Goal: Communication & Community: Answer question/provide support

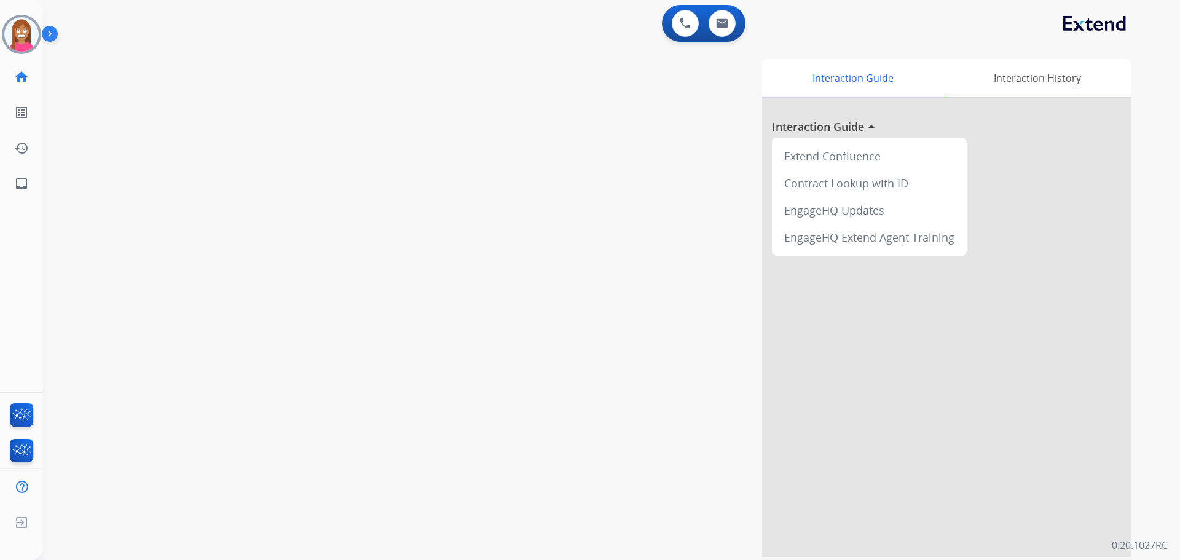
click at [16, 44] on img at bounding box center [21, 34] width 34 height 34
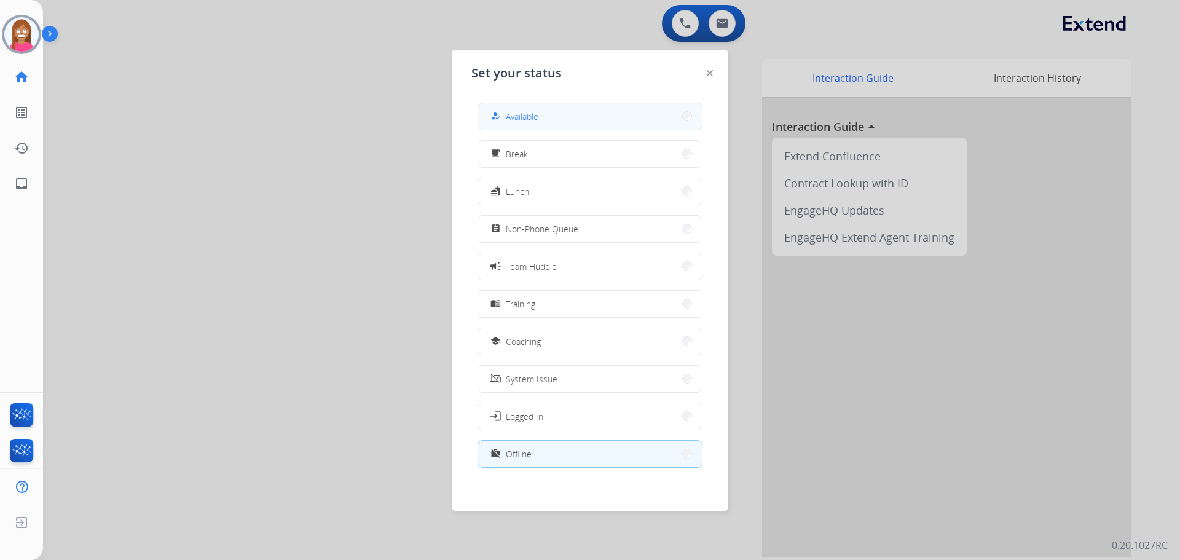
click at [531, 106] on button "how_to_reg Available" at bounding box center [590, 116] width 224 height 26
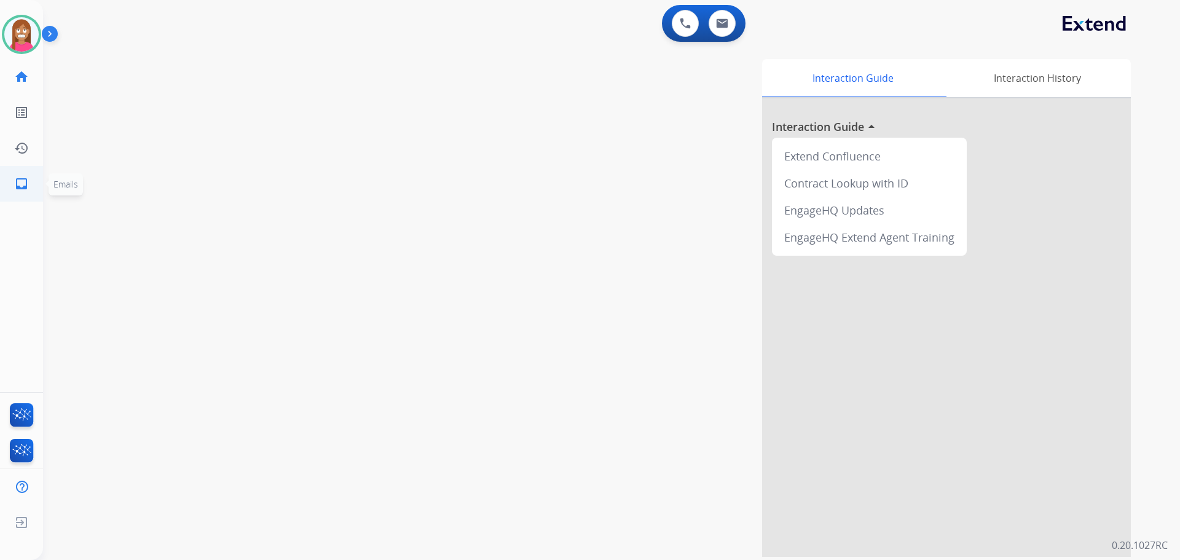
click at [33, 177] on link "inbox Emails" at bounding box center [21, 184] width 34 height 34
select select "**********"
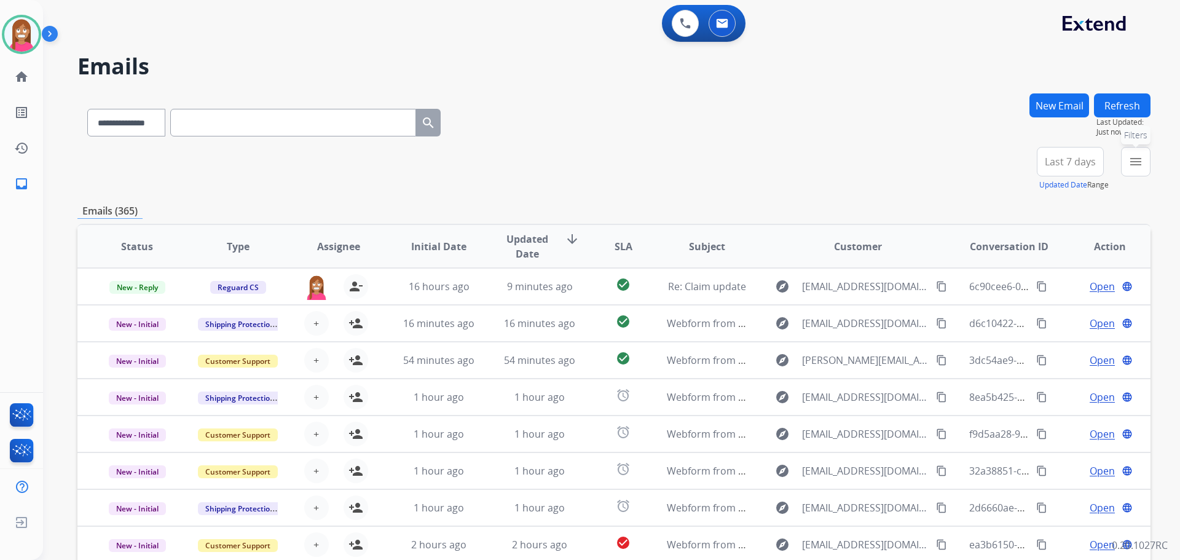
click at [1129, 162] on mat-icon "menu" at bounding box center [1135, 161] width 15 height 15
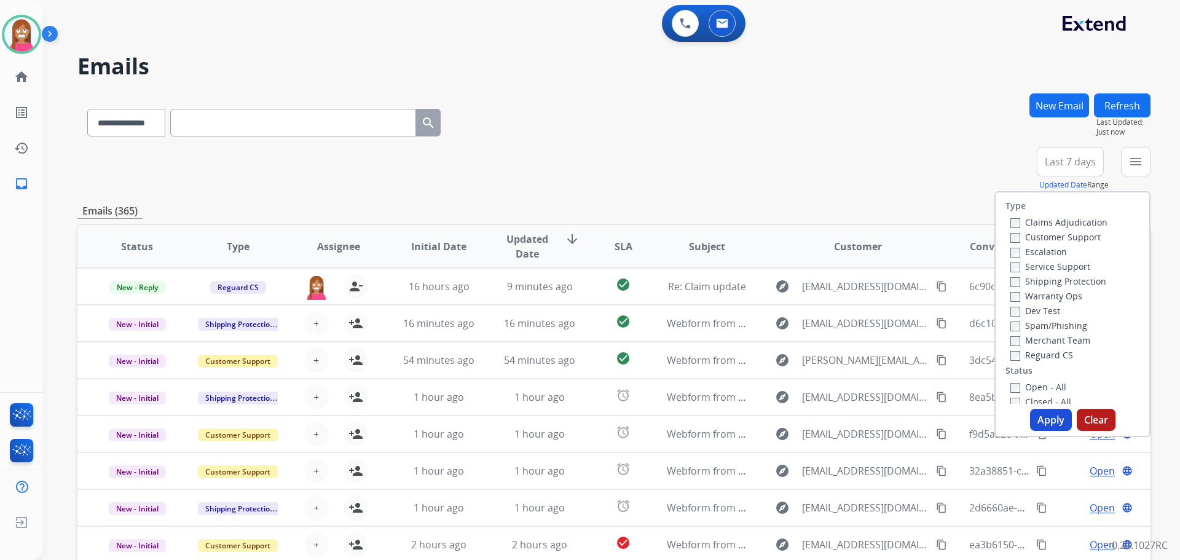
click at [1023, 238] on label "Customer Support" at bounding box center [1055, 237] width 90 height 12
click at [1020, 283] on label "Shipping Protection" at bounding box center [1058, 281] width 96 height 12
click at [1016, 385] on label "Open - All" at bounding box center [1038, 387] width 56 height 12
click at [1035, 416] on button "Apply" at bounding box center [1051, 420] width 42 height 22
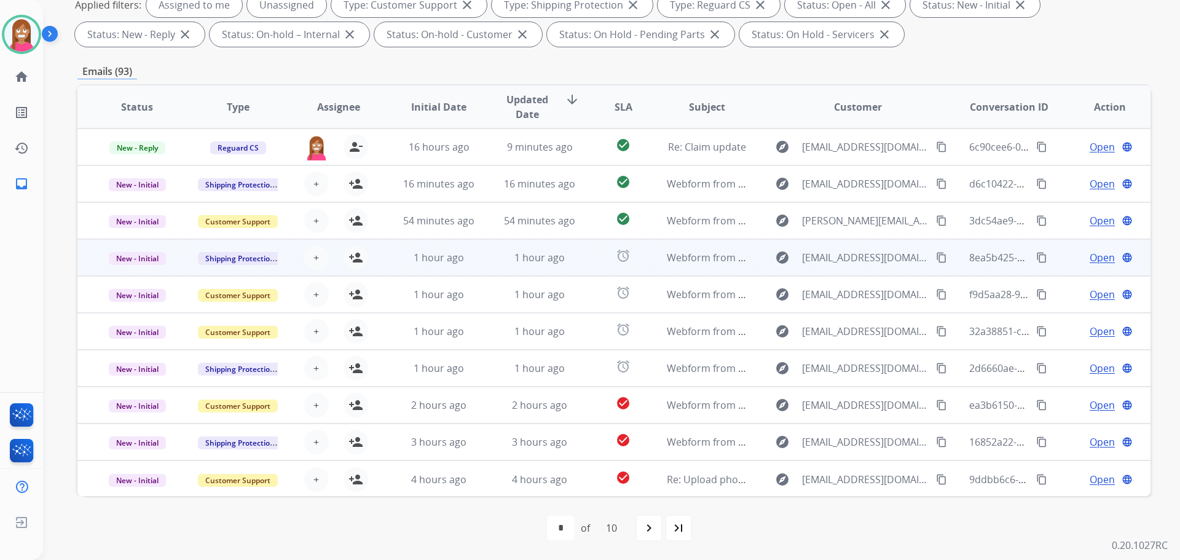
scroll to position [1, 0]
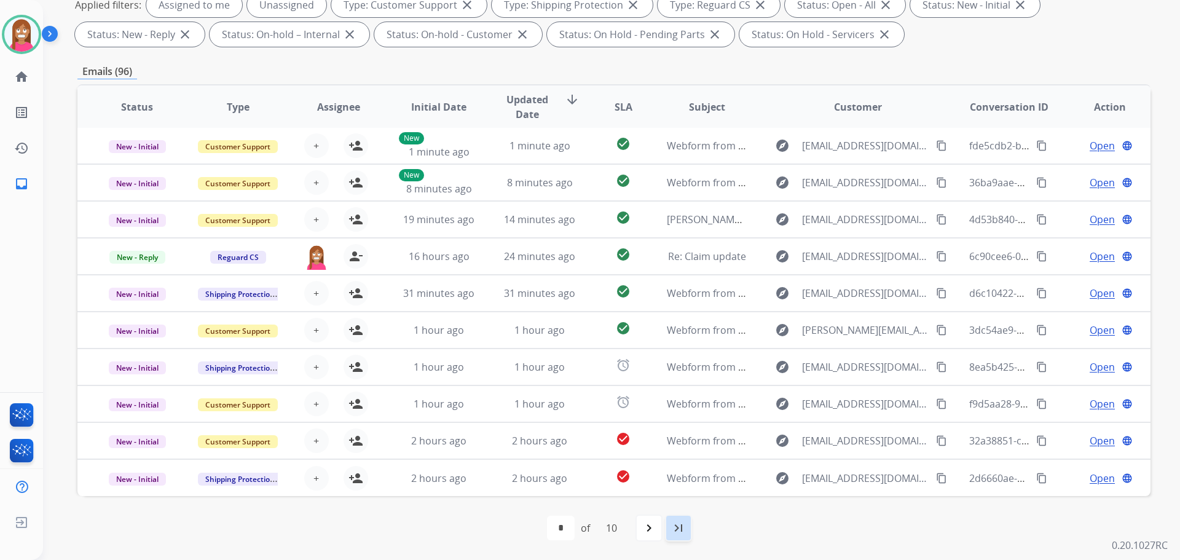
click at [686, 522] on mat-icon "last_page" at bounding box center [678, 527] width 15 height 15
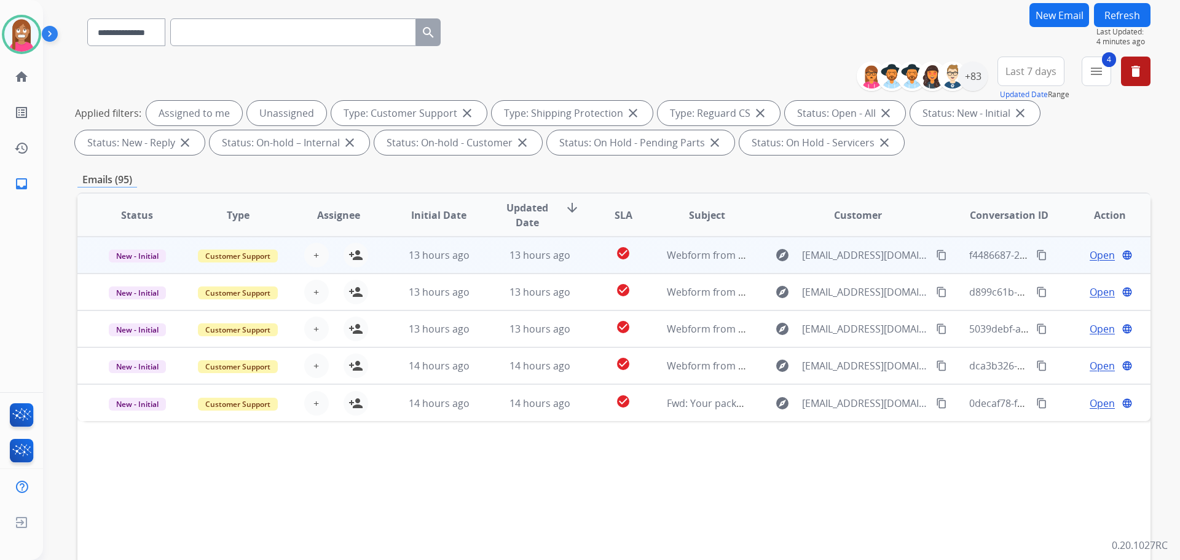
scroll to position [198, 0]
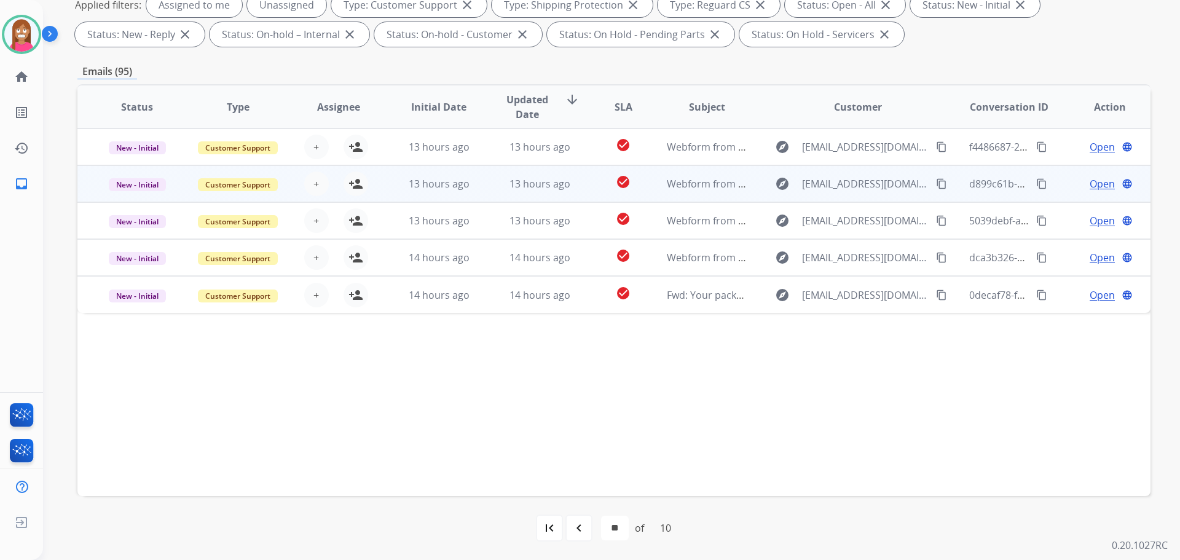
click at [481, 191] on td "13 hours ago" at bounding box center [530, 183] width 101 height 37
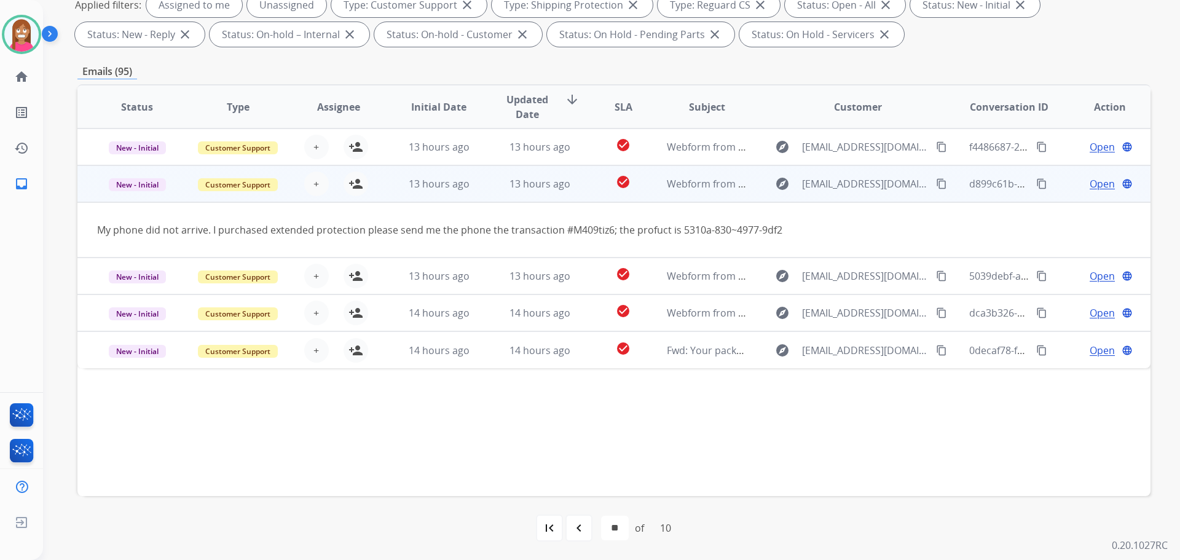
drag, startPoint x: 926, startPoint y: 186, endPoint x: 932, endPoint y: 189, distance: 6.3
click at [936, 186] on mat-icon "content_copy" at bounding box center [941, 183] width 11 height 11
click at [349, 190] on mat-icon "person_add" at bounding box center [355, 183] width 15 height 15
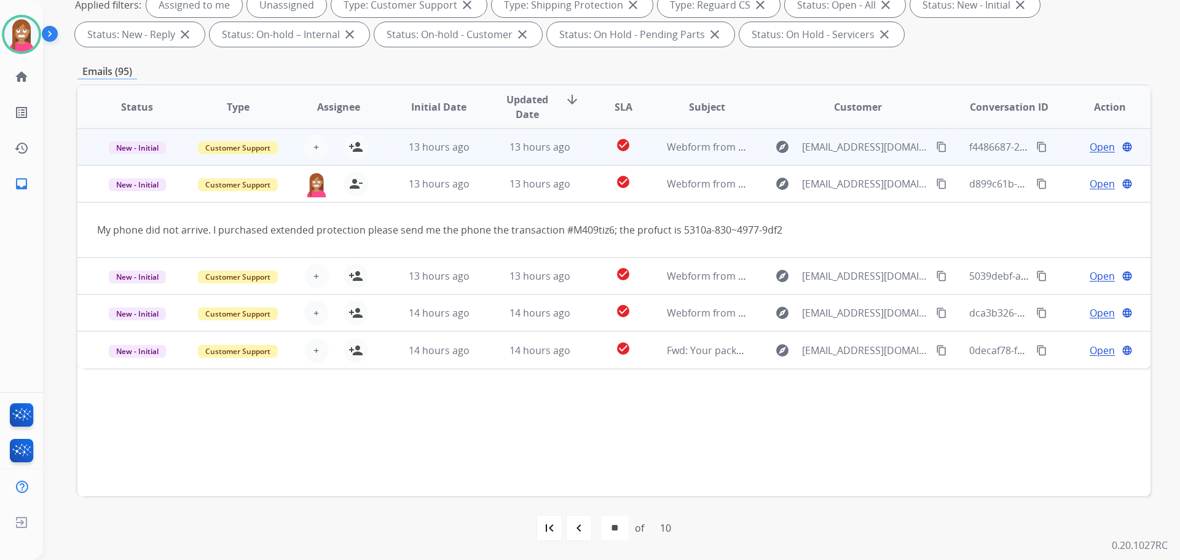
click at [469, 161] on td "13 hours ago" at bounding box center [429, 146] width 101 height 37
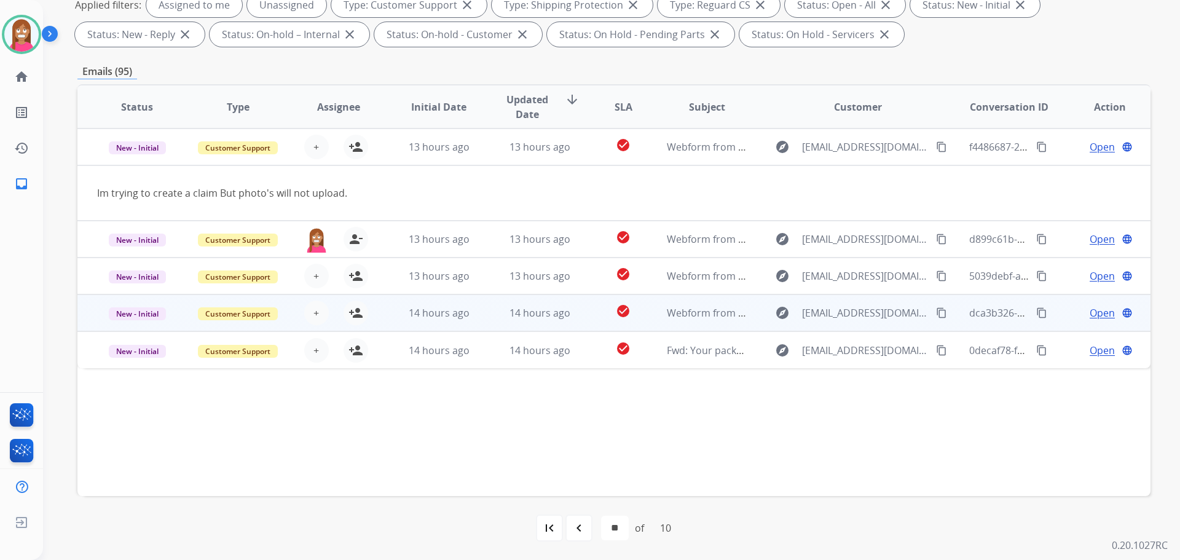
click at [481, 319] on td "14 hours ago" at bounding box center [530, 312] width 101 height 37
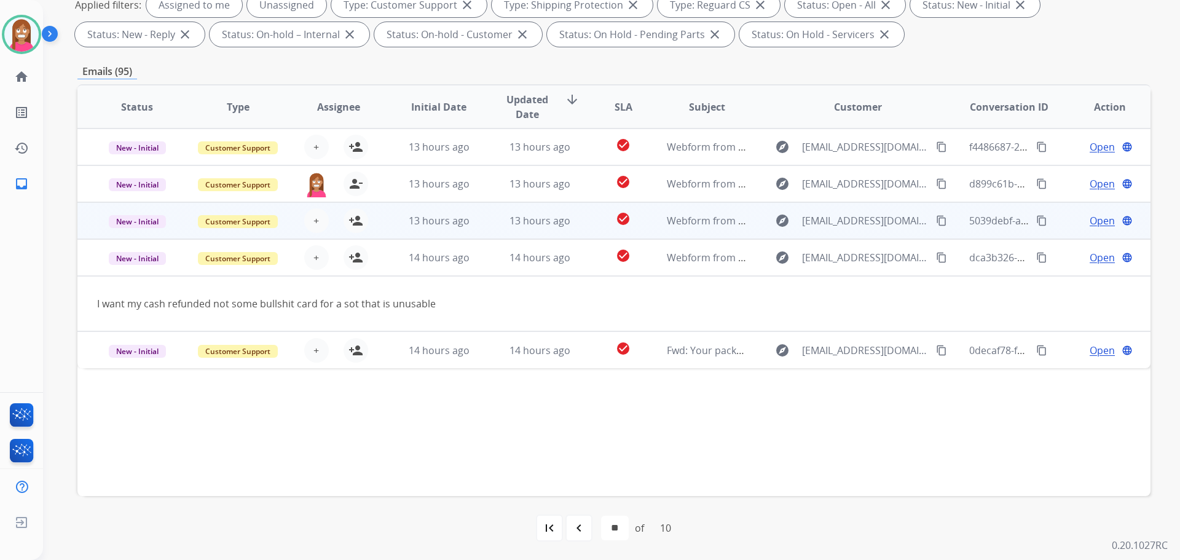
click at [485, 227] on td "13 hours ago" at bounding box center [530, 220] width 101 height 37
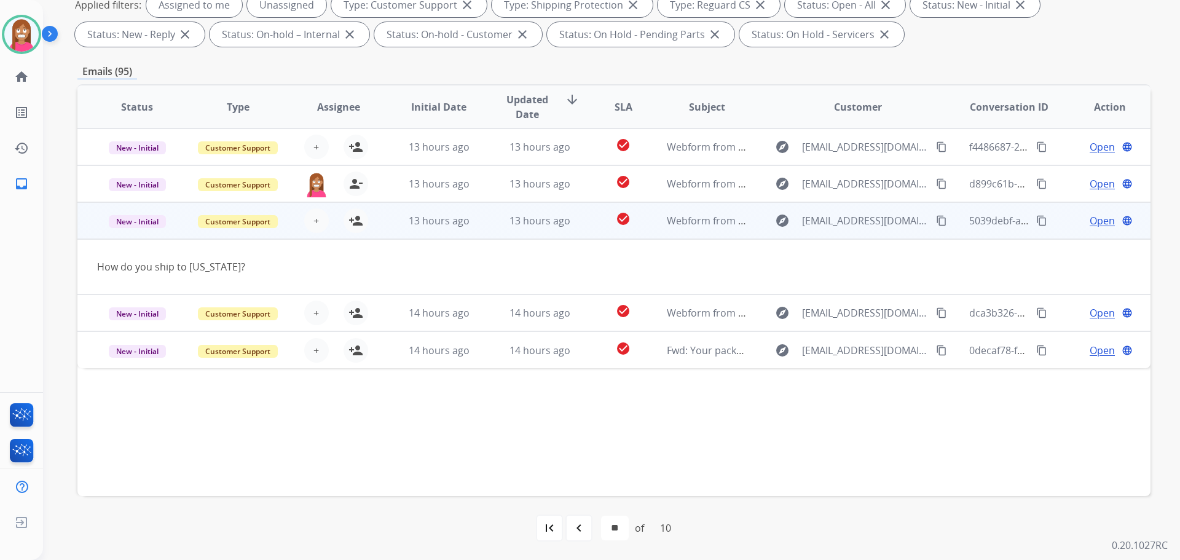
click at [936, 222] on mat-icon "content_copy" at bounding box center [941, 220] width 11 height 11
click at [354, 224] on mat-icon "person_add" at bounding box center [355, 220] width 15 height 15
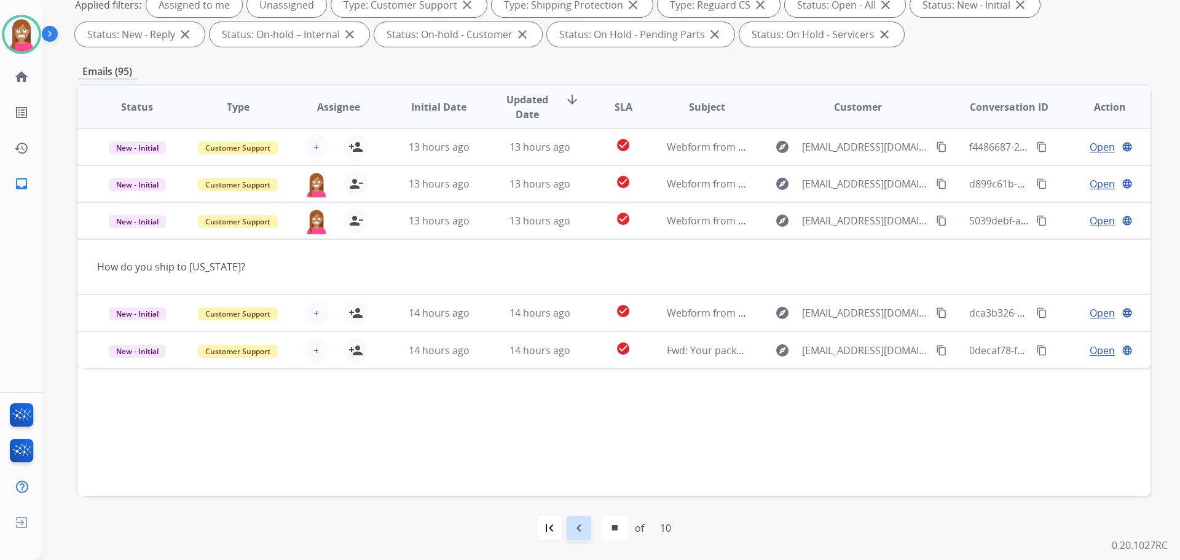
click at [582, 527] on mat-icon "navigate_before" at bounding box center [578, 527] width 15 height 15
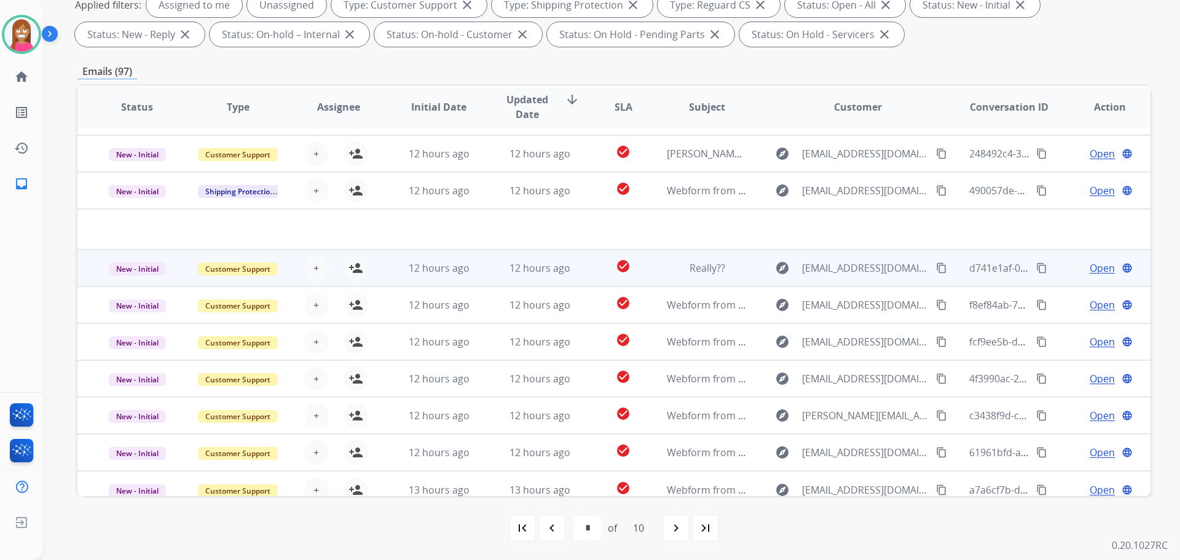
scroll to position [42, 0]
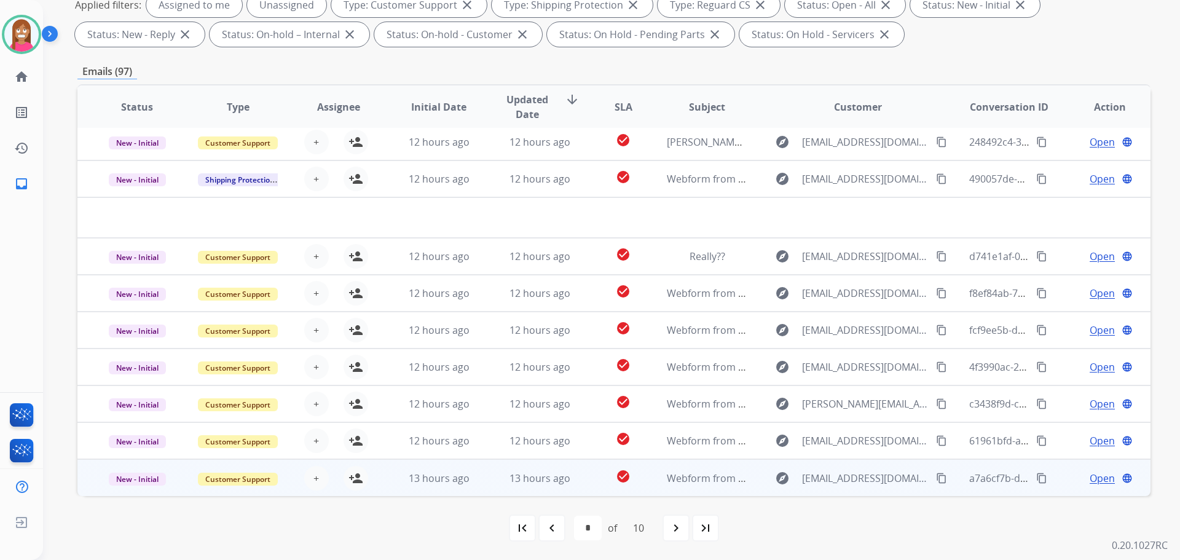
click at [480, 488] on td "13 hours ago" at bounding box center [530, 477] width 101 height 37
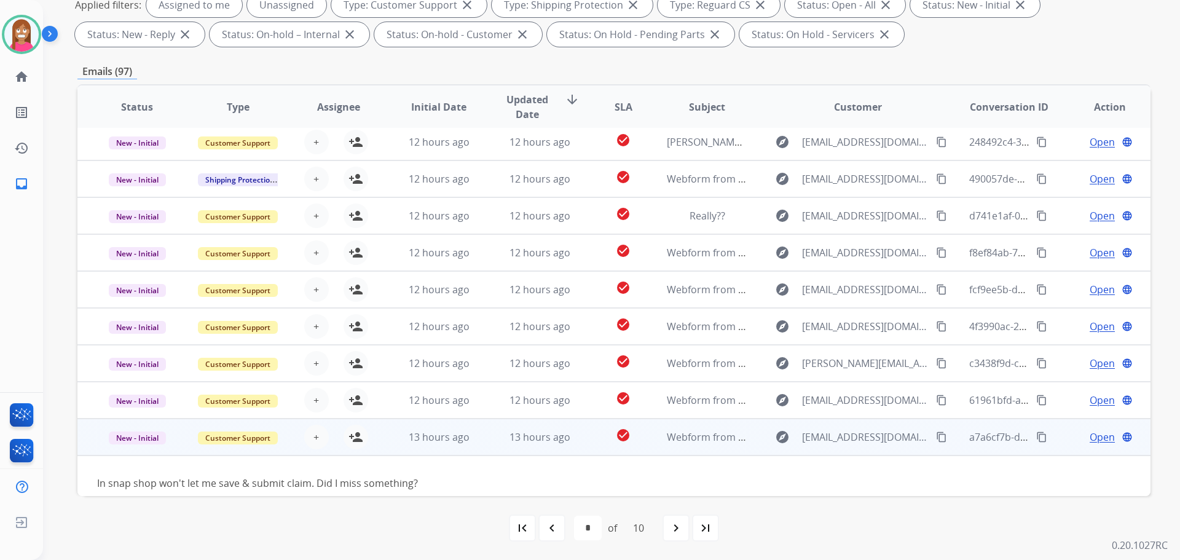
scroll to position [56, 0]
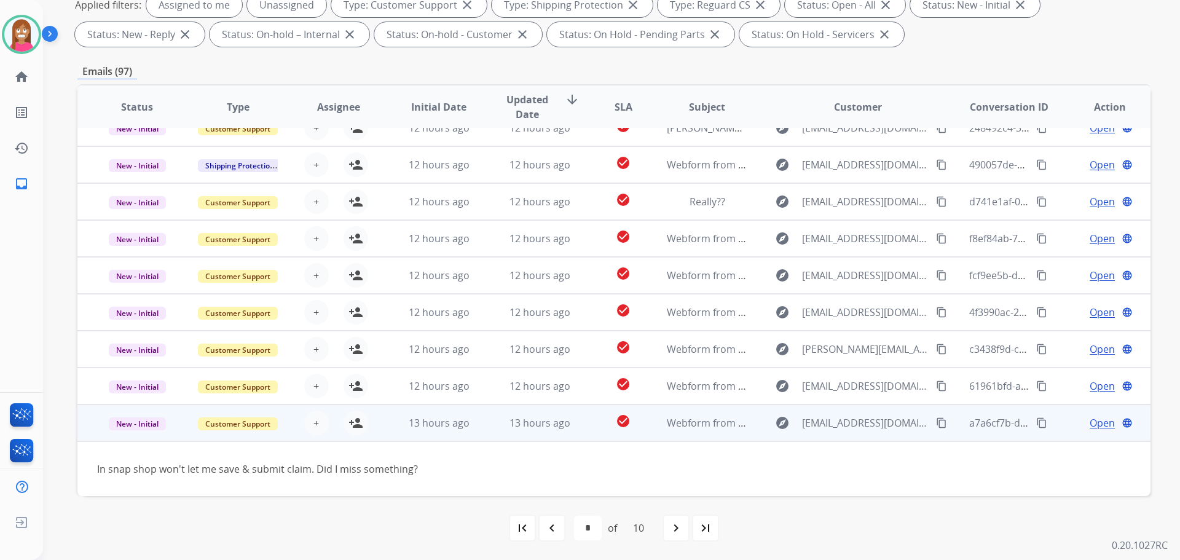
click at [936, 423] on mat-icon "content_copy" at bounding box center [941, 422] width 11 height 11
click at [360, 428] on mat-icon "person_add" at bounding box center [355, 422] width 15 height 15
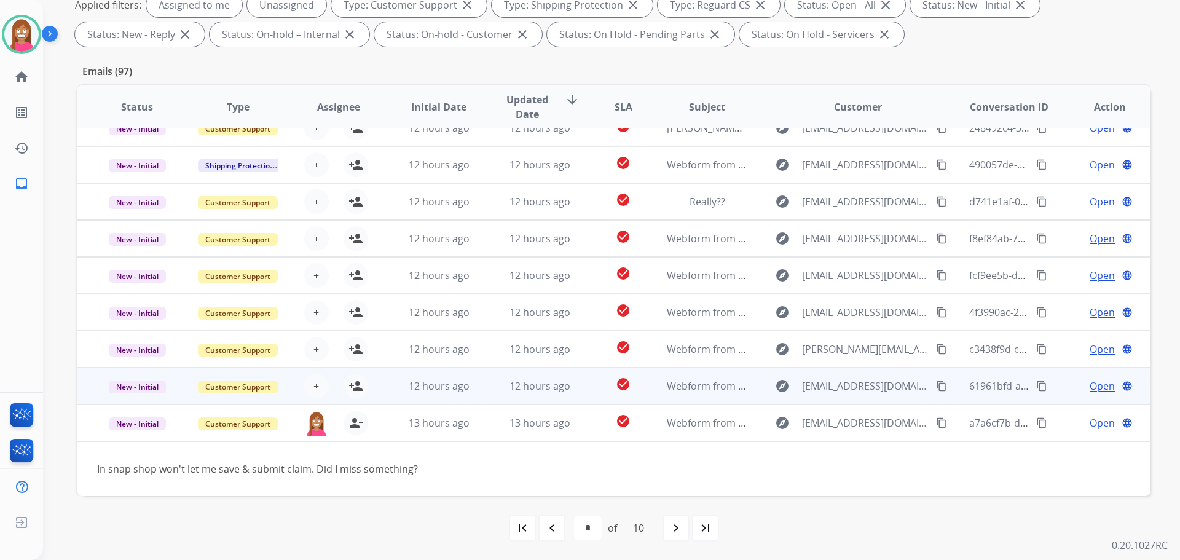
click at [480, 393] on td "12 hours ago" at bounding box center [530, 385] width 101 height 37
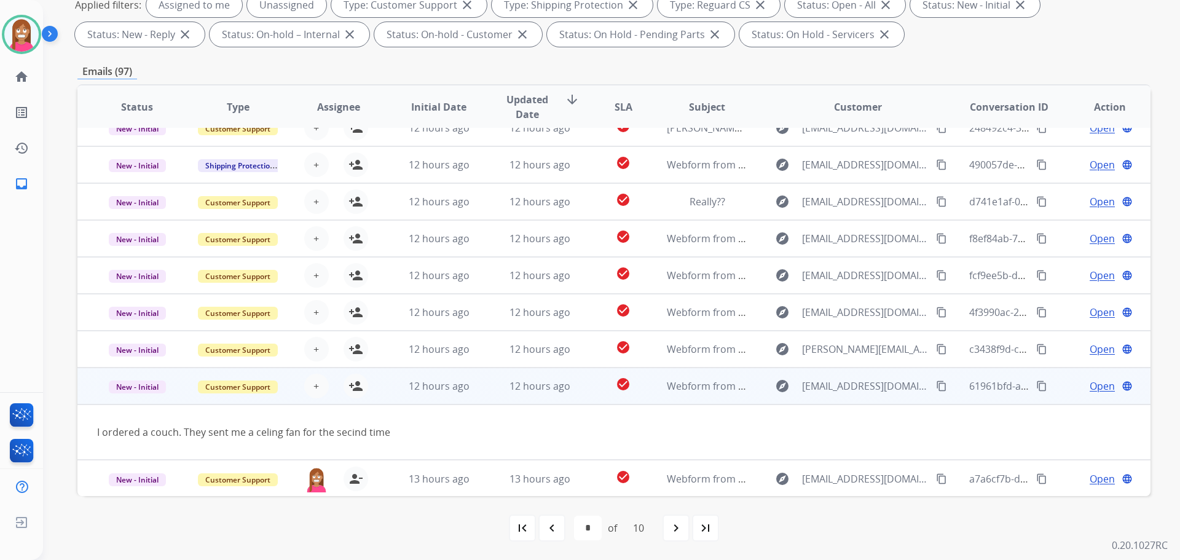
scroll to position [57, 0]
click at [936, 387] on mat-icon "content_copy" at bounding box center [941, 385] width 11 height 11
click at [355, 383] on mat-icon "person_add" at bounding box center [355, 385] width 15 height 15
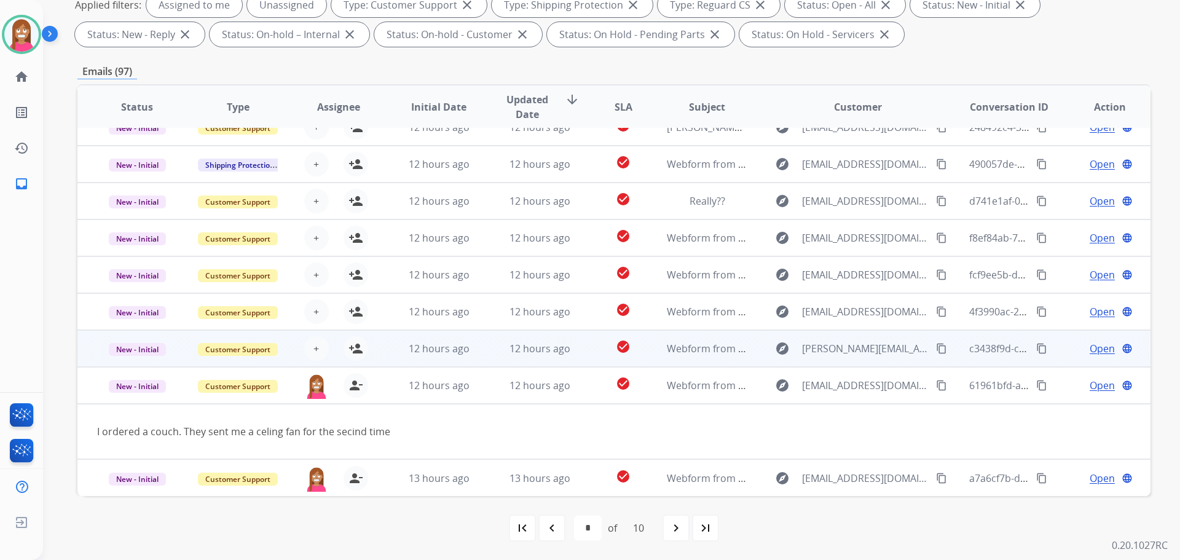
click at [489, 356] on td "12 hours ago" at bounding box center [530, 348] width 101 height 37
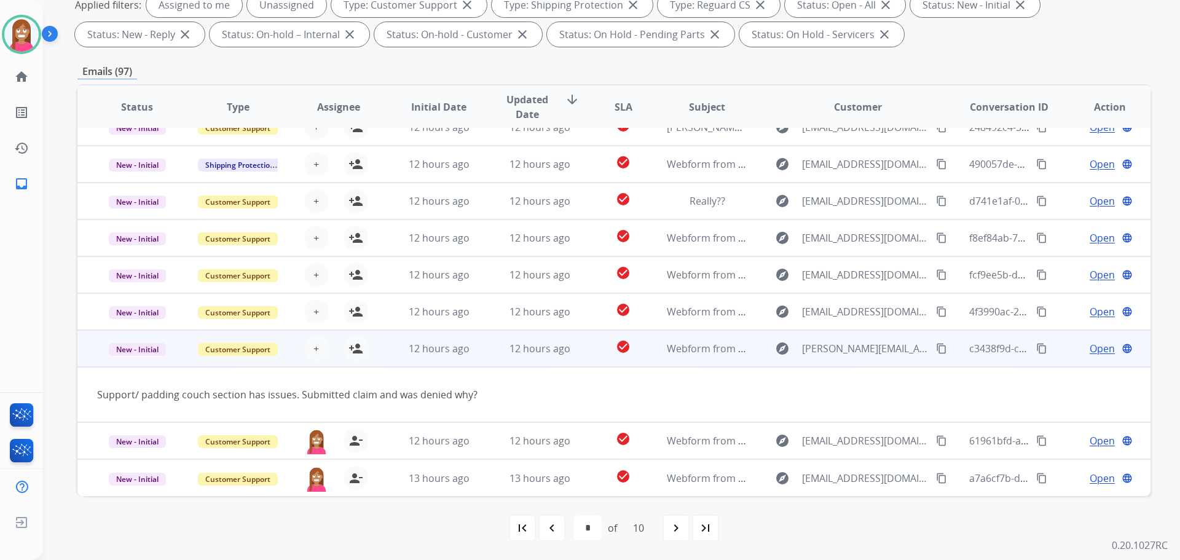
drag, startPoint x: 930, startPoint y: 345, endPoint x: 1068, endPoint y: 349, distance: 137.7
click at [936, 345] on mat-icon "content_copy" at bounding box center [941, 348] width 11 height 11
click at [353, 354] on mat-icon "person_add" at bounding box center [355, 348] width 15 height 15
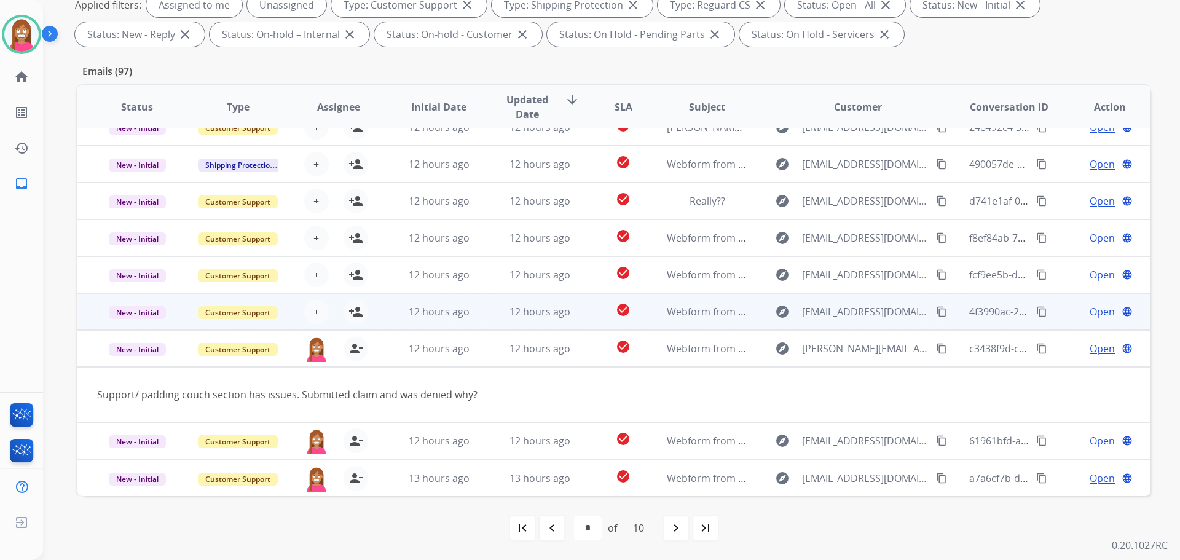
click at [480, 324] on td "12 hours ago" at bounding box center [530, 311] width 101 height 37
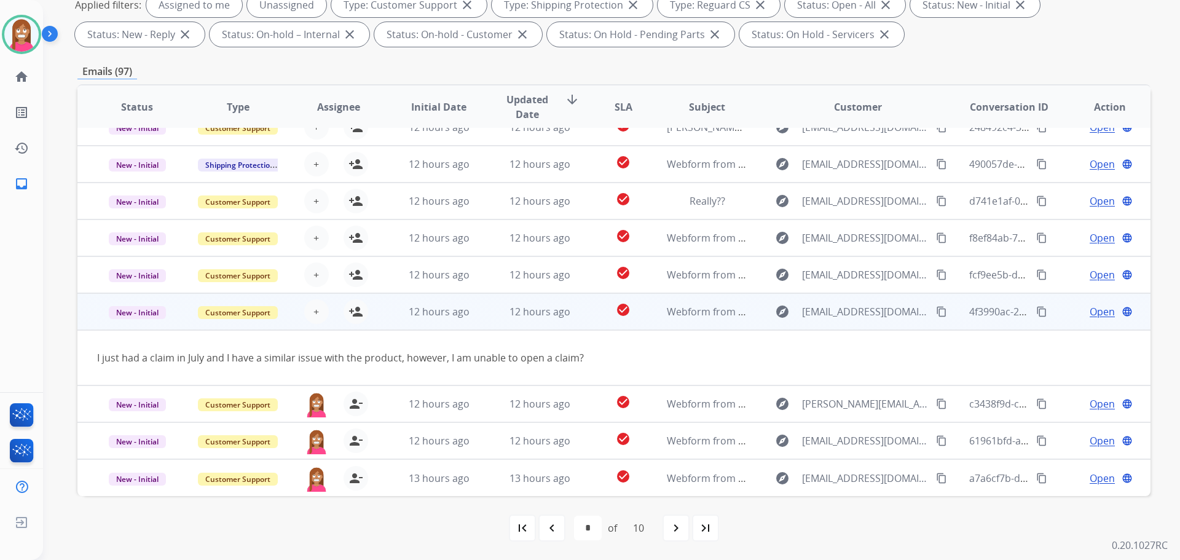
click at [936, 312] on mat-icon "content_copy" at bounding box center [941, 311] width 11 height 11
click at [362, 310] on button "person_add Assign to Me" at bounding box center [356, 311] width 25 height 25
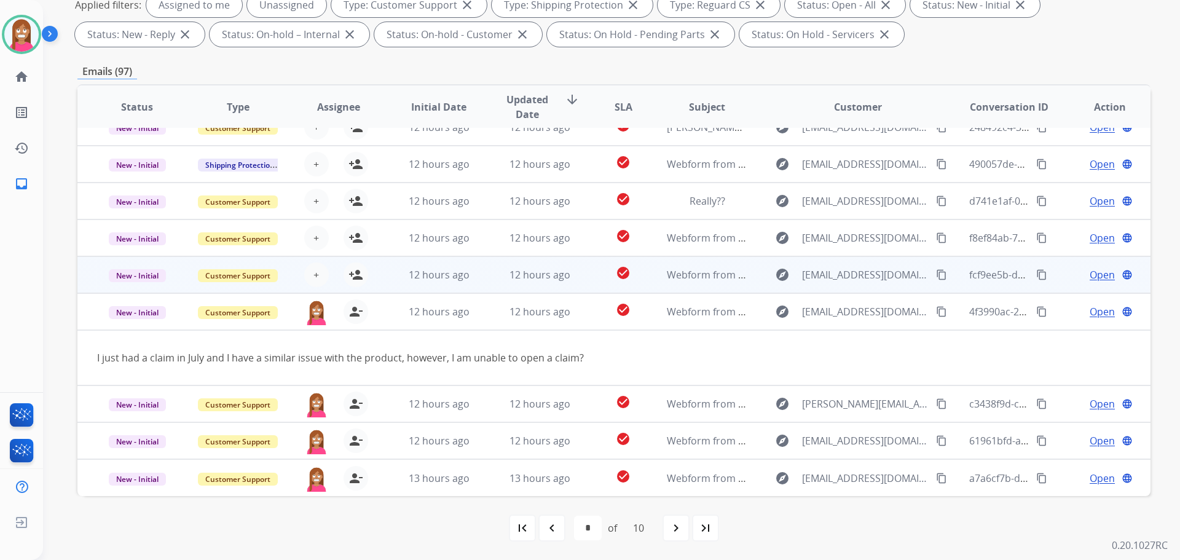
click at [480, 277] on td "12 hours ago" at bounding box center [530, 274] width 101 height 37
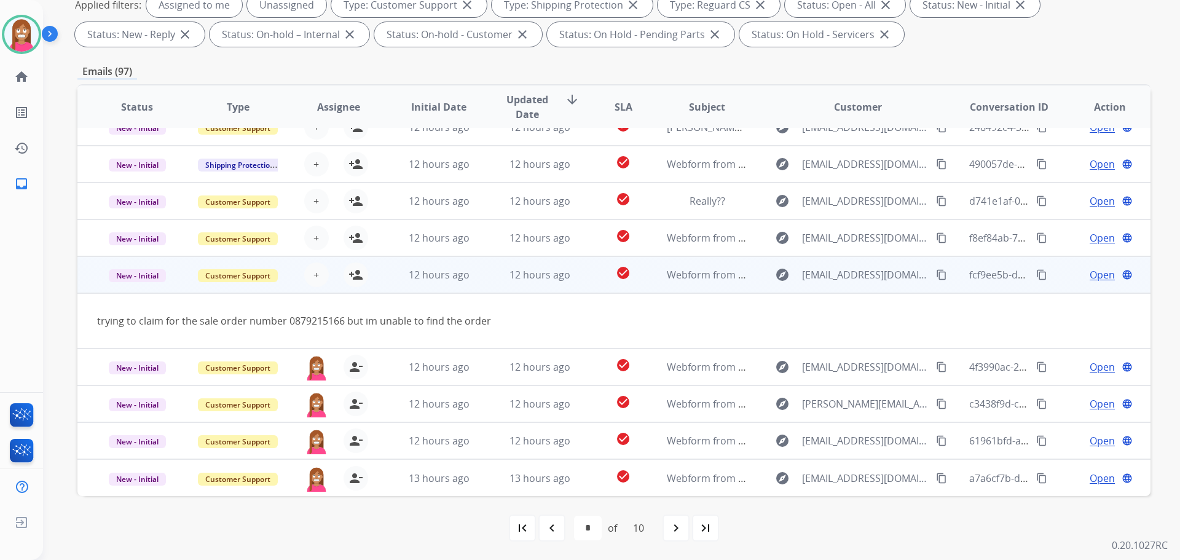
click at [936, 270] on mat-icon "content_copy" at bounding box center [941, 274] width 11 height 11
click at [358, 279] on mat-icon "person_add" at bounding box center [355, 274] width 15 height 15
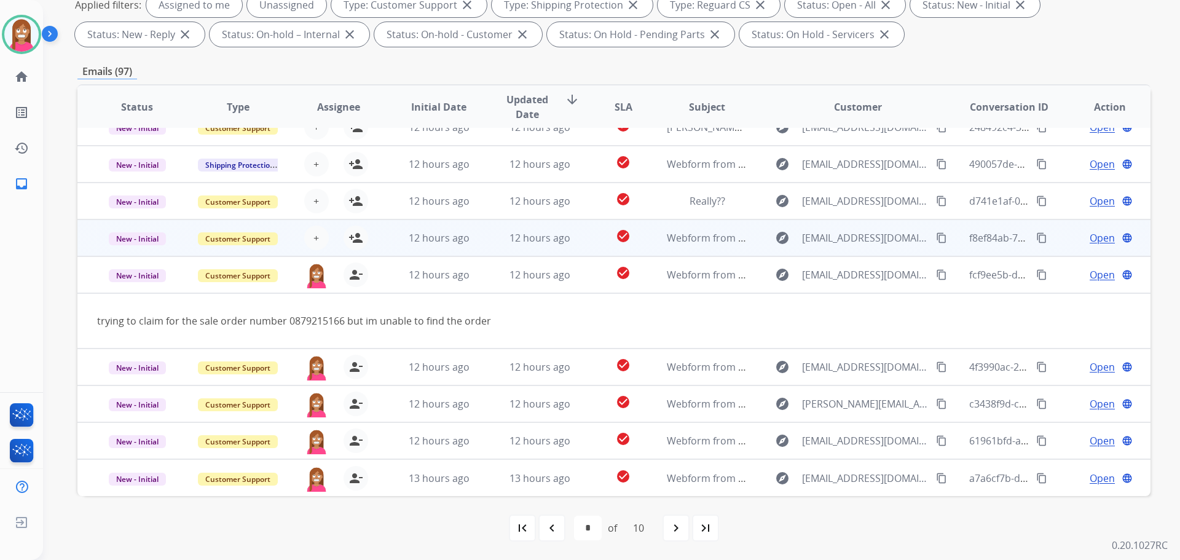
click at [491, 246] on td "12 hours ago" at bounding box center [530, 237] width 101 height 37
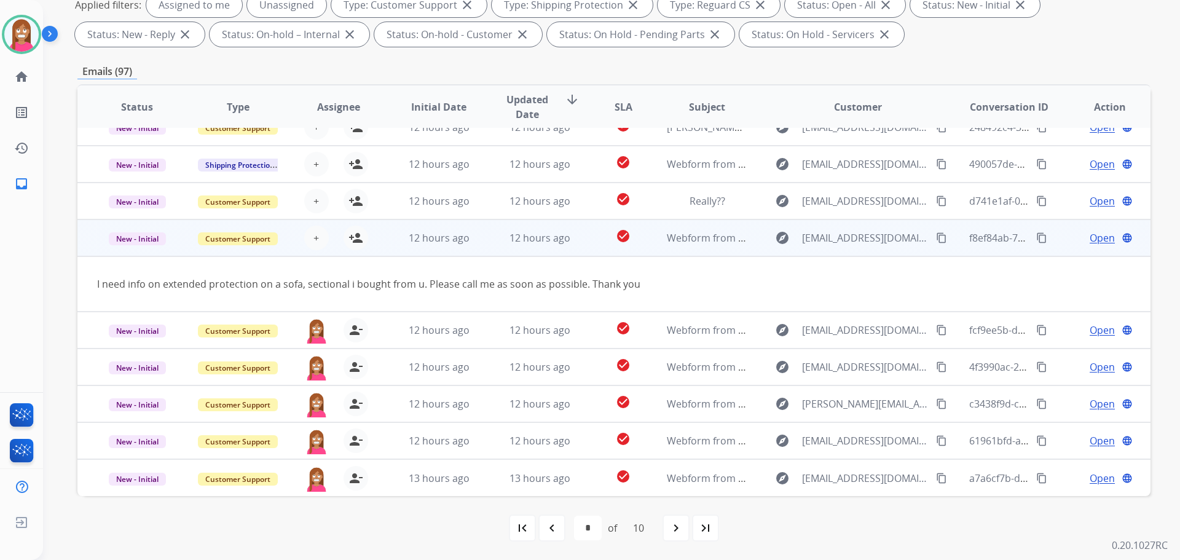
click at [936, 236] on mat-icon "content_copy" at bounding box center [941, 237] width 11 height 11
click at [356, 238] on mat-icon "person_add" at bounding box center [355, 237] width 15 height 15
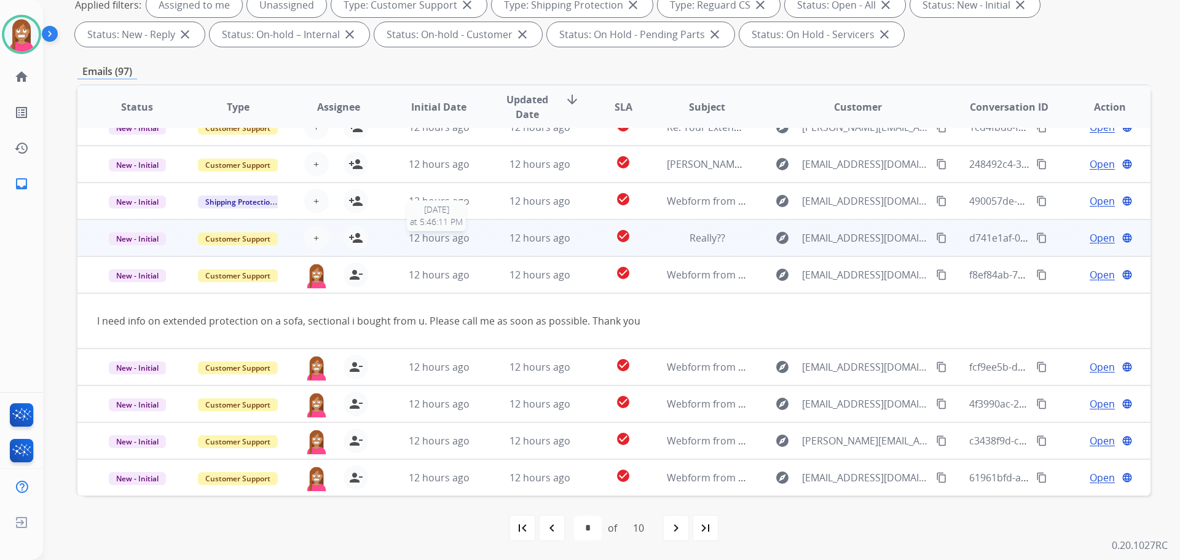
scroll to position [0, 0]
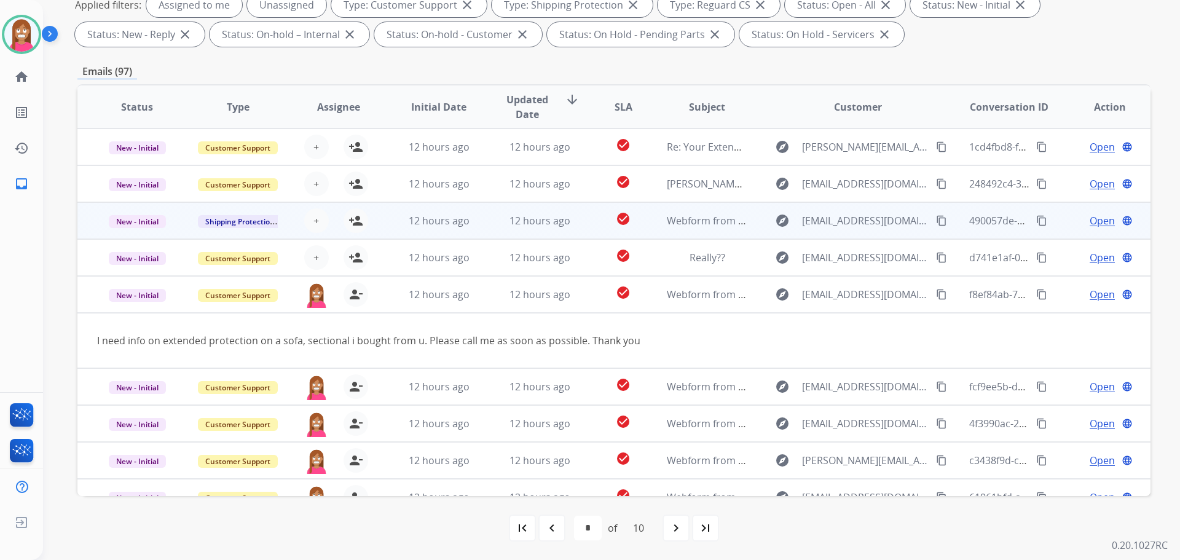
click at [473, 228] on td "12 hours ago" at bounding box center [429, 220] width 101 height 37
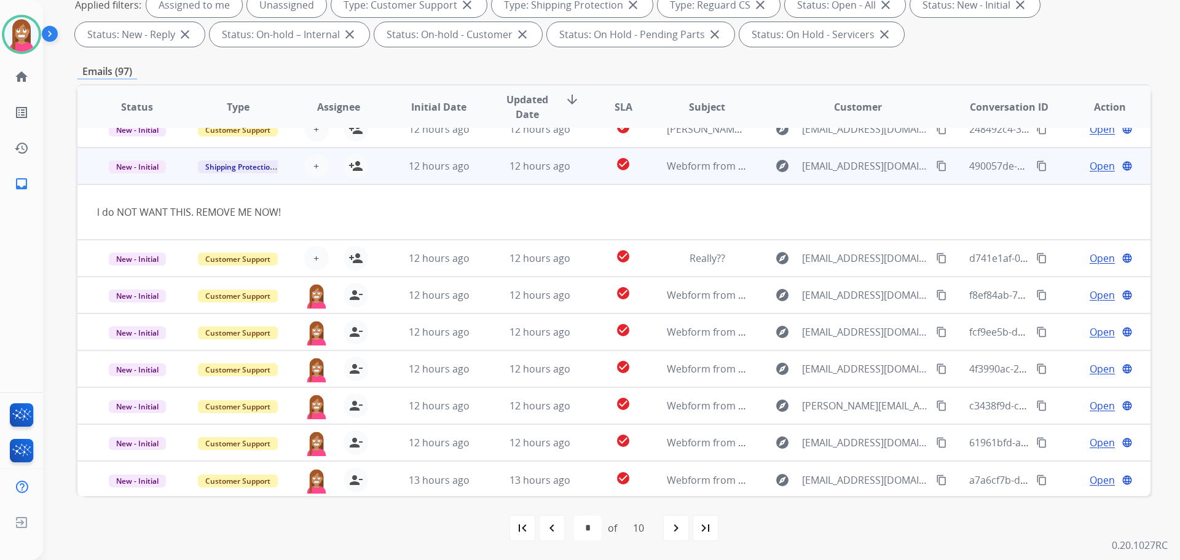
scroll to position [57, 0]
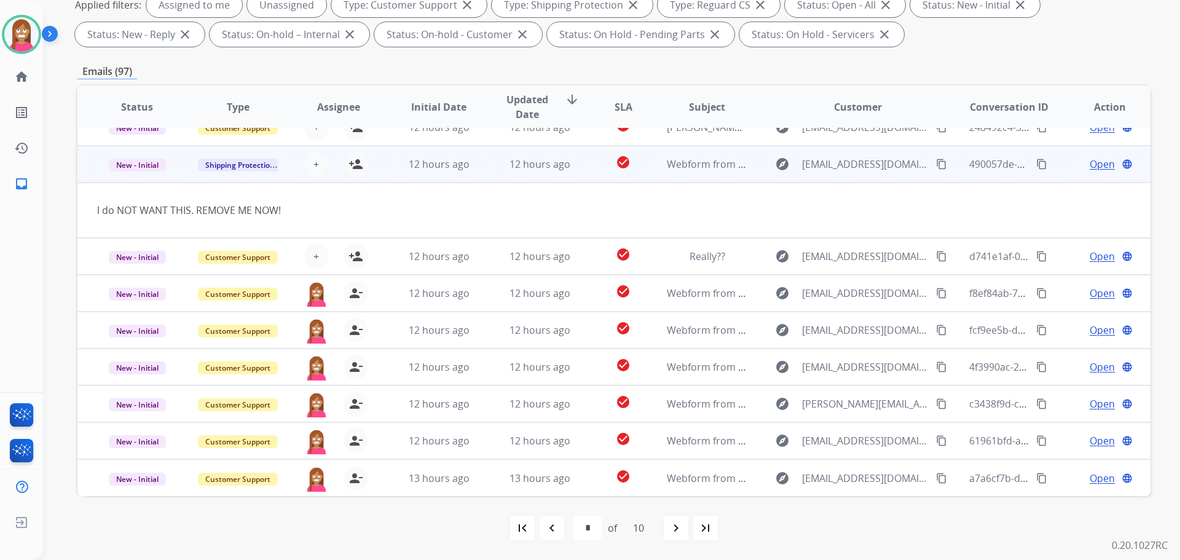
click at [936, 165] on mat-icon "content_copy" at bounding box center [941, 164] width 11 height 11
click at [354, 167] on mat-icon "person_add" at bounding box center [355, 164] width 15 height 15
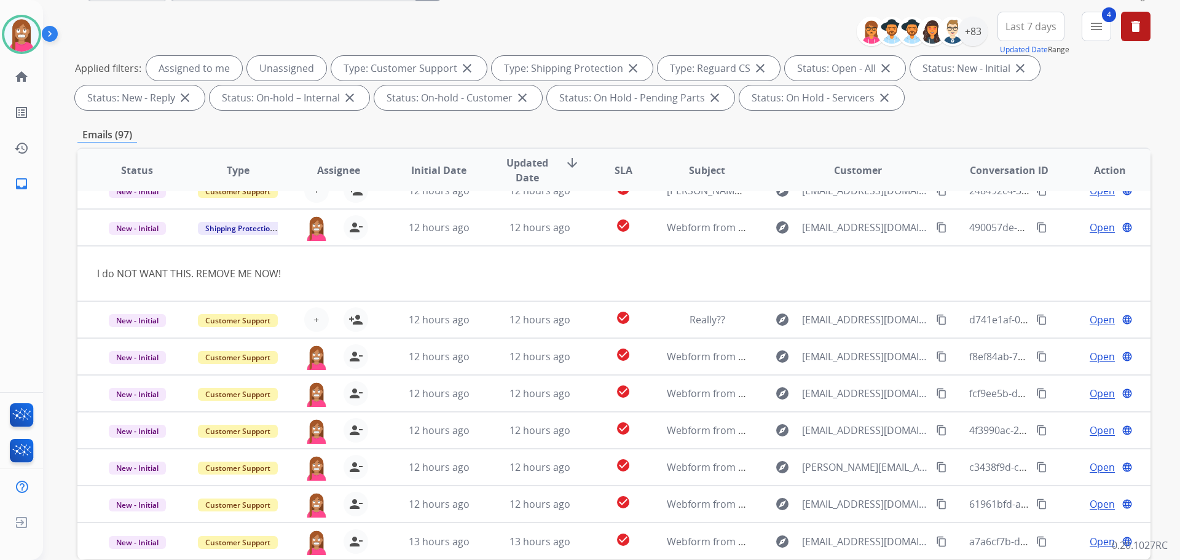
scroll to position [198, 0]
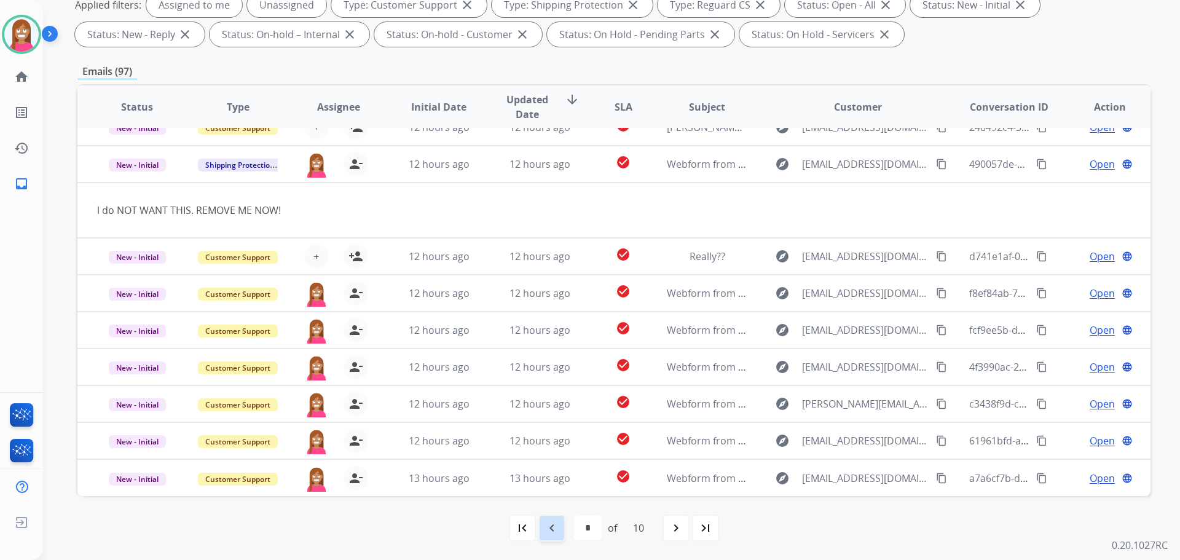
click at [550, 534] on mat-icon "navigate_before" at bounding box center [551, 527] width 15 height 15
select select "*"
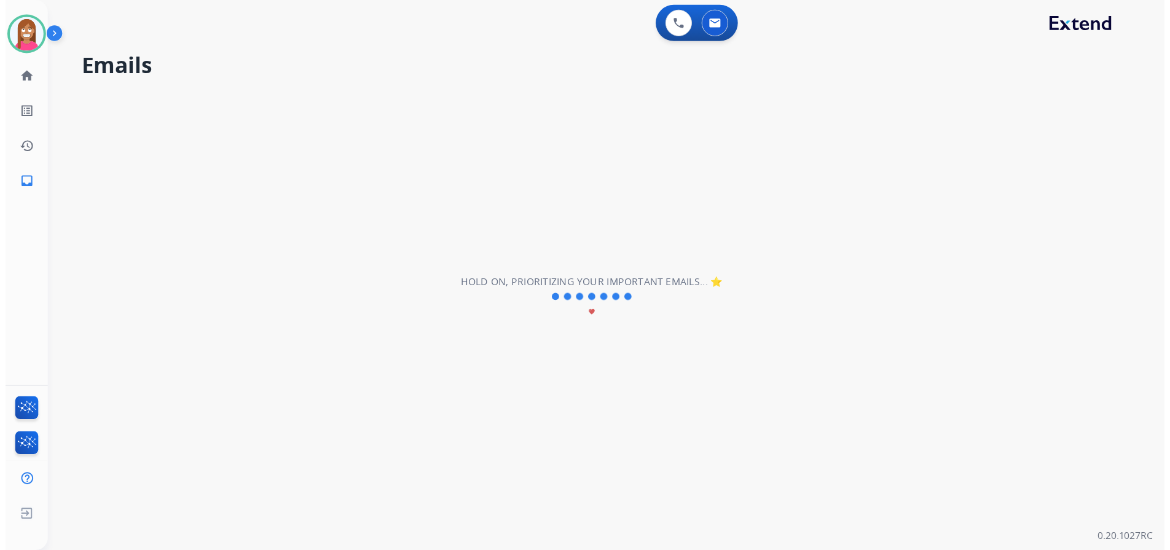
scroll to position [42, 0]
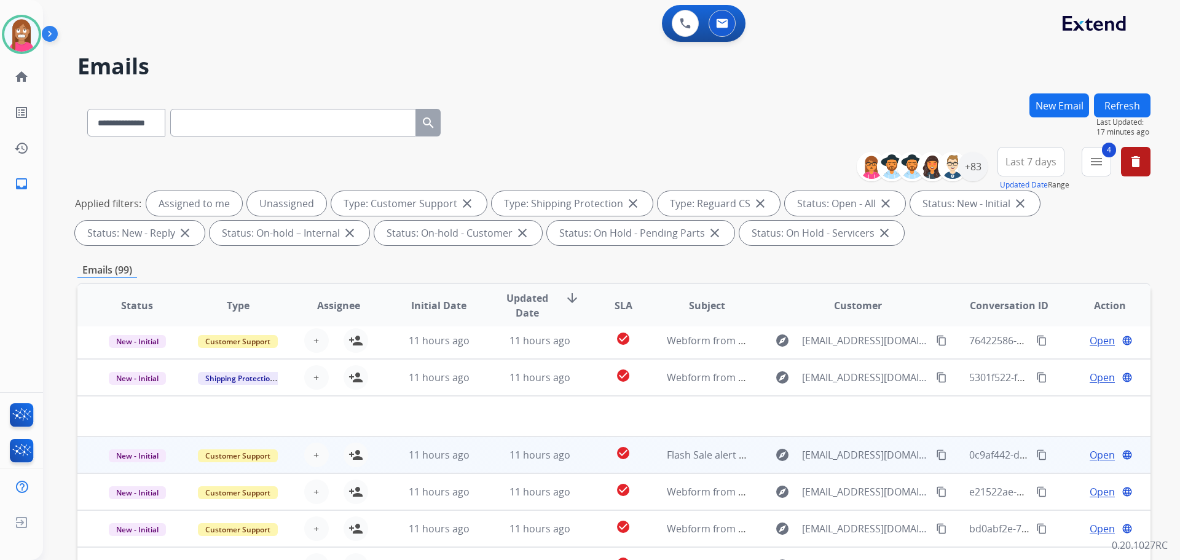
click at [480, 465] on td "11 hours ago" at bounding box center [530, 454] width 101 height 37
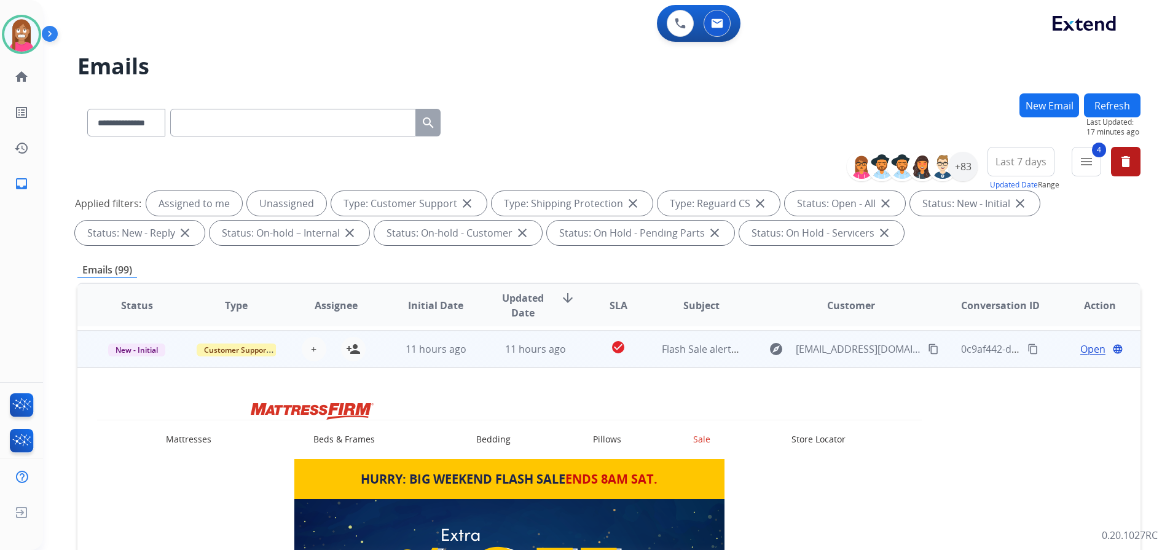
scroll to position [111, 0]
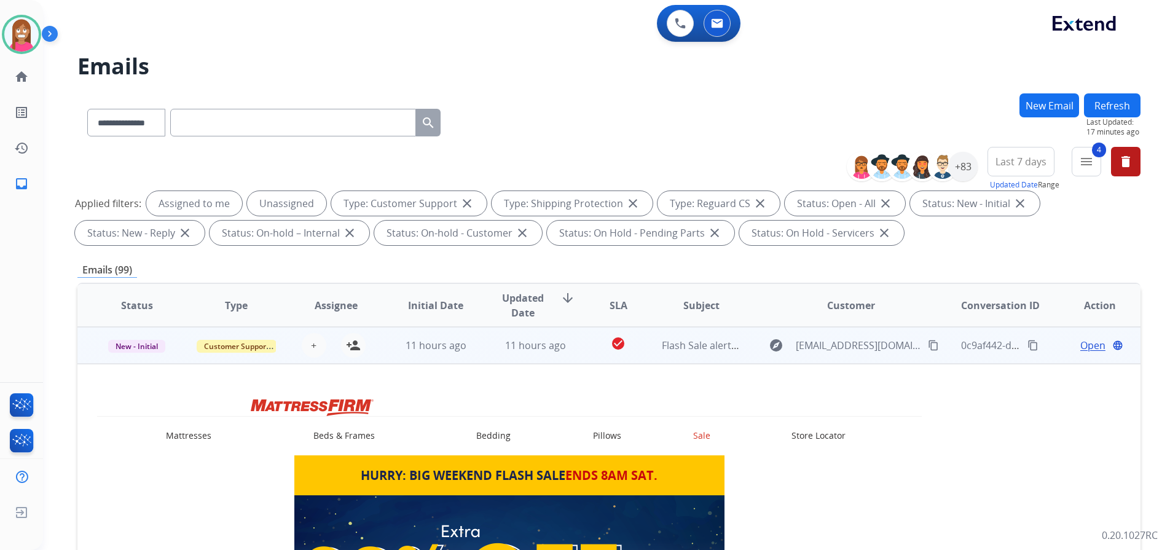
drag, startPoint x: 359, startPoint y: 348, endPoint x: 334, endPoint y: 358, distance: 27.6
click at [359, 348] on mat-icon "person_add" at bounding box center [353, 345] width 15 height 15
click at [129, 350] on span "New - Initial" at bounding box center [136, 346] width 57 height 13
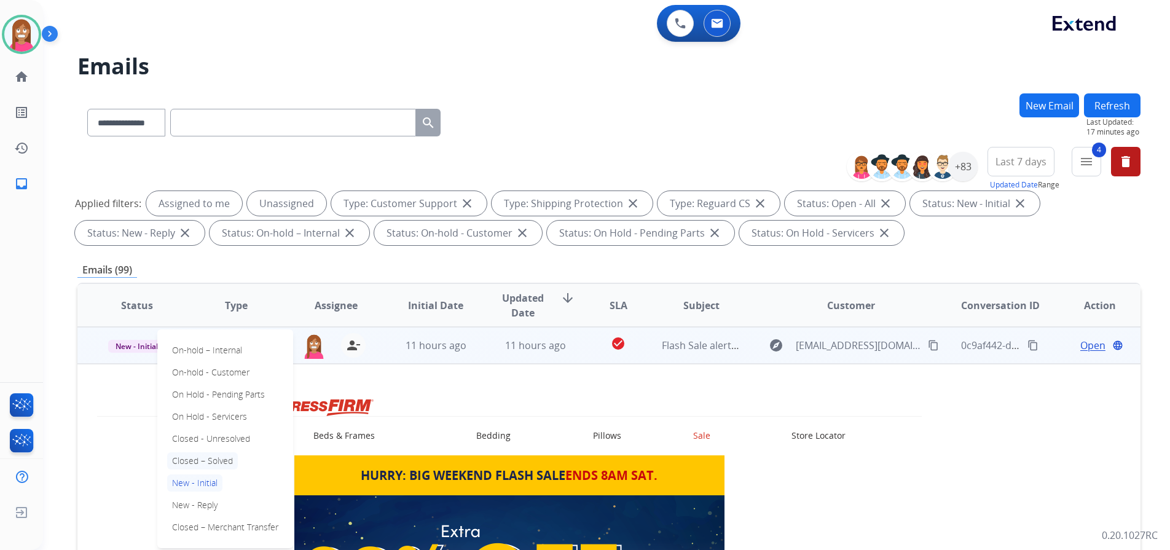
click at [188, 463] on p "Closed – Solved" at bounding box center [202, 460] width 71 height 17
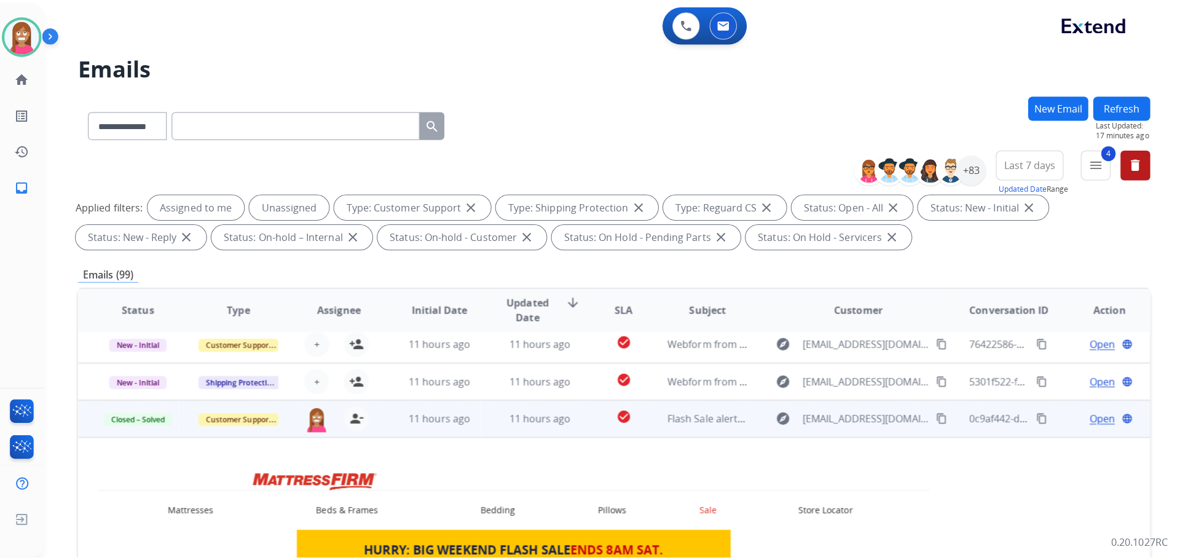
scroll to position [0, 0]
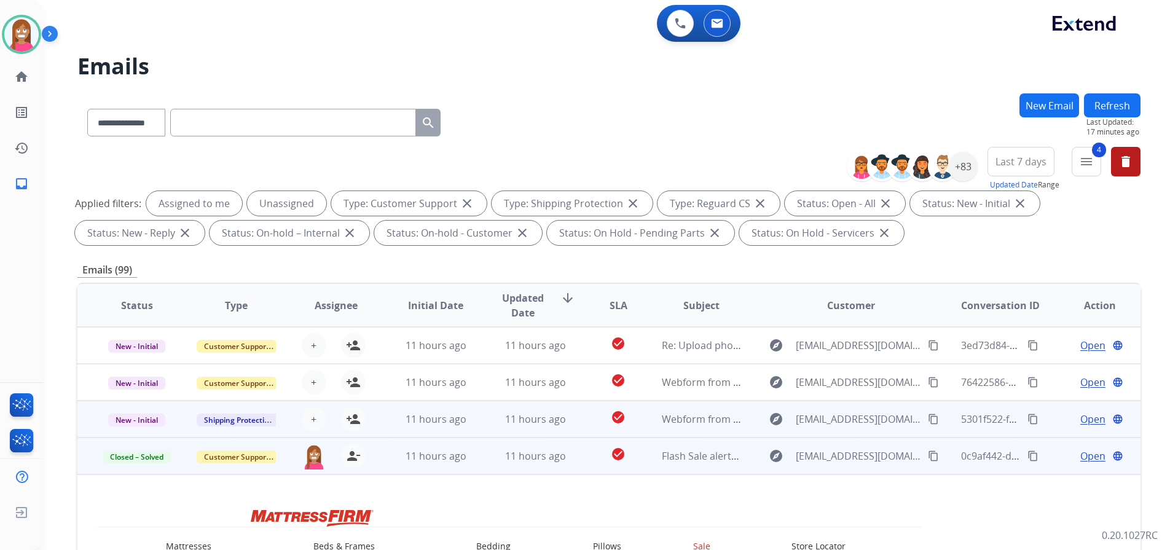
click at [482, 422] on td "11 hours ago" at bounding box center [526, 419] width 100 height 37
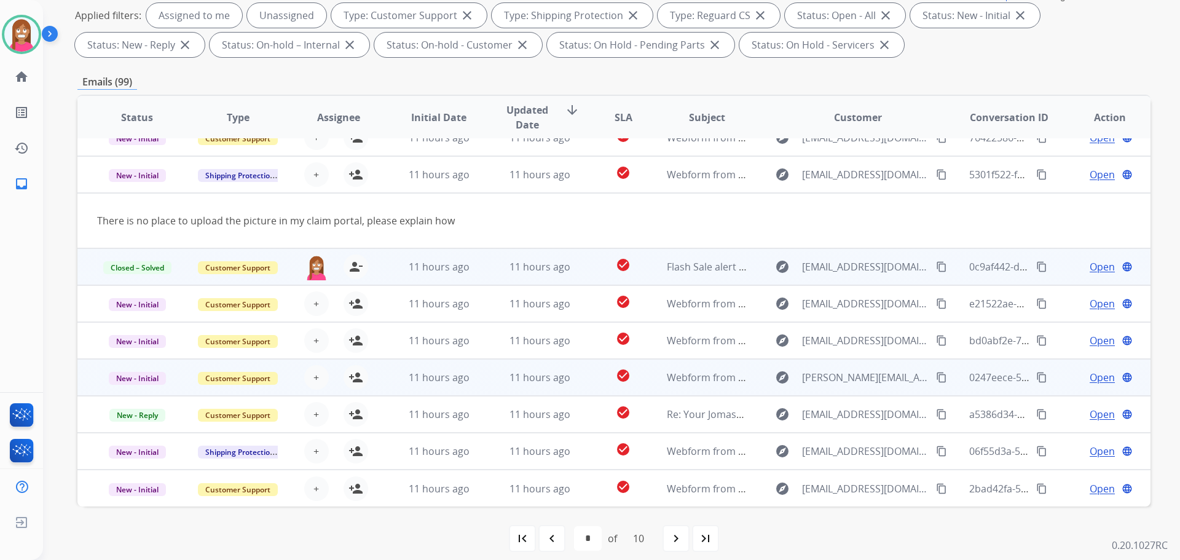
scroll to position [198, 0]
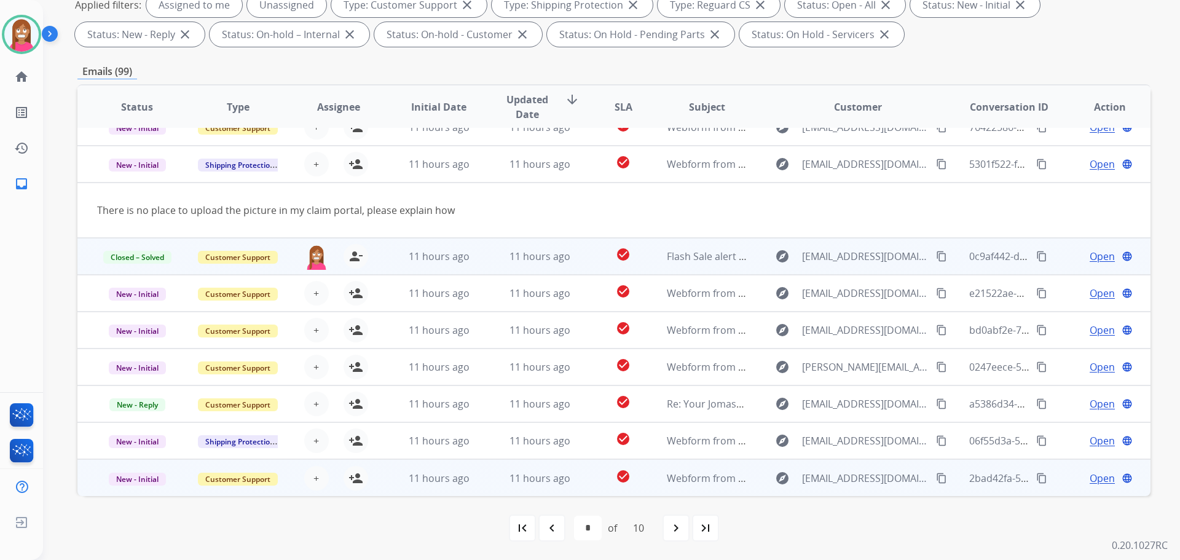
click at [487, 479] on td "11 hours ago" at bounding box center [530, 477] width 101 height 37
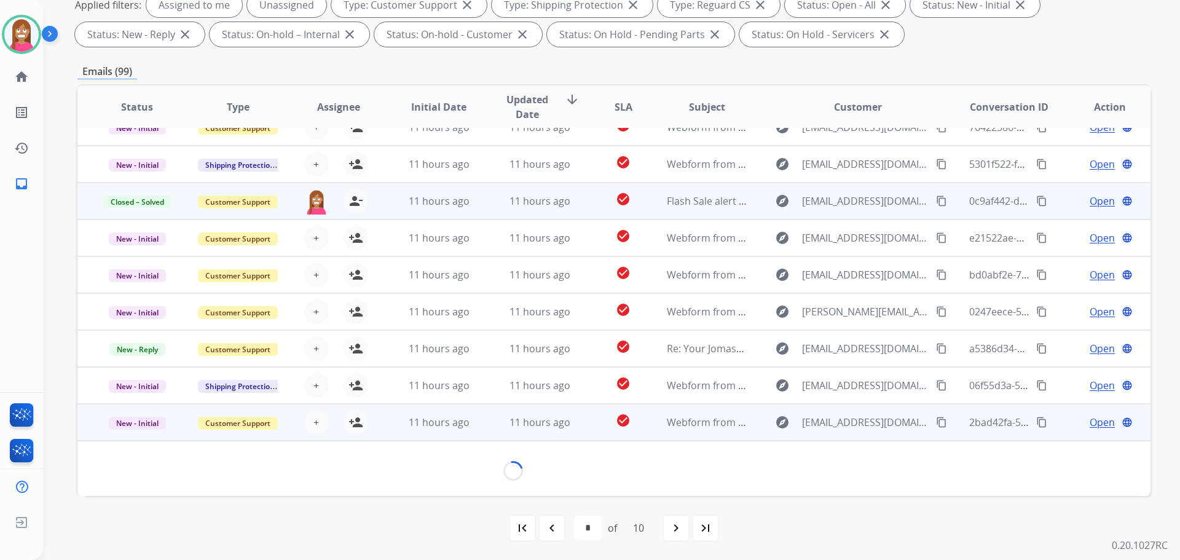
scroll to position [56, 0]
click at [937, 423] on mat-icon "content_copy" at bounding box center [941, 422] width 11 height 11
click at [353, 424] on mat-icon "person_add" at bounding box center [355, 422] width 15 height 15
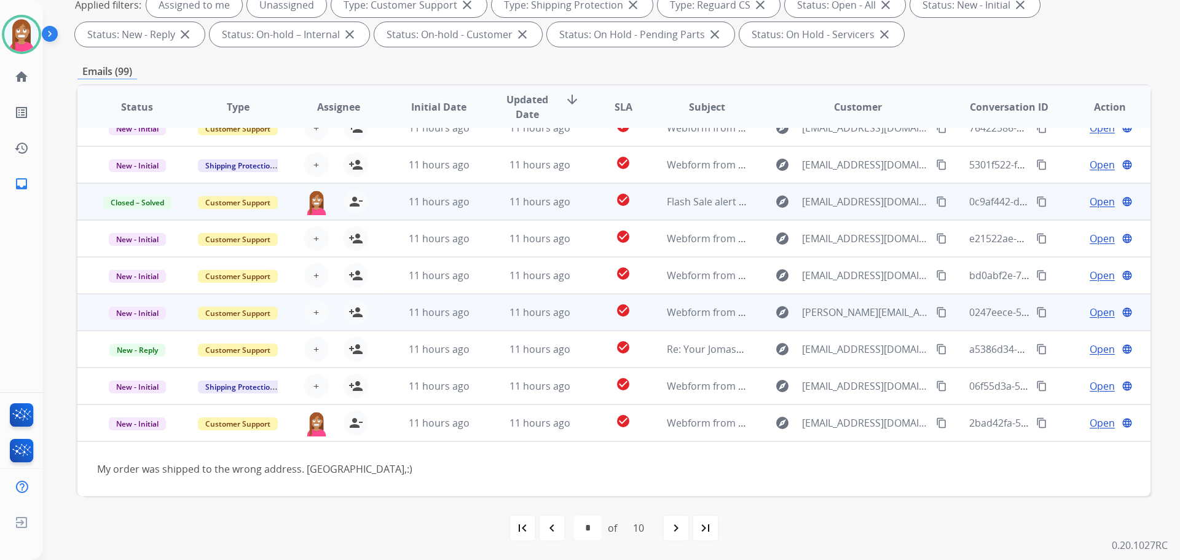
click at [474, 322] on td "11 hours ago" at bounding box center [429, 312] width 101 height 37
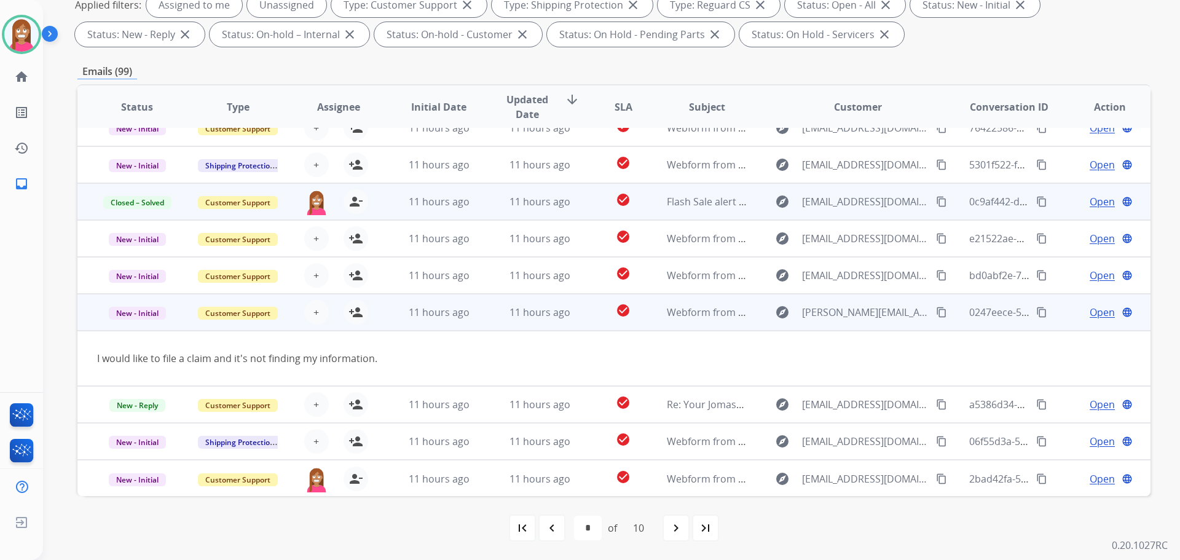
scroll to position [57, 0]
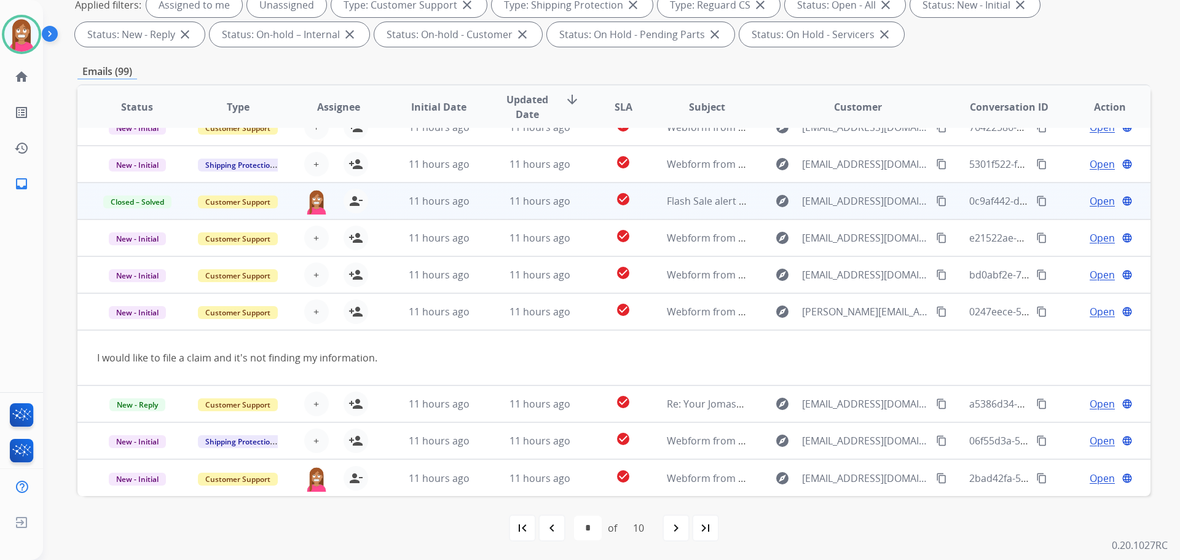
drag, startPoint x: 929, startPoint y: 311, endPoint x: 1155, endPoint y: 362, distance: 232.4
click at [936, 314] on mat-icon "content_copy" at bounding box center [941, 311] width 11 height 11
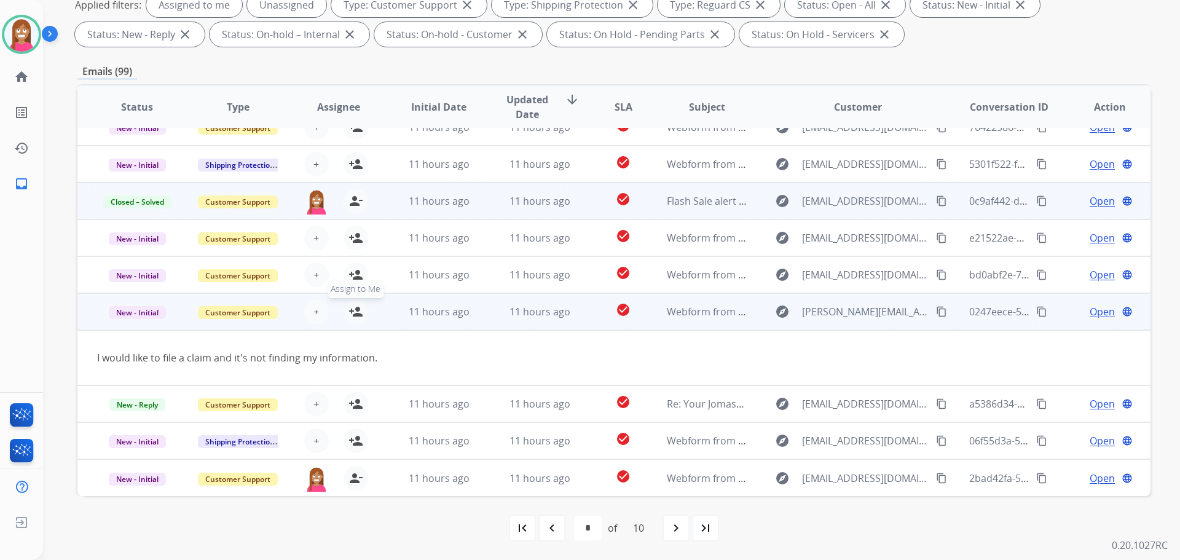
click at [353, 319] on button "person_add Assign to Me" at bounding box center [356, 311] width 25 height 25
click at [1090, 312] on span "Open" at bounding box center [1102, 311] width 25 height 15
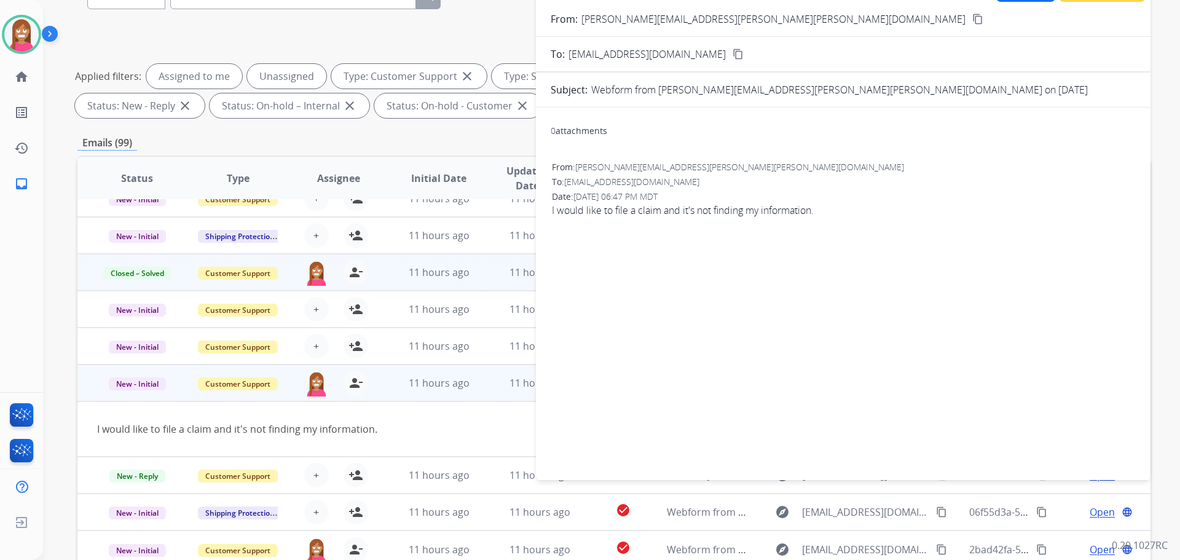
scroll to position [14, 0]
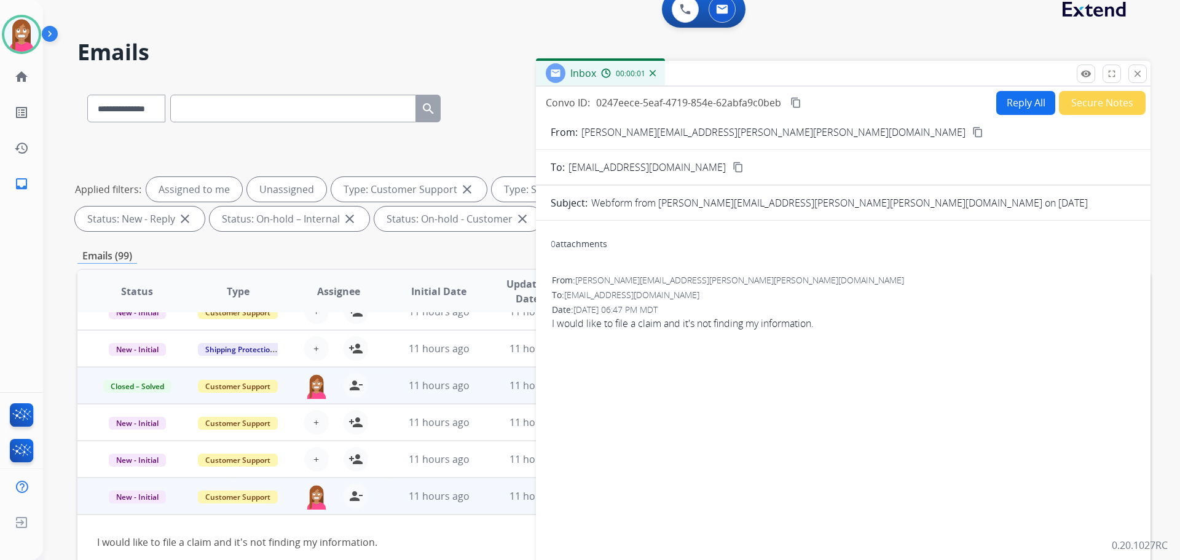
click at [1007, 102] on button "Reply All" at bounding box center [1025, 103] width 59 height 24
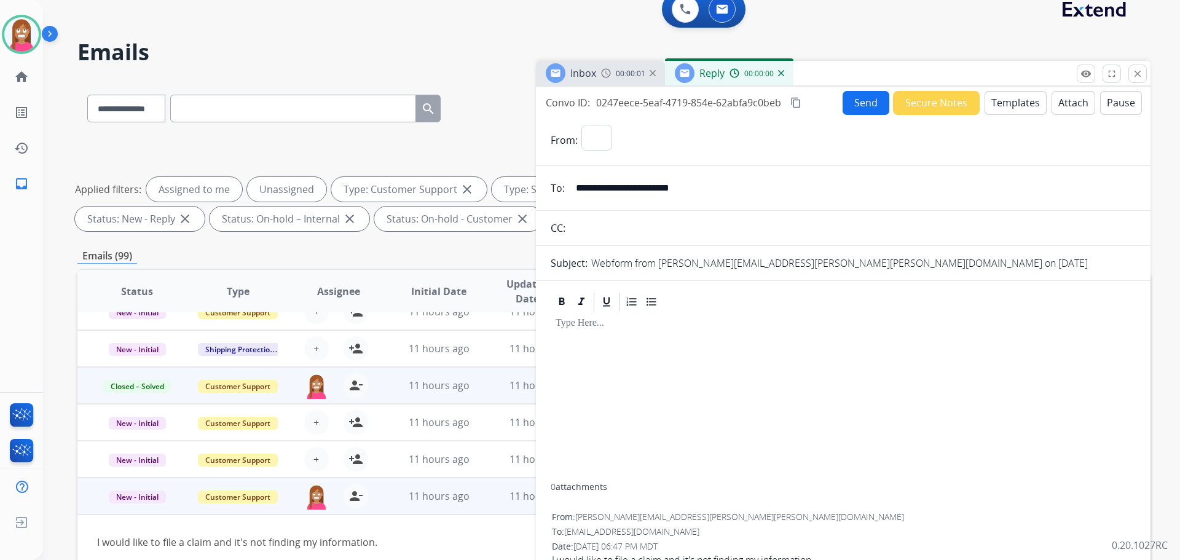
select select "**********"
click at [1007, 103] on button "Templates" at bounding box center [1015, 103] width 62 height 24
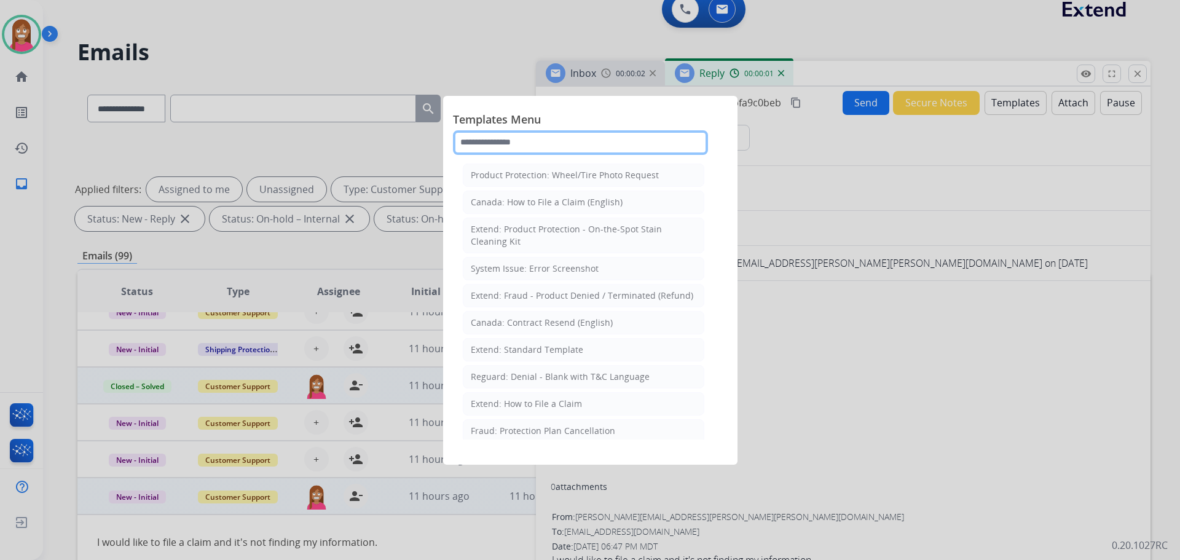
click at [482, 146] on input "text" at bounding box center [580, 142] width 255 height 25
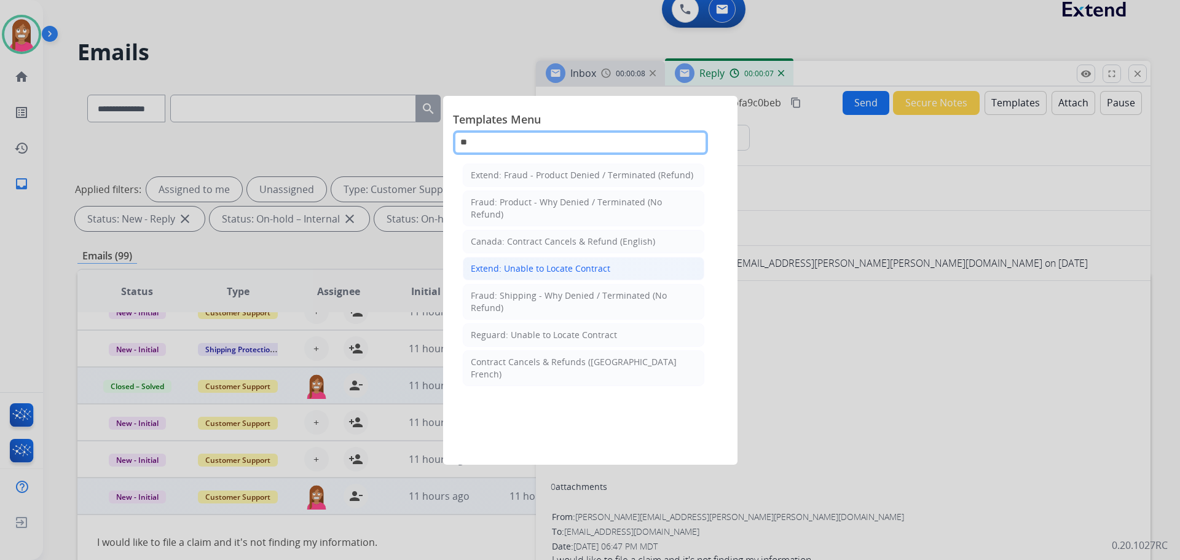
type input "**"
click at [549, 267] on div "Extend: Unable to Locate Contract" at bounding box center [540, 268] width 139 height 12
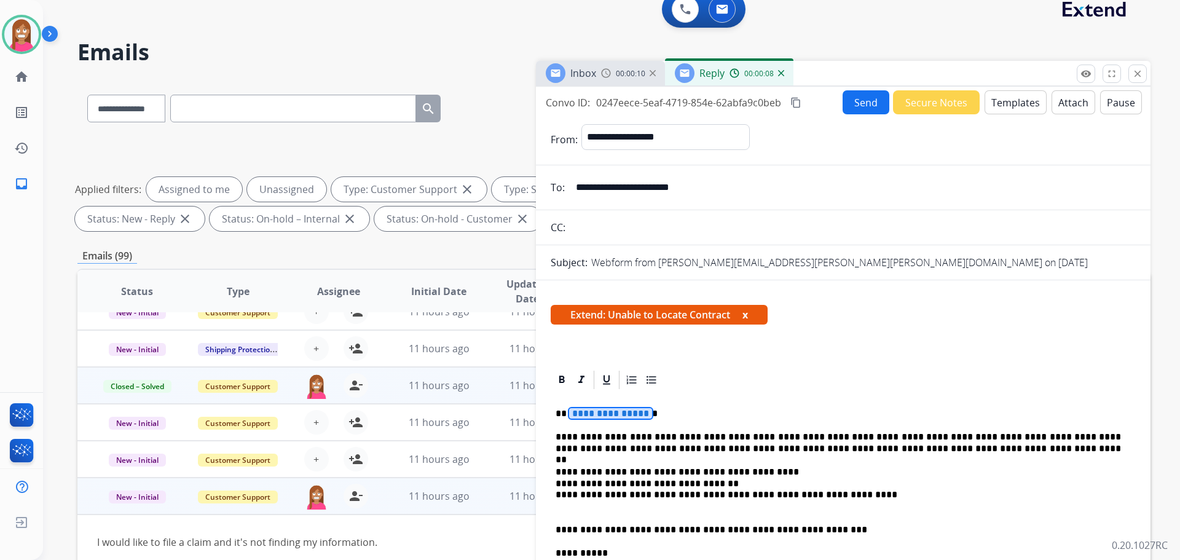
click at [599, 410] on span "**********" at bounding box center [610, 413] width 83 height 10
click at [863, 104] on button "Send" at bounding box center [865, 102] width 47 height 24
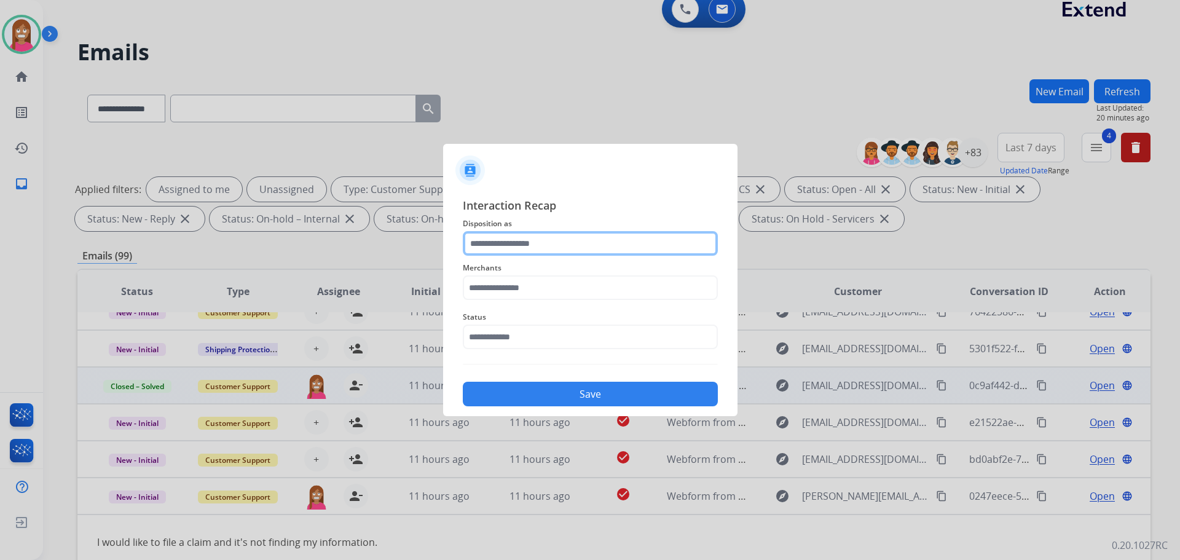
click at [517, 249] on input "text" at bounding box center [590, 243] width 255 height 25
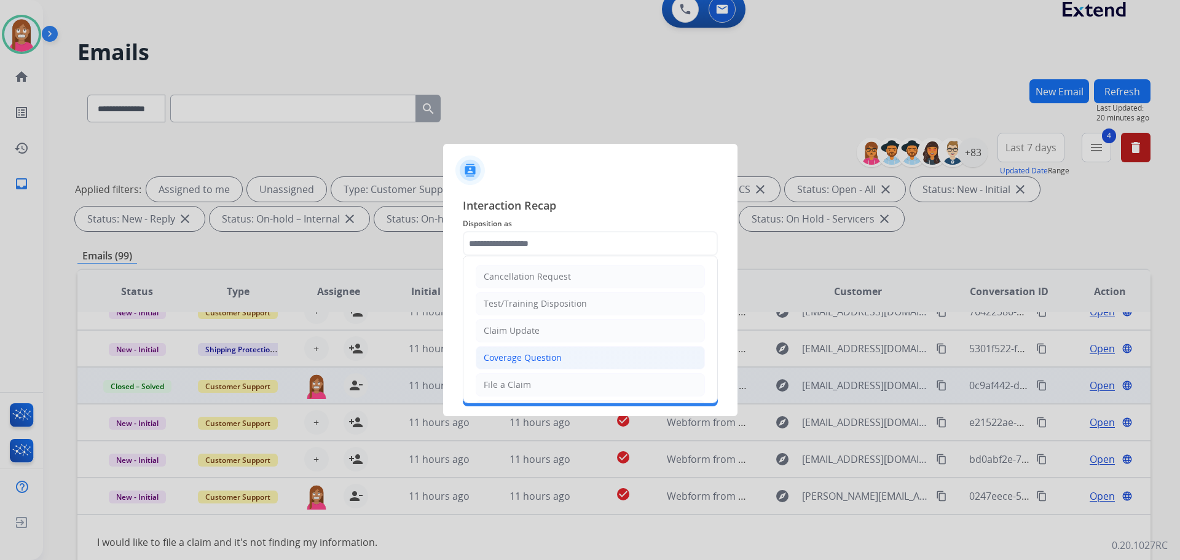
click at [508, 353] on div "Coverage Question" at bounding box center [523, 357] width 78 height 12
type input "**********"
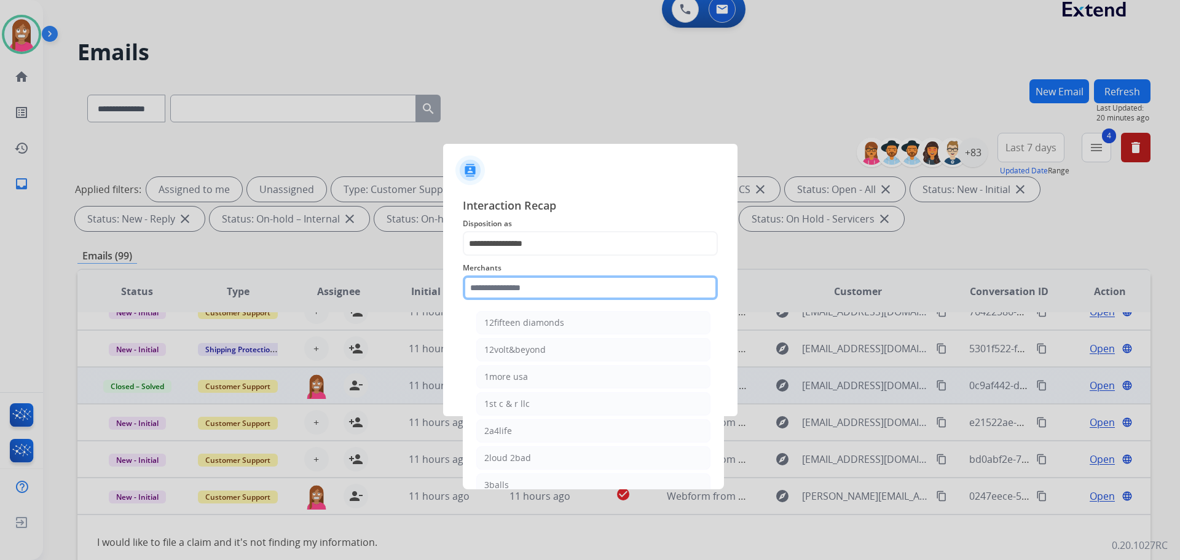
click at [497, 291] on input "text" at bounding box center [590, 287] width 255 height 25
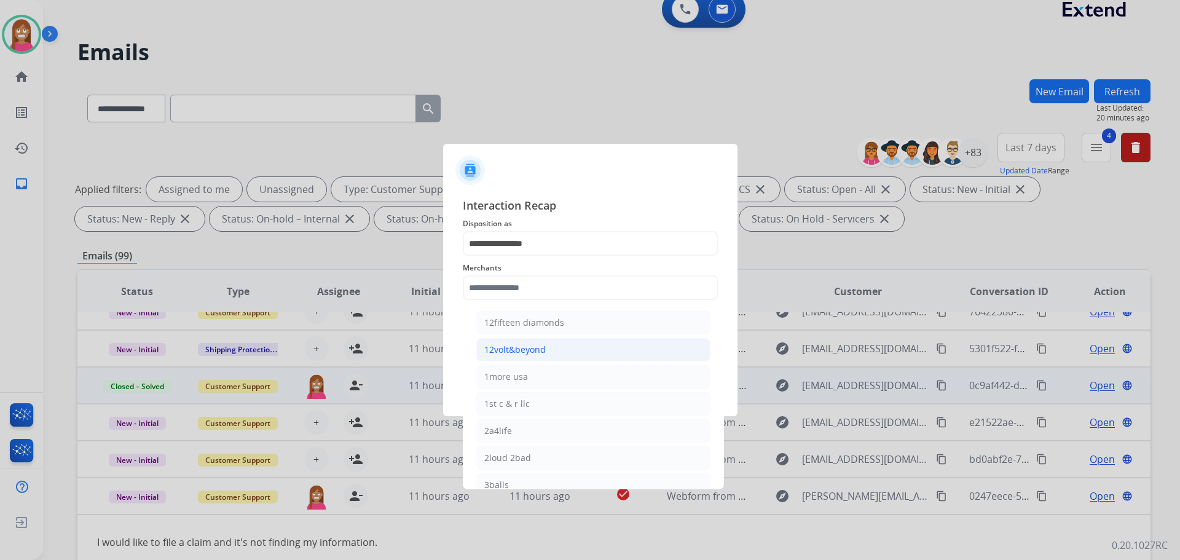
click at [512, 348] on div "12volt&beyond" at bounding box center [514, 350] width 61 height 12
type input "**********"
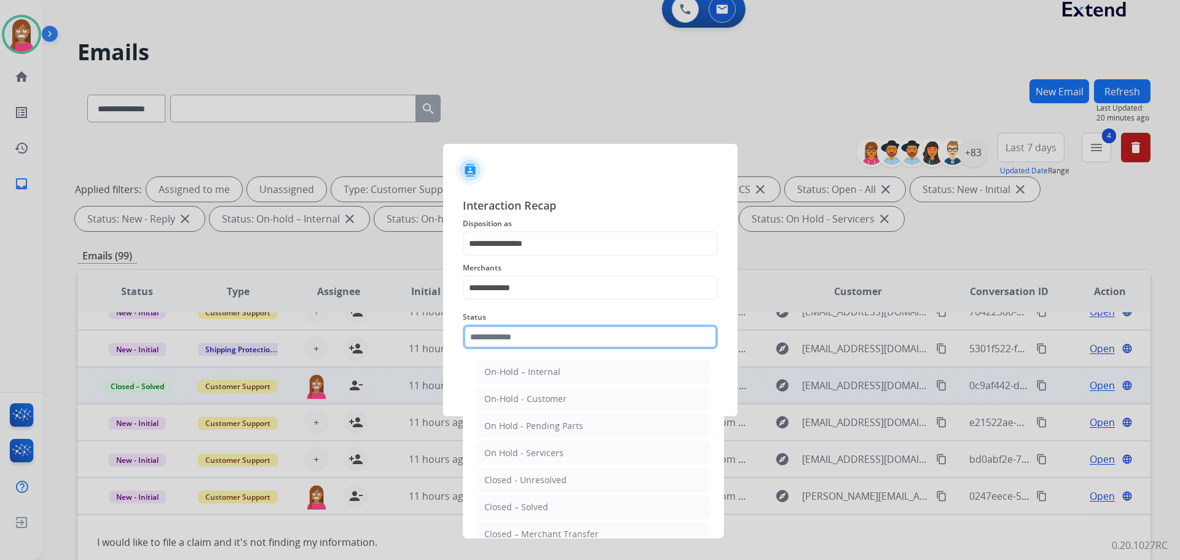
click at [501, 336] on input "text" at bounding box center [590, 336] width 255 height 25
click at [533, 506] on div "Closed – Solved" at bounding box center [516, 507] width 64 height 12
type input "**********"
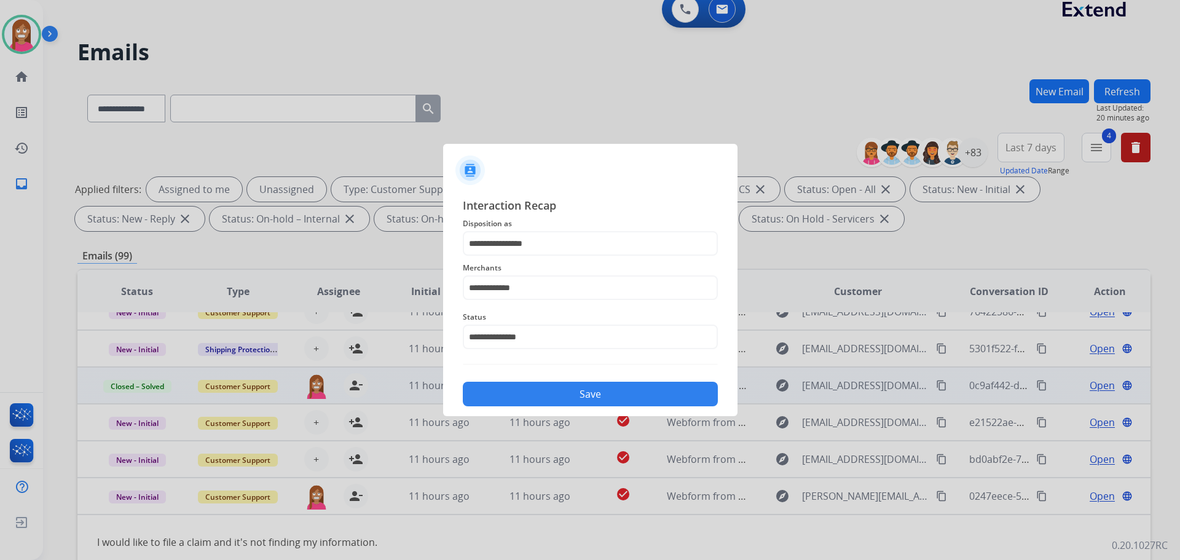
click at [498, 407] on div "**********" at bounding box center [590, 301] width 294 height 229
click at [498, 391] on button "Save" at bounding box center [590, 394] width 255 height 25
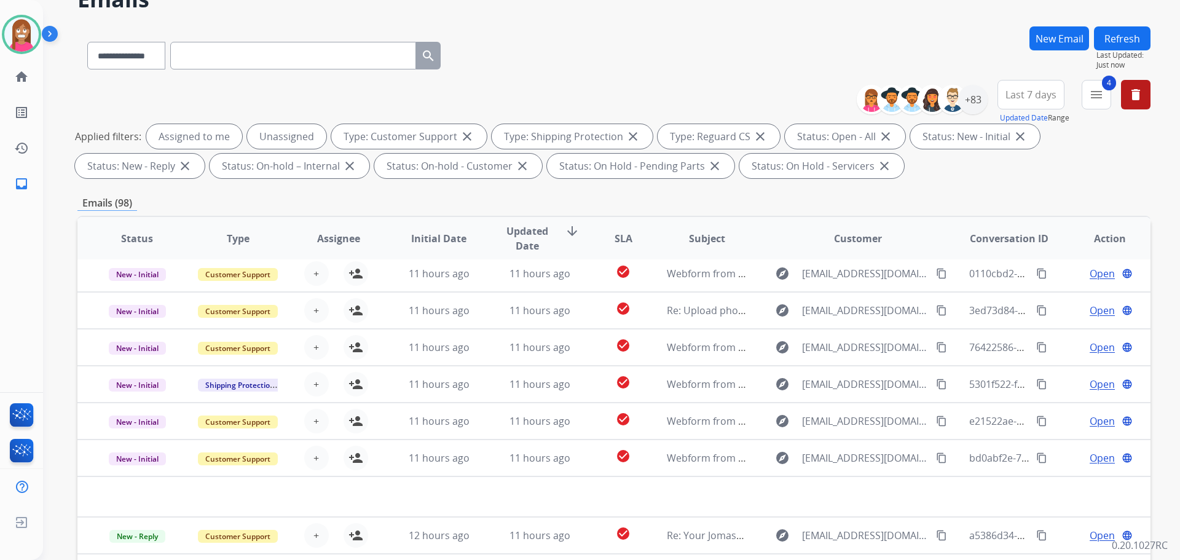
scroll to position [198, 0]
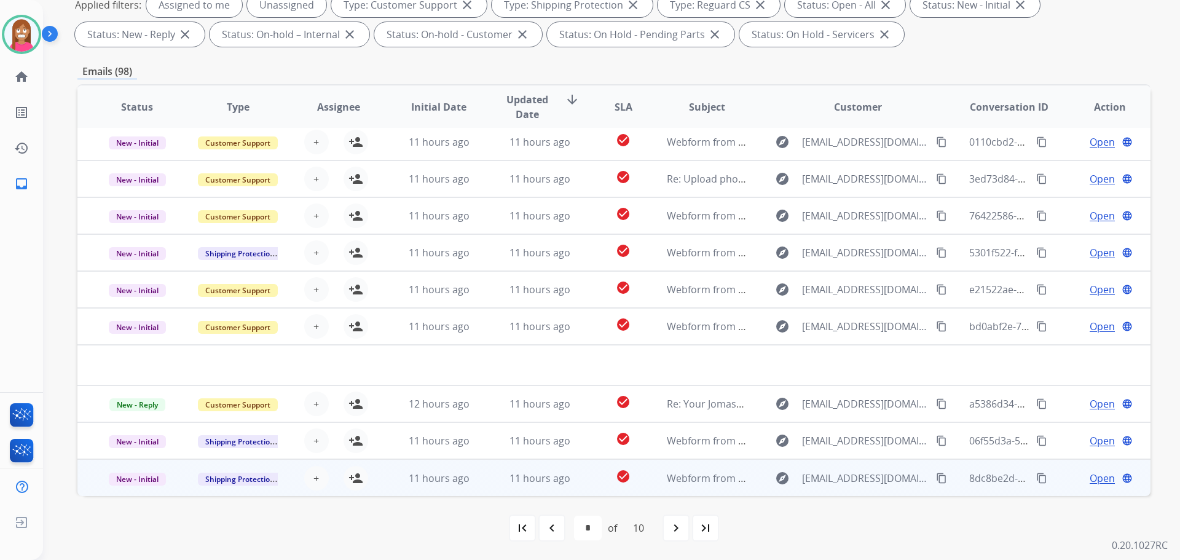
click at [488, 489] on td "11 hours ago" at bounding box center [530, 477] width 101 height 37
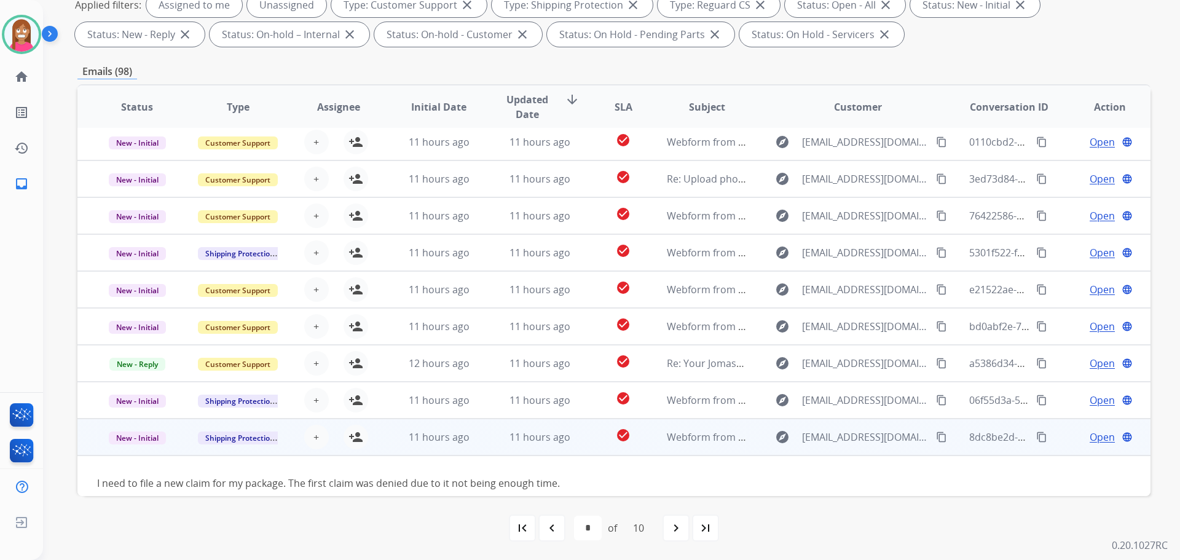
scroll to position [56, 0]
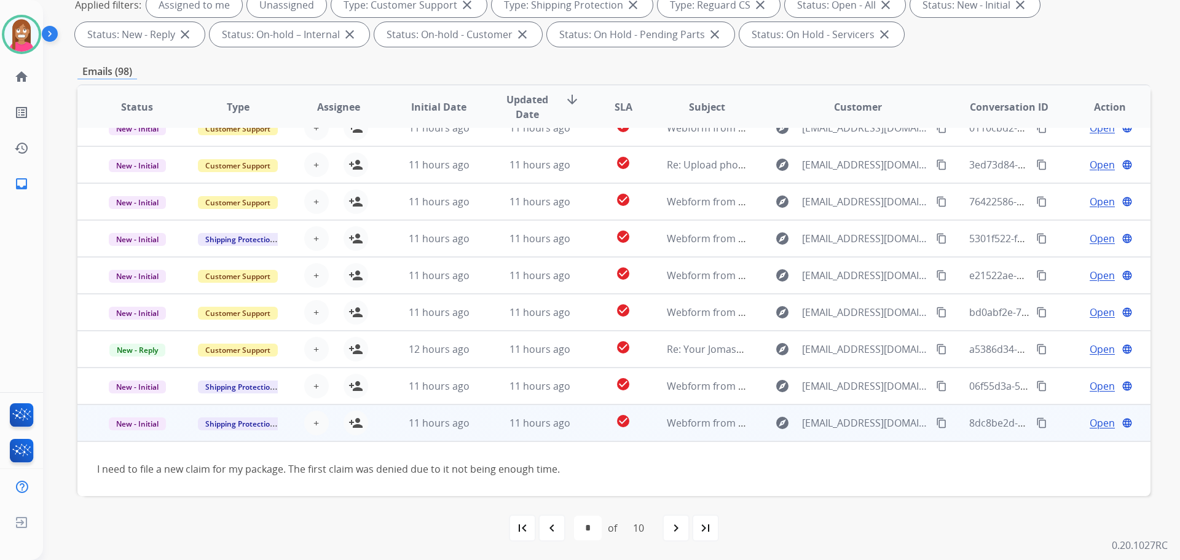
click at [936, 420] on mat-icon "content_copy" at bounding box center [941, 422] width 11 height 11
click at [353, 420] on mat-icon "person_add" at bounding box center [355, 422] width 15 height 15
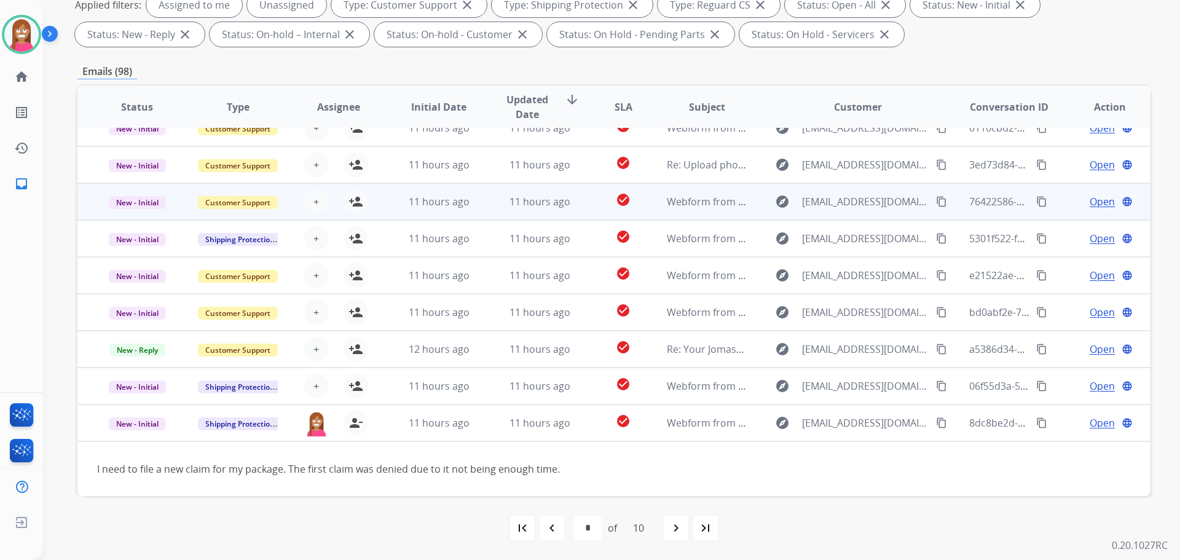
scroll to position [0, 0]
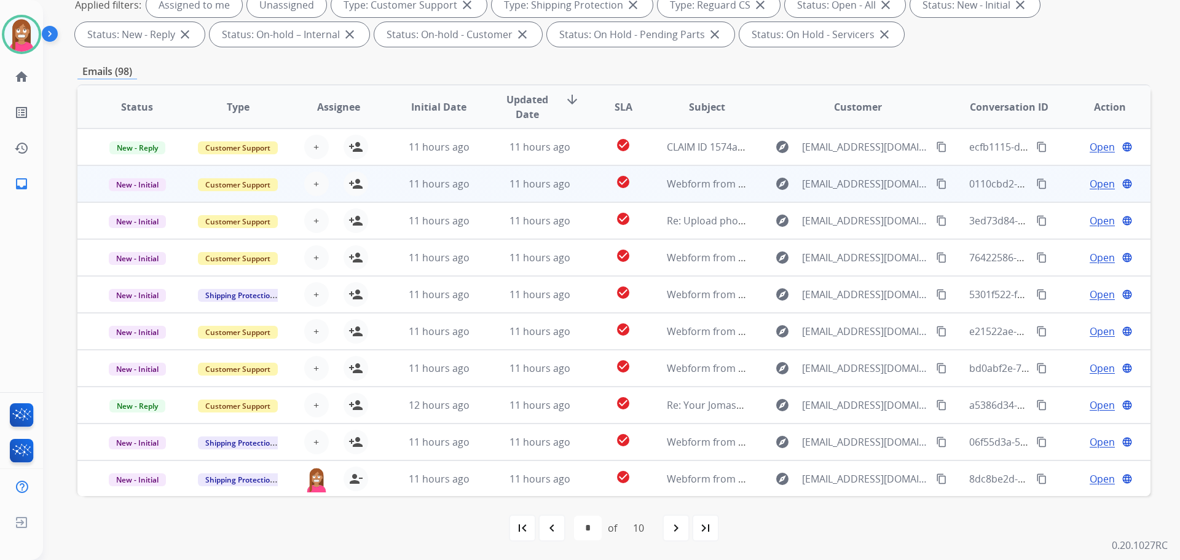
click at [485, 181] on td "11 hours ago" at bounding box center [530, 183] width 101 height 37
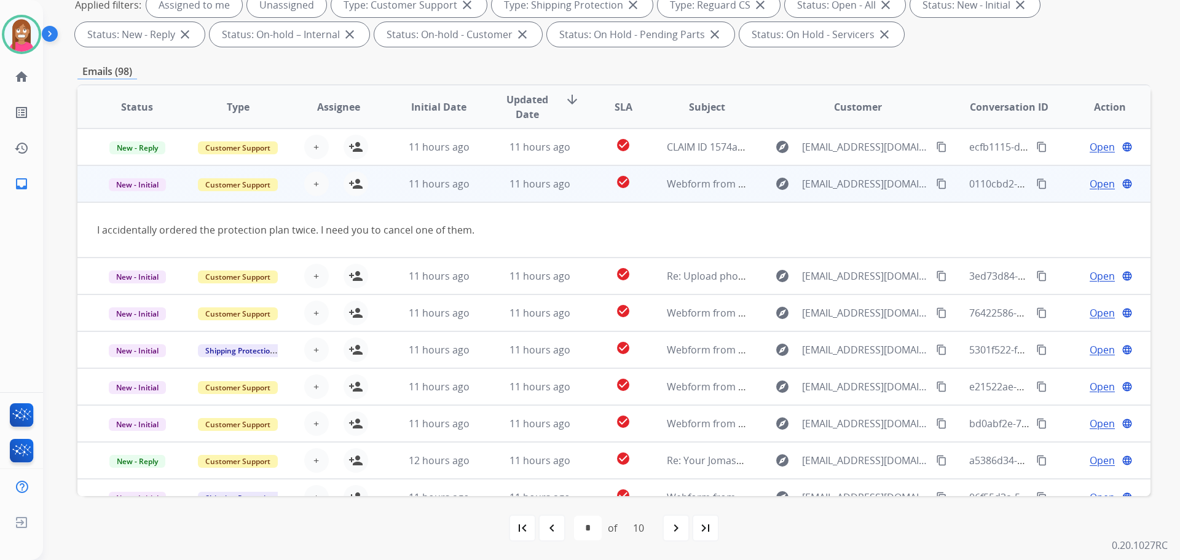
scroll to position [37, 0]
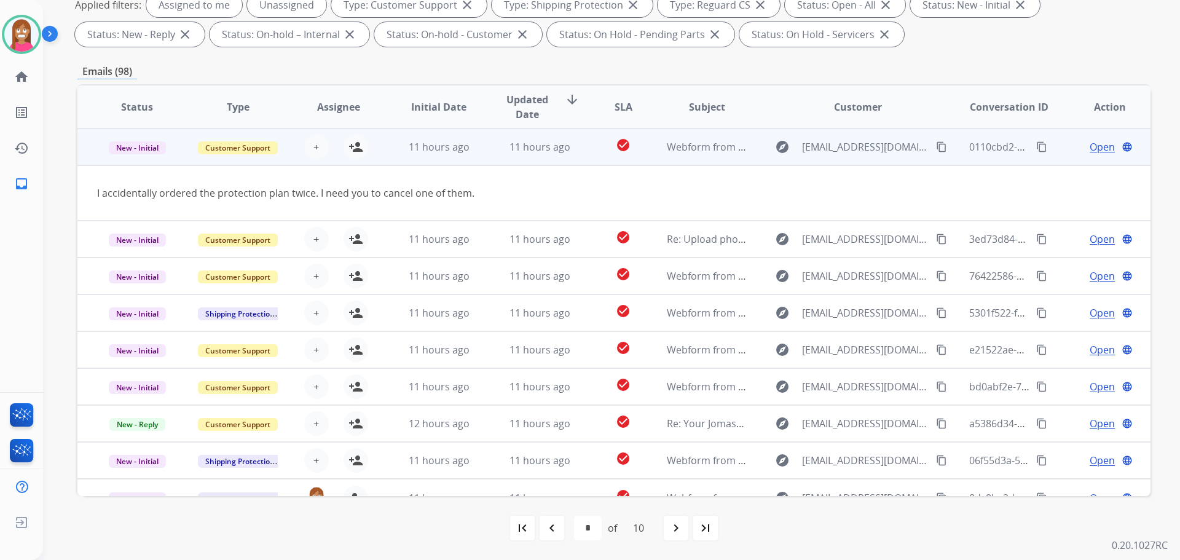
click at [936, 146] on mat-icon "content_copy" at bounding box center [941, 146] width 11 height 11
click at [353, 147] on mat-icon "person_add" at bounding box center [355, 146] width 15 height 15
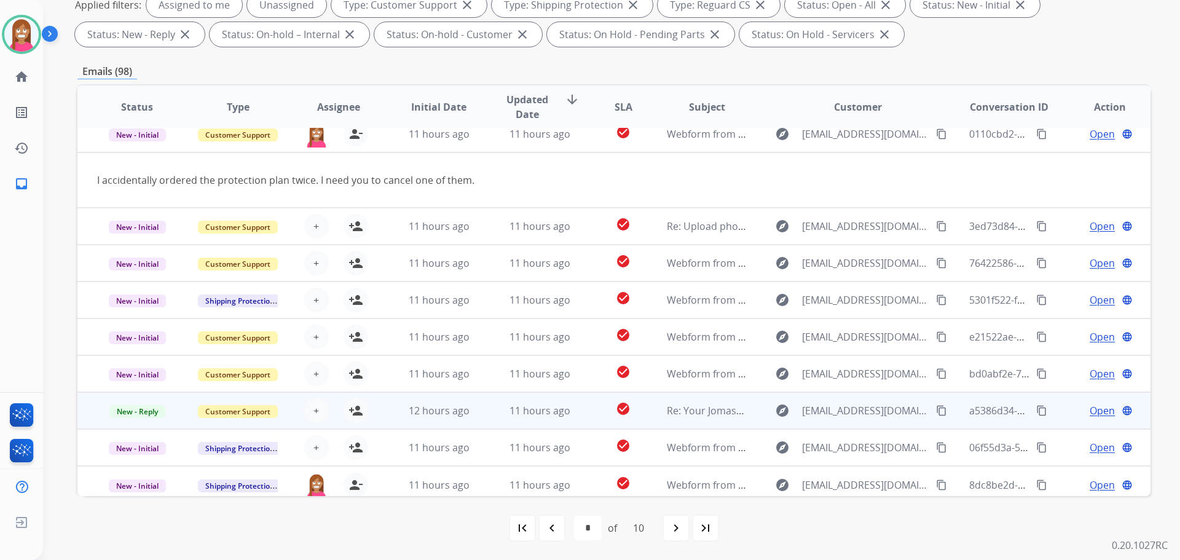
scroll to position [57, 0]
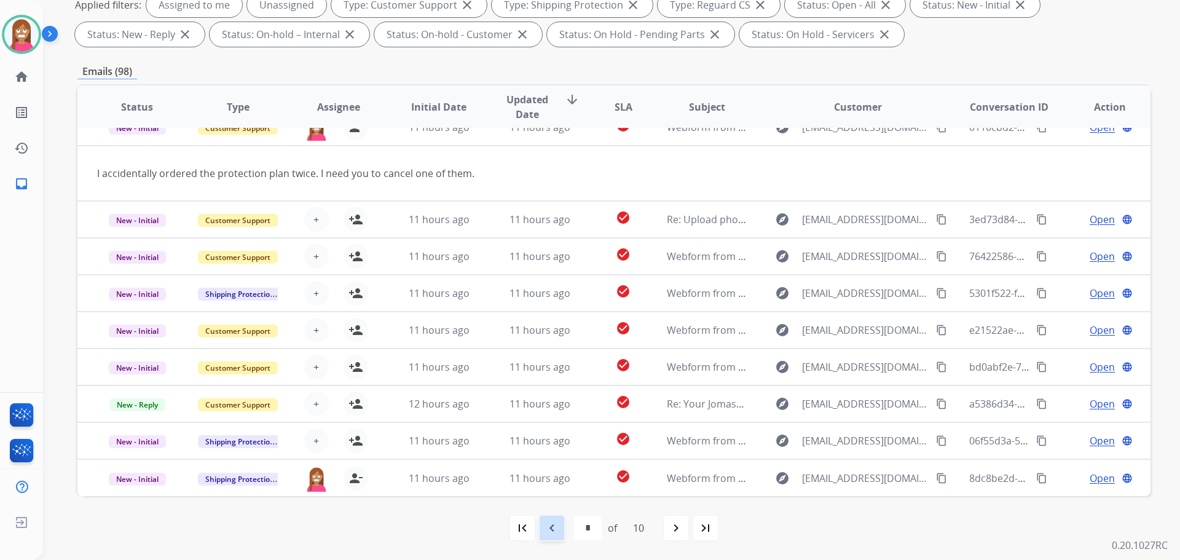
click at [557, 527] on mat-icon "navigate_before" at bounding box center [551, 527] width 15 height 15
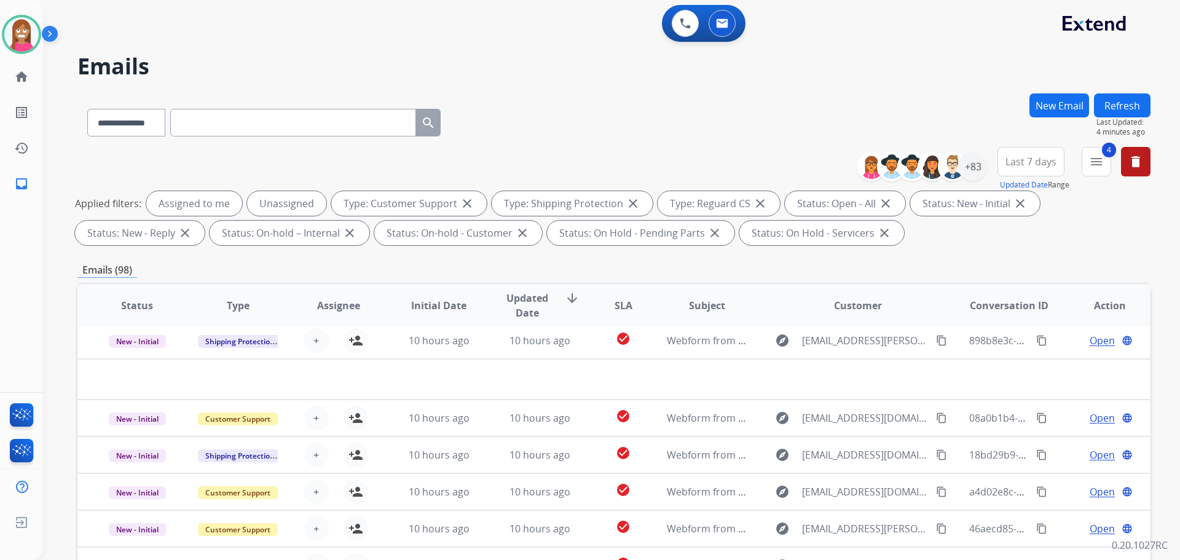
scroll to position [198, 0]
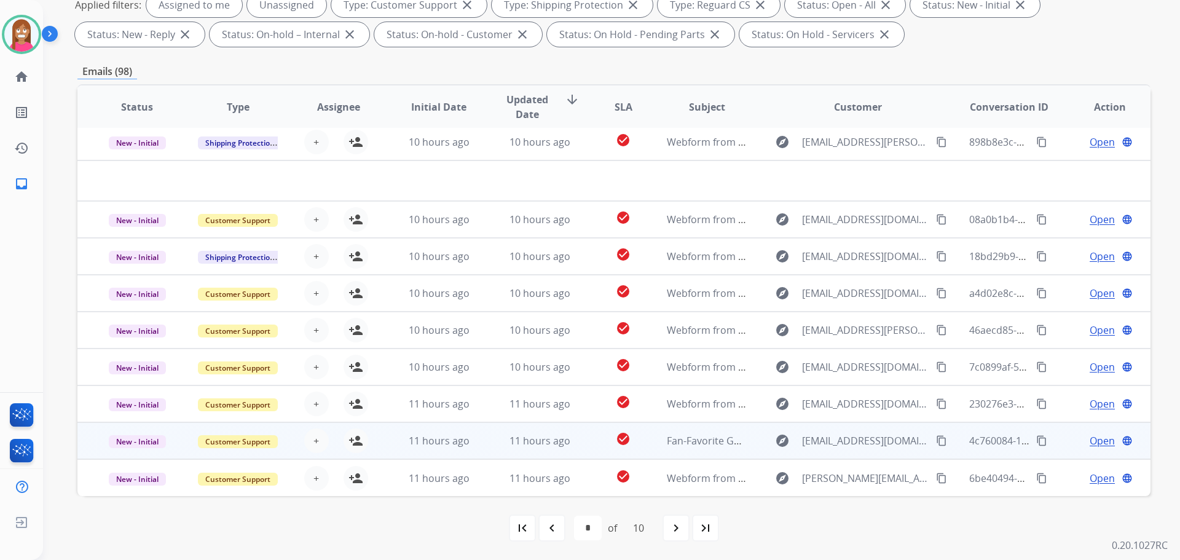
click at [672, 450] on td "Fan-Favorite Gummy Flavor, Back for a Limited Time" at bounding box center [697, 440] width 101 height 37
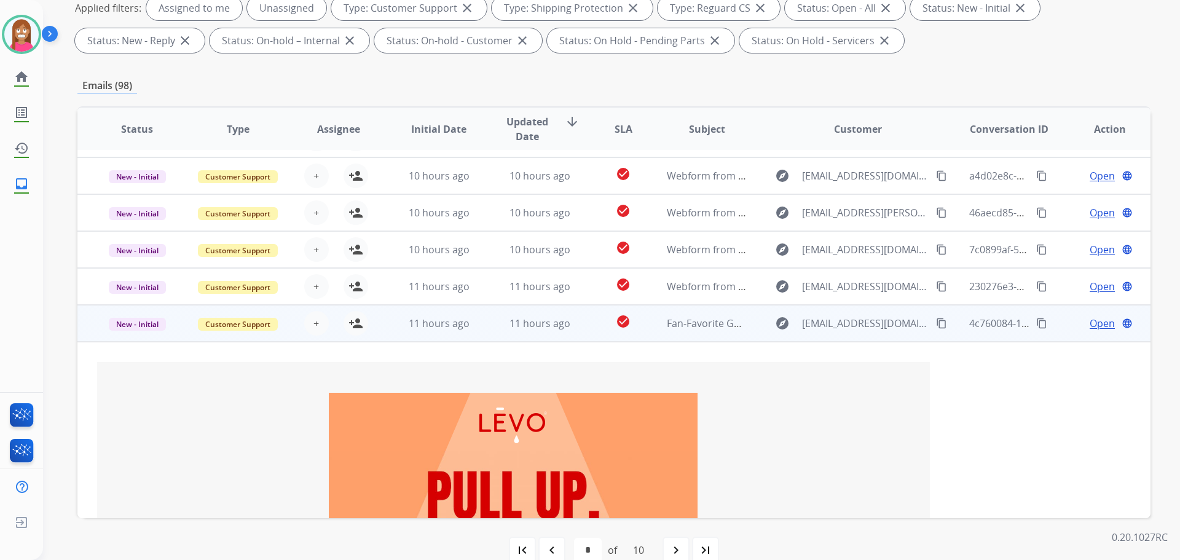
scroll to position [155, 0]
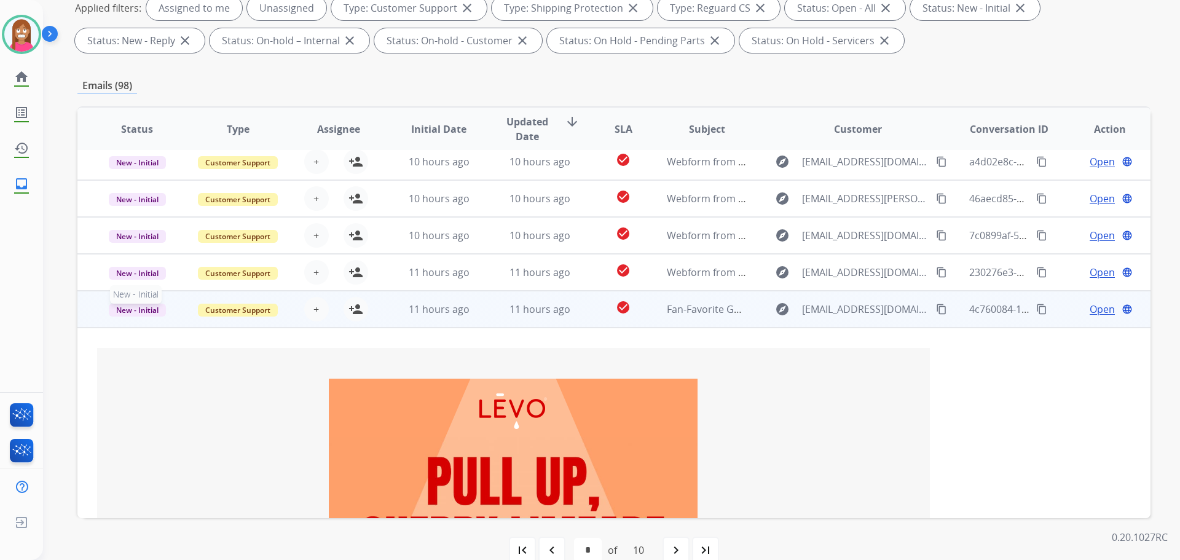
click at [131, 309] on span "New - Initial" at bounding box center [137, 310] width 57 height 13
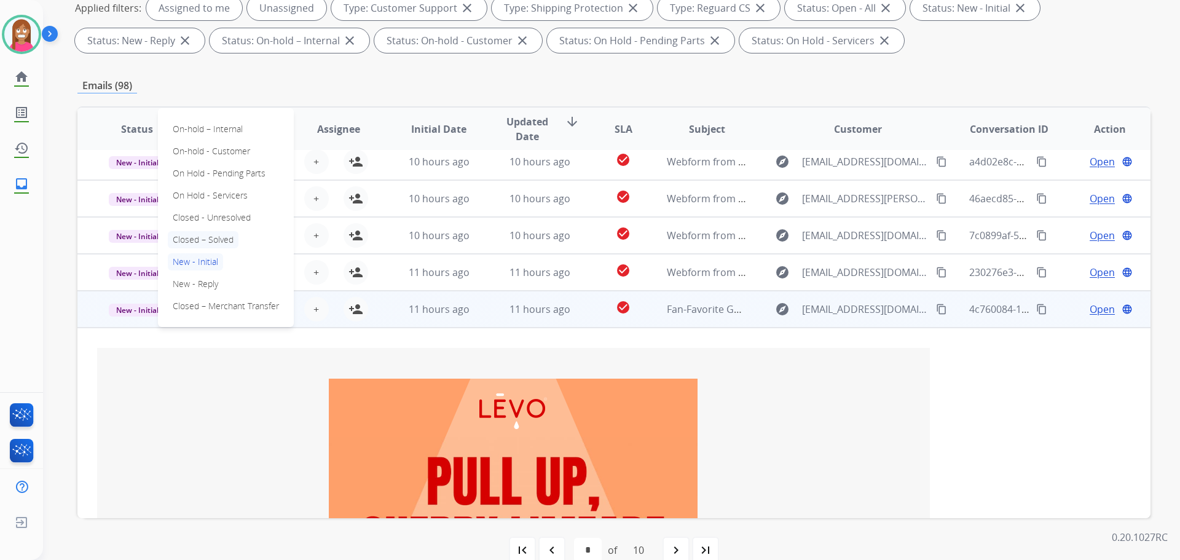
click at [198, 240] on p "Closed – Solved" at bounding box center [203, 239] width 71 height 17
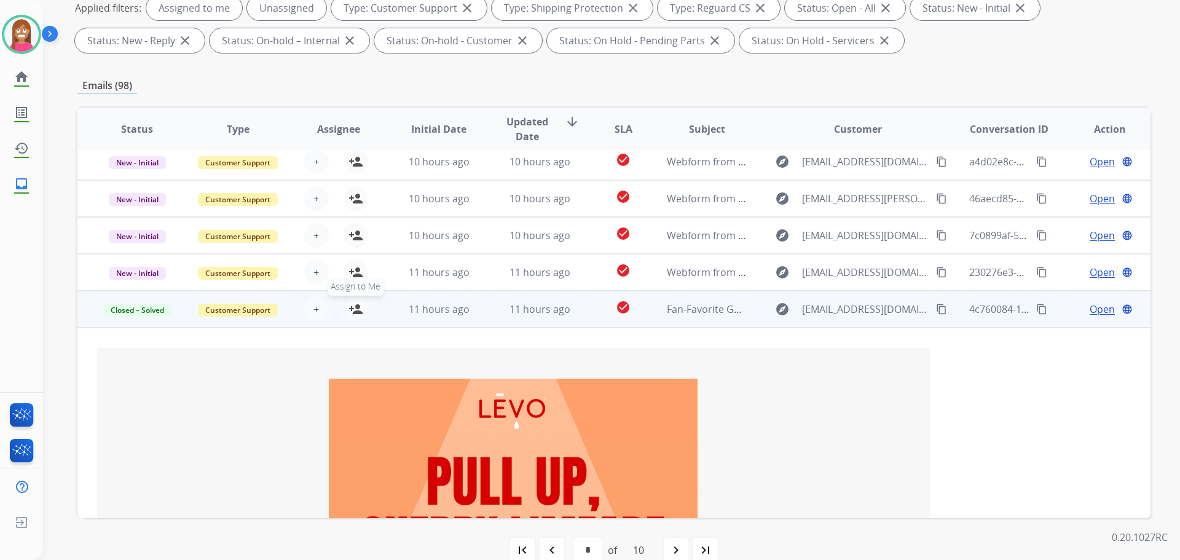
click at [355, 308] on mat-icon "person_add" at bounding box center [355, 309] width 15 height 15
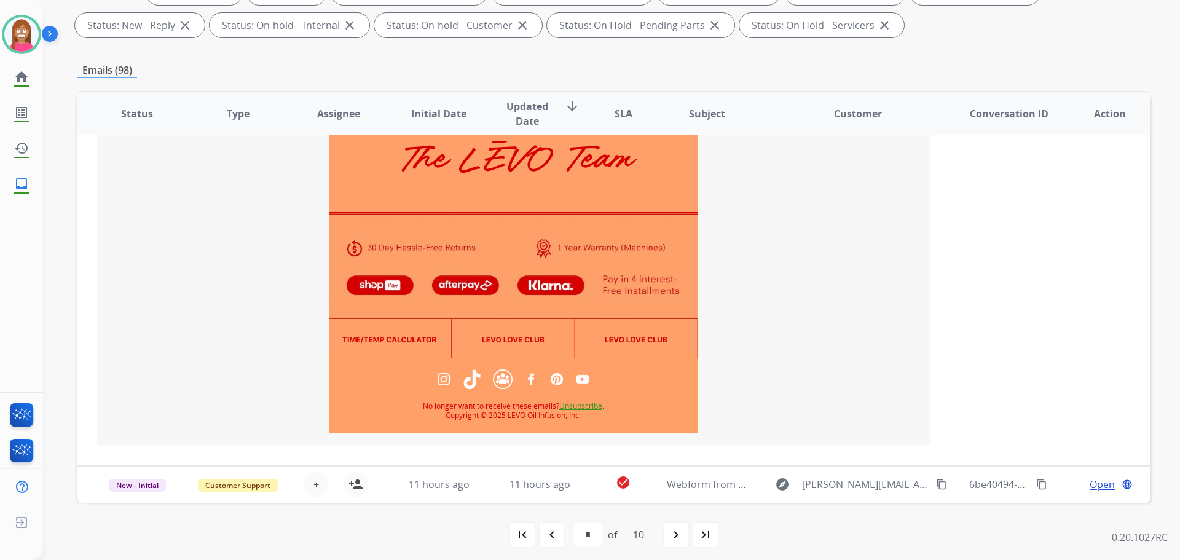
scroll to position [221, 0]
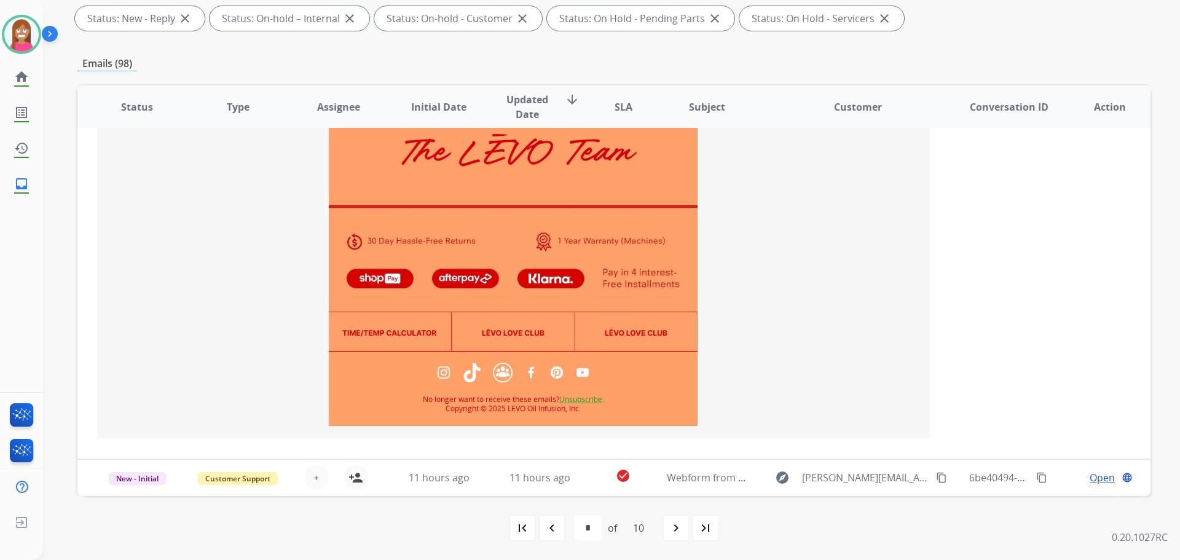
drag, startPoint x: 554, startPoint y: 531, endPoint x: 584, endPoint y: 519, distance: 32.5
click at [553, 531] on mat-icon "navigate_before" at bounding box center [551, 527] width 15 height 15
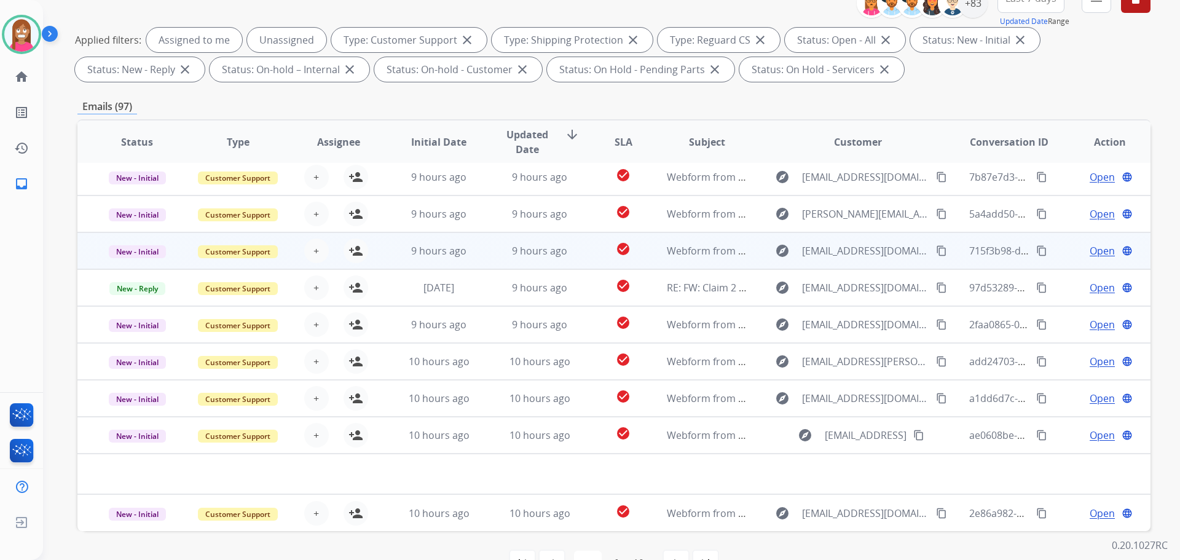
scroll to position [198, 0]
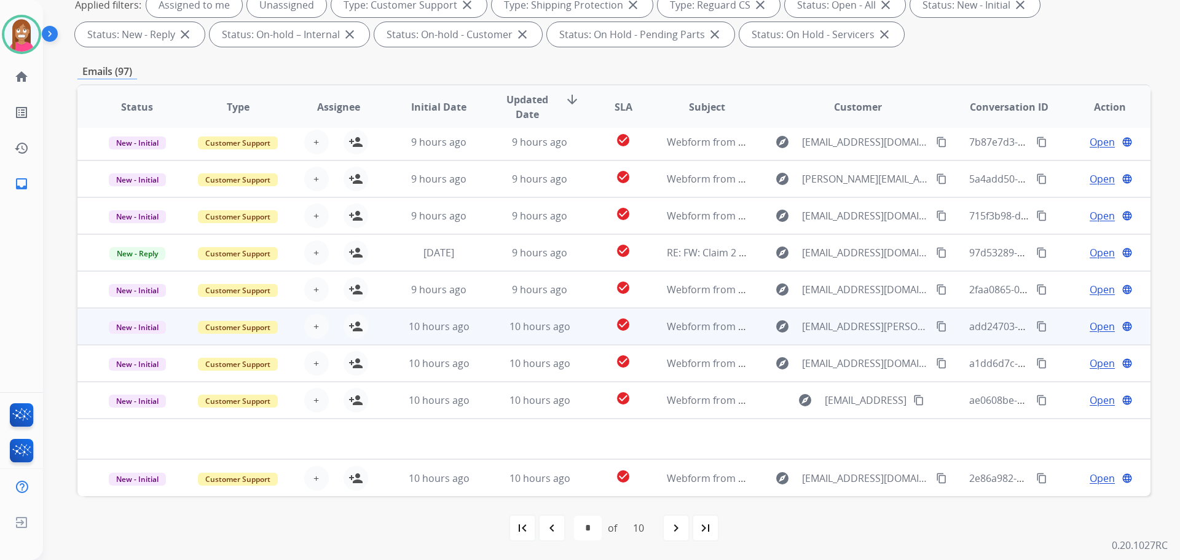
click at [566, 337] on td "10 hours ago" at bounding box center [530, 326] width 101 height 37
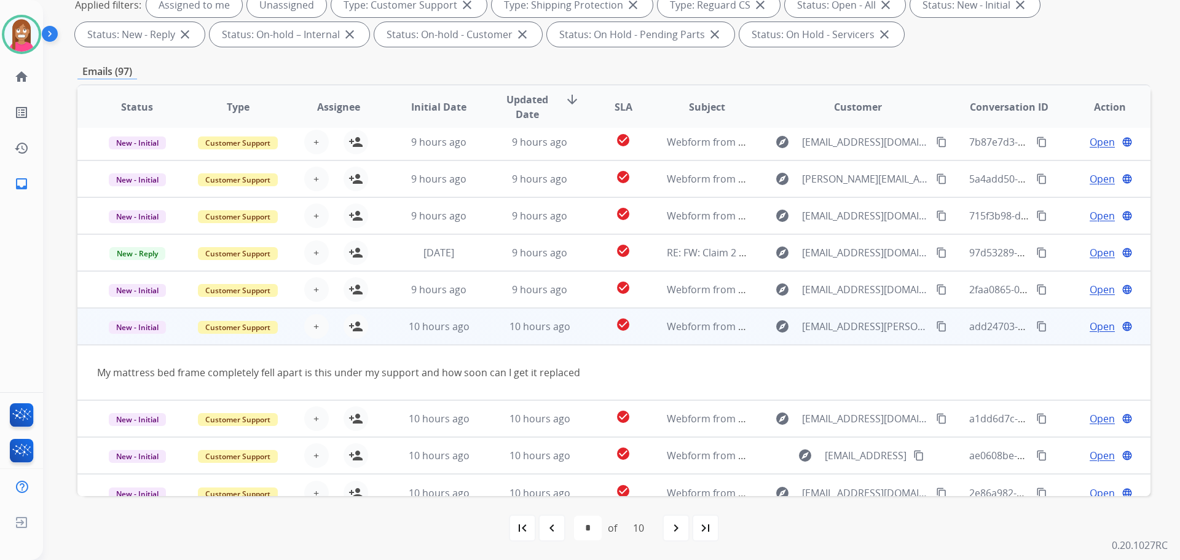
scroll to position [57, 0]
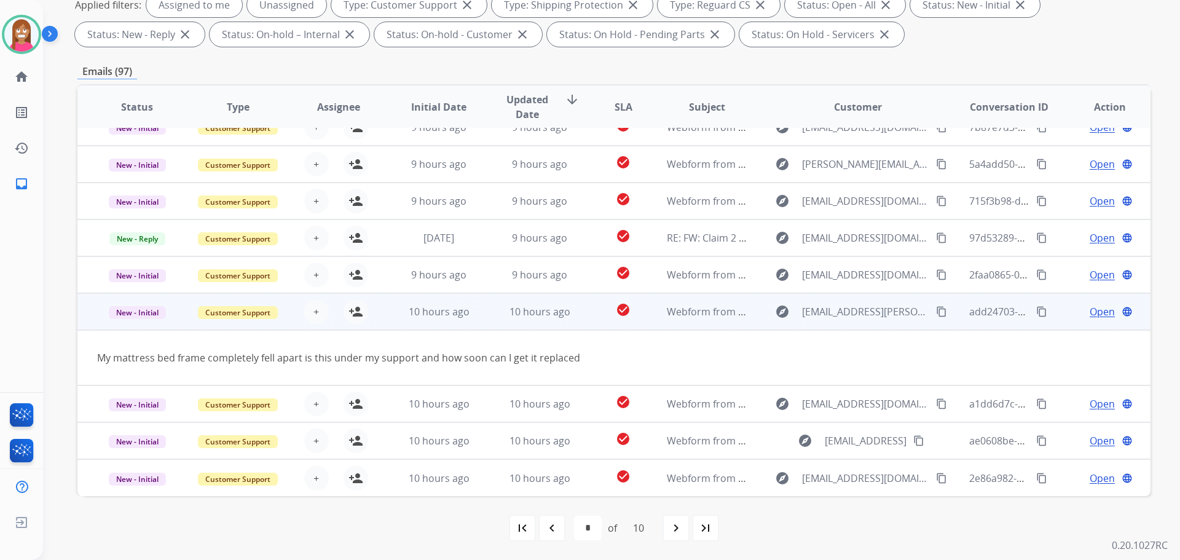
click at [936, 309] on mat-icon "content_copy" at bounding box center [941, 311] width 11 height 11
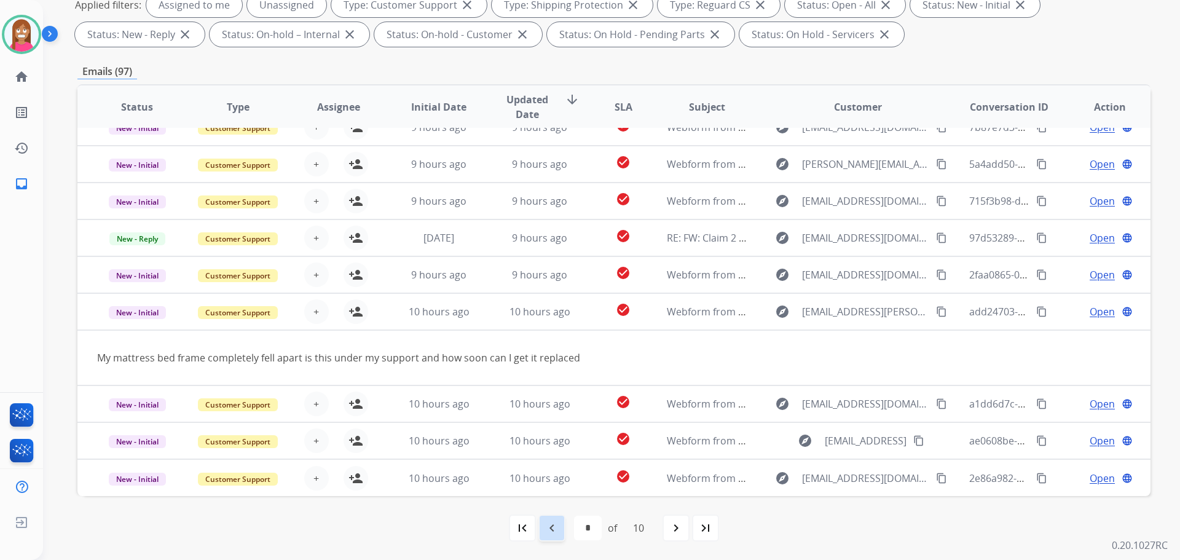
click at [551, 515] on div "navigate_before" at bounding box center [551, 527] width 27 height 27
select select "*"
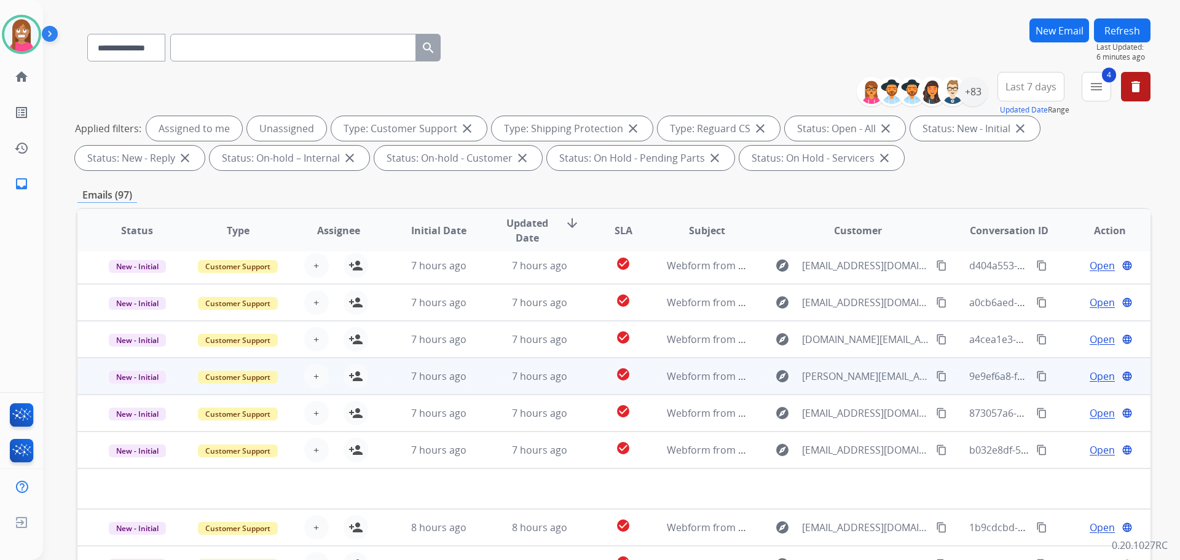
scroll to position [198, 0]
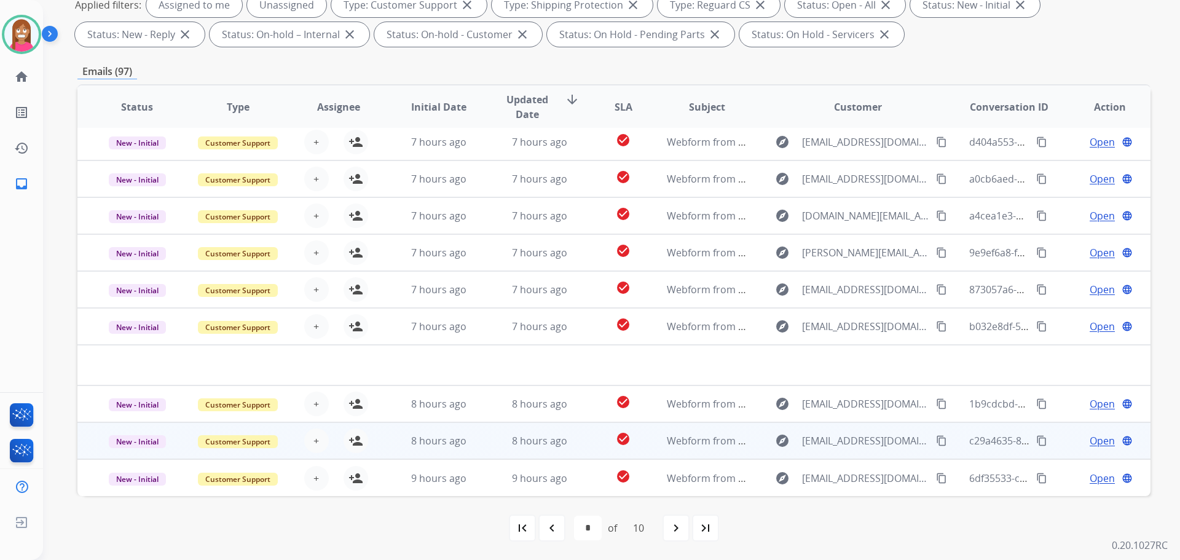
click at [580, 441] on td "check_circle" at bounding box center [613, 440] width 67 height 37
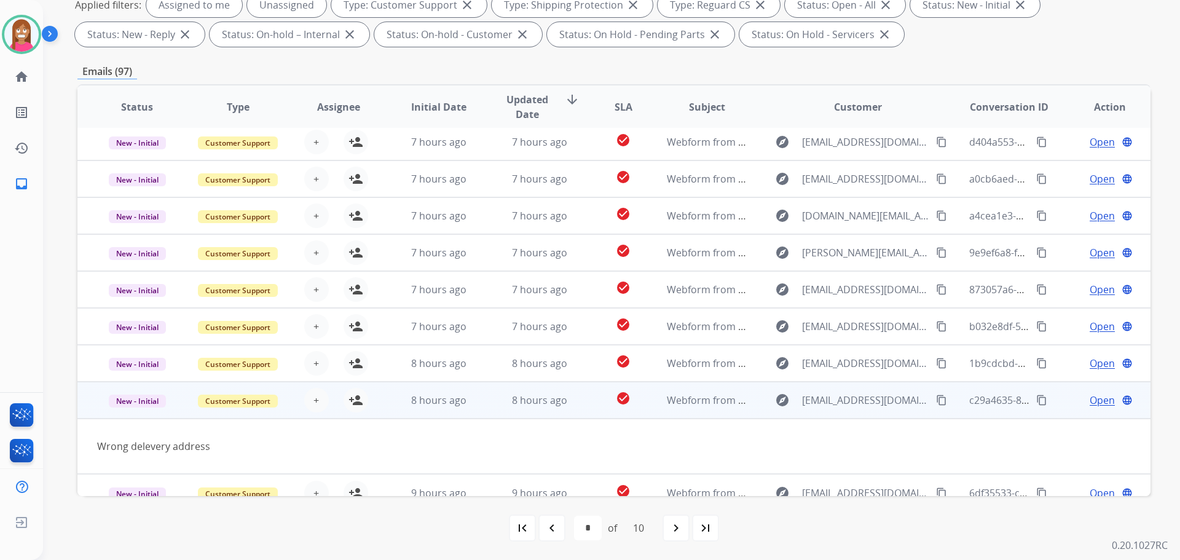
scroll to position [57, 0]
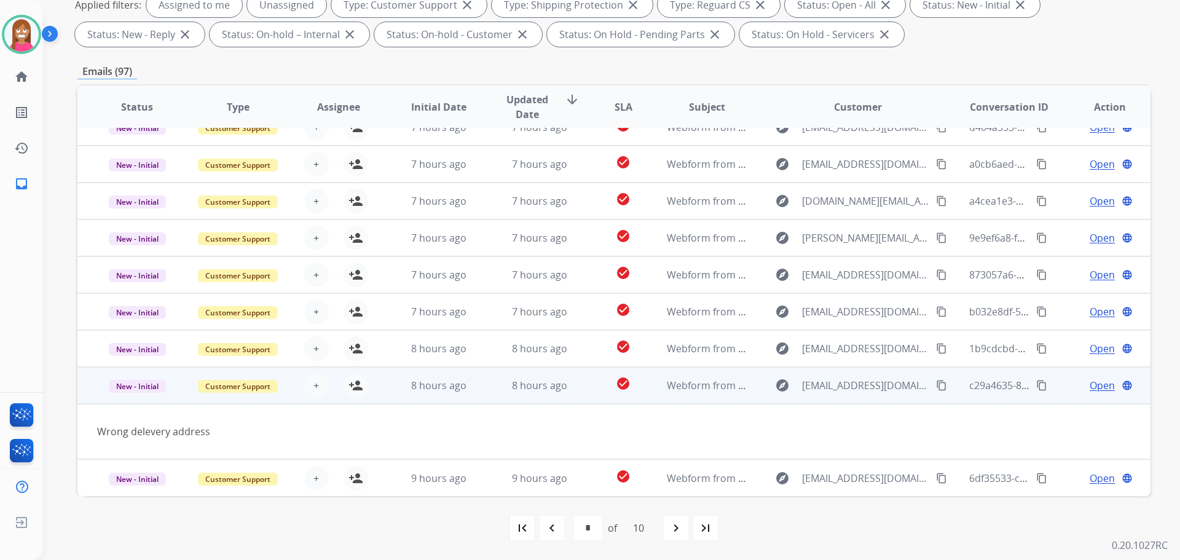
click at [936, 386] on mat-icon "content_copy" at bounding box center [941, 385] width 11 height 11
drag, startPoint x: 352, startPoint y: 385, endPoint x: 360, endPoint y: 387, distance: 8.1
click at [352, 385] on mat-icon "person_add" at bounding box center [355, 385] width 15 height 15
click at [1090, 383] on span "Open" at bounding box center [1102, 385] width 25 height 15
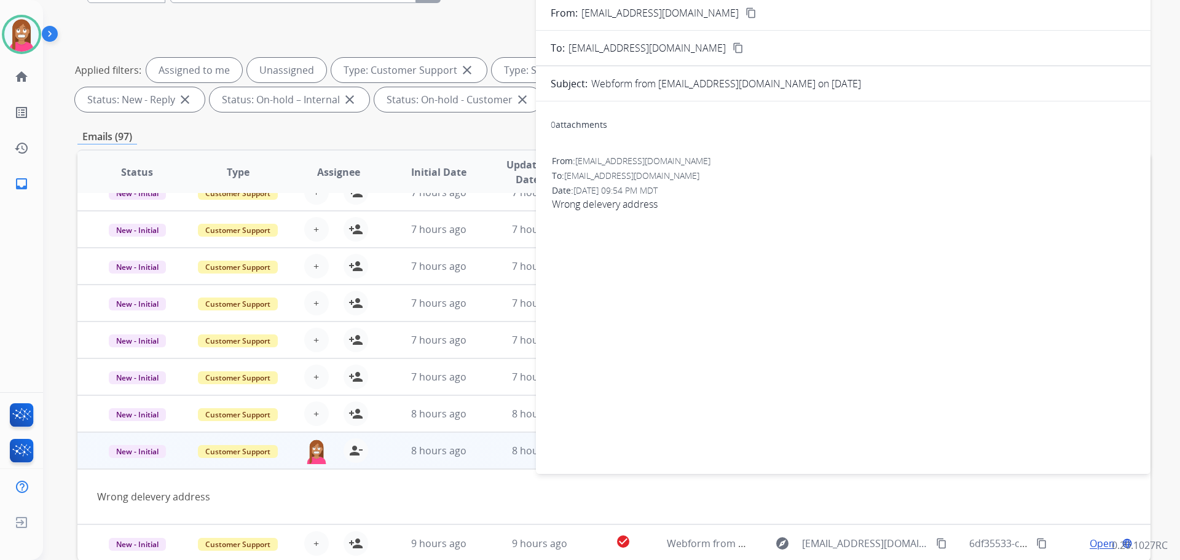
scroll to position [14, 0]
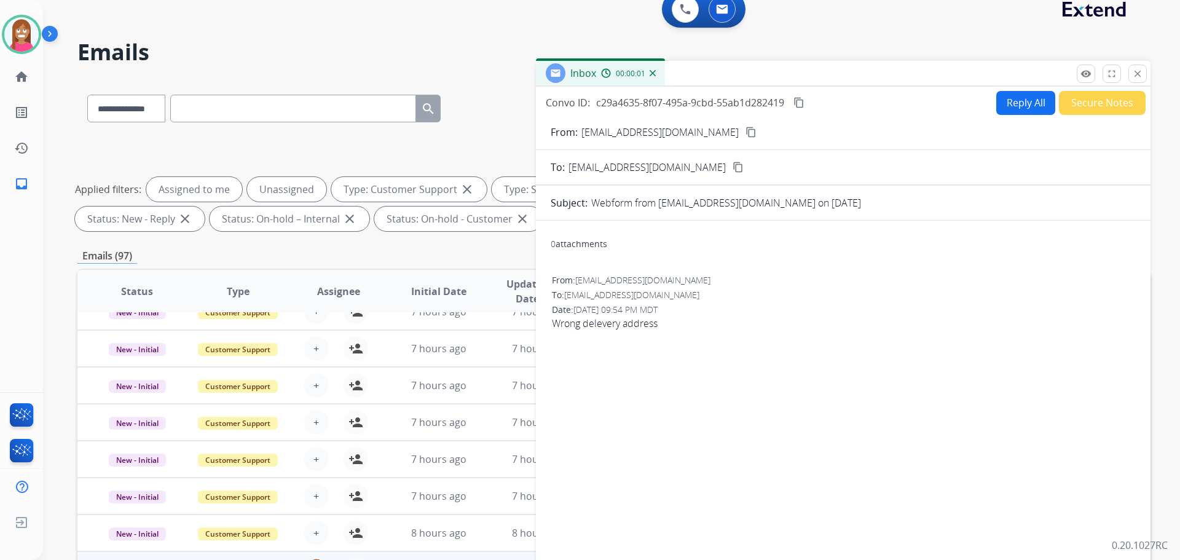
click at [1011, 111] on button "Reply All" at bounding box center [1025, 103] width 59 height 24
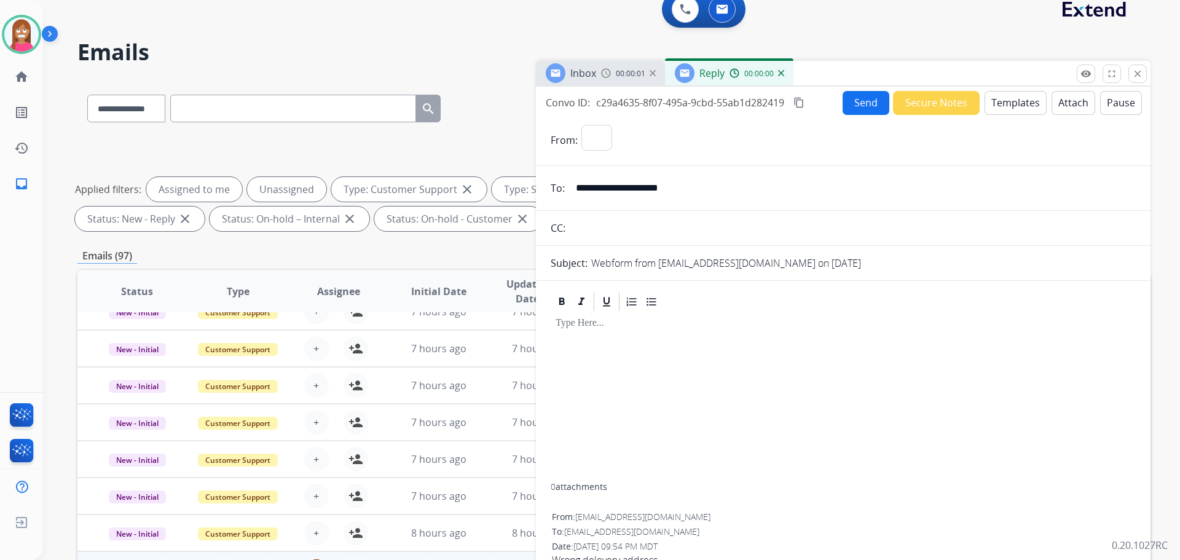
select select "**********"
click at [1010, 109] on button "Templates" at bounding box center [1015, 103] width 62 height 24
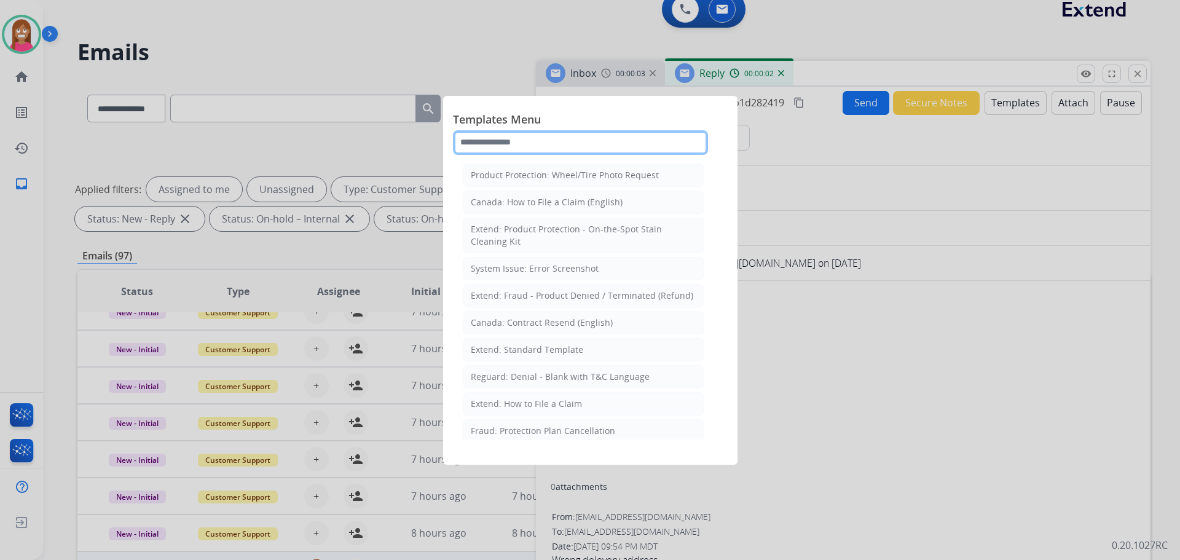
click at [501, 152] on input "text" at bounding box center [580, 142] width 255 height 25
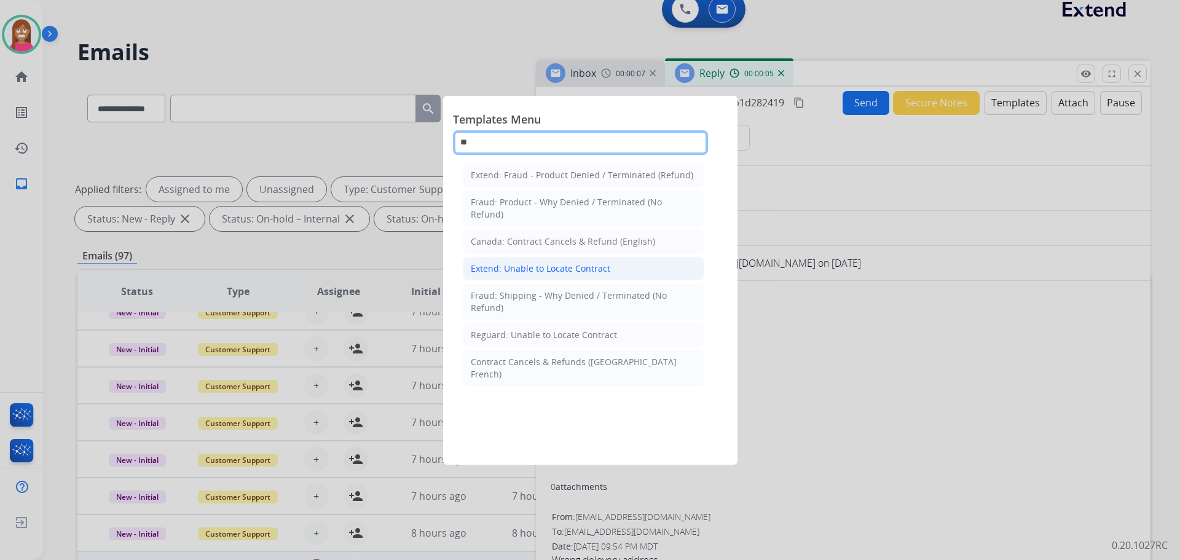
type input "**"
click at [544, 272] on div "Extend: Unable to Locate Contract" at bounding box center [540, 268] width 139 height 12
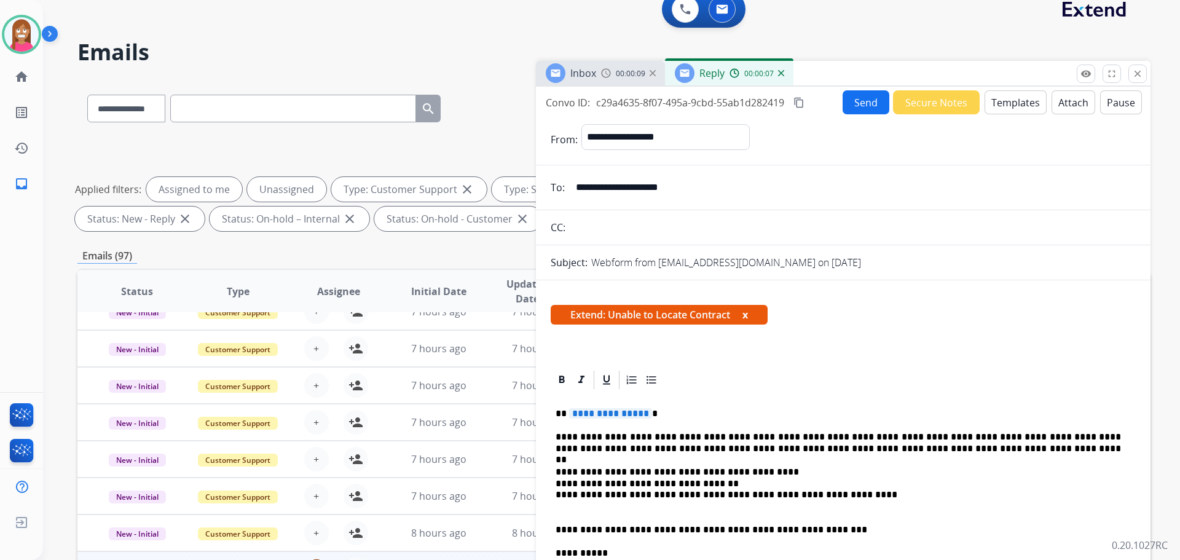
click at [602, 408] on span "**********" at bounding box center [610, 413] width 83 height 10
click at [854, 113] on button "Send" at bounding box center [865, 102] width 47 height 24
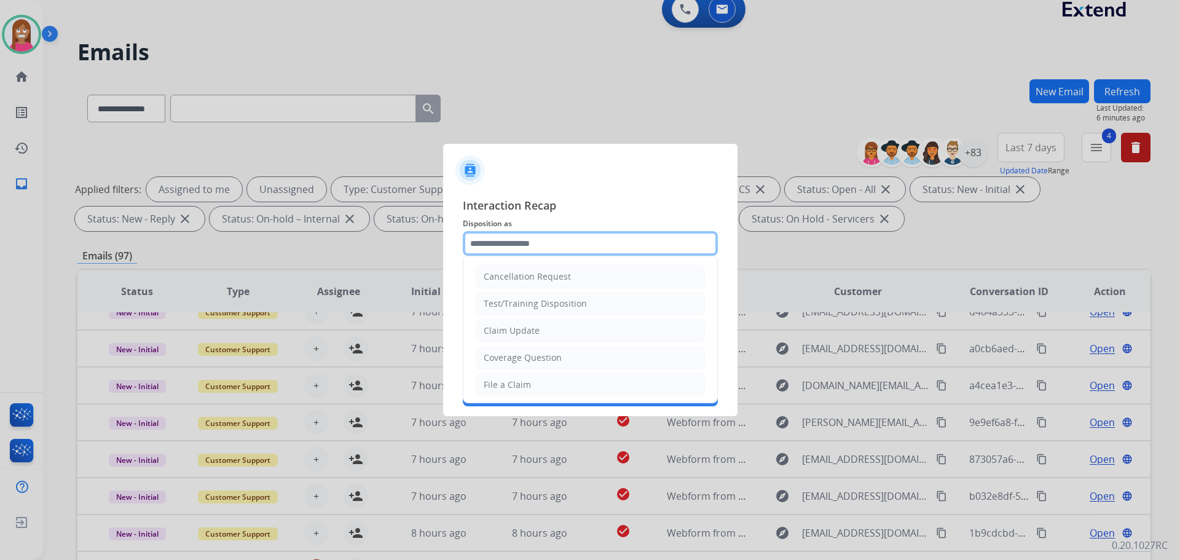
click at [488, 246] on input "text" at bounding box center [590, 243] width 255 height 25
click at [509, 351] on div "Coverage Question" at bounding box center [523, 357] width 78 height 12
type input "**********"
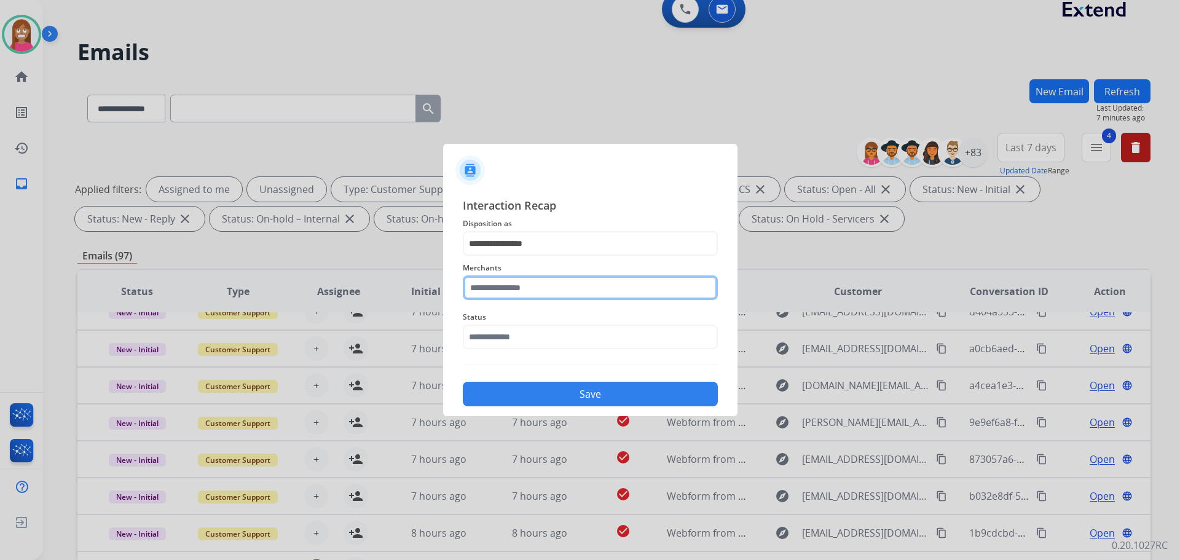
click at [487, 283] on input "text" at bounding box center [590, 287] width 255 height 25
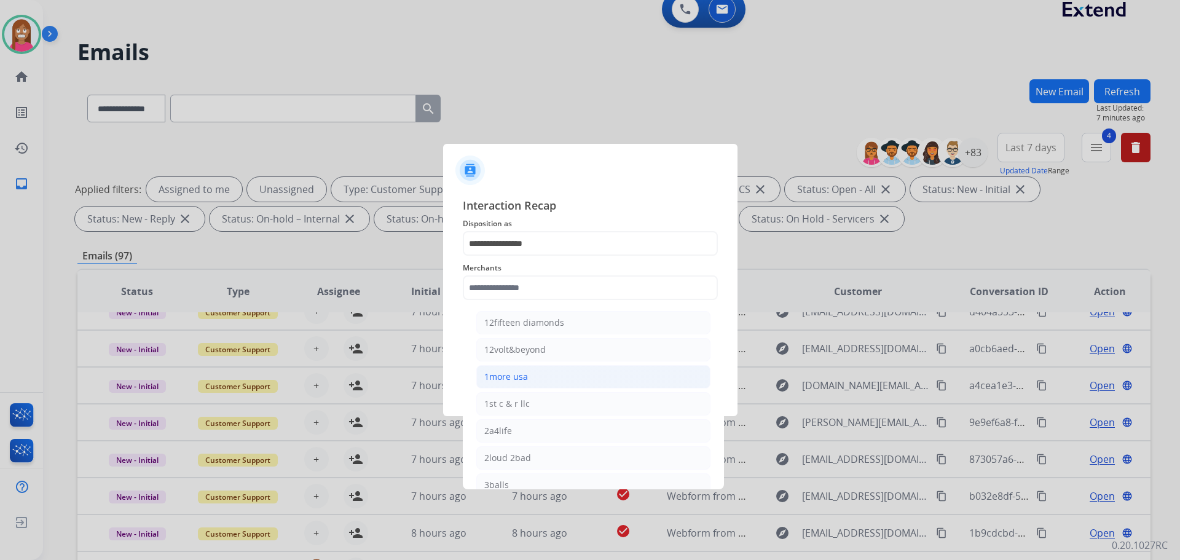
click at [507, 379] on div "1more usa" at bounding box center [506, 377] width 44 height 12
type input "*********"
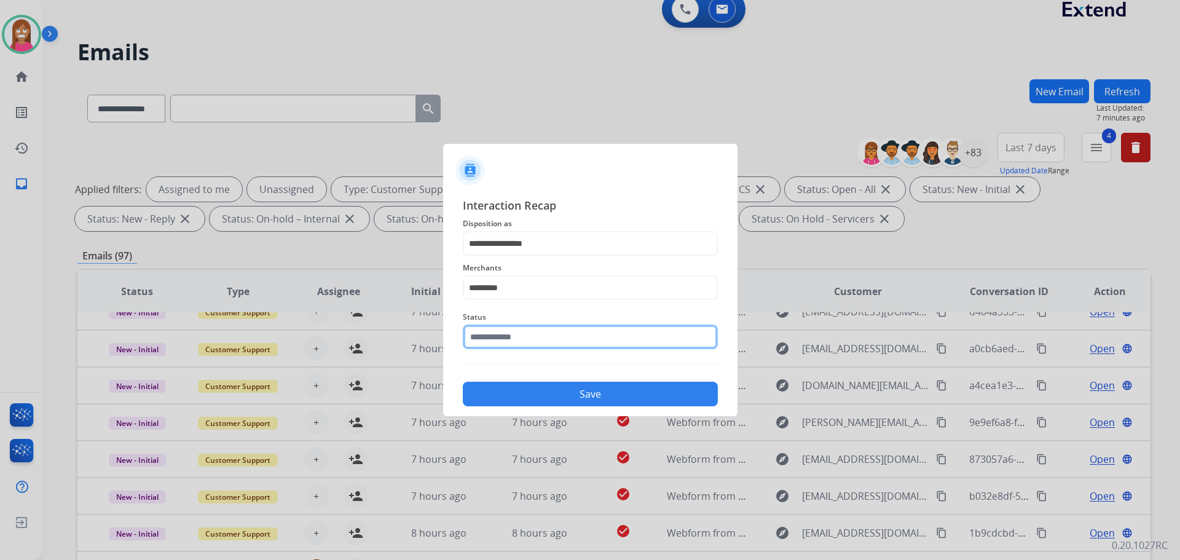
click at [503, 340] on input "text" at bounding box center [590, 336] width 255 height 25
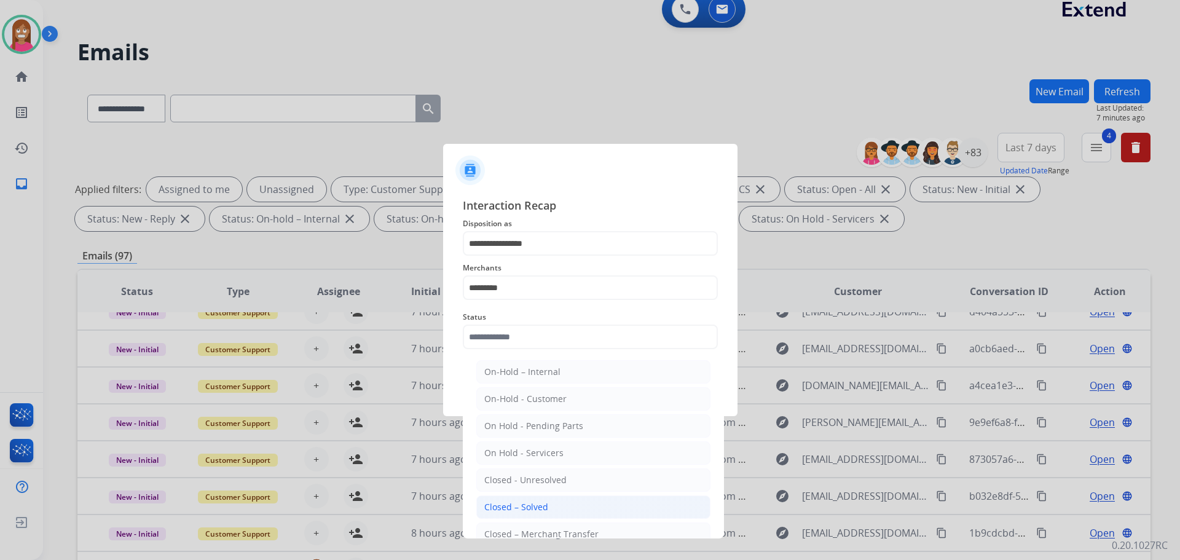
click at [524, 508] on div "Closed – Solved" at bounding box center [516, 507] width 64 height 12
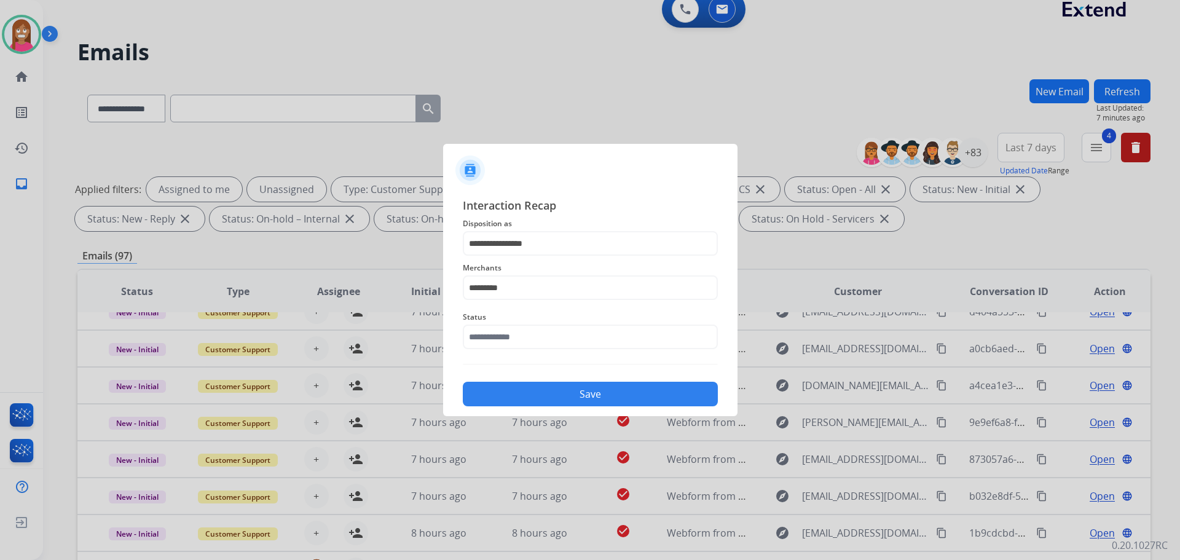
type input "**********"
click at [503, 392] on button "Save" at bounding box center [590, 394] width 255 height 25
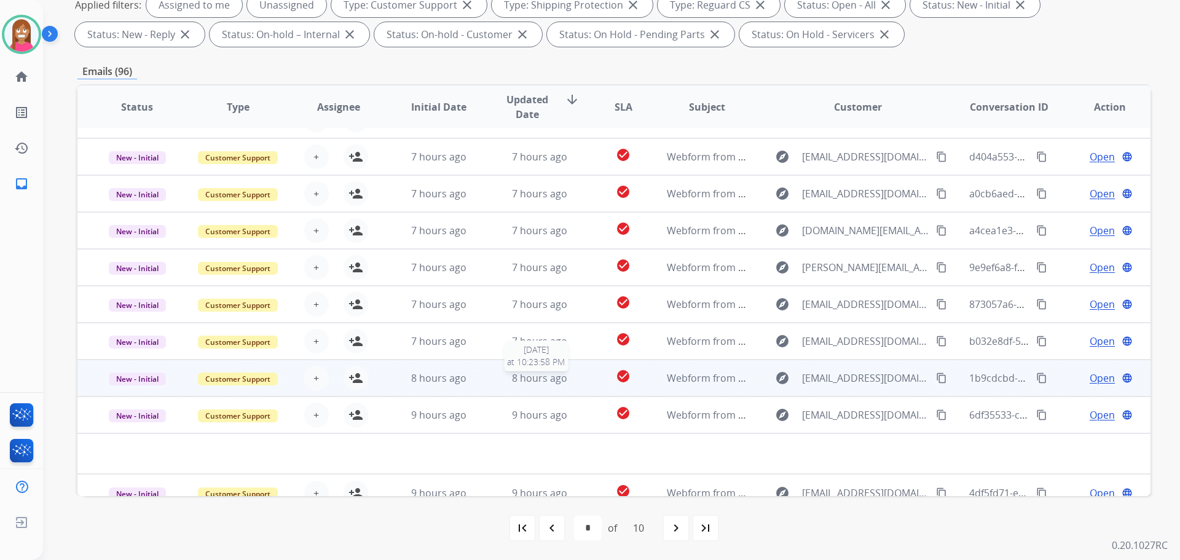
scroll to position [42, 0]
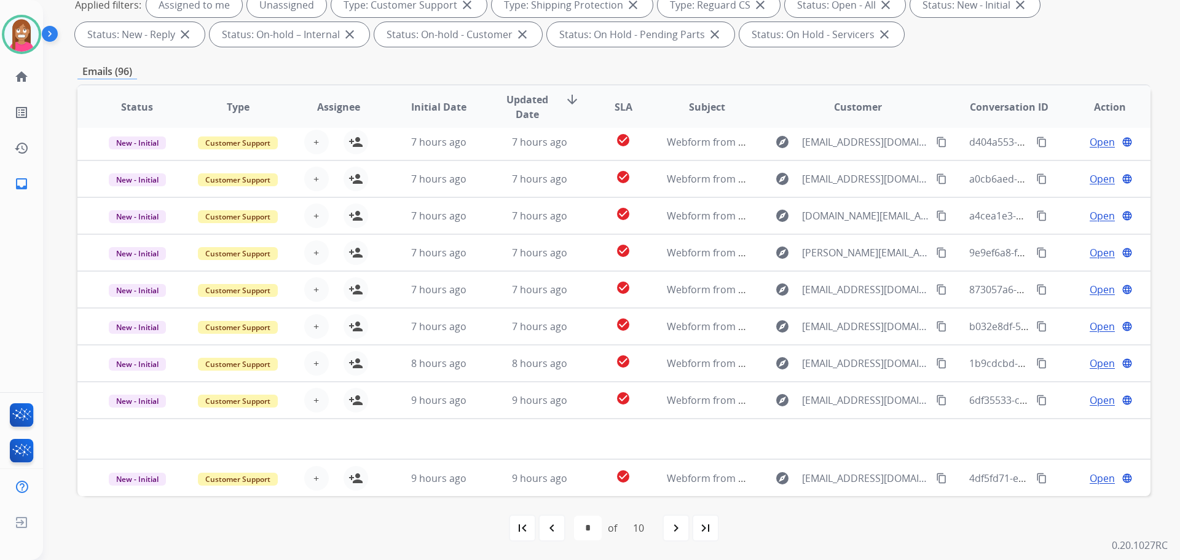
drag, startPoint x: 544, startPoint y: 522, endPoint x: 471, endPoint y: 438, distance: 111.0
click at [544, 522] on mat-icon "navigate_before" at bounding box center [551, 527] width 15 height 15
select select "*"
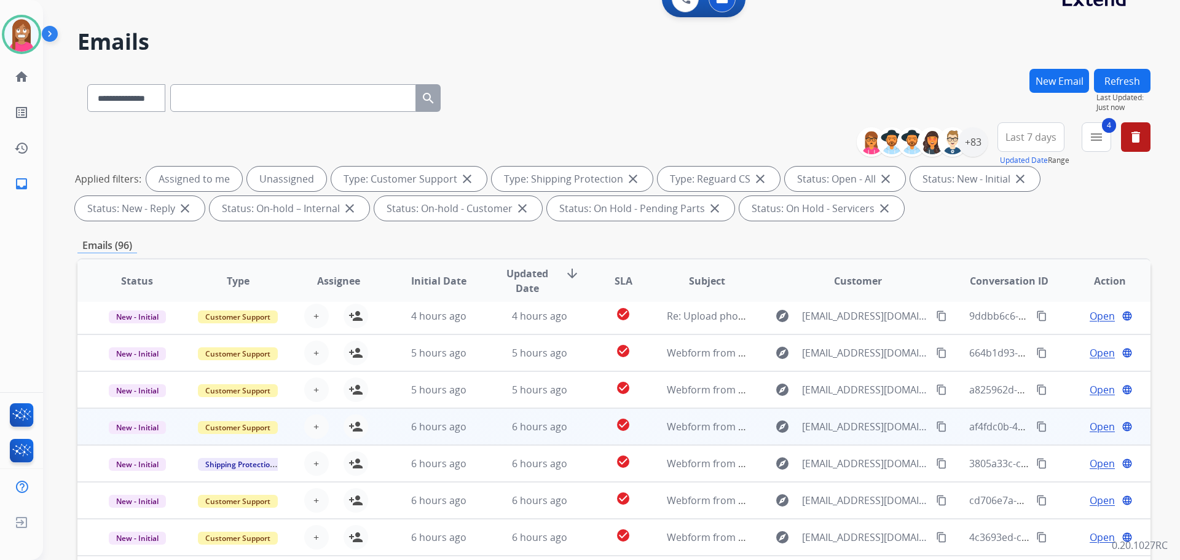
scroll to position [198, 0]
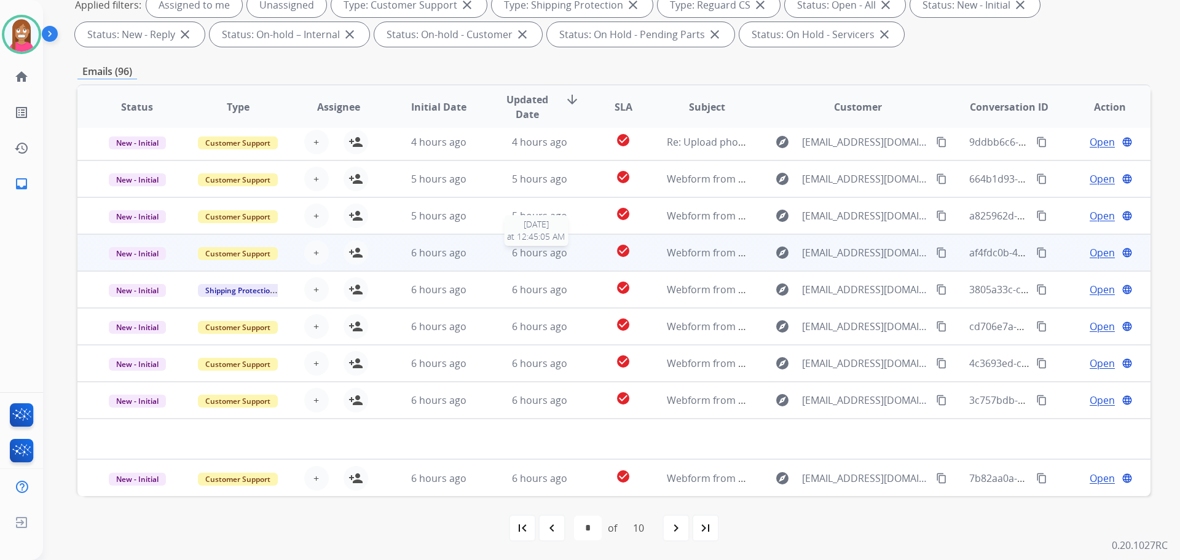
click at [500, 259] on div "6 hours ago" at bounding box center [540, 252] width 80 height 15
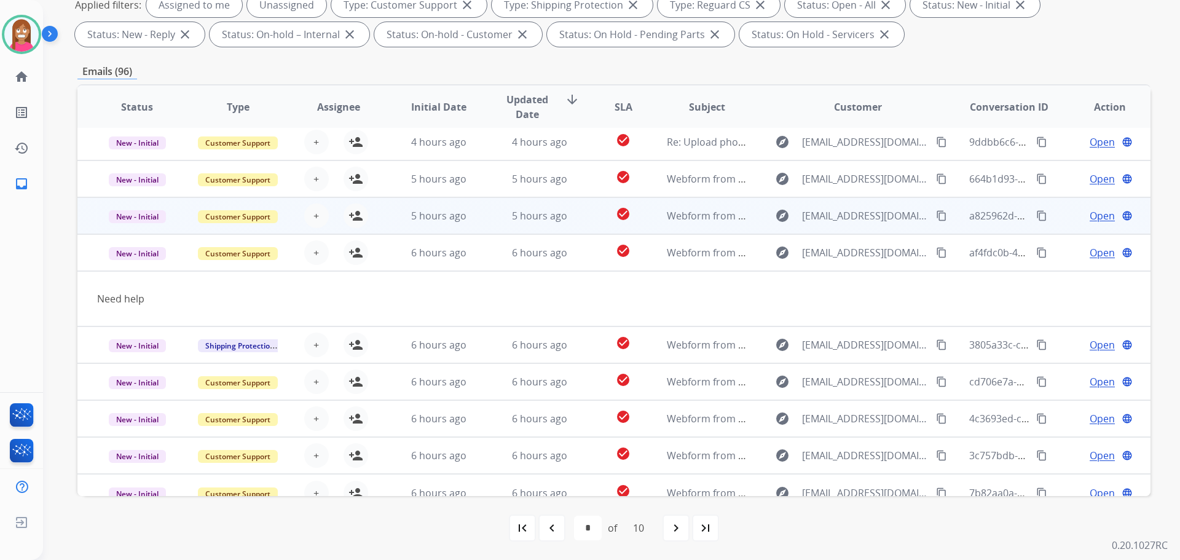
scroll to position [57, 0]
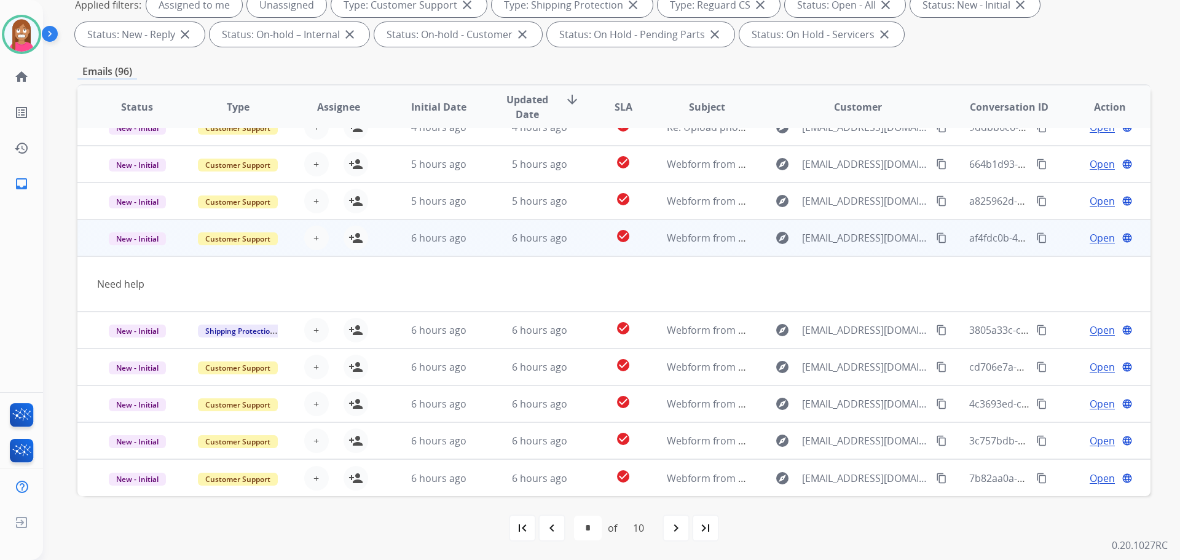
click at [936, 237] on mat-icon "content_copy" at bounding box center [941, 237] width 11 height 11
click at [358, 240] on mat-icon "person_add" at bounding box center [355, 237] width 15 height 15
click at [1091, 238] on span "Open" at bounding box center [1102, 237] width 25 height 15
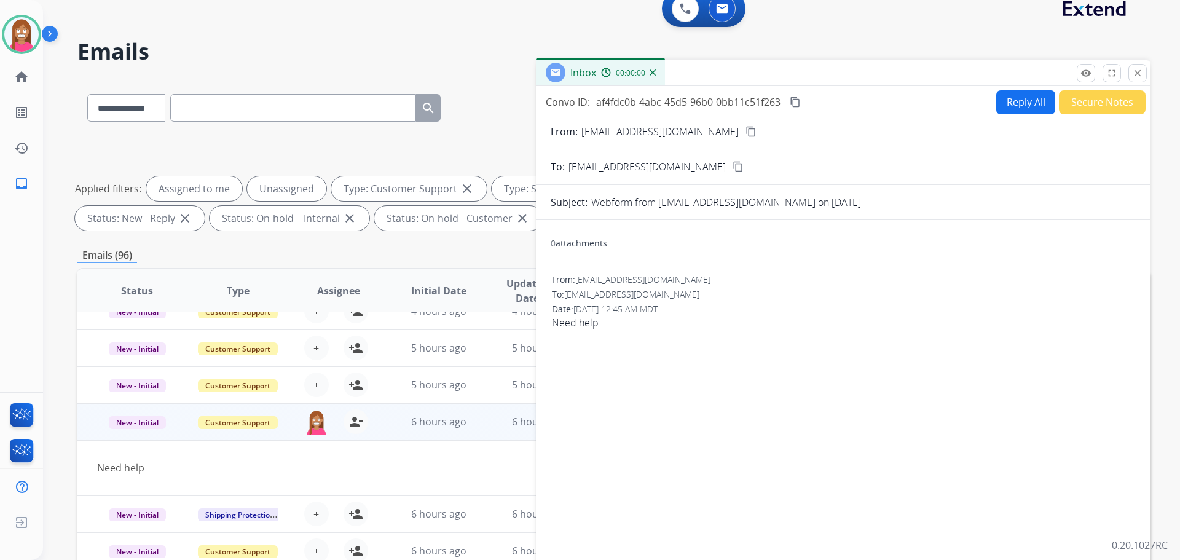
scroll to position [14, 0]
click at [1032, 99] on button "Reply All" at bounding box center [1025, 103] width 59 height 24
select select "**********"
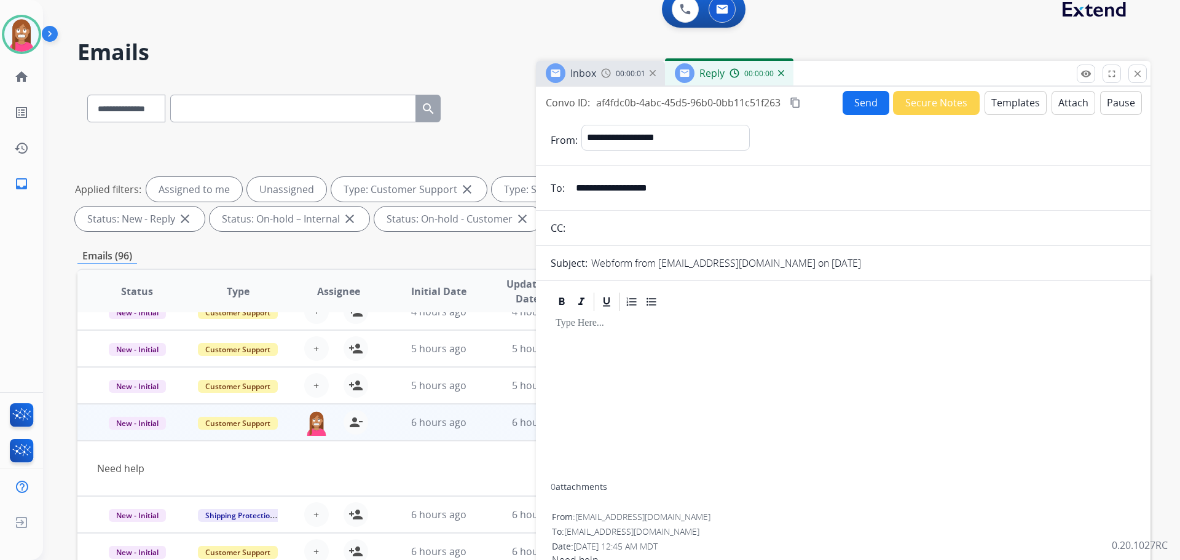
click at [996, 104] on button "Templates" at bounding box center [1015, 103] width 62 height 24
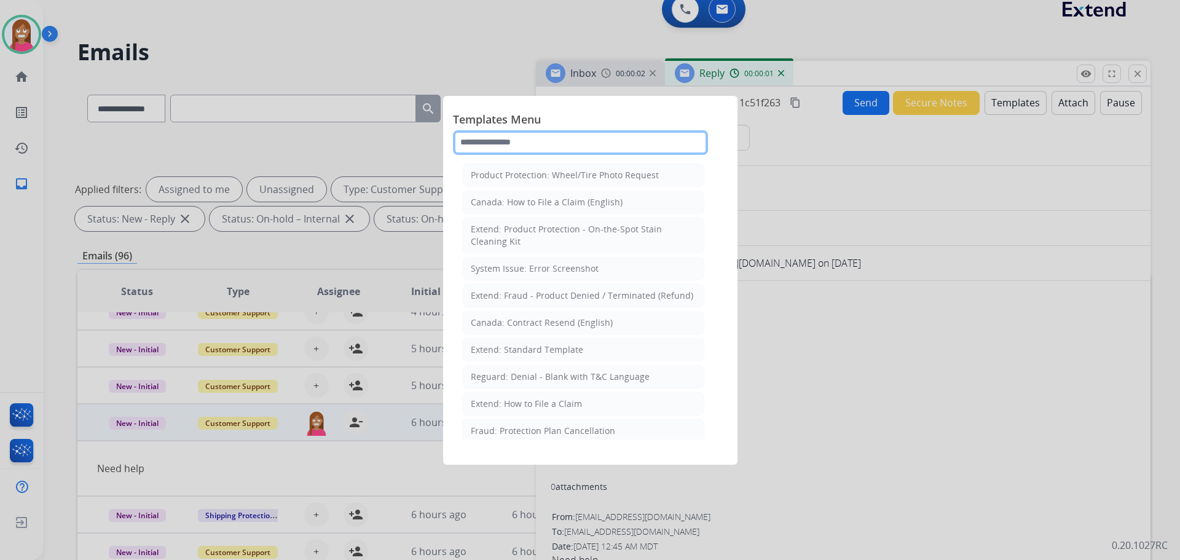
click at [522, 142] on input "text" at bounding box center [580, 142] width 255 height 25
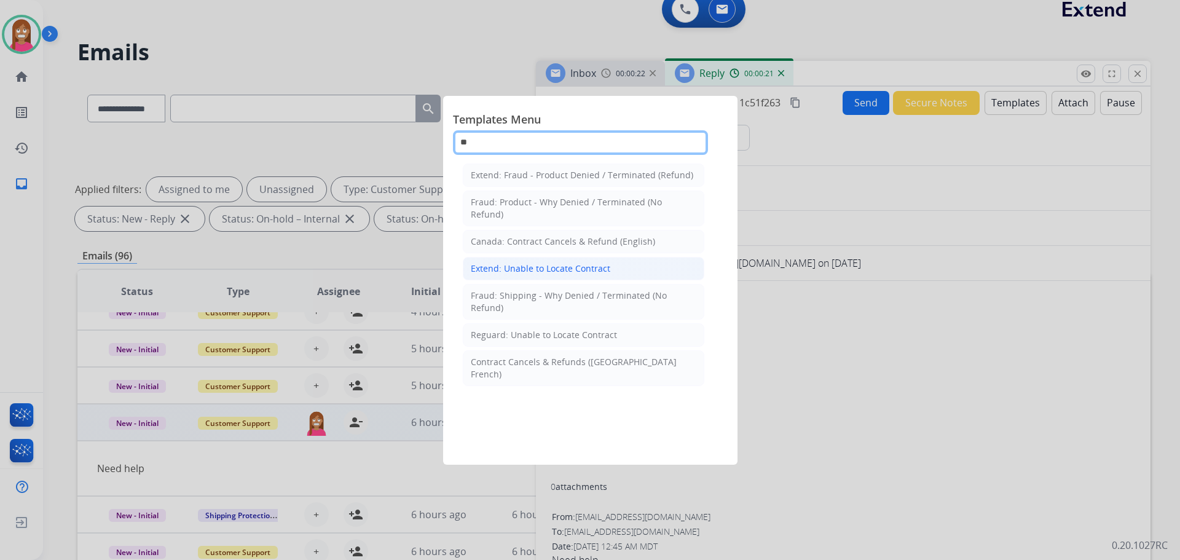
type input "**"
click at [520, 268] on div "Extend: Unable to Locate Contract" at bounding box center [540, 268] width 139 height 12
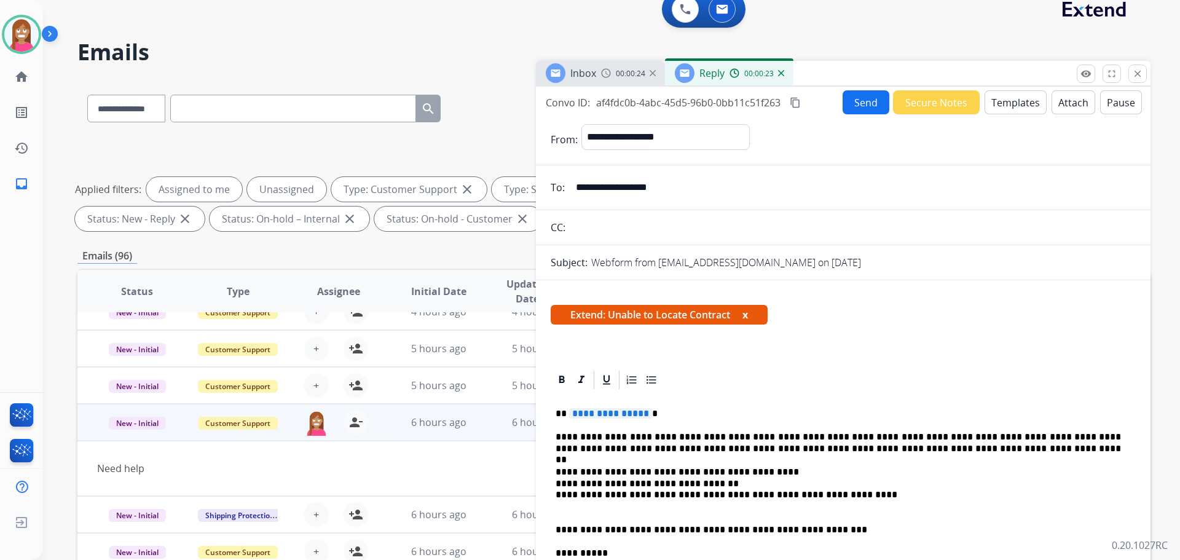
click at [603, 409] on span "**********" at bounding box center [610, 413] width 83 height 10
click at [857, 106] on button "Send" at bounding box center [865, 102] width 47 height 24
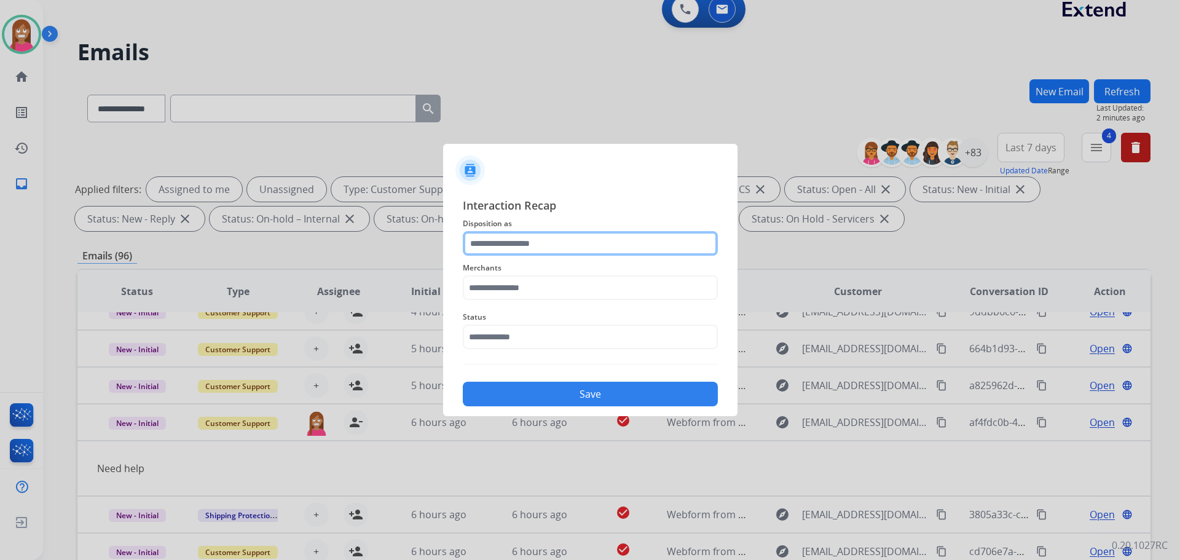
click at [525, 248] on input "text" at bounding box center [590, 243] width 255 height 25
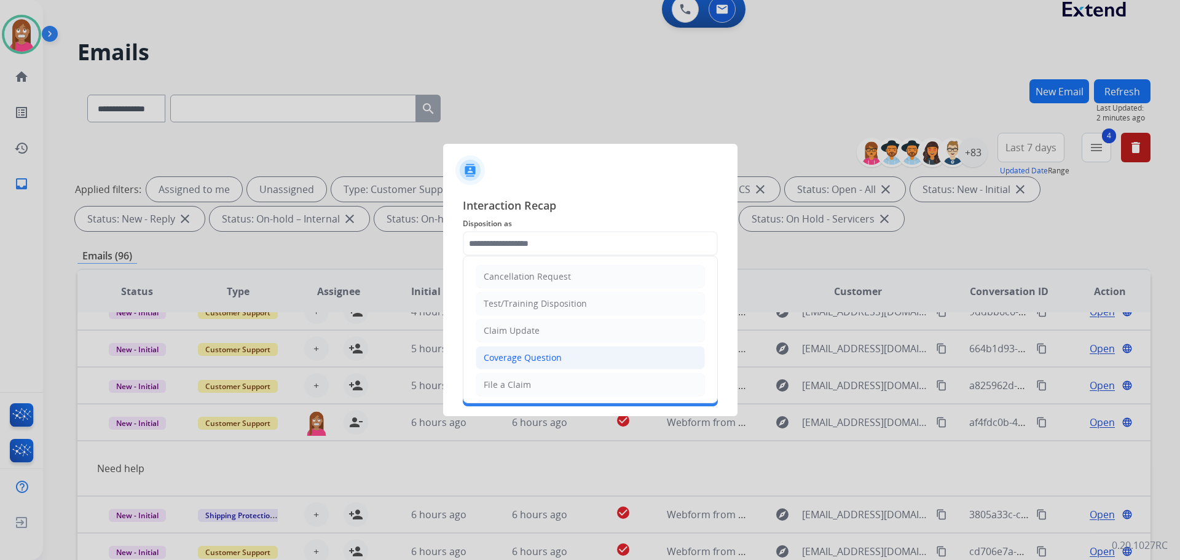
click at [497, 362] on div "Coverage Question" at bounding box center [523, 357] width 78 height 12
type input "**********"
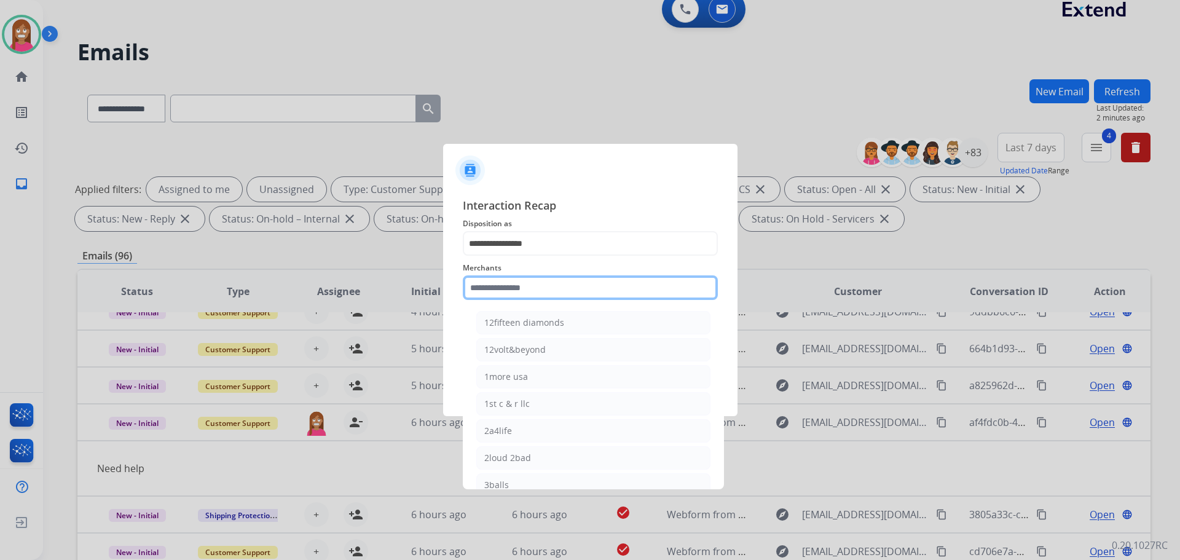
click at [497, 294] on input "text" at bounding box center [590, 287] width 255 height 25
click at [504, 474] on li "3balls" at bounding box center [593, 484] width 234 height 23
type input "******"
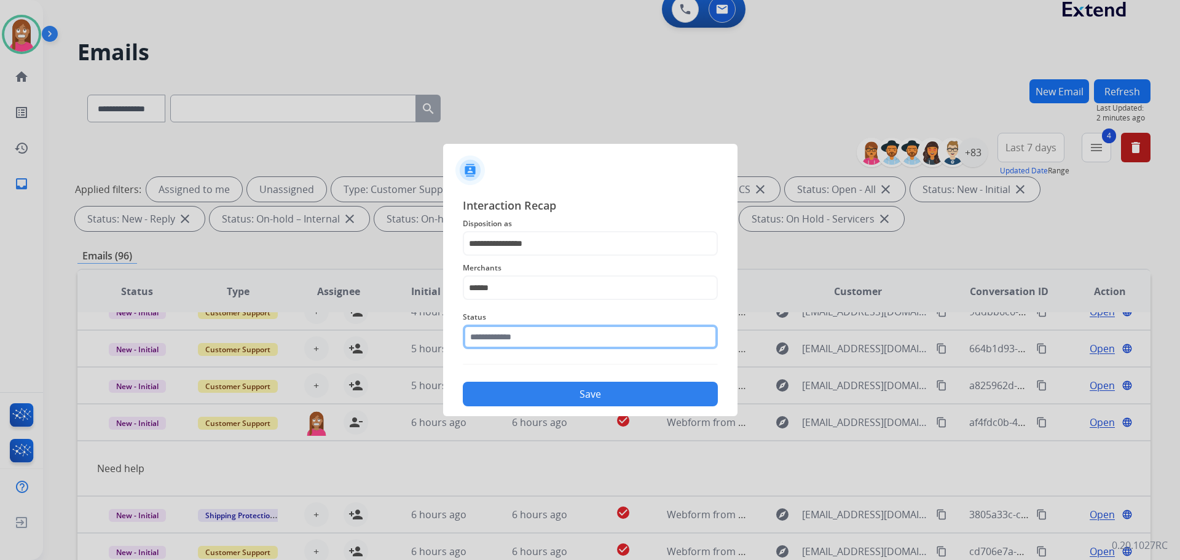
click at [493, 340] on input "text" at bounding box center [590, 336] width 255 height 25
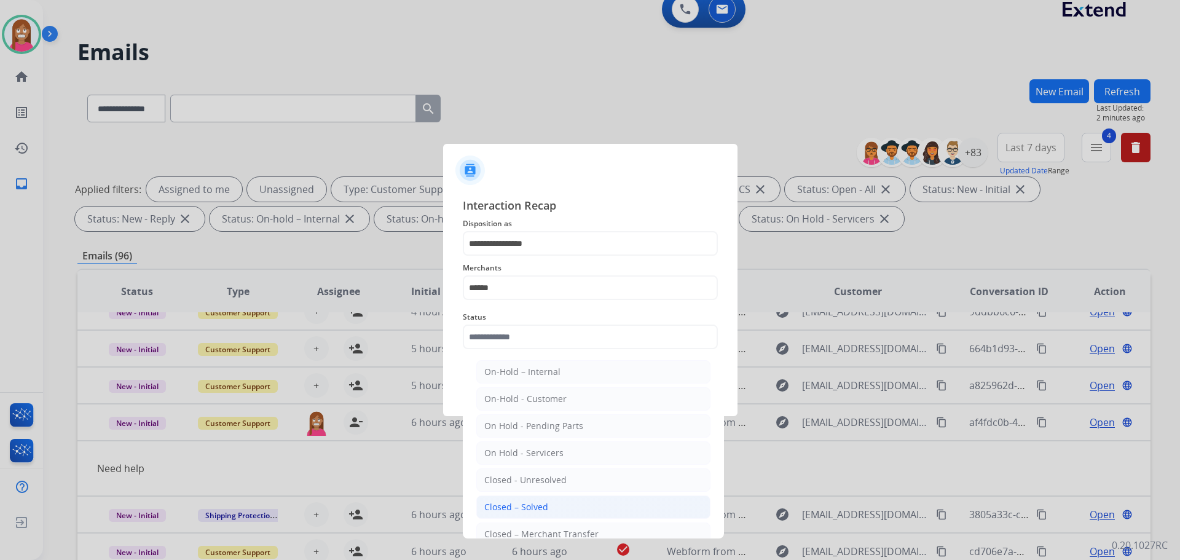
click at [508, 497] on li "Closed – Solved" at bounding box center [593, 506] width 234 height 23
type input "**********"
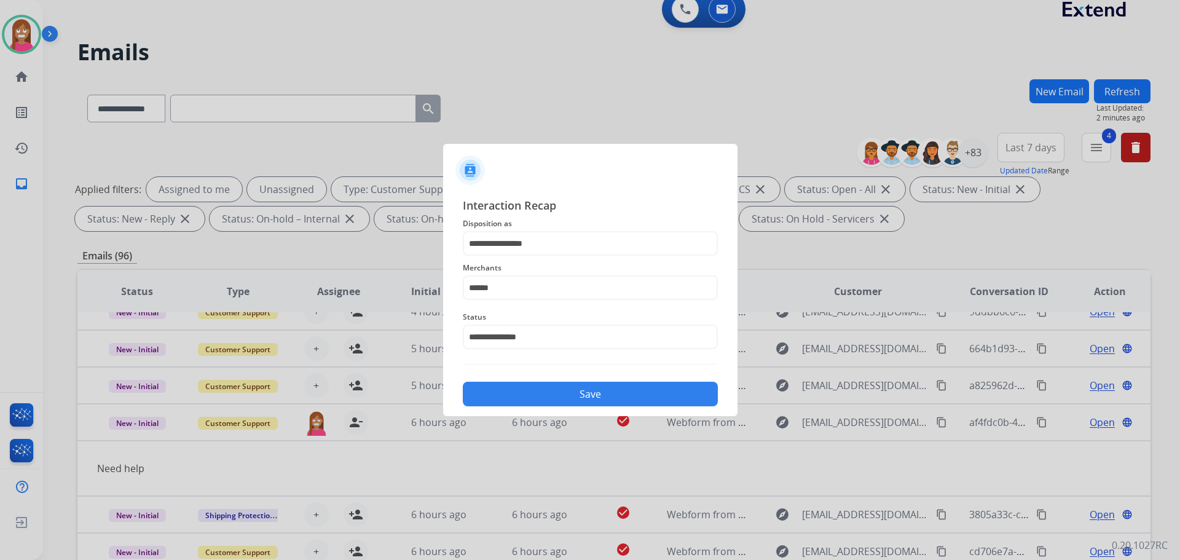
click at [520, 398] on button "Save" at bounding box center [590, 394] width 255 height 25
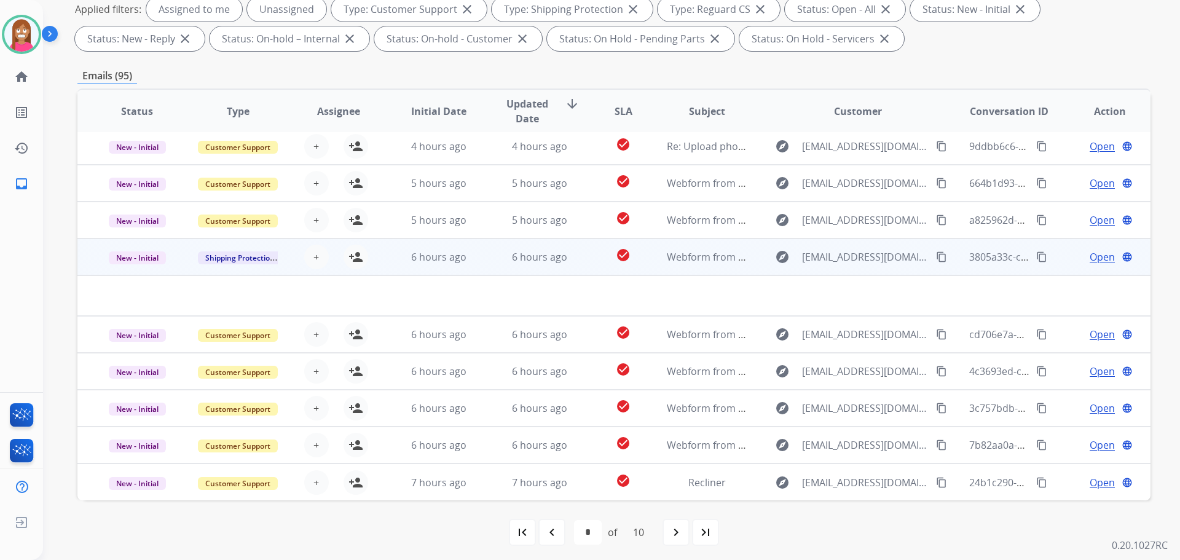
scroll to position [198, 0]
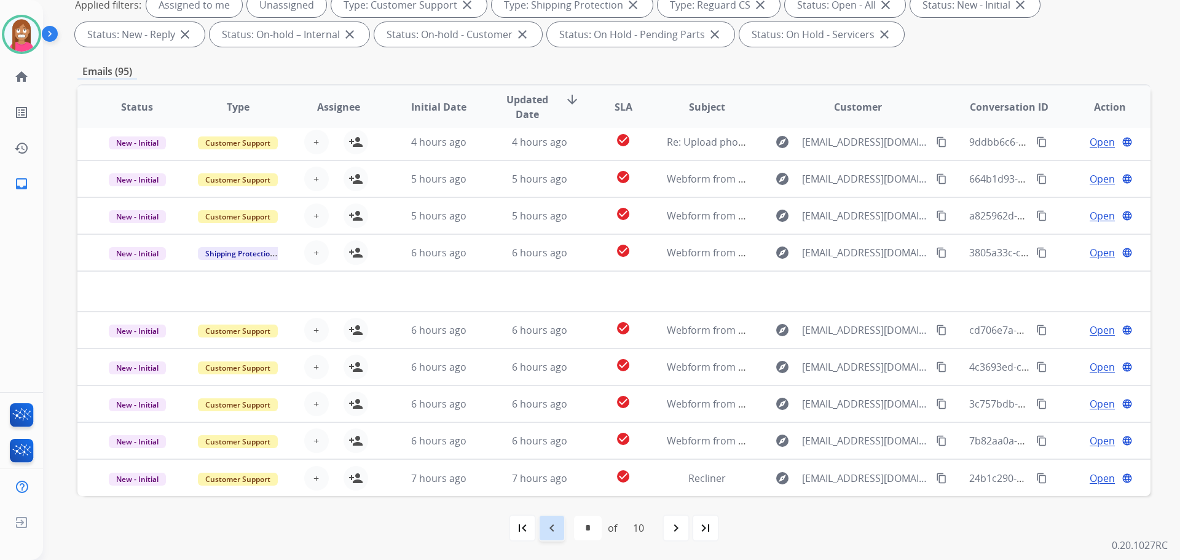
click at [554, 535] on div "navigate_before" at bounding box center [551, 527] width 27 height 27
select select "*"
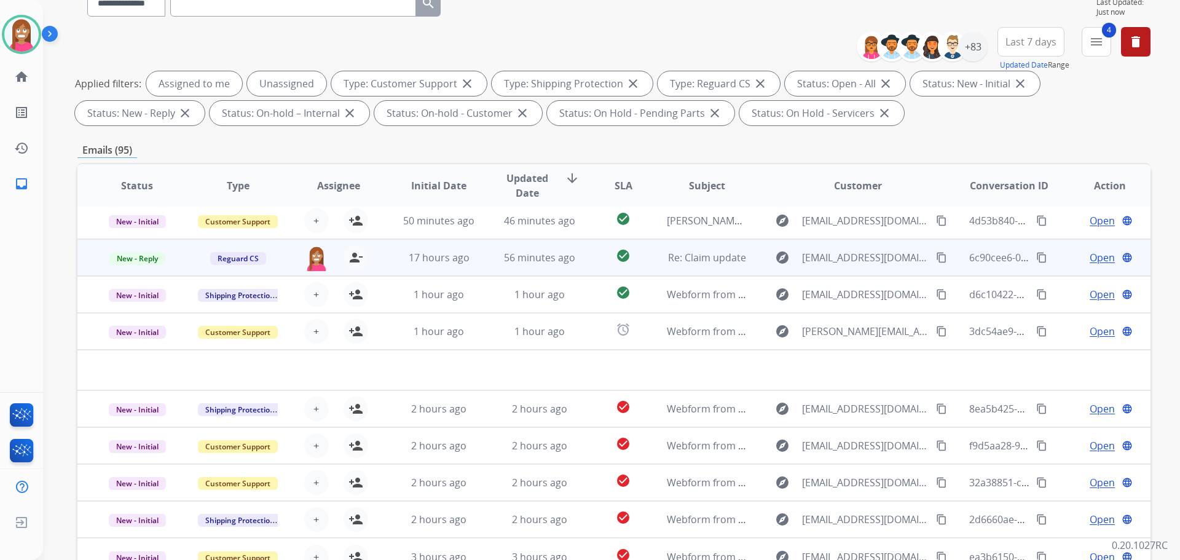
scroll to position [123, 0]
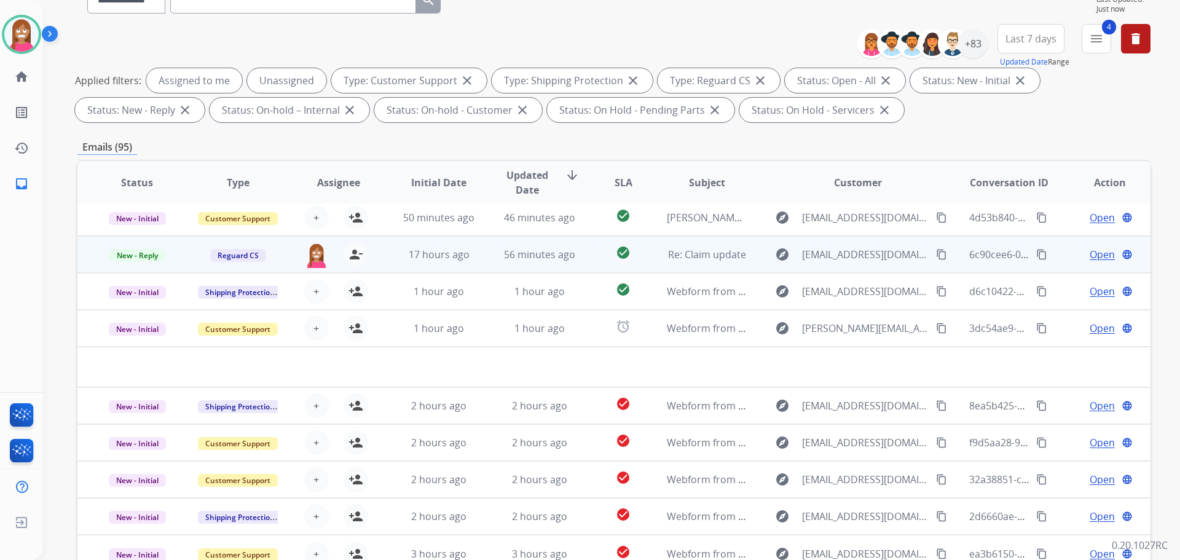
click at [487, 263] on td "56 minutes ago" at bounding box center [530, 254] width 101 height 37
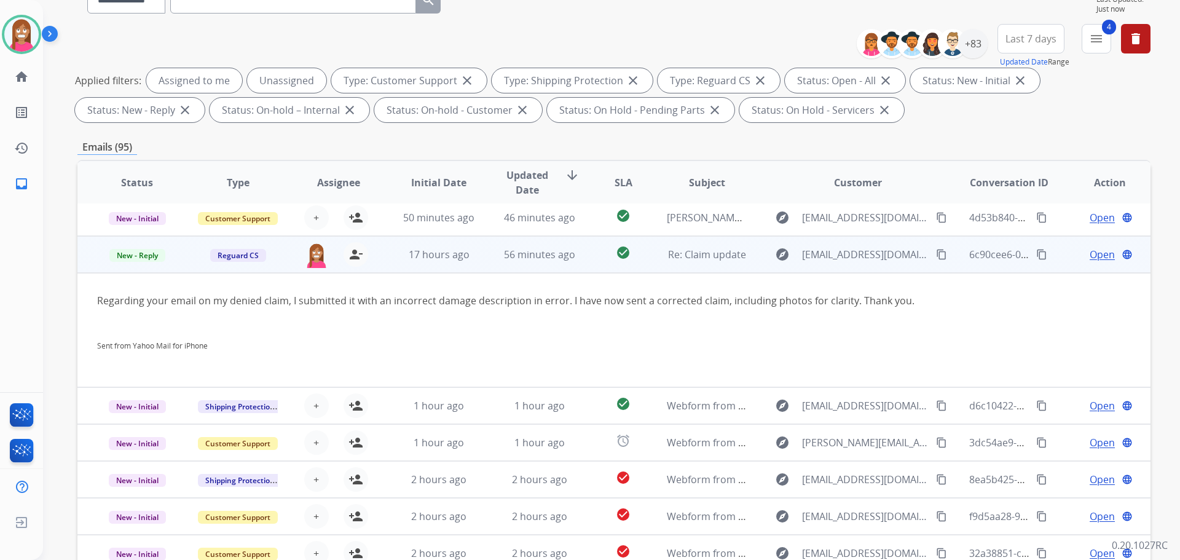
scroll to position [74, 0]
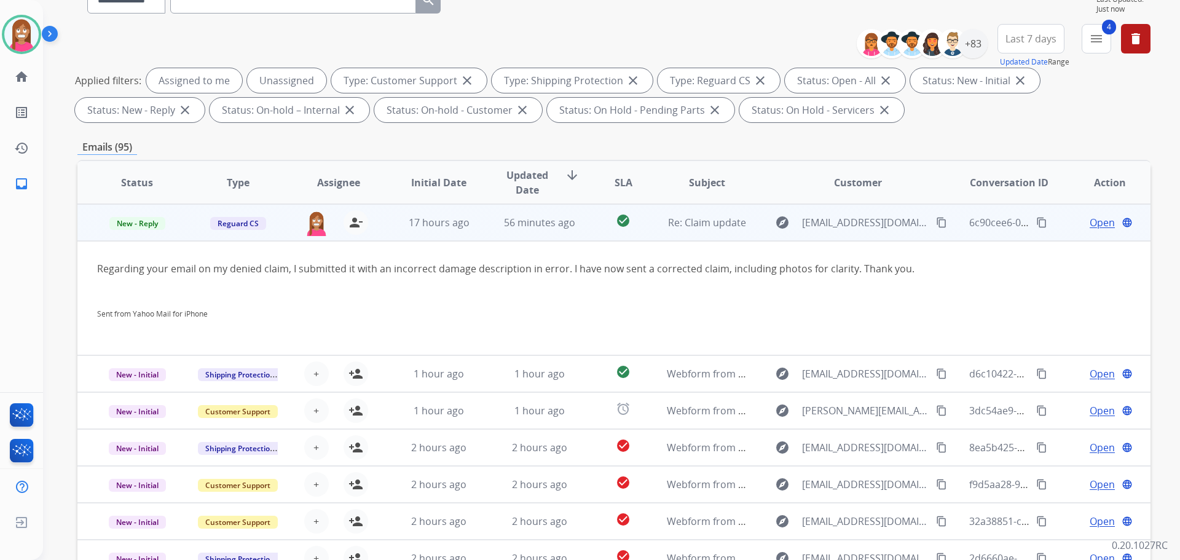
click at [936, 220] on mat-icon "content_copy" at bounding box center [941, 222] width 11 height 11
click at [1090, 226] on span "Open" at bounding box center [1102, 222] width 25 height 15
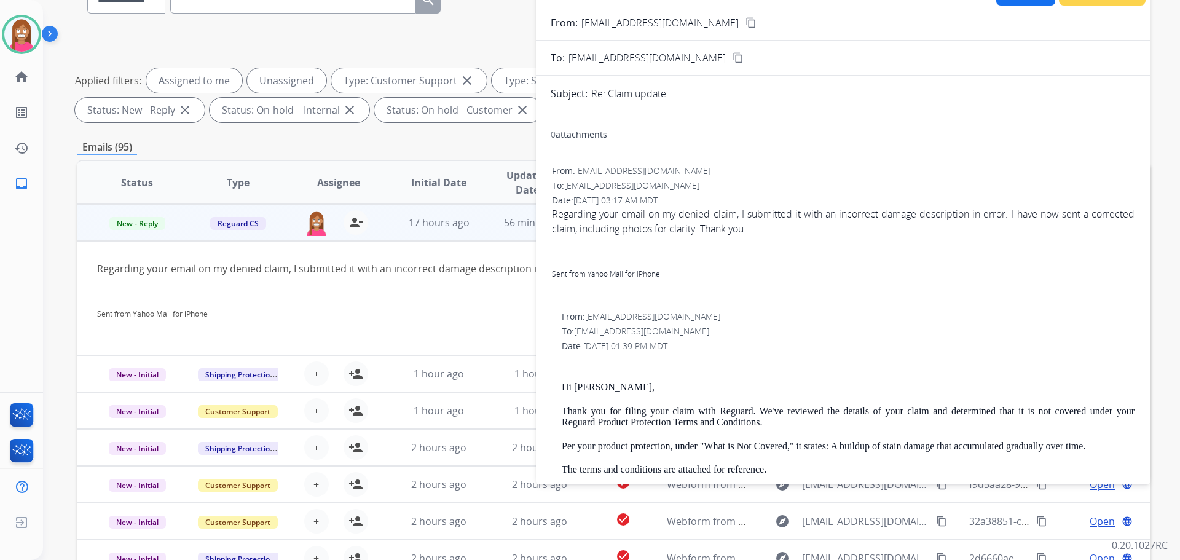
scroll to position [61, 0]
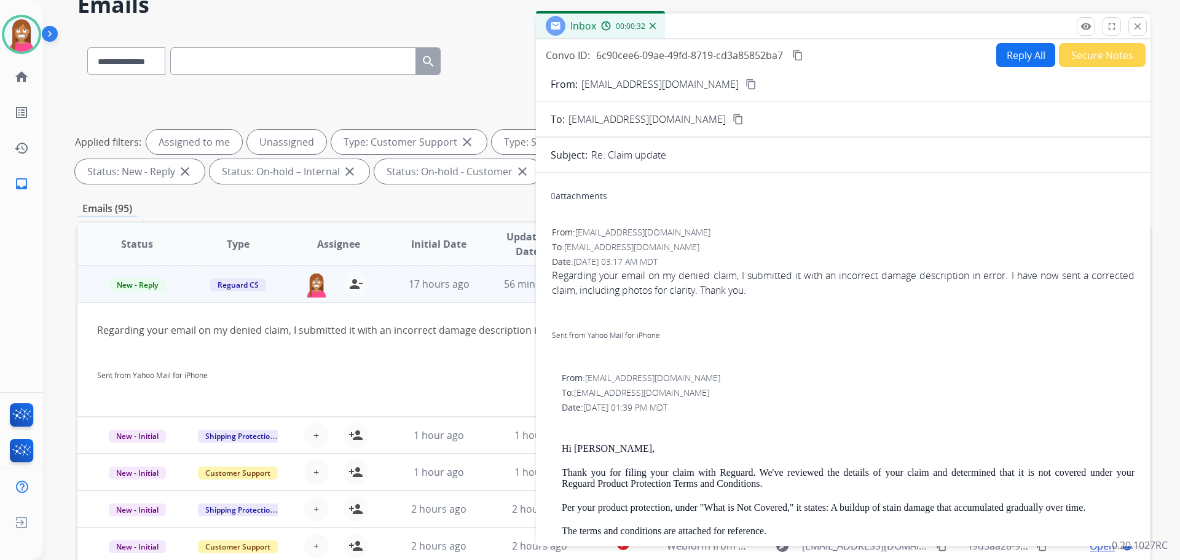
click at [1037, 61] on button "Reply All" at bounding box center [1025, 55] width 59 height 24
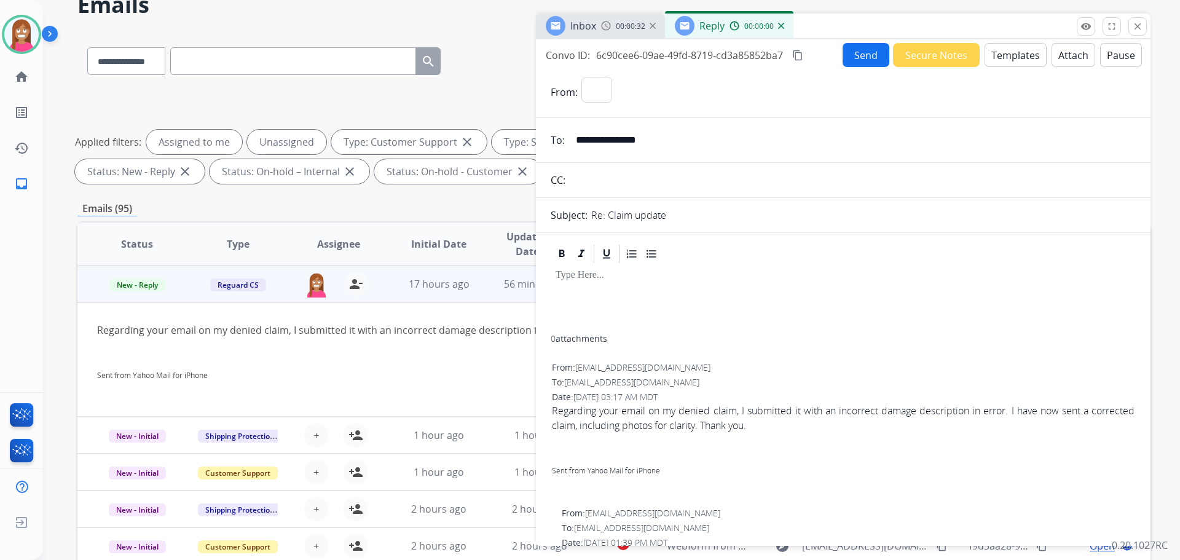
select select "**********"
click at [1019, 61] on button "Templates" at bounding box center [1015, 55] width 62 height 24
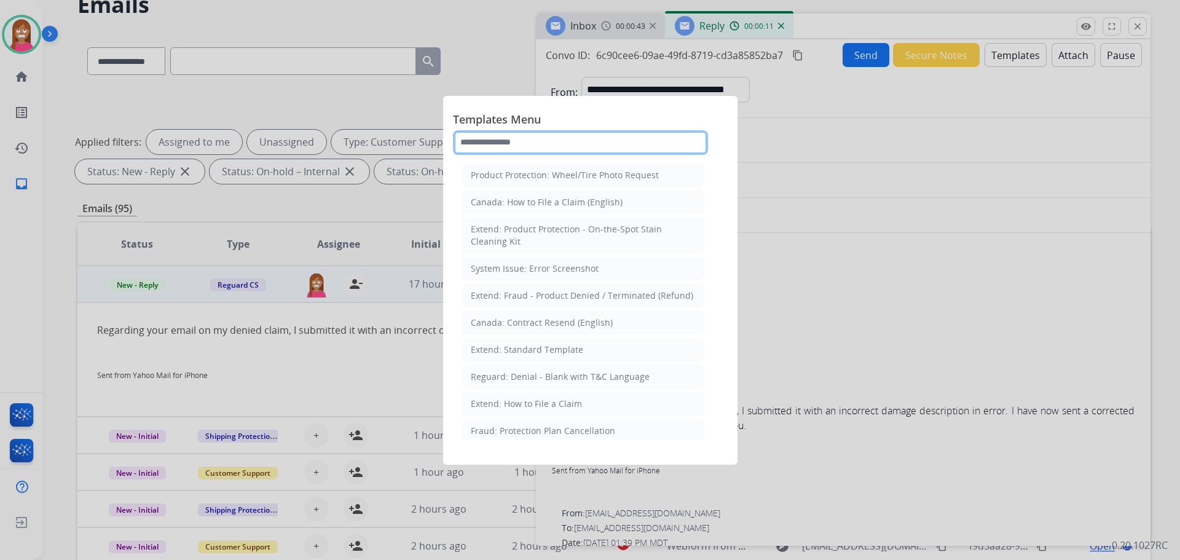
click at [489, 148] on input "text" at bounding box center [580, 142] width 255 height 25
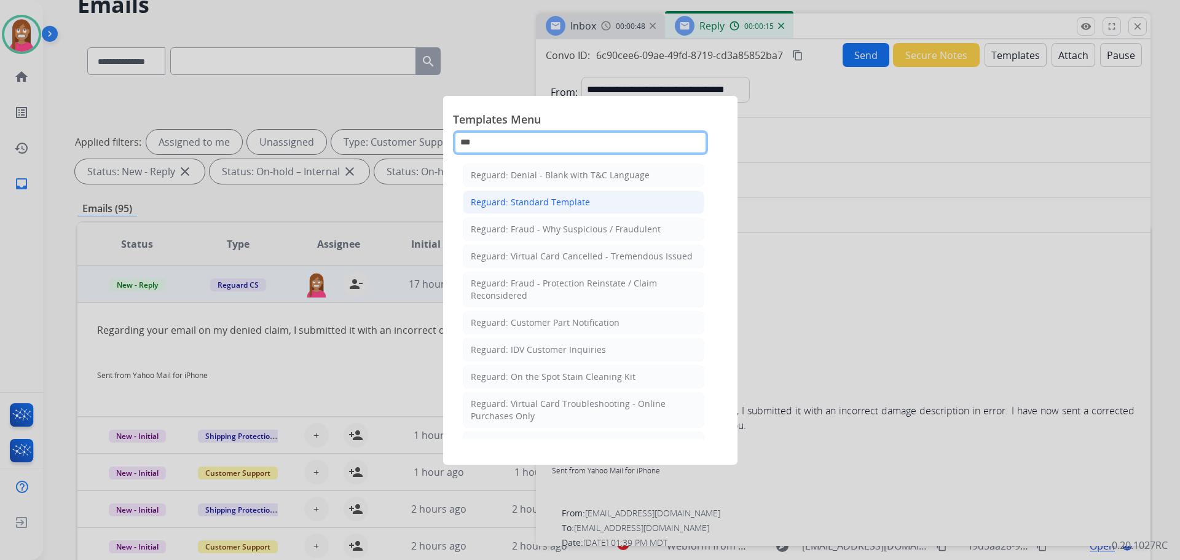
type input "***"
click at [554, 190] on li "Reguard: Standard Template" at bounding box center [583, 201] width 241 height 23
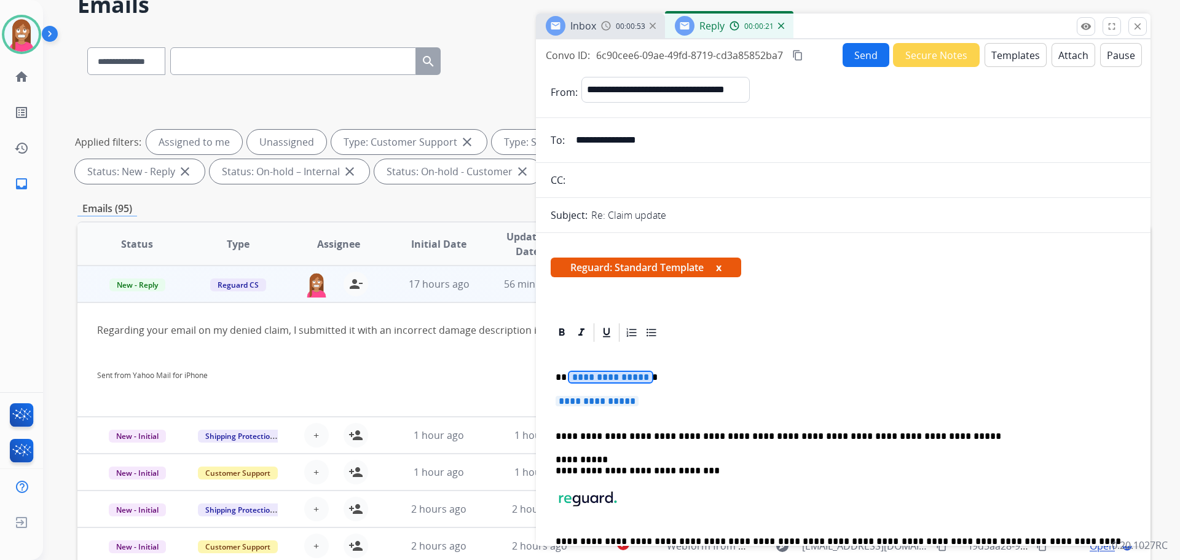
click at [595, 375] on span "**********" at bounding box center [610, 377] width 83 height 10
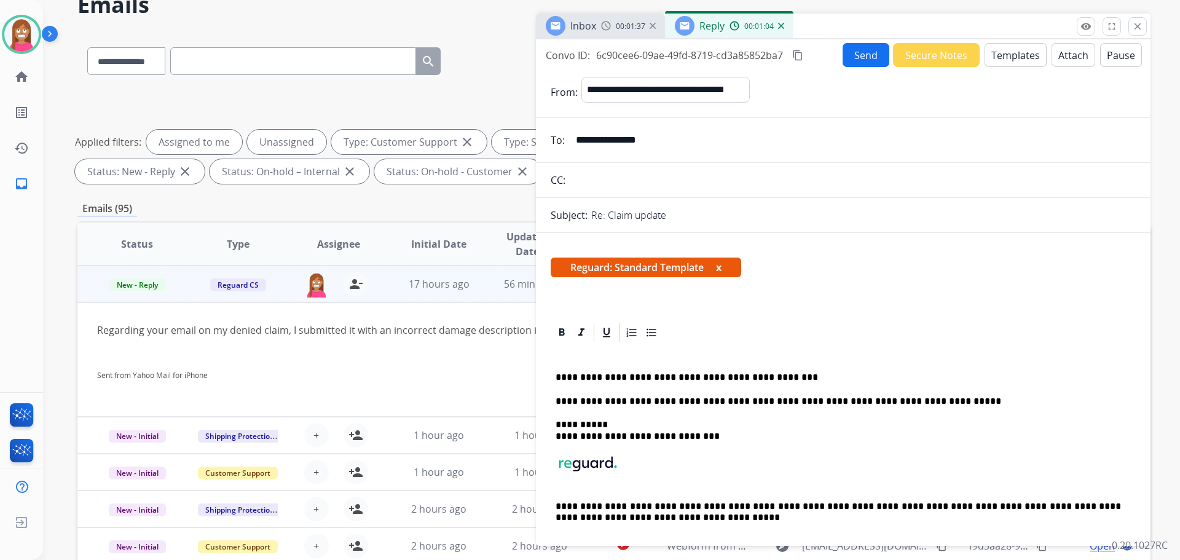
click at [701, 376] on p "**********" at bounding box center [838, 377] width 565 height 11
click at [771, 380] on p "**********" at bounding box center [838, 377] width 565 height 11
click at [860, 66] on button "Send" at bounding box center [865, 55] width 47 height 24
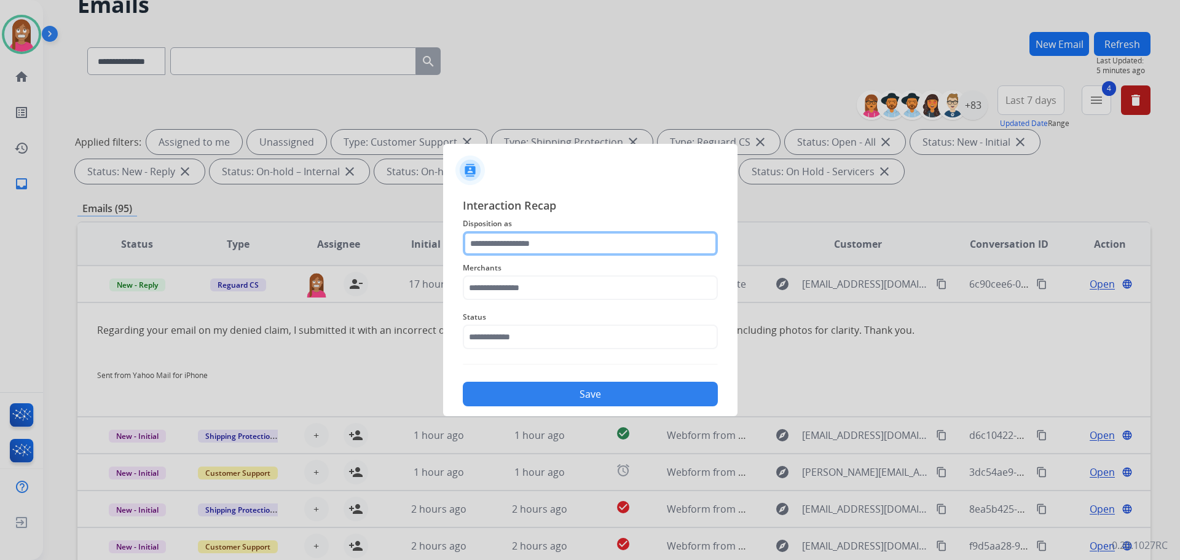
click at [497, 240] on input "text" at bounding box center [590, 243] width 255 height 25
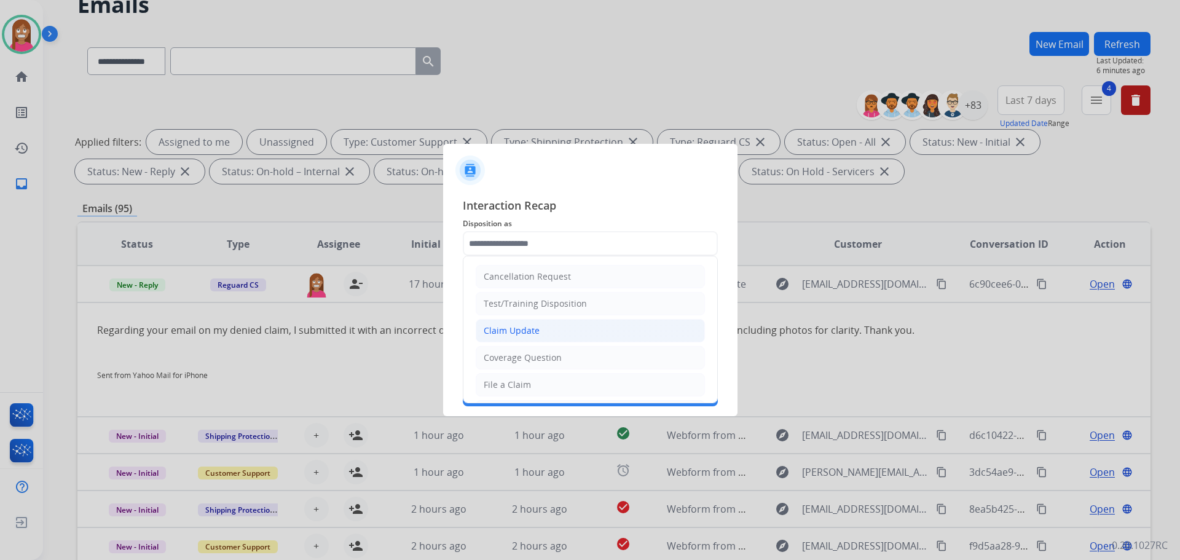
click at [506, 329] on div "Claim Update" at bounding box center [512, 330] width 56 height 12
type input "**********"
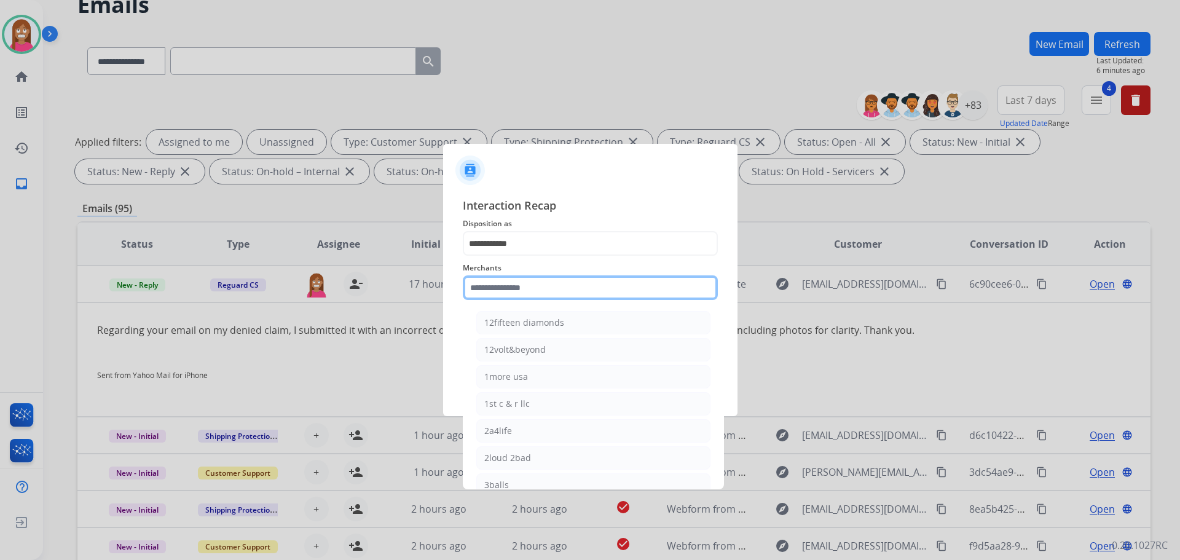
click at [490, 288] on input "text" at bounding box center [590, 287] width 255 height 25
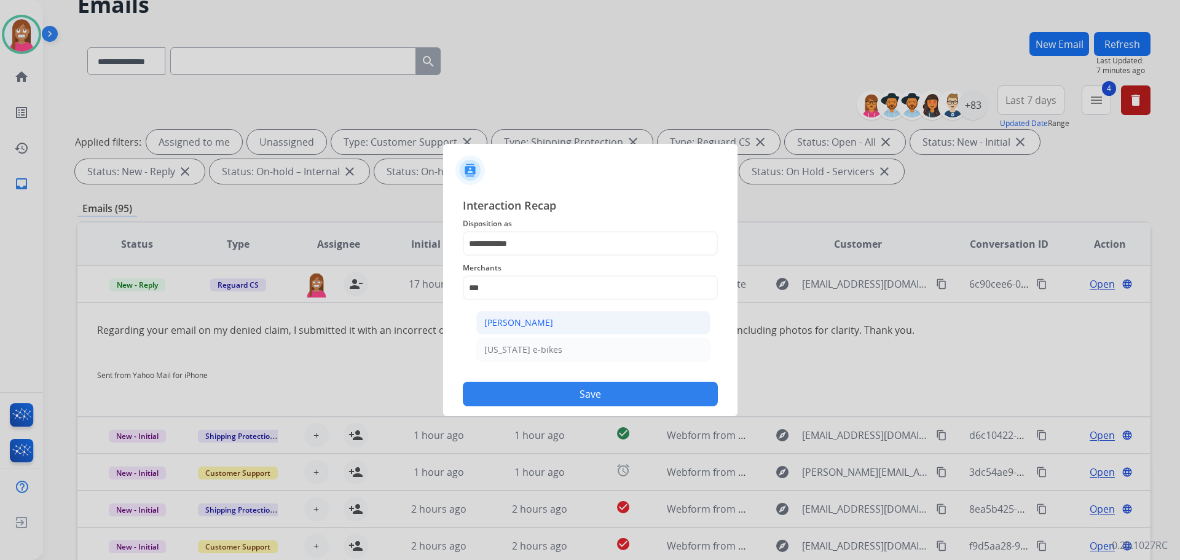
click at [544, 329] on div "[PERSON_NAME]" at bounding box center [518, 322] width 69 height 12
type input "**********"
click at [527, 336] on input "text" at bounding box center [590, 336] width 255 height 25
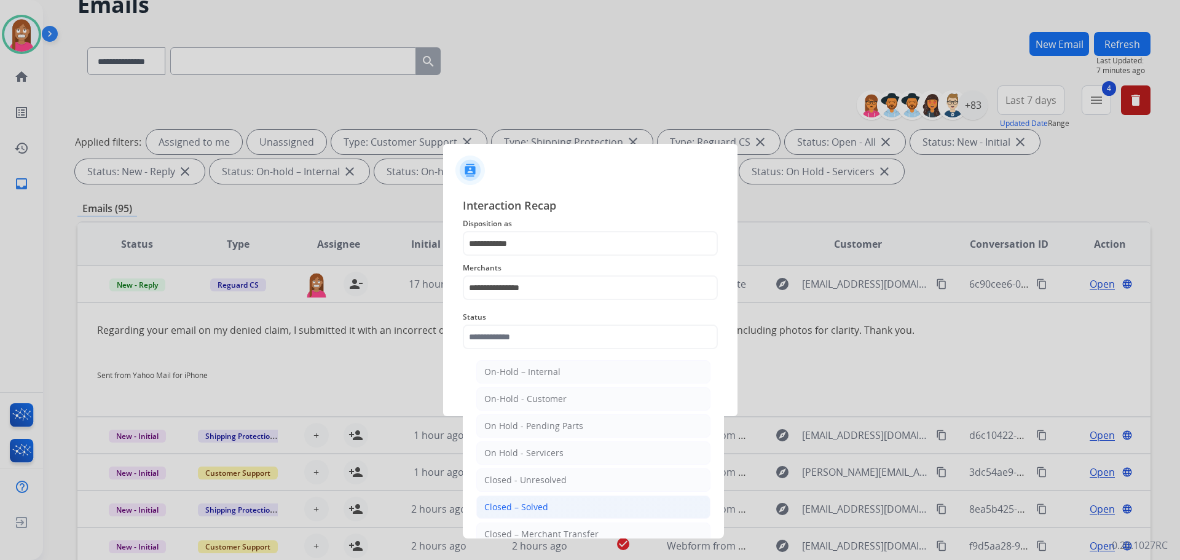
click at [496, 509] on div "Closed – Solved" at bounding box center [516, 507] width 64 height 12
type input "**********"
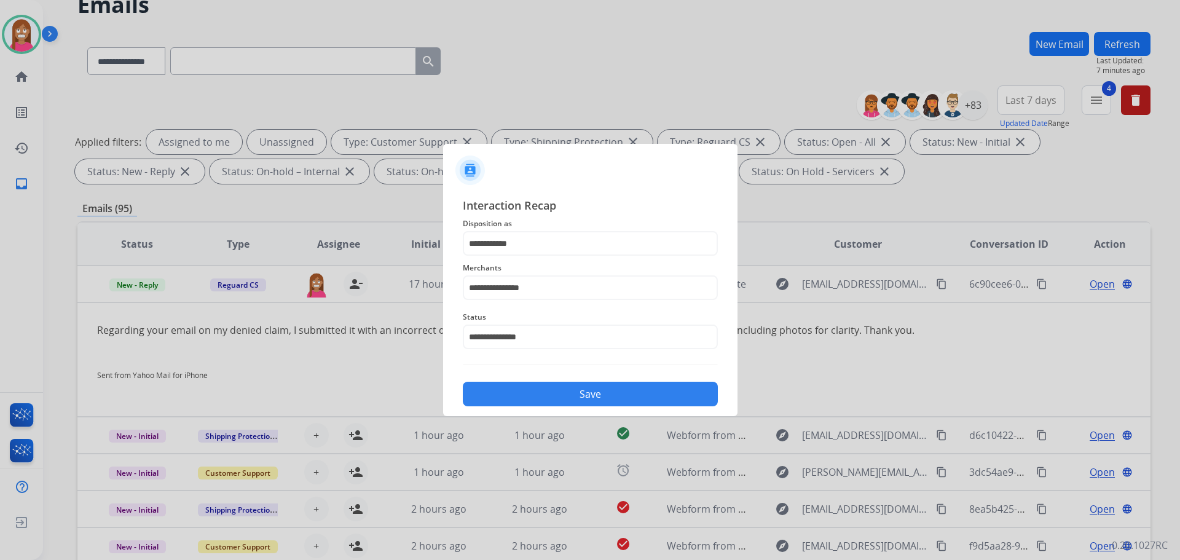
click at [506, 398] on button "Save" at bounding box center [590, 394] width 255 height 25
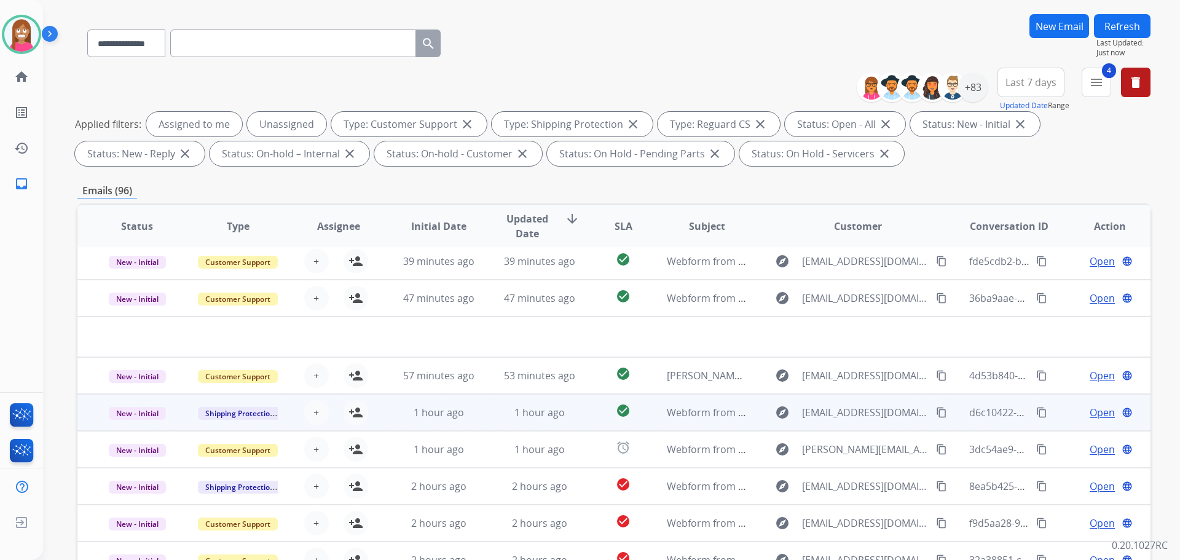
scroll to position [198, 0]
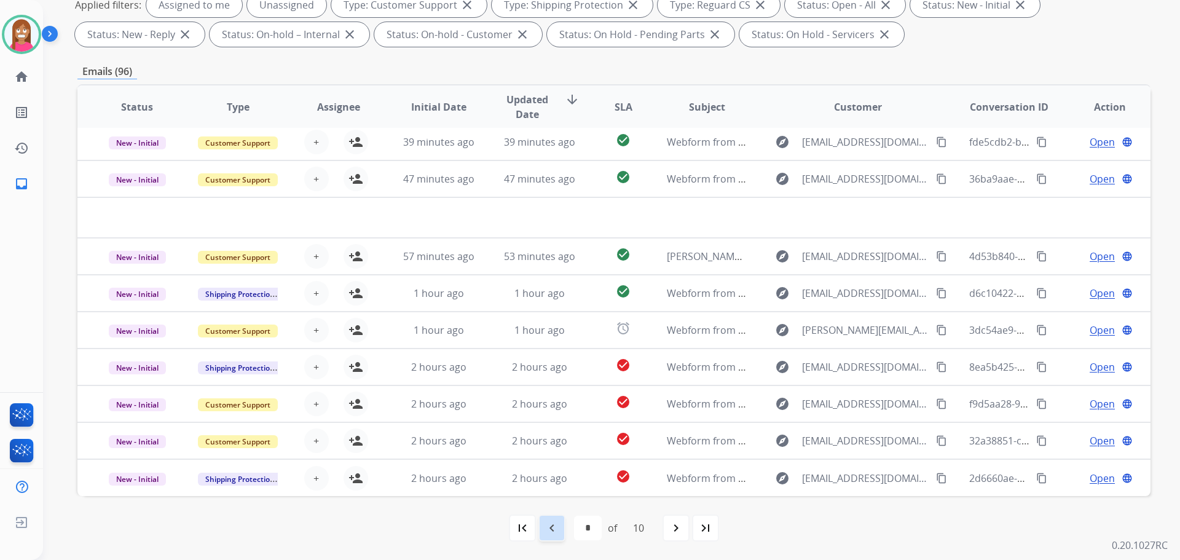
click at [552, 532] on mat-icon "navigate_before" at bounding box center [551, 527] width 15 height 15
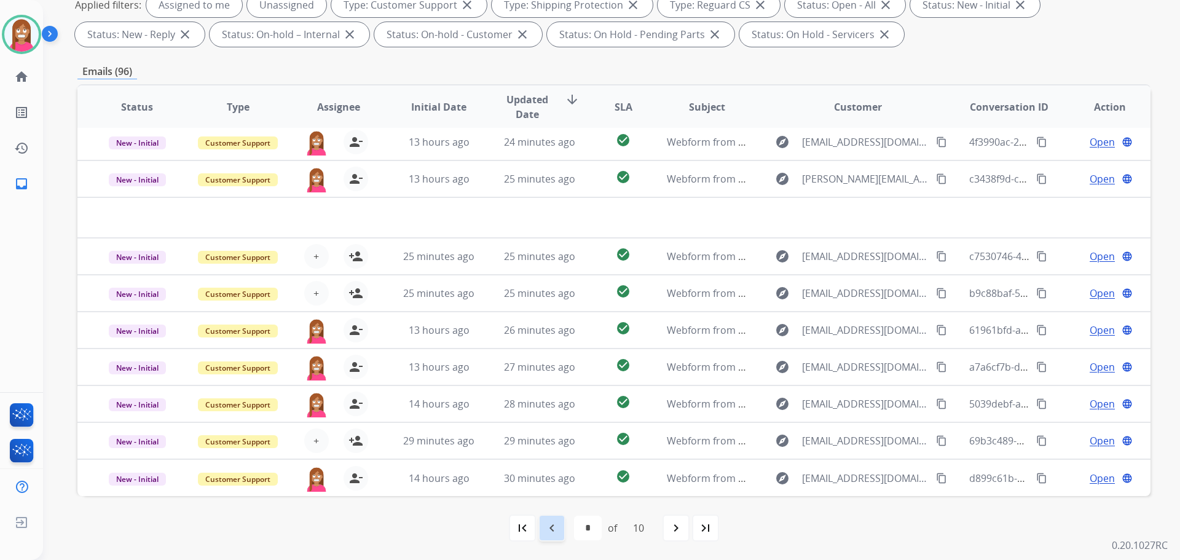
click at [548, 534] on mat-icon "navigate_before" at bounding box center [551, 527] width 15 height 15
select select "*"
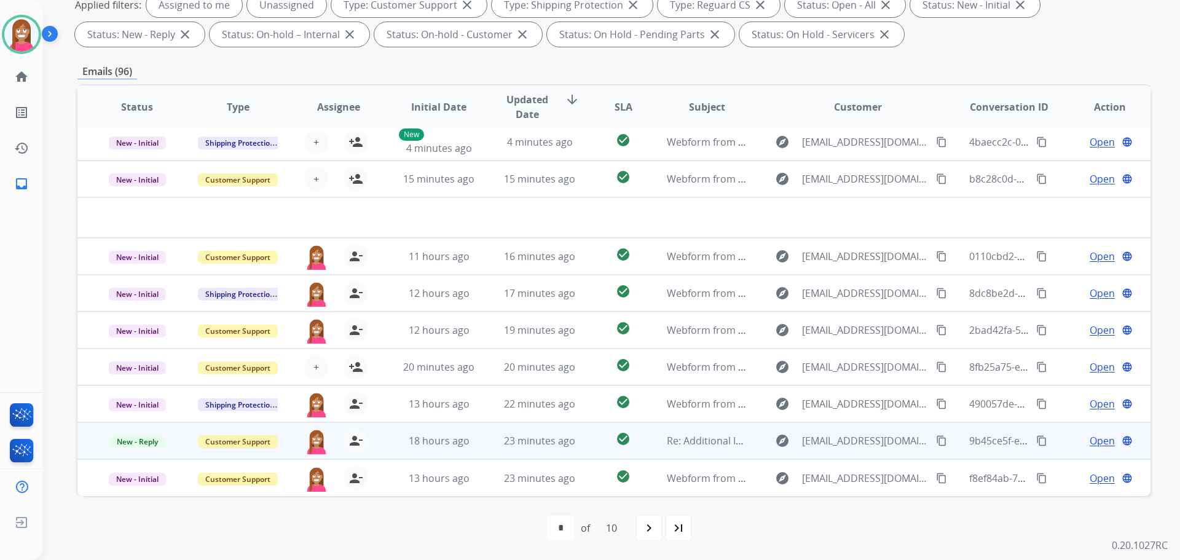
click at [480, 450] on td "23 minutes ago" at bounding box center [530, 440] width 101 height 37
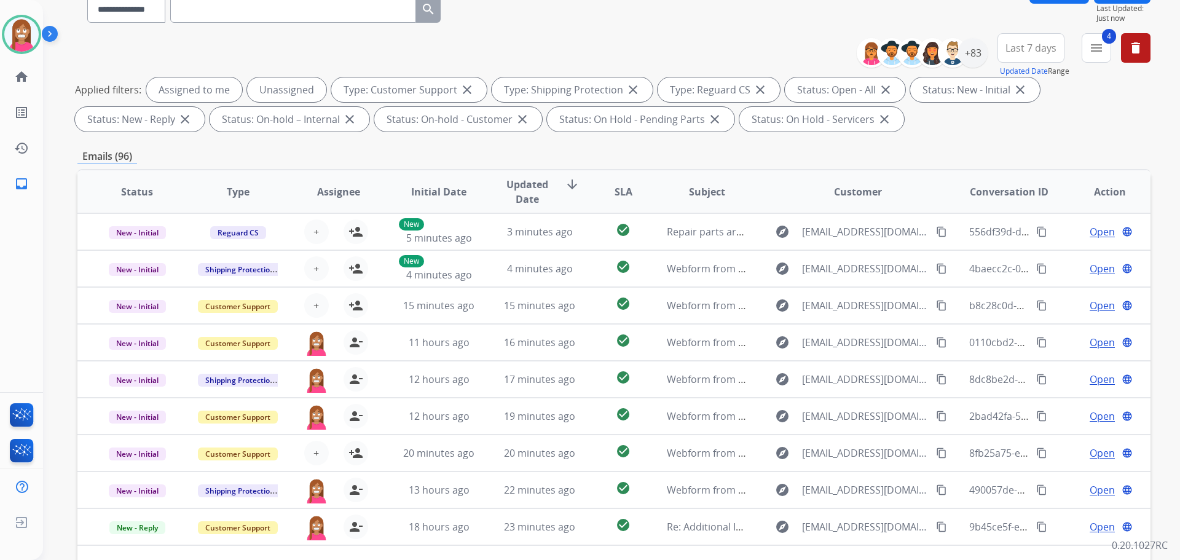
scroll to position [0, 0]
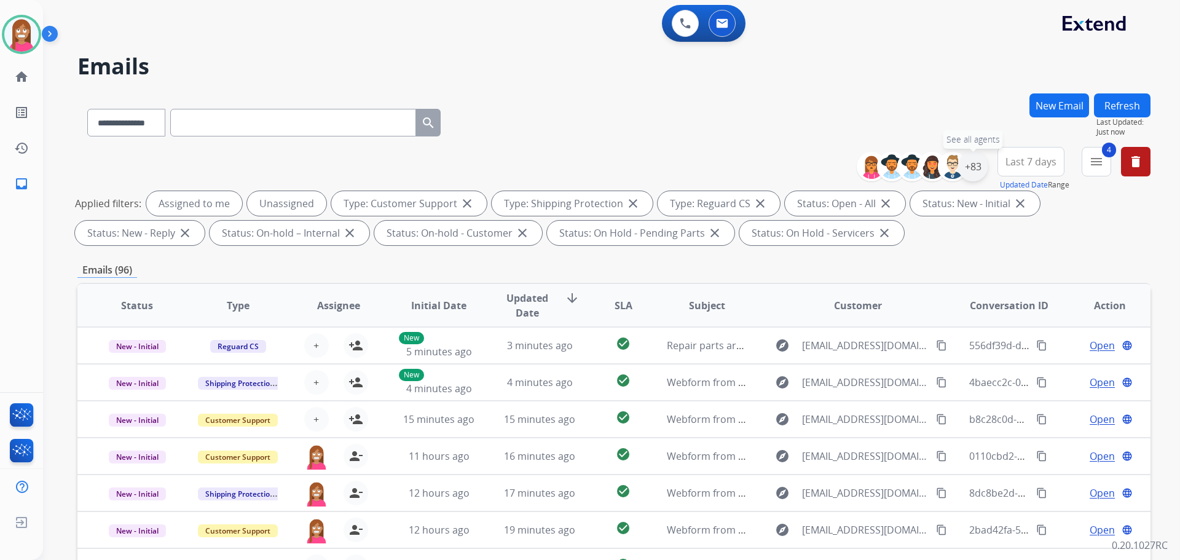
click at [972, 162] on div "+83" at bounding box center [972, 166] width 29 height 29
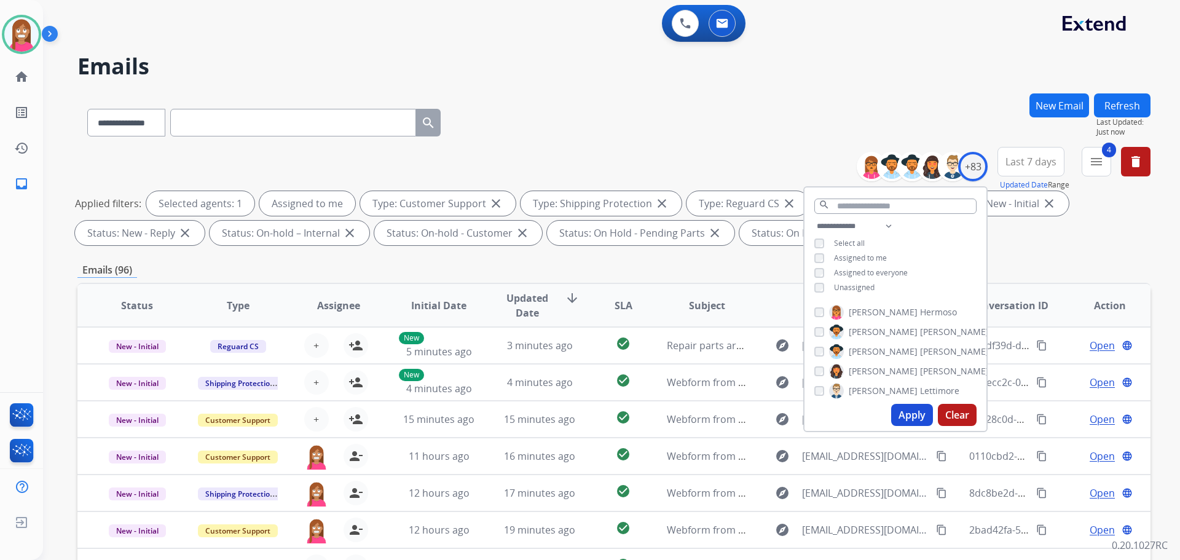
click at [908, 412] on button "Apply" at bounding box center [912, 415] width 42 height 22
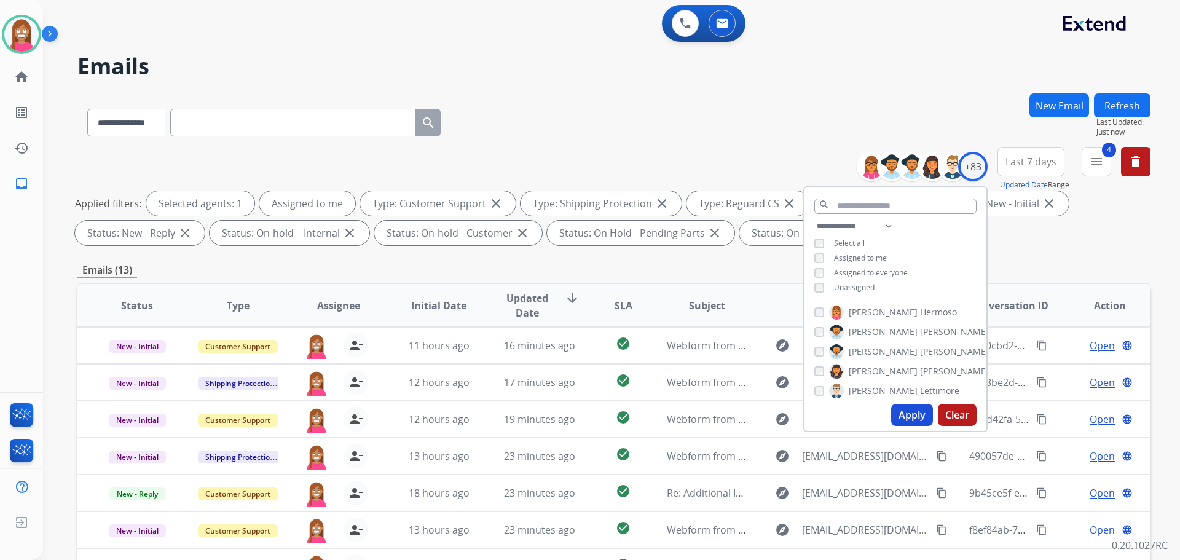
click at [608, 103] on div "**********" at bounding box center [613, 119] width 1073 height 53
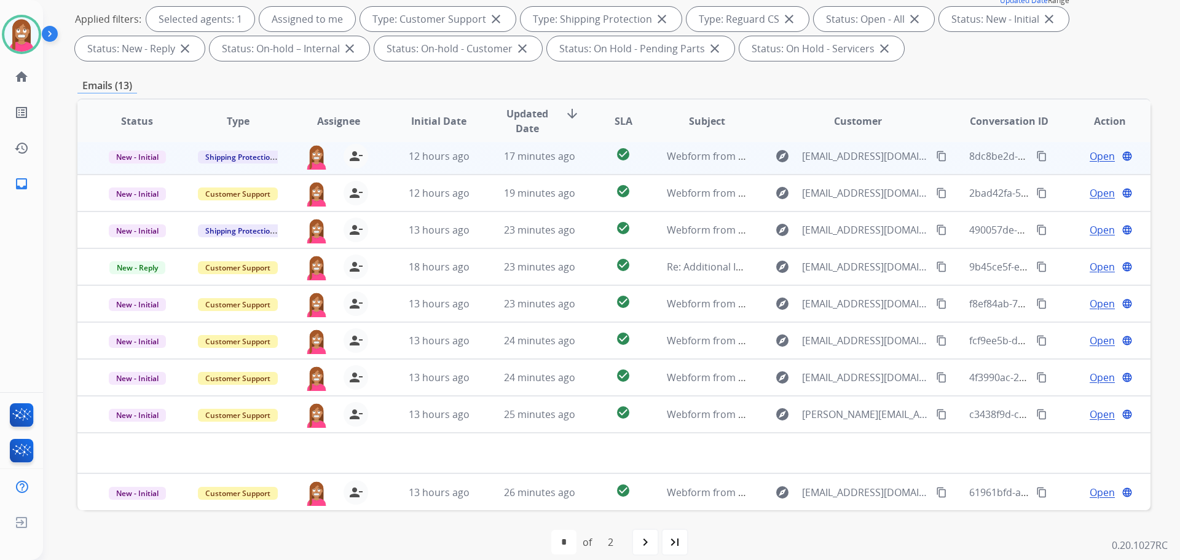
scroll to position [198, 0]
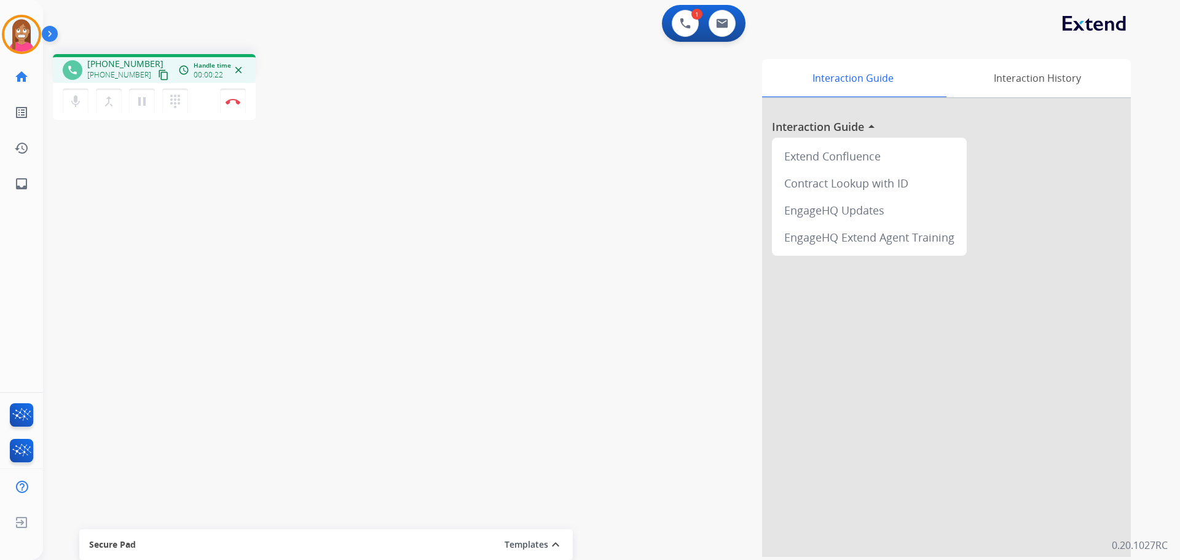
click at [158, 77] on mat-icon "content_copy" at bounding box center [163, 74] width 11 height 11
click at [26, 194] on link "inbox Emails" at bounding box center [21, 184] width 34 height 34
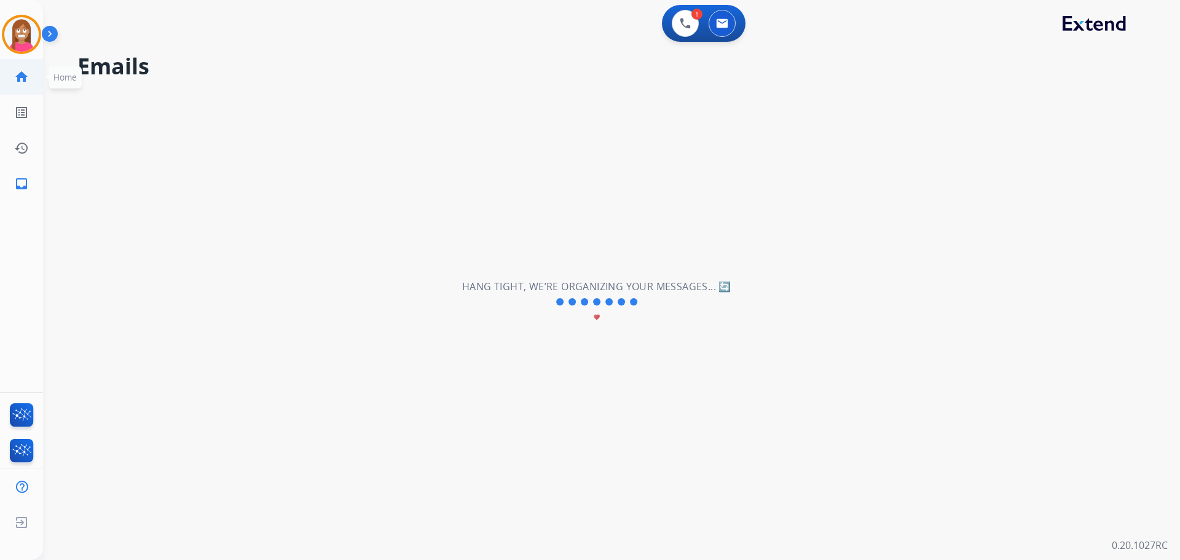
click at [17, 72] on mat-icon "home" at bounding box center [21, 76] width 15 height 15
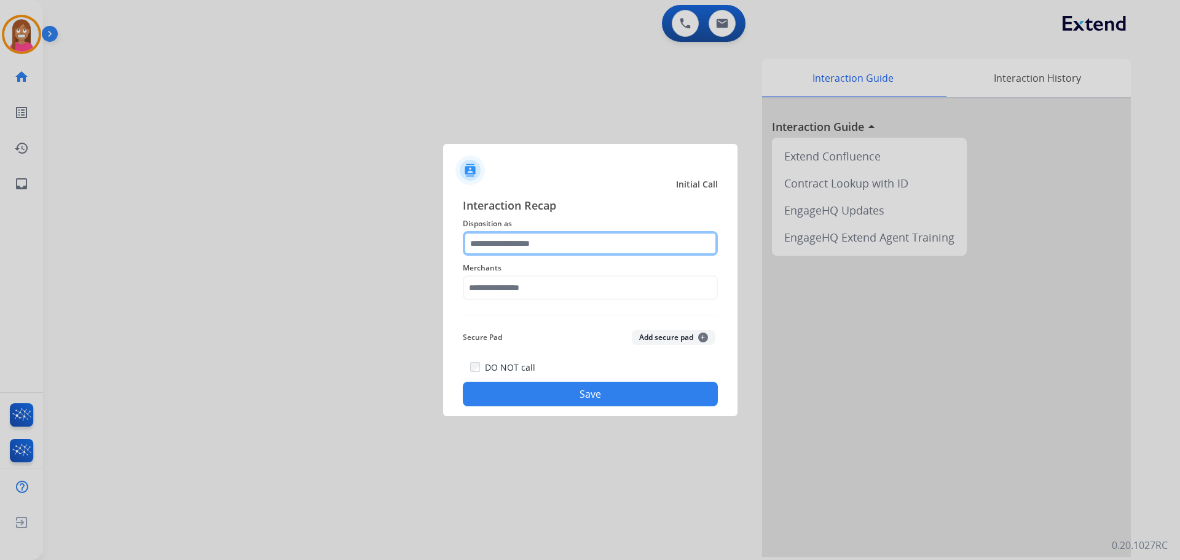
click at [515, 250] on input "text" at bounding box center [590, 243] width 255 height 25
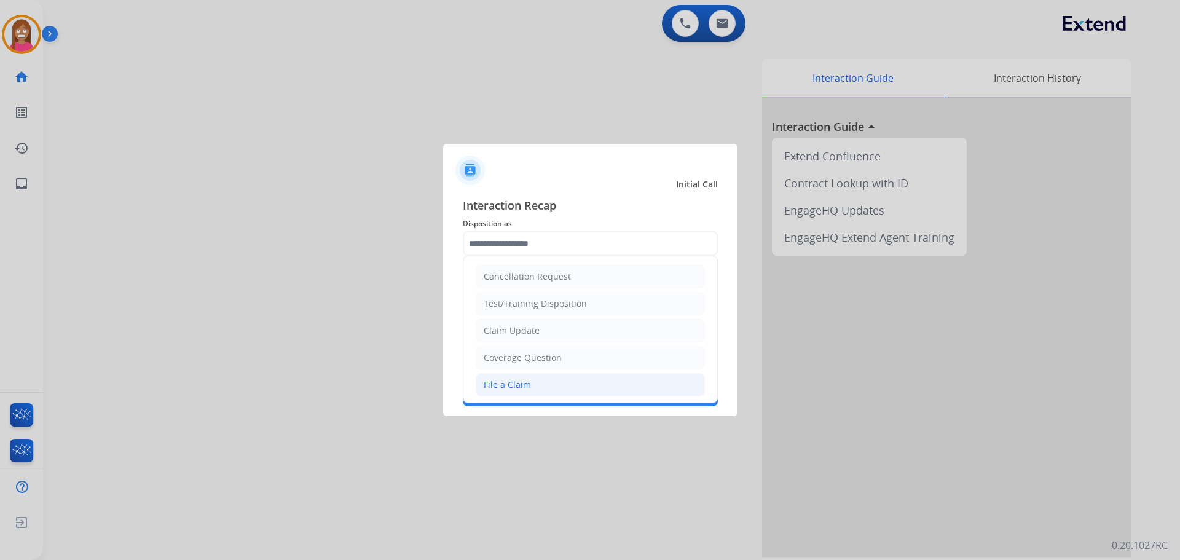
click at [506, 385] on div "File a Claim" at bounding box center [507, 385] width 47 height 12
type input "**********"
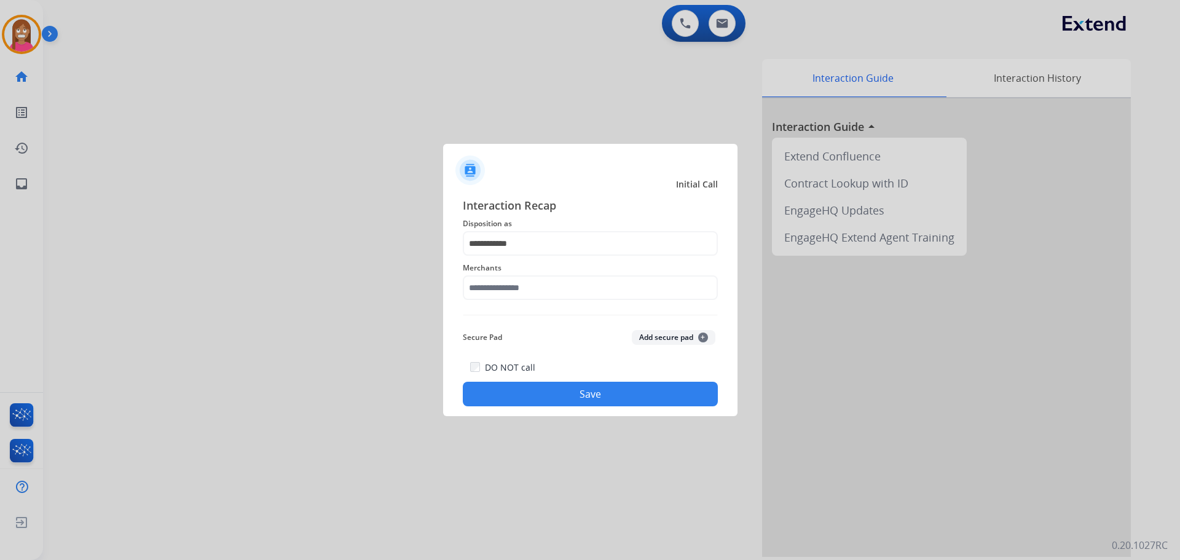
drag, startPoint x: 482, startPoint y: 269, endPoint x: 484, endPoint y: 283, distance: 14.9
click at [484, 273] on span "Merchants" at bounding box center [590, 268] width 255 height 15
click at [484, 286] on input "text" at bounding box center [590, 287] width 255 height 25
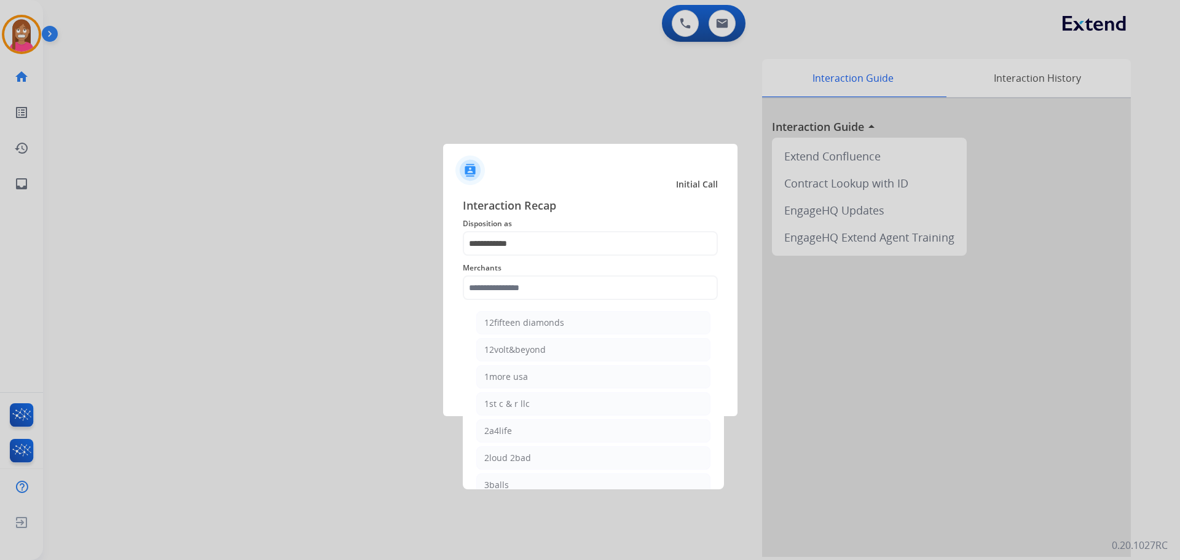
click at [492, 453] on div "2loud 2bad" at bounding box center [507, 458] width 47 height 12
type input "**********"
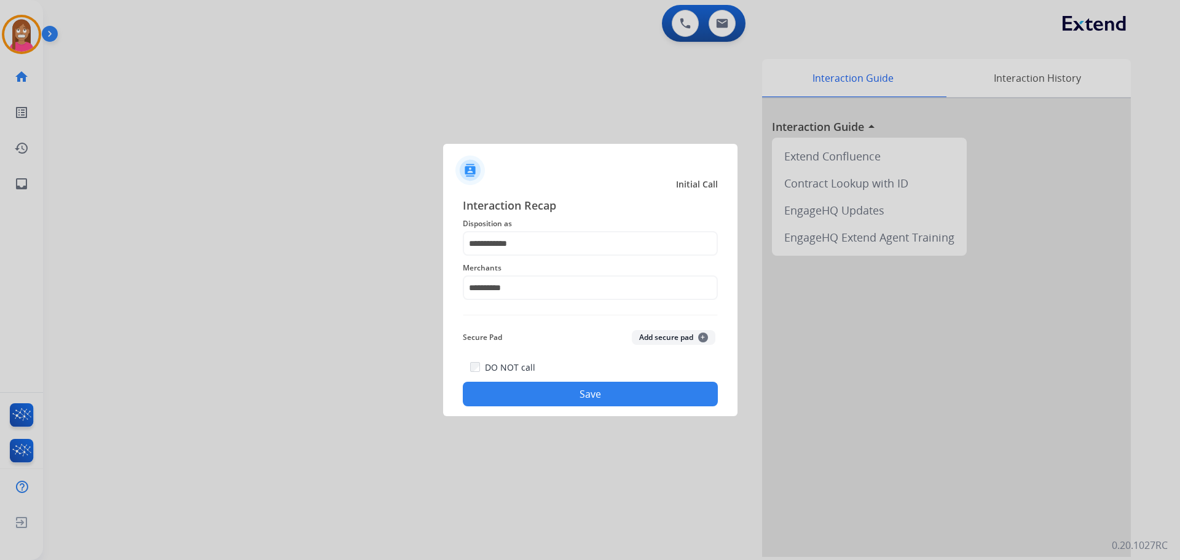
click at [514, 387] on button "Save" at bounding box center [590, 394] width 255 height 25
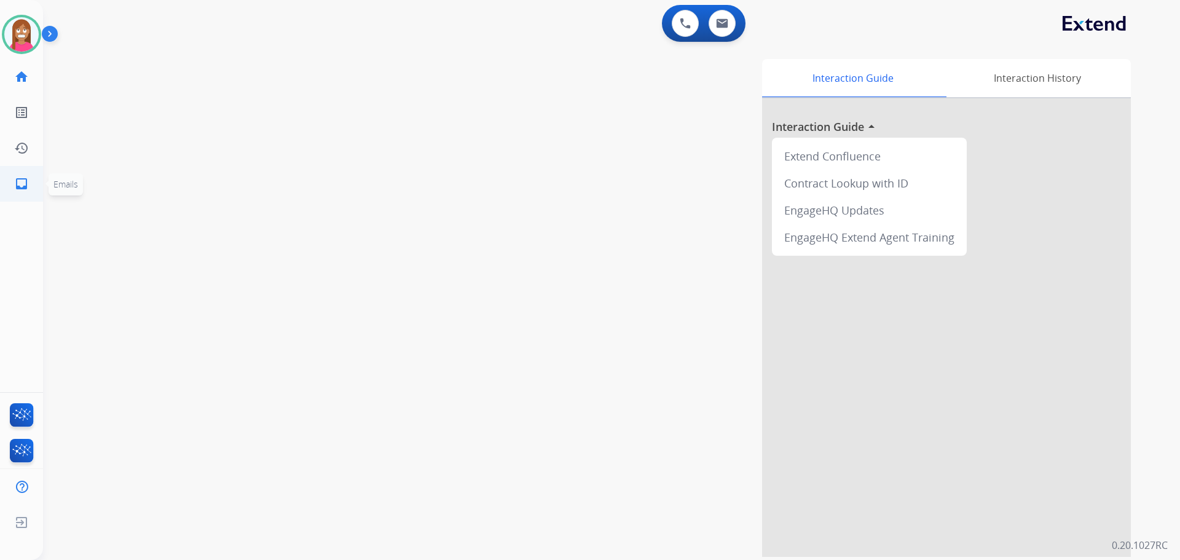
click at [20, 188] on mat-icon "inbox" at bounding box center [21, 183] width 15 height 15
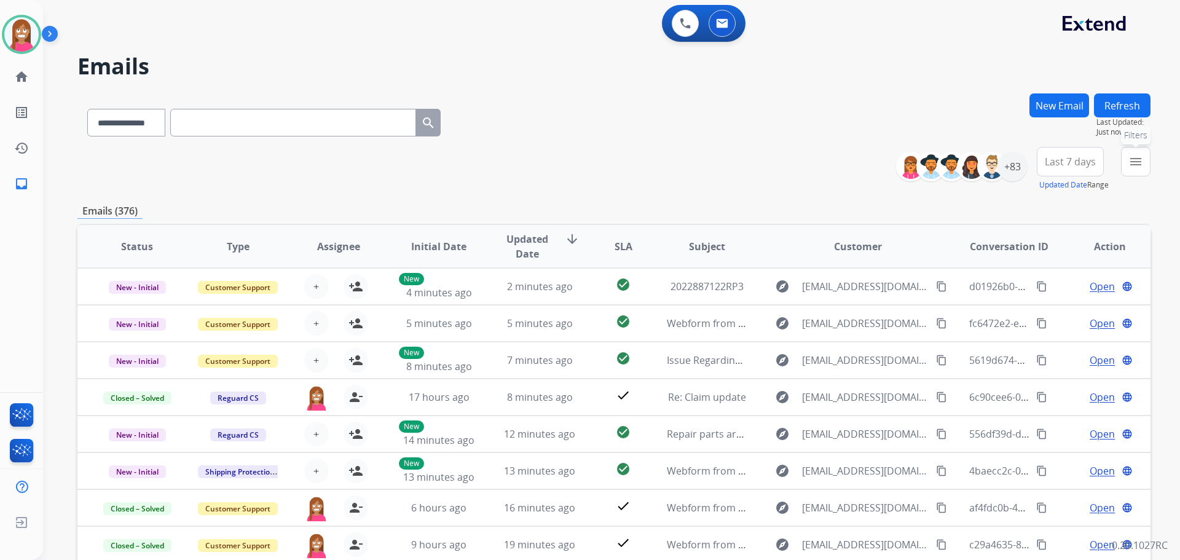
click at [1128, 160] on button "menu Filters" at bounding box center [1135, 161] width 29 height 29
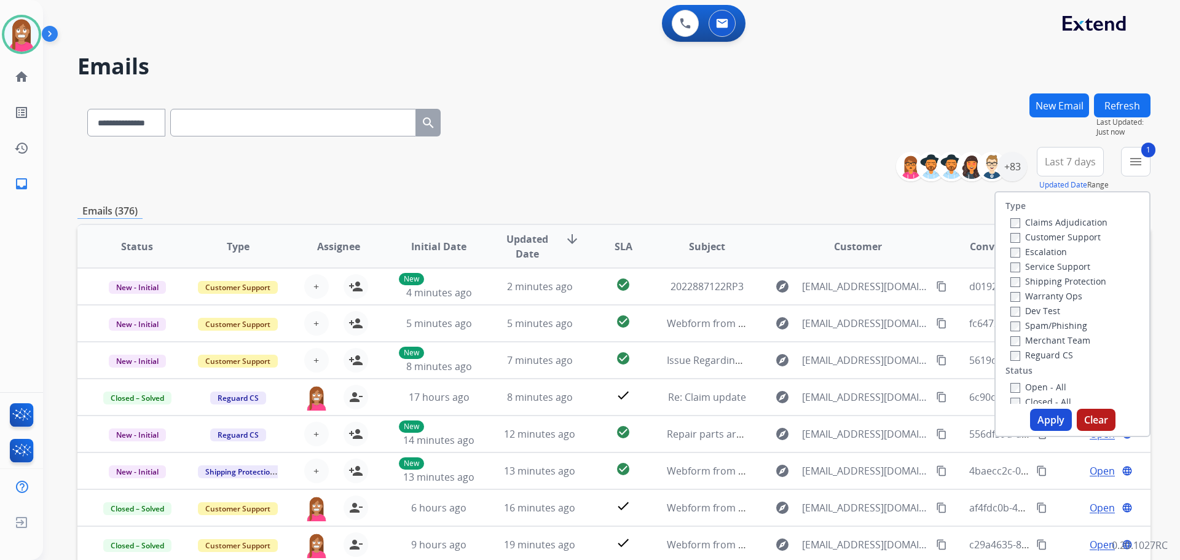
click at [1031, 280] on label "Shipping Protection" at bounding box center [1058, 281] width 96 height 12
click at [1015, 356] on label "Reguard CS" at bounding box center [1041, 355] width 63 height 12
click at [1024, 384] on label "Open - All" at bounding box center [1038, 387] width 56 height 12
click at [1050, 417] on button "Apply" at bounding box center [1051, 420] width 42 height 22
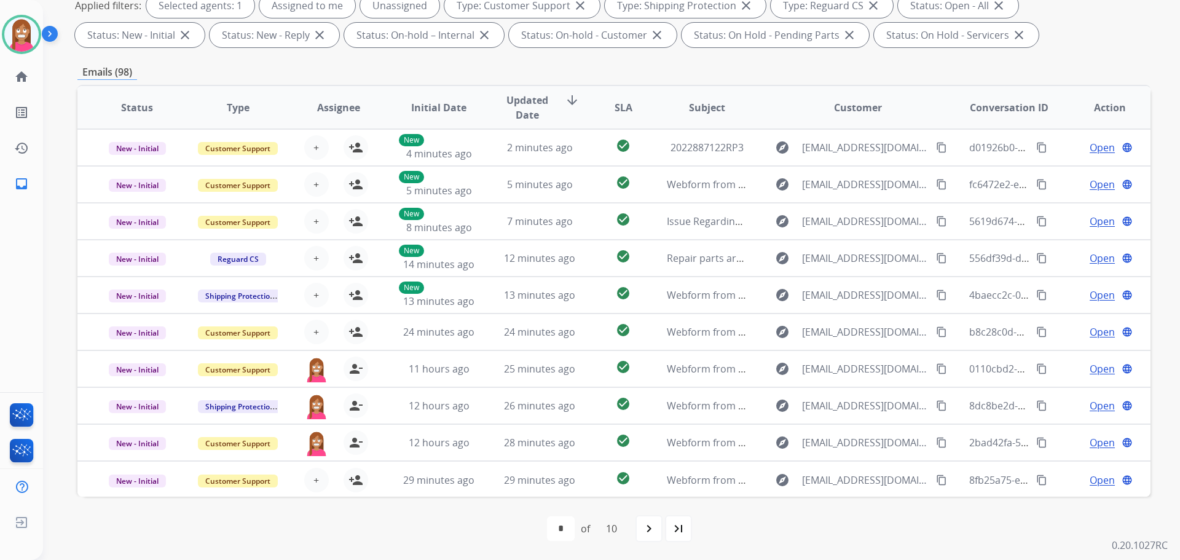
scroll to position [198, 0]
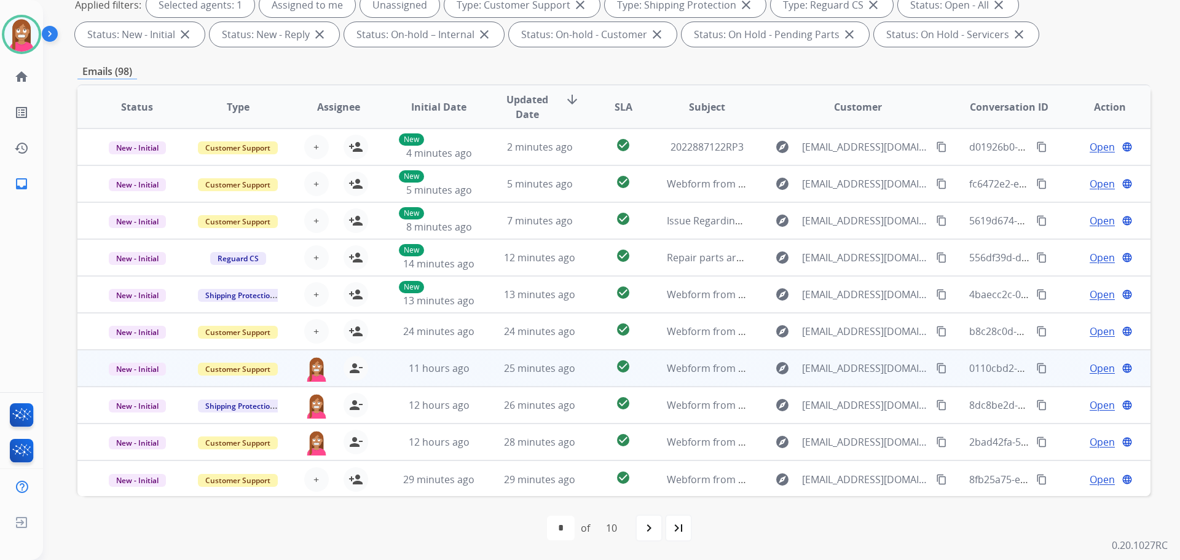
click at [1090, 370] on span "Open" at bounding box center [1102, 368] width 25 height 15
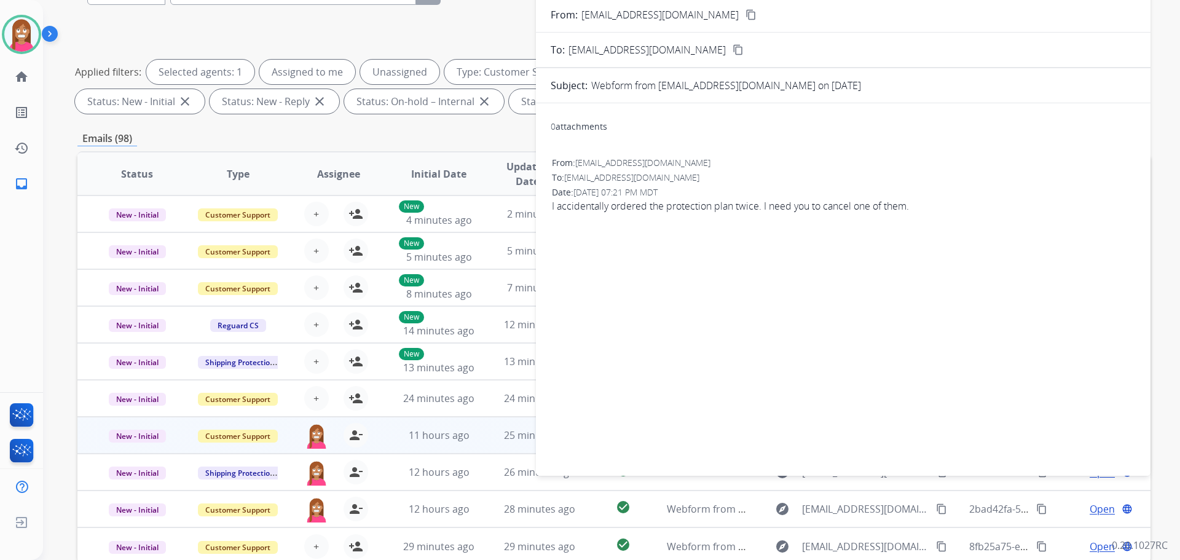
scroll to position [14, 0]
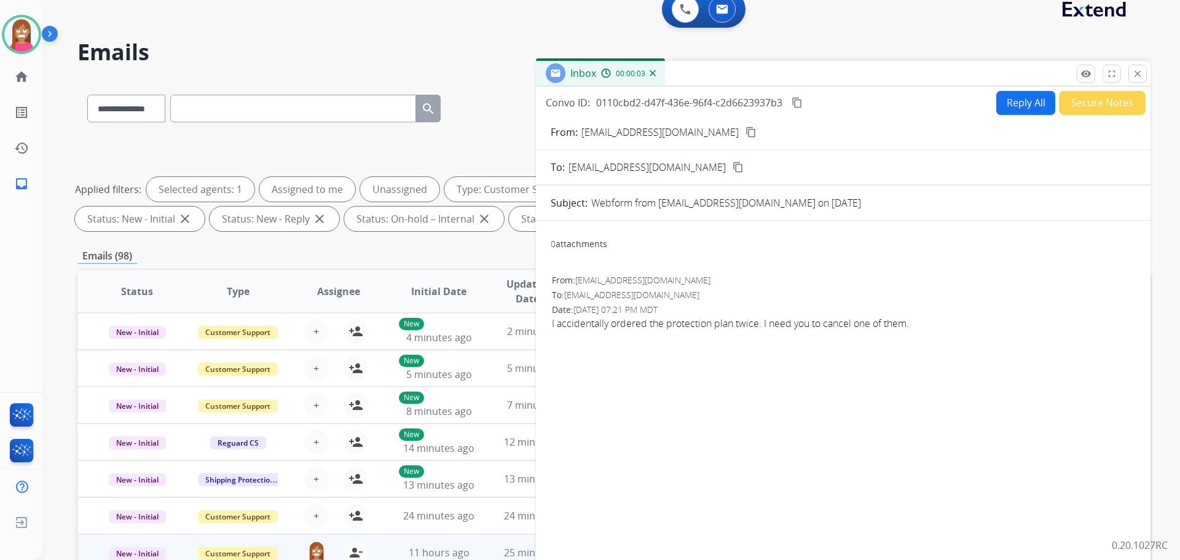
click at [1028, 111] on button "Reply All" at bounding box center [1025, 103] width 59 height 24
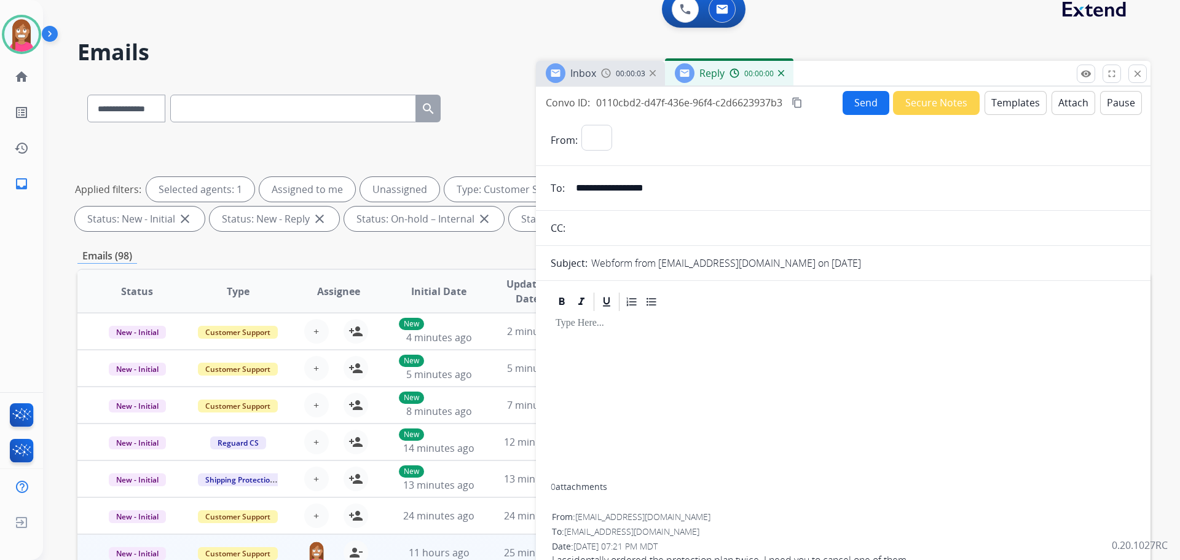
select select "**********"
click at [1007, 103] on button "Templates" at bounding box center [1015, 103] width 62 height 24
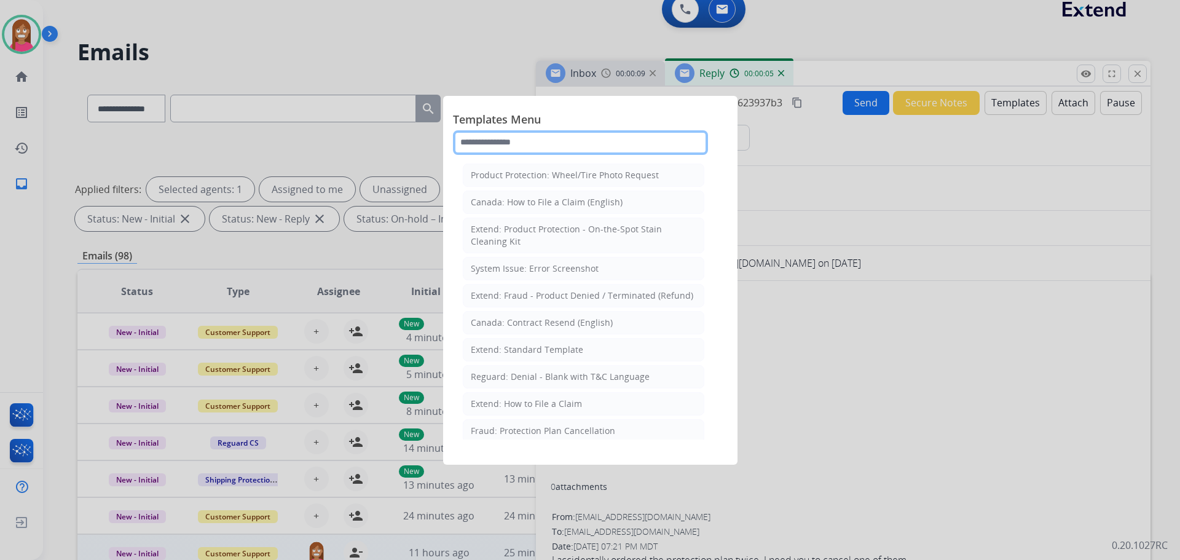
click at [466, 142] on input "text" at bounding box center [580, 142] width 255 height 25
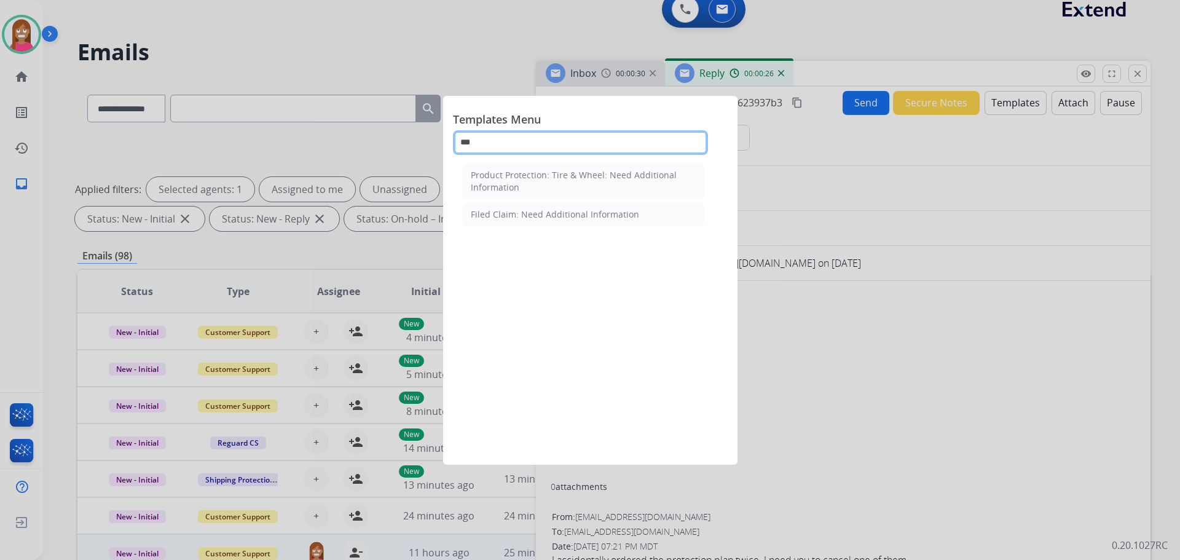
type input "***"
drag, startPoint x: 847, startPoint y: 21, endPoint x: 1074, endPoint y: 66, distance: 231.1
click at [848, 21] on div at bounding box center [590, 280] width 1180 height 560
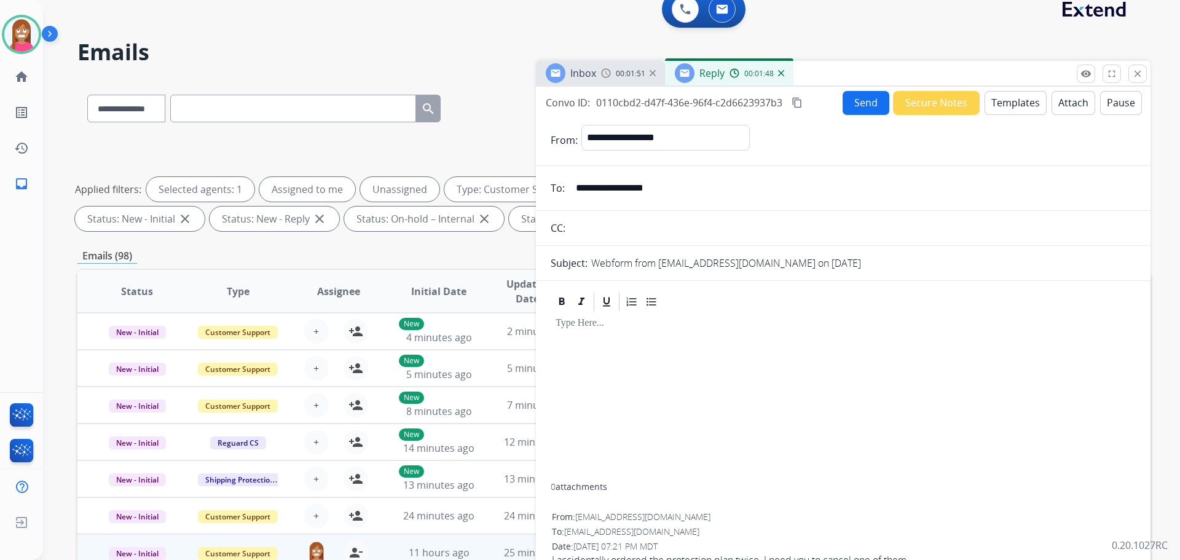
click at [1138, 72] on mat-icon "close" at bounding box center [1137, 73] width 11 height 11
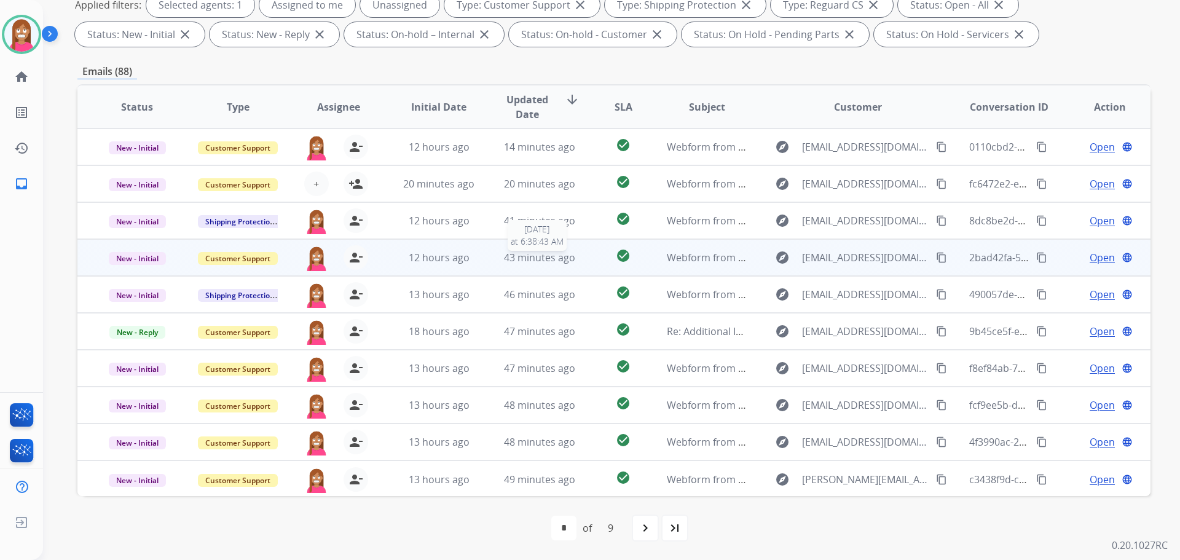
scroll to position [76, 0]
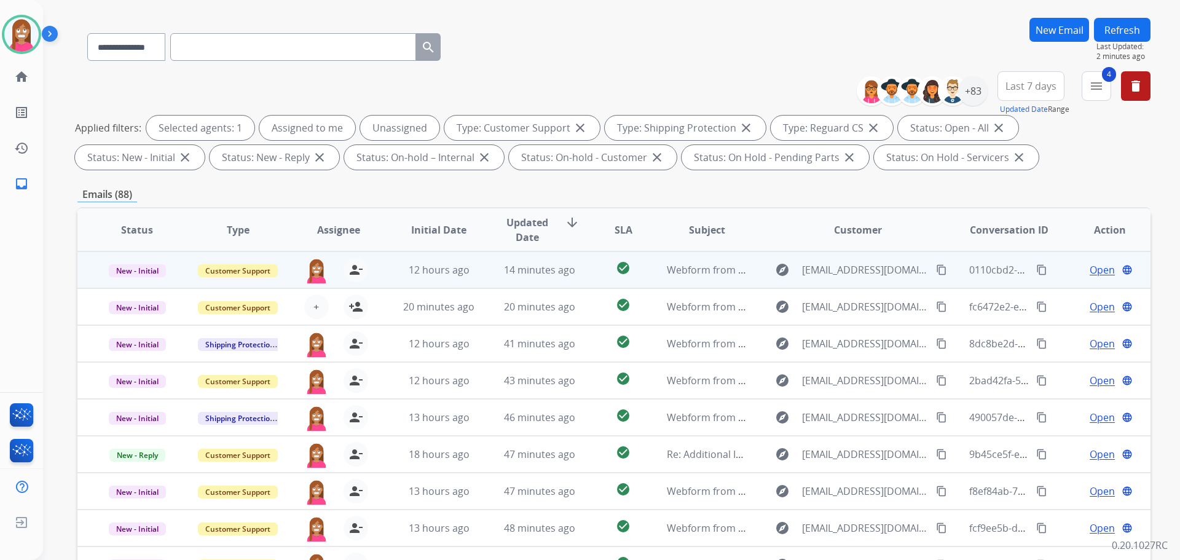
click at [482, 282] on td "14 minutes ago" at bounding box center [530, 269] width 101 height 37
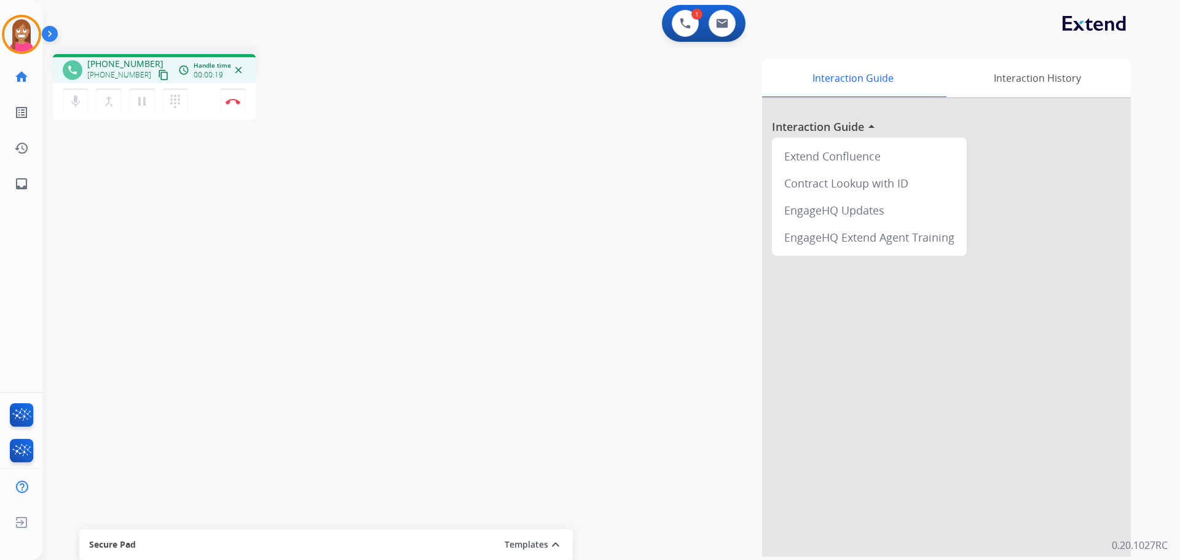
click at [158, 70] on mat-icon "content_copy" at bounding box center [163, 74] width 11 height 11
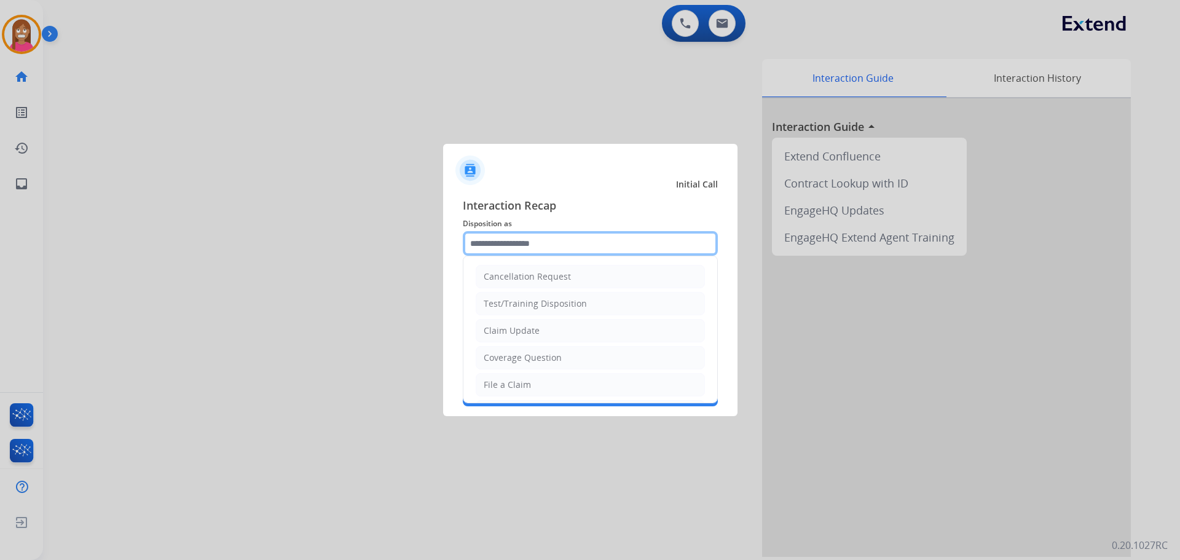
click at [484, 248] on input "text" at bounding box center [590, 243] width 255 height 25
click at [493, 362] on div "Coverage Question" at bounding box center [523, 357] width 78 height 12
type input "**********"
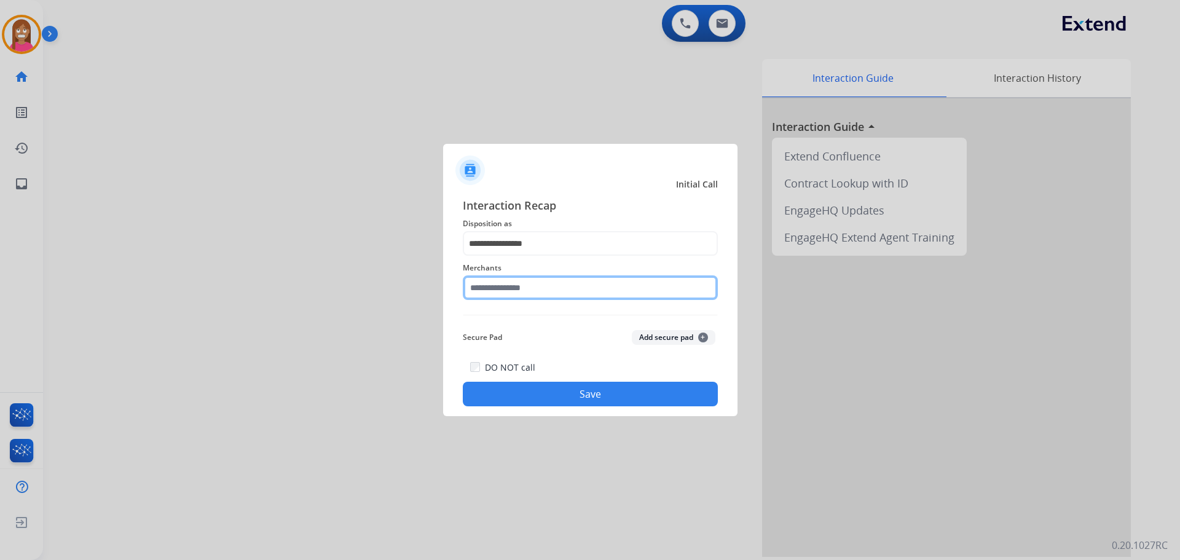
click at [484, 298] on input "text" at bounding box center [590, 287] width 255 height 25
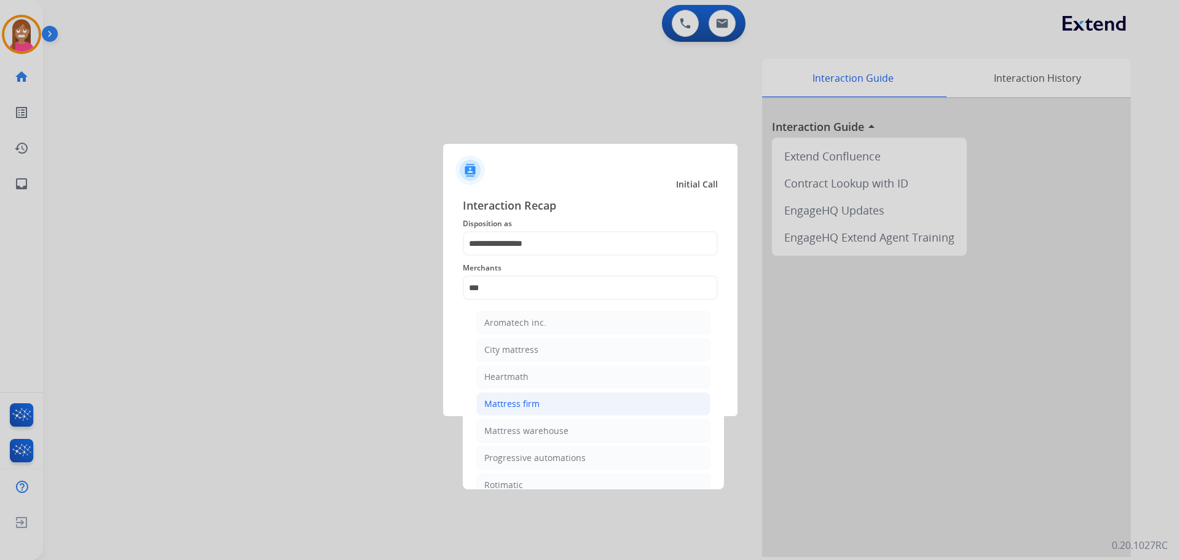
click at [557, 404] on li "Mattress firm" at bounding box center [593, 403] width 234 height 23
type input "**********"
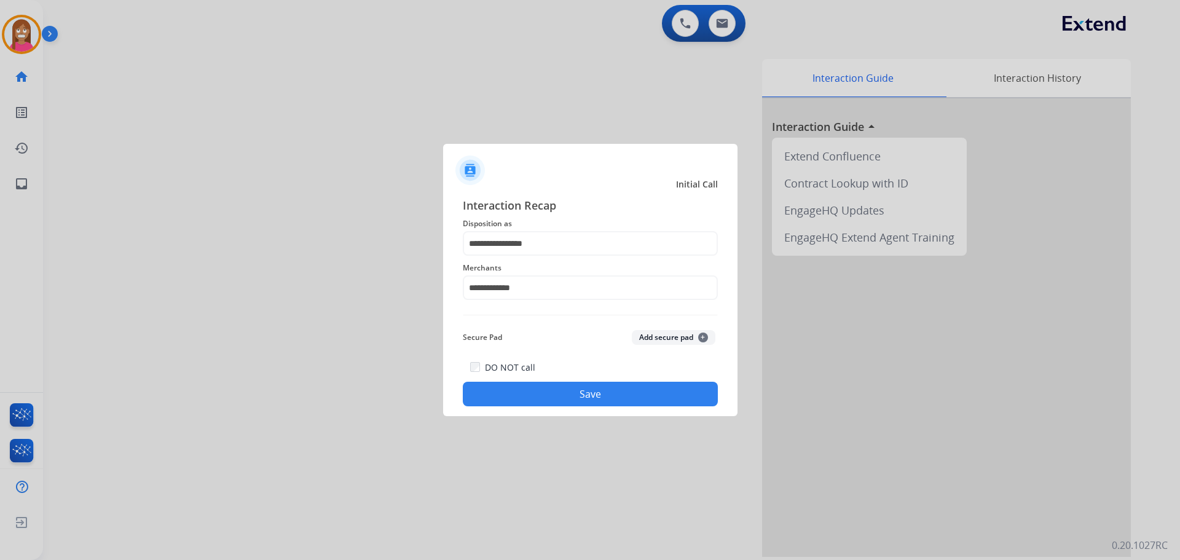
click at [498, 398] on button "Save" at bounding box center [590, 394] width 255 height 25
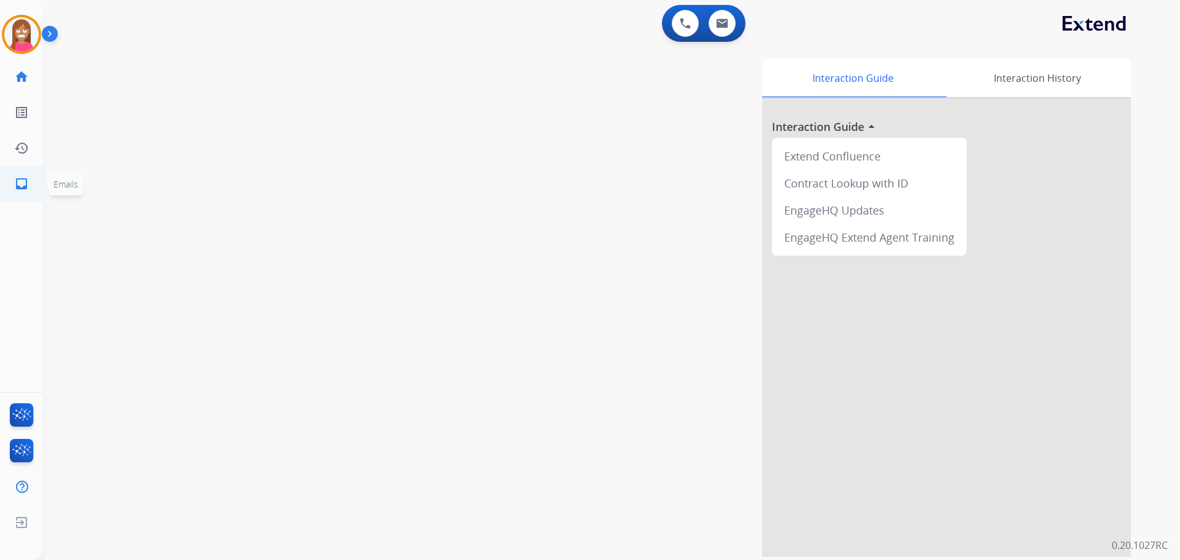
click at [11, 169] on link "inbox Emails" at bounding box center [21, 184] width 34 height 34
select select "**********"
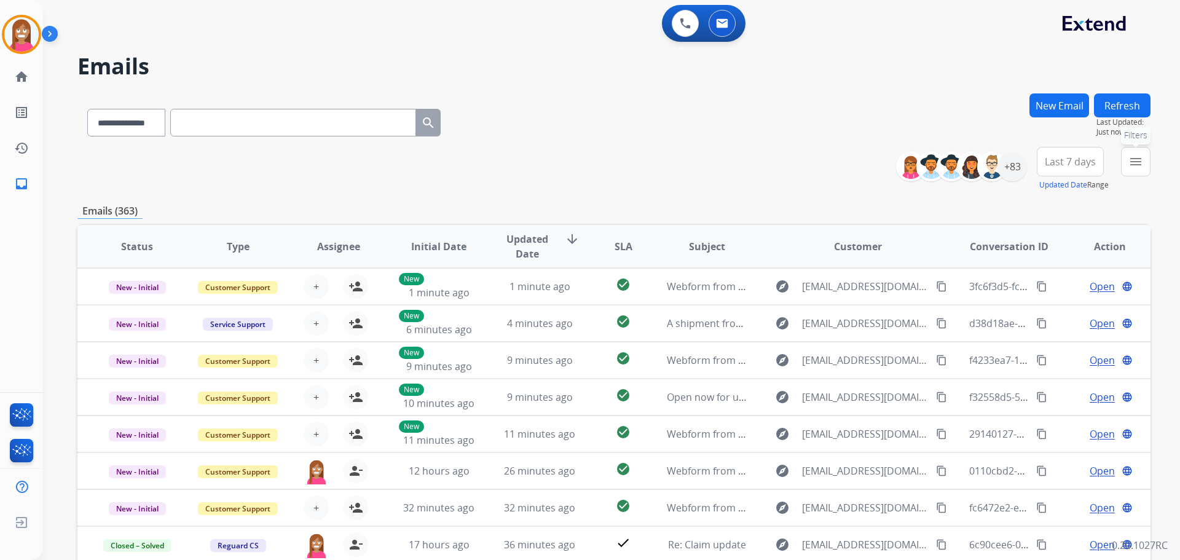
click at [1140, 163] on mat-icon "menu" at bounding box center [1135, 161] width 15 height 15
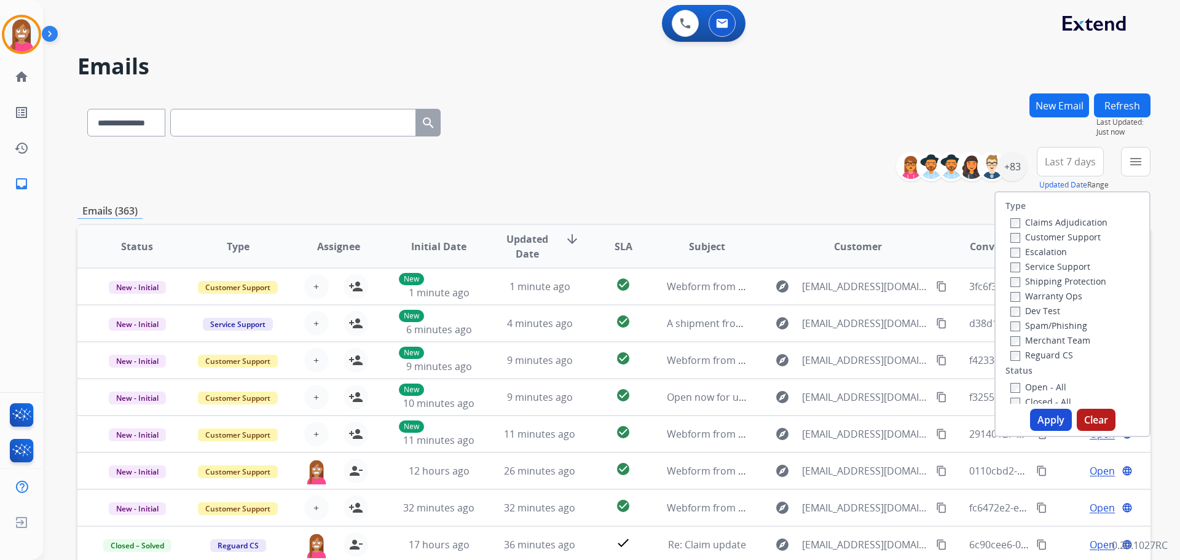
click at [1031, 232] on label "Customer Support" at bounding box center [1055, 237] width 90 height 12
click at [1029, 277] on label "Shipping Protection" at bounding box center [1058, 281] width 96 height 12
click at [1022, 350] on label "Reguard CS" at bounding box center [1041, 355] width 63 height 12
click at [1025, 384] on label "Open - All" at bounding box center [1038, 387] width 56 height 12
click at [1038, 412] on button "Apply" at bounding box center [1051, 420] width 42 height 22
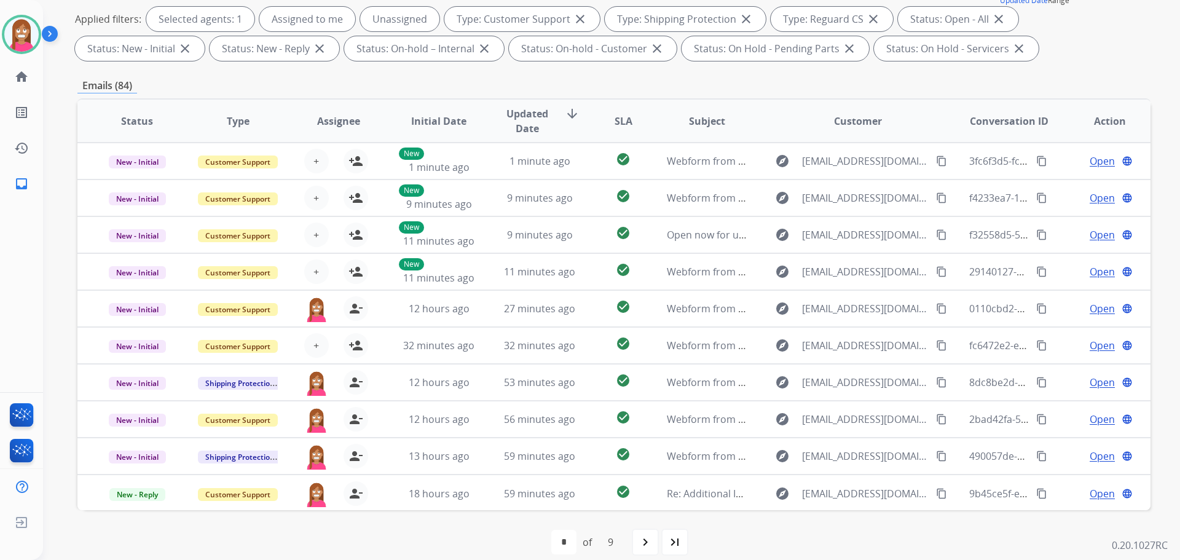
scroll to position [61, 0]
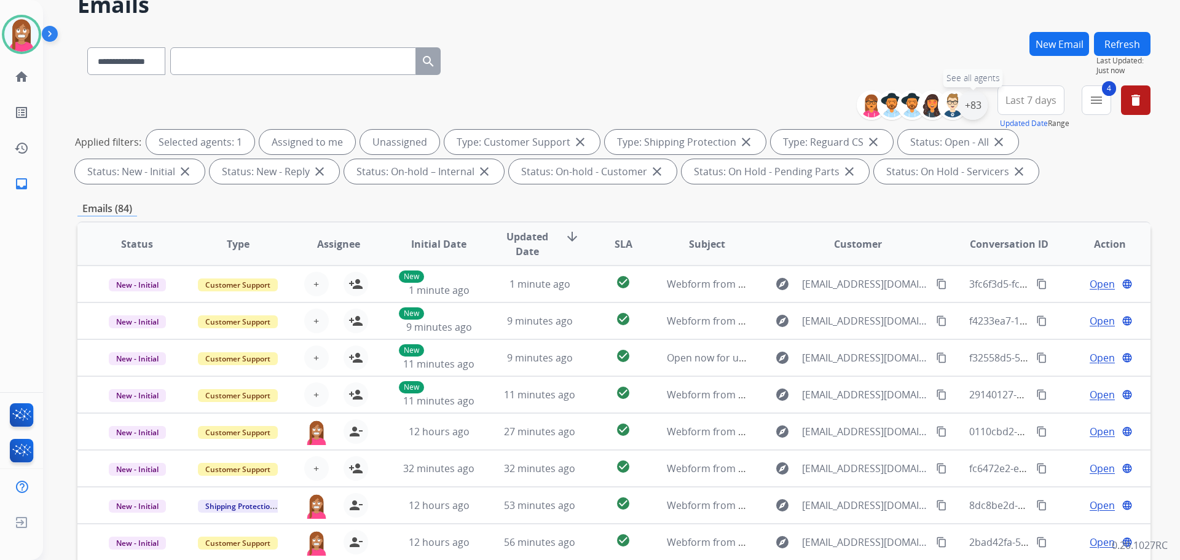
click at [972, 117] on div "+83" at bounding box center [972, 104] width 29 height 29
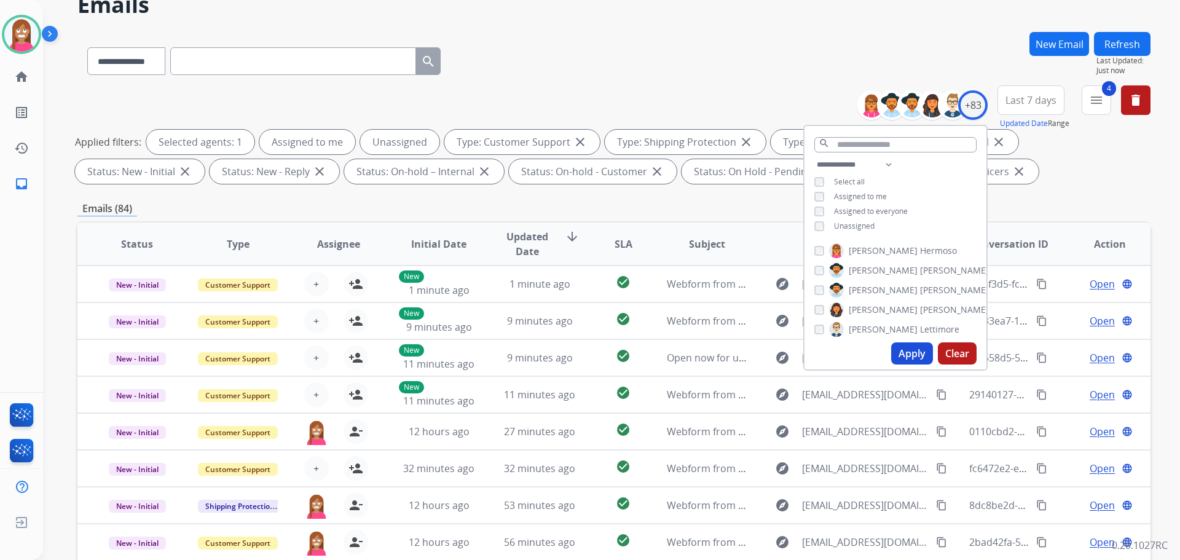
click at [825, 221] on div "Unassigned" at bounding box center [844, 226] width 60 height 10
click at [901, 350] on button "Apply" at bounding box center [912, 353] width 42 height 22
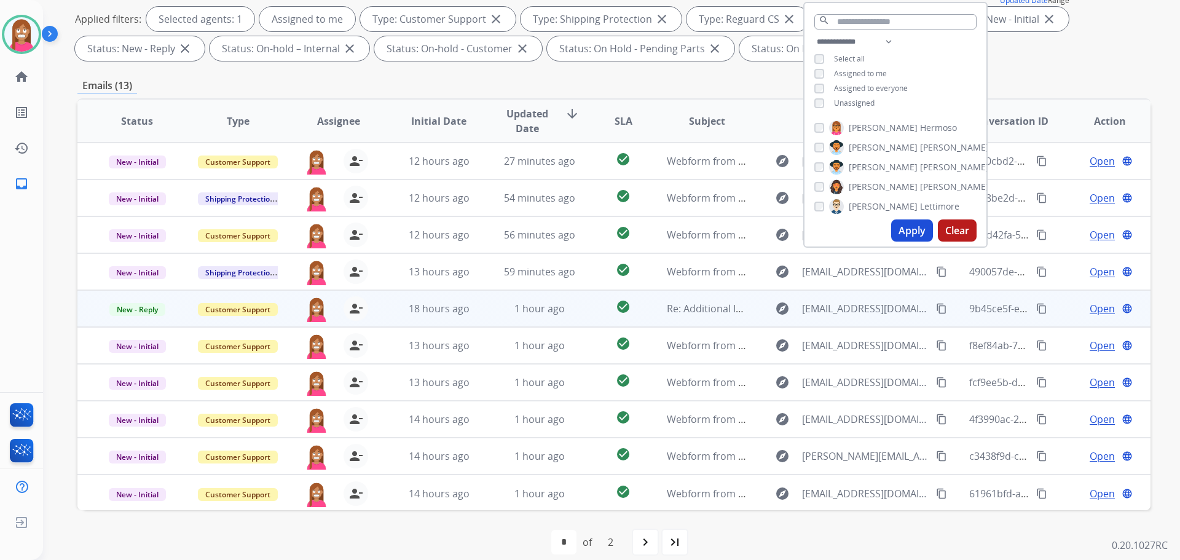
scroll to position [1, 0]
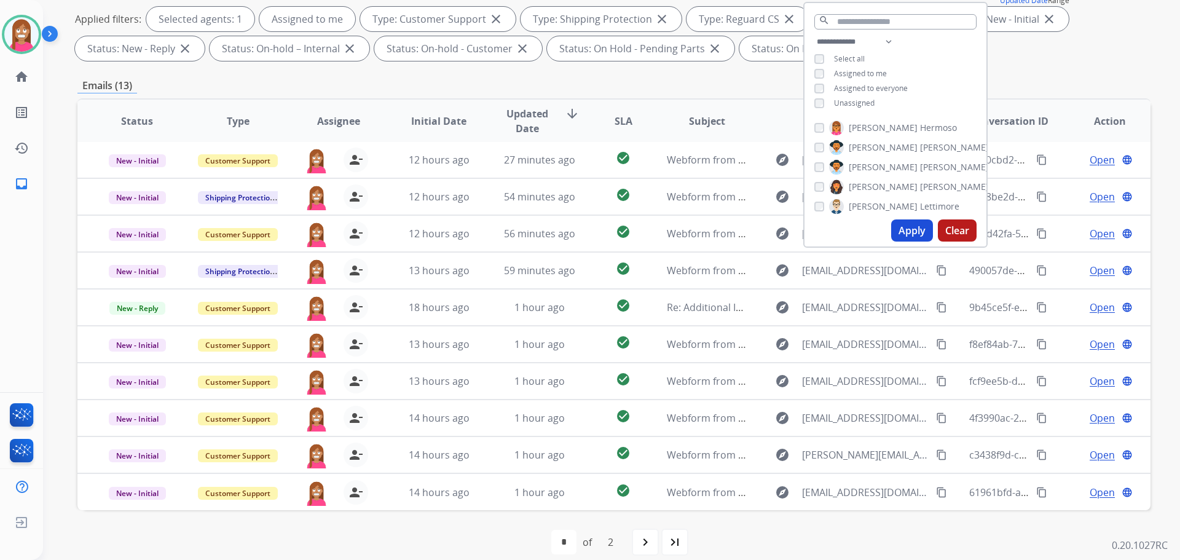
drag, startPoint x: 314, startPoint y: 546, endPoint x: 335, endPoint y: 553, distance: 22.0
click at [334, 553] on div "first_page navigate_before * * of 2 navigate_next last_page" at bounding box center [613, 542] width 1073 height 25
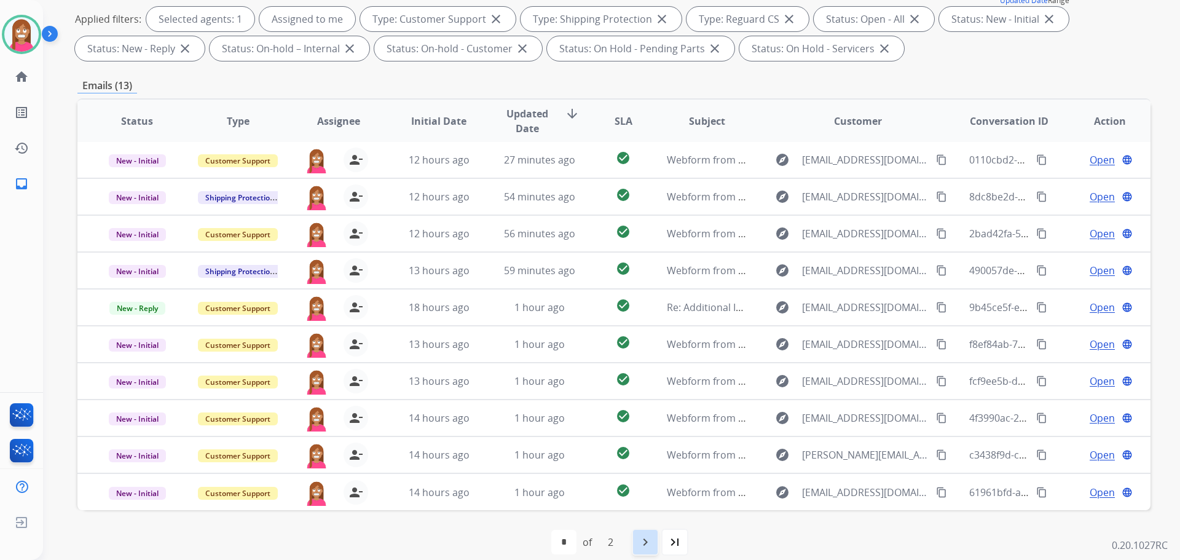
click at [652, 543] on mat-icon "navigate_next" at bounding box center [645, 542] width 15 height 15
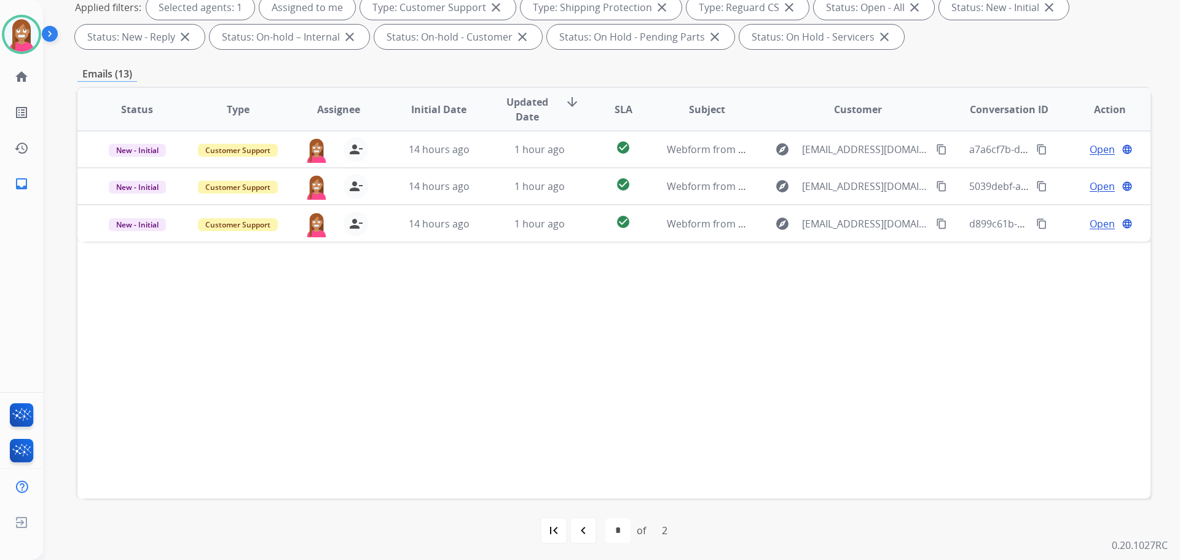
scroll to position [198, 0]
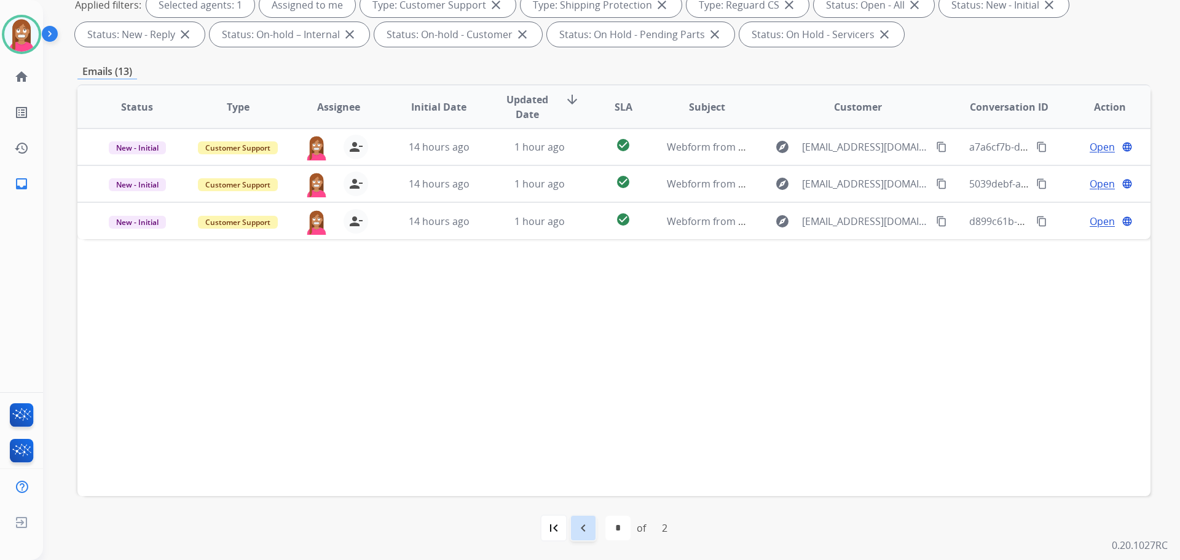
click at [588, 530] on mat-icon "navigate_before" at bounding box center [583, 527] width 15 height 15
select select "*"
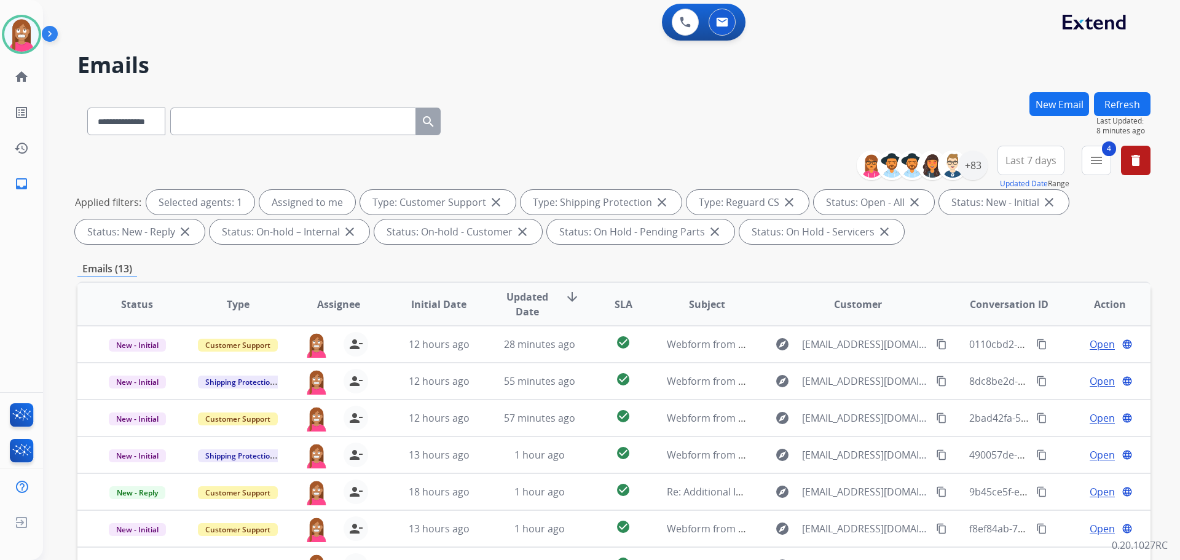
scroll to position [0, 0]
click at [1113, 104] on button "Refresh" at bounding box center [1122, 105] width 57 height 24
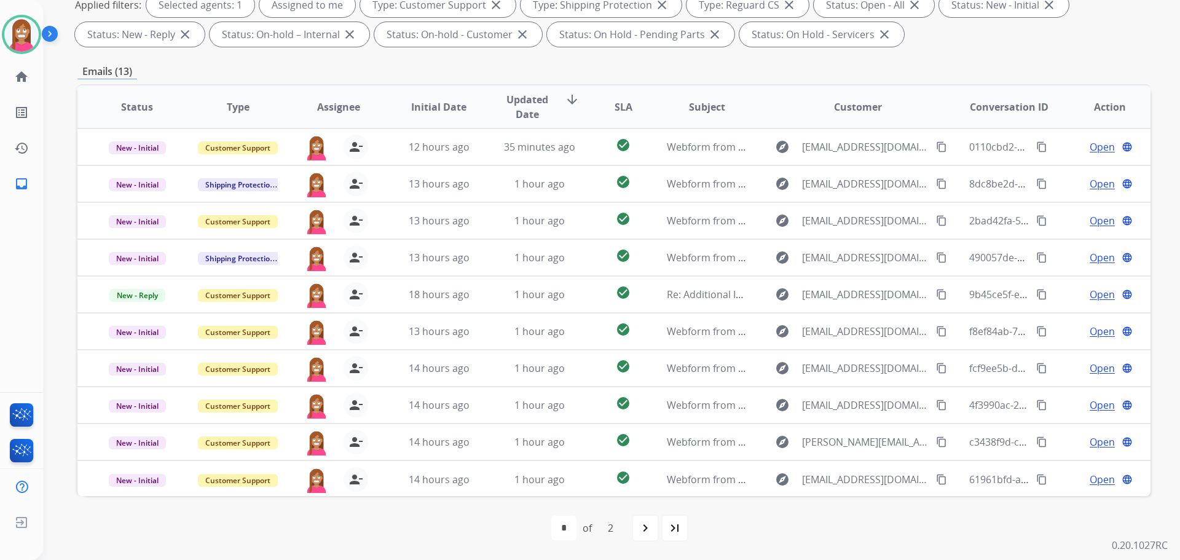
scroll to position [1, 0]
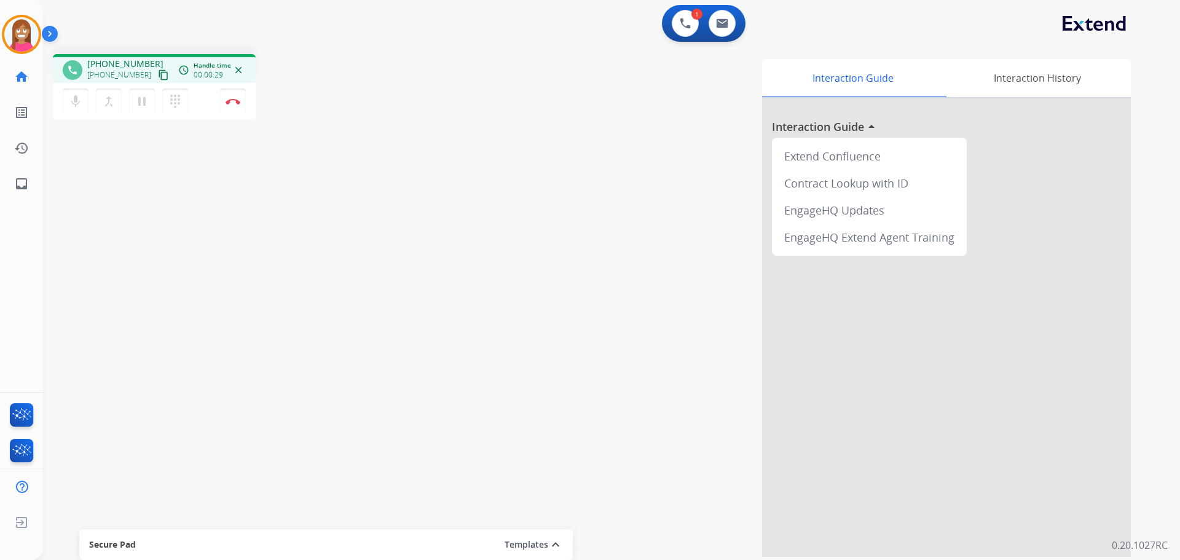
click at [158, 76] on mat-icon "content_copy" at bounding box center [163, 74] width 11 height 11
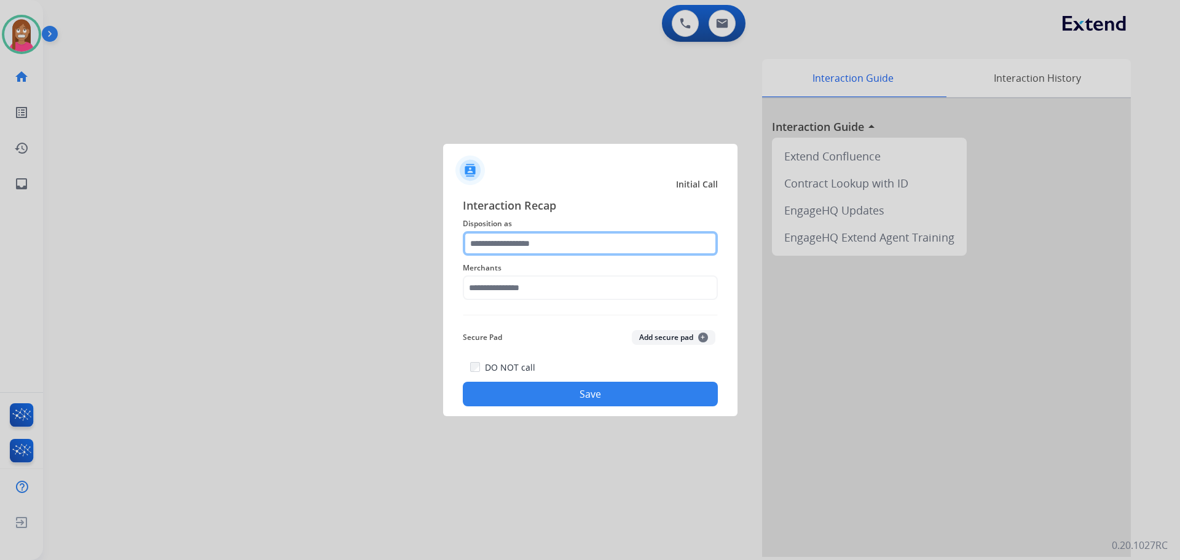
click at [489, 244] on input "text" at bounding box center [590, 243] width 255 height 25
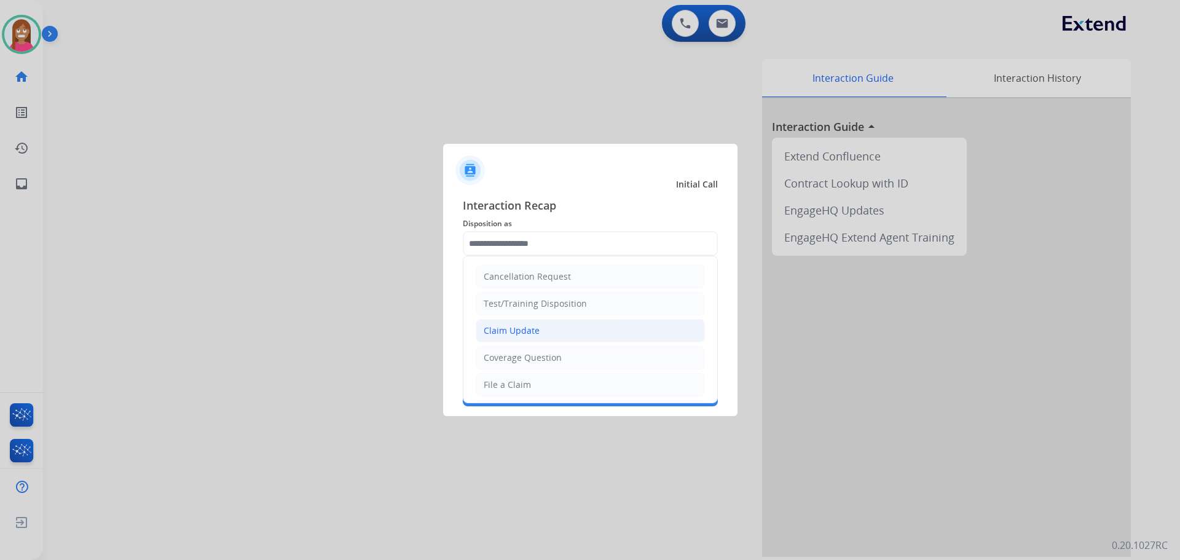
click at [493, 328] on div "Claim Update" at bounding box center [512, 330] width 56 height 12
type input "**********"
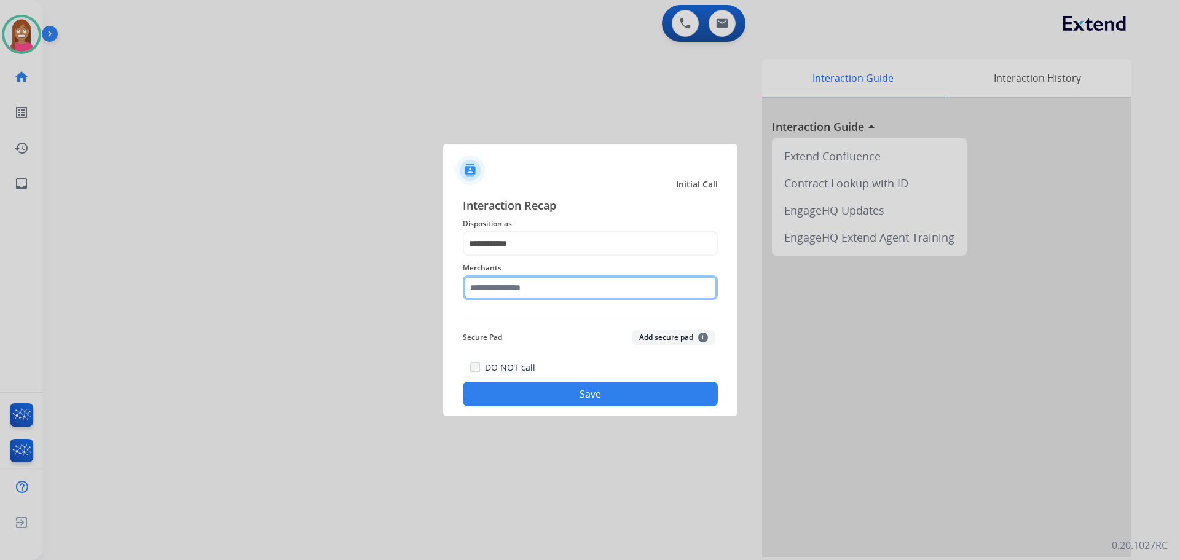
click at [482, 294] on input "text" at bounding box center [590, 287] width 255 height 25
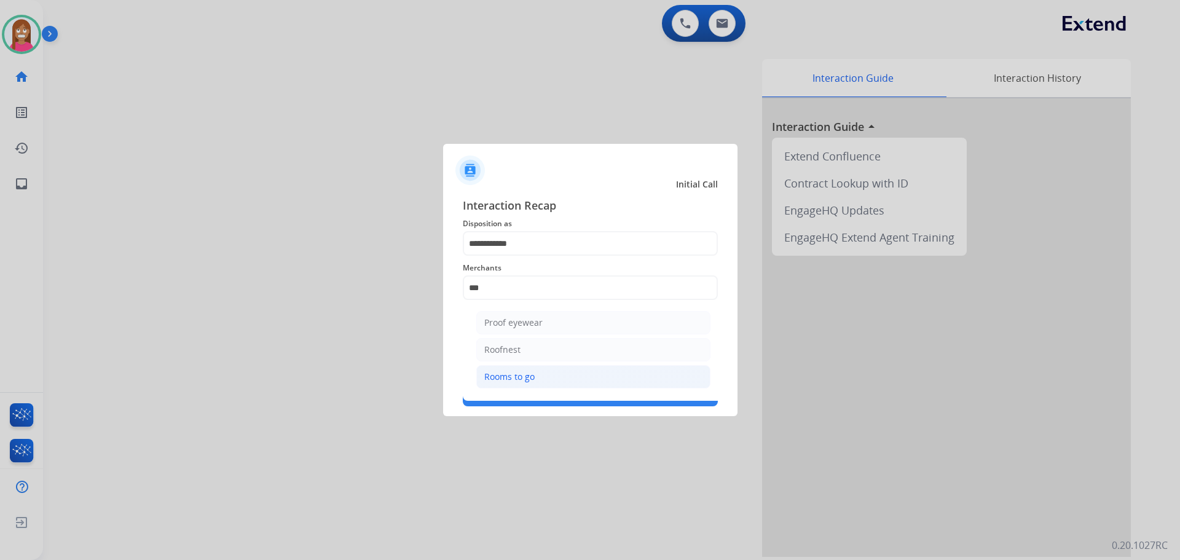
click at [507, 380] on div "Rooms to go" at bounding box center [509, 377] width 50 height 12
type input "**********"
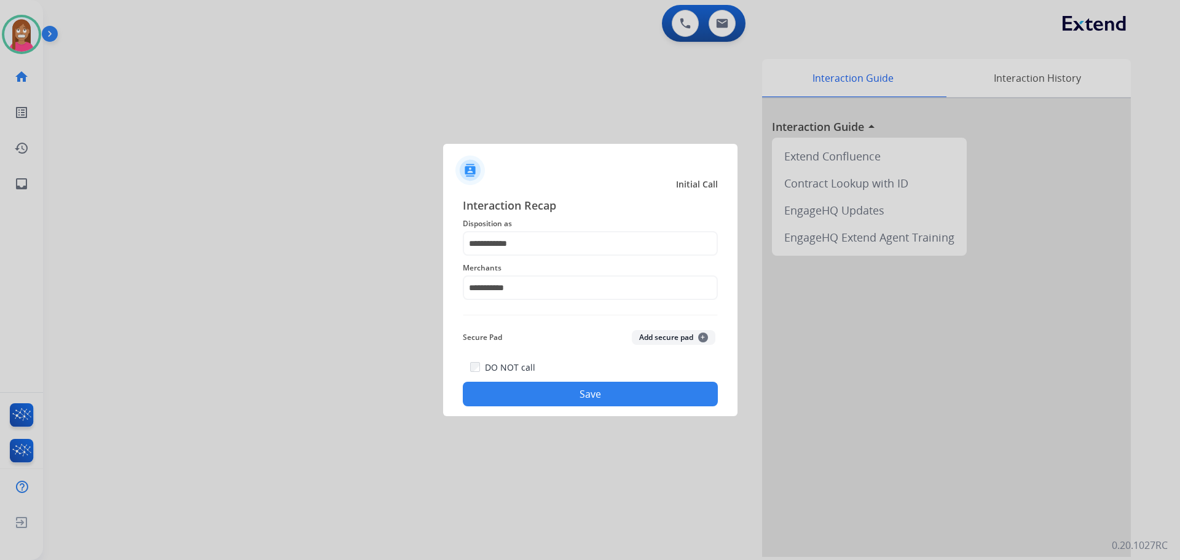
click at [509, 396] on button "Save" at bounding box center [590, 394] width 255 height 25
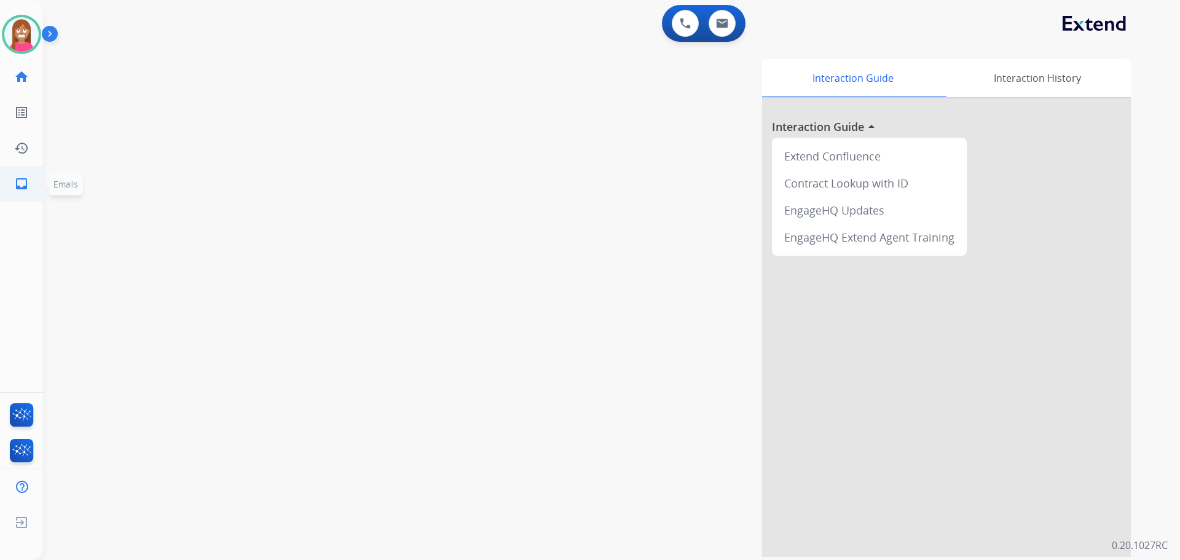
click at [12, 175] on link "inbox Emails" at bounding box center [21, 184] width 34 height 34
select select "**********"
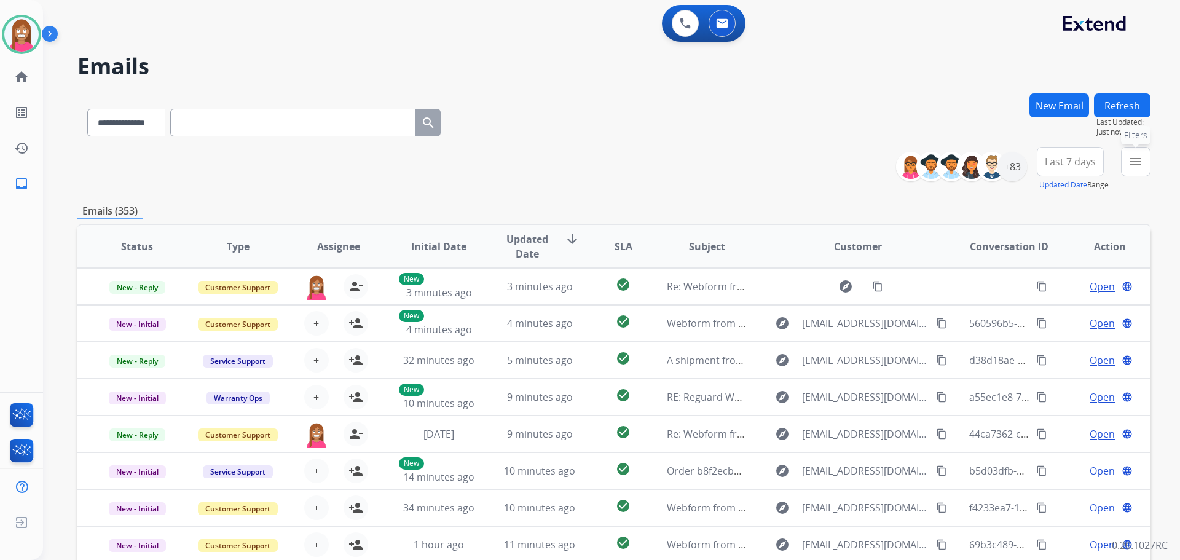
click at [1134, 156] on mat-icon "menu" at bounding box center [1135, 161] width 15 height 15
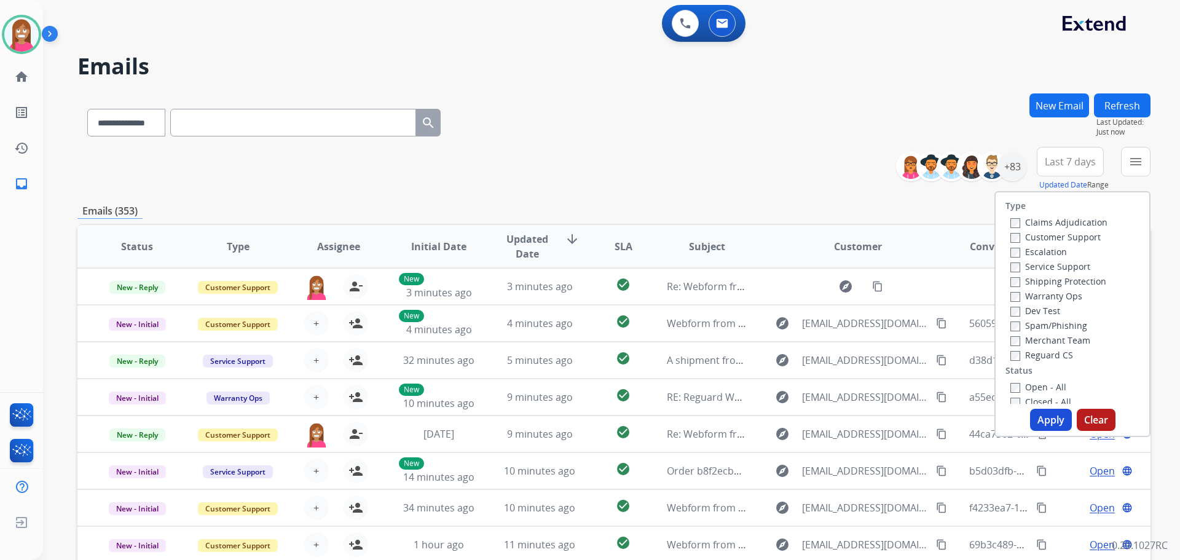
click at [1027, 232] on label "Customer Support" at bounding box center [1055, 237] width 90 height 12
click at [1019, 283] on label "Shipping Protection" at bounding box center [1058, 281] width 96 height 12
click at [1027, 358] on label "Reguard CS" at bounding box center [1041, 355] width 63 height 12
click at [1026, 388] on label "Open - All" at bounding box center [1038, 387] width 56 height 12
click at [1034, 416] on button "Apply" at bounding box center [1051, 420] width 42 height 22
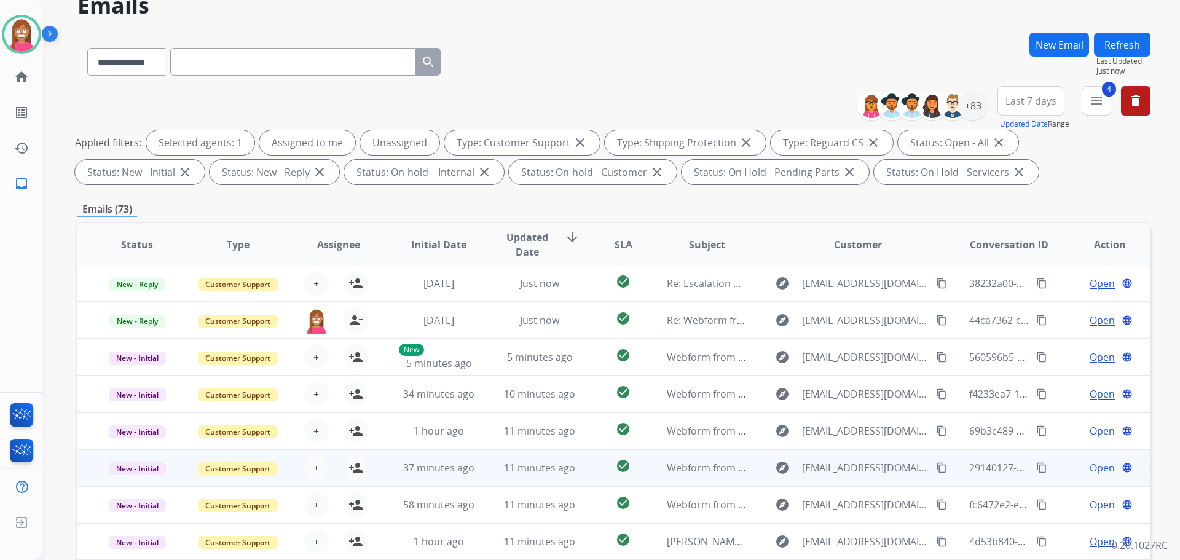
scroll to position [123, 0]
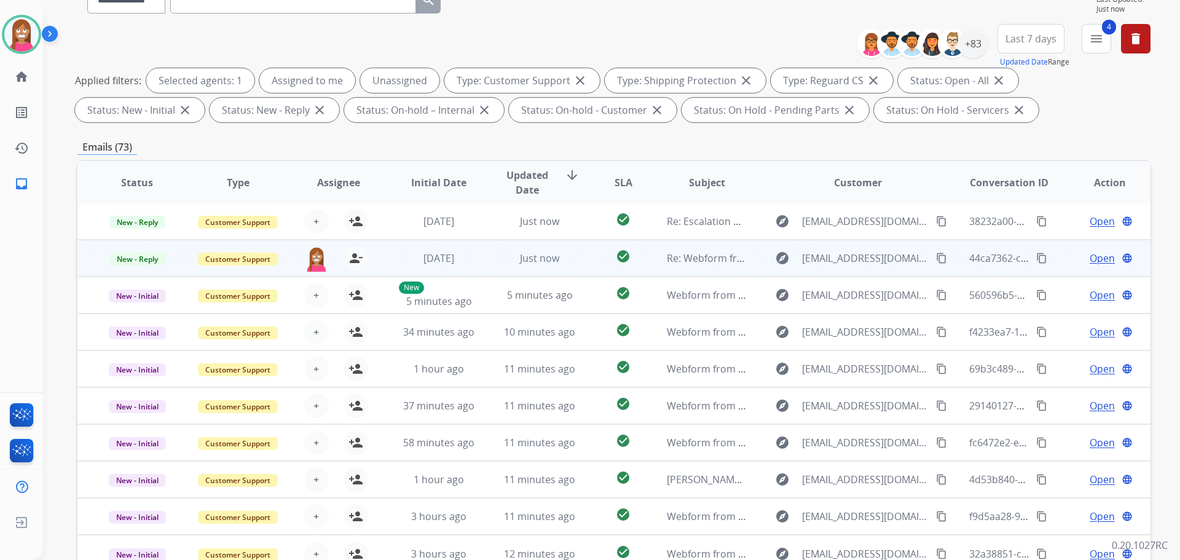
click at [1090, 261] on span "Open" at bounding box center [1102, 258] width 25 height 15
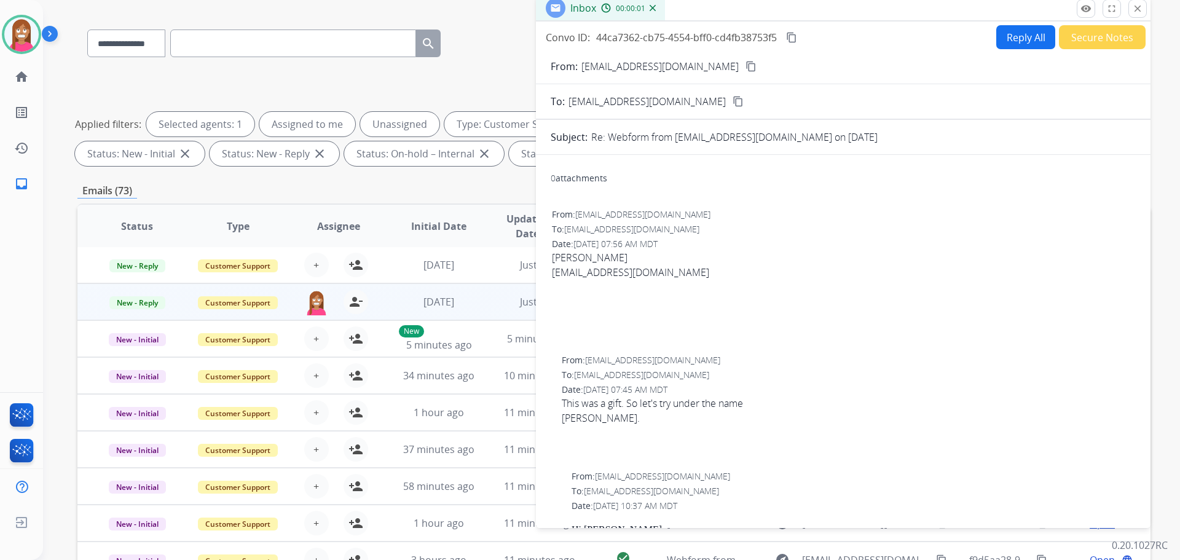
scroll to position [0, 0]
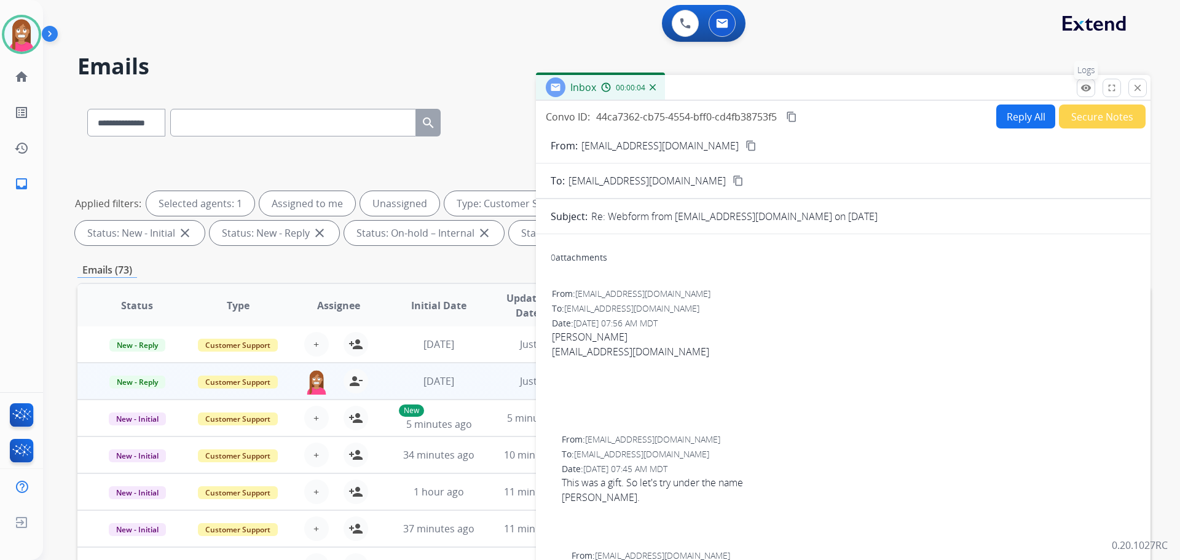
click at [1085, 88] on mat-icon "remove_red_eye" at bounding box center [1085, 87] width 11 height 11
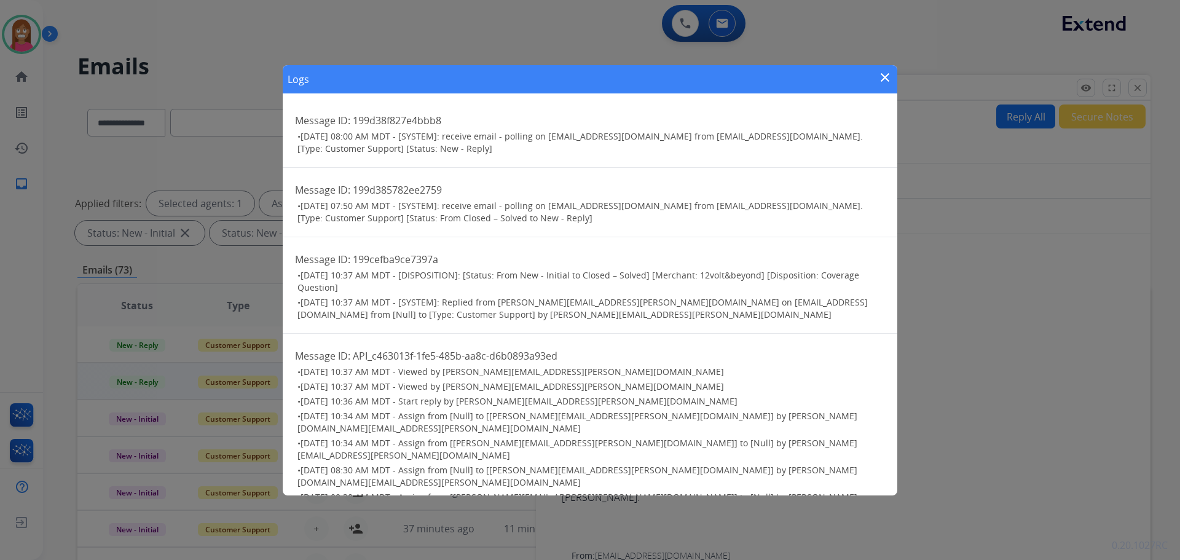
drag, startPoint x: 885, startPoint y: 79, endPoint x: 788, endPoint y: 332, distance: 271.7
click at [882, 79] on mat-icon "close" at bounding box center [885, 77] width 15 height 15
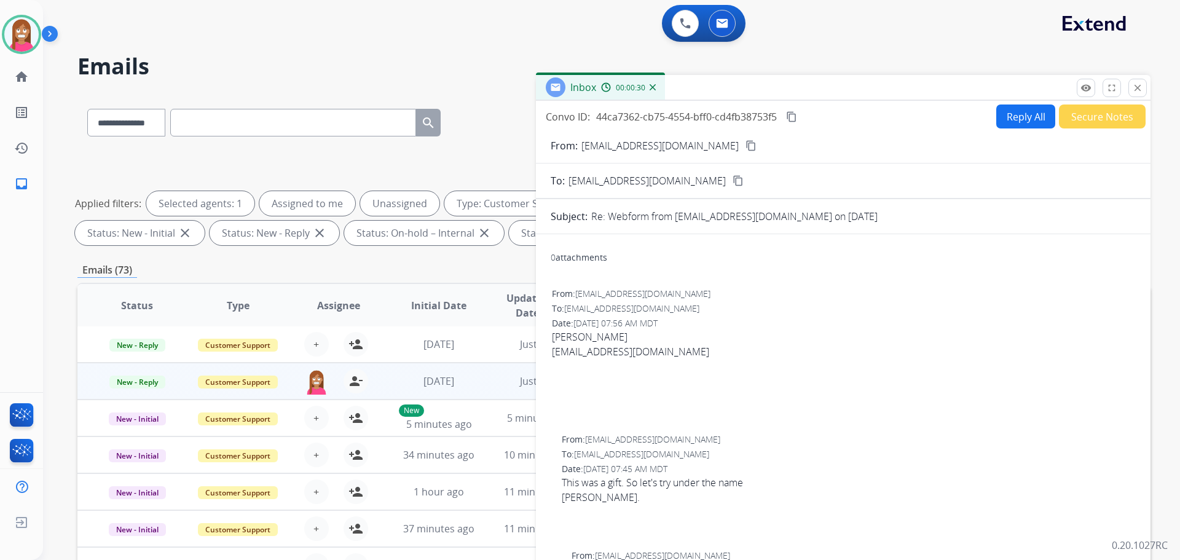
click at [1128, 84] on button "close Close" at bounding box center [1137, 88] width 18 height 18
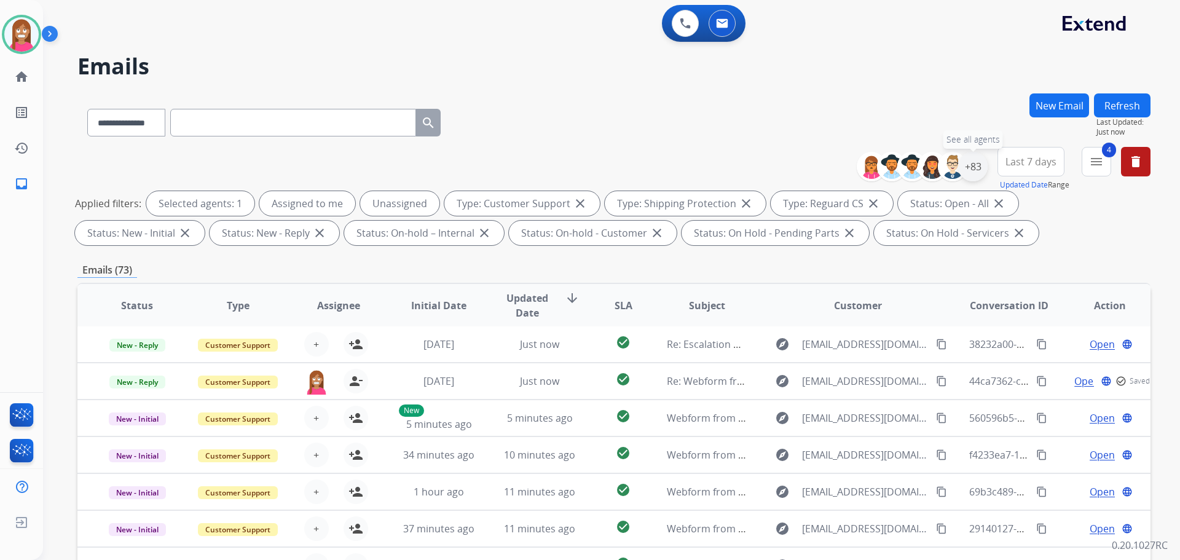
click at [980, 167] on div "+83" at bounding box center [972, 166] width 29 height 29
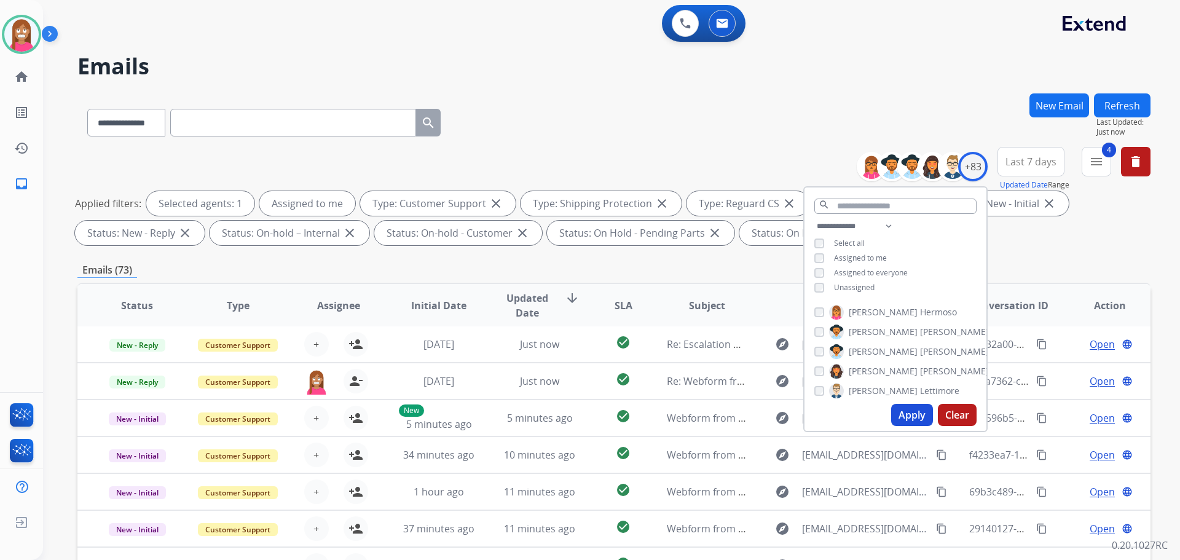
click at [901, 423] on button "Apply" at bounding box center [912, 415] width 42 height 22
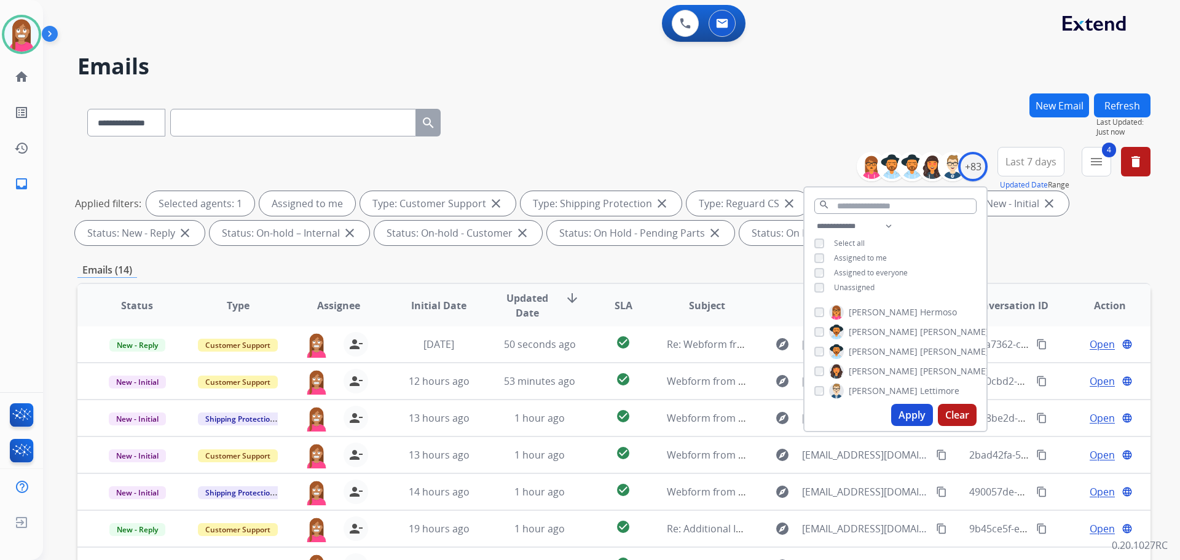
click at [584, 116] on div "**********" at bounding box center [613, 119] width 1073 height 53
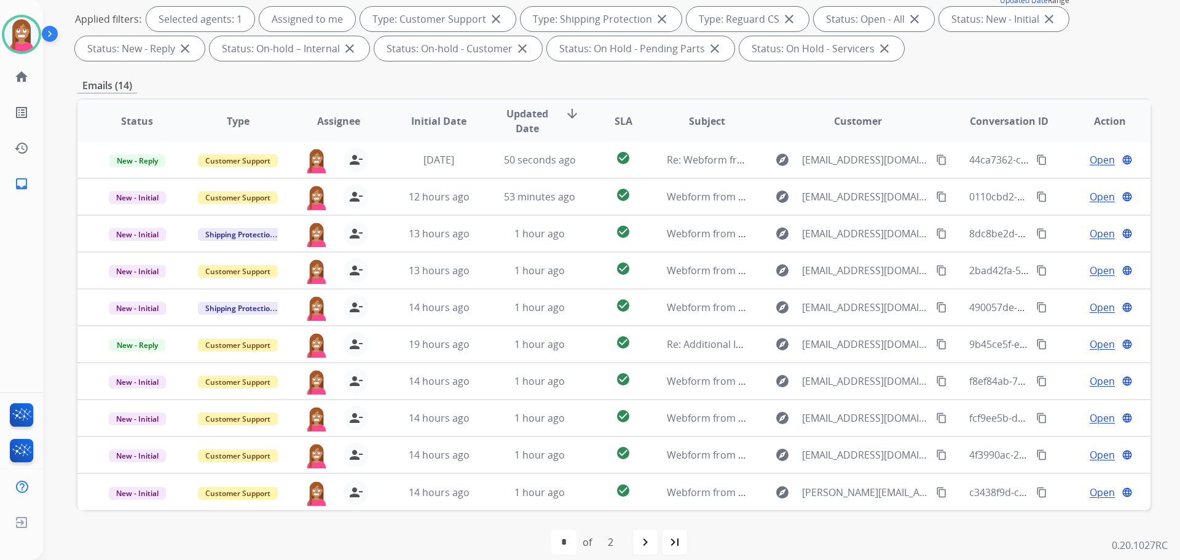
scroll to position [198, 0]
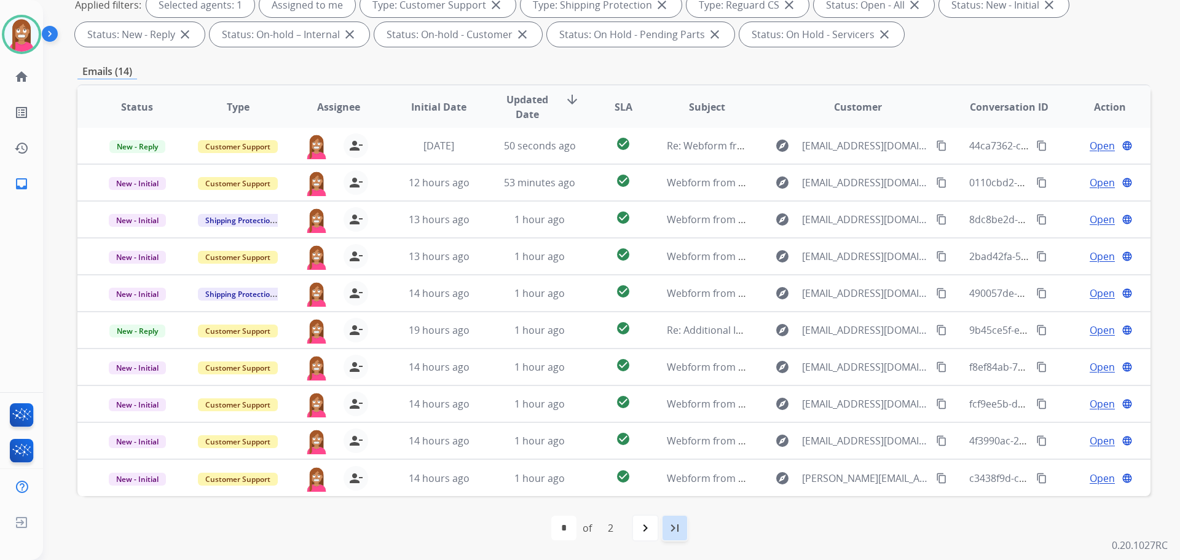
click at [665, 532] on div "last_page" at bounding box center [674, 527] width 27 height 27
select select "*"
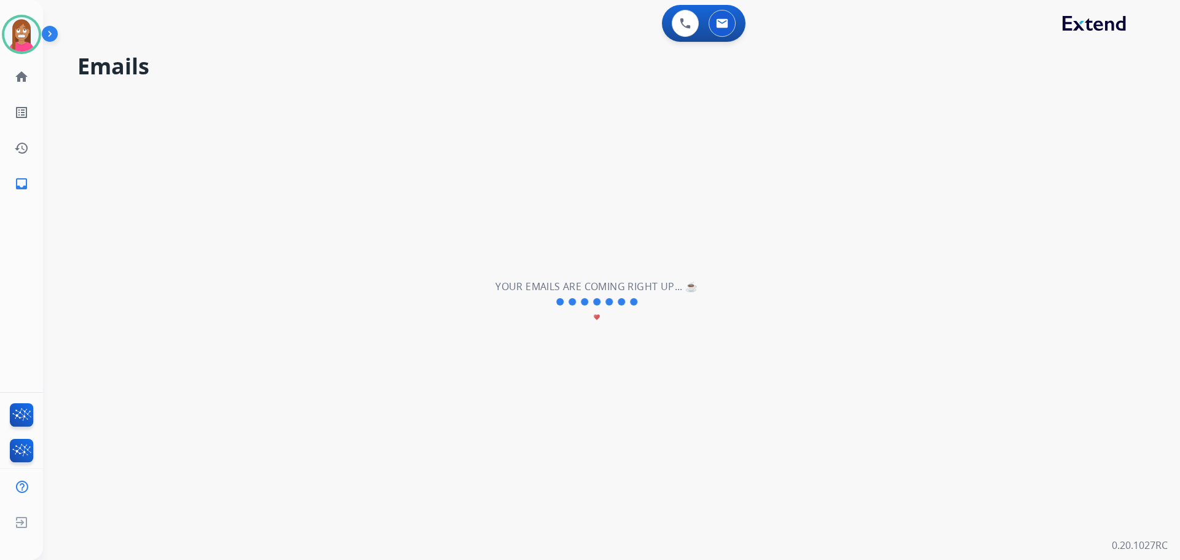
scroll to position [0, 0]
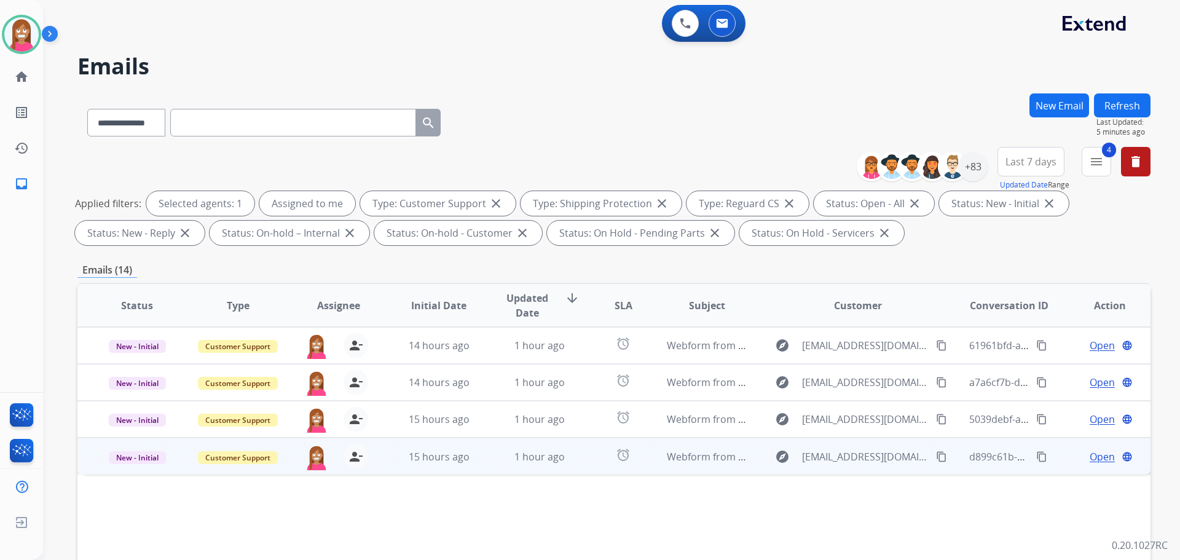
click at [490, 466] on td "1 hour ago" at bounding box center [530, 456] width 101 height 37
click at [1090, 455] on span "Open" at bounding box center [1102, 456] width 25 height 15
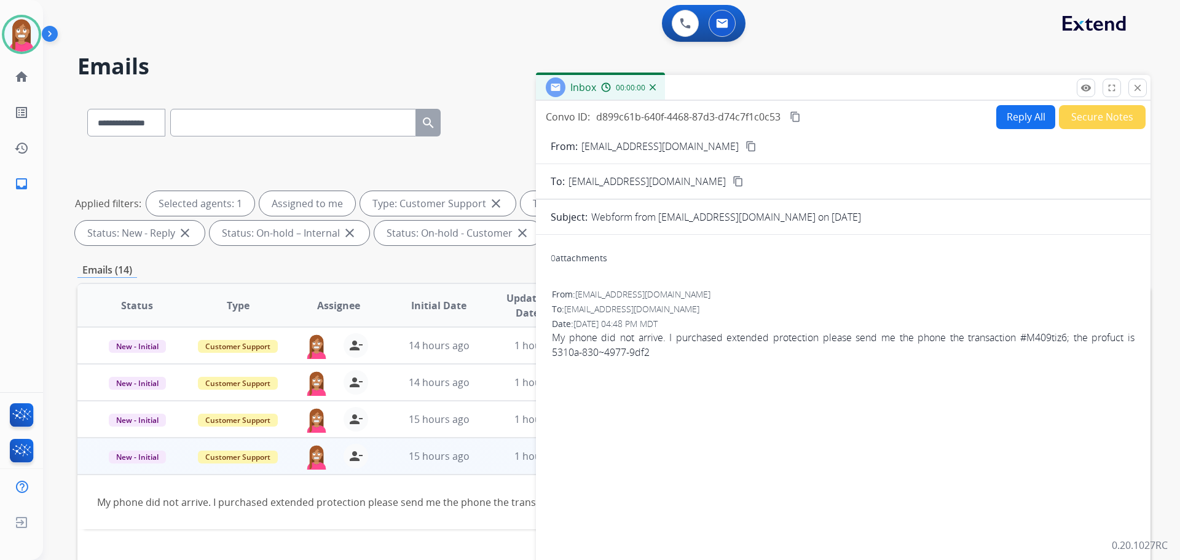
click at [1016, 111] on button "Reply All" at bounding box center [1025, 117] width 59 height 24
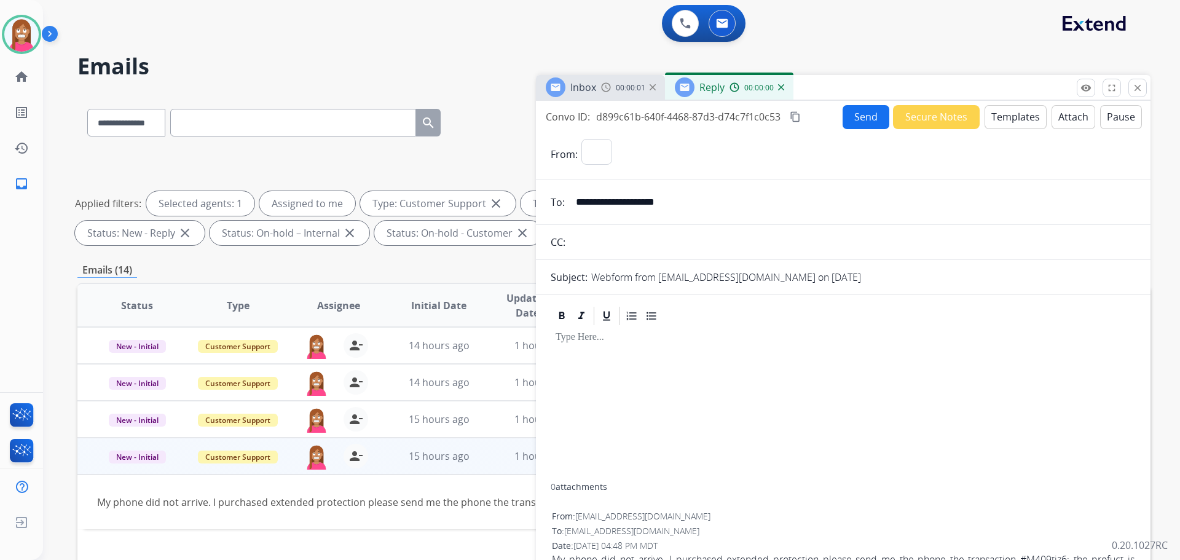
select select "**********"
click at [1016, 116] on button "Templates" at bounding box center [1015, 117] width 62 height 24
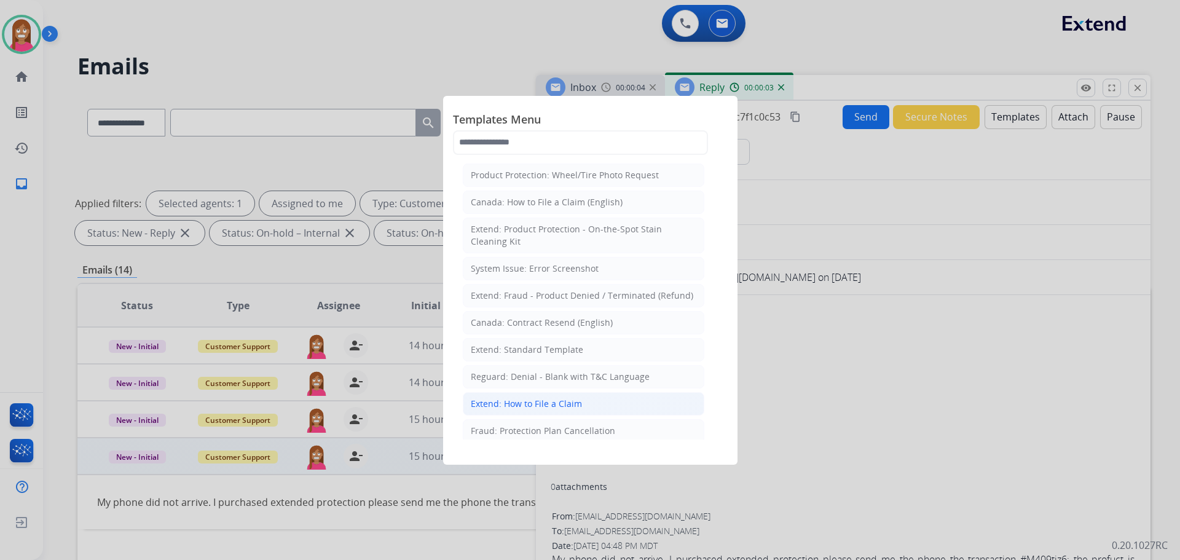
click at [514, 403] on div "Extend: How to File a Claim" at bounding box center [526, 404] width 111 height 12
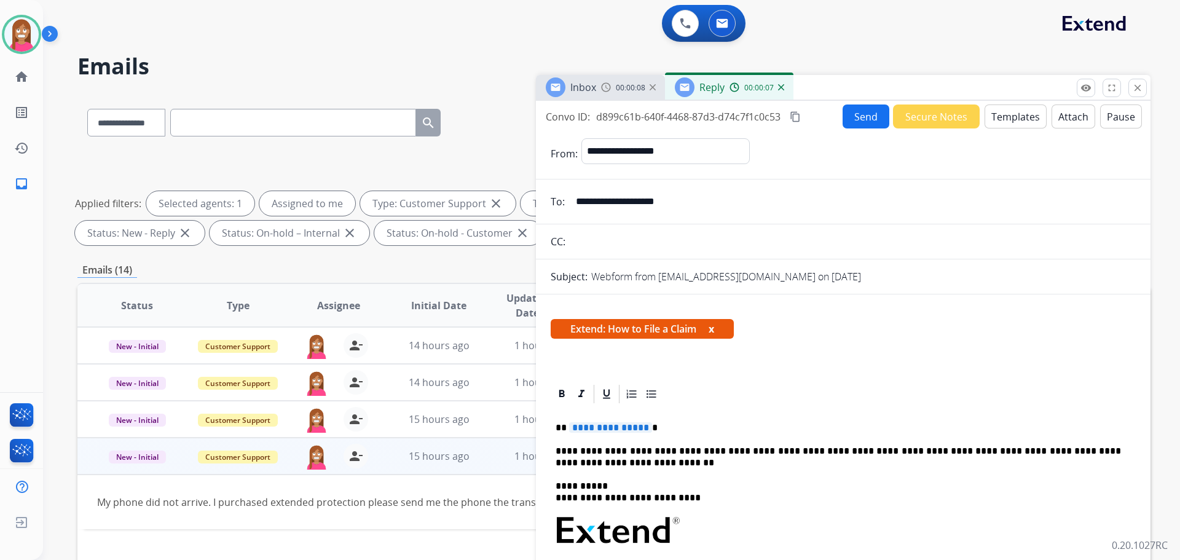
click at [591, 423] on span "**********" at bounding box center [610, 427] width 83 height 10
click at [596, 427] on span "**********" at bounding box center [610, 427] width 83 height 10
click at [859, 119] on button "Send" at bounding box center [865, 116] width 47 height 24
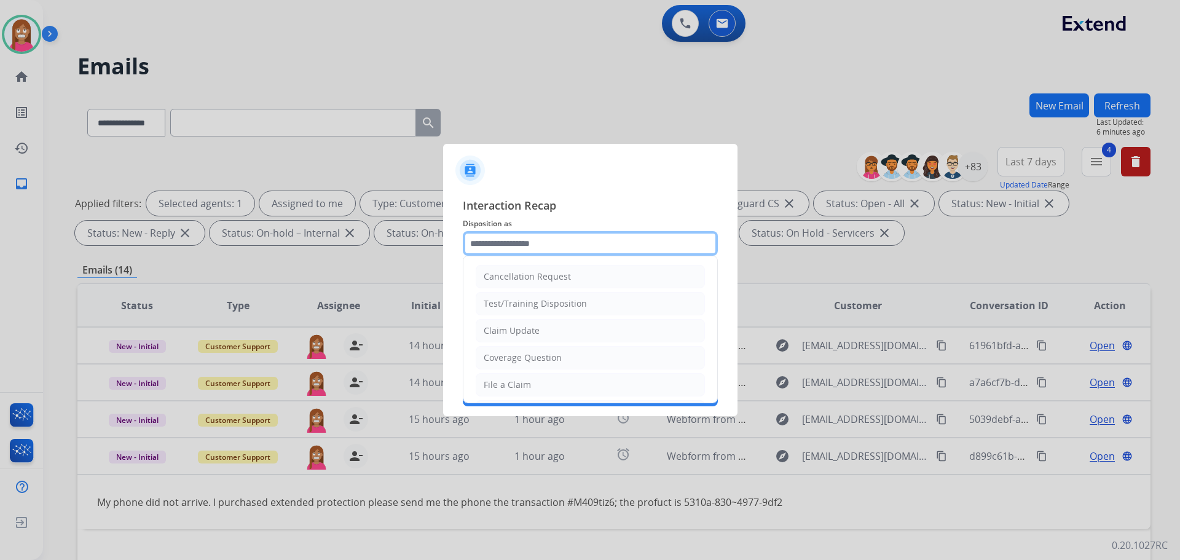
click at [540, 245] on input "text" at bounding box center [590, 243] width 255 height 25
click at [498, 382] on div "File a Claim" at bounding box center [507, 385] width 47 height 12
type input "**********"
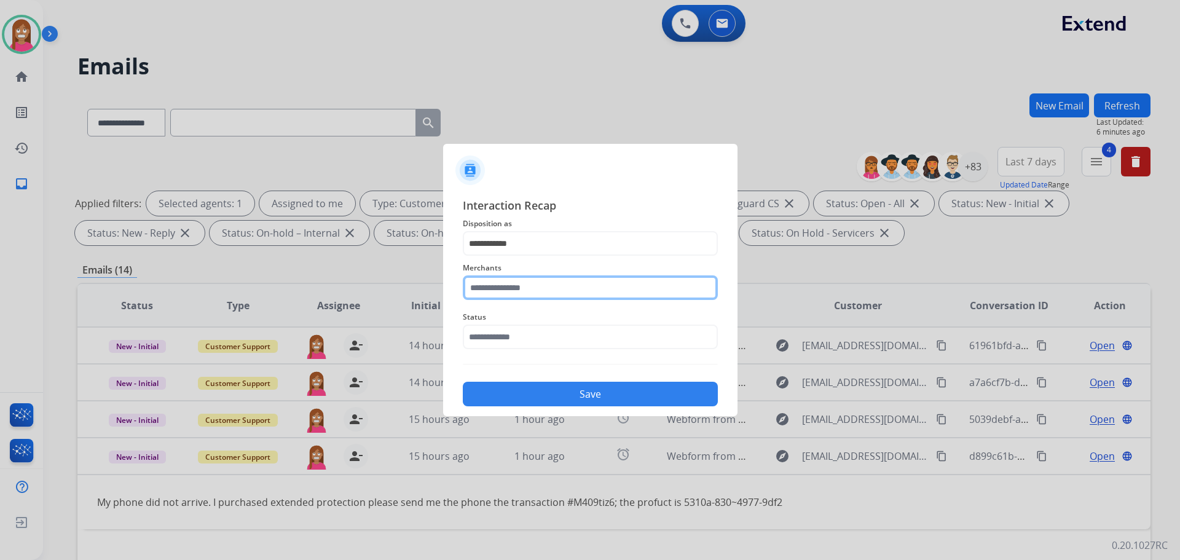
click at [496, 295] on input "text" at bounding box center [590, 287] width 255 height 25
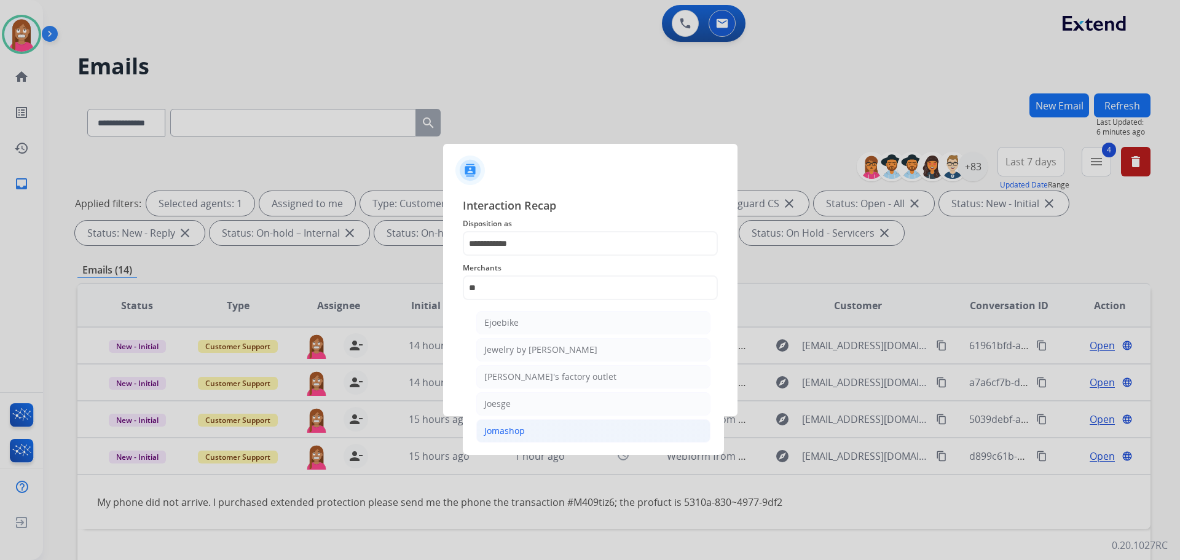
click at [503, 431] on div "Jomashop" at bounding box center [504, 431] width 41 height 12
type input "********"
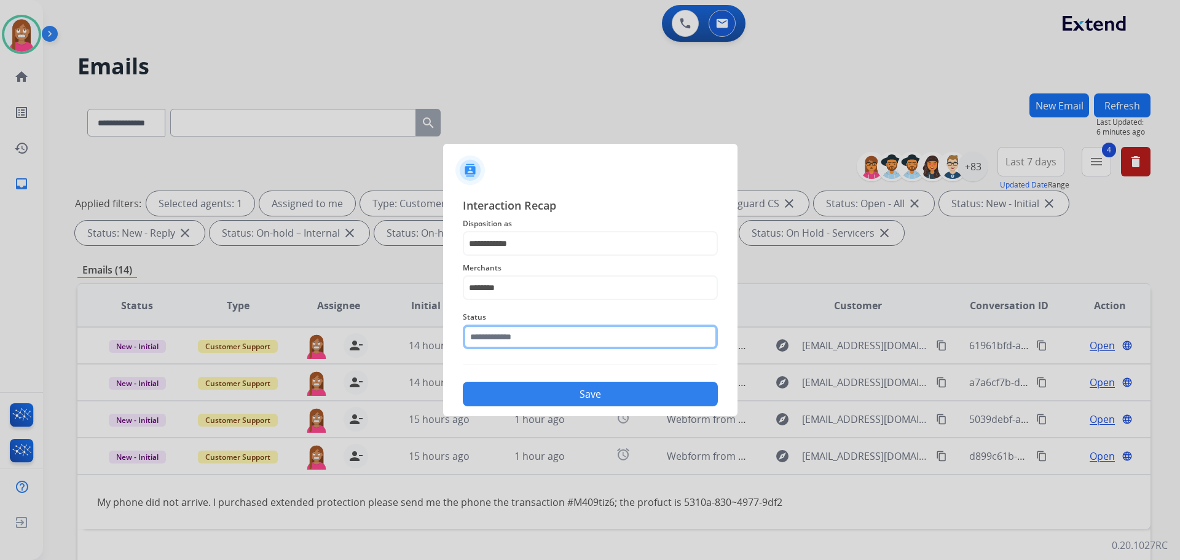
click at [500, 340] on input "text" at bounding box center [590, 336] width 255 height 25
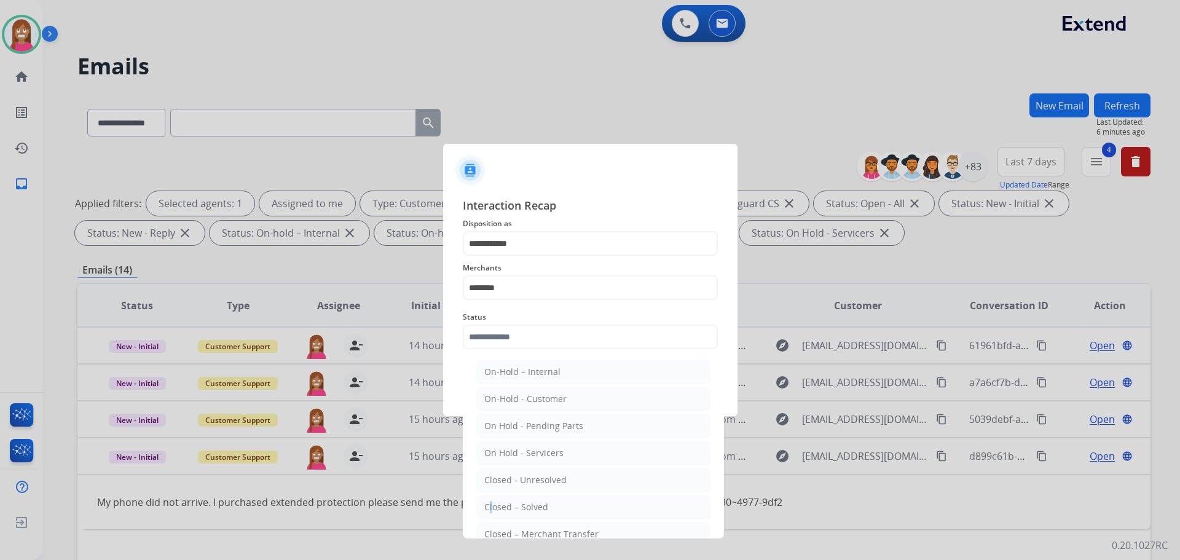
drag, startPoint x: 484, startPoint y: 501, endPoint x: 490, endPoint y: 516, distance: 15.7
click at [489, 512] on div "Closed – Solved" at bounding box center [516, 507] width 64 height 12
type input "**********"
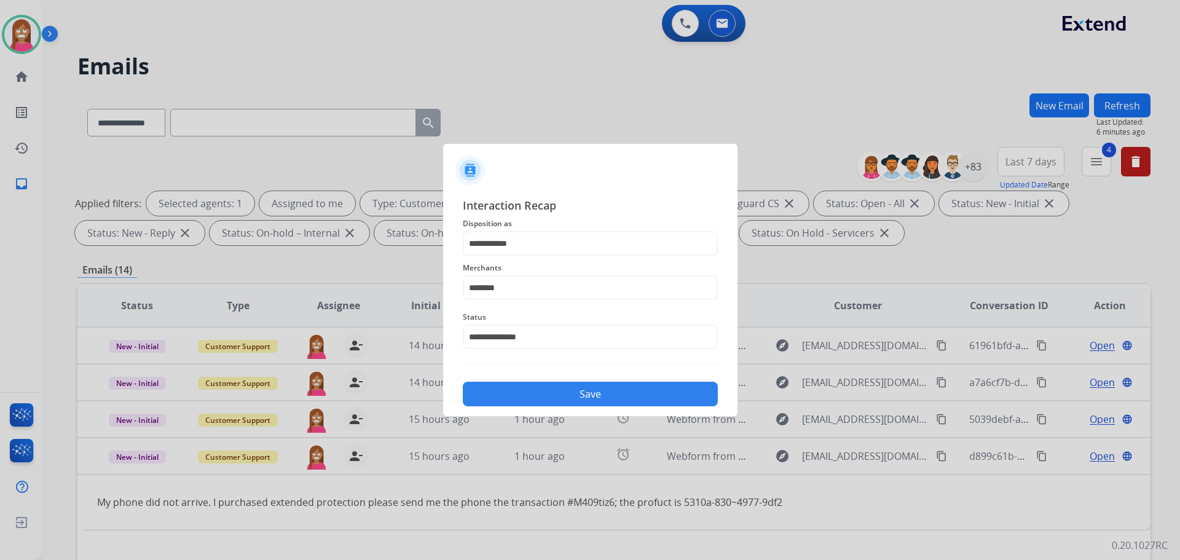
click at [495, 410] on div "**********" at bounding box center [590, 301] width 294 height 229
click at [498, 400] on button "Save" at bounding box center [590, 394] width 255 height 25
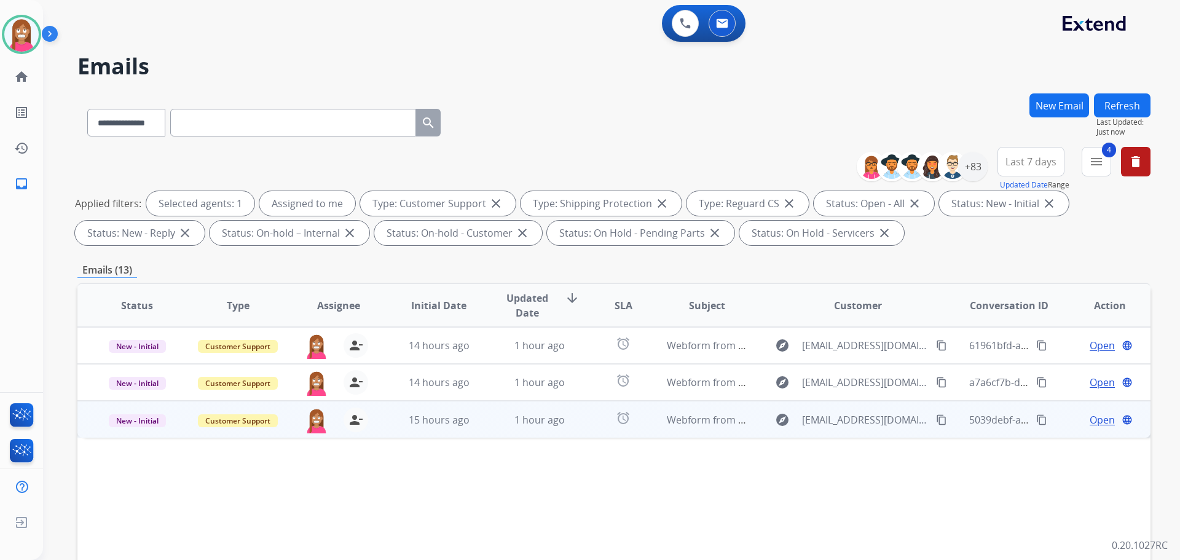
click at [482, 428] on td "1 hour ago" at bounding box center [530, 419] width 101 height 37
click at [1094, 419] on span "Open" at bounding box center [1102, 419] width 25 height 15
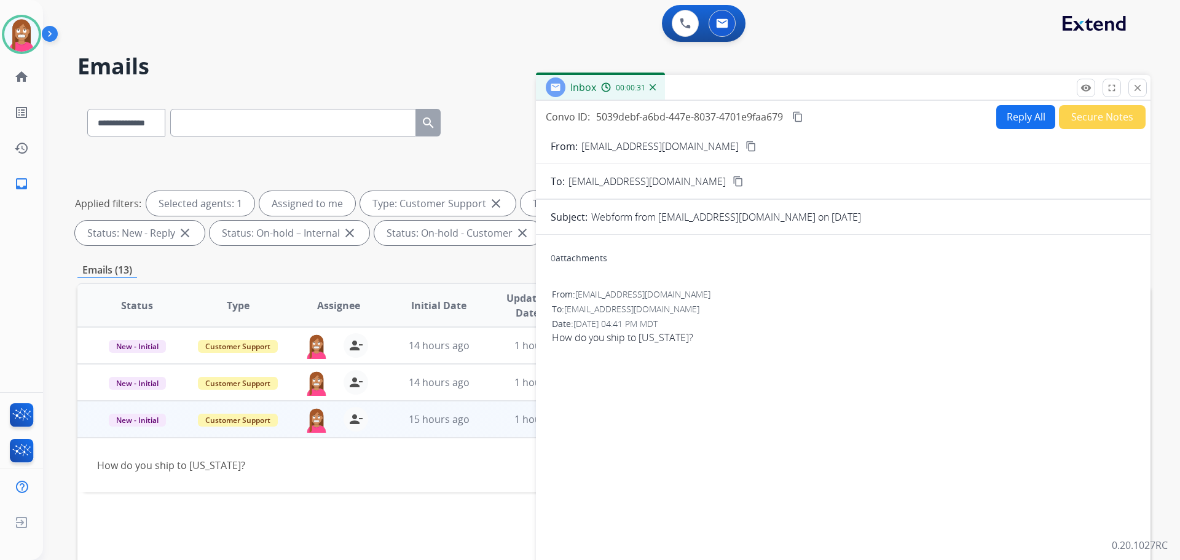
click at [1001, 114] on button "Reply All" at bounding box center [1025, 117] width 59 height 24
select select "**********"
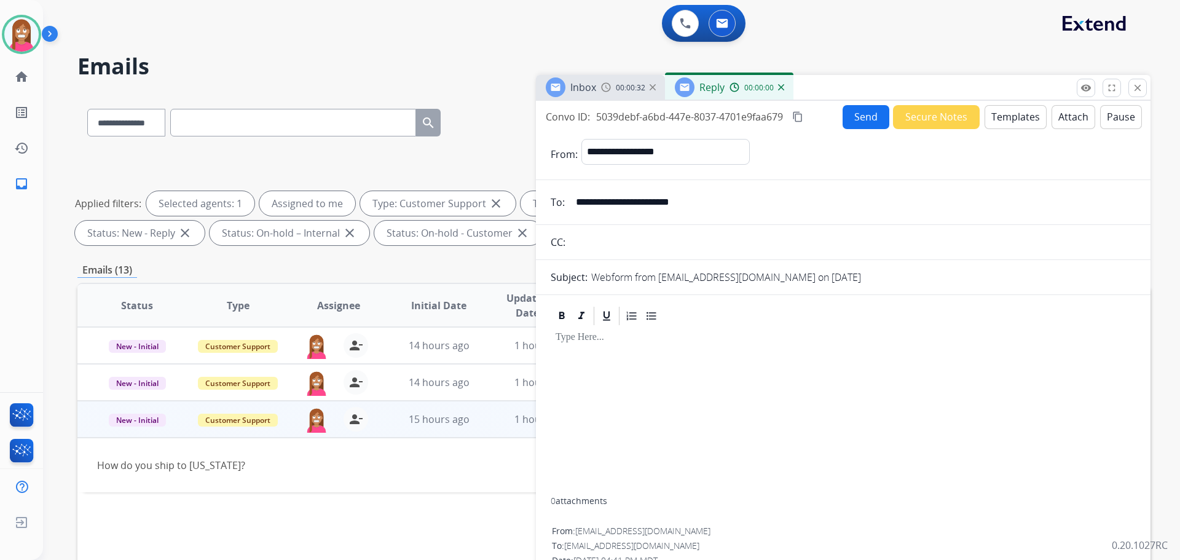
click at [1007, 120] on button "Templates" at bounding box center [1015, 117] width 62 height 24
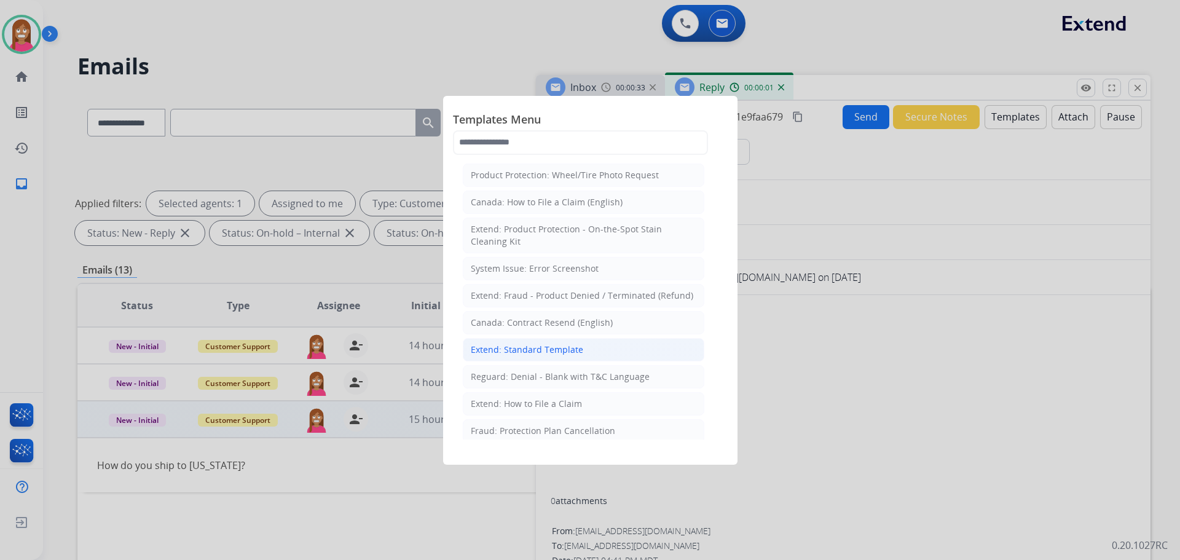
click at [490, 353] on div "Extend: Standard Template" at bounding box center [527, 350] width 112 height 12
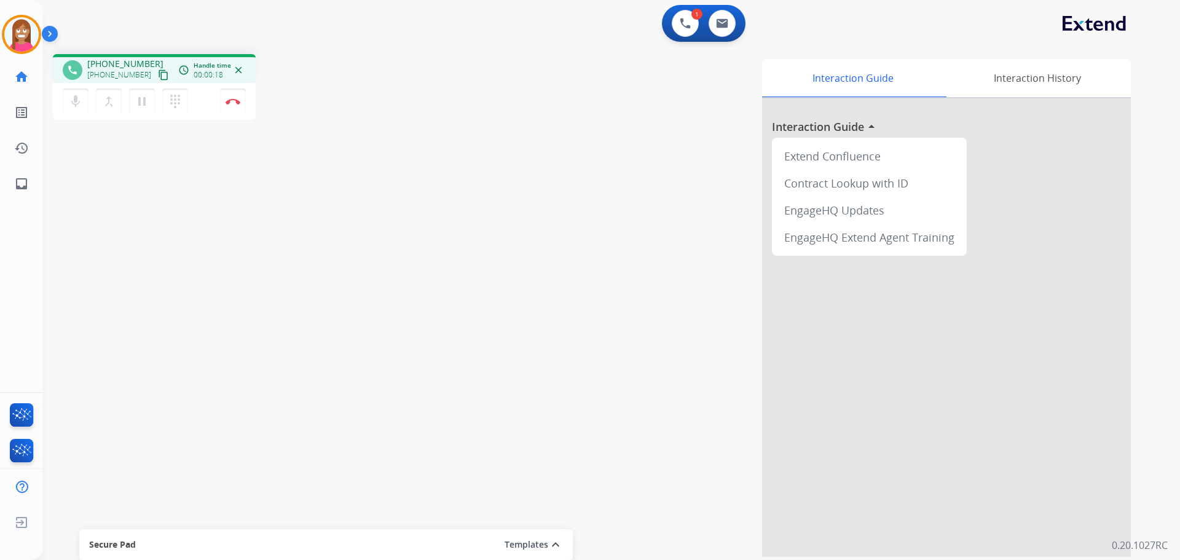
click at [158, 77] on mat-icon "content_copy" at bounding box center [163, 74] width 11 height 11
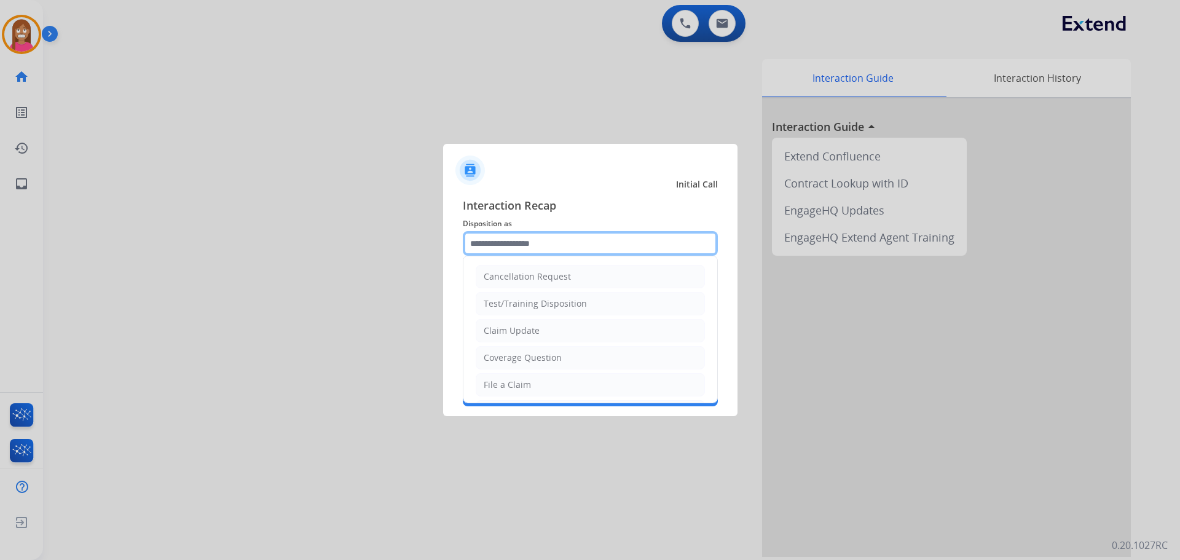
click at [513, 243] on input "text" at bounding box center [590, 243] width 255 height 25
click at [509, 385] on div "File a Claim" at bounding box center [507, 385] width 47 height 12
type input "**********"
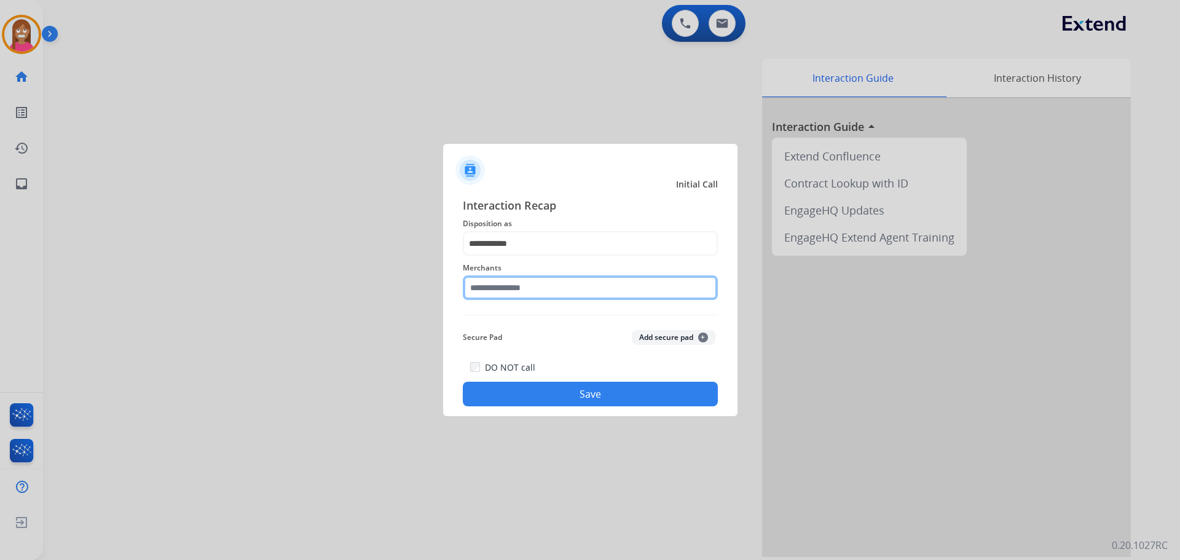
click at [517, 297] on input "text" at bounding box center [590, 287] width 255 height 25
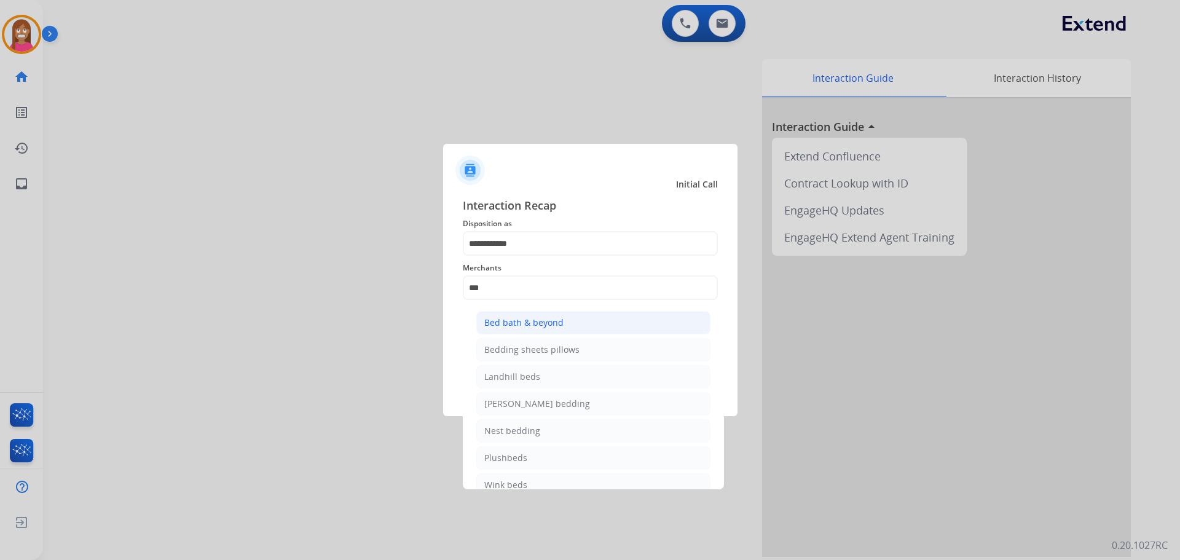
click at [493, 315] on li "Bed bath & beyond" at bounding box center [593, 322] width 234 height 23
type input "**********"
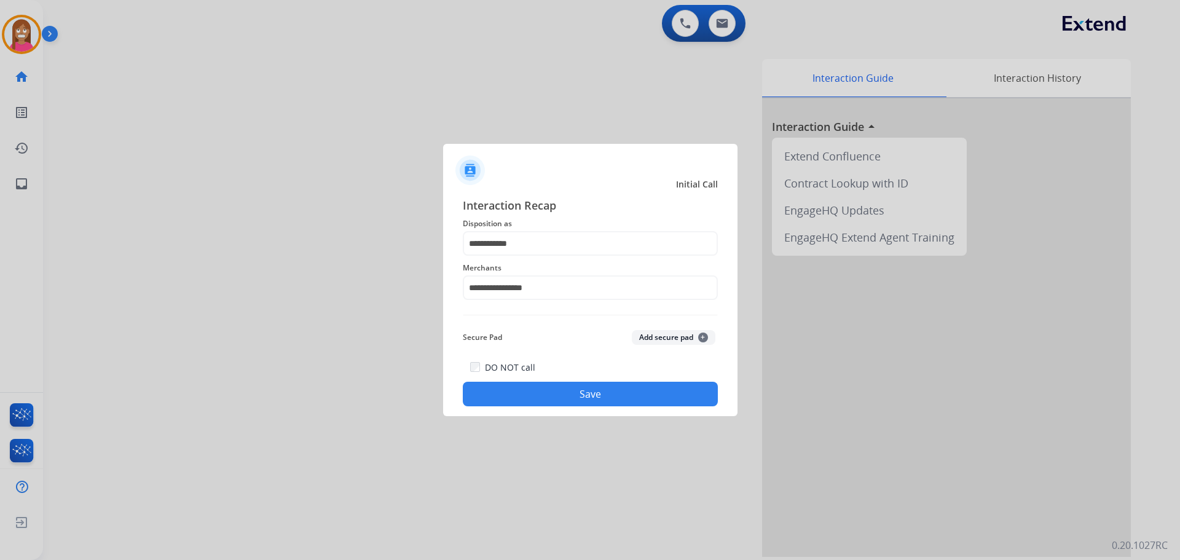
click at [538, 392] on button "Save" at bounding box center [590, 394] width 255 height 25
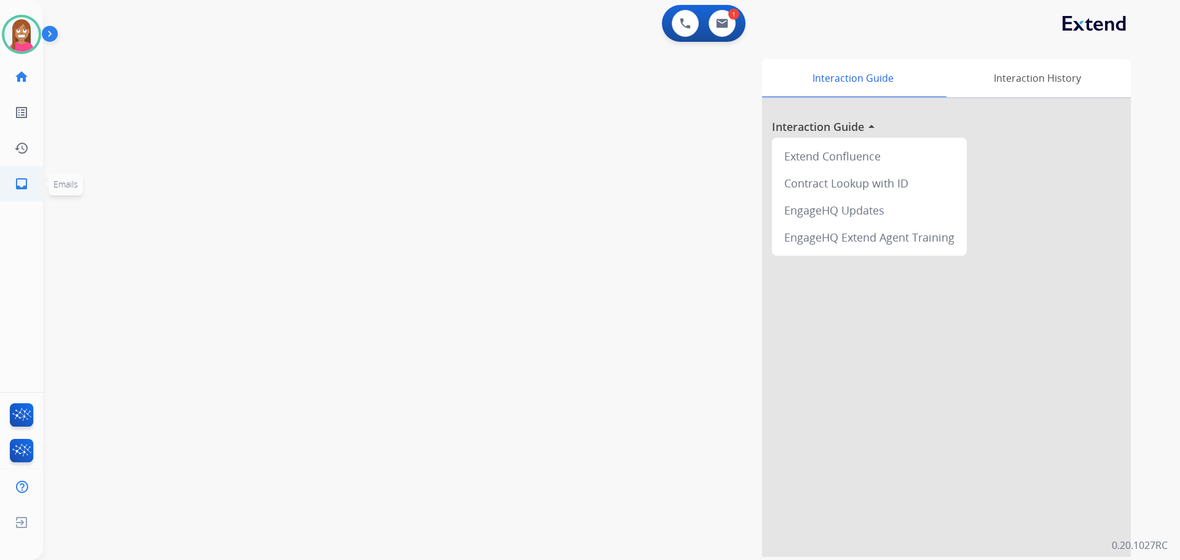
click at [32, 188] on link "inbox Emails" at bounding box center [21, 184] width 34 height 34
select select "**********"
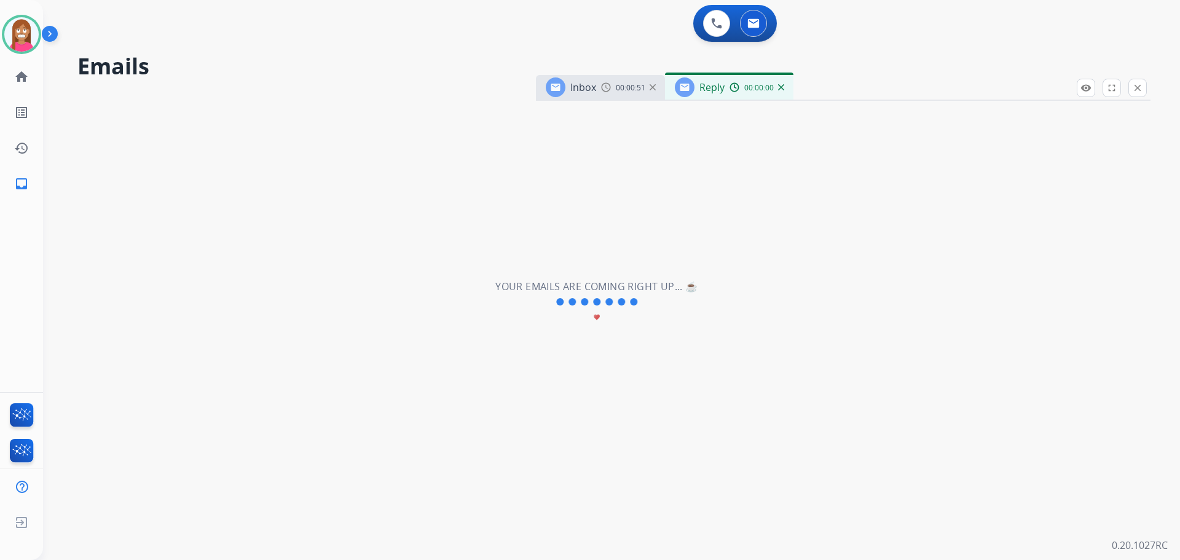
select select "**********"
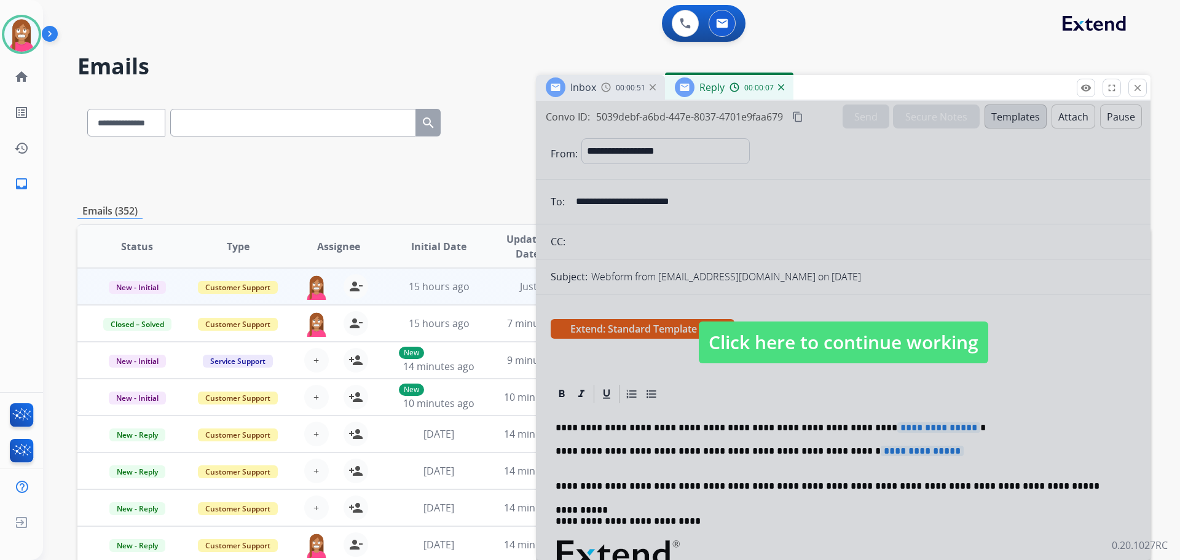
click at [783, 346] on span "Click here to continue working" at bounding box center [843, 342] width 289 height 42
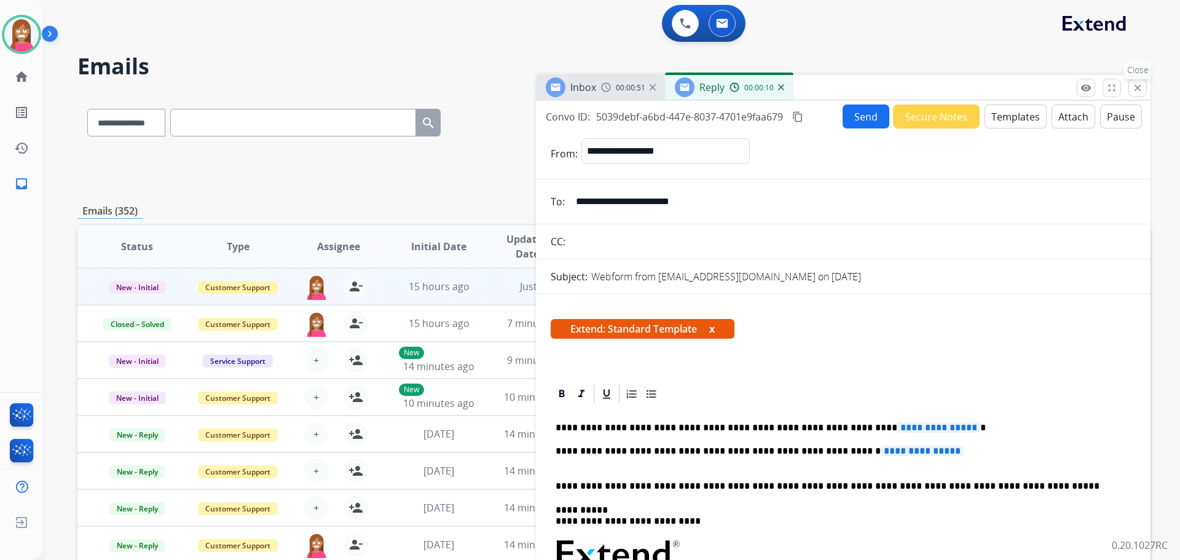
click at [1142, 85] on mat-icon "close" at bounding box center [1137, 87] width 11 height 11
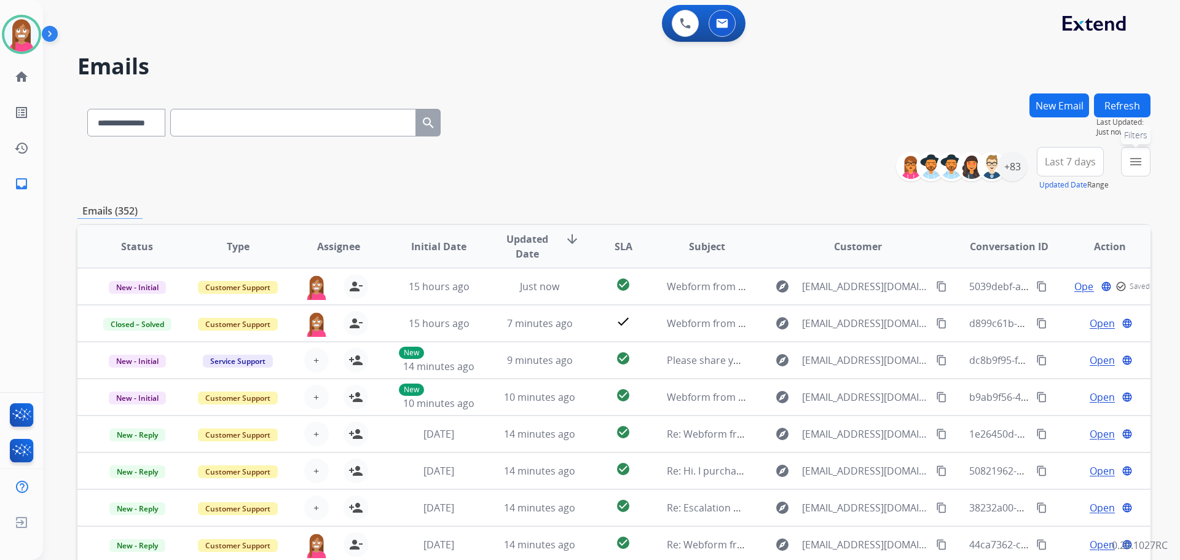
click at [1129, 157] on mat-icon "menu" at bounding box center [1135, 161] width 15 height 15
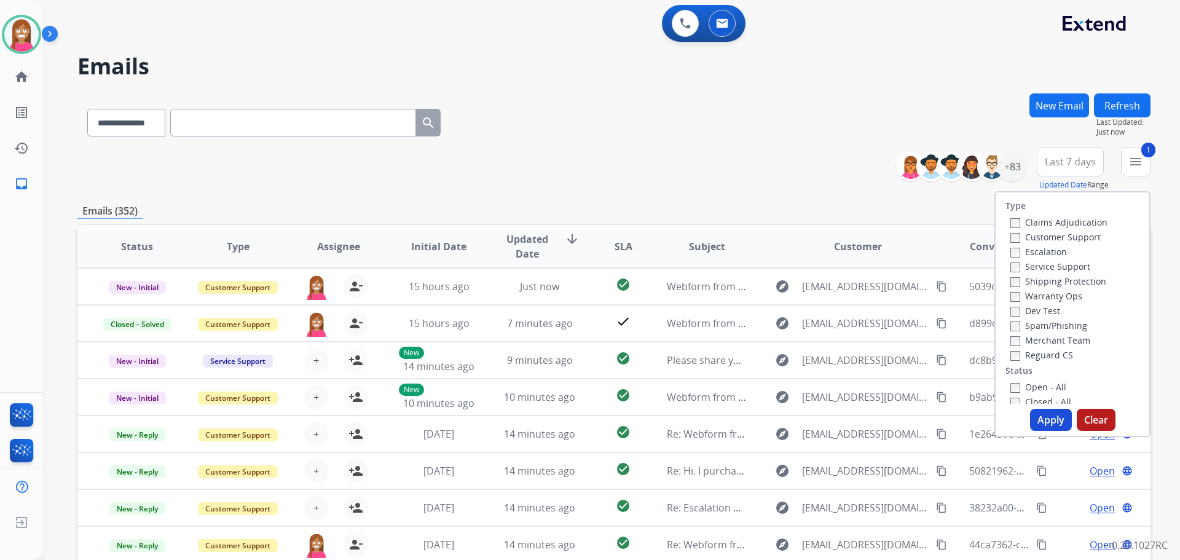
click at [1025, 286] on label "Shipping Protection" at bounding box center [1058, 281] width 96 height 12
drag, startPoint x: 1019, startPoint y: 389, endPoint x: 1023, endPoint y: 395, distance: 7.2
click at [1020, 390] on label "Open - All" at bounding box center [1038, 387] width 56 height 12
click at [1043, 428] on button "Apply" at bounding box center [1051, 420] width 42 height 22
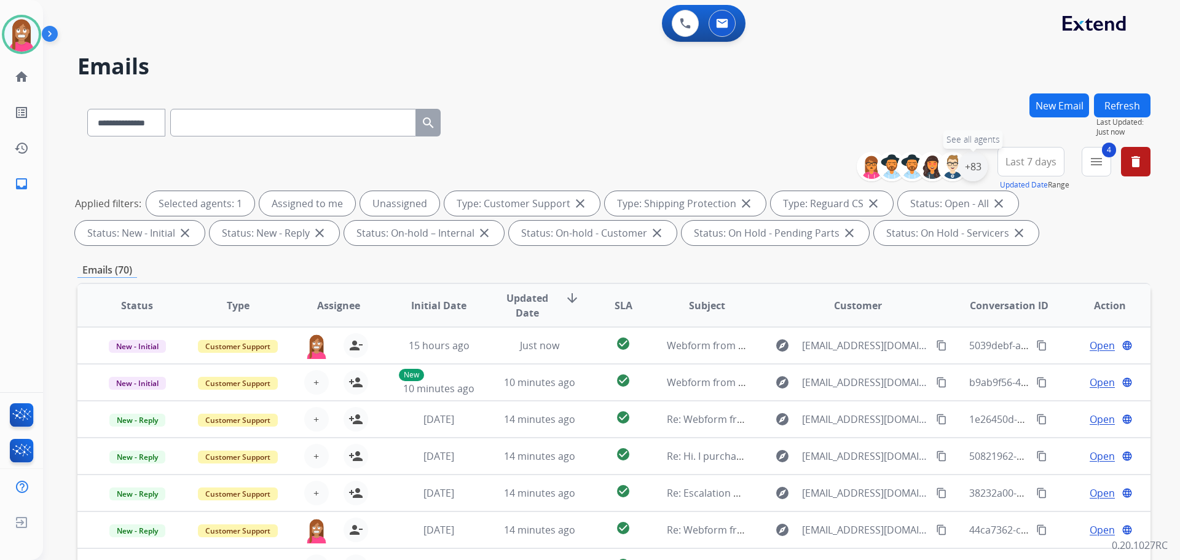
click at [968, 171] on div "+83" at bounding box center [972, 166] width 29 height 29
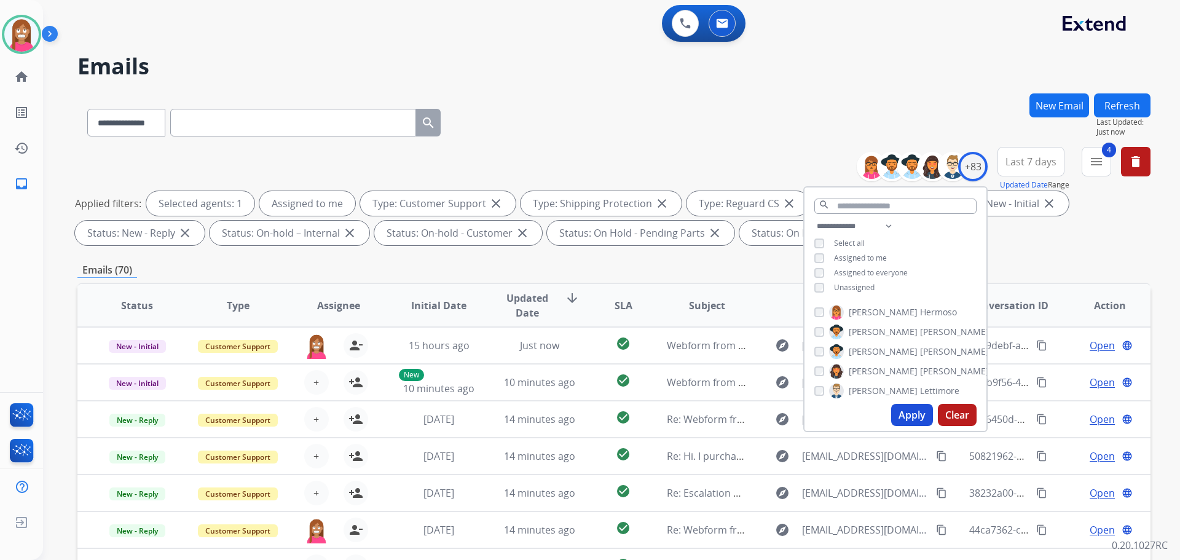
click at [906, 413] on button "Apply" at bounding box center [912, 415] width 42 height 22
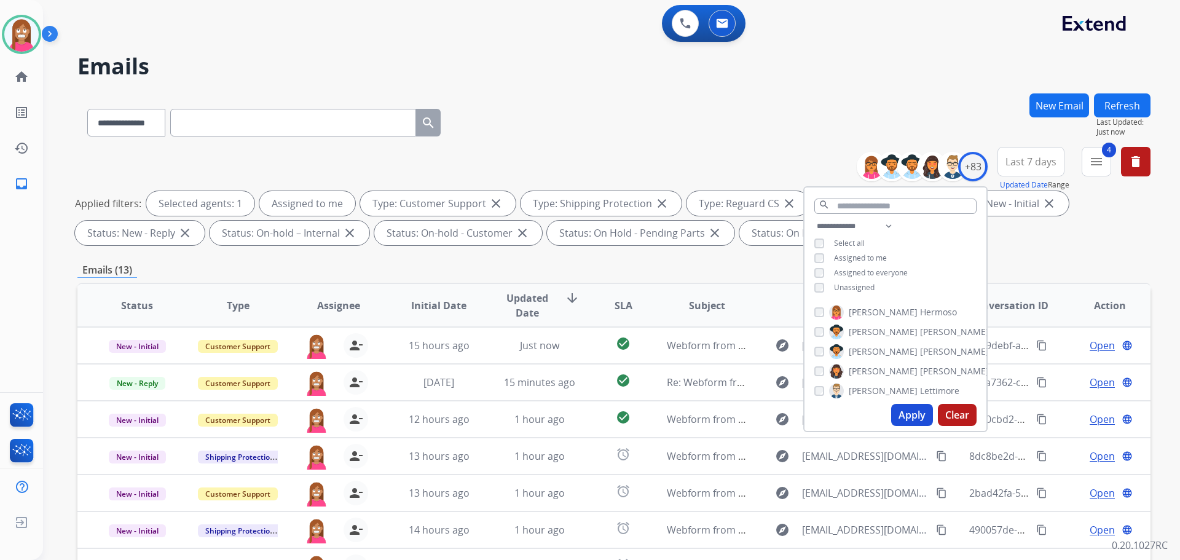
click at [551, 144] on div "**********" at bounding box center [613, 119] width 1073 height 53
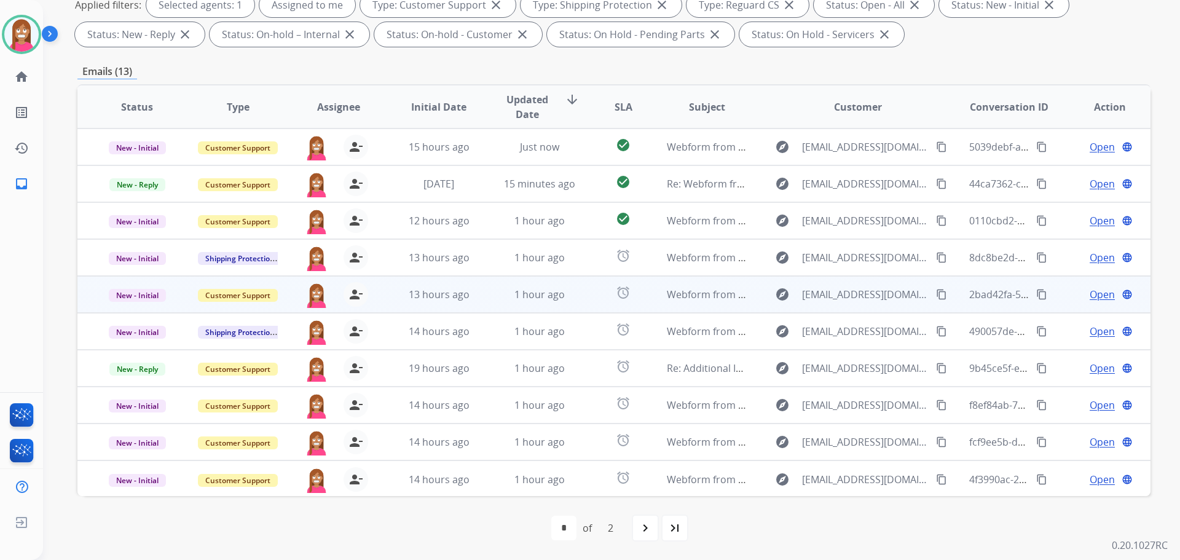
scroll to position [1, 0]
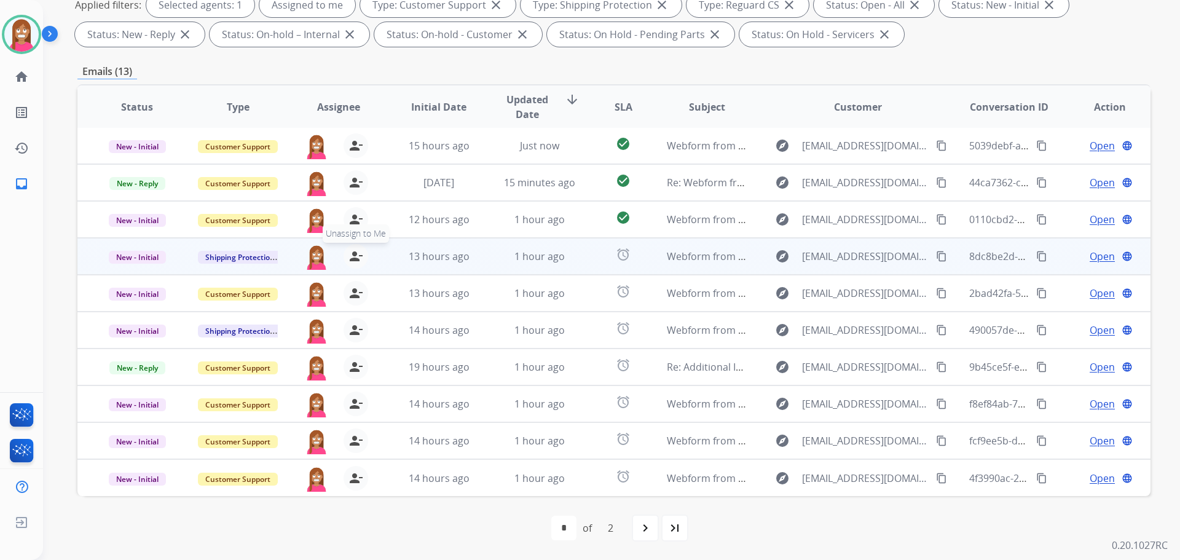
click at [354, 260] on mat-icon "person_remove" at bounding box center [355, 256] width 15 height 15
click at [354, 260] on mat-icon "person_add" at bounding box center [355, 256] width 15 height 15
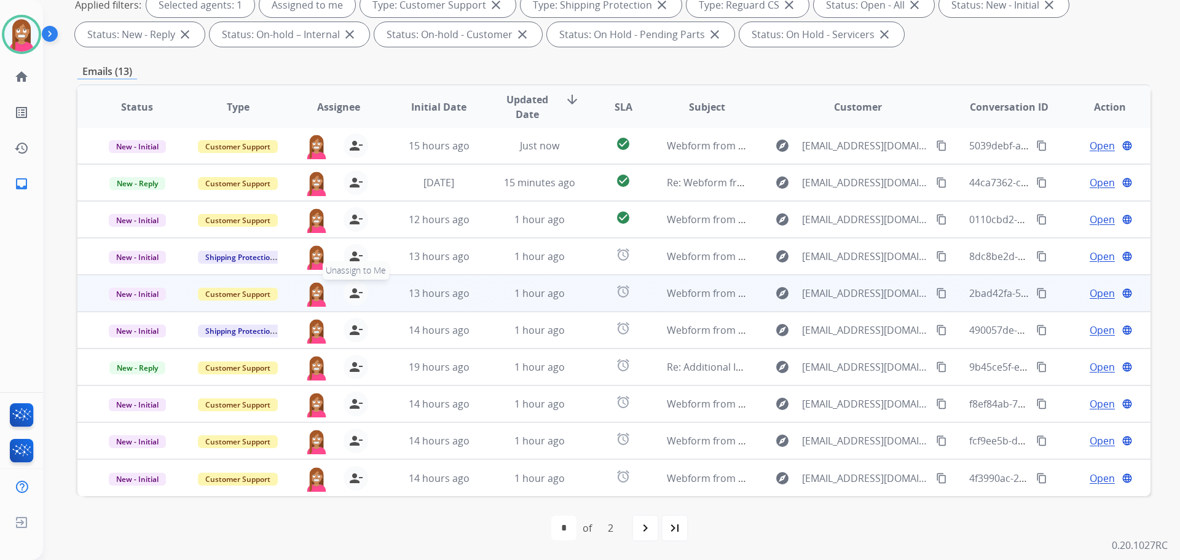
click at [353, 295] on mat-icon "person_remove" at bounding box center [355, 293] width 15 height 15
click at [353, 295] on mat-icon "person_add" at bounding box center [355, 293] width 15 height 15
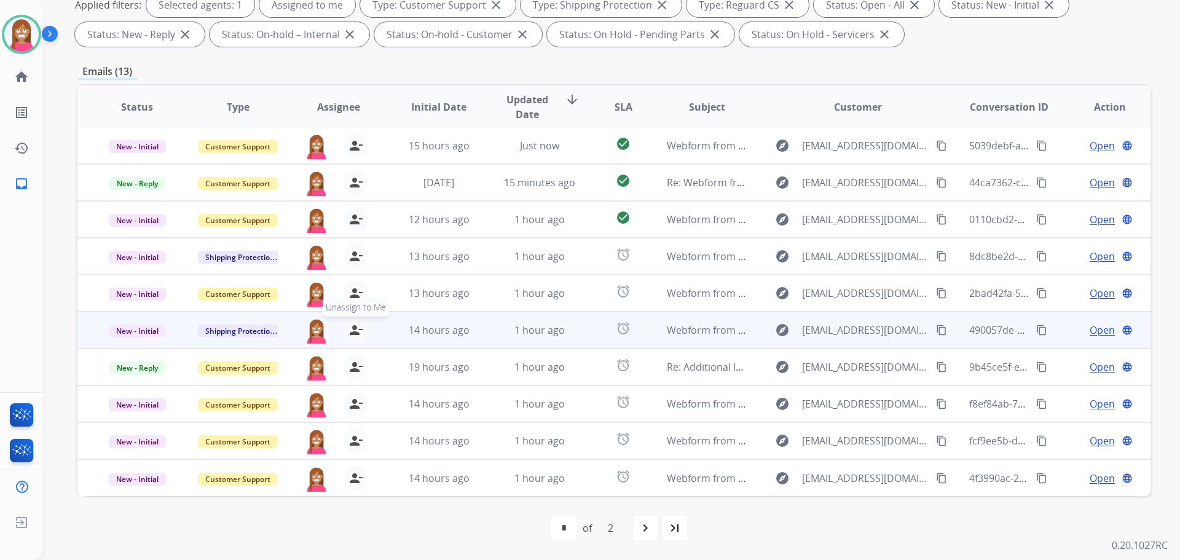
click at [353, 329] on mat-icon "person_remove" at bounding box center [355, 330] width 15 height 15
click at [353, 329] on mat-icon "person_add" at bounding box center [355, 330] width 15 height 15
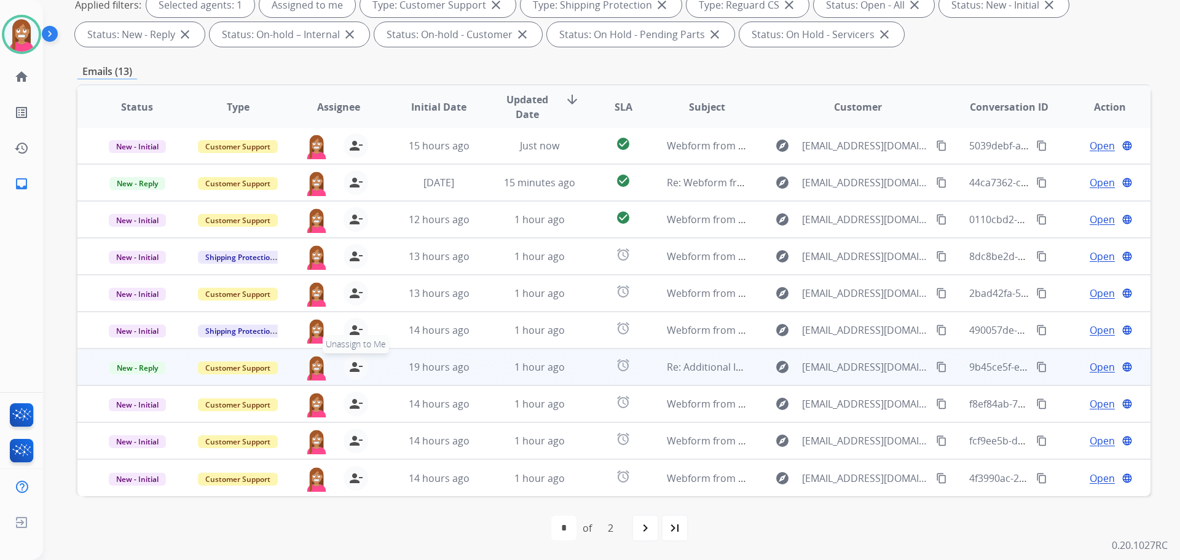
click at [350, 371] on mat-icon "person_remove" at bounding box center [355, 366] width 15 height 15
click at [350, 371] on mat-icon "person_add" at bounding box center [355, 366] width 15 height 15
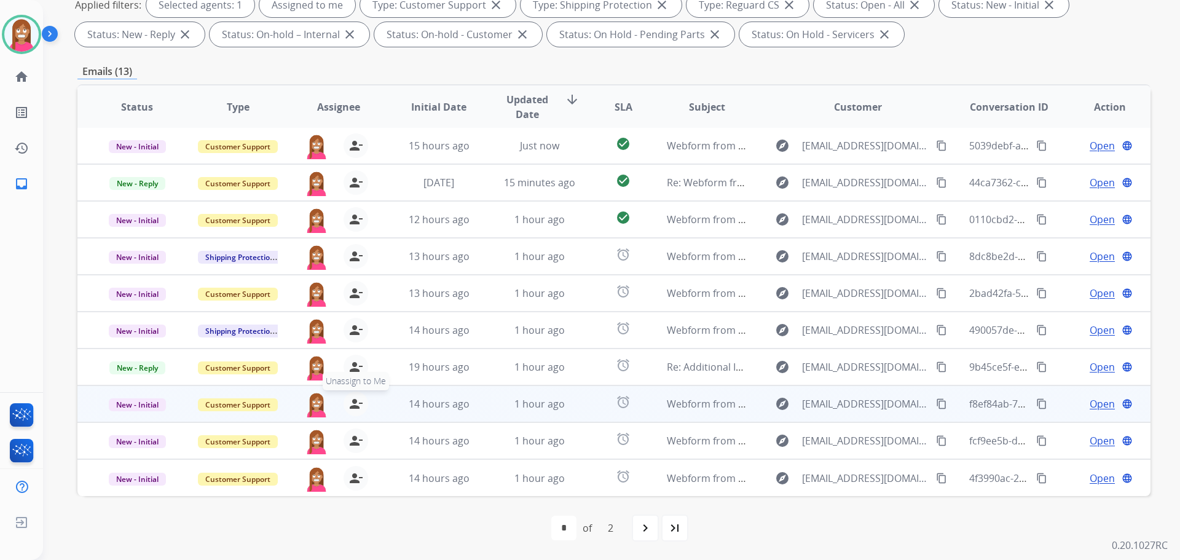
click at [356, 409] on mat-icon "person_remove" at bounding box center [355, 403] width 15 height 15
click at [356, 409] on mat-icon "person_add" at bounding box center [355, 403] width 15 height 15
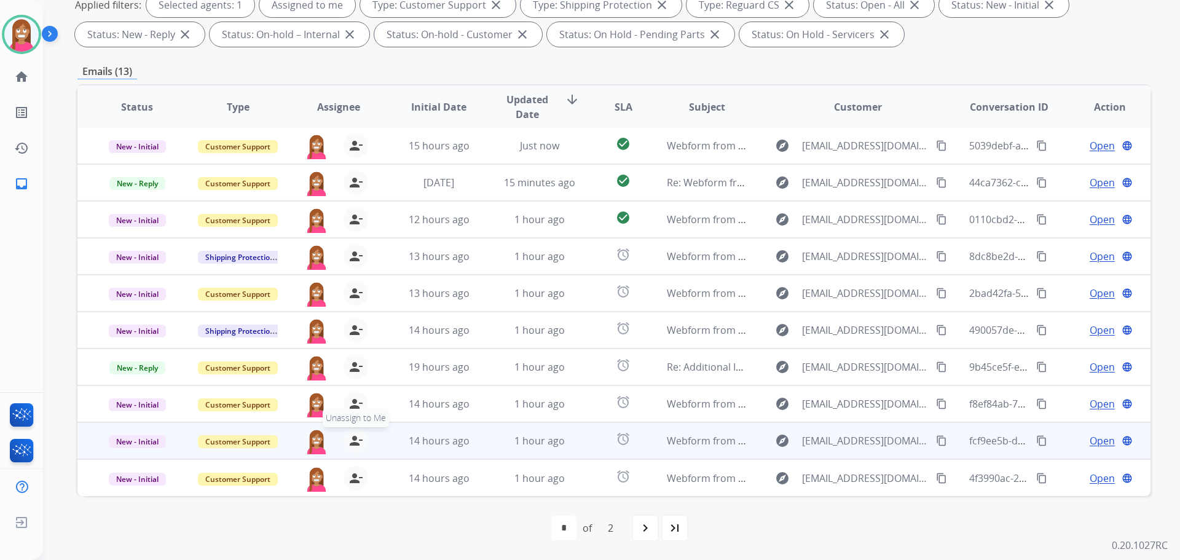
click at [354, 444] on mat-icon "person_remove" at bounding box center [355, 440] width 15 height 15
click at [354, 444] on mat-icon "person_add" at bounding box center [355, 440] width 15 height 15
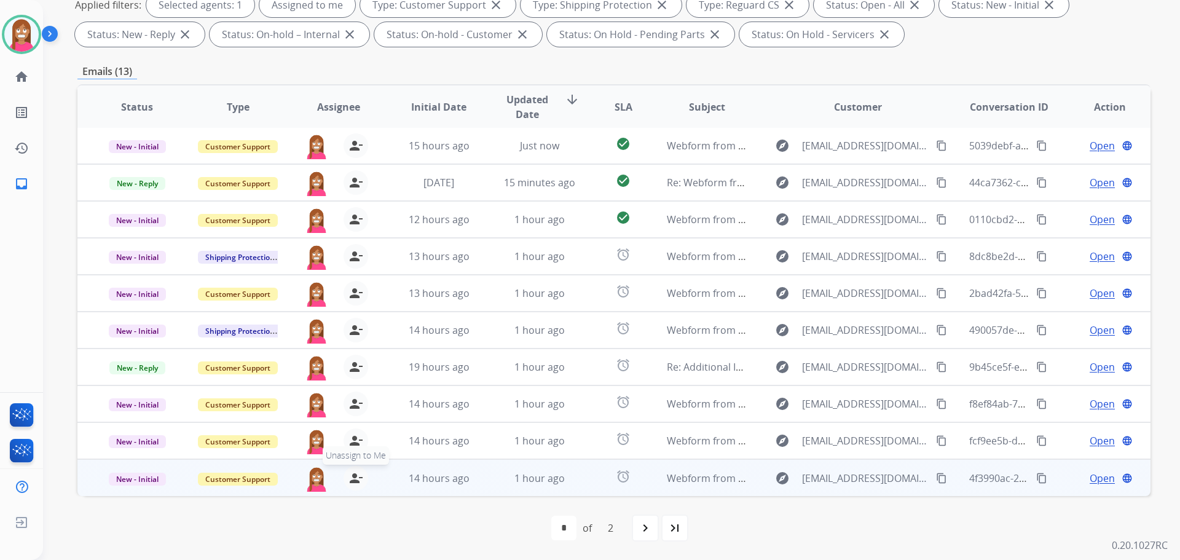
click at [354, 476] on mat-icon "person_remove" at bounding box center [355, 478] width 15 height 15
click at [354, 476] on mat-icon "person_add" at bounding box center [355, 478] width 15 height 15
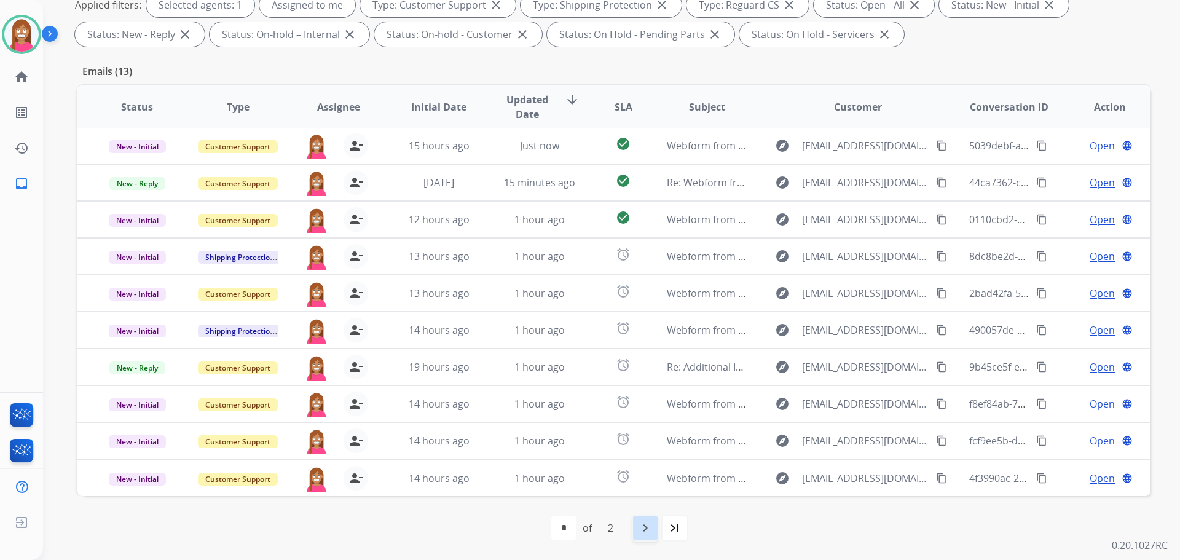
click at [646, 527] on mat-icon "navigate_next" at bounding box center [645, 527] width 15 height 15
select select "*"
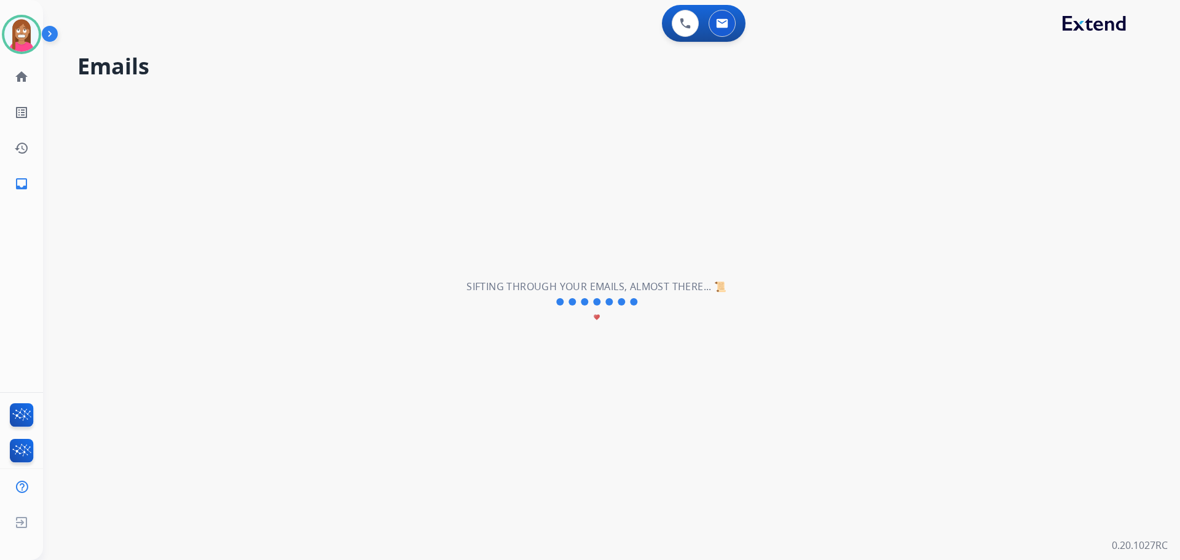
scroll to position [0, 0]
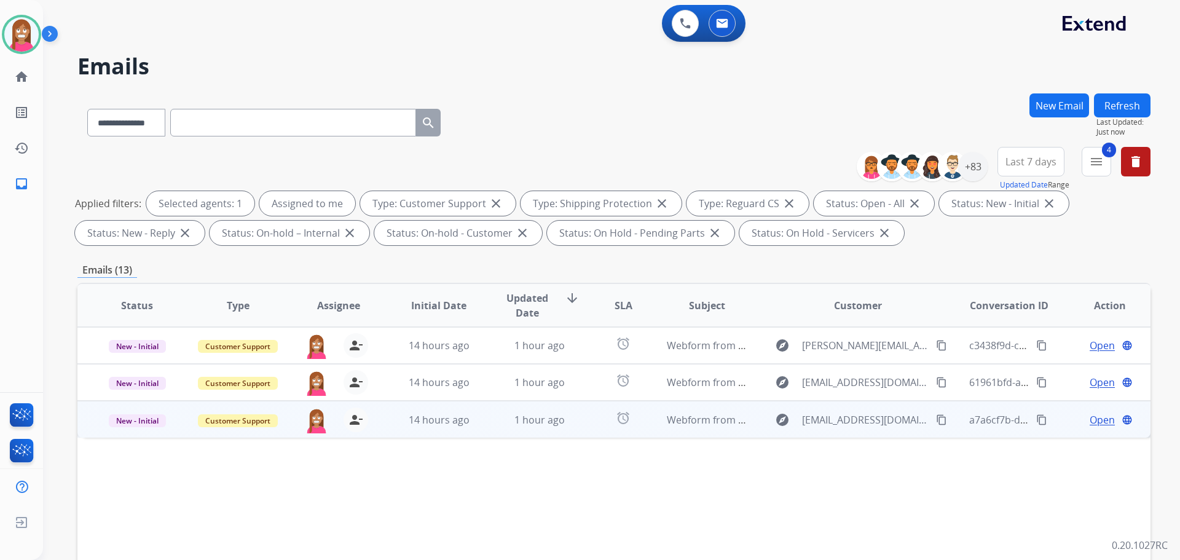
click at [485, 430] on td "1 hour ago" at bounding box center [530, 419] width 101 height 37
click at [1090, 423] on span "Open" at bounding box center [1102, 419] width 25 height 15
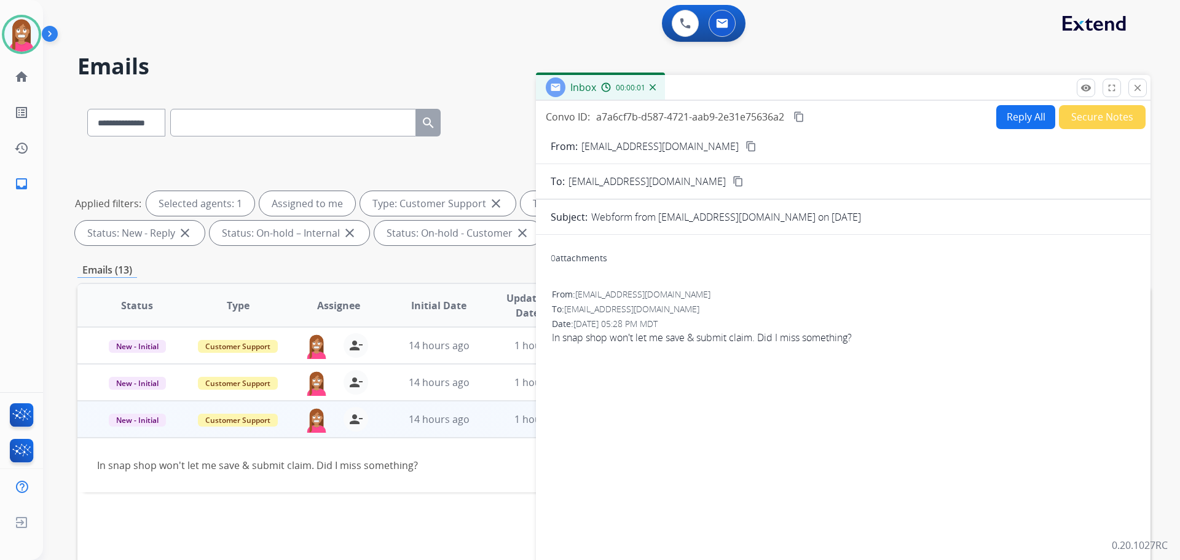
click at [1015, 111] on button "Reply All" at bounding box center [1025, 117] width 59 height 24
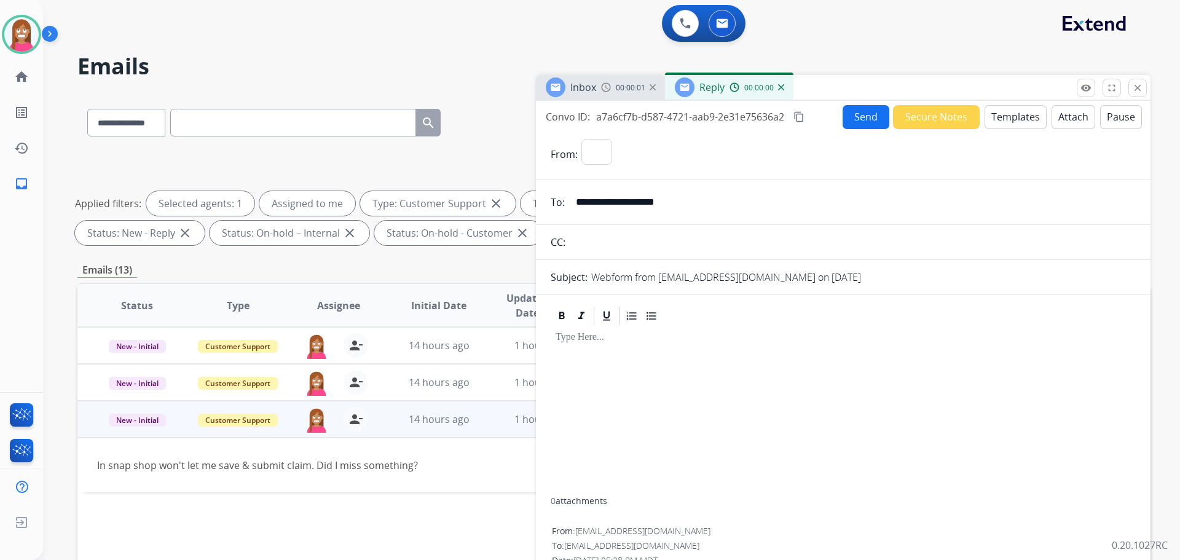
select select "**********"
click at [1014, 124] on button "Templates" at bounding box center [1015, 117] width 62 height 24
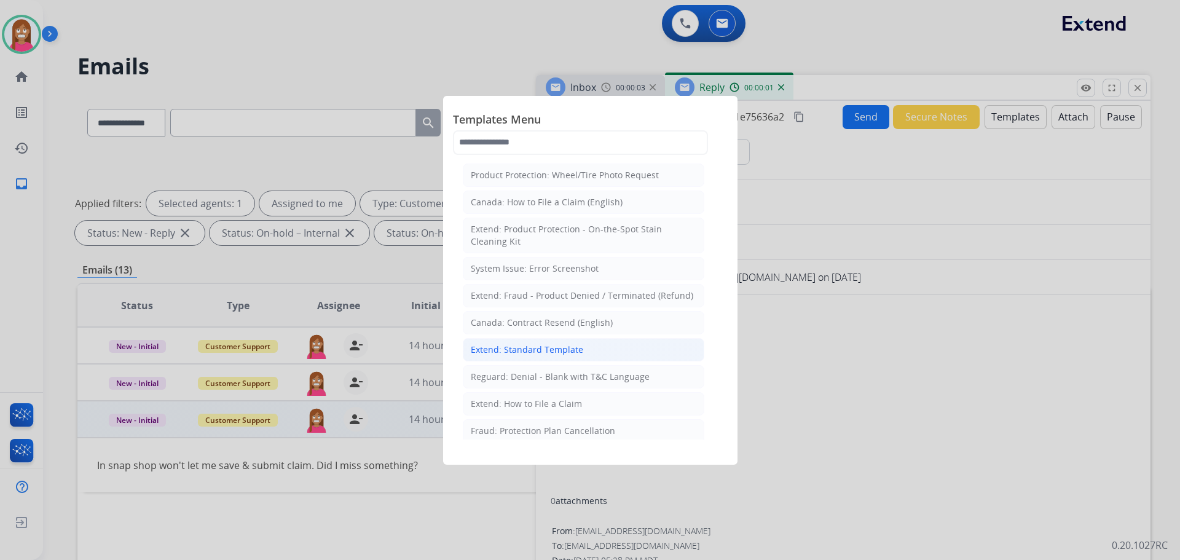
click at [514, 345] on div "Extend: Standard Template" at bounding box center [527, 350] width 112 height 12
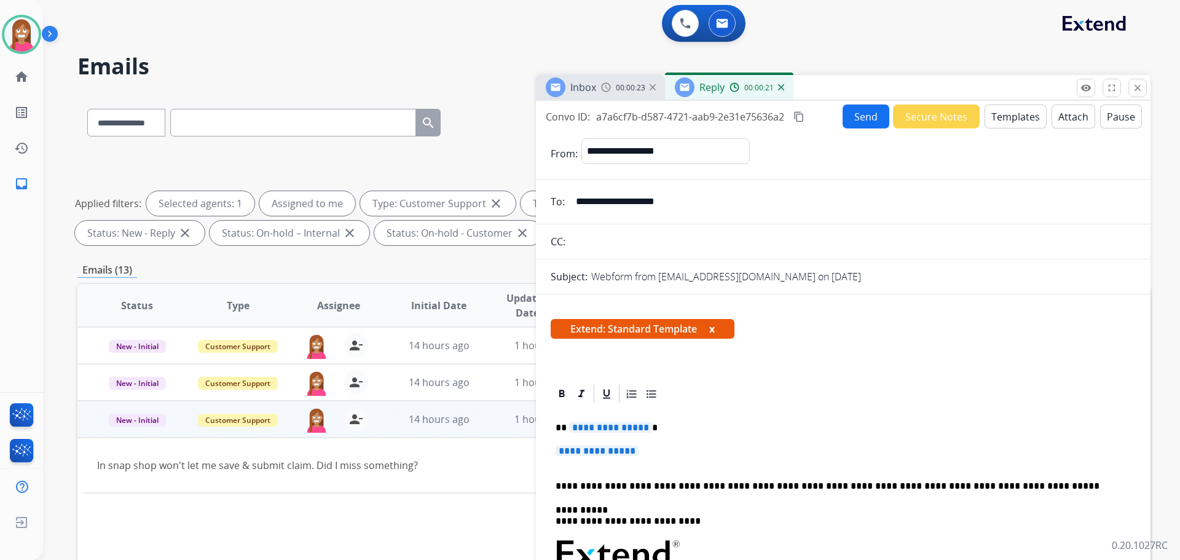
click at [594, 428] on span "**********" at bounding box center [610, 427] width 83 height 10
click at [610, 458] on p "**********" at bounding box center [843, 457] width 575 height 23
click at [609, 454] on span "**********" at bounding box center [597, 451] width 83 height 10
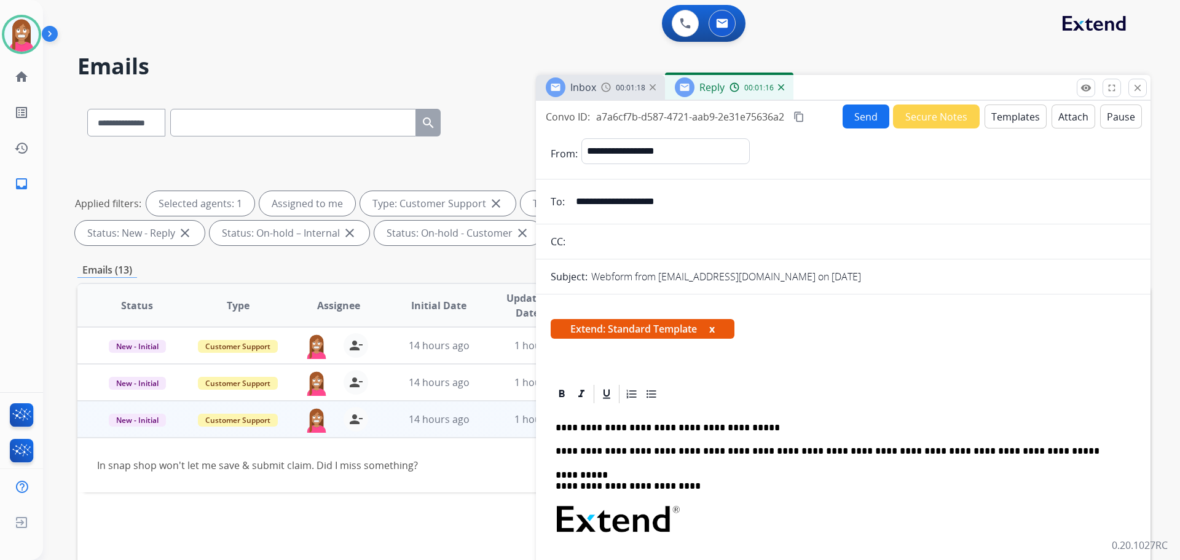
click at [852, 109] on button "Send" at bounding box center [865, 116] width 47 height 24
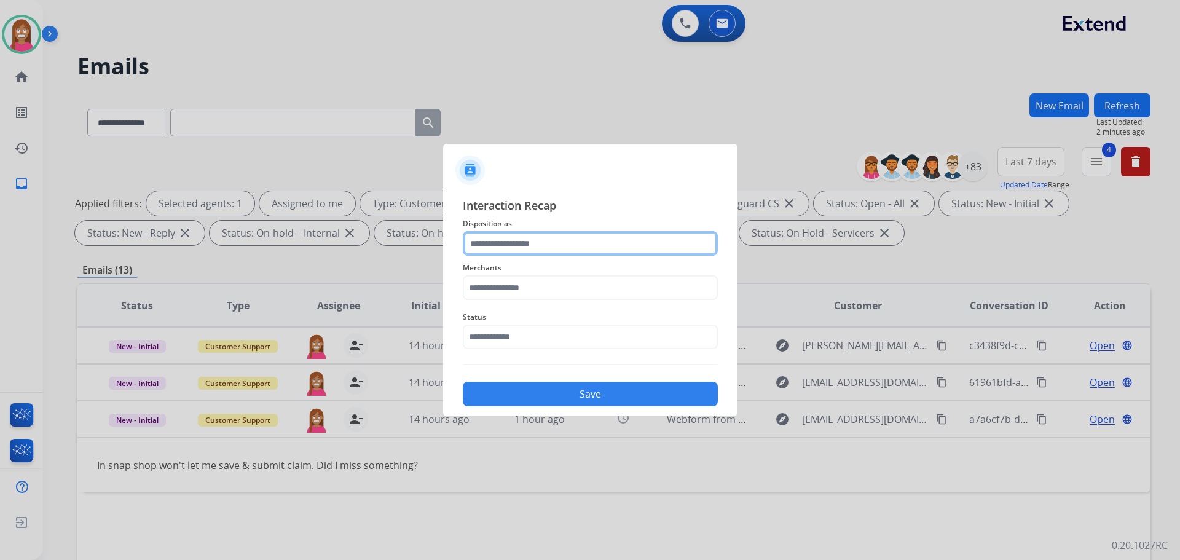
click at [533, 249] on input "text" at bounding box center [590, 243] width 255 height 25
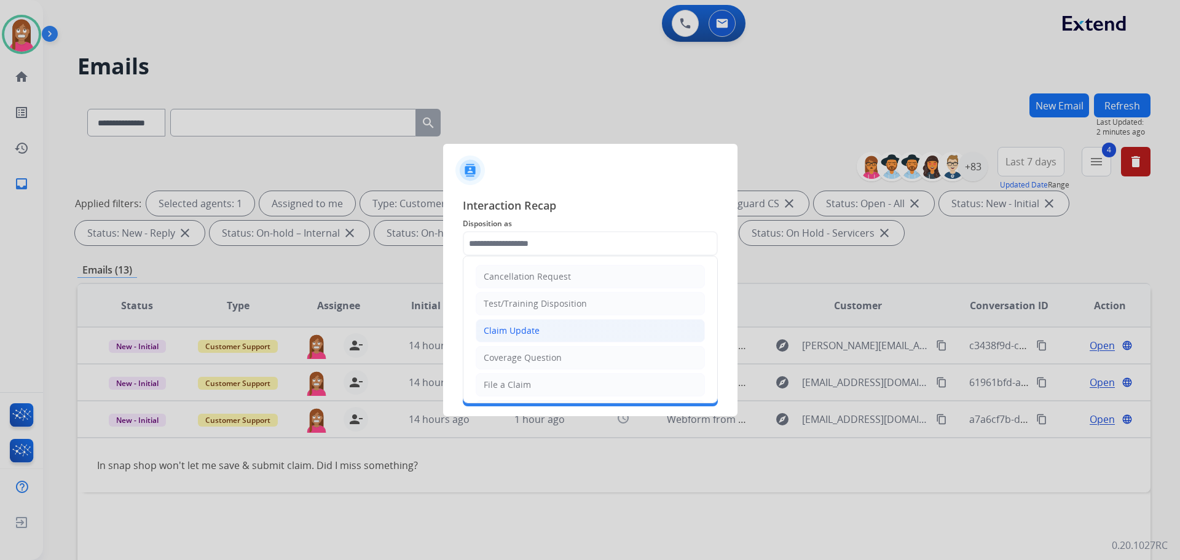
click at [520, 333] on div "Claim Update" at bounding box center [512, 330] width 56 height 12
type input "**********"
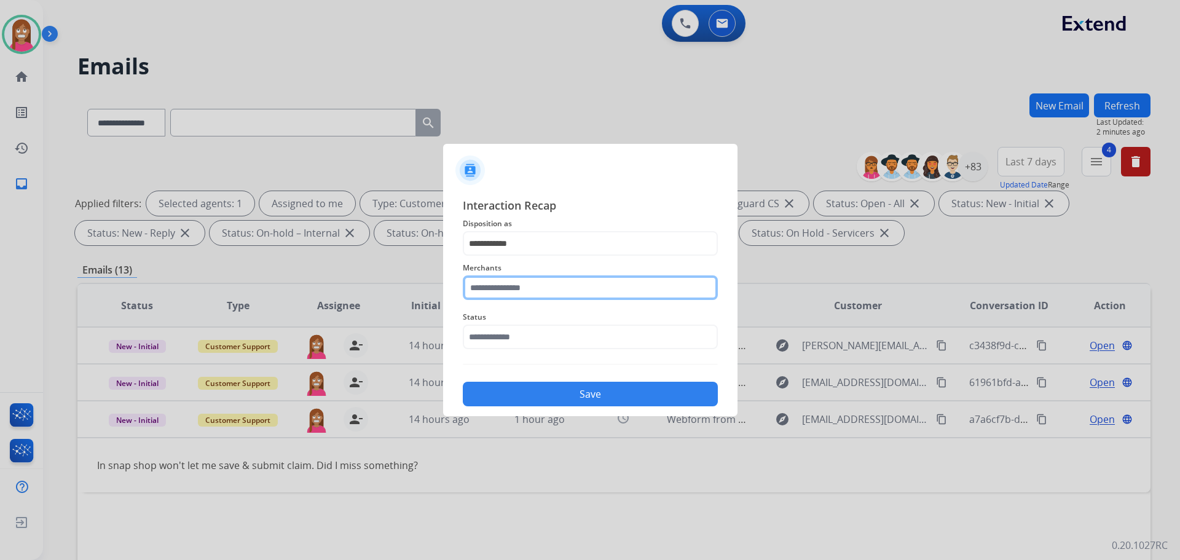
click at [505, 288] on input "text" at bounding box center [590, 287] width 255 height 25
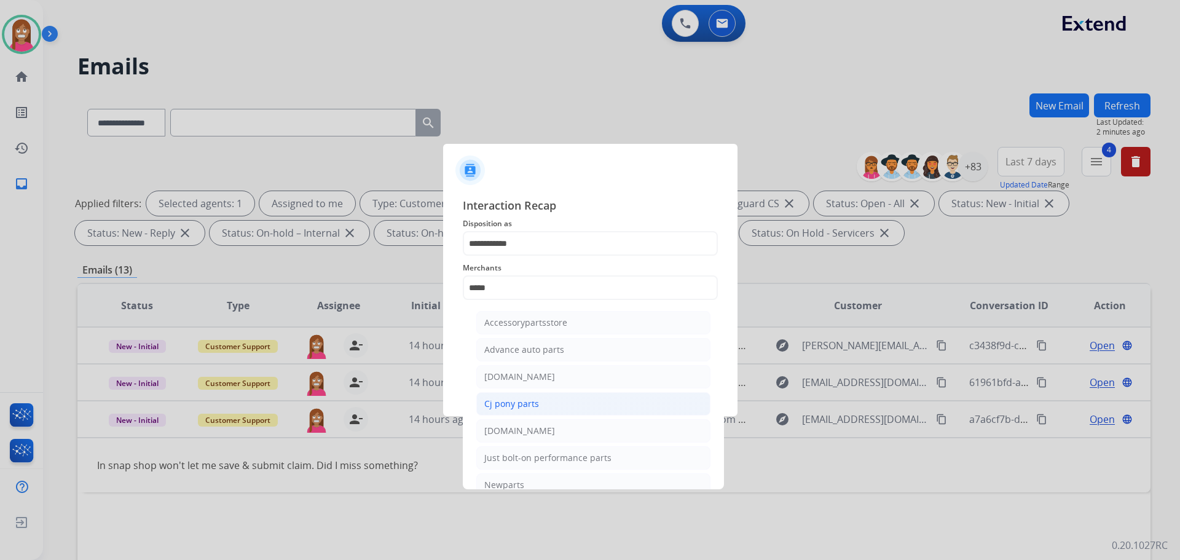
click at [520, 393] on li "Cj pony parts" at bounding box center [593, 403] width 234 height 23
type input "**********"
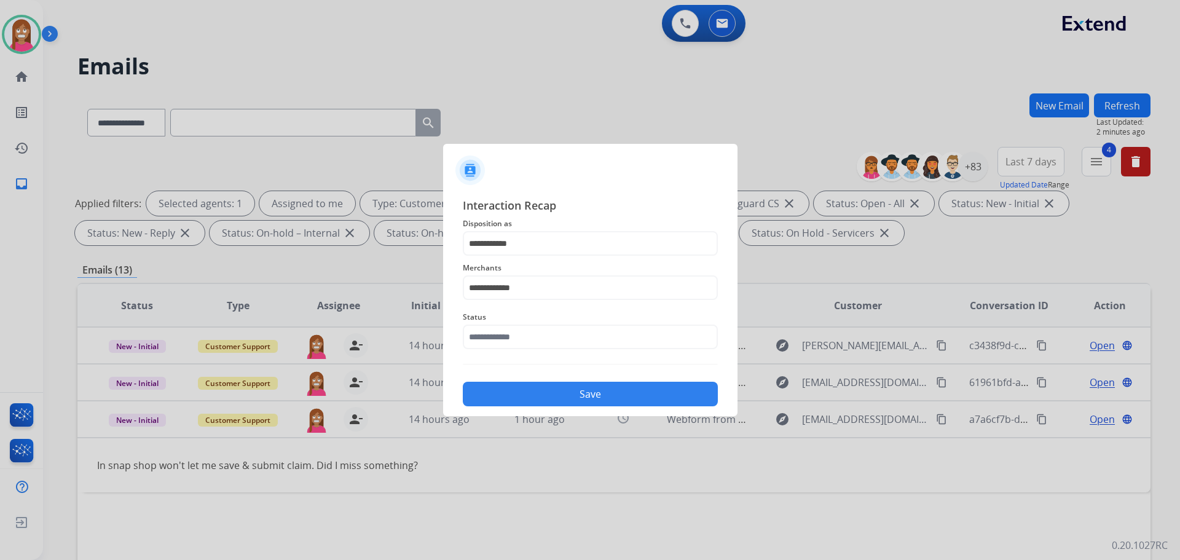
drag, startPoint x: 506, startPoint y: 323, endPoint x: 504, endPoint y: 332, distance: 8.8
click at [506, 327] on div "Status" at bounding box center [590, 329] width 255 height 49
click at [504, 334] on input "text" at bounding box center [590, 336] width 255 height 25
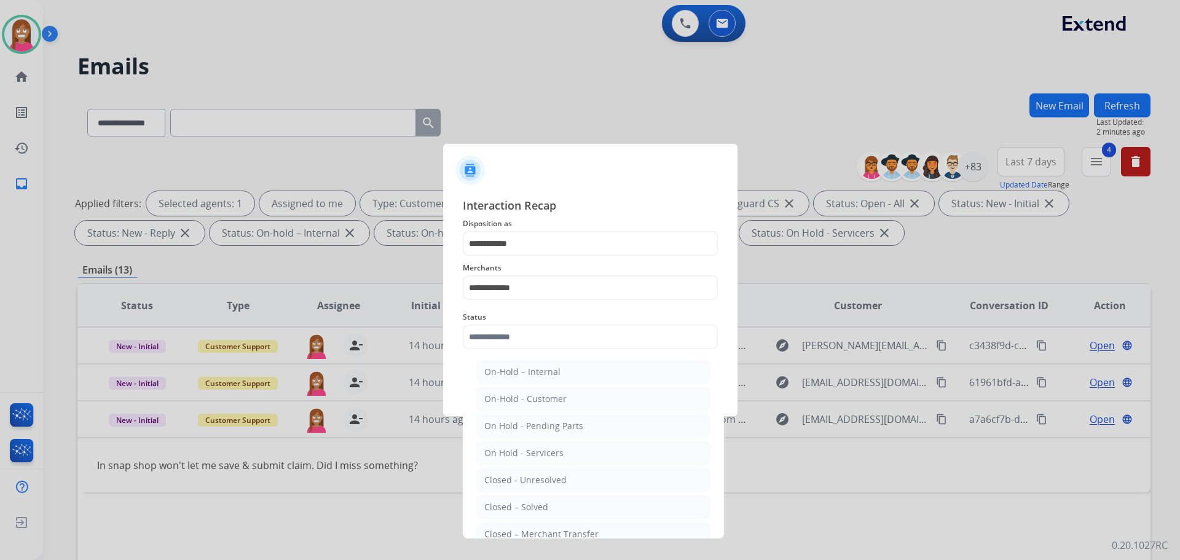
drag, startPoint x: 522, startPoint y: 506, endPoint x: 528, endPoint y: 465, distance: 41.5
click at [522, 506] on div "Closed – Solved" at bounding box center [516, 507] width 64 height 12
type input "**********"
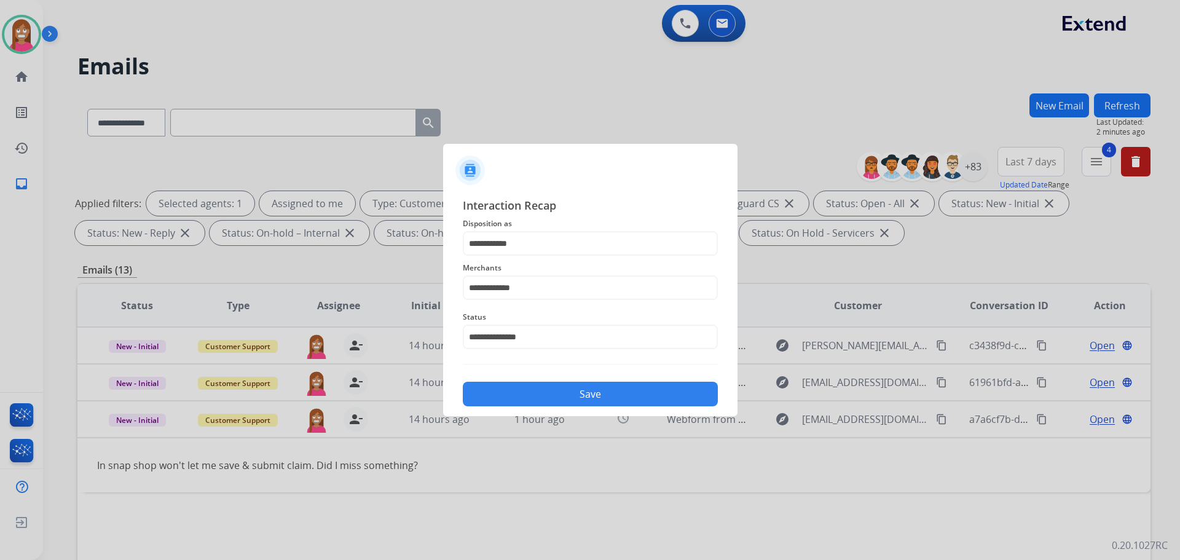
click at [519, 392] on button "Save" at bounding box center [590, 394] width 255 height 25
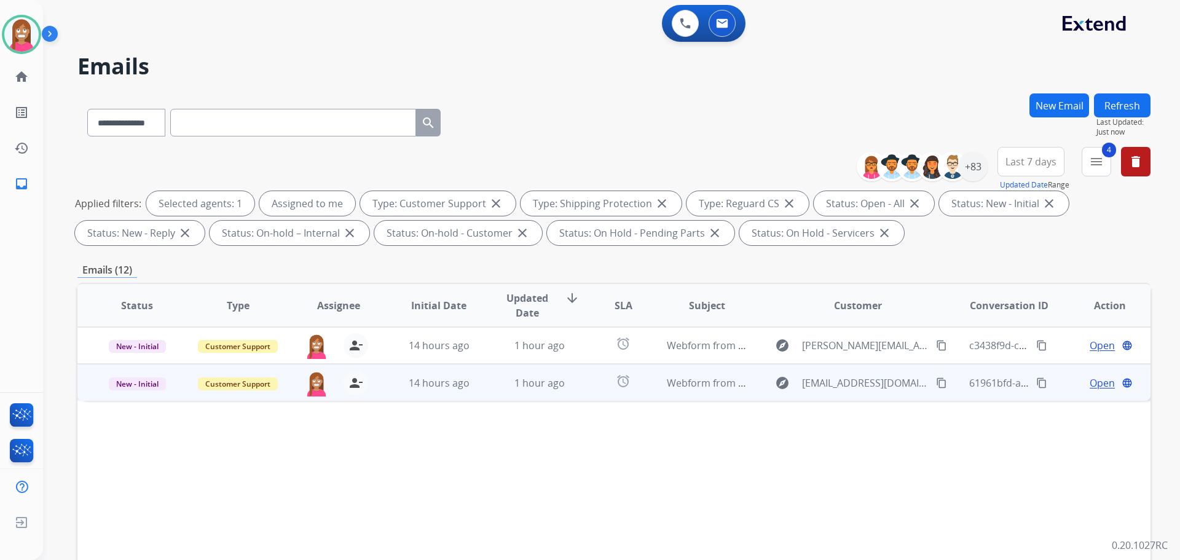
click at [482, 390] on td "1 hour ago" at bounding box center [530, 382] width 101 height 37
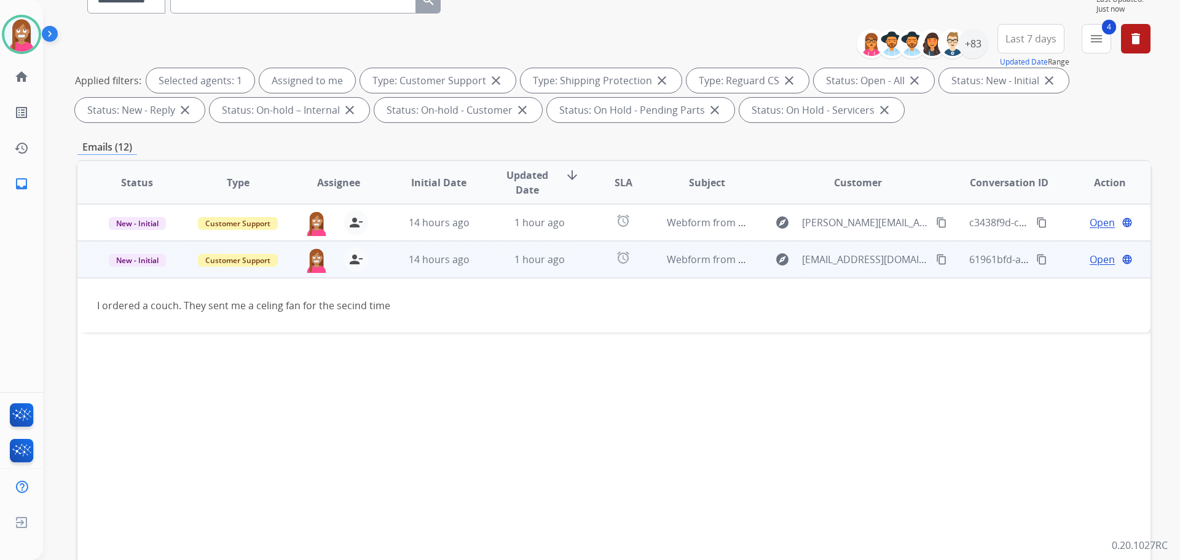
click at [1090, 258] on span "Open" at bounding box center [1102, 259] width 25 height 15
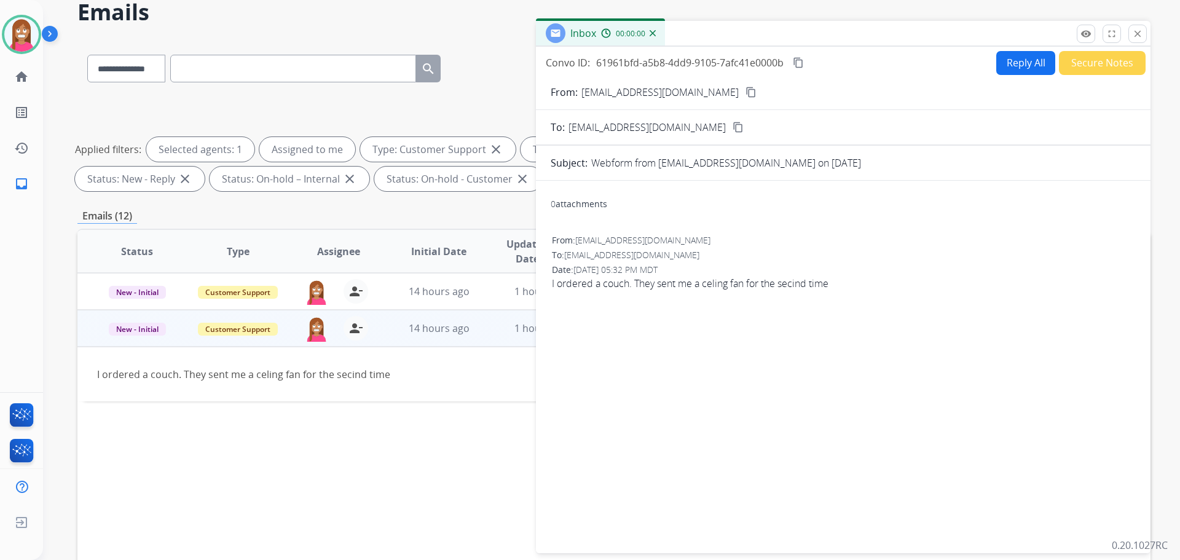
scroll to position [0, 0]
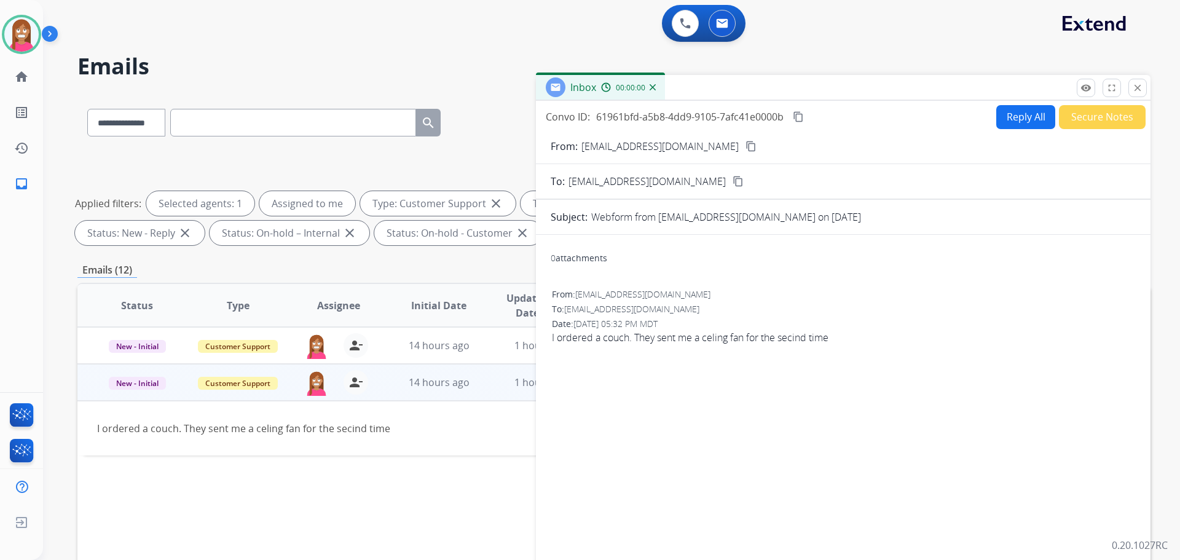
click at [1013, 114] on button "Reply All" at bounding box center [1025, 117] width 59 height 24
select select "**********"
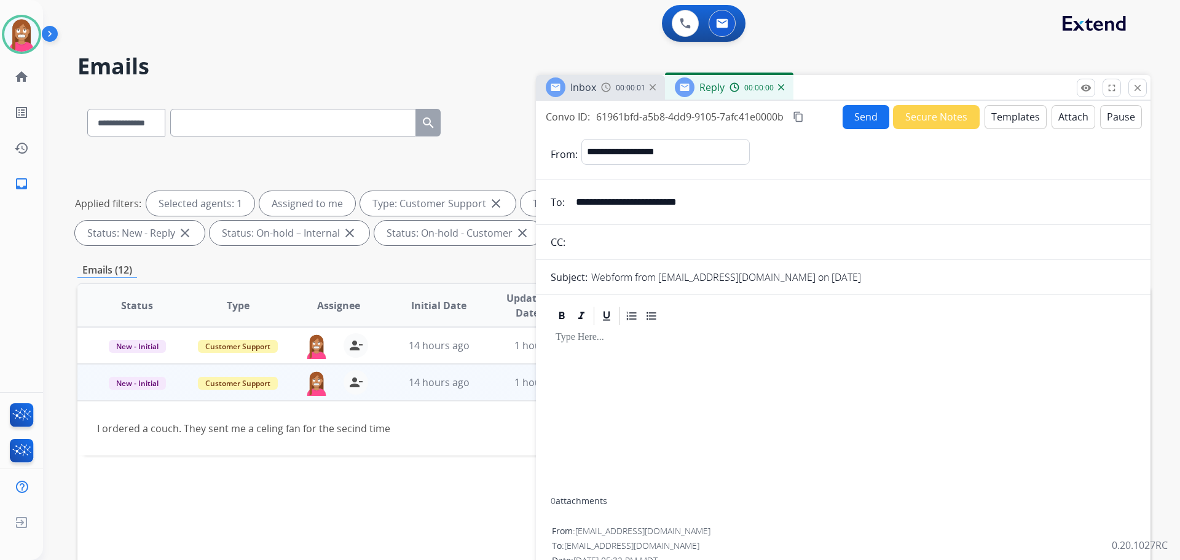
click at [1013, 119] on button "Templates" at bounding box center [1015, 117] width 62 height 24
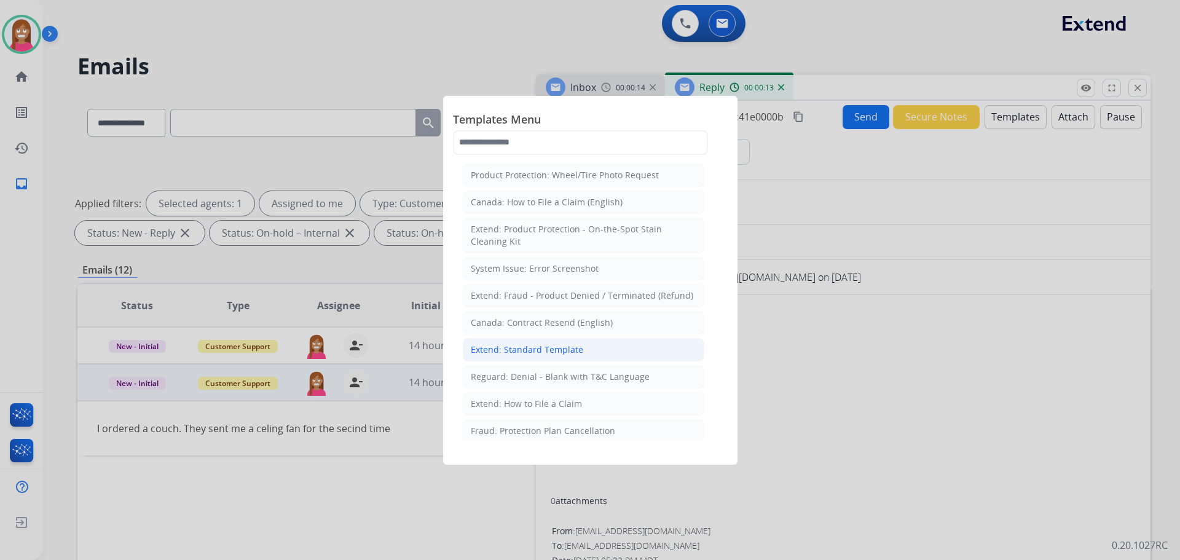
click at [495, 358] on li "Extend: Standard Template" at bounding box center [583, 349] width 241 height 23
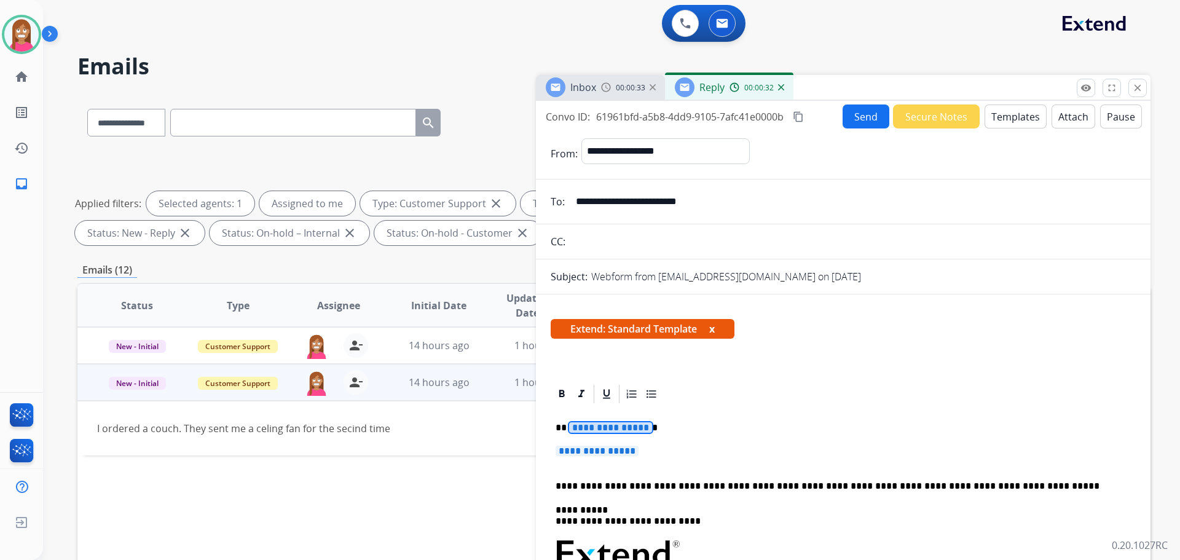
click at [603, 425] on span "**********" at bounding box center [610, 427] width 83 height 10
click at [578, 452] on span "**********" at bounding box center [597, 451] width 83 height 10
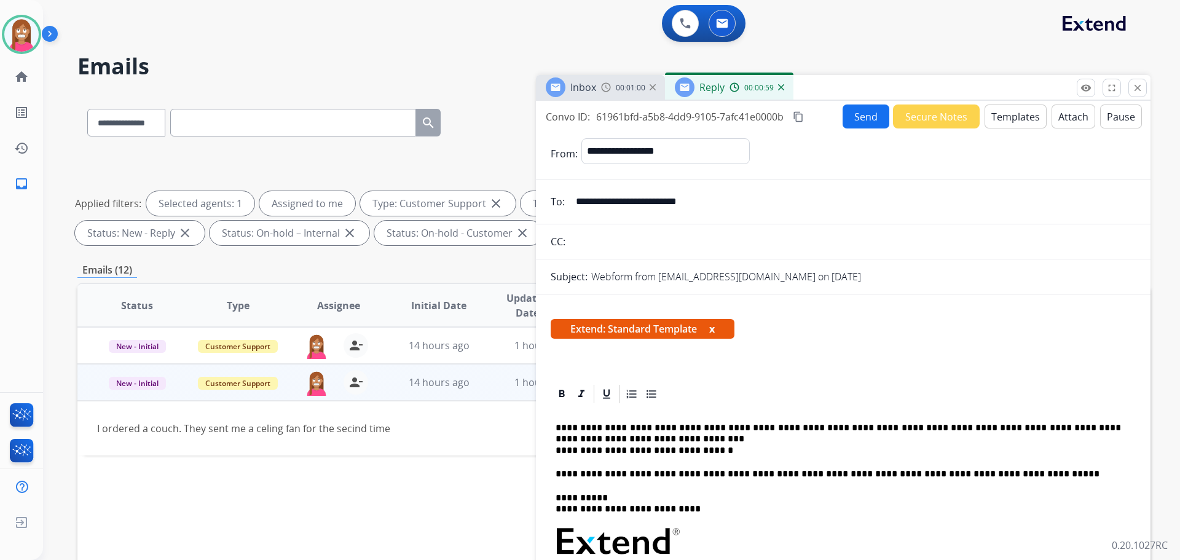
click at [601, 437] on p "**********" at bounding box center [838, 439] width 565 height 34
click at [856, 127] on button "Send" at bounding box center [865, 116] width 47 height 24
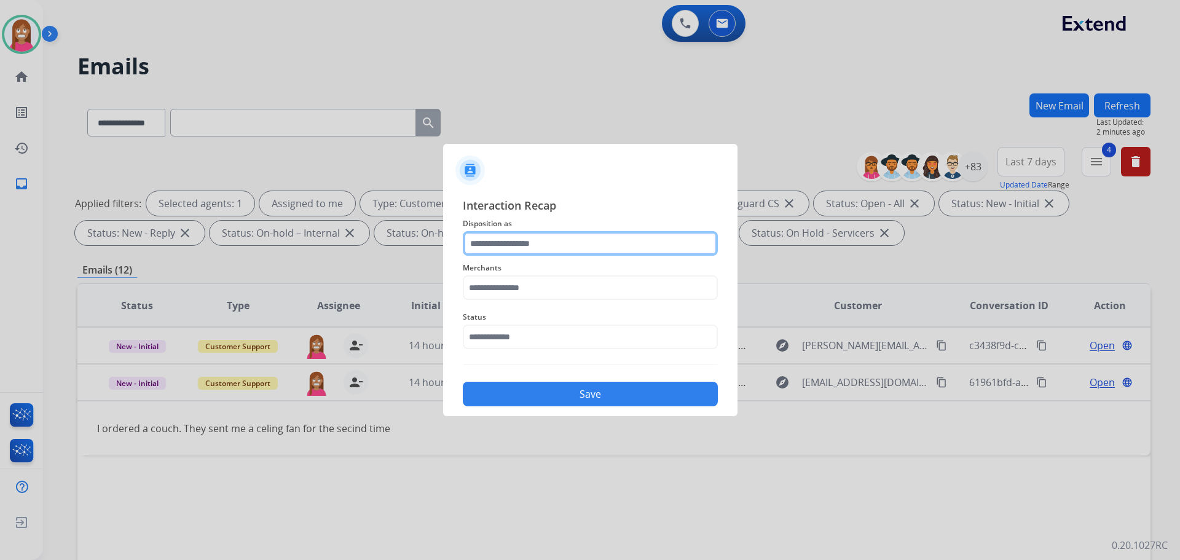
click at [535, 245] on input "text" at bounding box center [590, 243] width 255 height 25
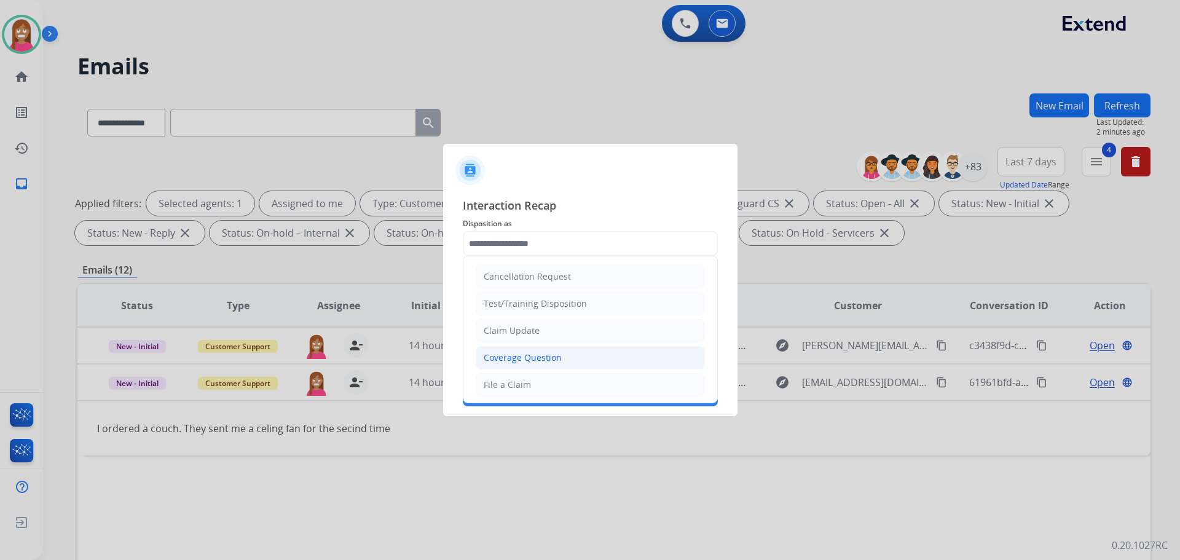
click at [504, 356] on div "Coverage Question" at bounding box center [523, 357] width 78 height 12
type input "**********"
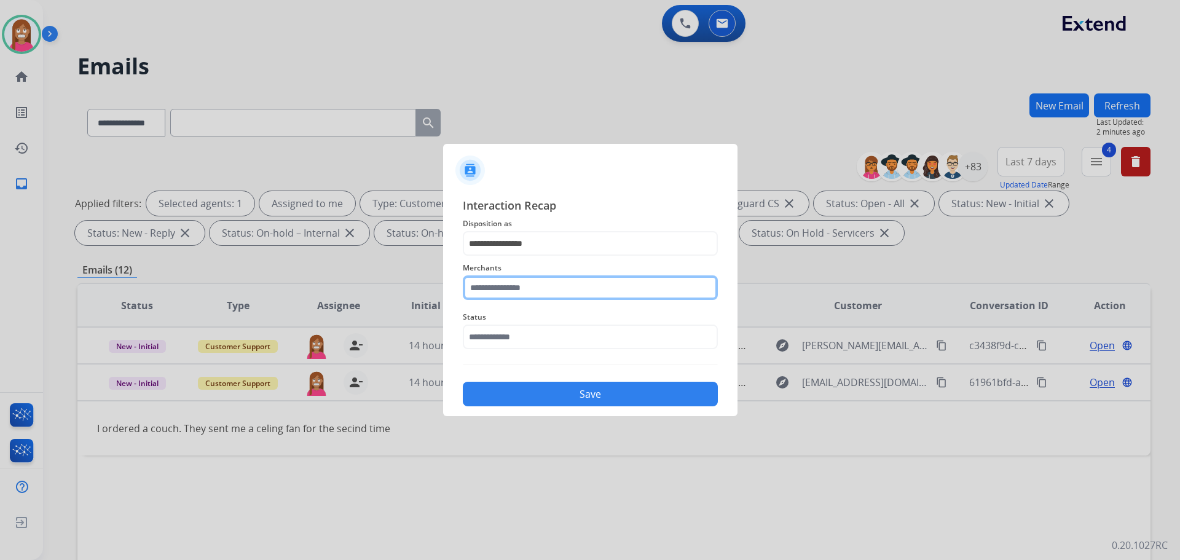
click at [495, 292] on input "text" at bounding box center [590, 287] width 255 height 25
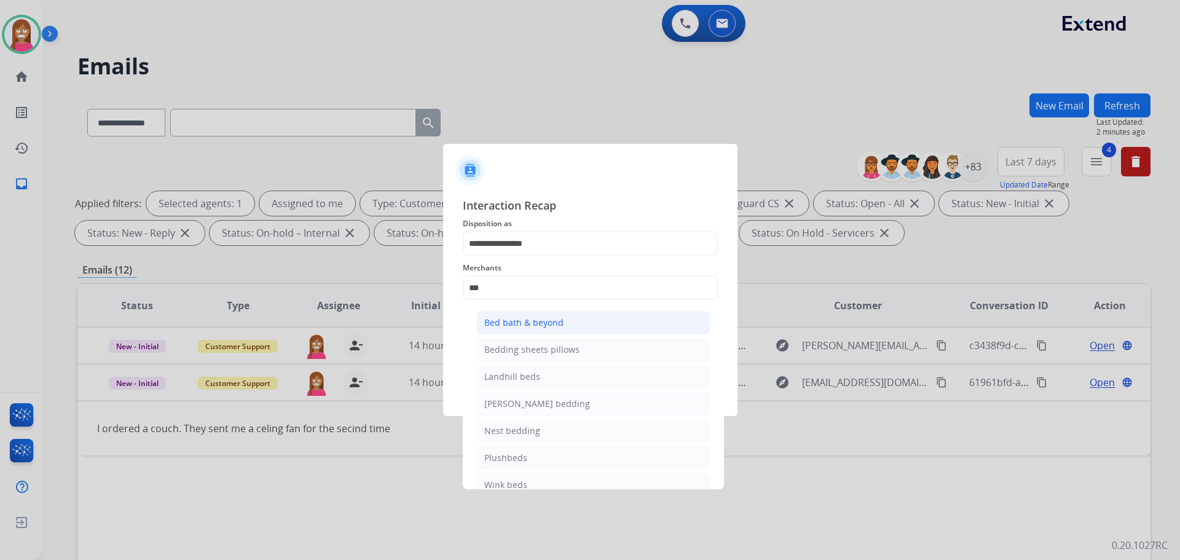
click at [479, 326] on li "Bed bath & beyond" at bounding box center [593, 322] width 234 height 23
type input "**********"
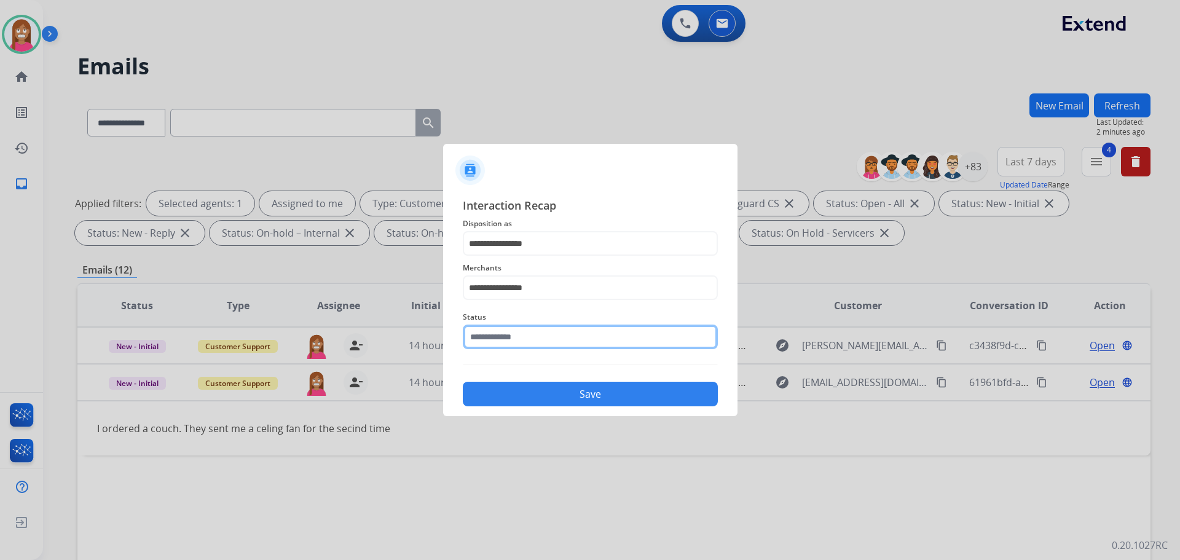
click at [485, 331] on input "text" at bounding box center [590, 336] width 255 height 25
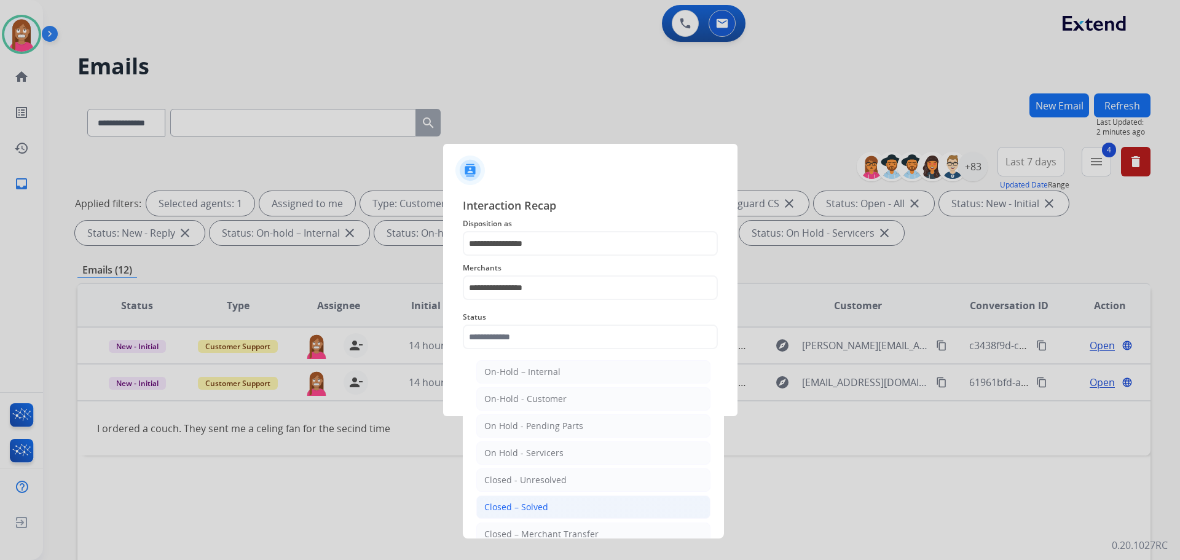
click at [514, 505] on div "Closed – Solved" at bounding box center [516, 507] width 64 height 12
type input "**********"
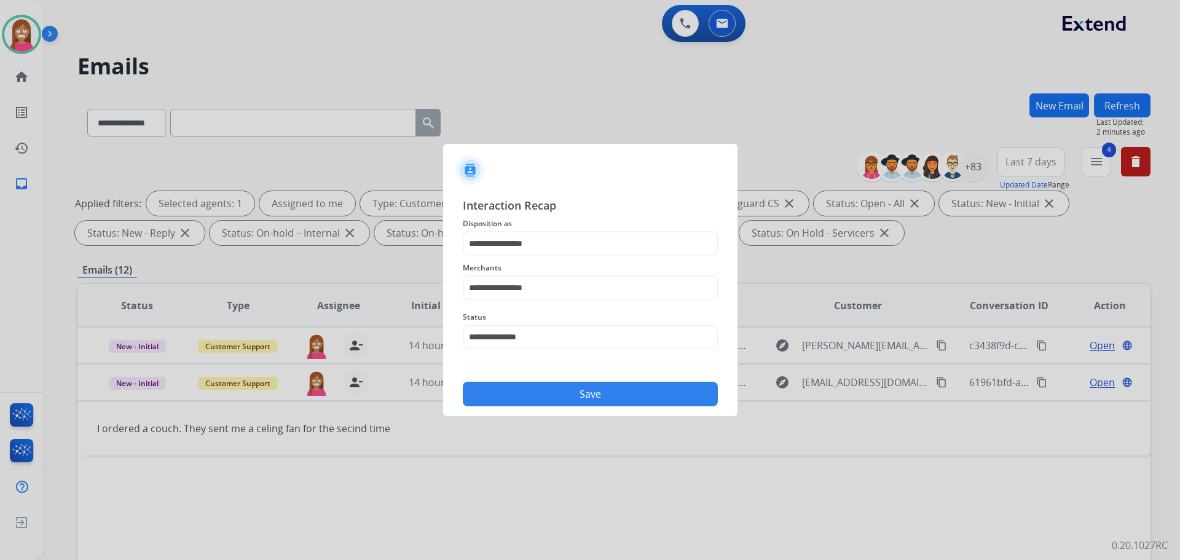
click at [513, 403] on button "Save" at bounding box center [590, 394] width 255 height 25
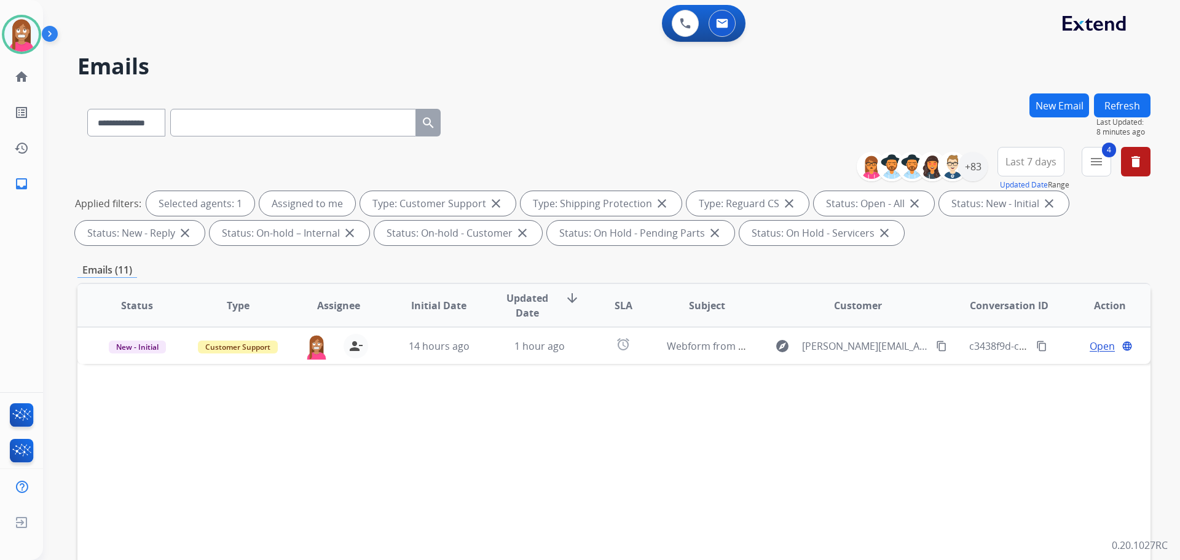
scroll to position [123, 0]
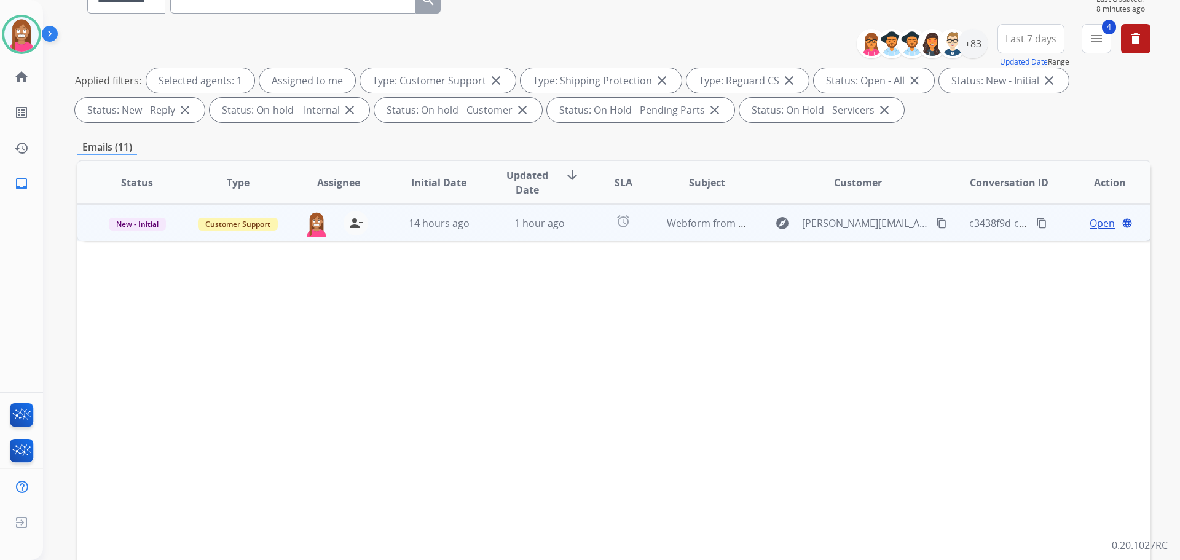
click at [480, 222] on td "1 hour ago" at bounding box center [530, 222] width 101 height 37
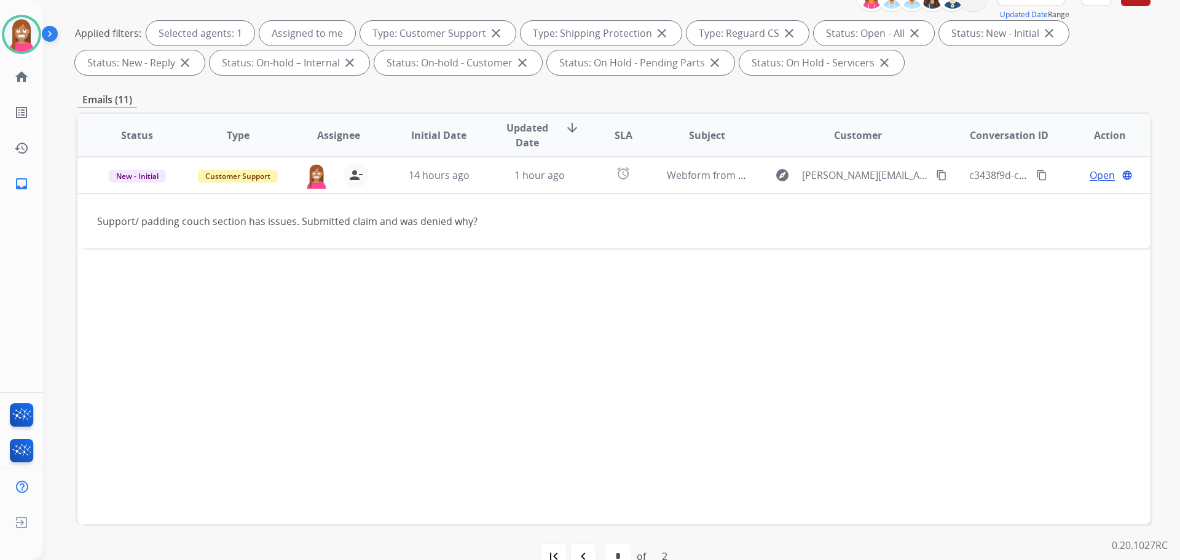
scroll to position [184, 0]
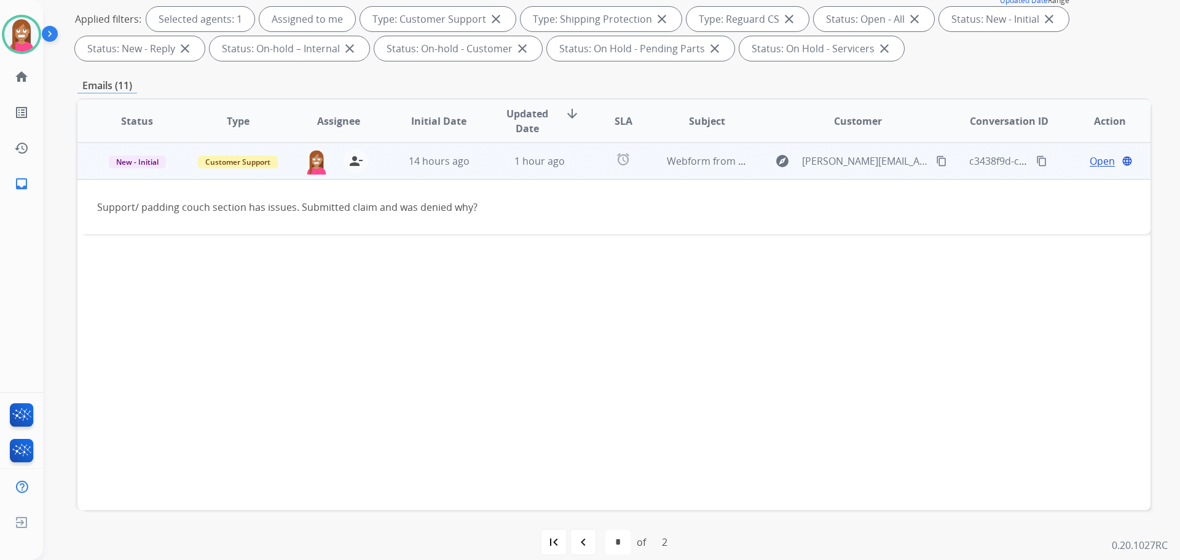
click at [1090, 162] on span "Open" at bounding box center [1102, 161] width 25 height 15
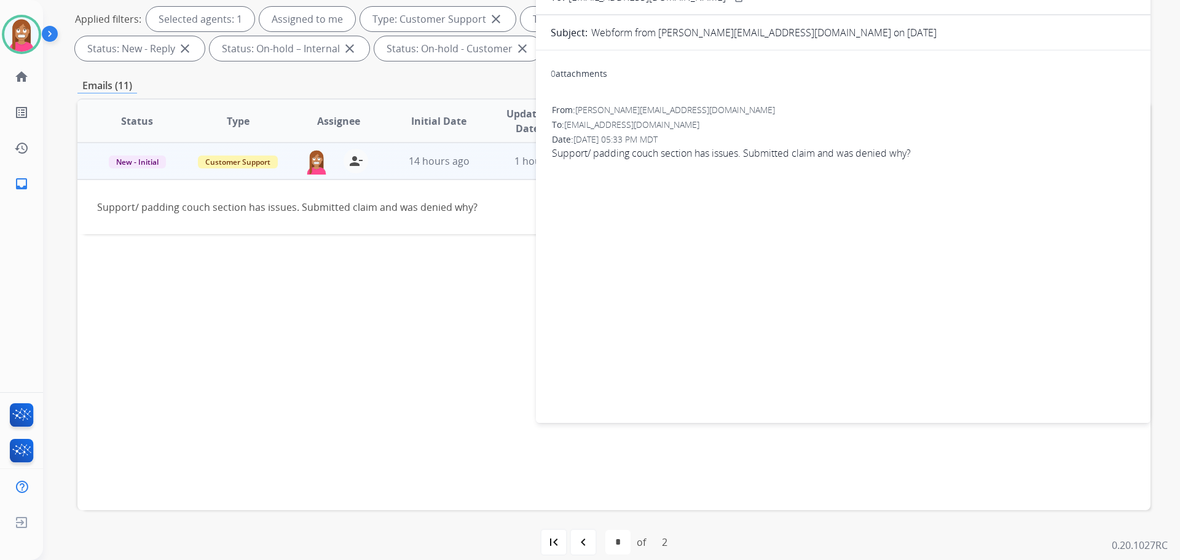
scroll to position [0, 0]
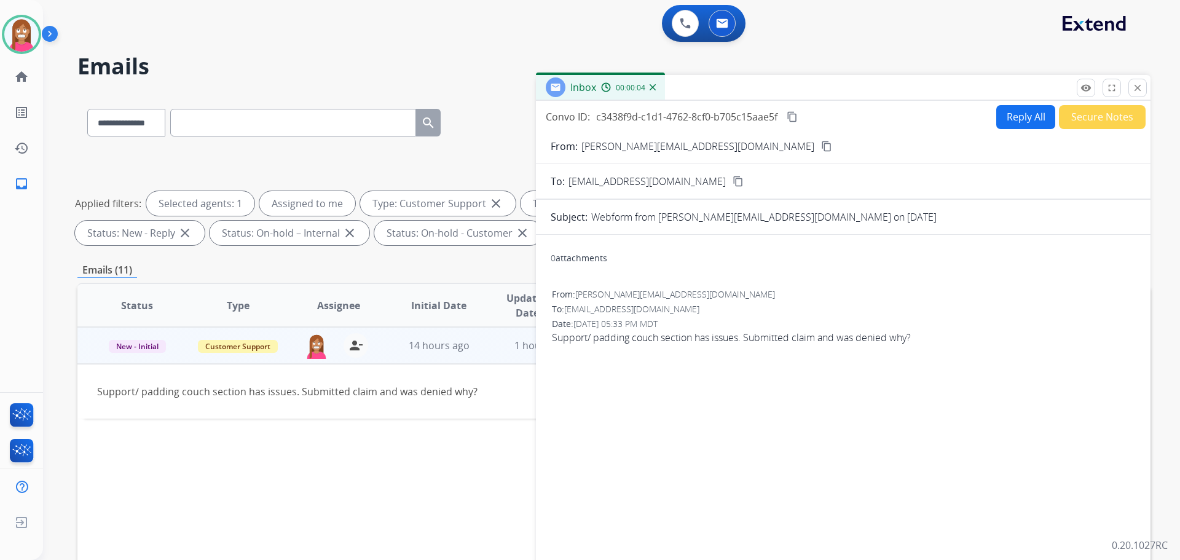
click at [1019, 118] on button "Reply All" at bounding box center [1025, 117] width 59 height 24
select select "**********"
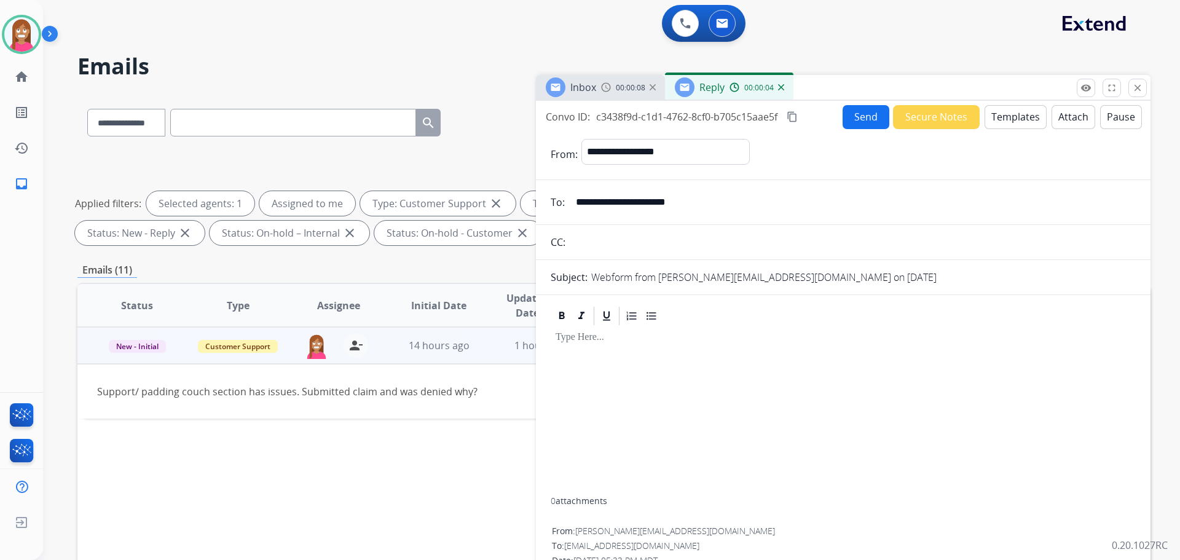
click at [997, 112] on button "Templates" at bounding box center [1015, 117] width 62 height 24
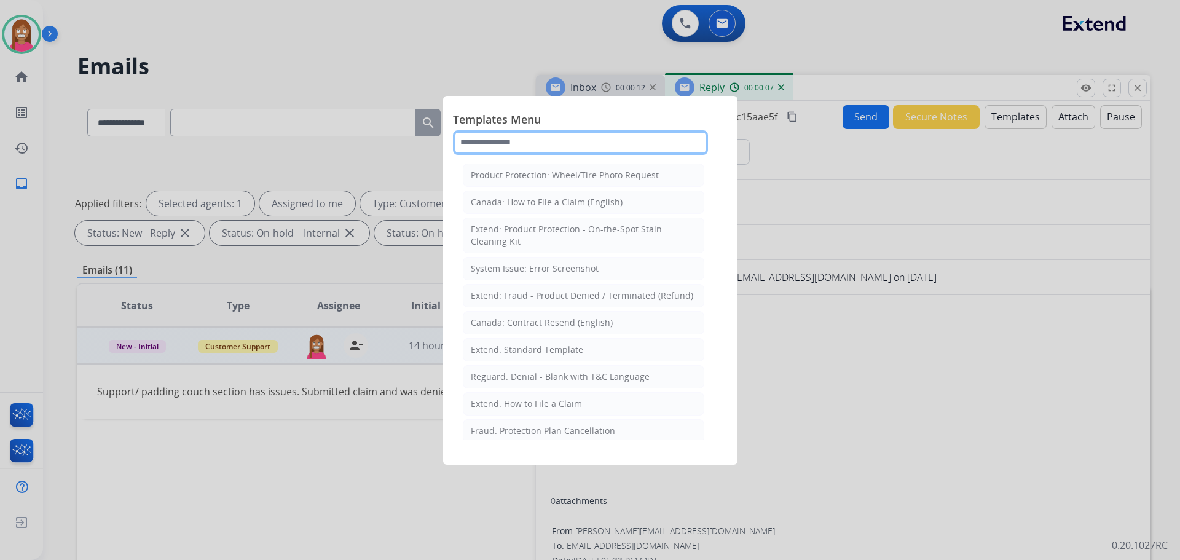
drag, startPoint x: 484, startPoint y: 138, endPoint x: 426, endPoint y: 201, distance: 85.2
click at [482, 138] on input "text" at bounding box center [580, 142] width 255 height 25
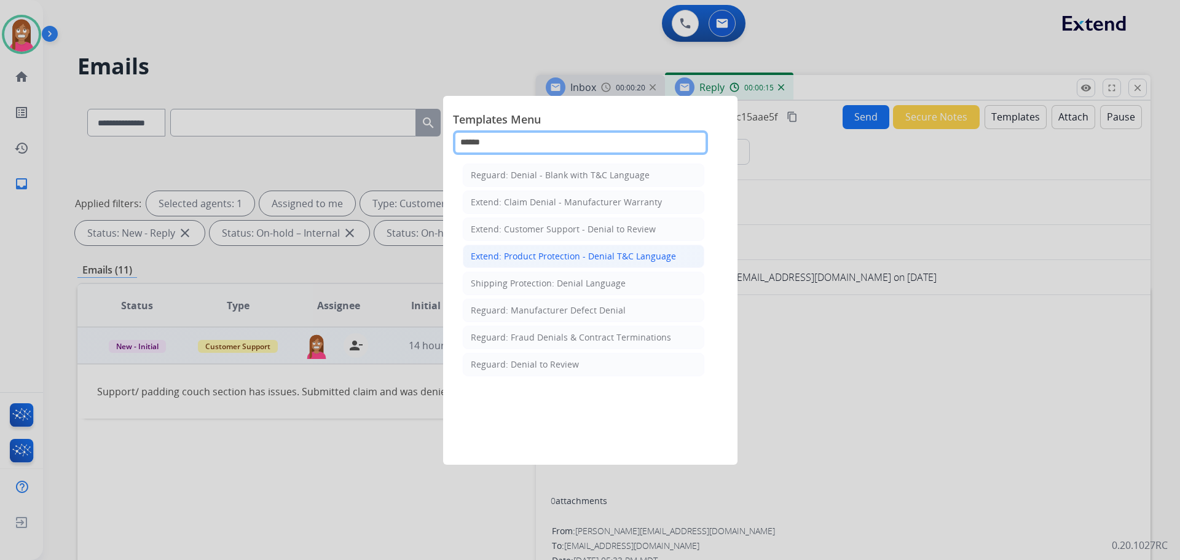
type input "******"
click at [536, 258] on div "Extend: Product Protection - Denial T&C Language" at bounding box center [573, 256] width 205 height 12
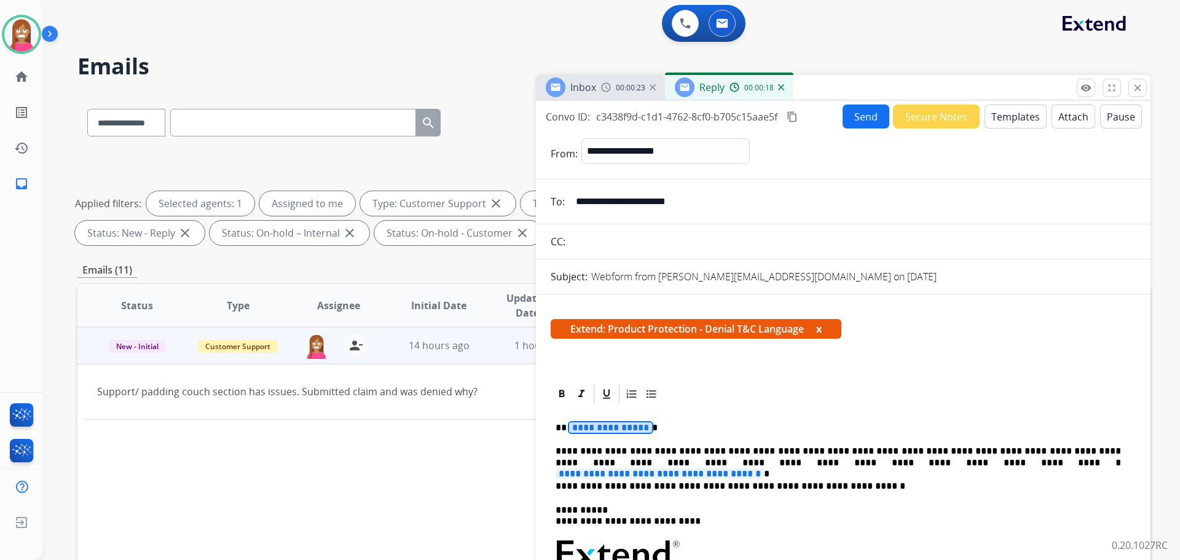
click at [591, 425] on span "**********" at bounding box center [610, 427] width 83 height 10
click at [764, 468] on span "**********" at bounding box center [660, 473] width 208 height 10
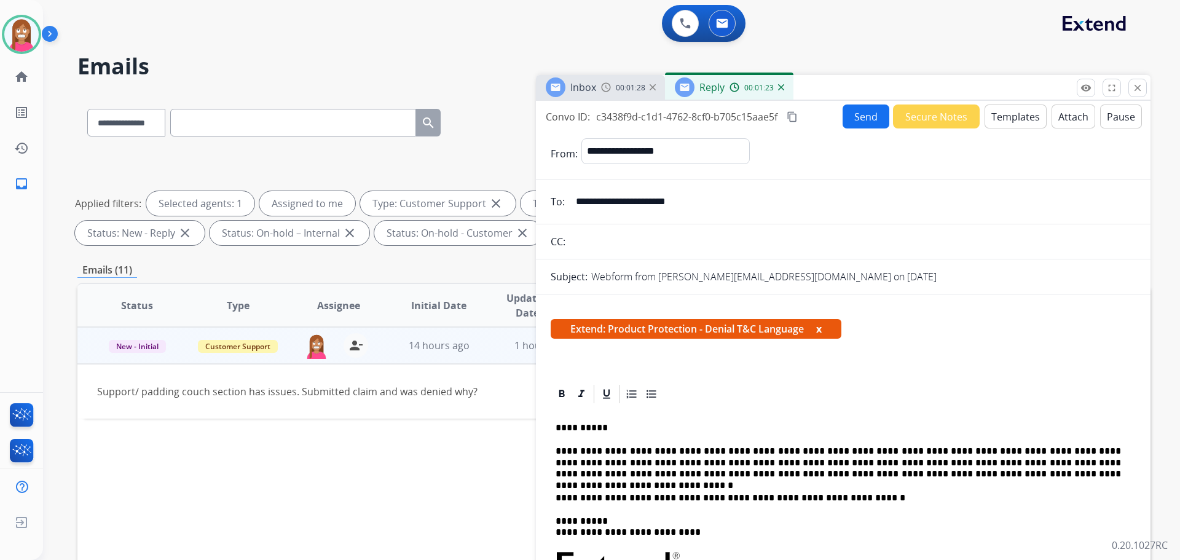
click at [857, 125] on button "Send" at bounding box center [865, 116] width 47 height 24
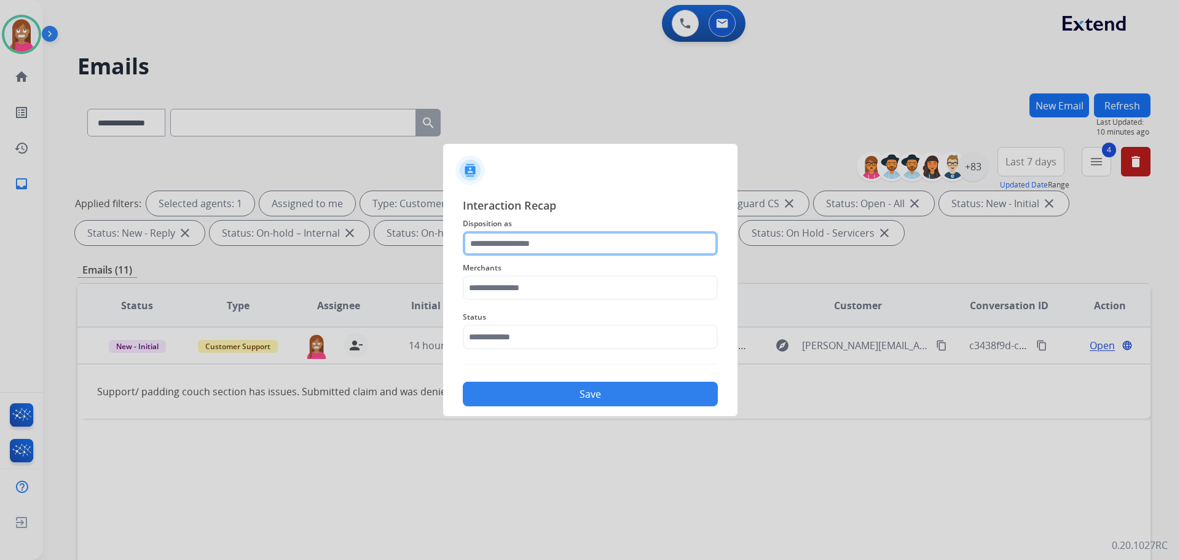
click at [558, 251] on input "text" at bounding box center [590, 243] width 255 height 25
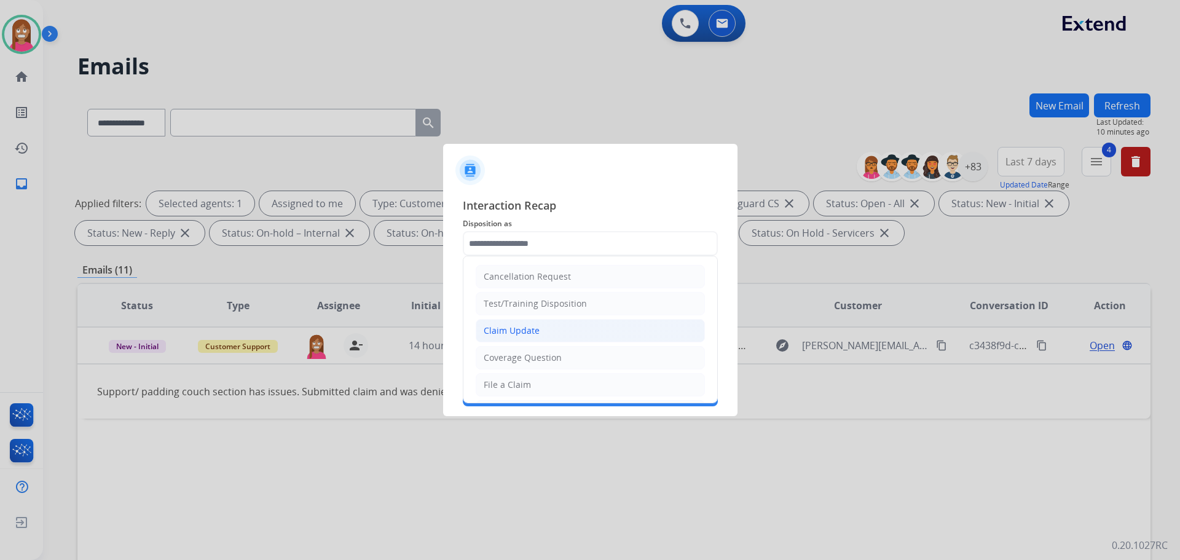
click at [507, 340] on li "Claim Update" at bounding box center [590, 330] width 229 height 23
type input "**********"
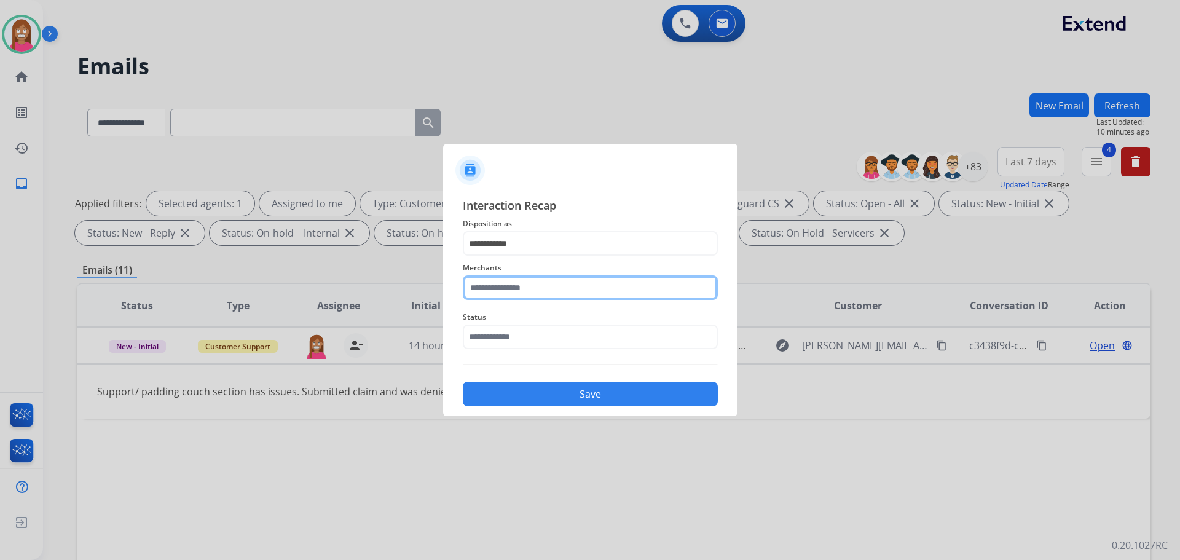
click at [520, 295] on input "text" at bounding box center [590, 287] width 255 height 25
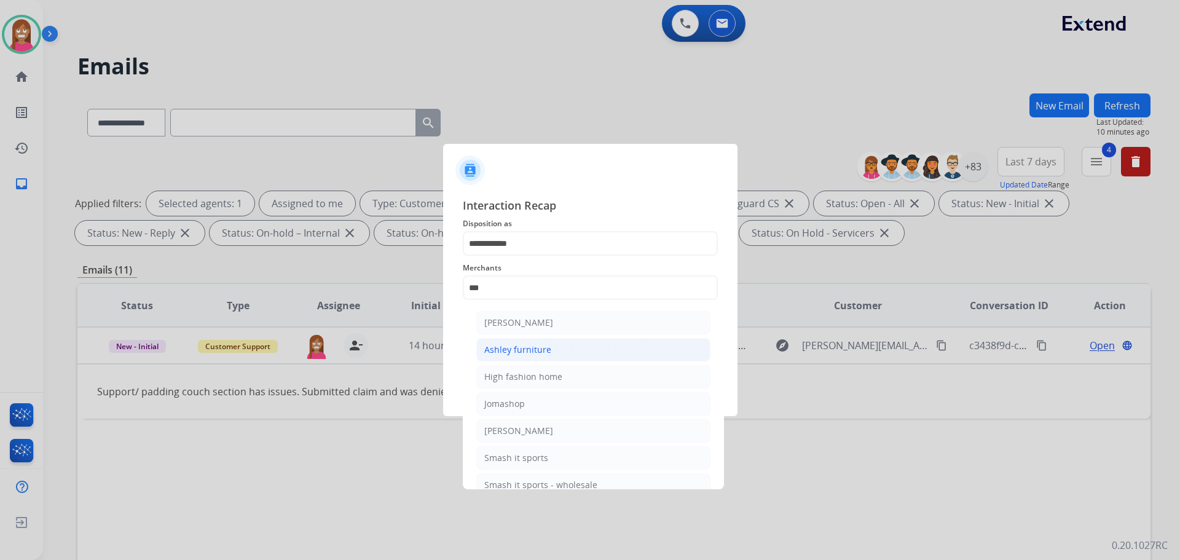
click at [524, 350] on div "Ashley furniture" at bounding box center [517, 350] width 67 height 12
type input "**********"
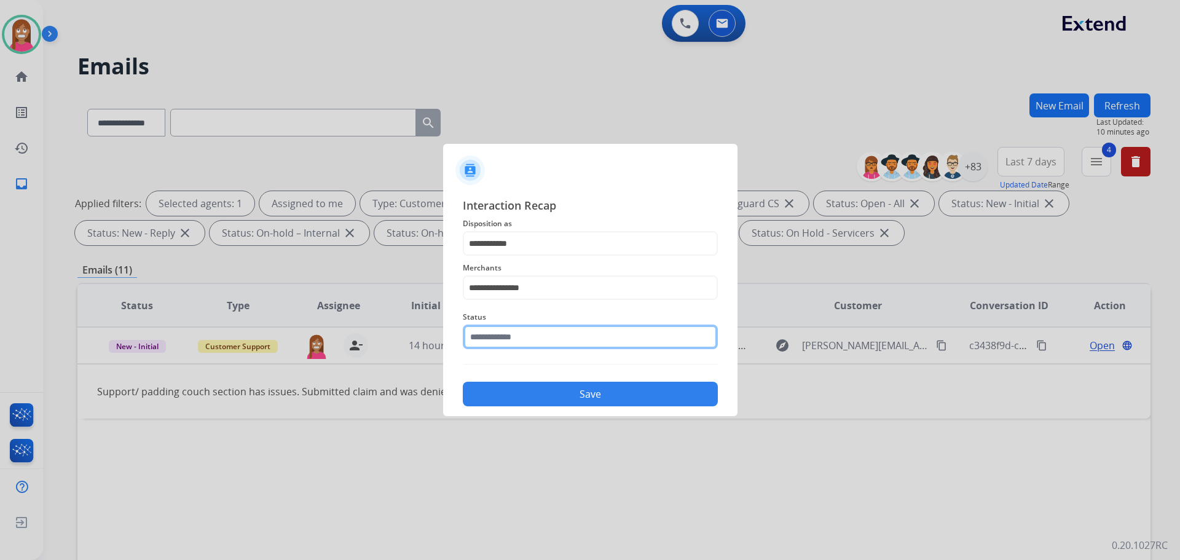
click at [514, 339] on input "text" at bounding box center [590, 336] width 255 height 25
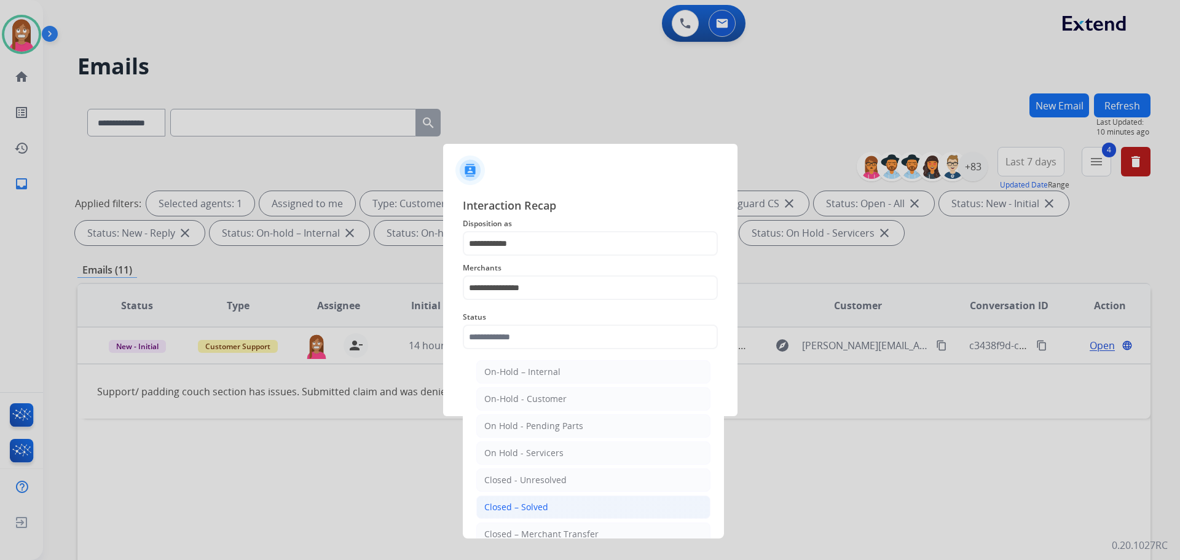
click at [511, 500] on li "Closed – Solved" at bounding box center [593, 506] width 234 height 23
type input "**********"
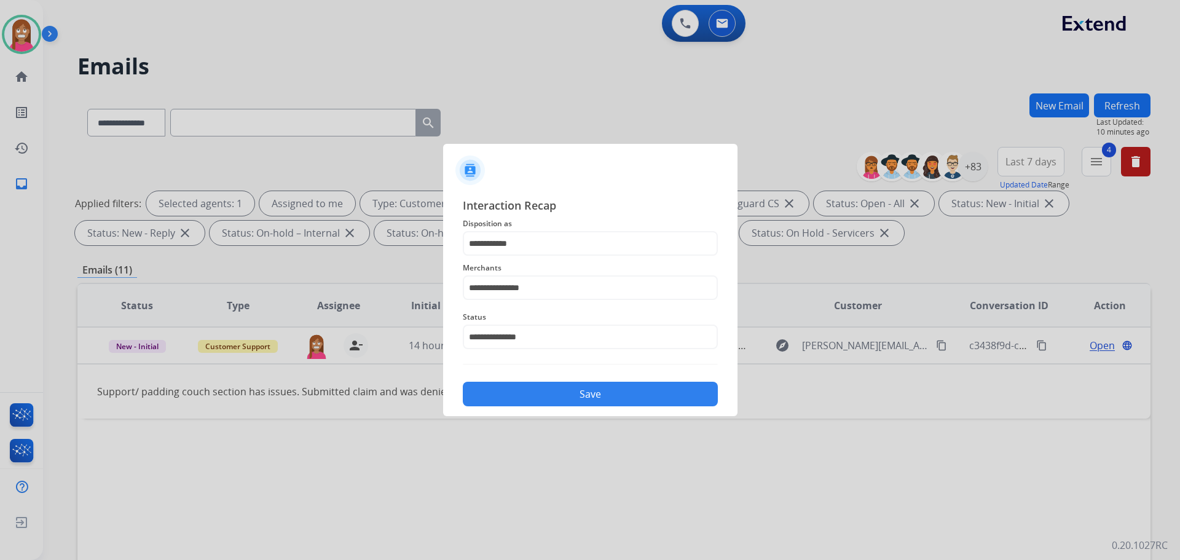
click at [517, 390] on button "Save" at bounding box center [590, 394] width 255 height 25
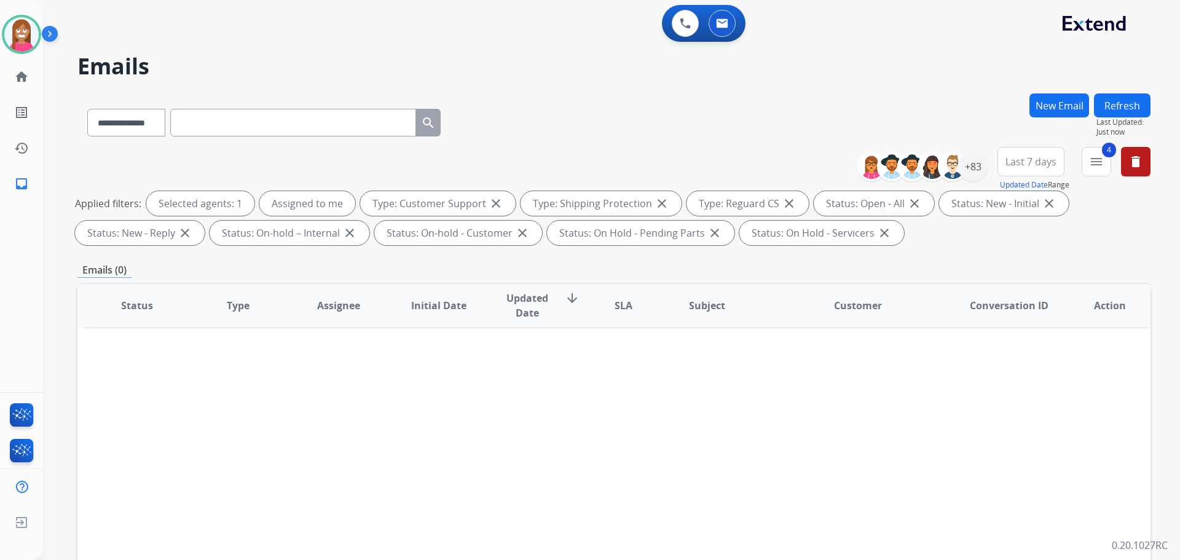
scroll to position [198, 0]
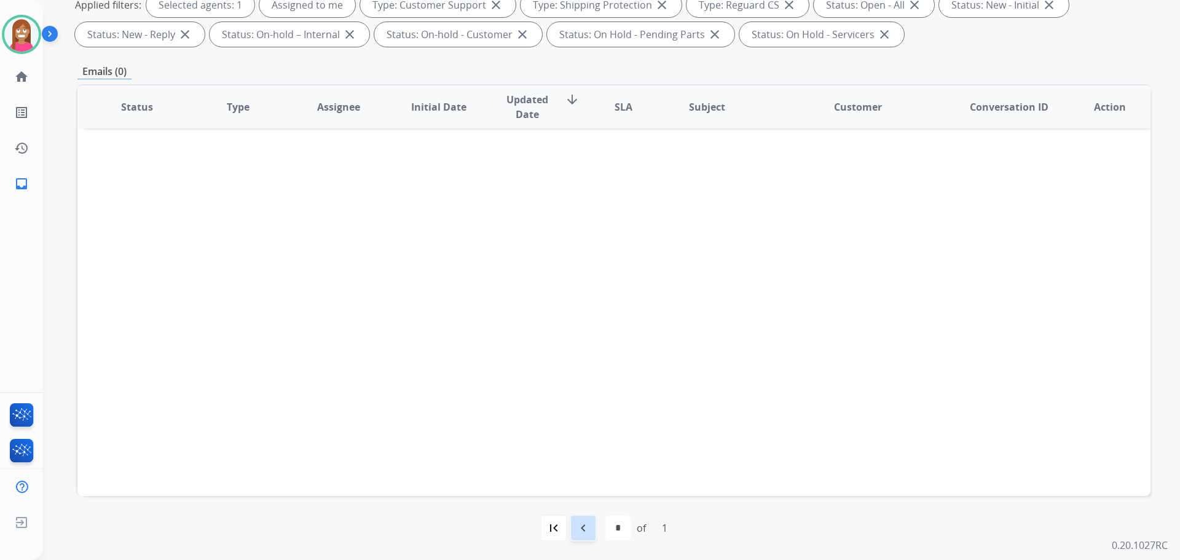
click at [585, 516] on div "navigate_before" at bounding box center [583, 527] width 27 height 27
select select "*"
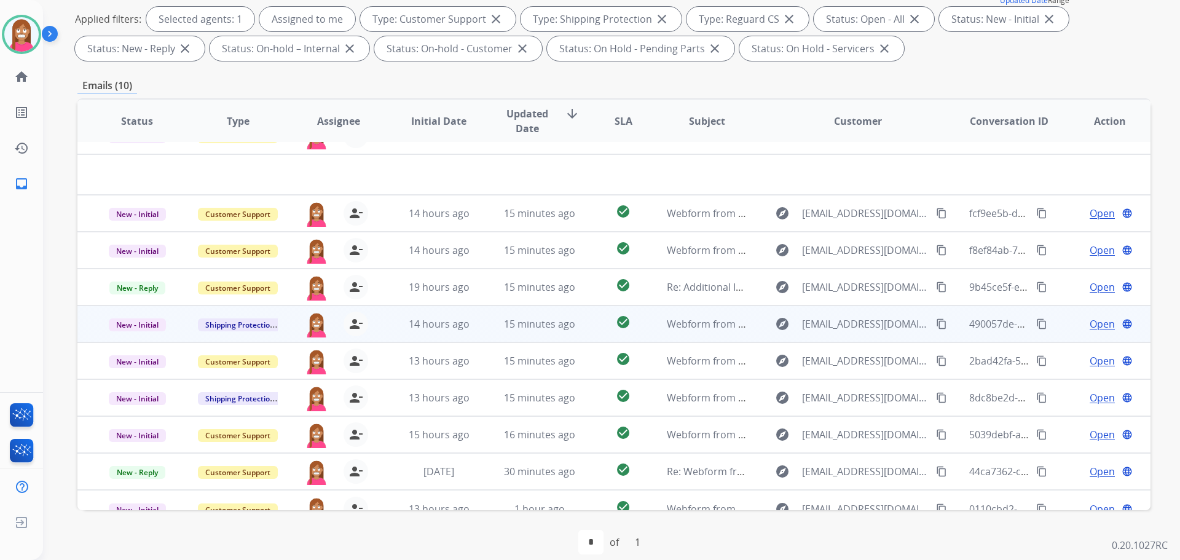
scroll to position [0, 0]
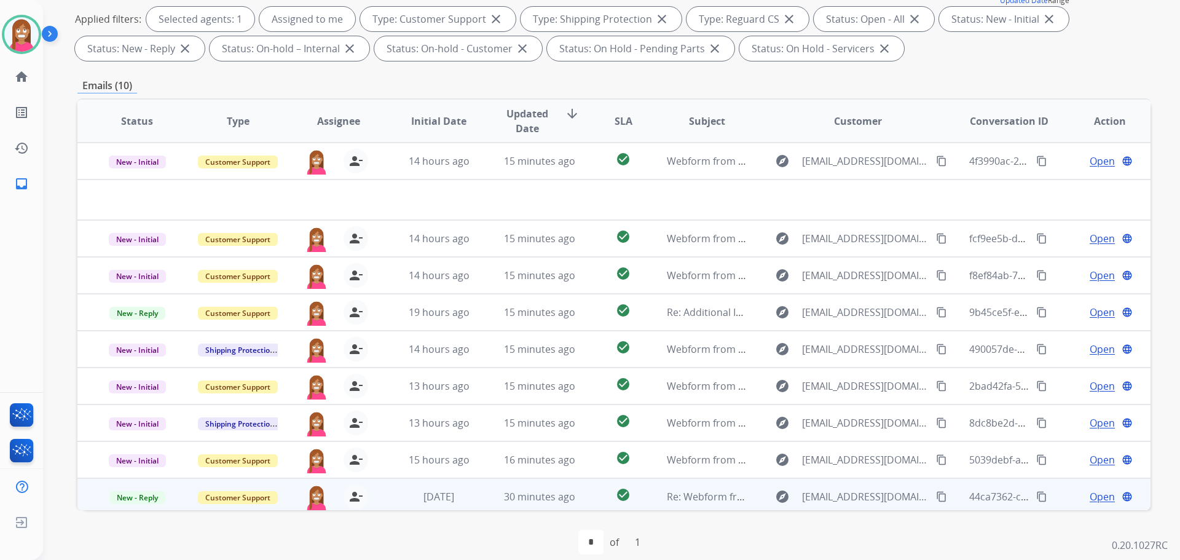
click at [480, 504] on td "30 minutes ago" at bounding box center [530, 496] width 101 height 37
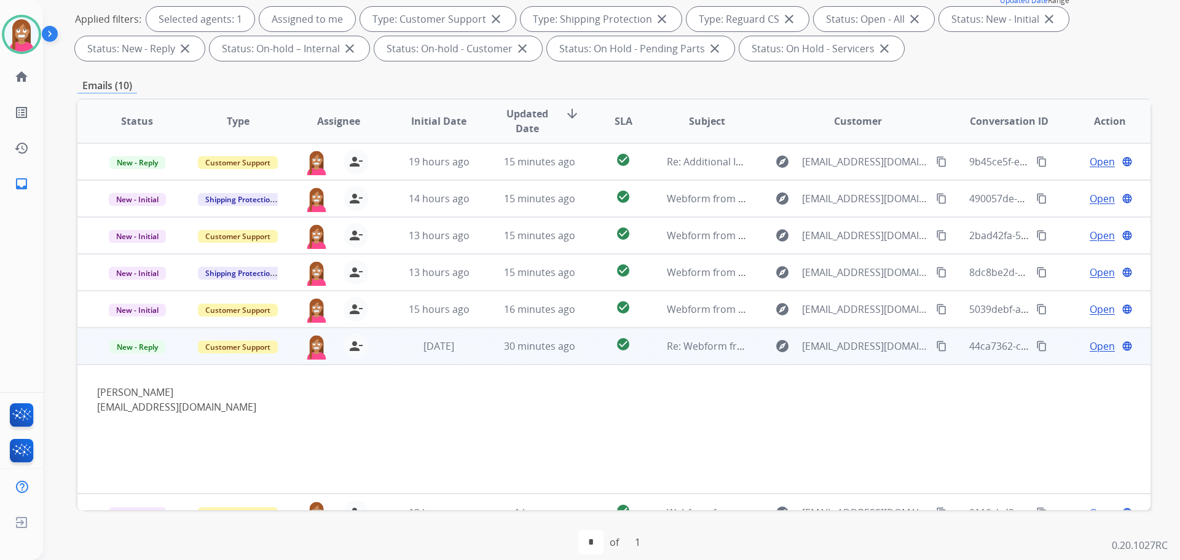
scroll to position [130, 0]
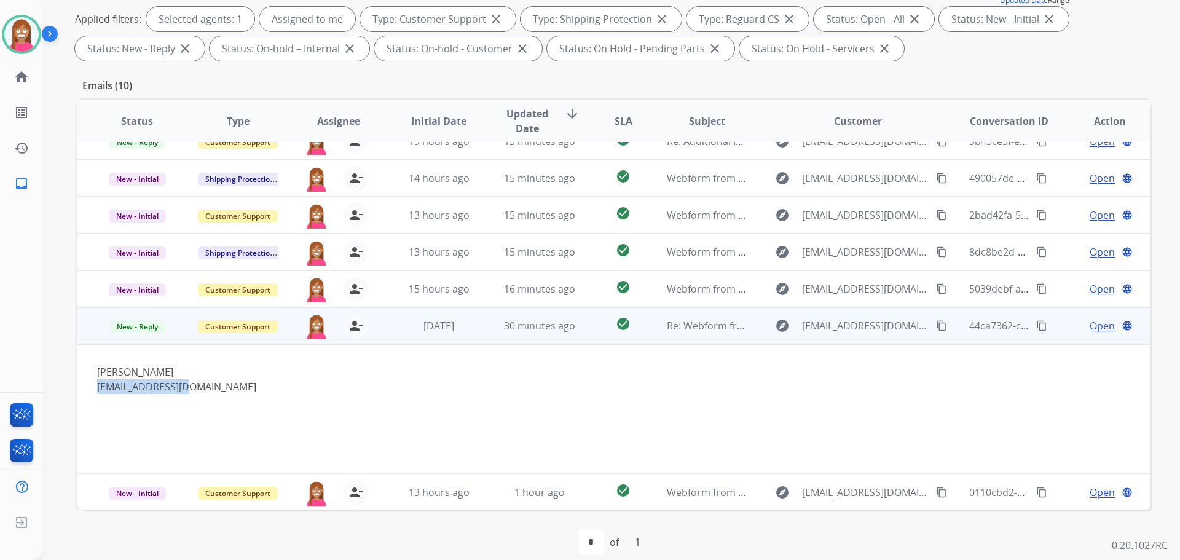
drag, startPoint x: 181, startPoint y: 385, endPoint x: 94, endPoint y: 391, distance: 87.5
click at [94, 391] on td "[PERSON_NAME] [EMAIL_ADDRESS][DOMAIN_NAME]" at bounding box center [513, 408] width 872 height 129
copy link "[EMAIL_ADDRESS][DOMAIN_NAME]"
click at [1090, 322] on span "Open" at bounding box center [1102, 325] width 25 height 15
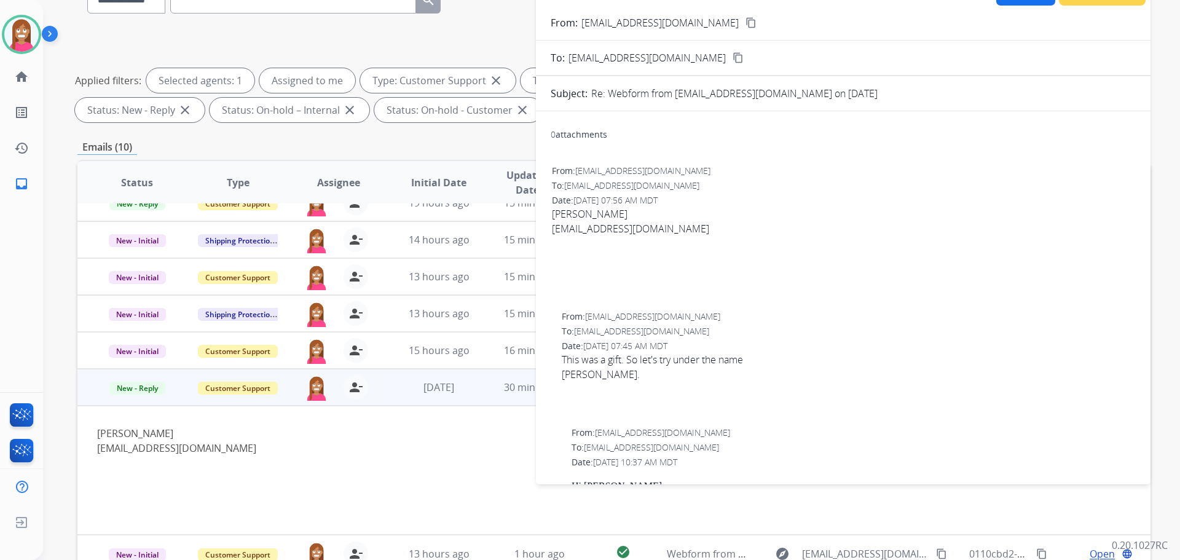
scroll to position [0, 0]
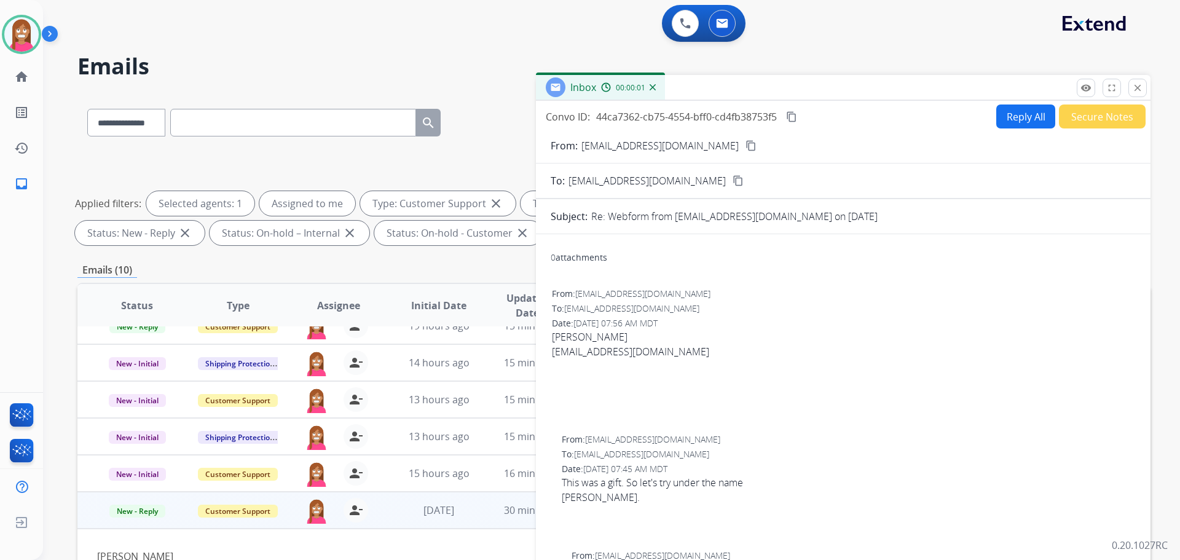
click at [1019, 119] on button "Reply All" at bounding box center [1025, 116] width 59 height 24
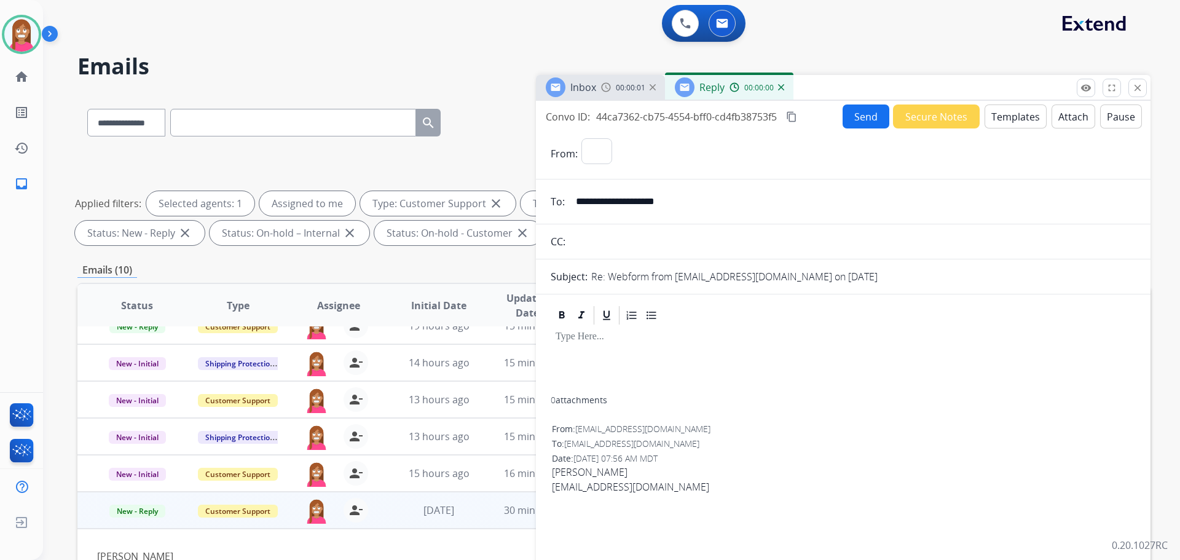
select select "**********"
click at [1014, 126] on button "Templates" at bounding box center [1015, 116] width 62 height 24
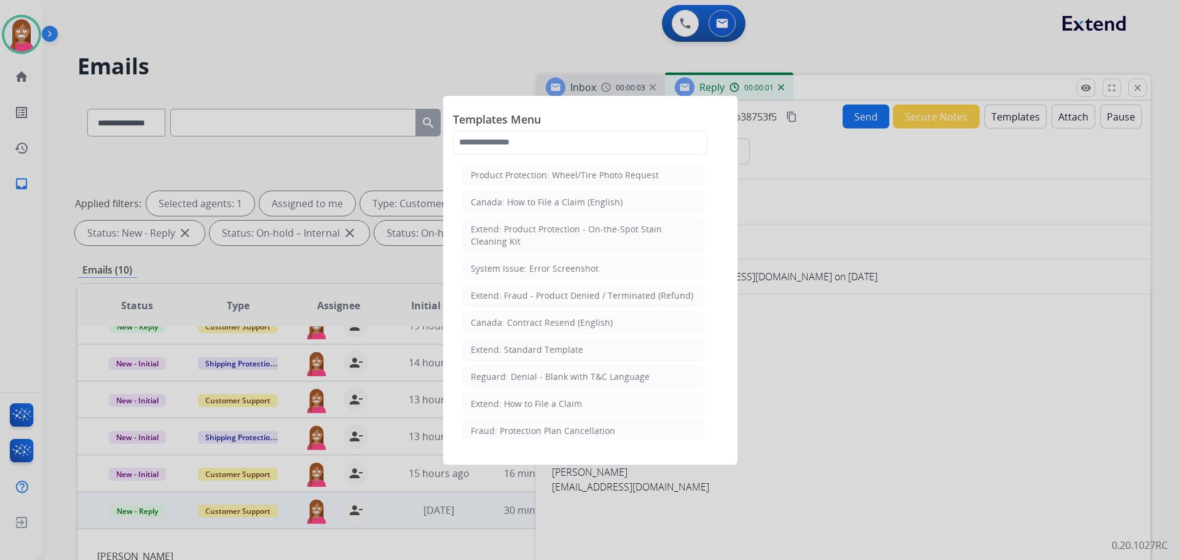
click at [545, 402] on div "Extend: How to File a Claim" at bounding box center [526, 404] width 111 height 12
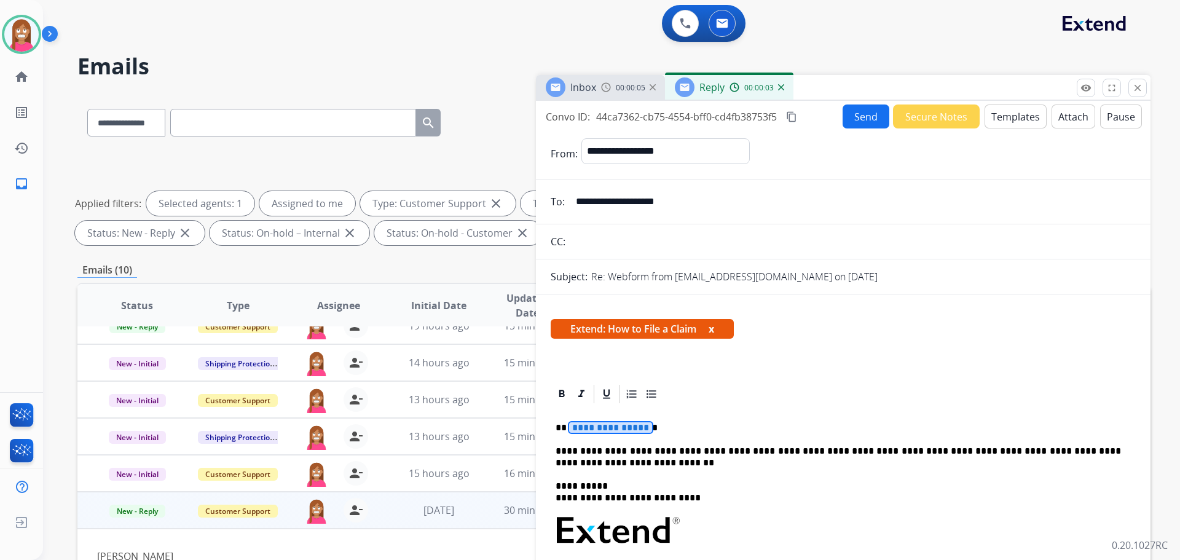
click at [596, 425] on span "**********" at bounding box center [610, 427] width 83 height 10
click at [861, 128] on button "Send" at bounding box center [865, 116] width 47 height 24
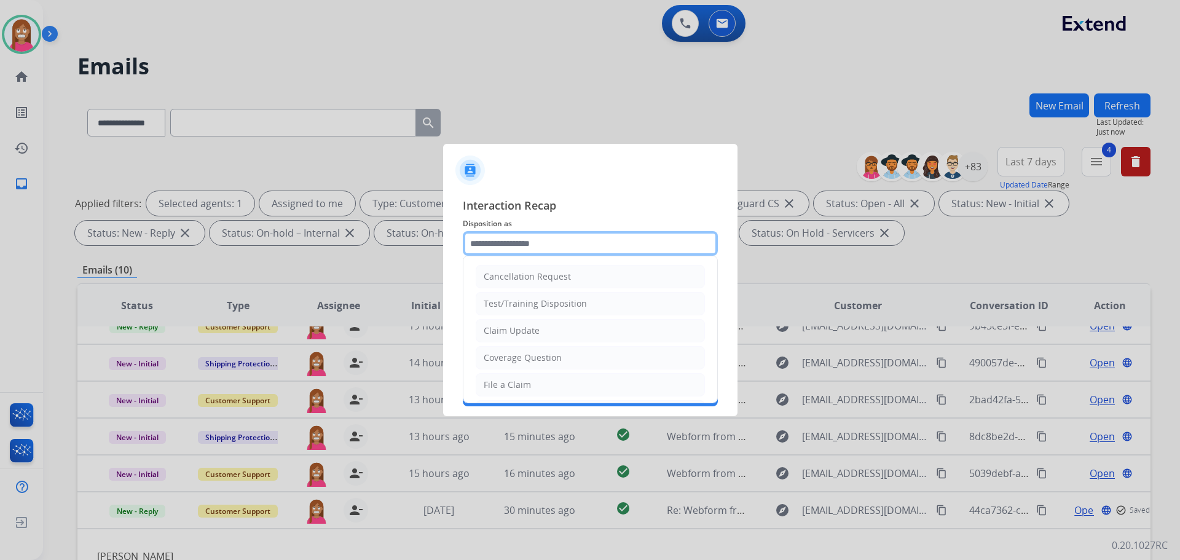
click at [519, 243] on input "text" at bounding box center [590, 243] width 255 height 25
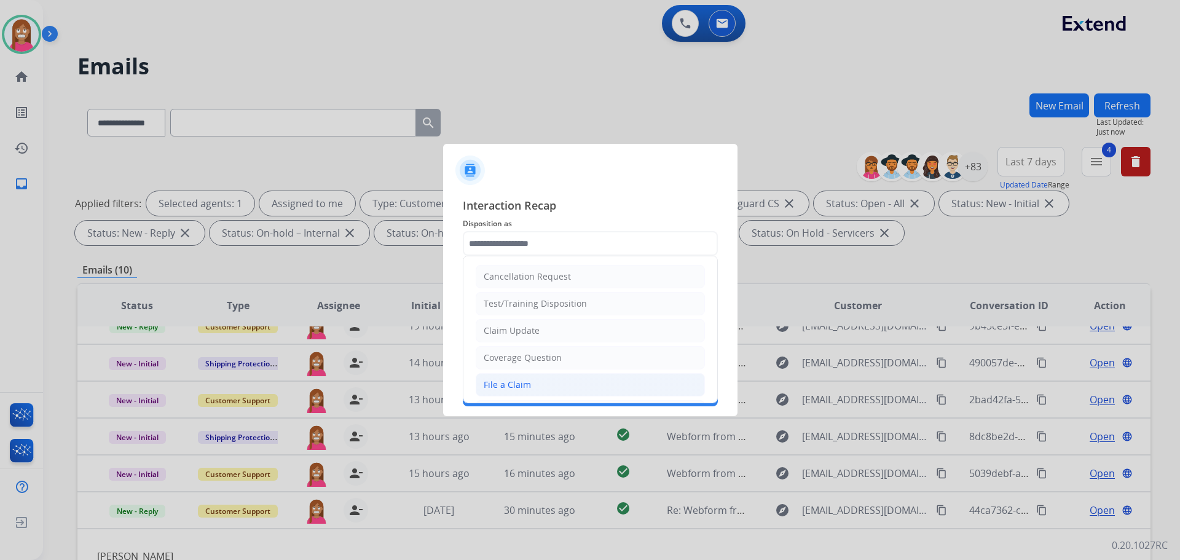
click at [508, 384] on div "File a Claim" at bounding box center [507, 385] width 47 height 12
type input "**********"
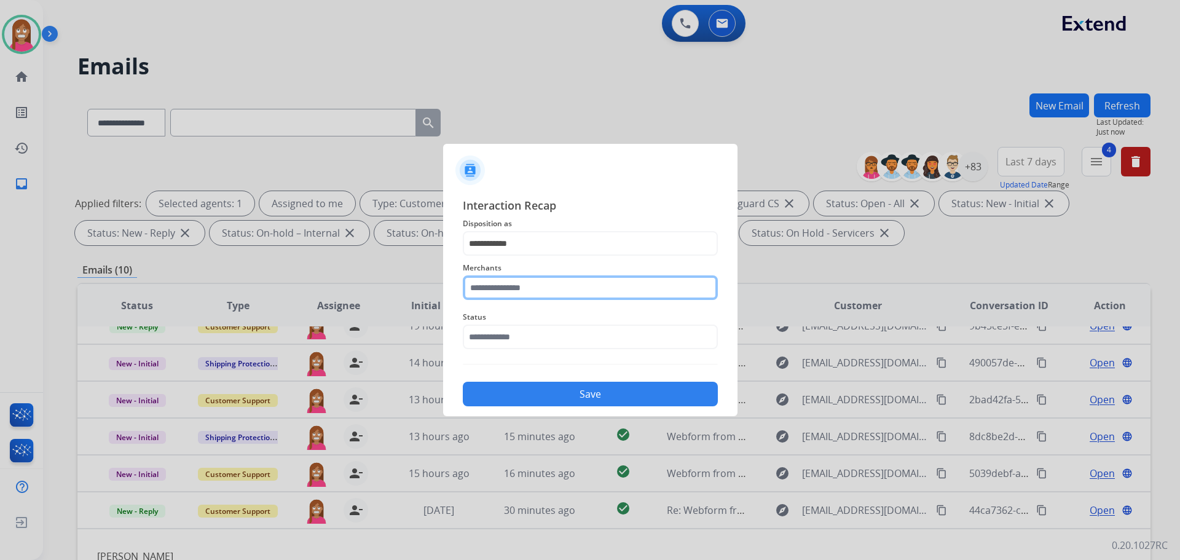
drag, startPoint x: 494, startPoint y: 293, endPoint x: 478, endPoint y: 300, distance: 17.6
click at [493, 294] on input "text" at bounding box center [590, 287] width 255 height 25
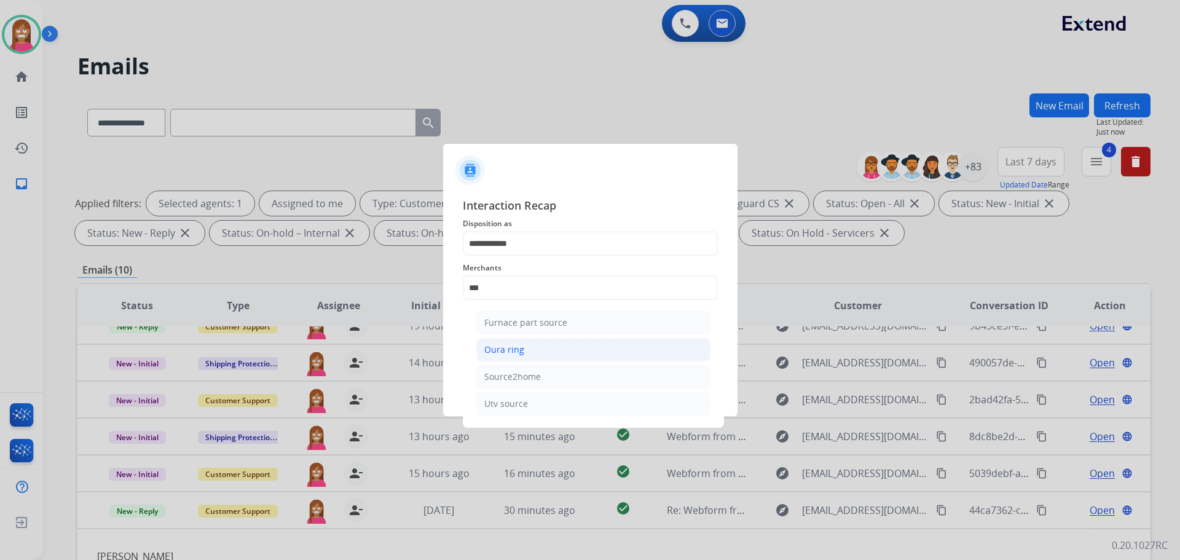
click at [497, 353] on div "Oura ring" at bounding box center [504, 350] width 40 height 12
type input "*********"
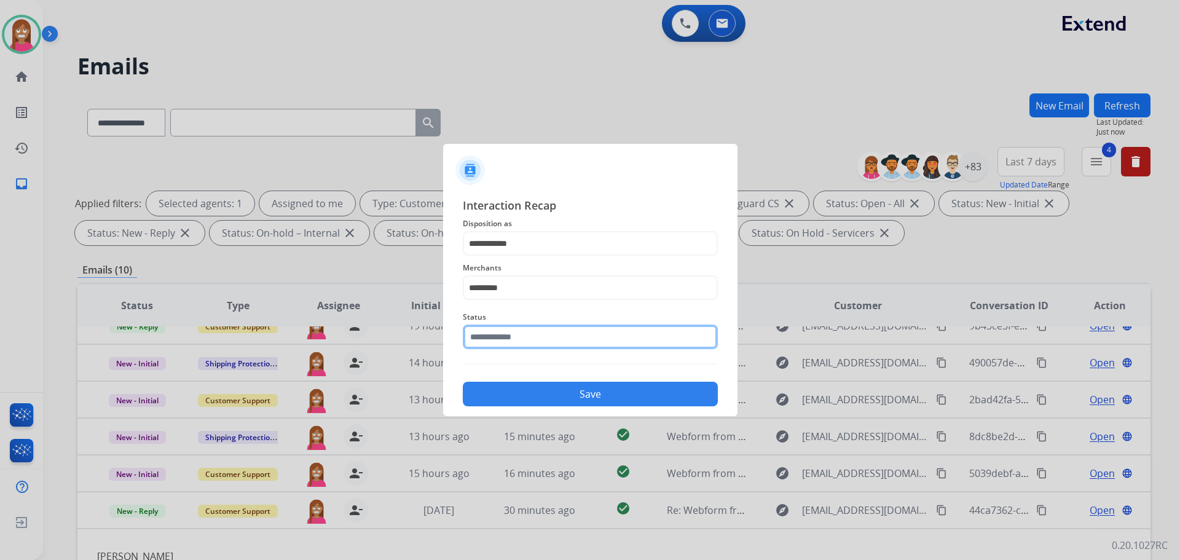
click at [495, 340] on input "text" at bounding box center [590, 336] width 255 height 25
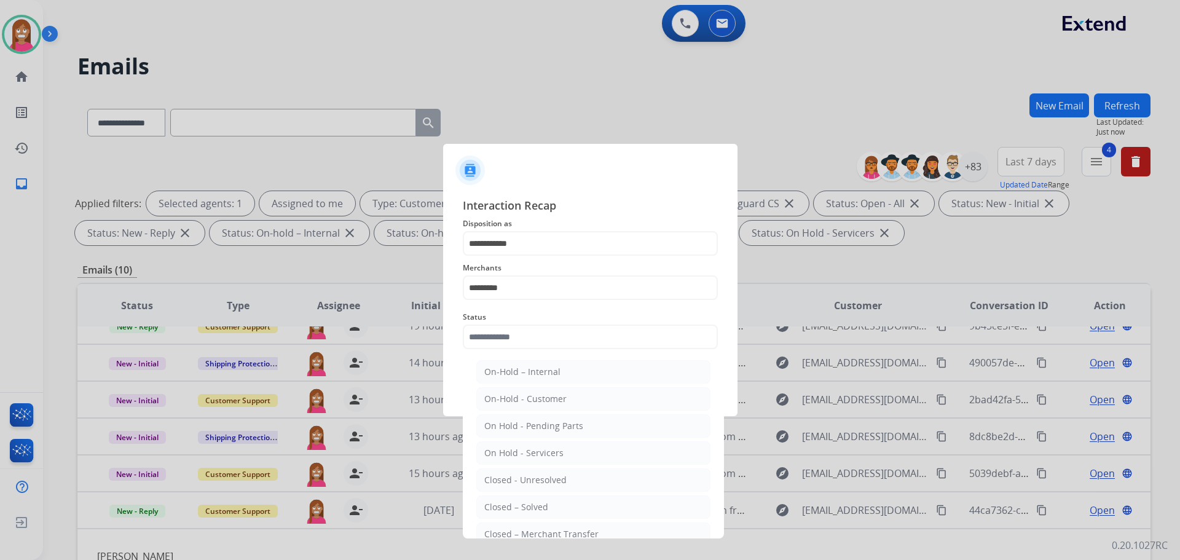
drag, startPoint x: 505, startPoint y: 505, endPoint x: 505, endPoint y: 453, distance: 51.6
click at [505, 504] on div "Closed – Solved" at bounding box center [516, 507] width 64 height 12
type input "**********"
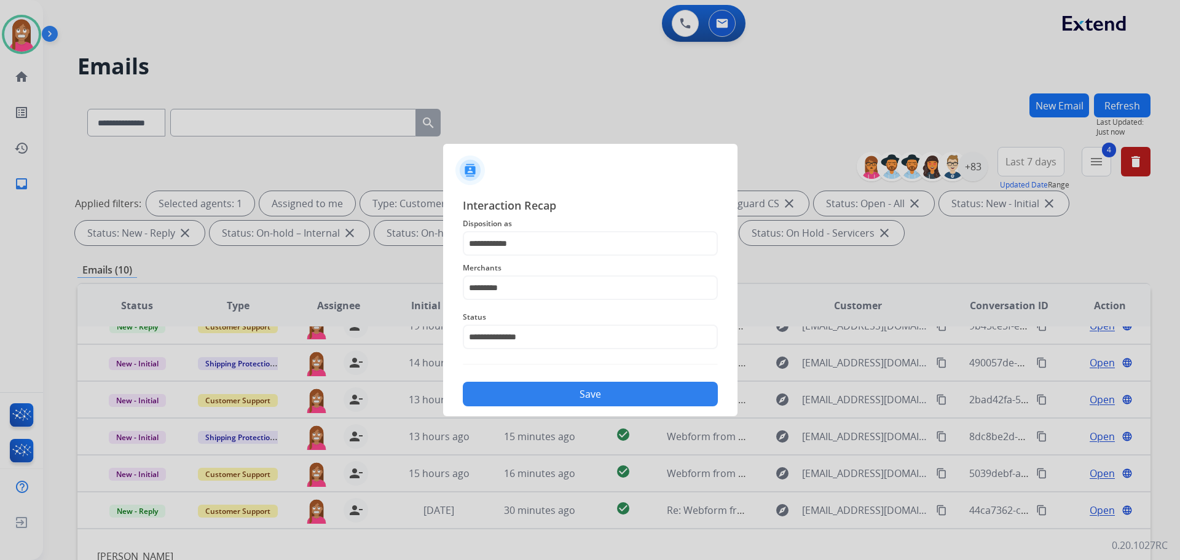
click at [514, 388] on button "Save" at bounding box center [590, 394] width 255 height 25
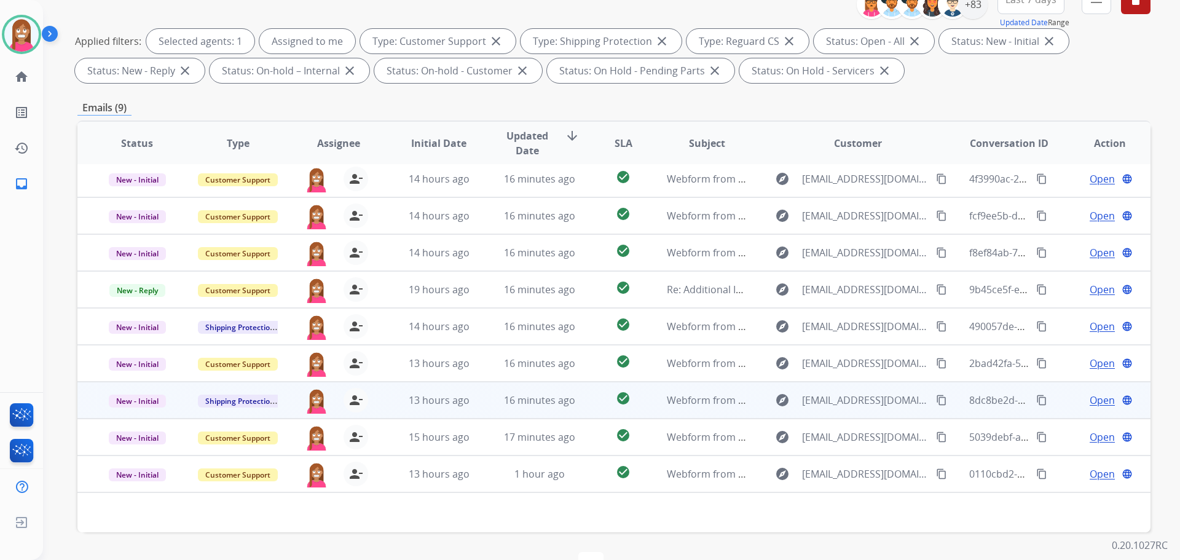
scroll to position [198, 0]
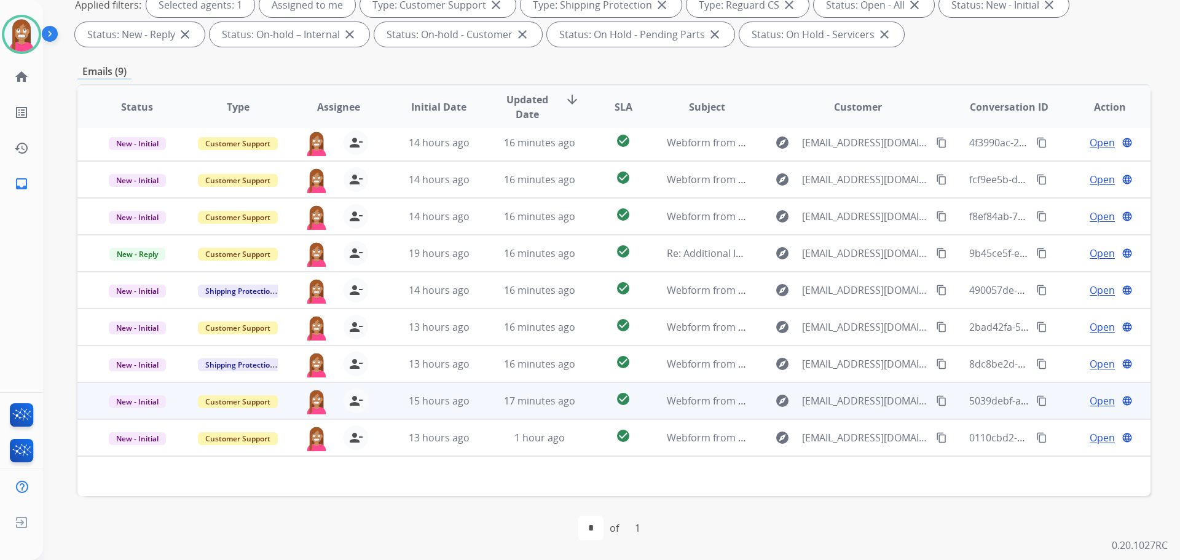
click at [480, 408] on td "17 minutes ago" at bounding box center [530, 400] width 101 height 37
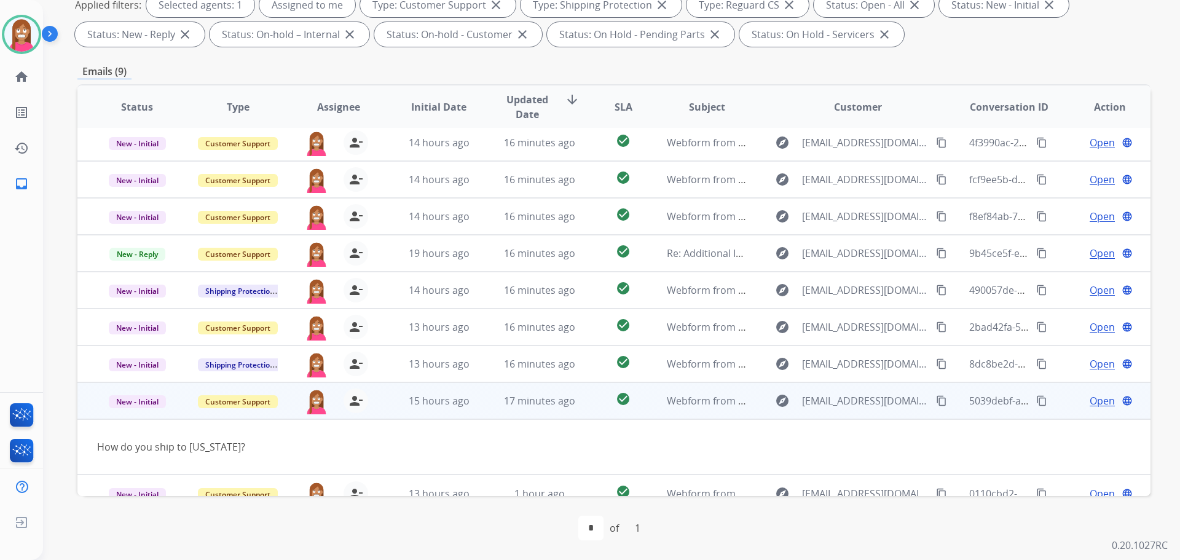
scroll to position [20, 0]
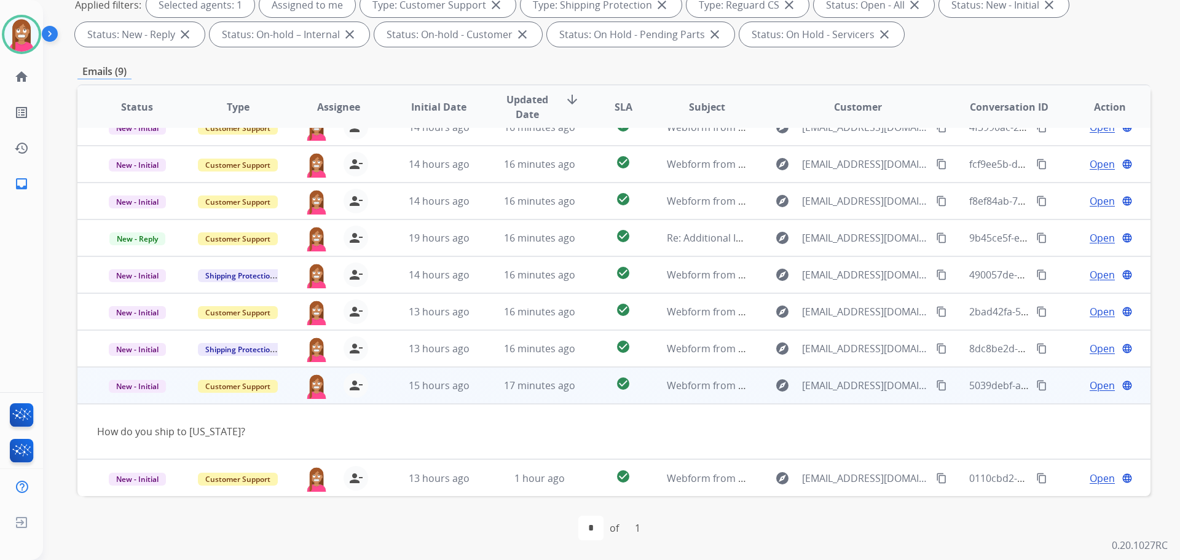
click at [1093, 388] on span "Open" at bounding box center [1102, 385] width 25 height 15
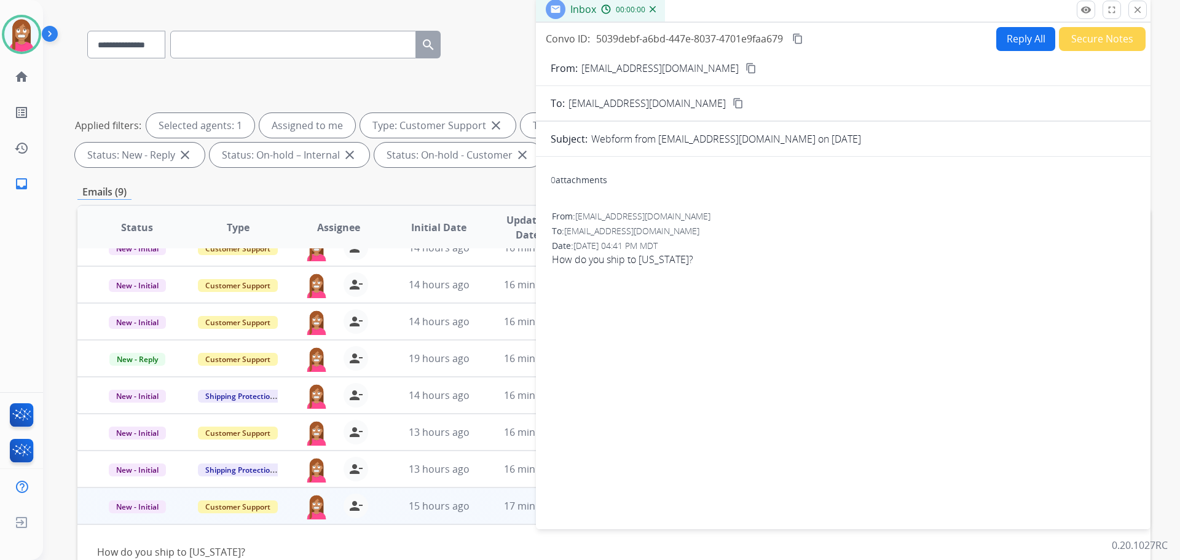
scroll to position [14, 0]
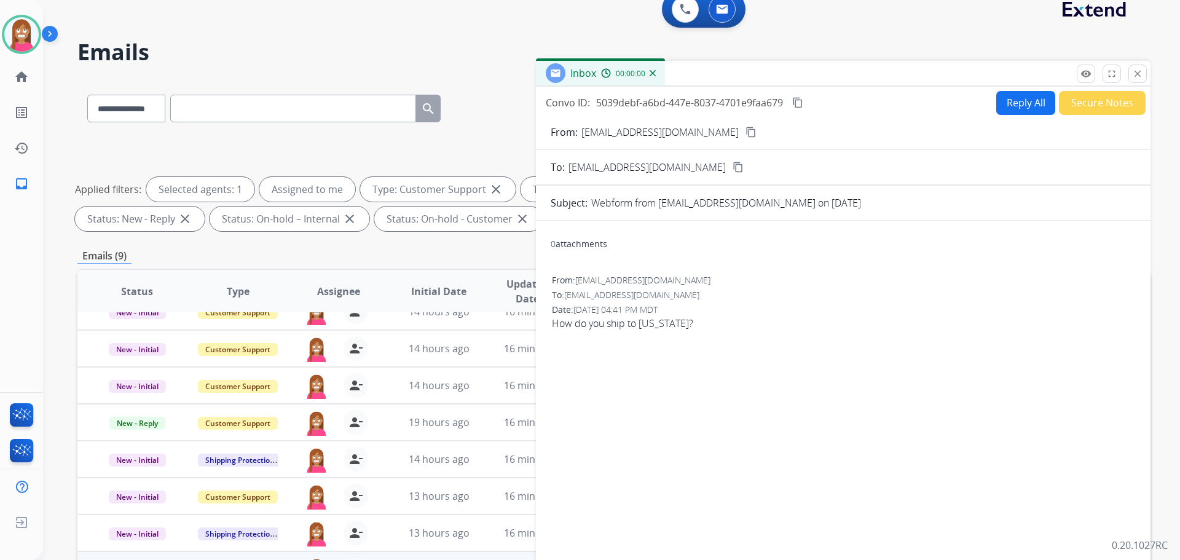
click at [1000, 106] on button "Reply All" at bounding box center [1025, 103] width 59 height 24
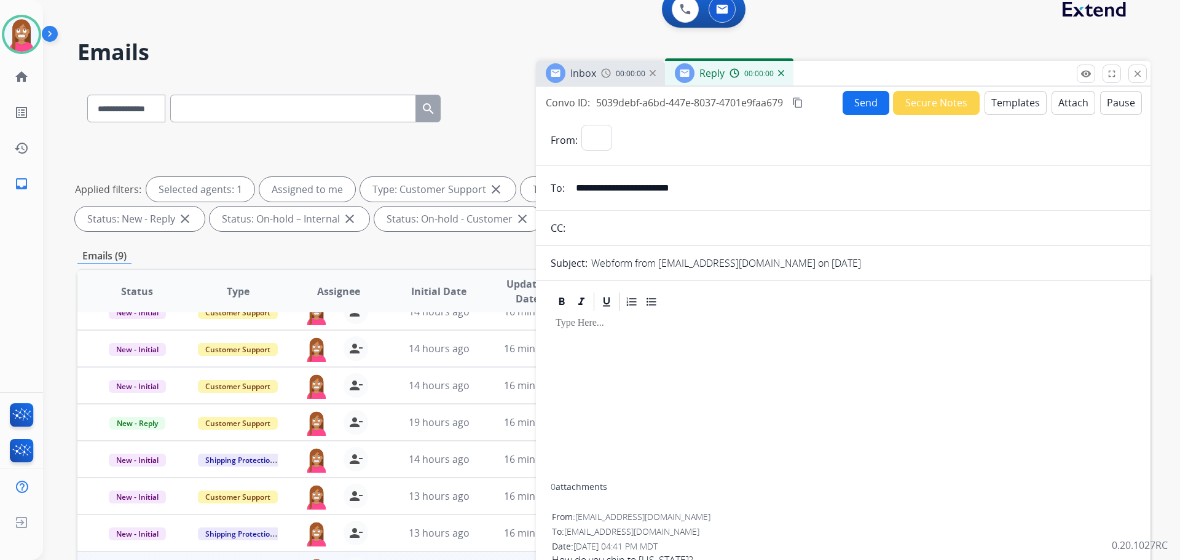
select select "**********"
click at [1000, 106] on button "Templates" at bounding box center [1015, 103] width 62 height 24
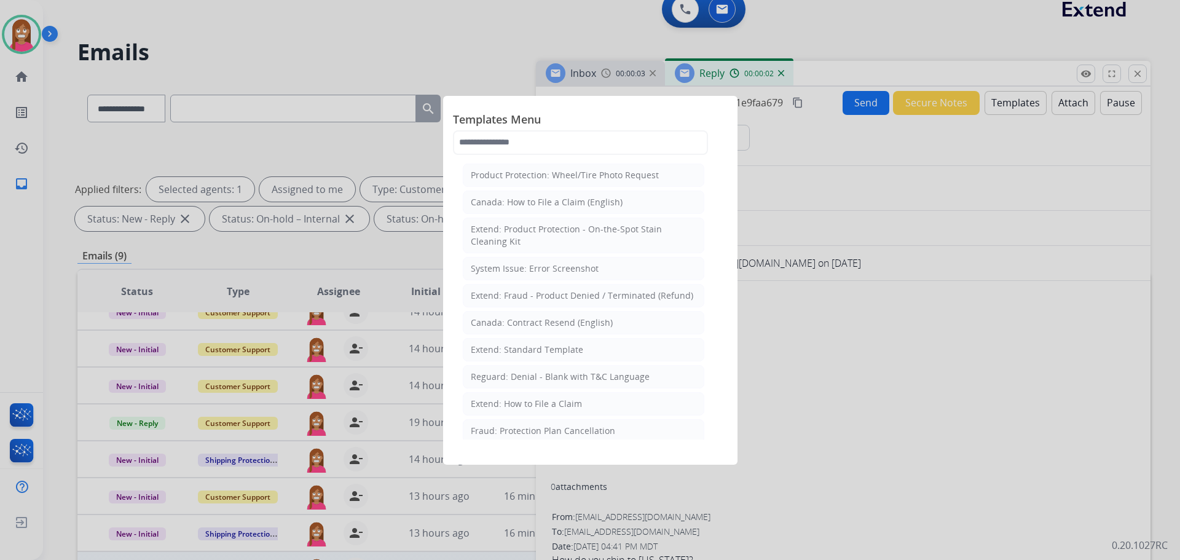
drag, startPoint x: 500, startPoint y: 353, endPoint x: 635, endPoint y: 425, distance: 153.1
click at [500, 353] on div "Extend: Standard Template" at bounding box center [527, 350] width 112 height 12
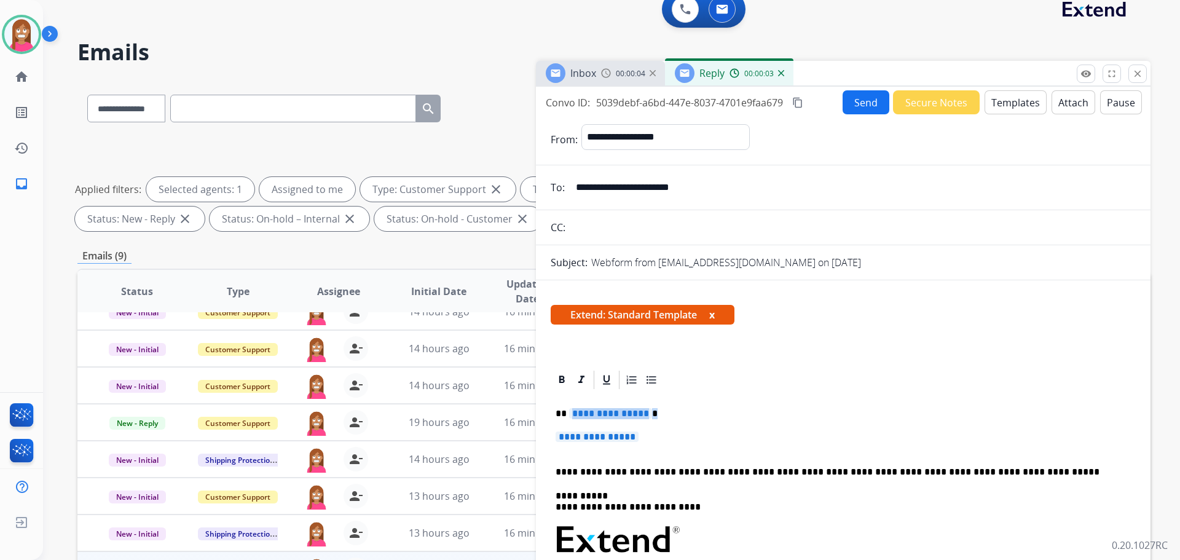
drag, startPoint x: 674, startPoint y: 443, endPoint x: 603, endPoint y: 414, distance: 77.1
click at [666, 436] on p "**********" at bounding box center [843, 442] width 575 height 23
drag, startPoint x: 665, startPoint y: 438, endPoint x: 556, endPoint y: 406, distance: 113.4
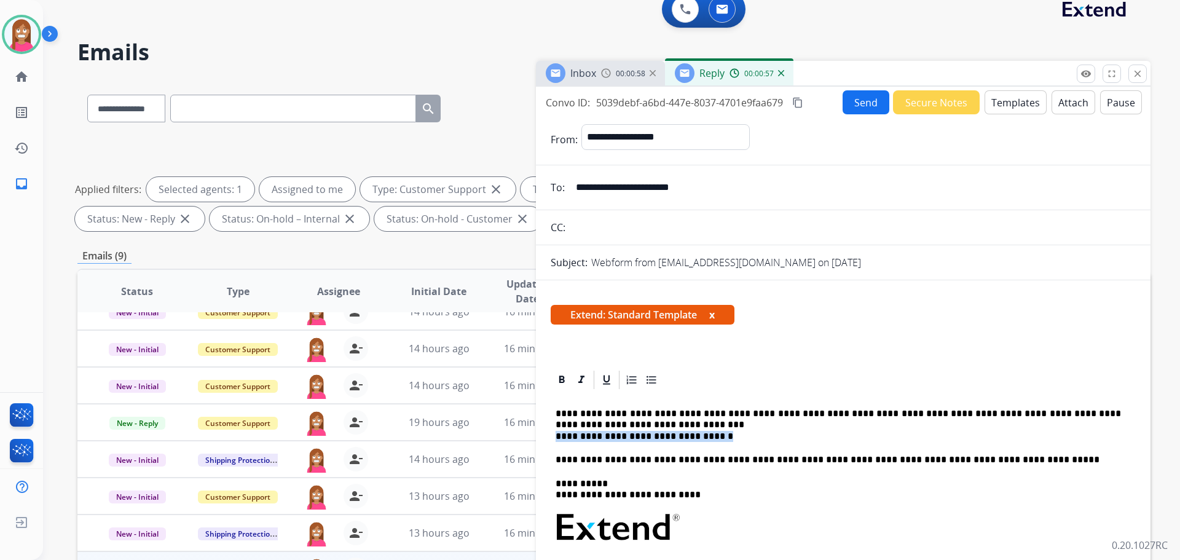
drag, startPoint x: 711, startPoint y: 434, endPoint x: 554, endPoint y: 436, distance: 157.3
click at [554, 436] on div "**********" at bounding box center [843, 566] width 585 height 351
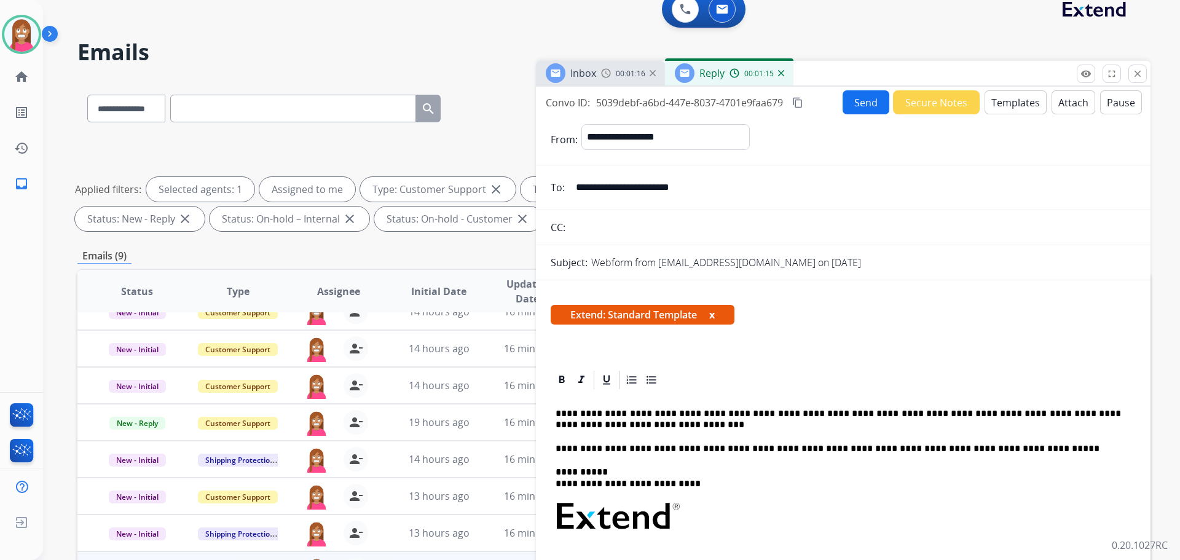
click at [858, 102] on button "Send" at bounding box center [865, 102] width 47 height 24
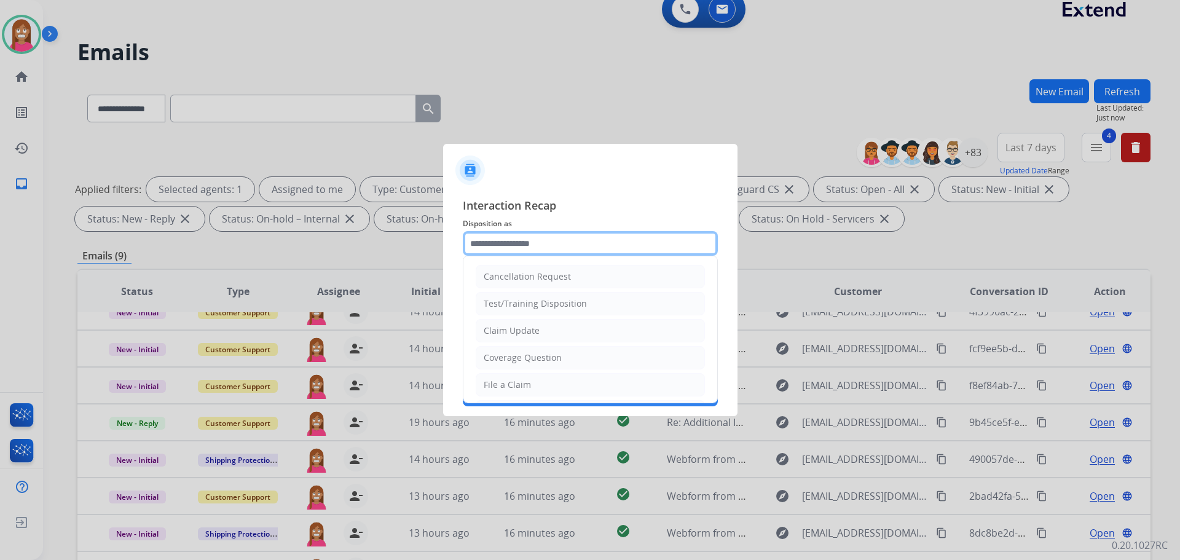
click at [523, 246] on input "text" at bounding box center [590, 243] width 255 height 25
click at [511, 355] on div "Coverage Question" at bounding box center [523, 357] width 78 height 12
type input "**********"
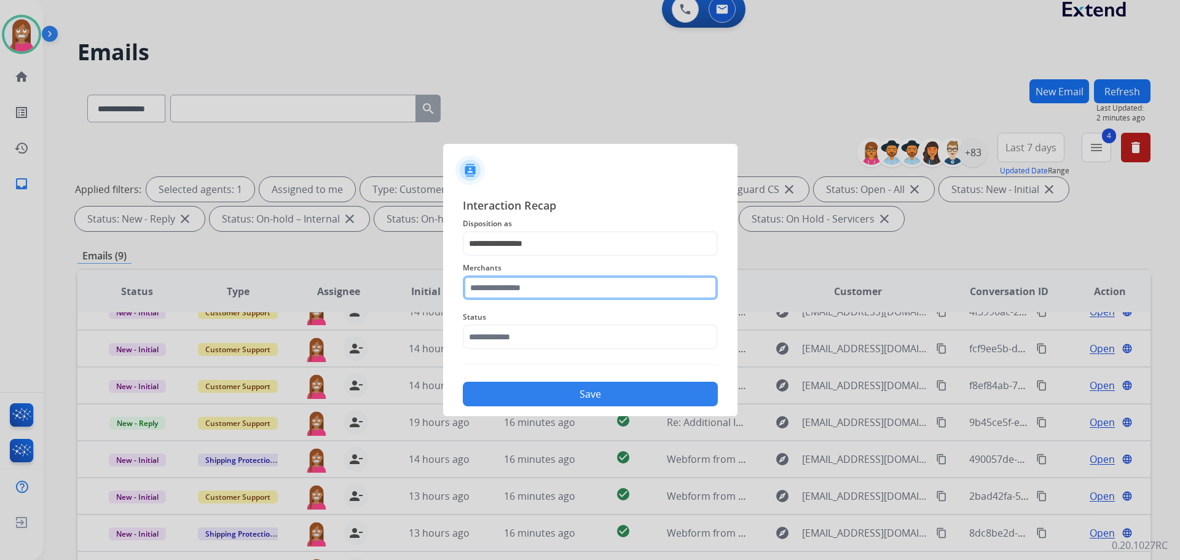
click at [517, 296] on input "text" at bounding box center [590, 287] width 255 height 25
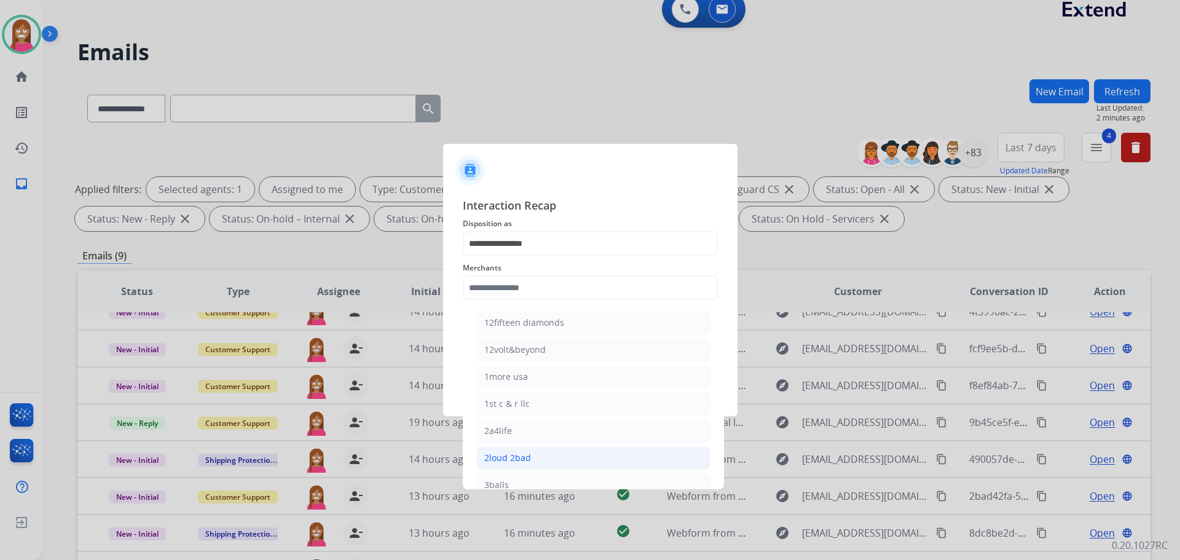
click at [506, 454] on div "2loud 2bad" at bounding box center [507, 458] width 47 height 12
type input "**********"
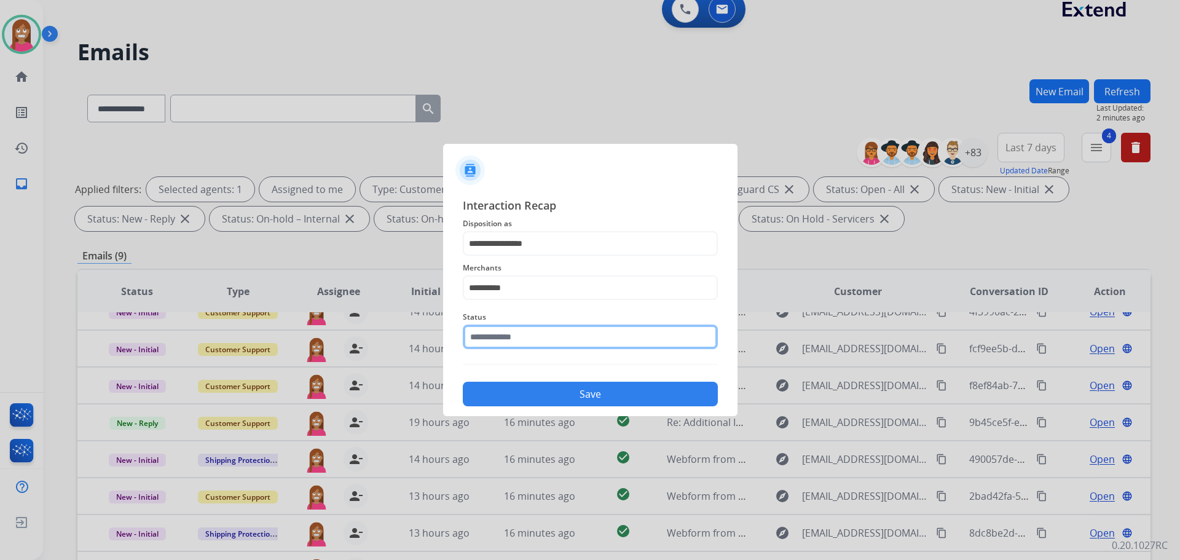
drag, startPoint x: 478, startPoint y: 338, endPoint x: 481, endPoint y: 346, distance: 8.6
click at [480, 340] on input "text" at bounding box center [590, 336] width 255 height 25
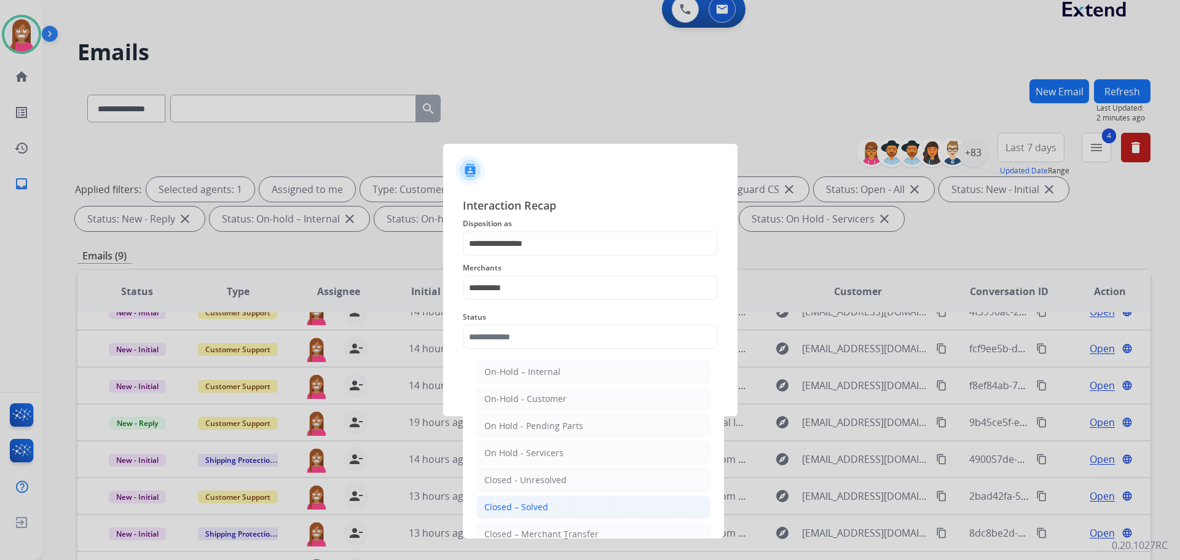
click at [510, 508] on div "Closed – Solved" at bounding box center [516, 507] width 64 height 12
type input "**********"
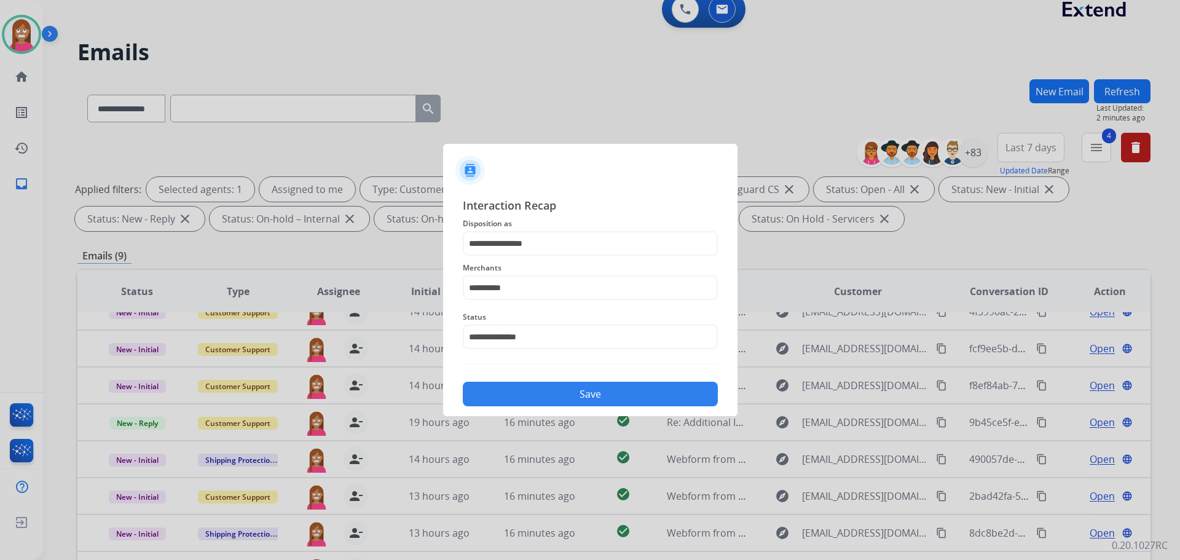
click at [487, 390] on button "Save" at bounding box center [590, 394] width 255 height 25
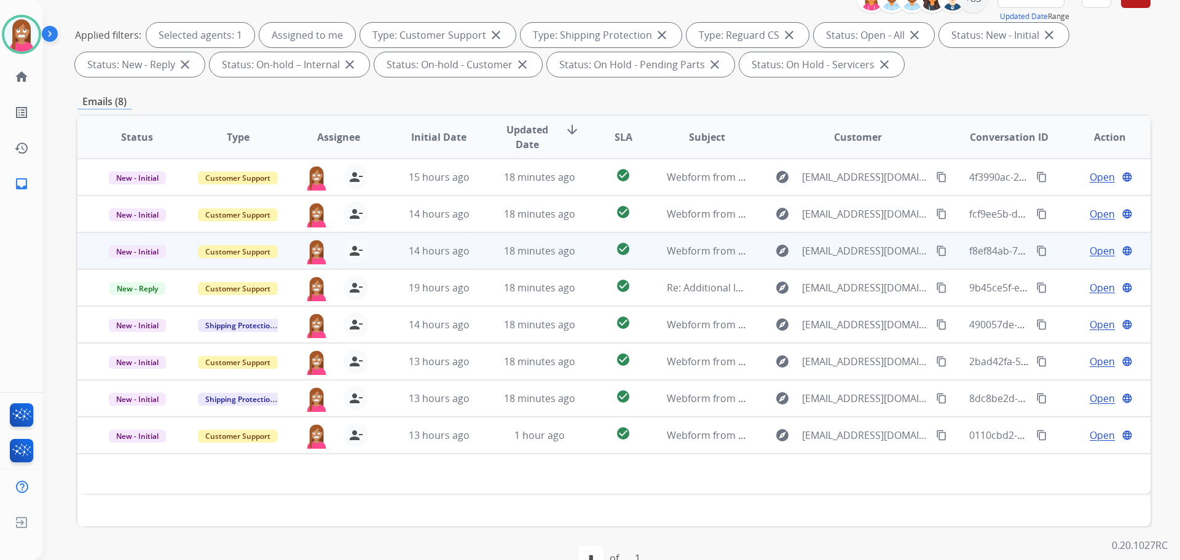
scroll to position [198, 0]
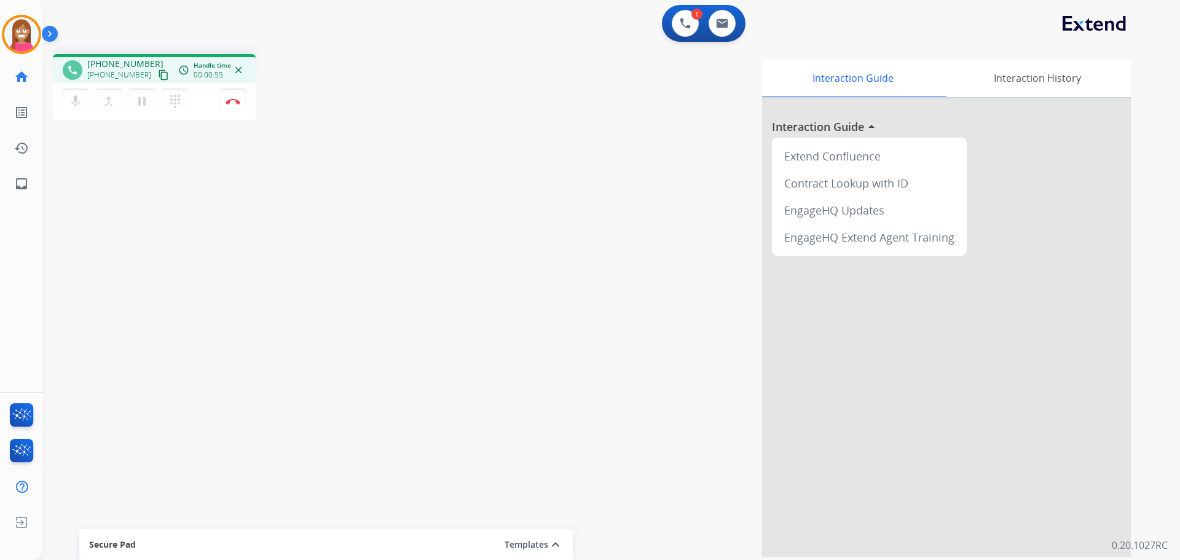
click at [158, 75] on mat-icon "content_copy" at bounding box center [163, 74] width 11 height 11
click at [230, 100] on img at bounding box center [233, 101] width 15 height 6
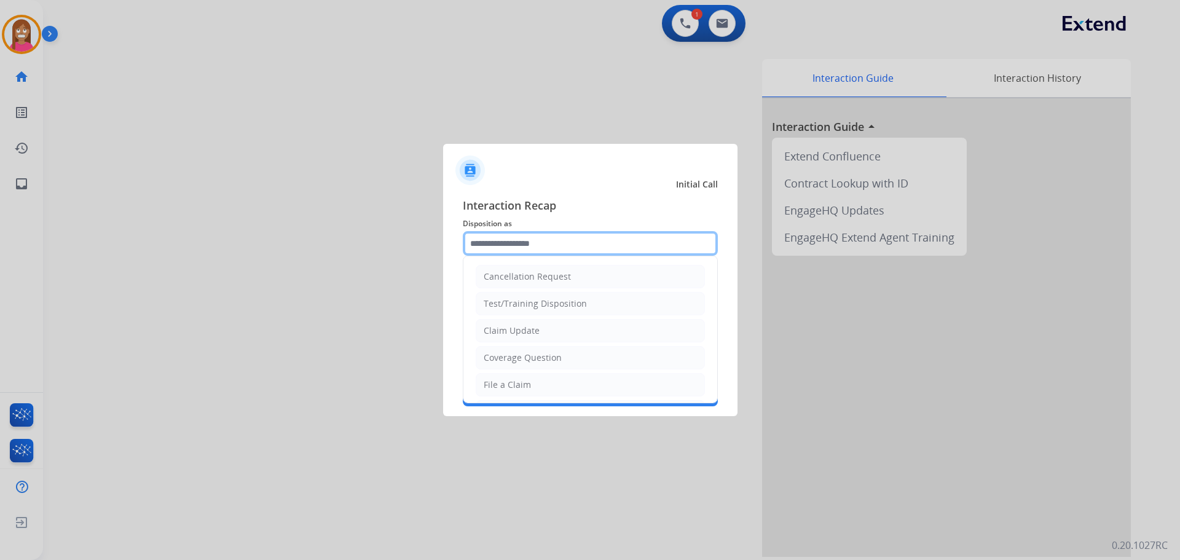
click at [533, 241] on input "text" at bounding box center [590, 243] width 255 height 25
click at [497, 332] on div "Claim Update" at bounding box center [512, 330] width 56 height 12
type input "**********"
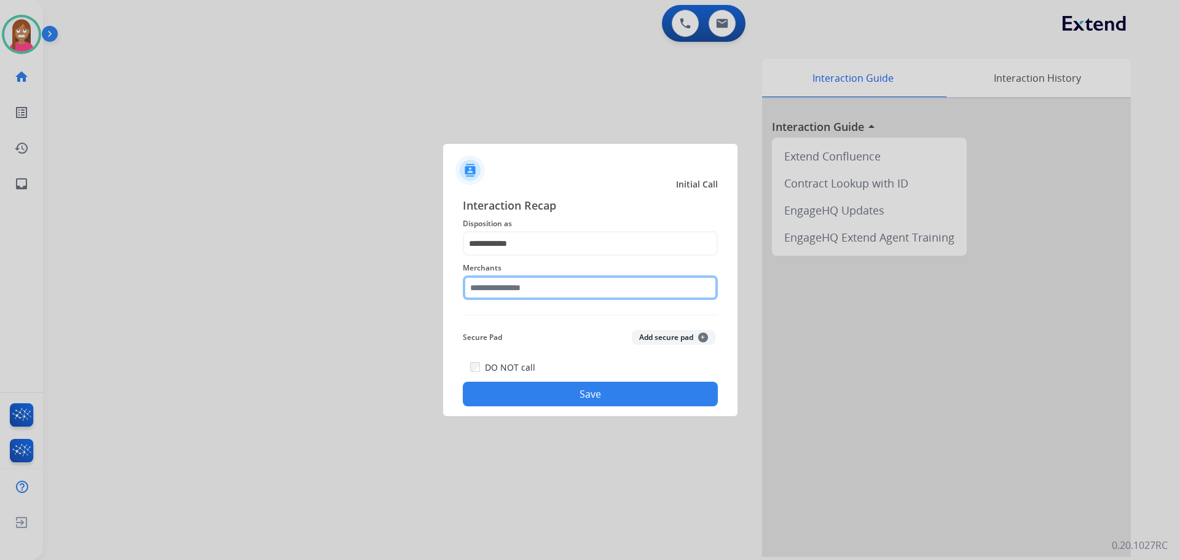
click at [508, 294] on input "text" at bounding box center [590, 287] width 255 height 25
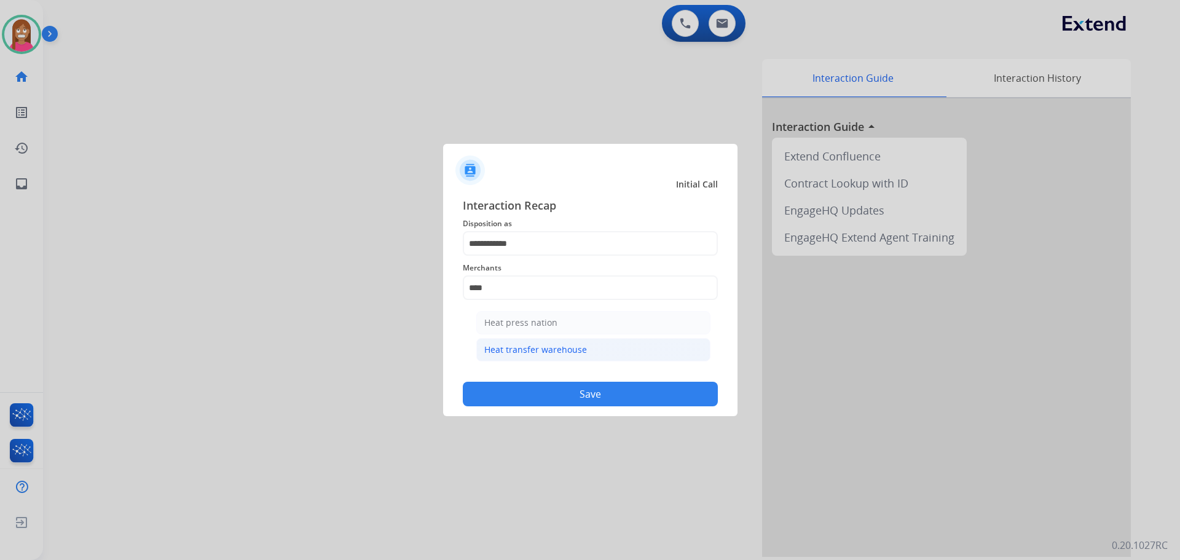
click at [528, 353] on div "Heat transfer warehouse" at bounding box center [535, 350] width 103 height 12
type input "**********"
click at [536, 380] on div "DO NOT call Save" at bounding box center [590, 382] width 255 height 47
click at [541, 397] on button "Save" at bounding box center [590, 394] width 255 height 25
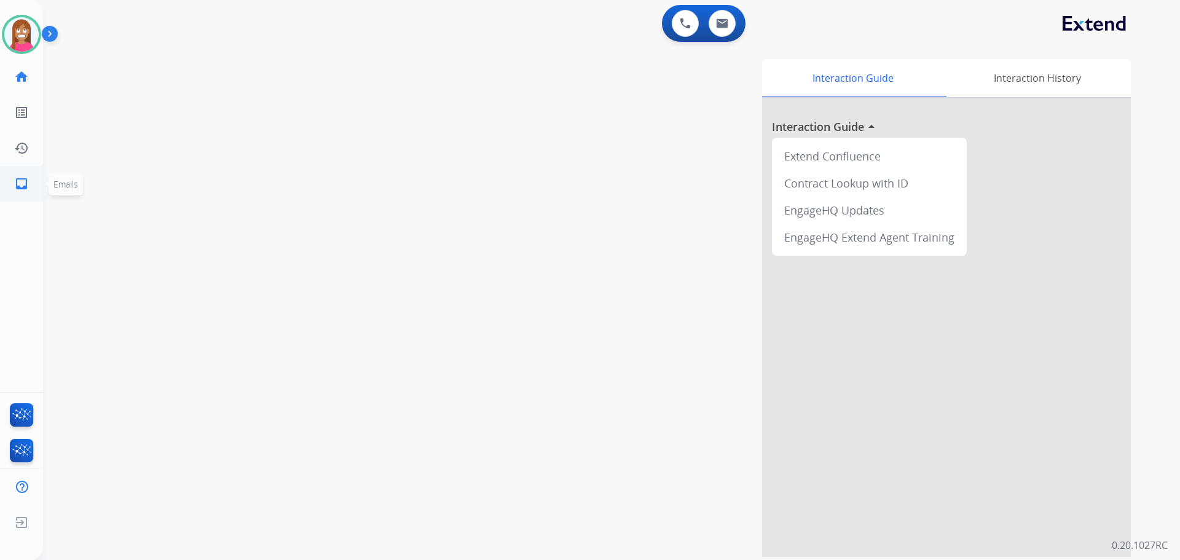
click at [23, 190] on mat-icon "inbox" at bounding box center [21, 183] width 15 height 15
select select "**********"
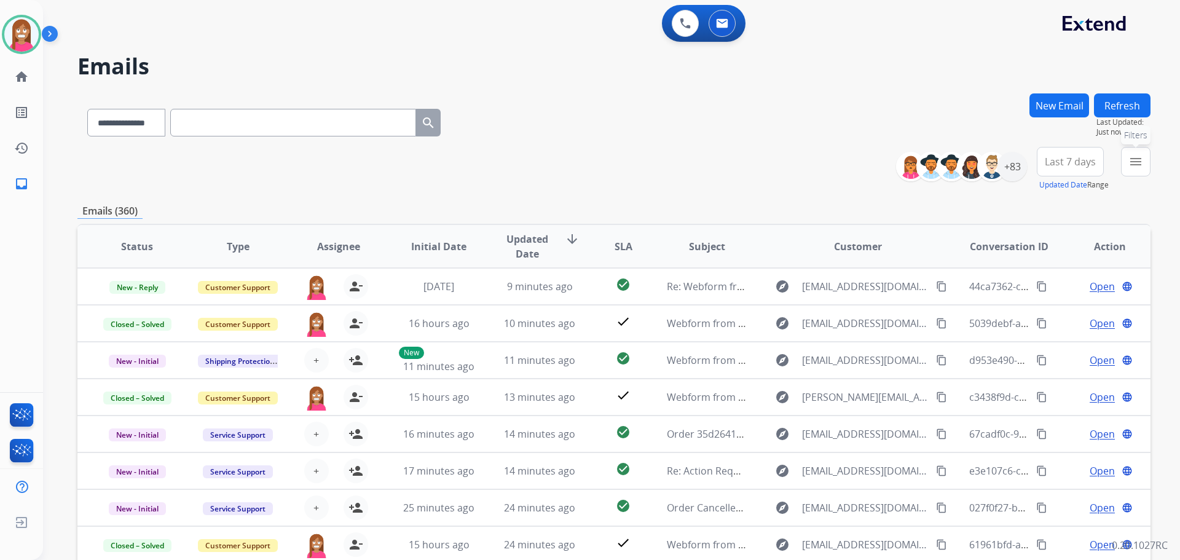
click at [1128, 163] on button "menu Filters" at bounding box center [1135, 161] width 29 height 29
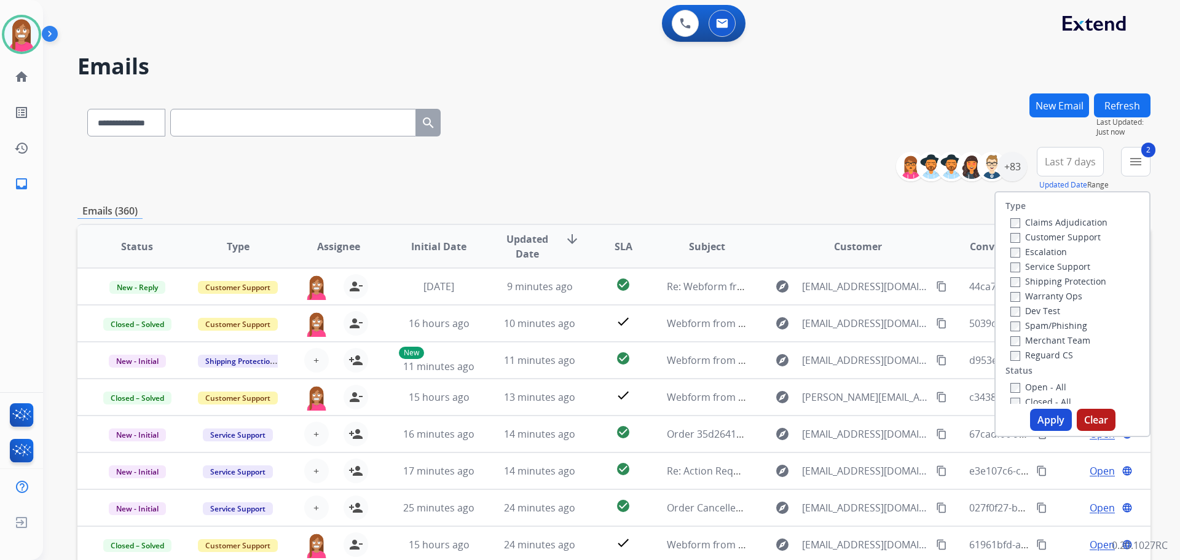
click at [1014, 353] on label "Reguard CS" at bounding box center [1041, 355] width 63 height 12
click at [1015, 391] on label "Open - All" at bounding box center [1038, 387] width 56 height 12
click at [1030, 415] on button "Apply" at bounding box center [1051, 420] width 42 height 22
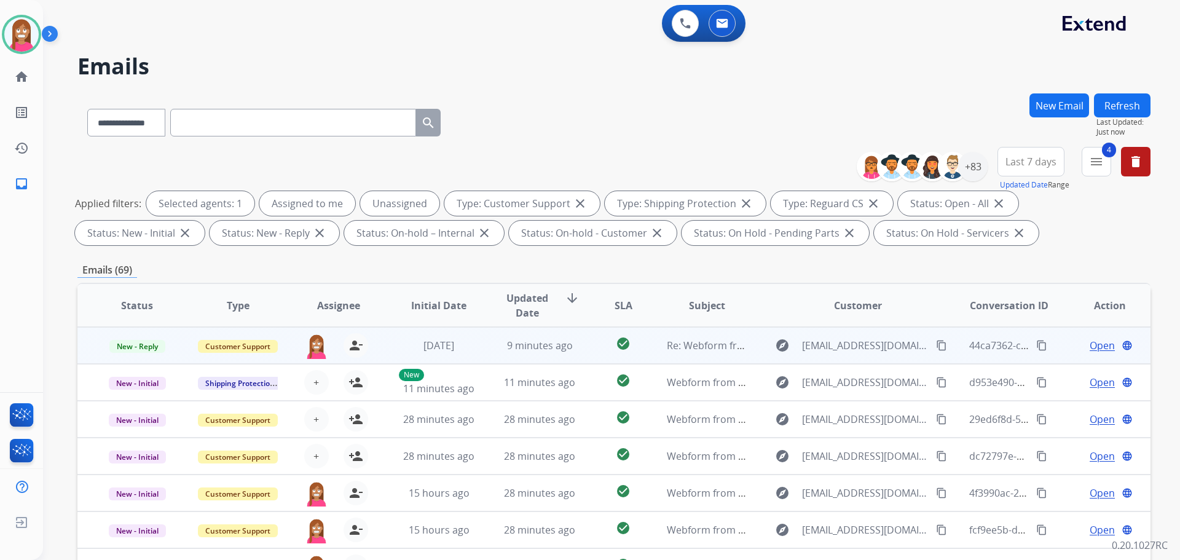
click at [493, 355] on td "9 minutes ago" at bounding box center [530, 345] width 101 height 37
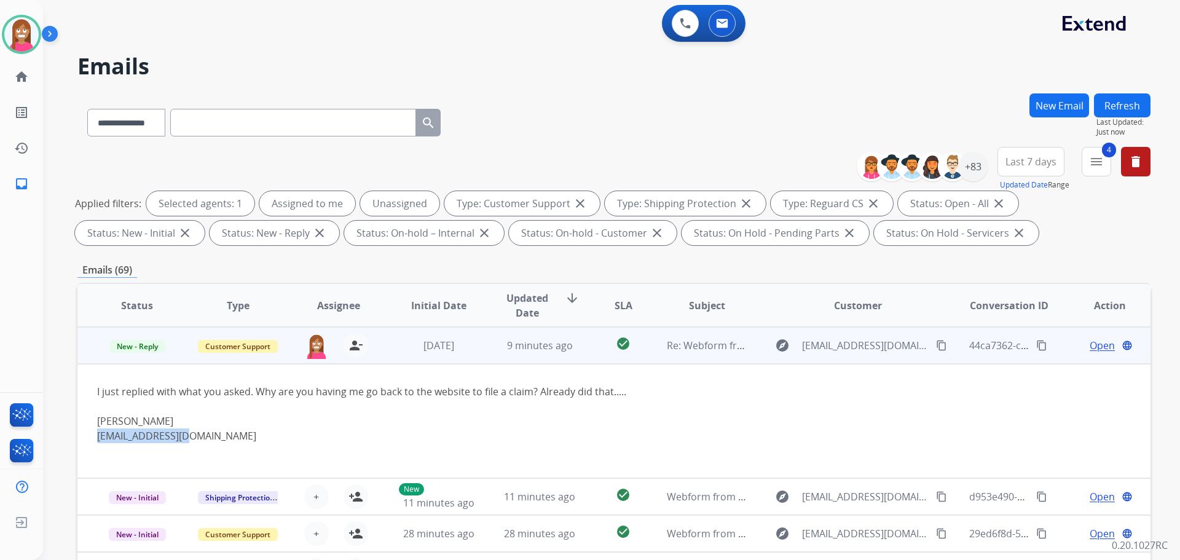
drag, startPoint x: 183, startPoint y: 437, endPoint x: 86, endPoint y: 439, distance: 96.5
click at [86, 439] on td "I just replied with what you asked. Why are you having me go back to the websit…" at bounding box center [513, 421] width 872 height 114
click at [1082, 344] on div "Open language" at bounding box center [1109, 345] width 80 height 15
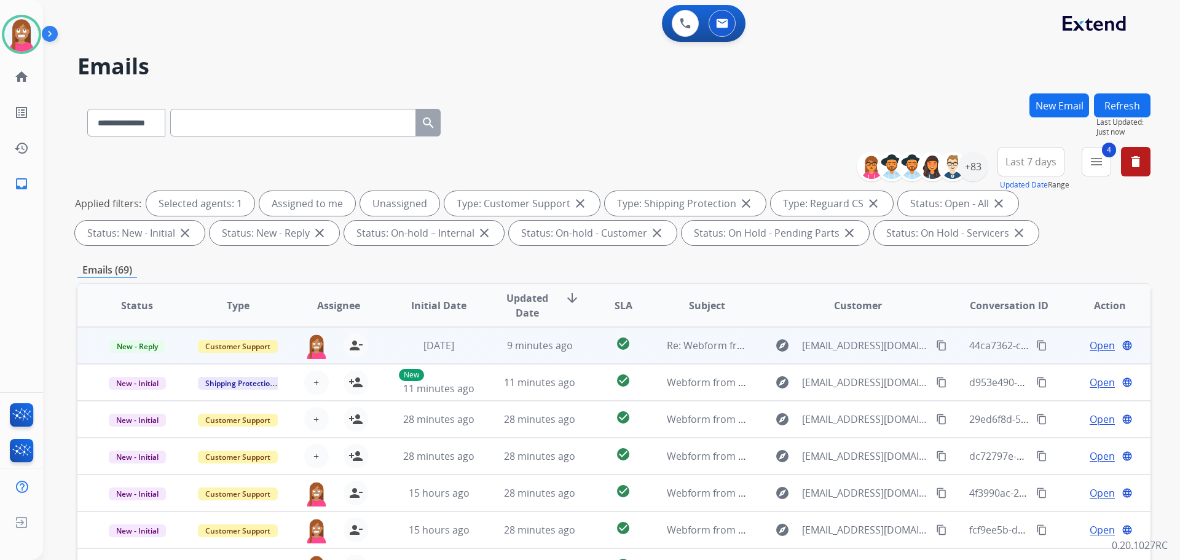
click at [1090, 343] on span "Open" at bounding box center [1102, 345] width 25 height 15
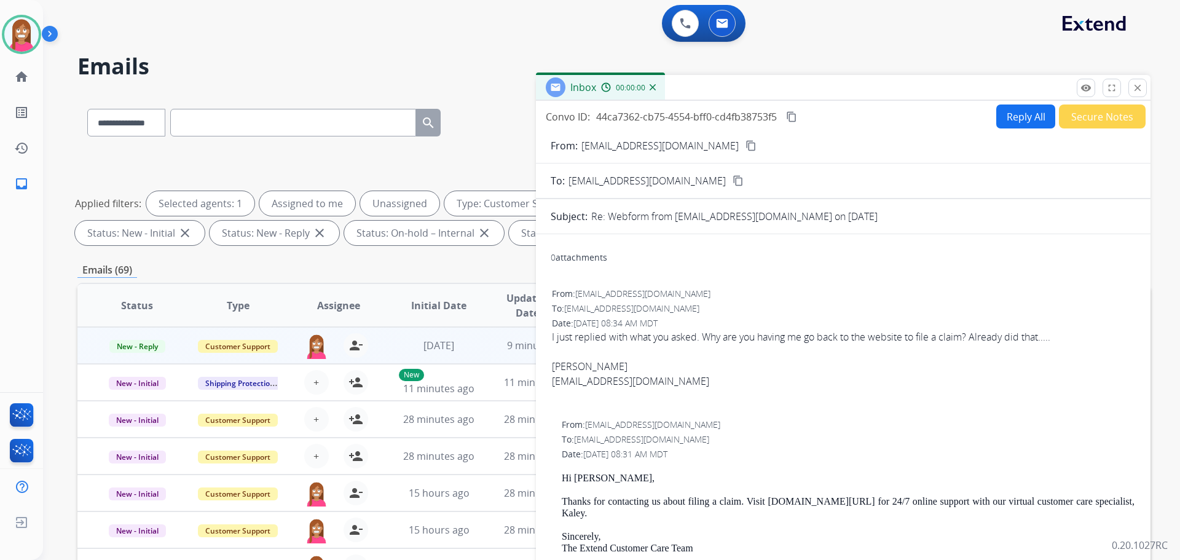
click at [1000, 121] on button "Reply All" at bounding box center [1025, 116] width 59 height 24
select select "**********"
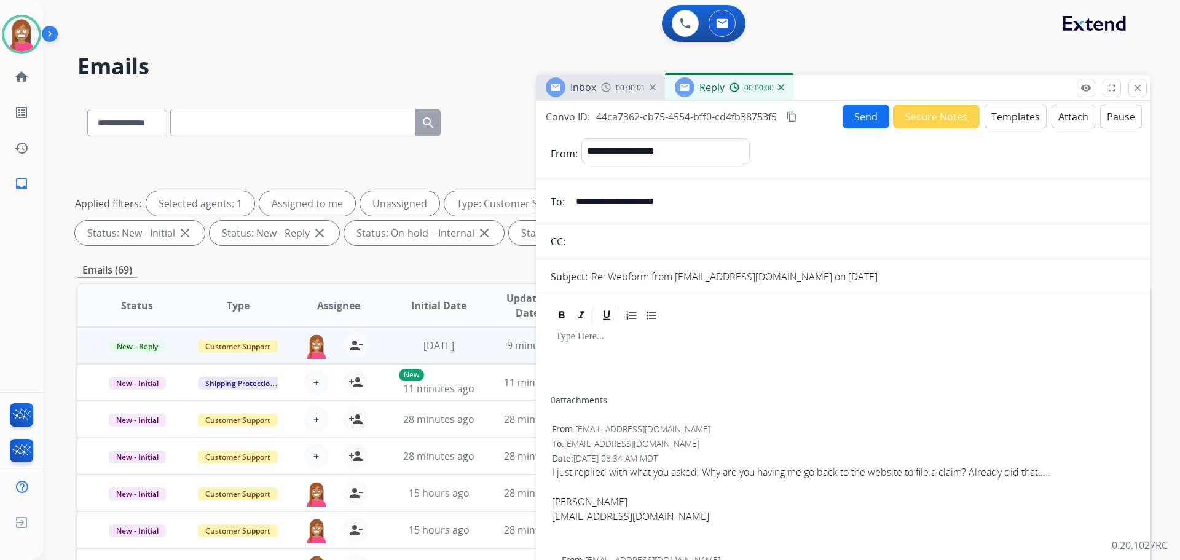
click at [994, 110] on button "Templates" at bounding box center [1015, 116] width 62 height 24
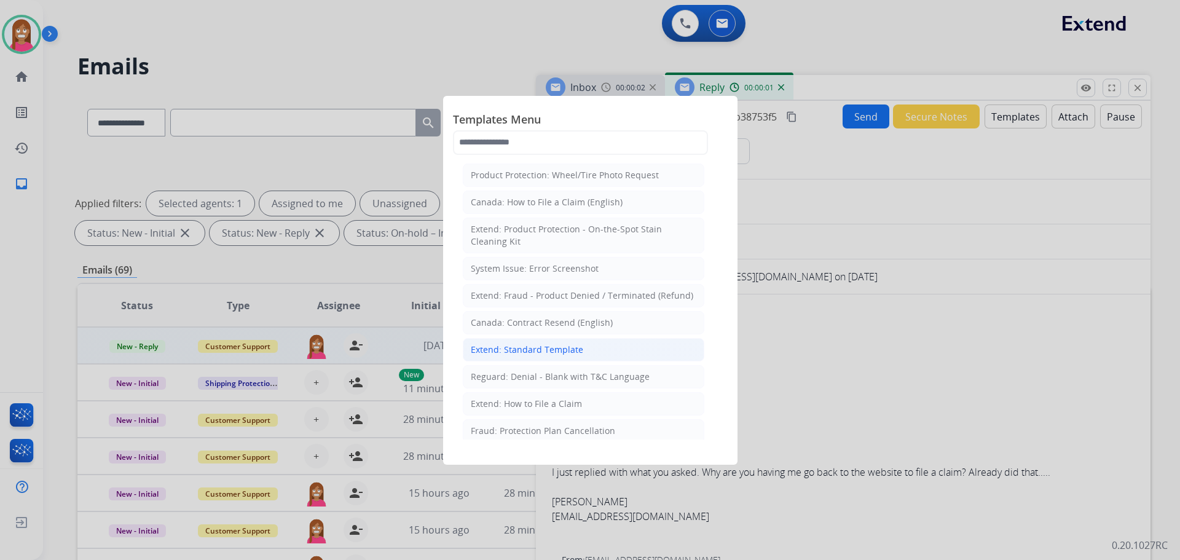
click at [502, 344] on div "Extend: Standard Template" at bounding box center [527, 350] width 112 height 12
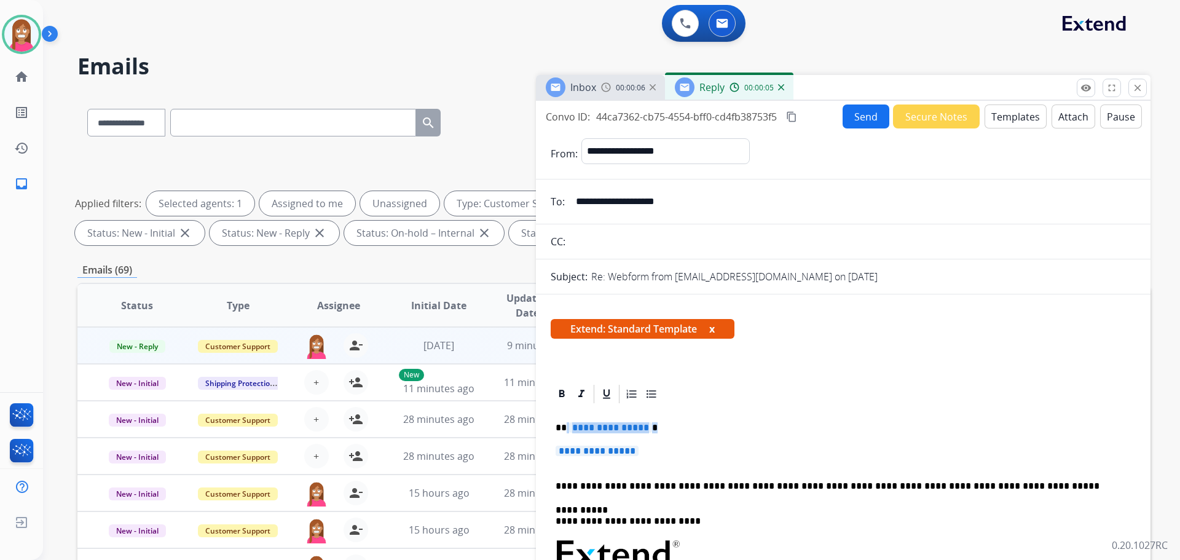
drag, startPoint x: 648, startPoint y: 455, endPoint x: 567, endPoint y: 425, distance: 87.1
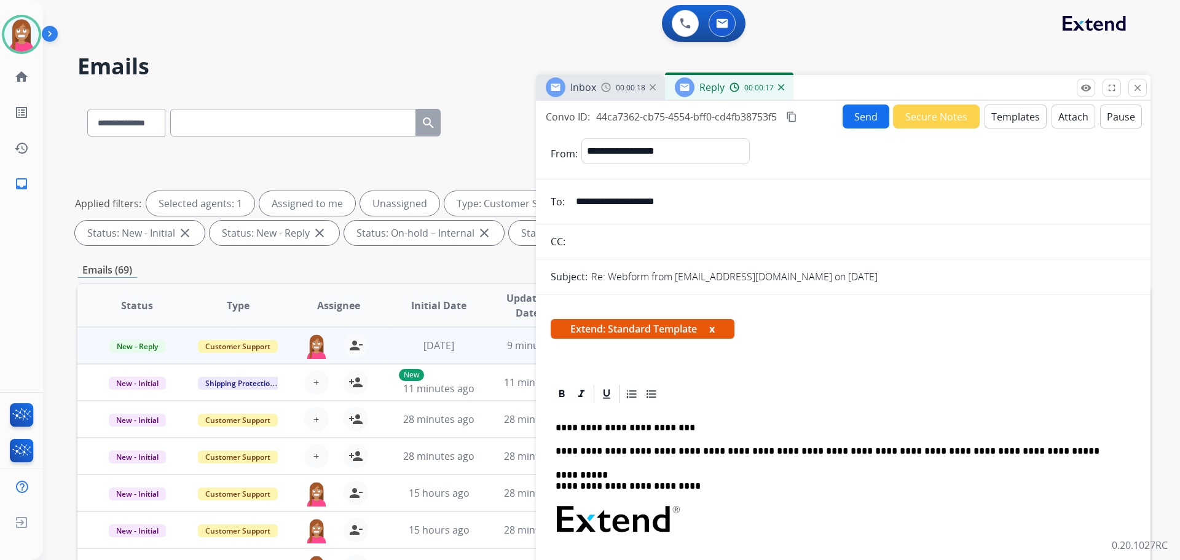
click at [875, 120] on button "Send" at bounding box center [865, 116] width 47 height 24
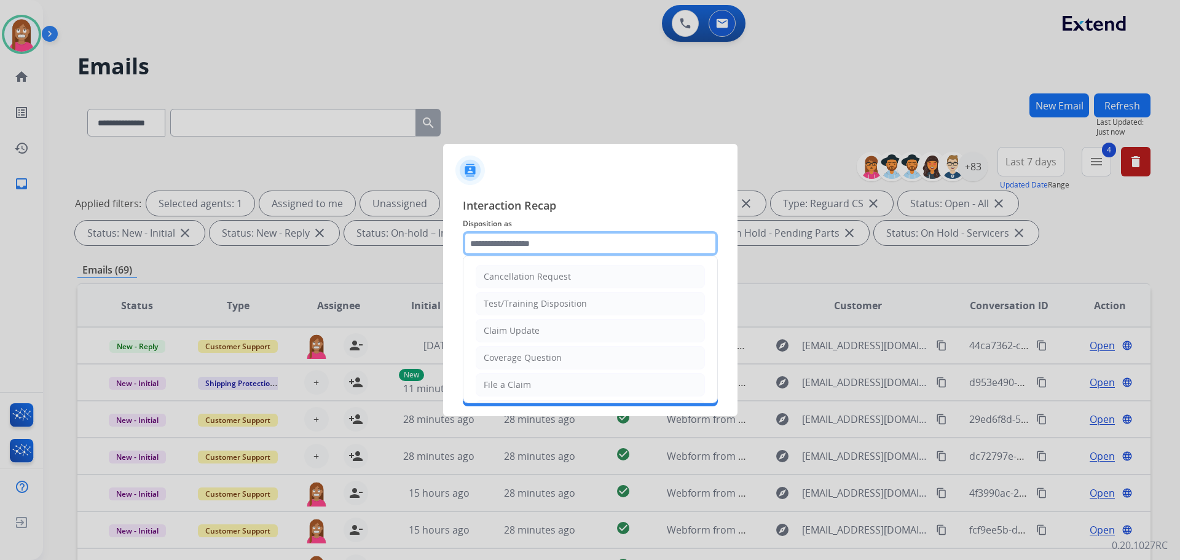
click at [514, 239] on input "text" at bounding box center [590, 243] width 255 height 25
click at [497, 234] on input "text" at bounding box center [590, 243] width 255 height 25
click at [512, 328] on div "Claim Update" at bounding box center [512, 330] width 56 height 12
type input "**********"
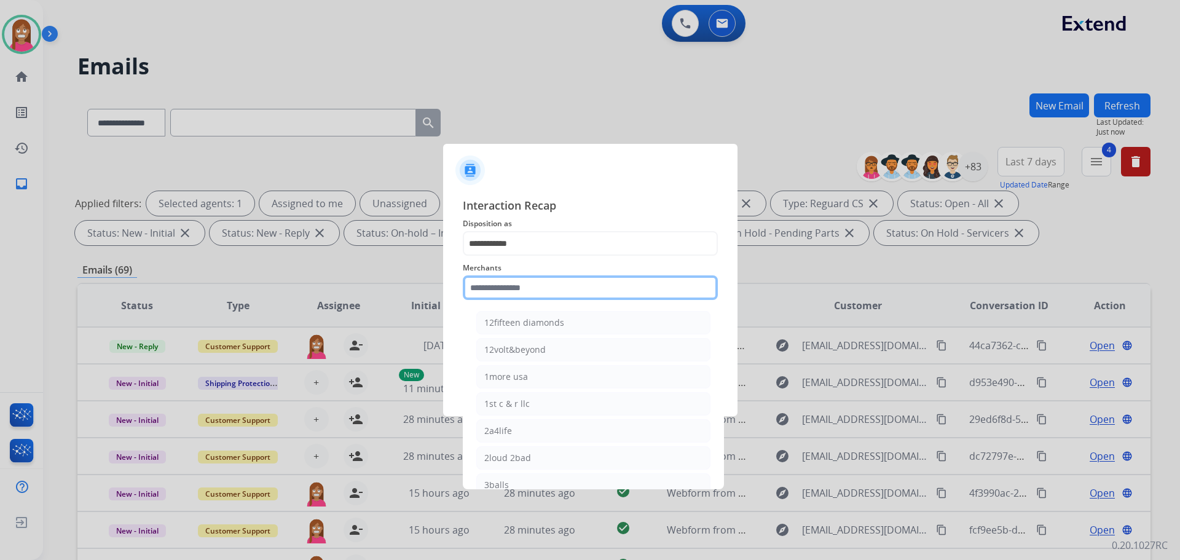
click at [495, 281] on input "text" at bounding box center [590, 287] width 255 height 25
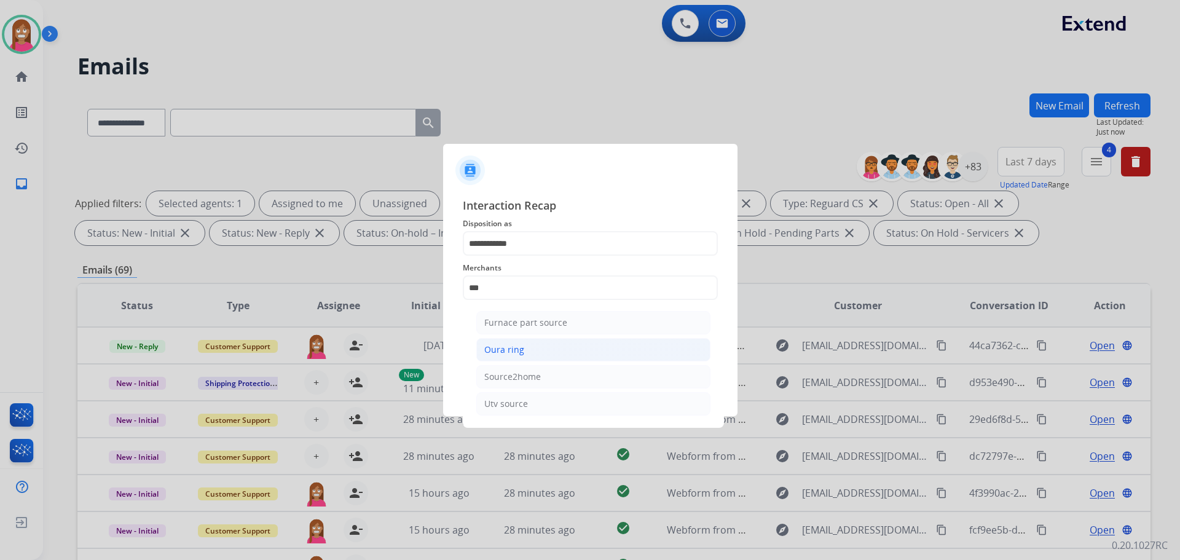
click at [489, 342] on li "Oura ring" at bounding box center [593, 349] width 234 height 23
type input "*********"
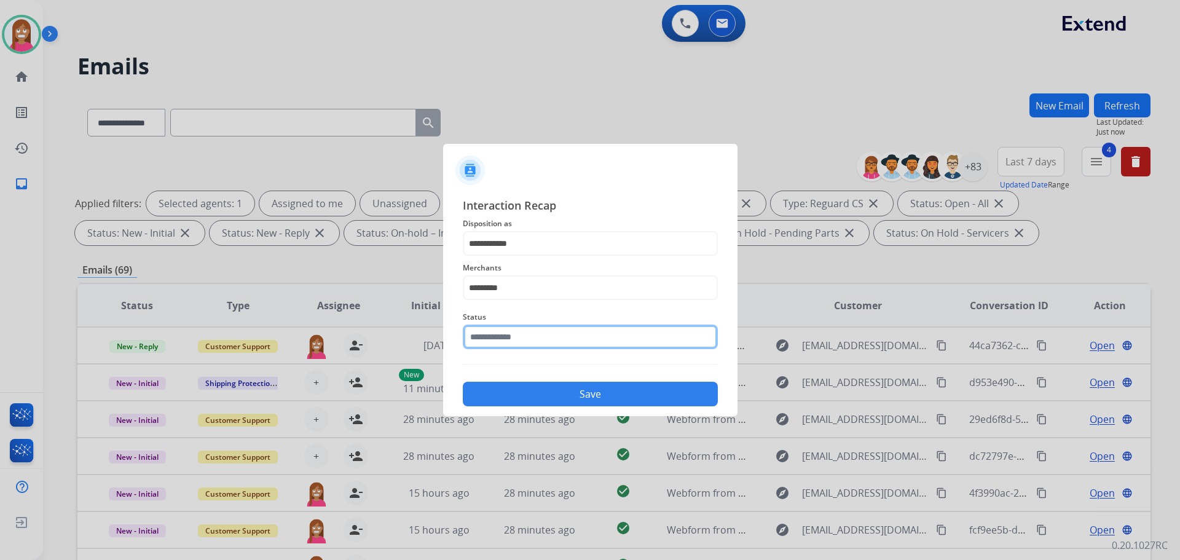
click at [489, 348] on input "text" at bounding box center [590, 336] width 255 height 25
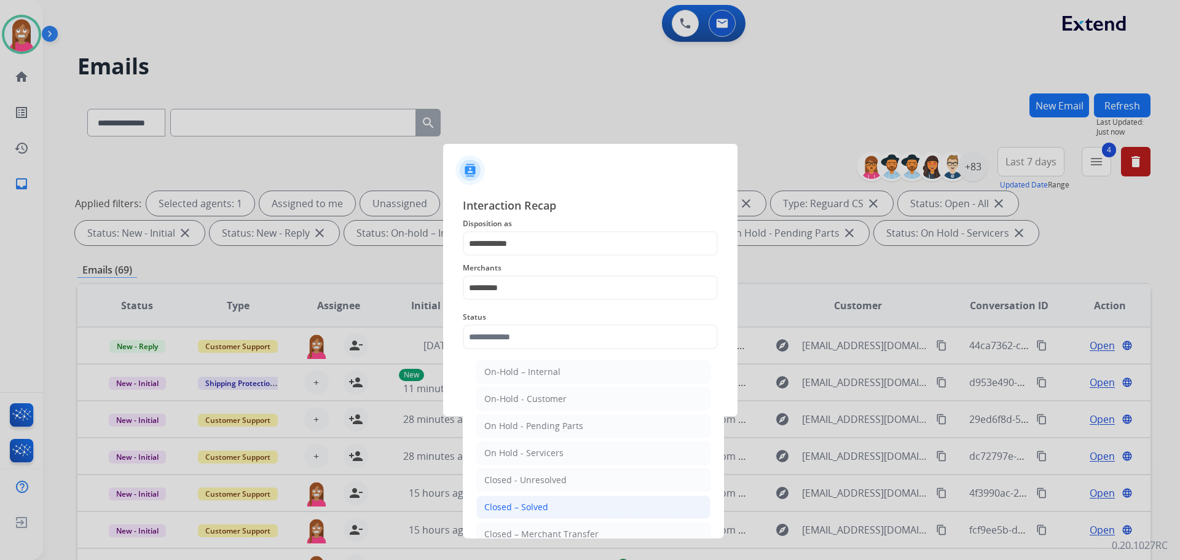
click at [505, 497] on li "Closed – Solved" at bounding box center [593, 506] width 234 height 23
type input "**********"
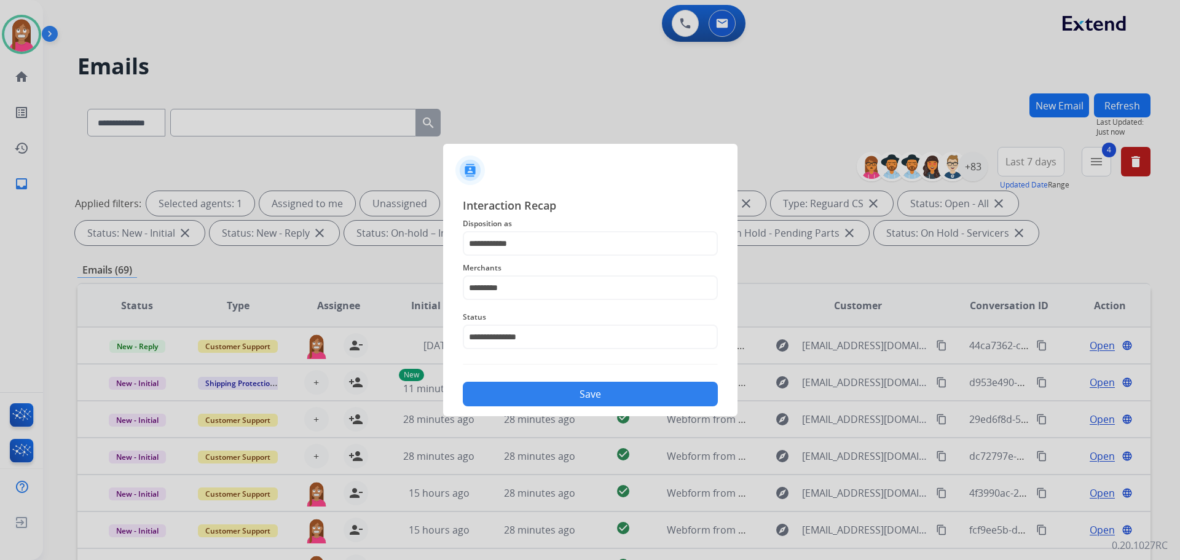
click at [490, 383] on button "Save" at bounding box center [590, 394] width 255 height 25
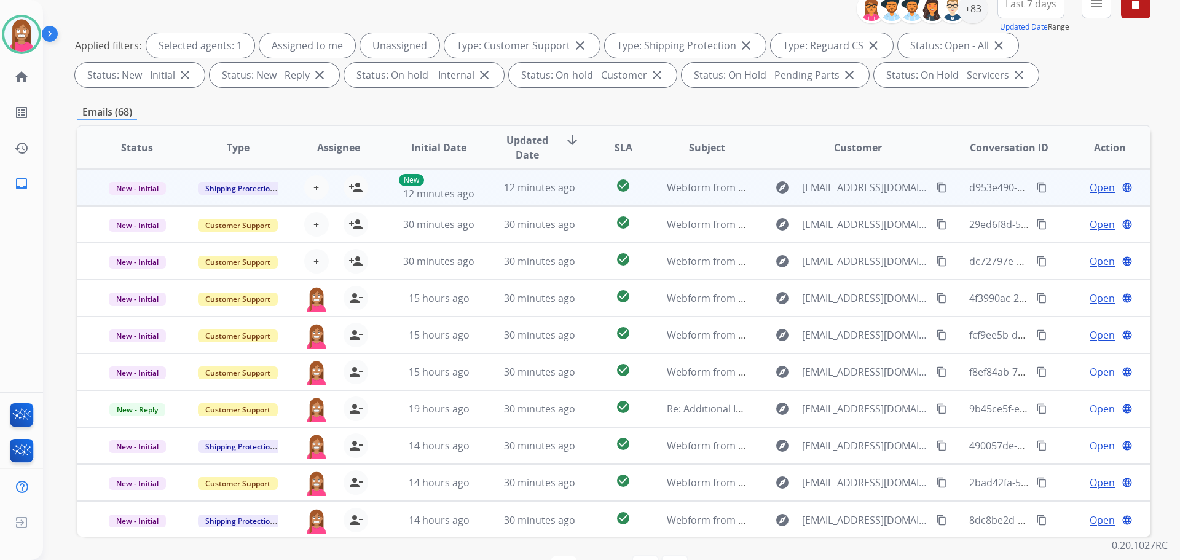
scroll to position [137, 0]
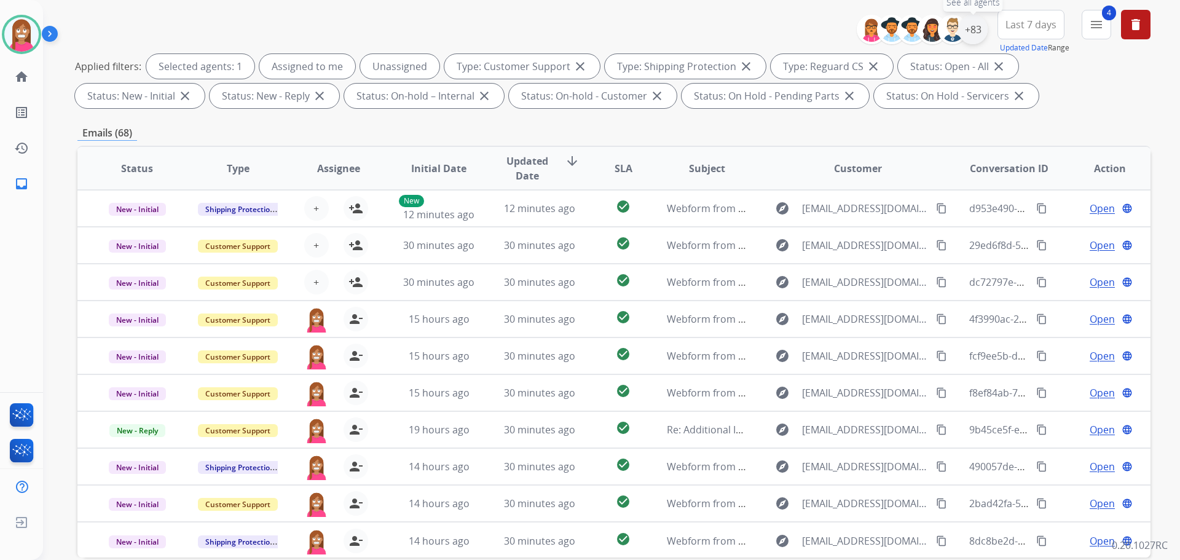
click at [965, 29] on div "+83" at bounding box center [972, 29] width 29 height 29
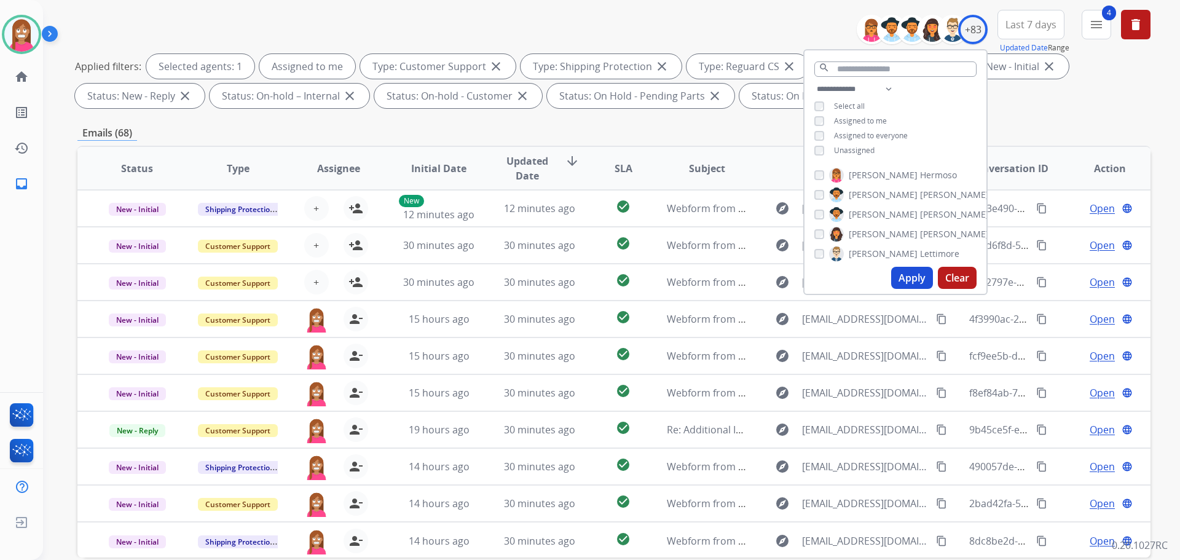
drag, startPoint x: 911, startPoint y: 278, endPoint x: 786, endPoint y: 269, distance: 125.1
click at [910, 278] on button "Apply" at bounding box center [912, 278] width 42 height 22
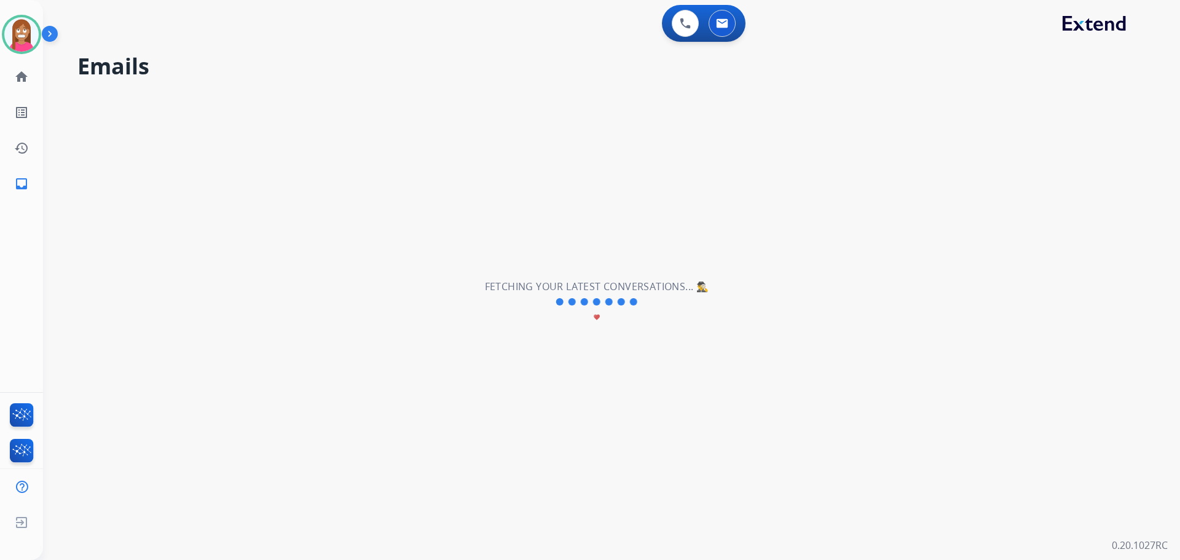
scroll to position [0, 0]
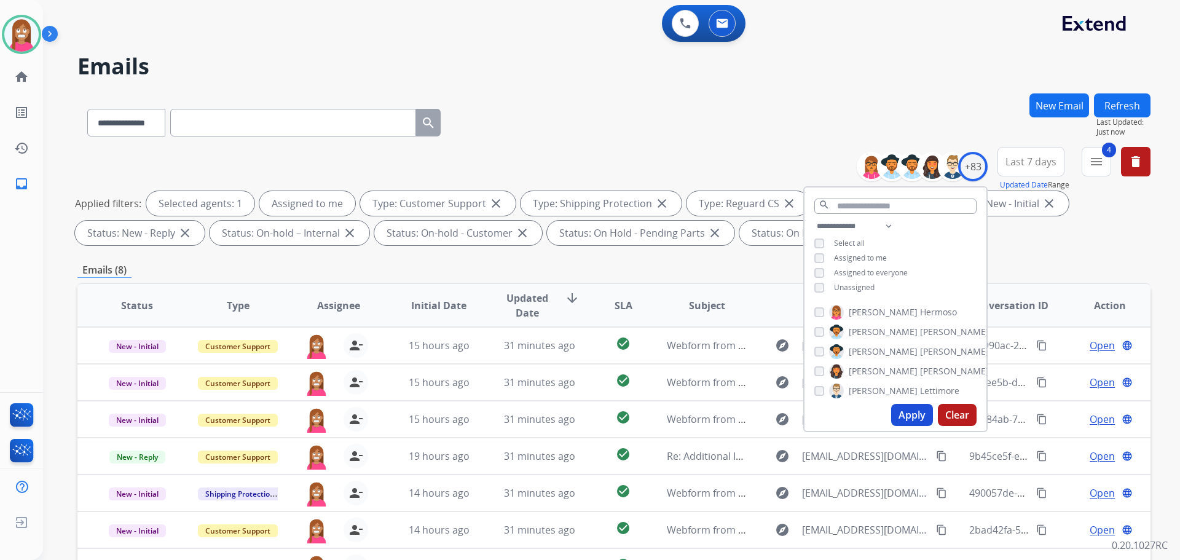
drag, startPoint x: 507, startPoint y: 53, endPoint x: 512, endPoint y: 93, distance: 40.9
click at [509, 53] on div "**********" at bounding box center [596, 324] width 1107 height 560
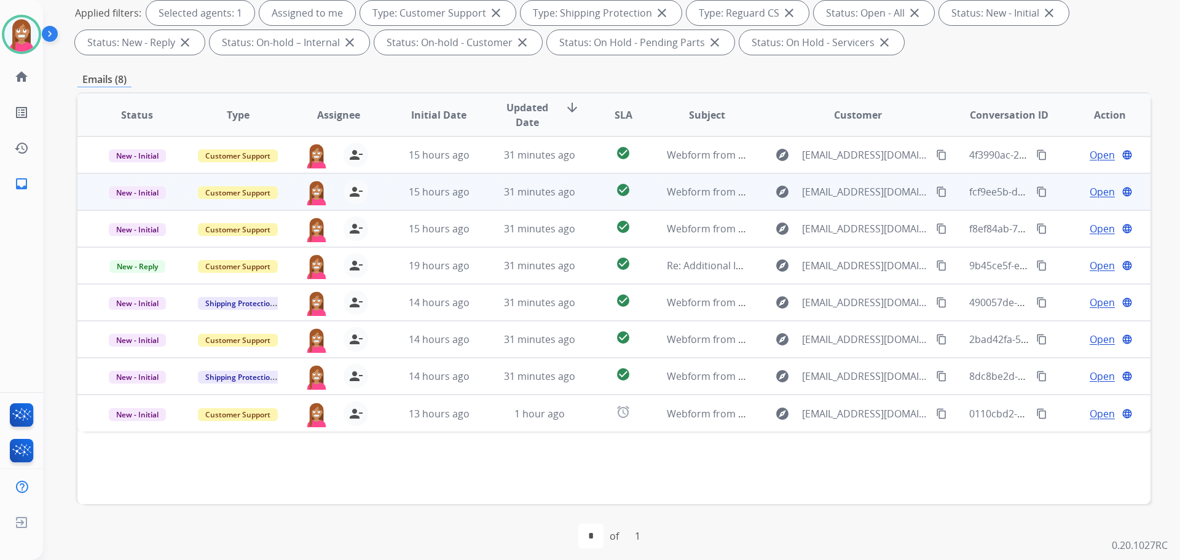
scroll to position [198, 0]
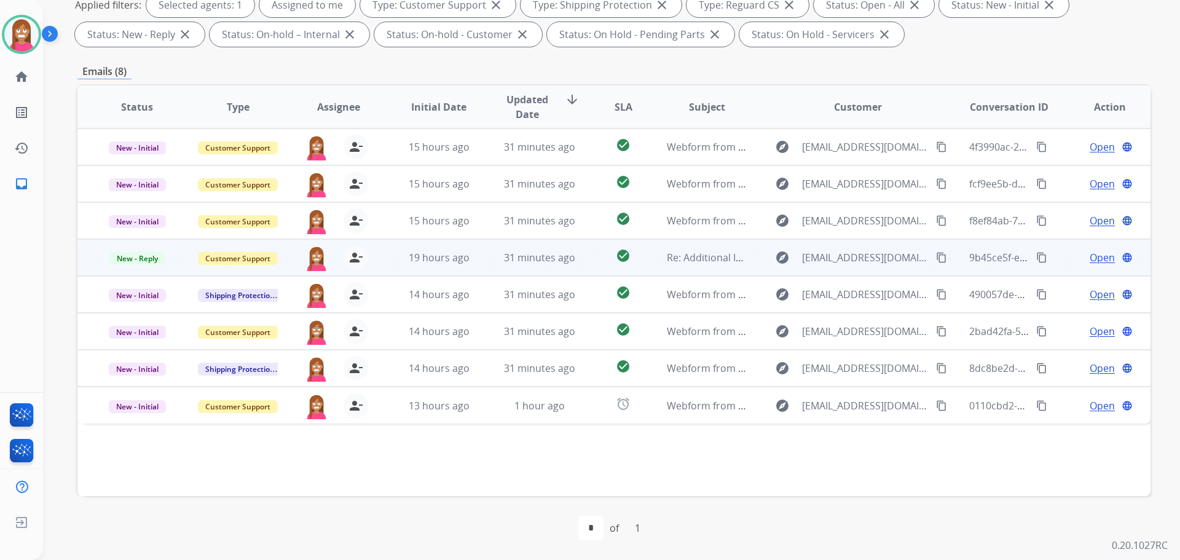
click at [480, 269] on td "31 minutes ago" at bounding box center [530, 257] width 101 height 37
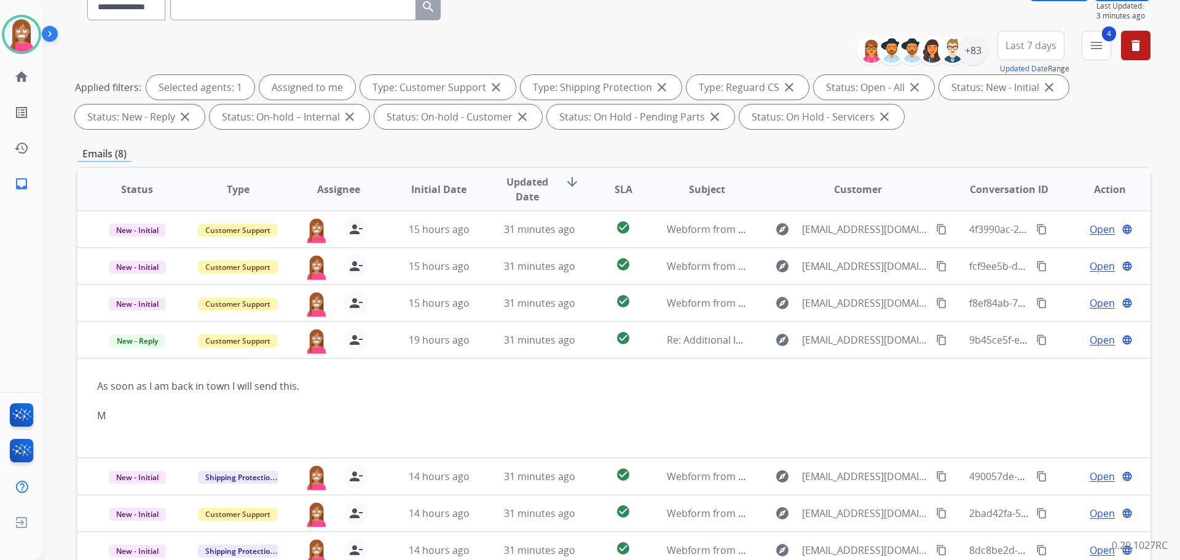
scroll to position [0, 0]
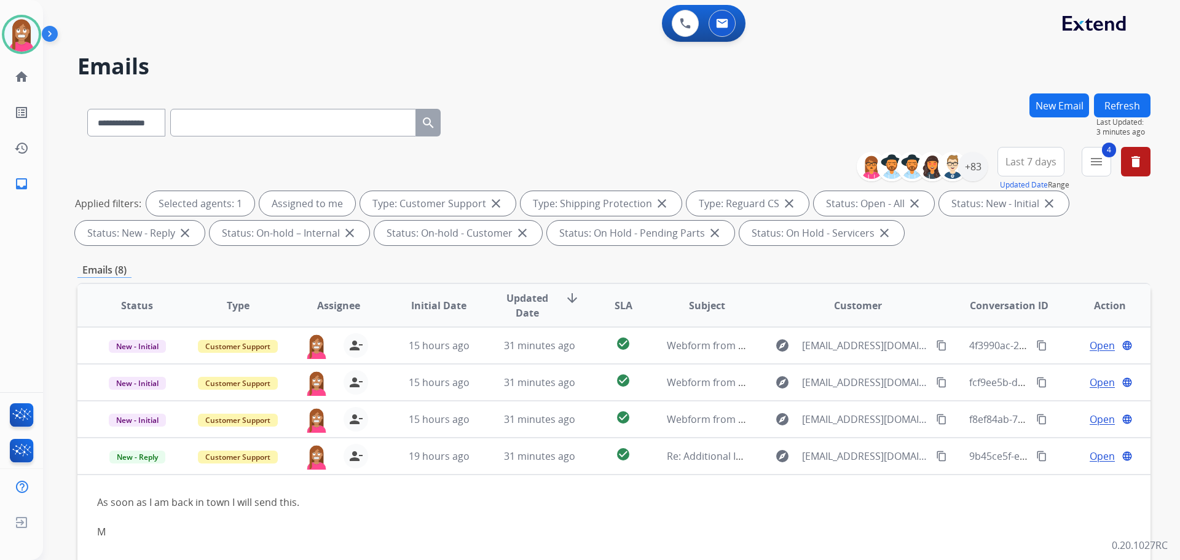
click at [1117, 106] on button "Refresh" at bounding box center [1122, 105] width 57 height 24
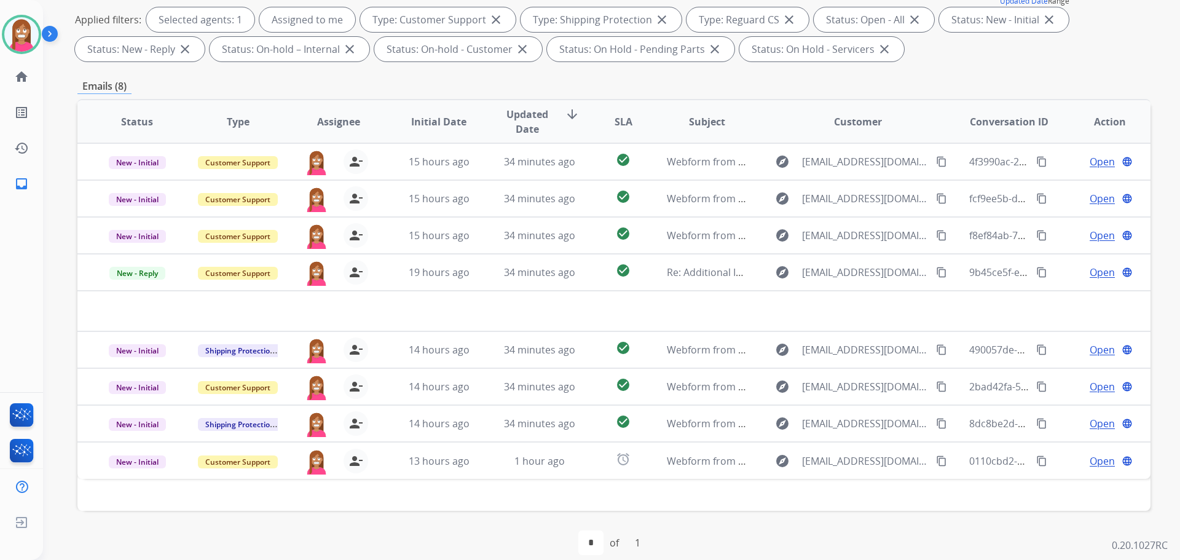
scroll to position [184, 0]
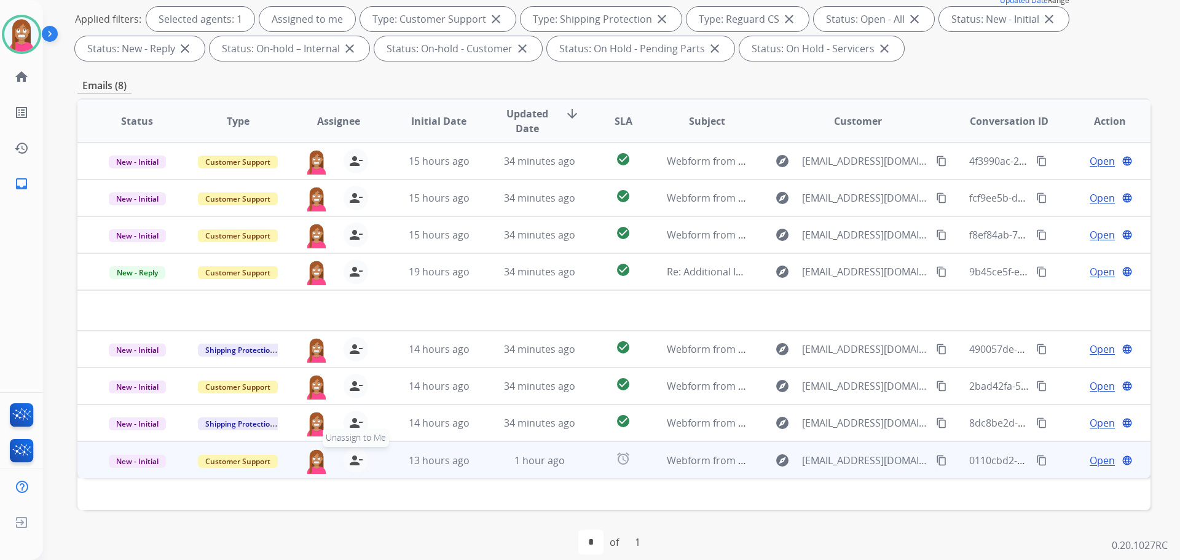
click at [353, 457] on mat-icon "person_remove" at bounding box center [355, 460] width 15 height 15
click at [353, 457] on mat-icon "person_add" at bounding box center [355, 460] width 15 height 15
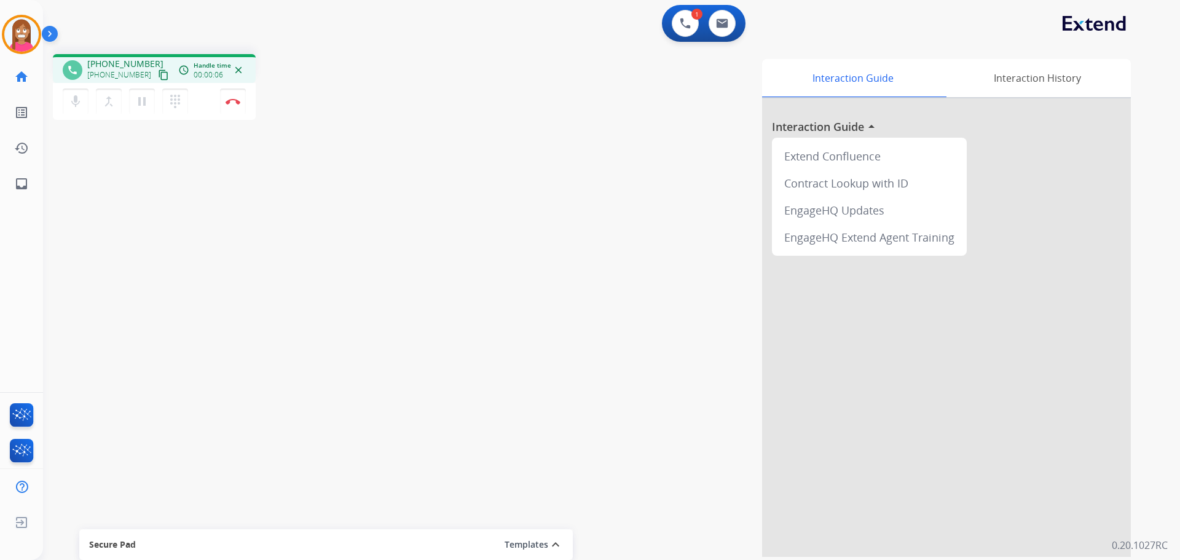
click at [158, 73] on mat-icon "content_copy" at bounding box center [163, 74] width 11 height 11
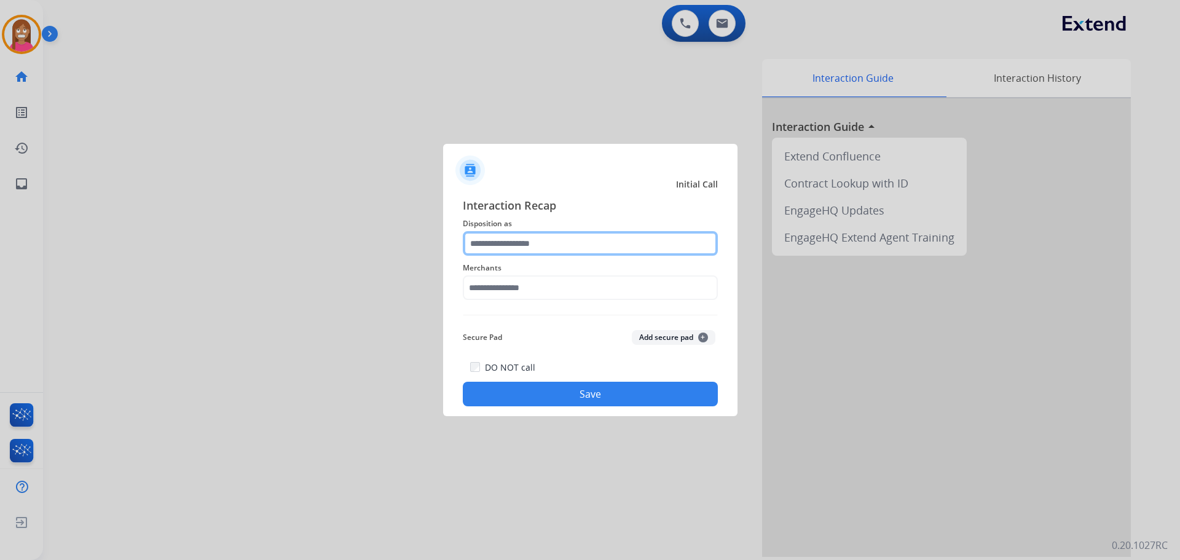
click at [517, 251] on input "text" at bounding box center [590, 243] width 255 height 25
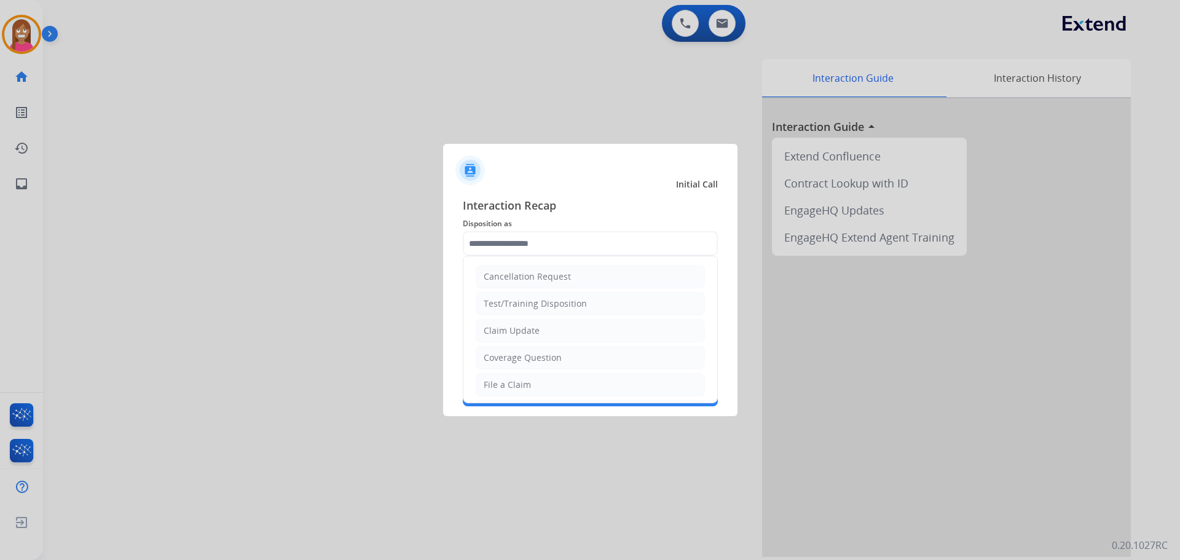
click at [499, 383] on div "File a Claim" at bounding box center [507, 385] width 47 height 12
type input "**********"
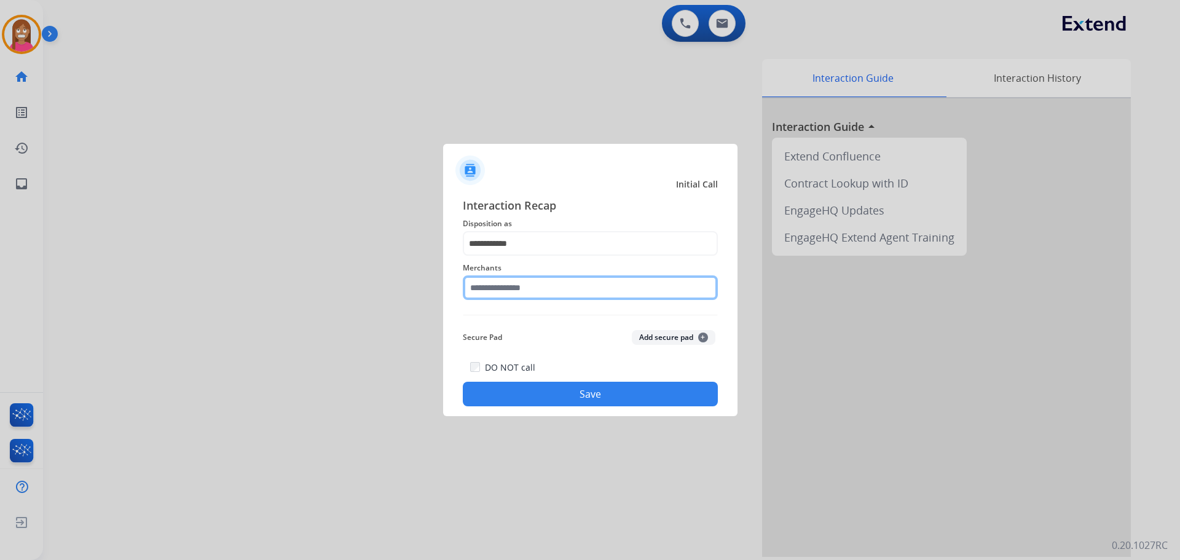
click at [498, 297] on input "text" at bounding box center [590, 287] width 255 height 25
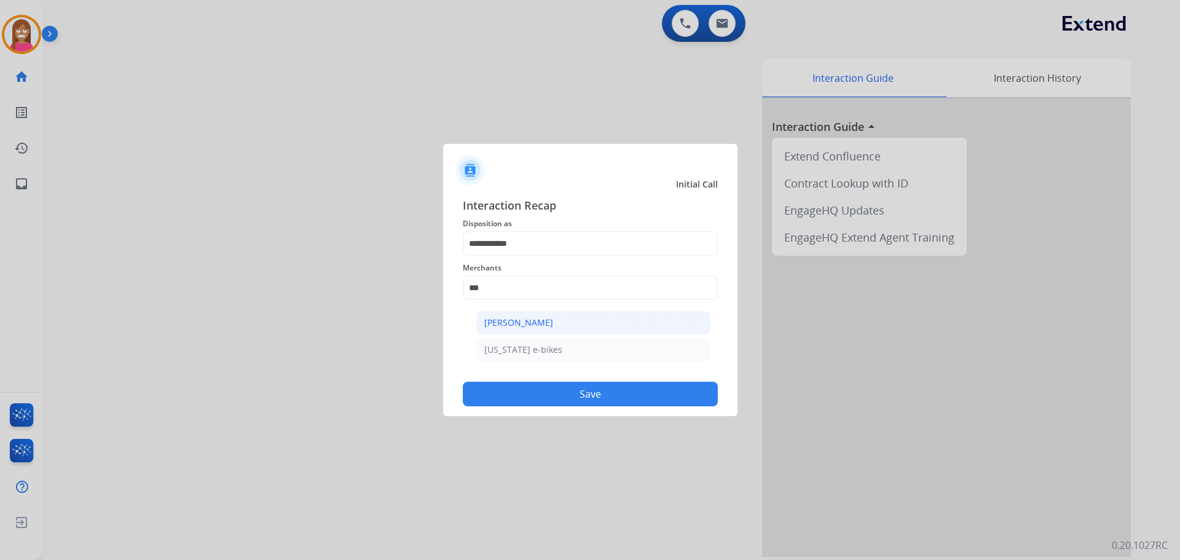
click at [502, 321] on div "[PERSON_NAME]" at bounding box center [518, 322] width 69 height 12
type input "**********"
click at [501, 388] on button "Save" at bounding box center [590, 394] width 255 height 25
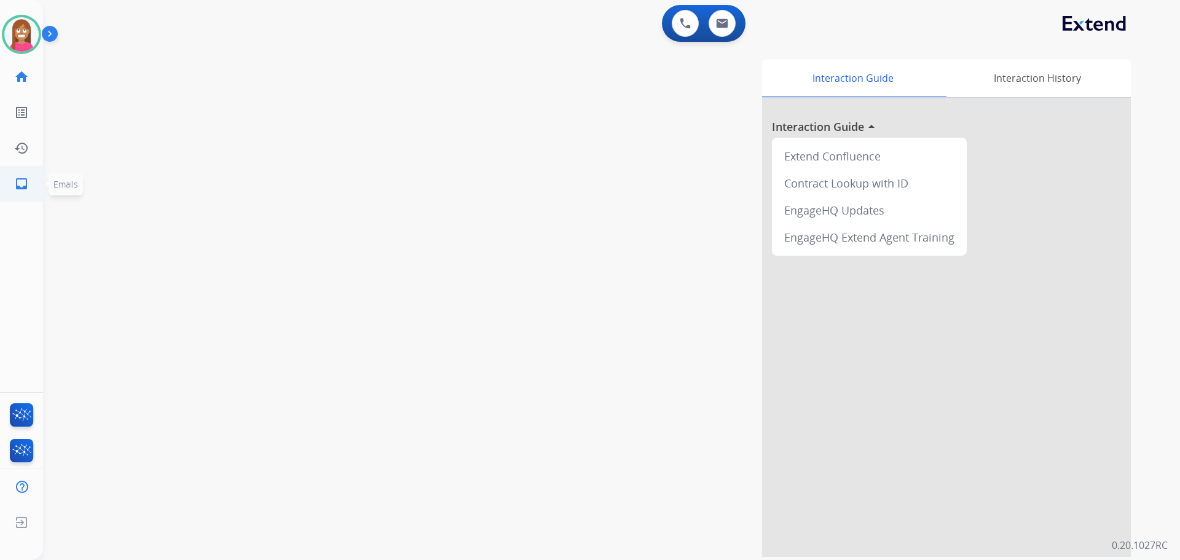
drag, startPoint x: 2, startPoint y: 178, endPoint x: 10, endPoint y: 182, distance: 9.4
click at [10, 181] on ul "inbox Emails Emails" at bounding box center [21, 184] width 43 height 36
click at [7, 183] on link "inbox Emails" at bounding box center [21, 184] width 34 height 34
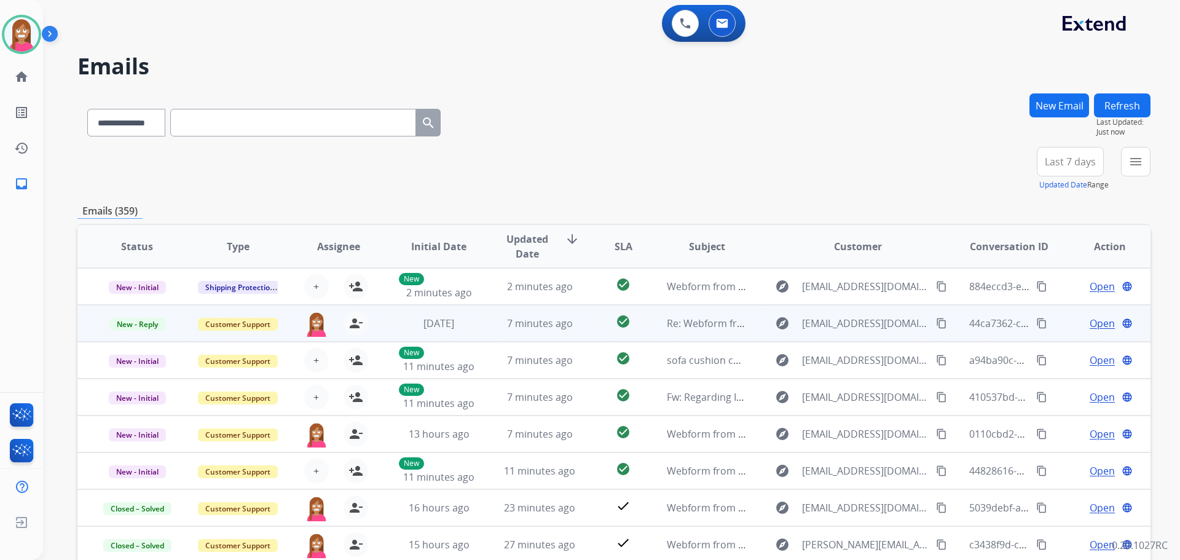
click at [562, 331] on td "7 minutes ago" at bounding box center [530, 323] width 101 height 37
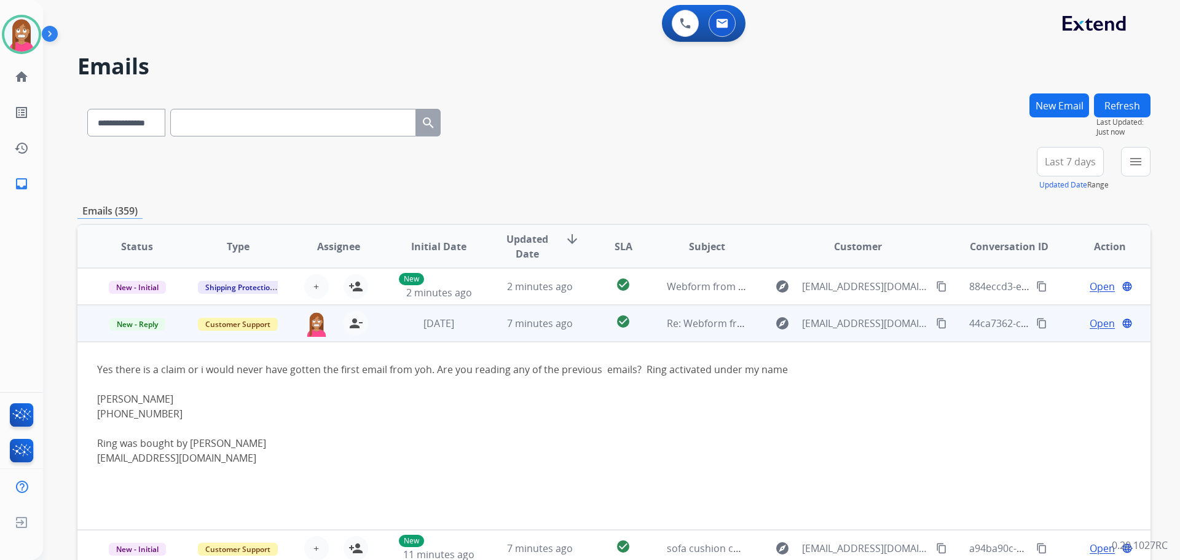
scroll to position [37, 0]
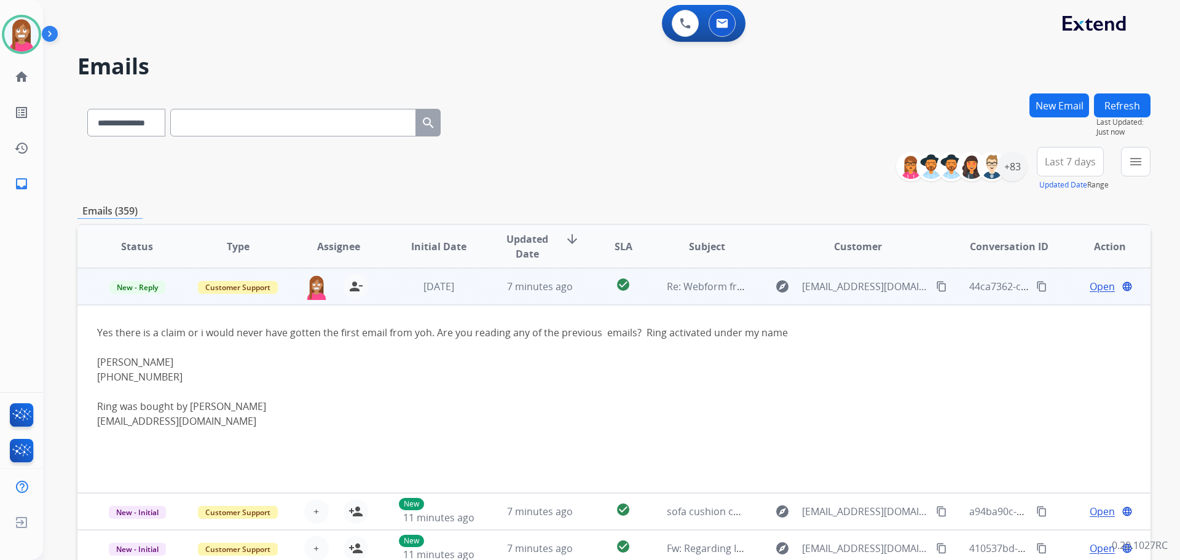
click at [1093, 294] on td "Open language" at bounding box center [1100, 286] width 101 height 37
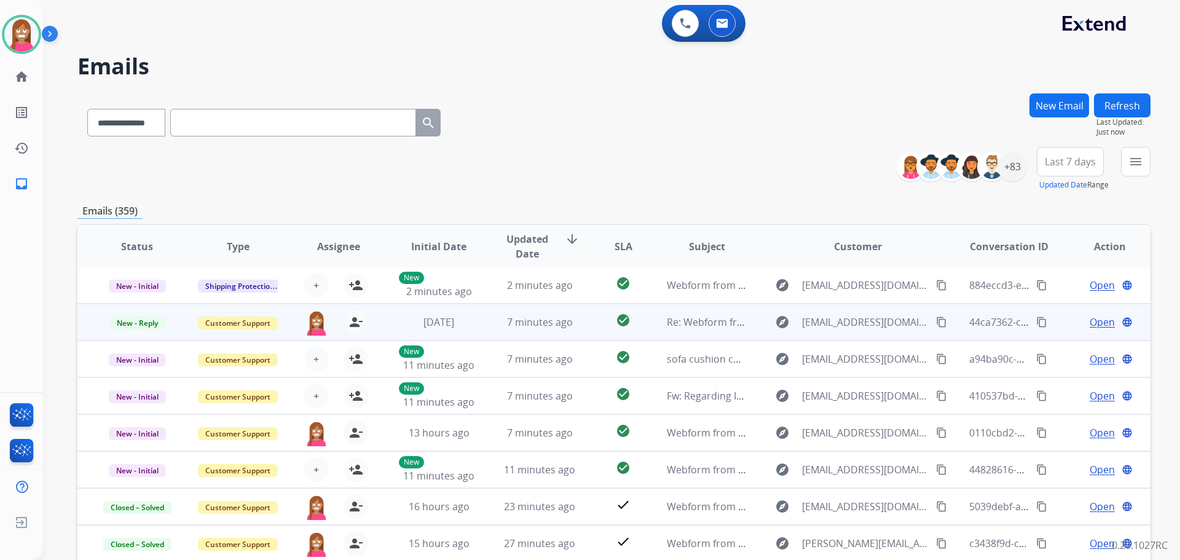
click at [1090, 321] on span "Open" at bounding box center [1102, 322] width 25 height 15
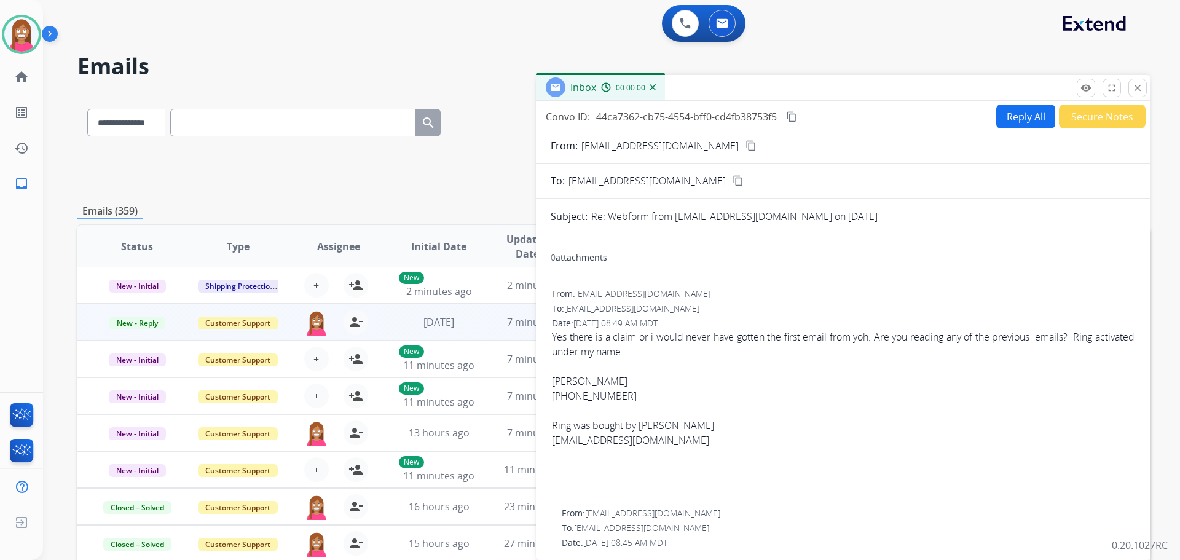
click at [1003, 122] on button "Reply All" at bounding box center [1025, 116] width 59 height 24
select select "**********"
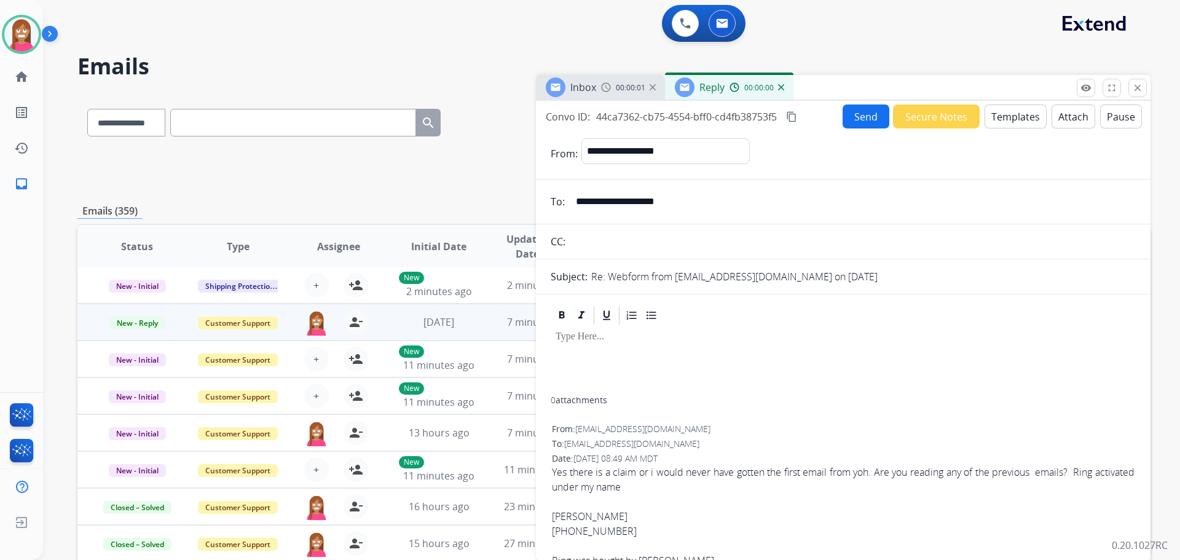
click at [1003, 122] on button "Templates" at bounding box center [1015, 116] width 62 height 24
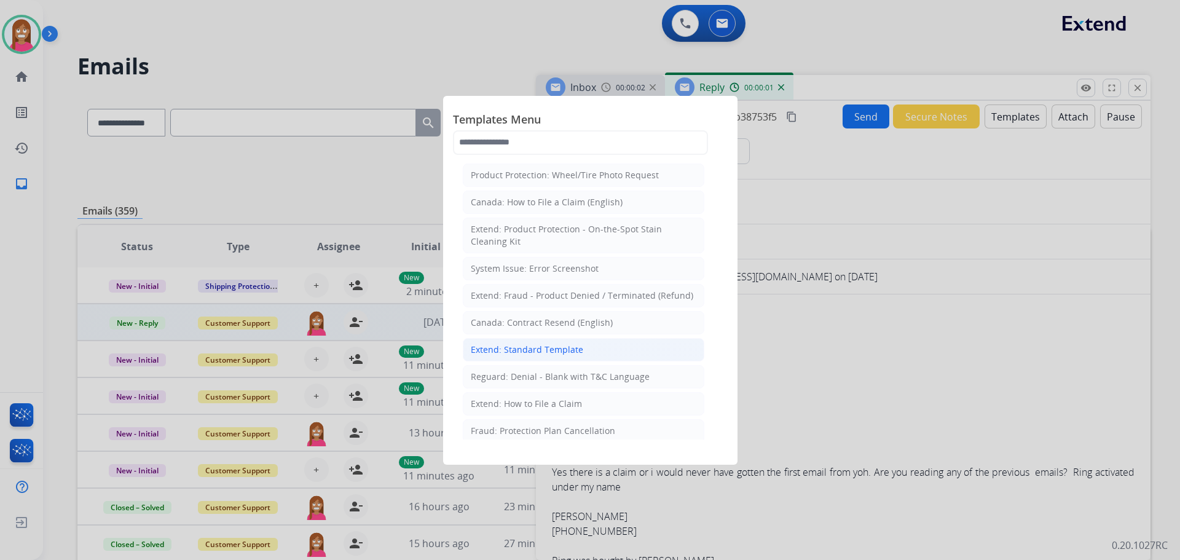
click at [500, 351] on div "Extend: Standard Template" at bounding box center [527, 350] width 112 height 12
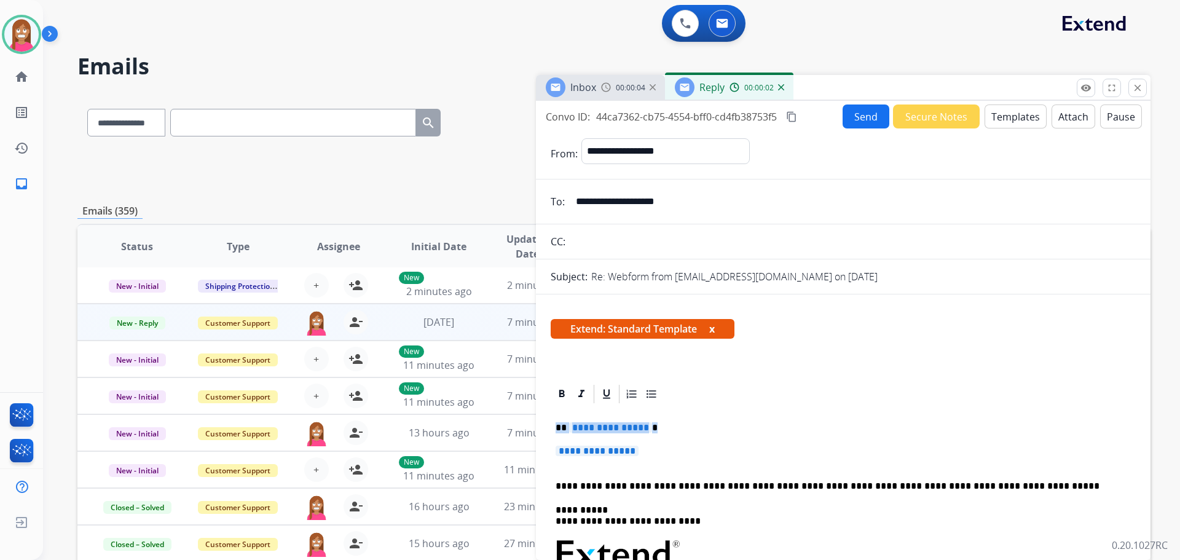
drag, startPoint x: 659, startPoint y: 450, endPoint x: 552, endPoint y: 425, distance: 110.0
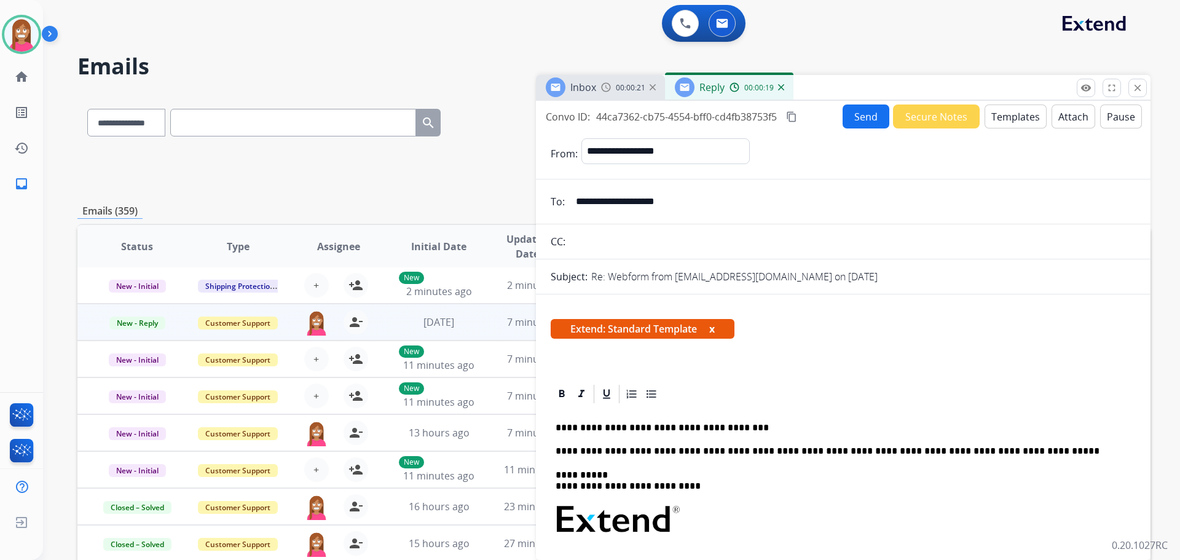
click at [871, 110] on button "Send" at bounding box center [865, 116] width 47 height 24
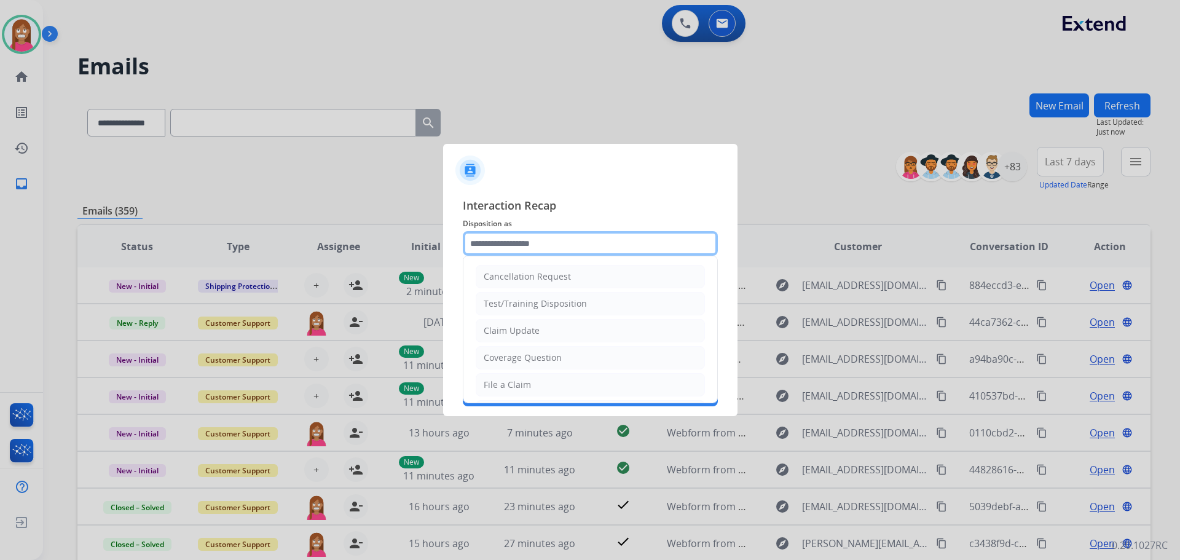
click at [514, 240] on input "text" at bounding box center [590, 243] width 255 height 25
click at [509, 332] on div "Claim Update" at bounding box center [512, 330] width 56 height 12
type input "**********"
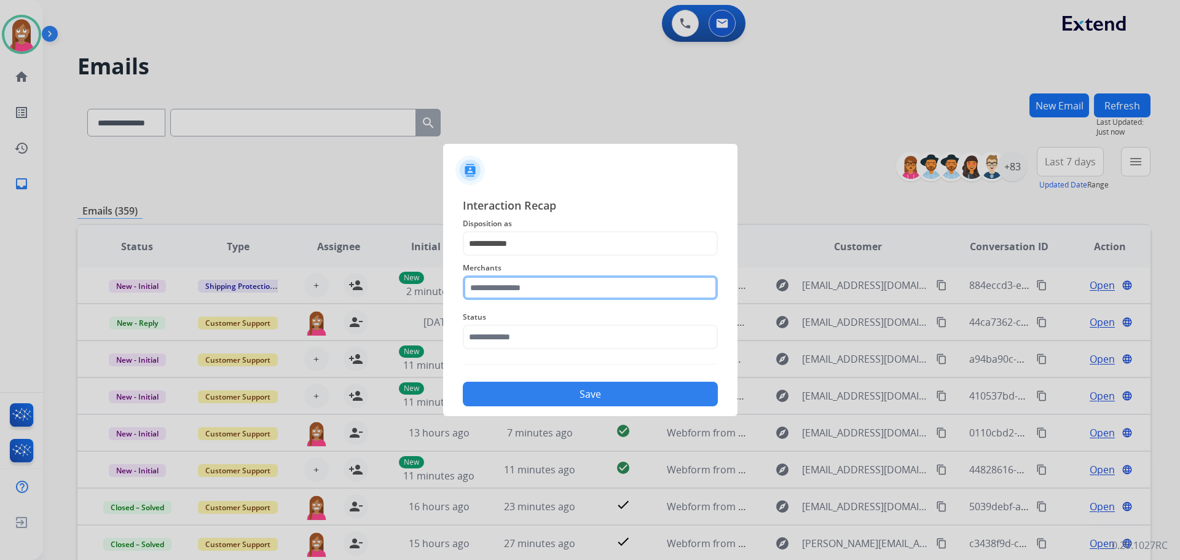
drag, startPoint x: 499, startPoint y: 289, endPoint x: 496, endPoint y: 295, distance: 6.3
click at [498, 289] on input "text" at bounding box center [590, 287] width 255 height 25
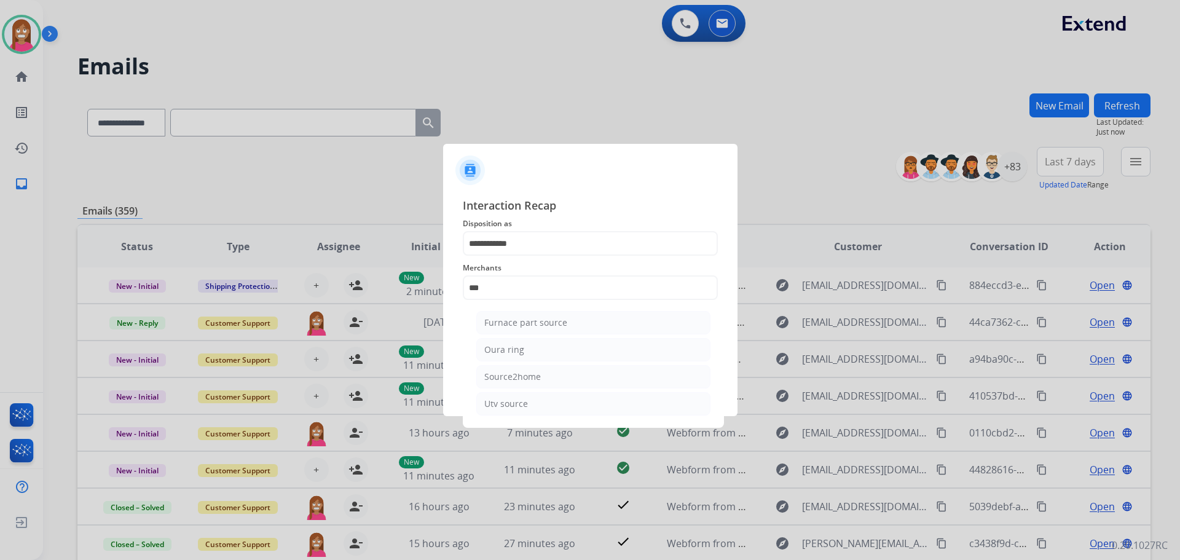
click at [491, 350] on div "Oura ring" at bounding box center [504, 350] width 40 height 12
type input "*********"
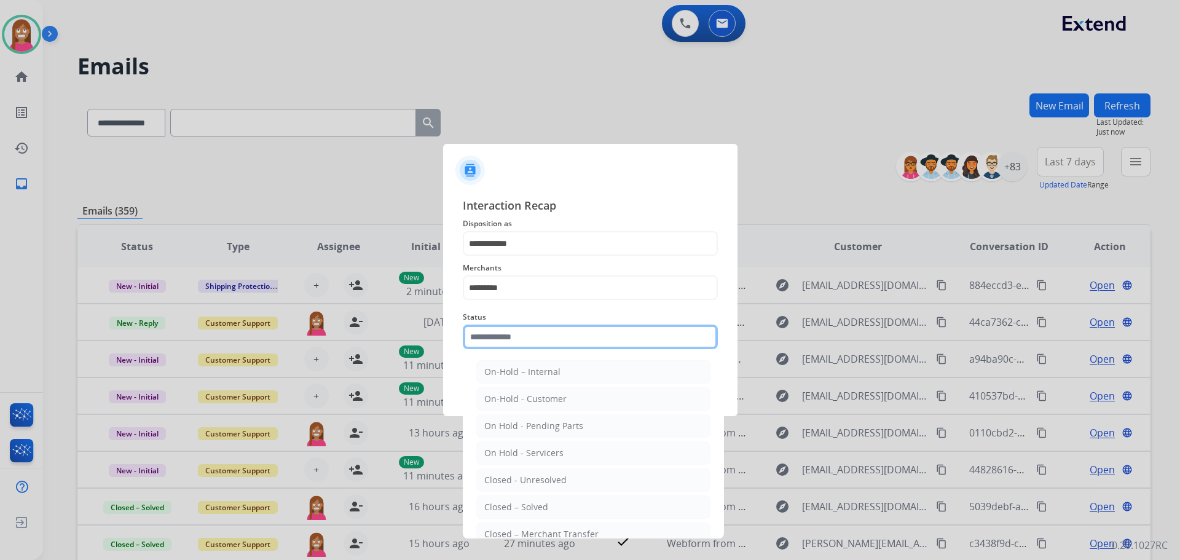
click at [532, 341] on input "text" at bounding box center [590, 336] width 255 height 25
click at [511, 513] on div "Closed – Solved" at bounding box center [516, 507] width 64 height 12
type input "**********"
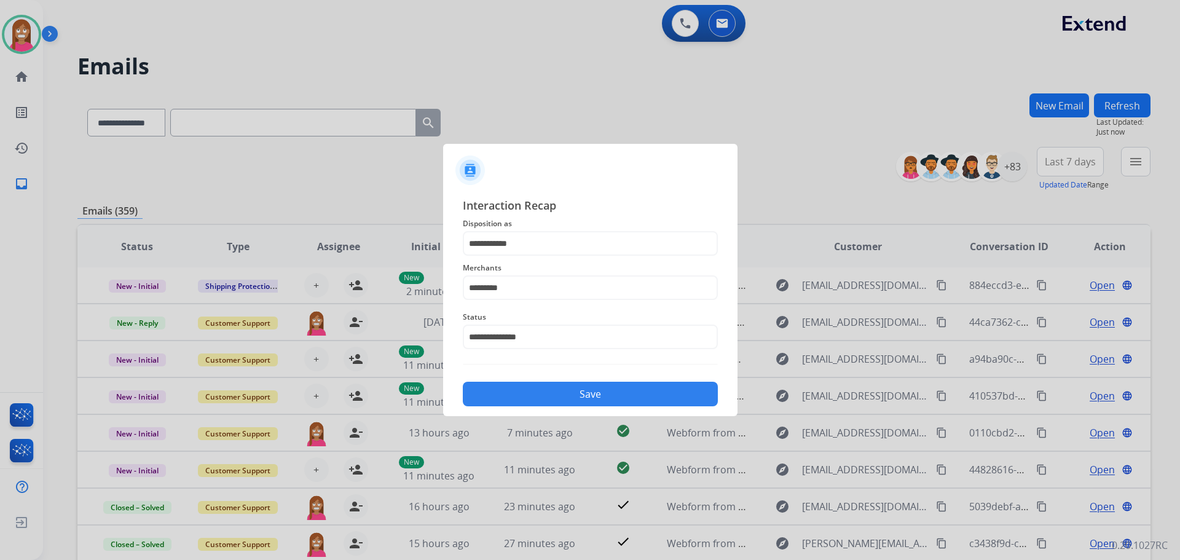
click at [566, 391] on button "Save" at bounding box center [590, 394] width 255 height 25
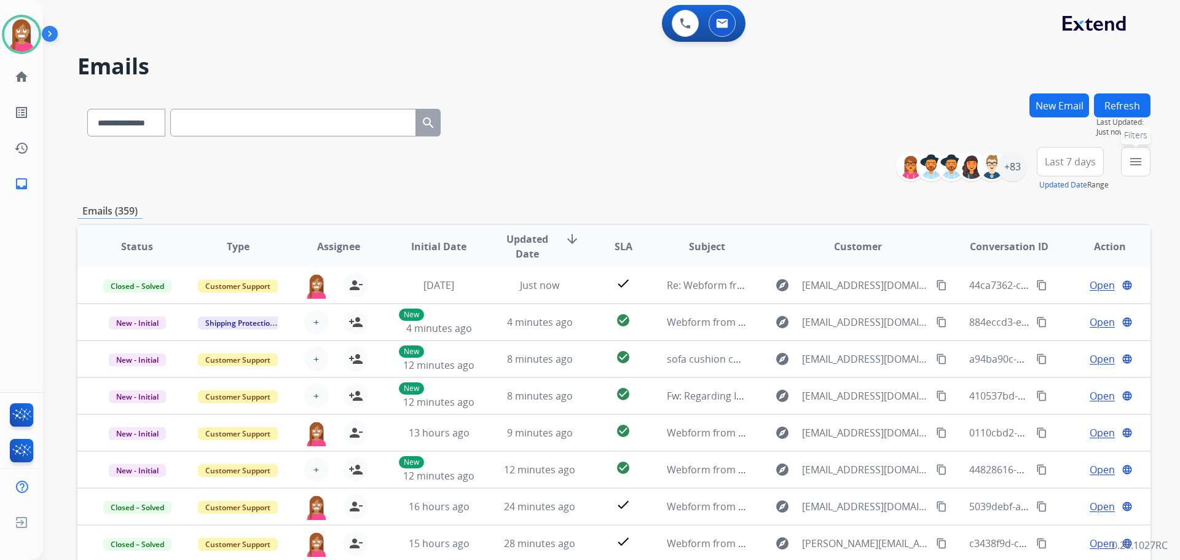
click at [1132, 159] on mat-icon "menu" at bounding box center [1135, 161] width 15 height 15
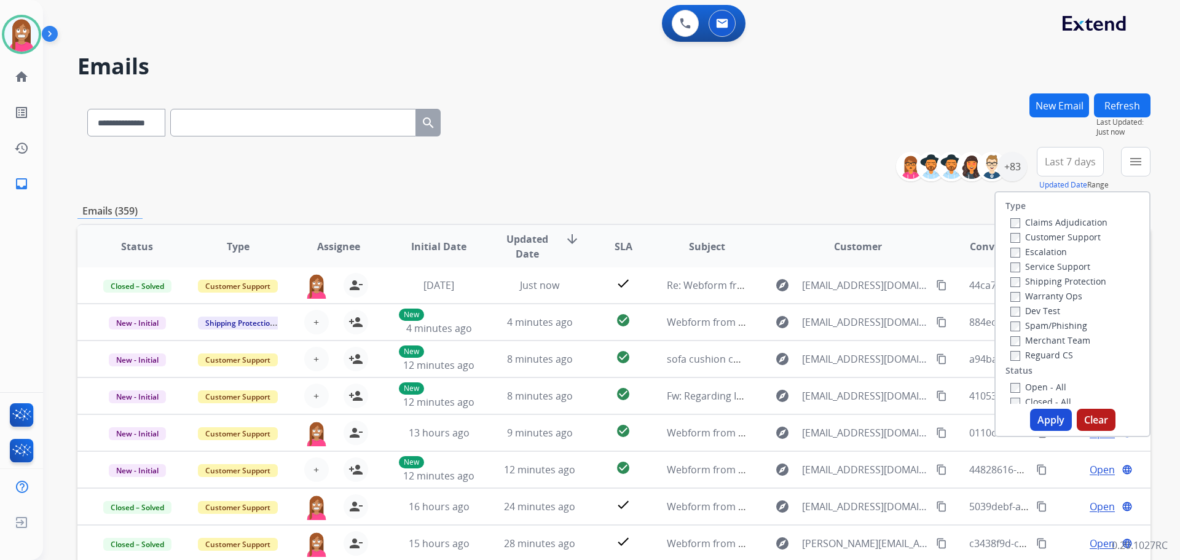
click at [1051, 238] on label "Customer Support" at bounding box center [1055, 237] width 90 height 12
click at [1038, 283] on label "Shipping Protection" at bounding box center [1058, 281] width 96 height 12
click at [1029, 358] on label "Reguard CS" at bounding box center [1041, 355] width 63 height 12
click at [1034, 389] on label "Open - All" at bounding box center [1038, 387] width 56 height 12
click at [1041, 414] on button "Apply" at bounding box center [1051, 420] width 42 height 22
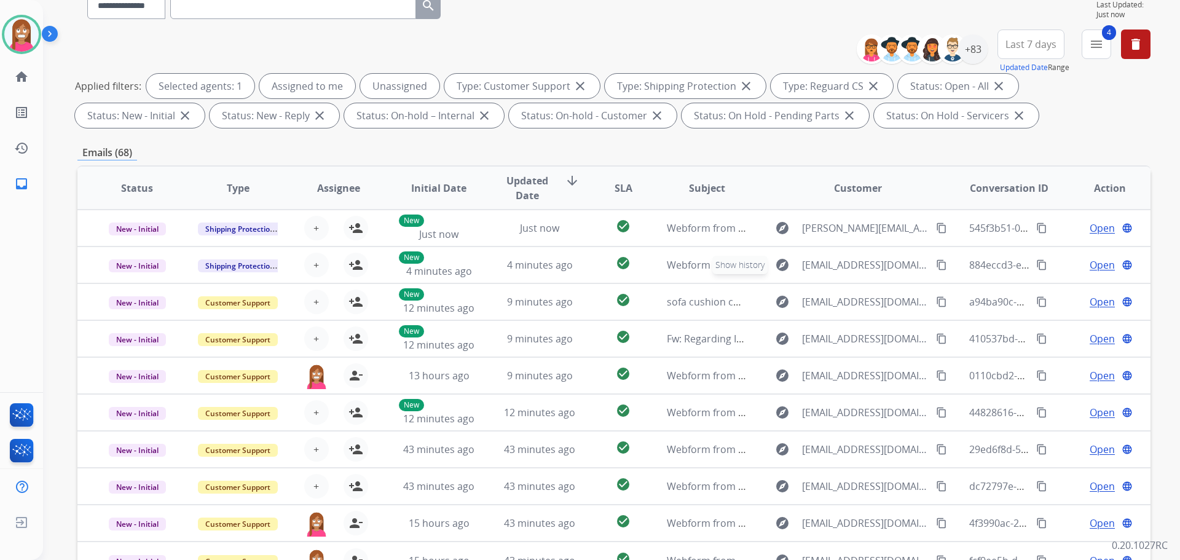
scroll to position [14, 0]
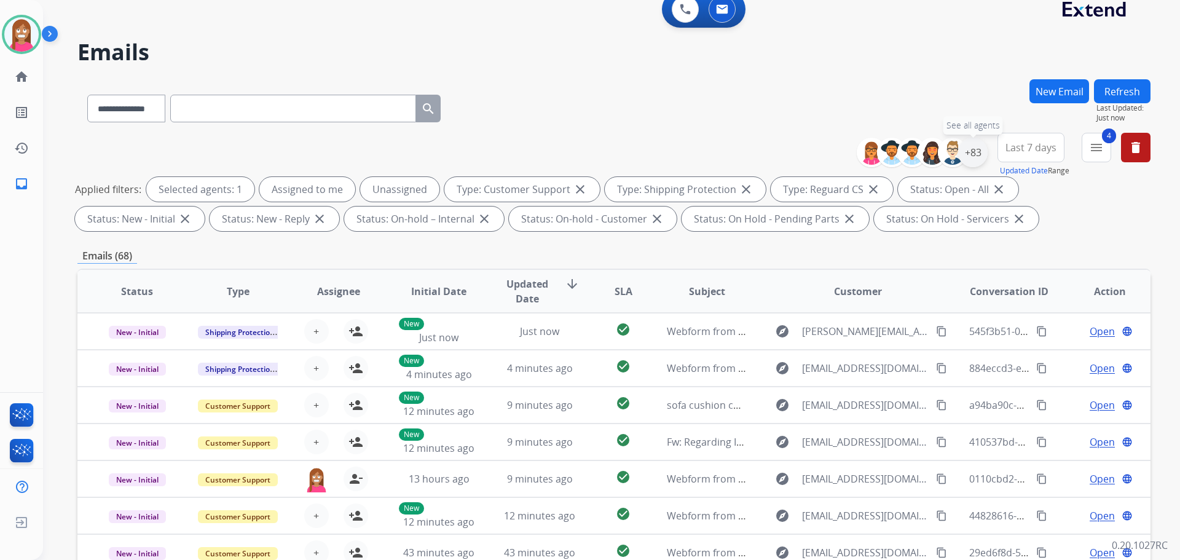
click at [978, 155] on div "+83" at bounding box center [972, 152] width 29 height 29
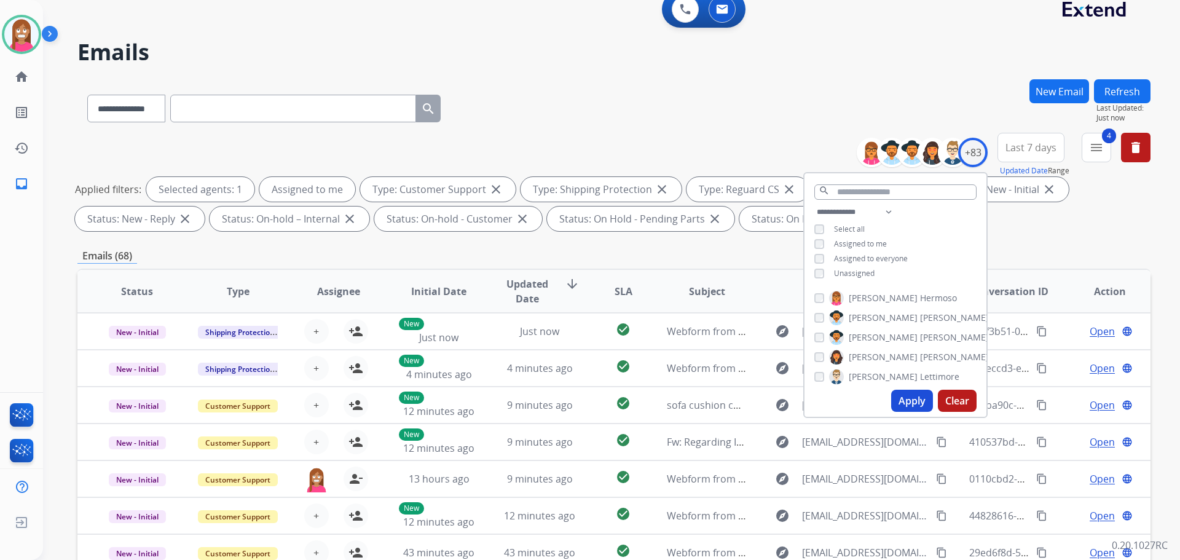
click at [906, 398] on button "Apply" at bounding box center [912, 401] width 42 height 22
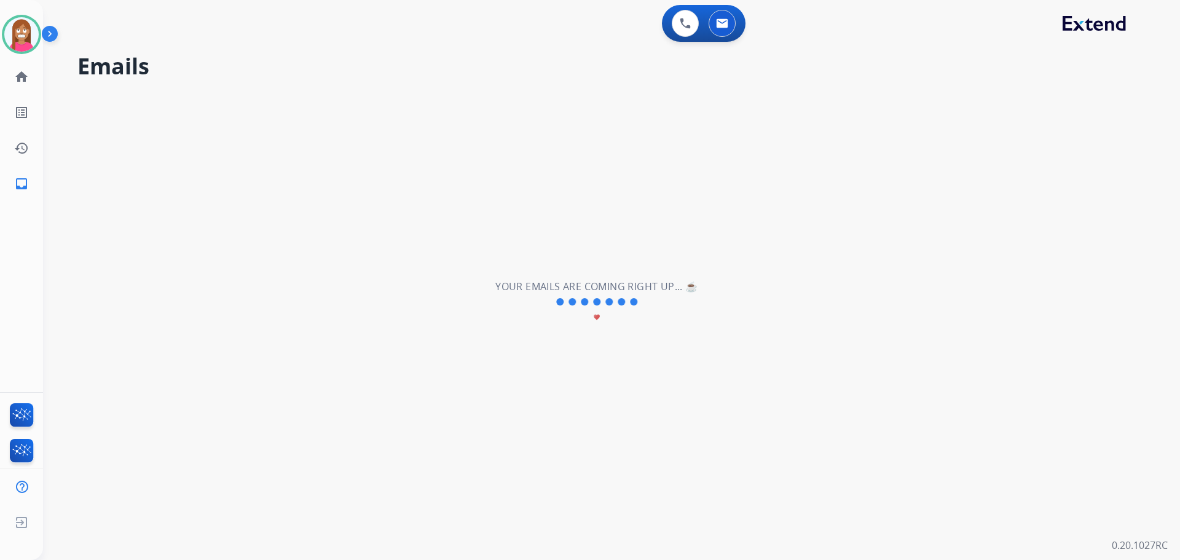
scroll to position [0, 0]
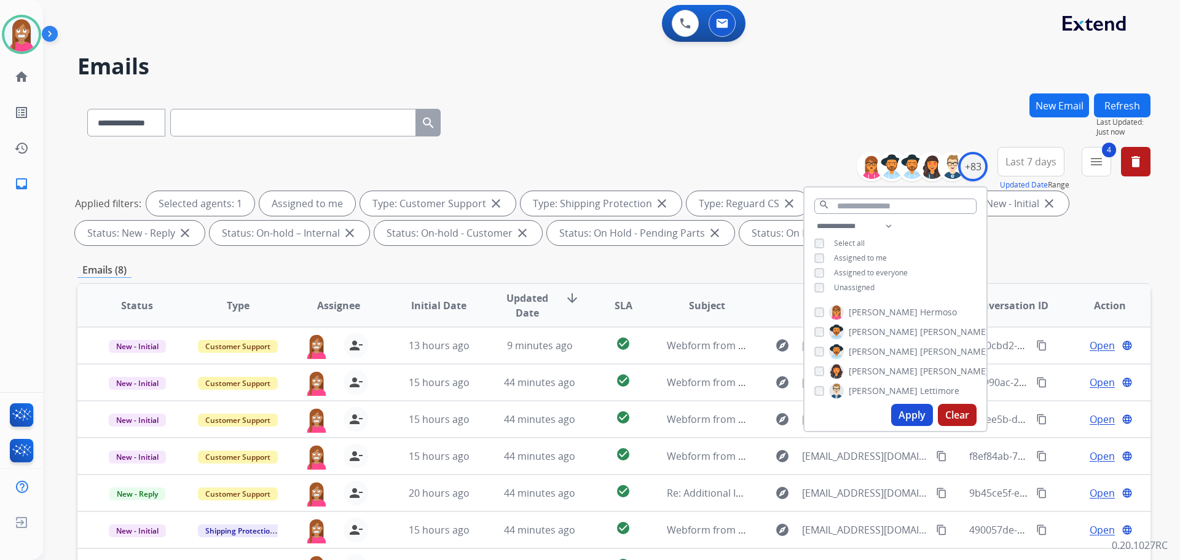
click at [599, 121] on div "**********" at bounding box center [613, 119] width 1073 height 53
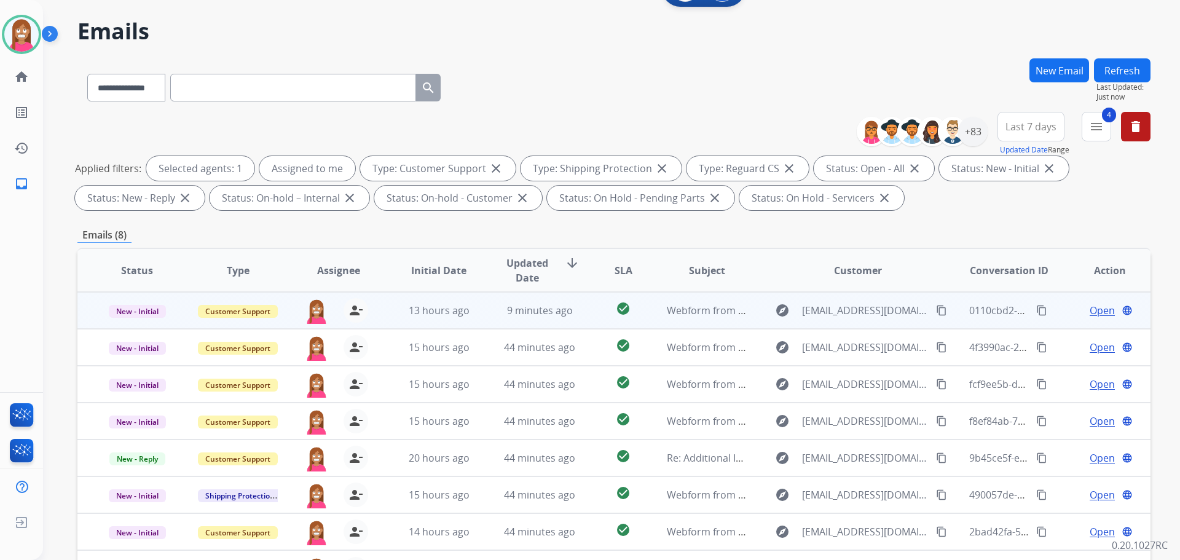
scroll to position [198, 0]
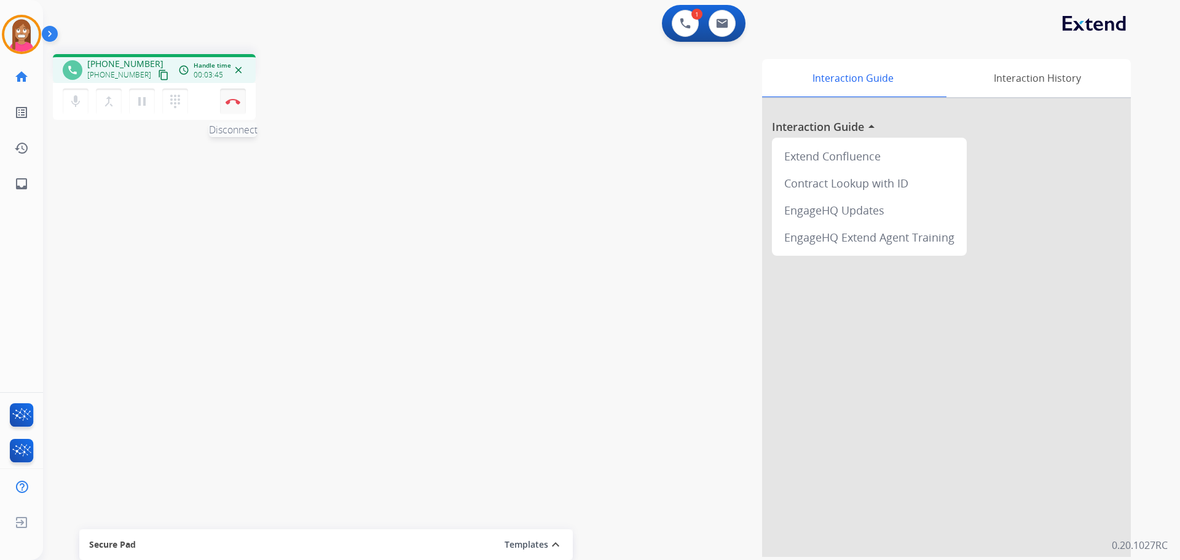
click at [226, 109] on button "Disconnect" at bounding box center [233, 101] width 26 height 26
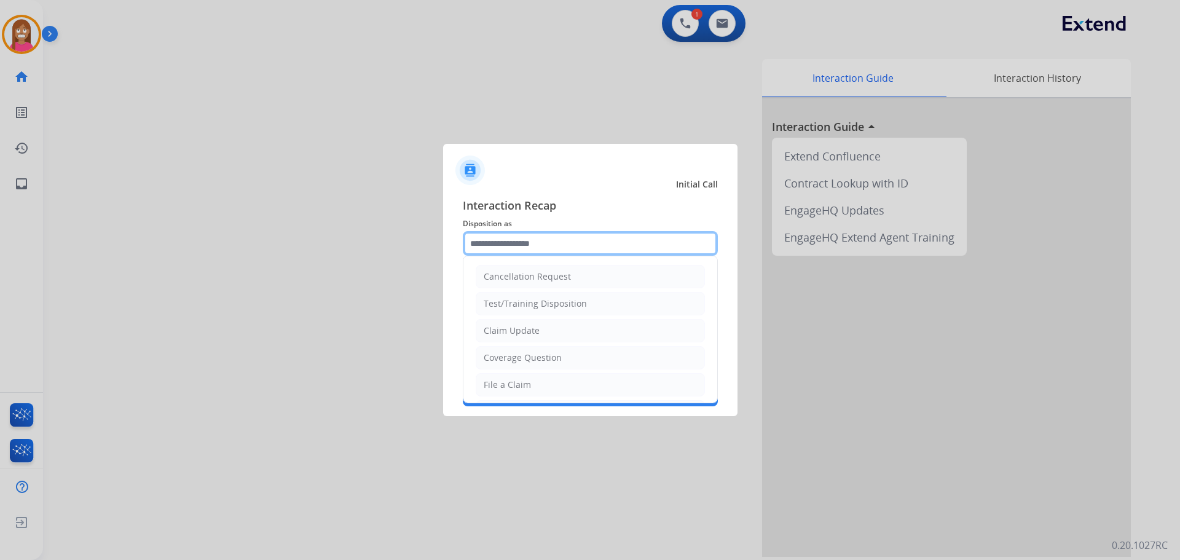
drag, startPoint x: 497, startPoint y: 249, endPoint x: 498, endPoint y: 257, distance: 8.1
click at [505, 256] on div "Cancellation Request Test/Training Disposition Claim Update Coverage Question F…" at bounding box center [590, 243] width 255 height 25
click at [516, 244] on input "text" at bounding box center [590, 243] width 255 height 25
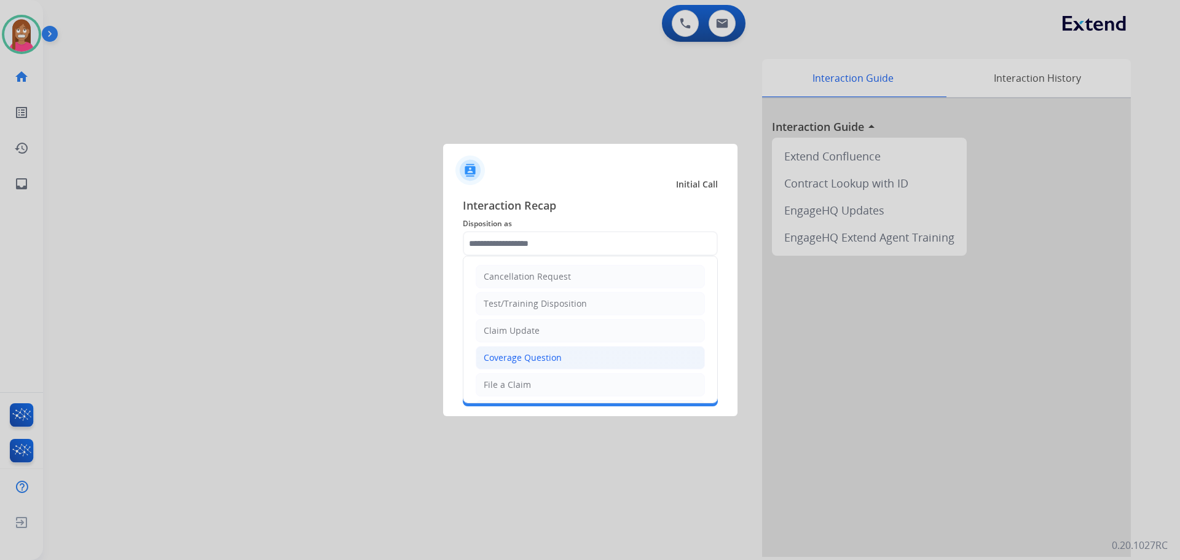
click at [508, 361] on div "Coverage Question" at bounding box center [523, 357] width 78 height 12
type input "**********"
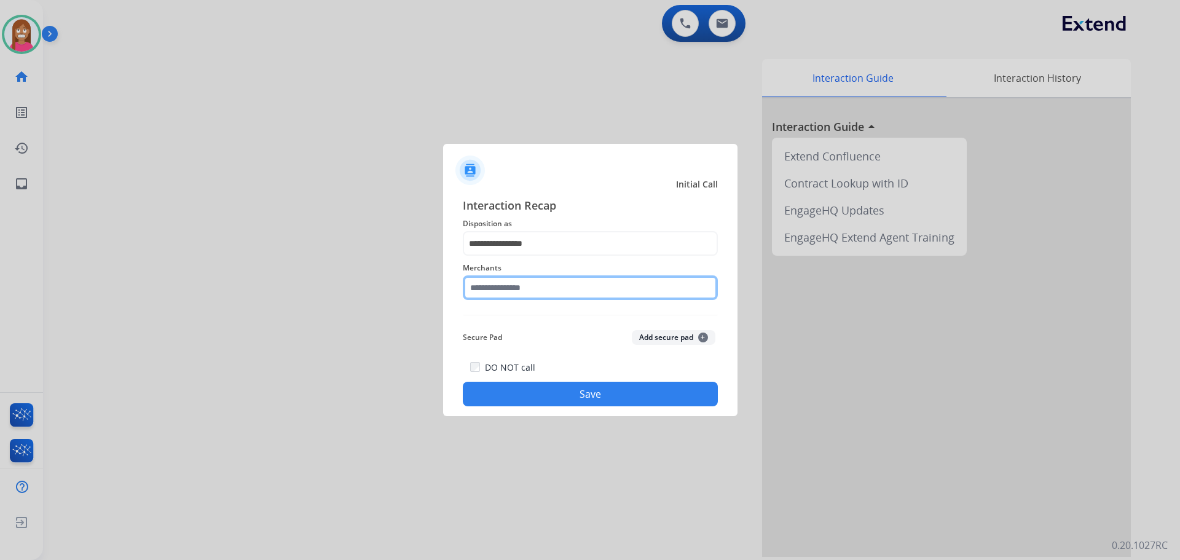
click at [495, 293] on input "text" at bounding box center [590, 287] width 255 height 25
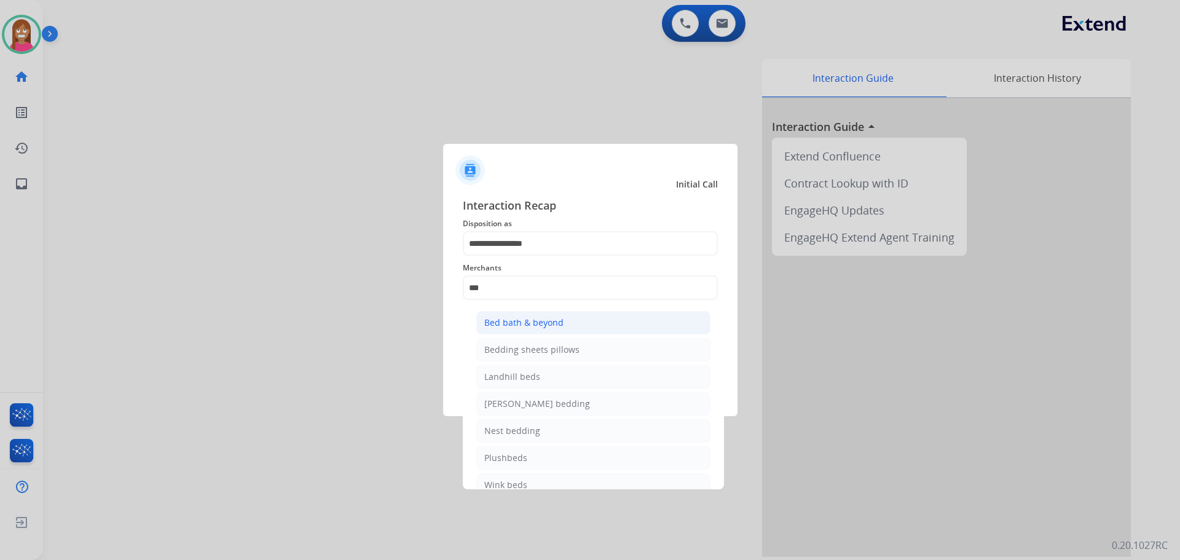
click at [514, 318] on div "Bed bath & beyond" at bounding box center [523, 322] width 79 height 12
type input "**********"
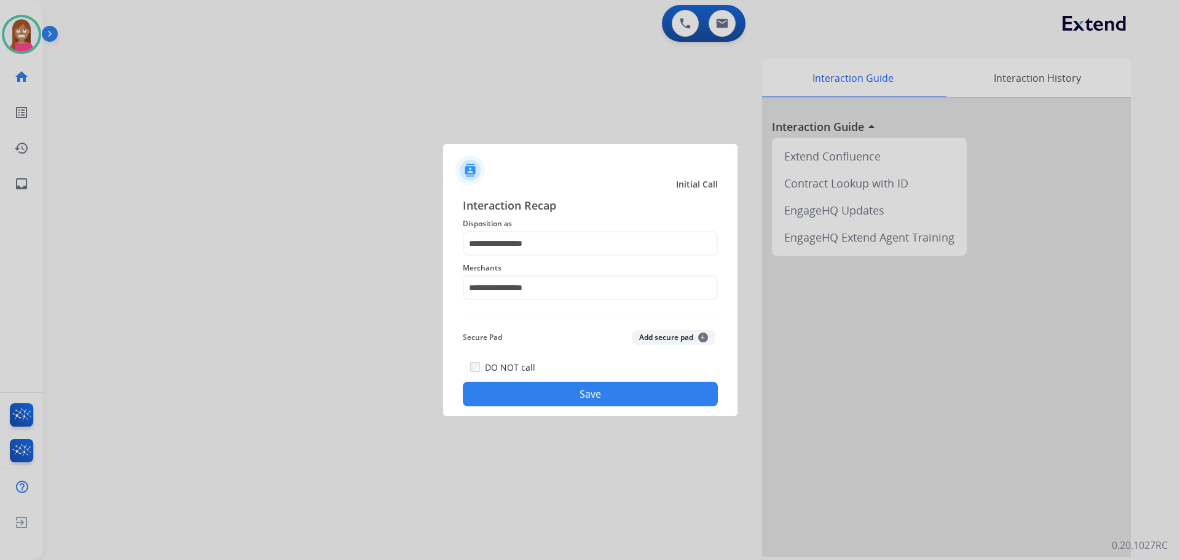
click at [512, 393] on button "Save" at bounding box center [590, 394] width 255 height 25
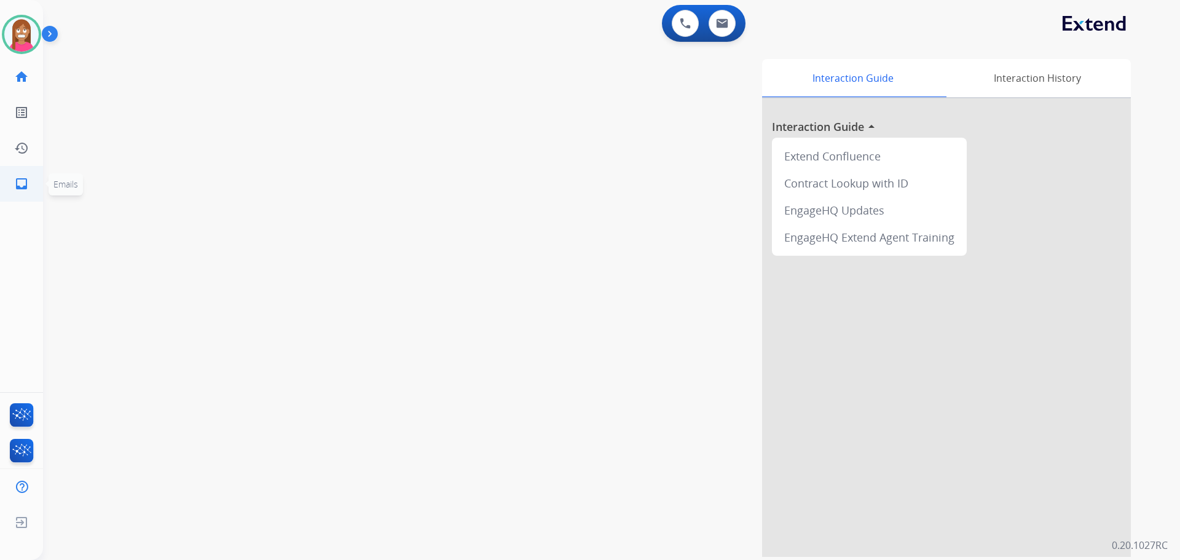
click at [24, 179] on mat-icon "inbox" at bounding box center [21, 183] width 15 height 15
select select "**********"
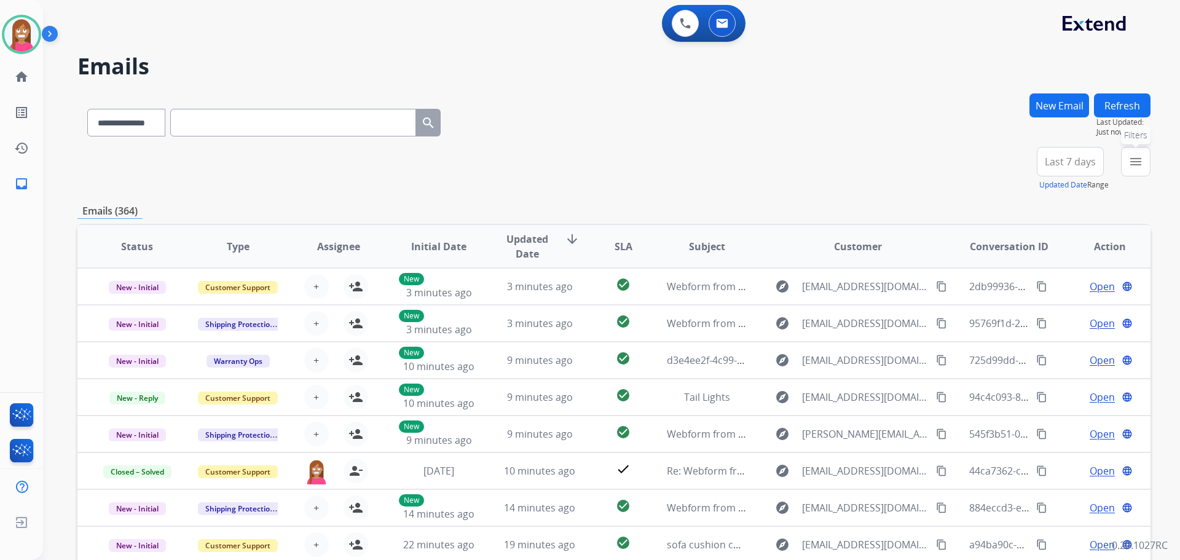
click at [1133, 166] on mat-icon "menu" at bounding box center [1135, 161] width 15 height 15
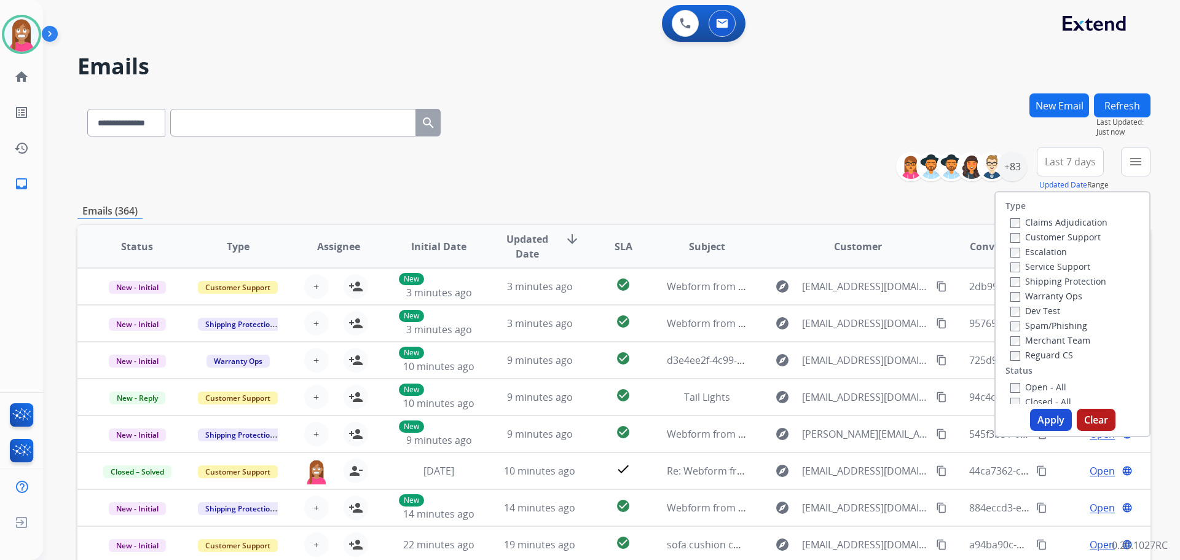
click at [1032, 239] on label "Customer Support" at bounding box center [1055, 237] width 90 height 12
click at [1031, 277] on label "Shipping Protection" at bounding box center [1058, 281] width 96 height 12
click at [1022, 353] on label "Reguard CS" at bounding box center [1041, 355] width 63 height 12
click at [1024, 385] on label "Open - All" at bounding box center [1038, 387] width 56 height 12
click at [1035, 422] on button "Apply" at bounding box center [1051, 420] width 42 height 22
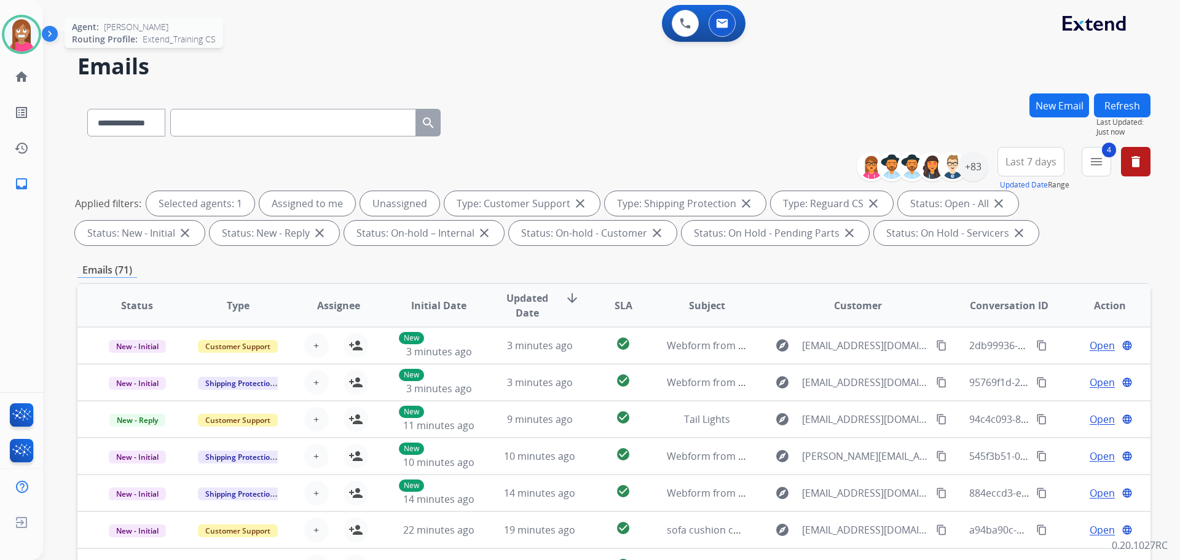
click at [16, 33] on img at bounding box center [21, 34] width 34 height 34
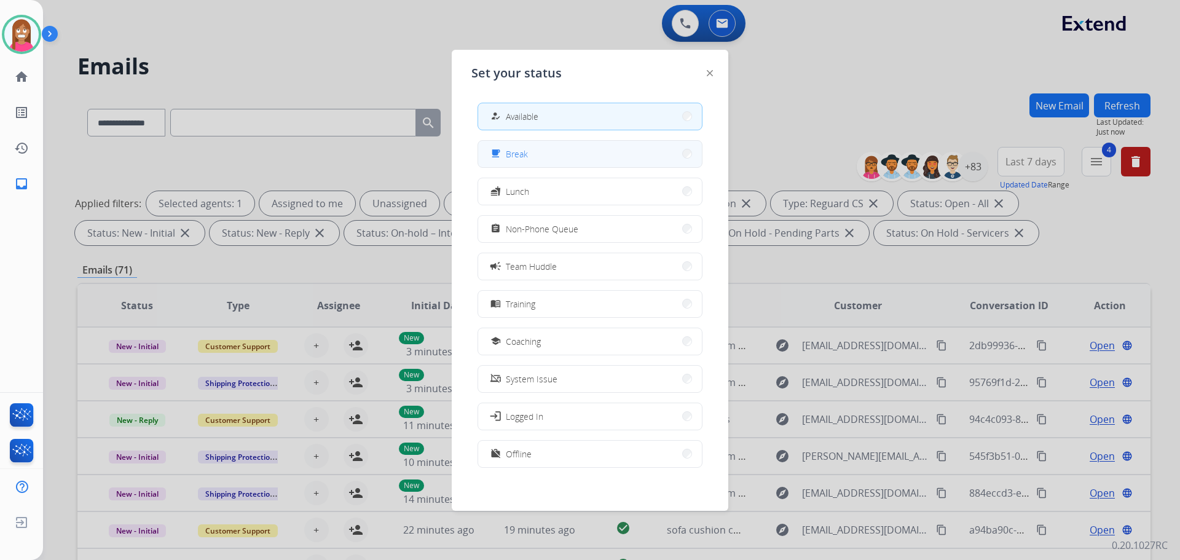
click at [529, 164] on button "free_breakfast Break" at bounding box center [590, 154] width 224 height 26
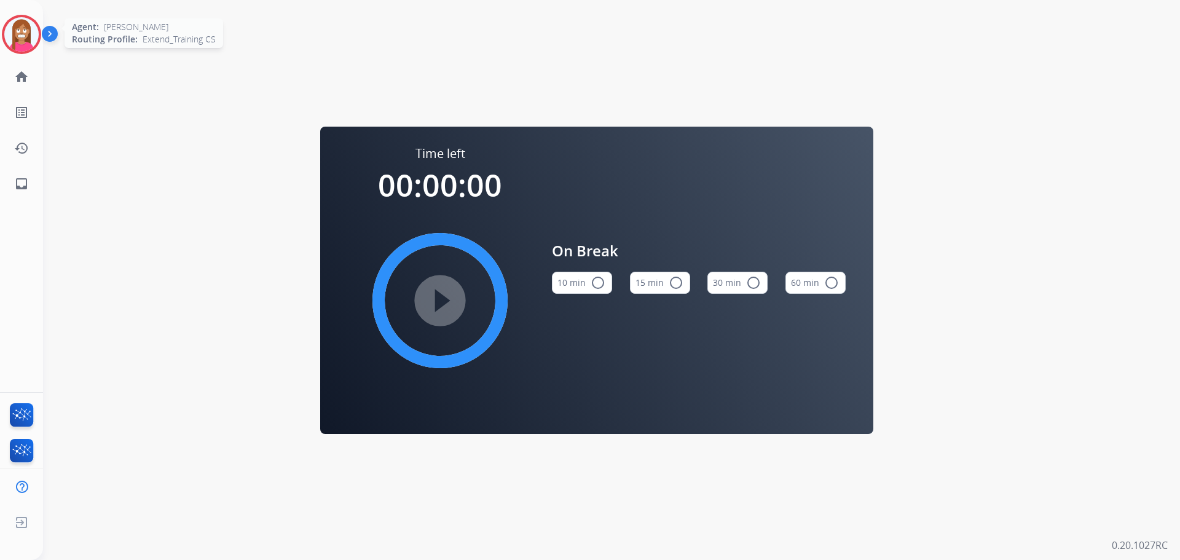
click at [14, 28] on img at bounding box center [21, 34] width 34 height 34
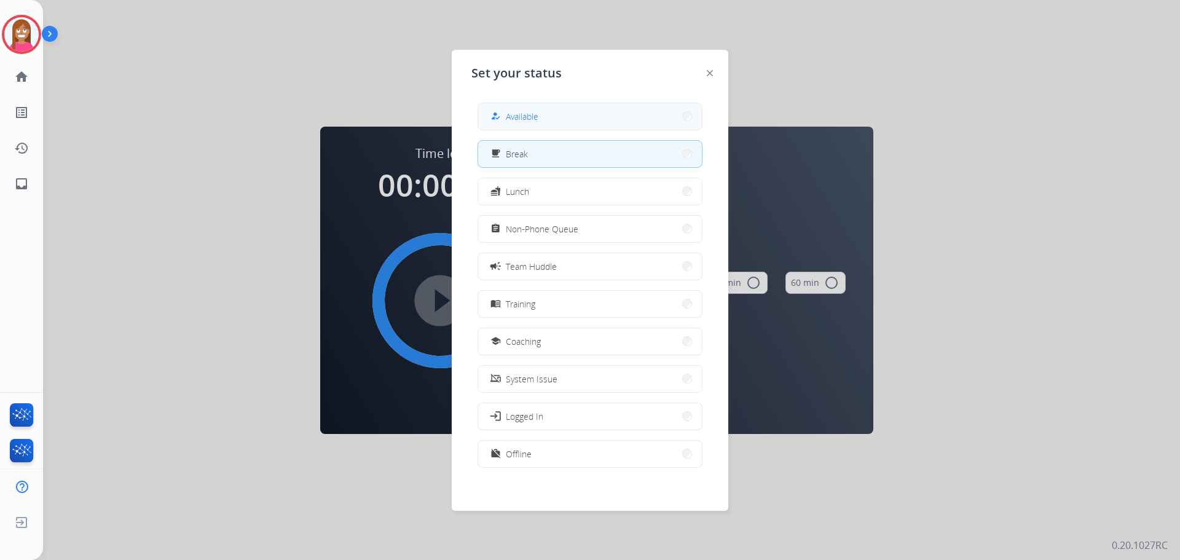
click at [528, 116] on span "Available" at bounding box center [522, 116] width 33 height 13
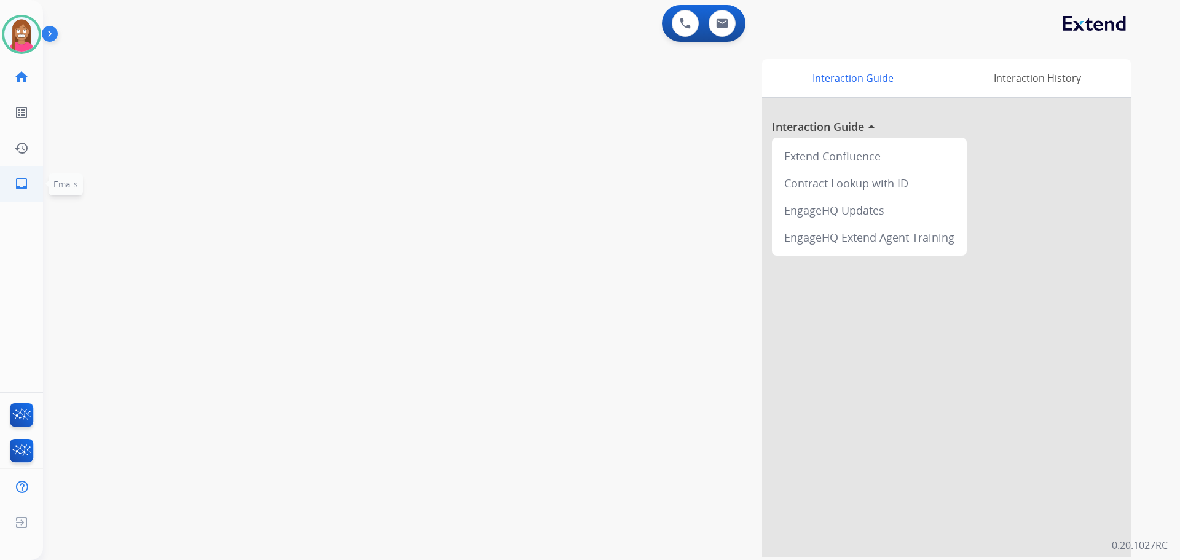
click at [7, 190] on link "inbox Emails" at bounding box center [21, 184] width 34 height 34
select select "**********"
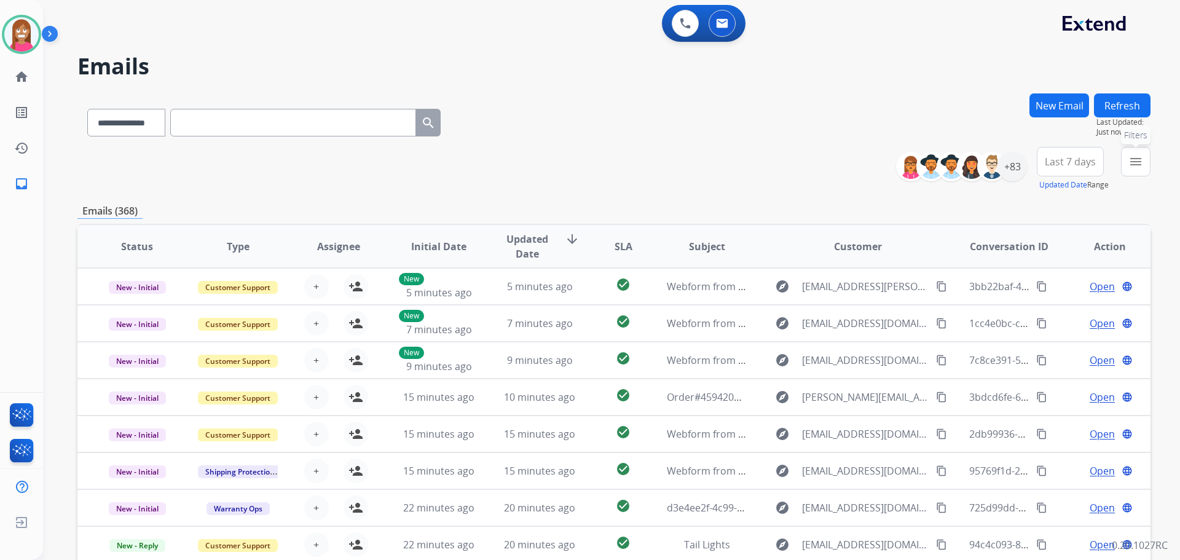
click at [1125, 168] on button "menu Filters" at bounding box center [1135, 161] width 29 height 29
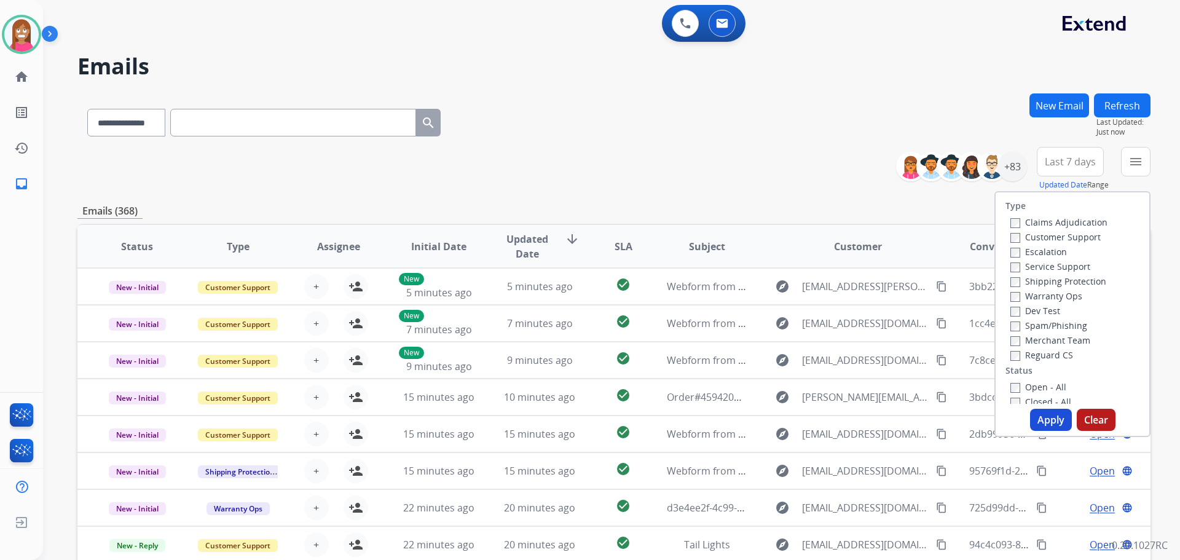
click at [1019, 233] on label "Customer Support" at bounding box center [1055, 237] width 90 height 12
click at [1023, 281] on label "Shipping Protection" at bounding box center [1058, 281] width 96 height 12
click at [1023, 388] on label "Open - All" at bounding box center [1038, 387] width 56 height 12
click at [1049, 420] on button "Apply" at bounding box center [1051, 420] width 42 height 22
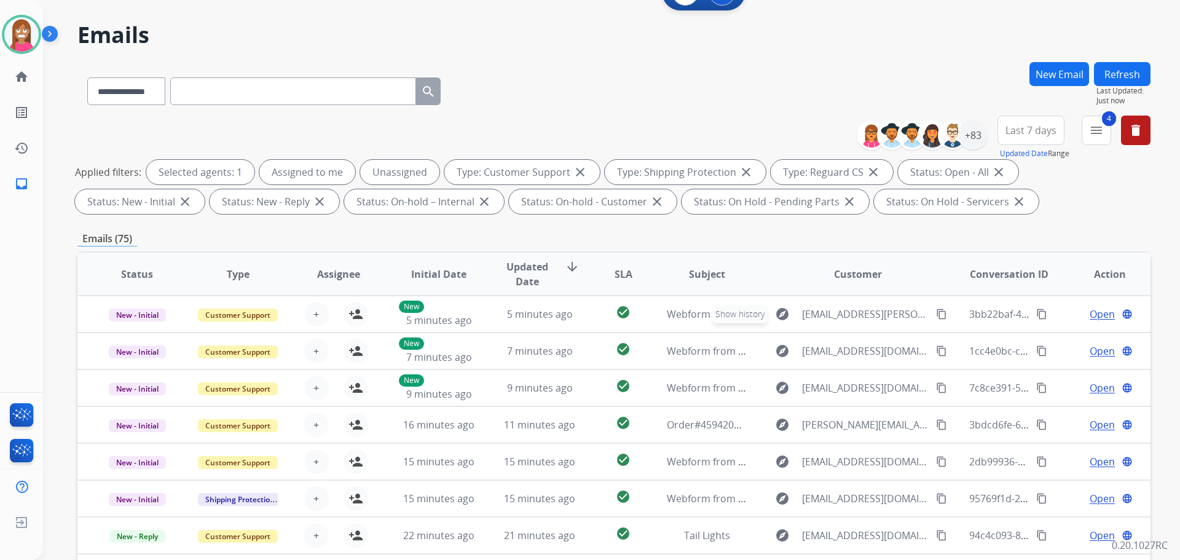
scroll to position [14, 0]
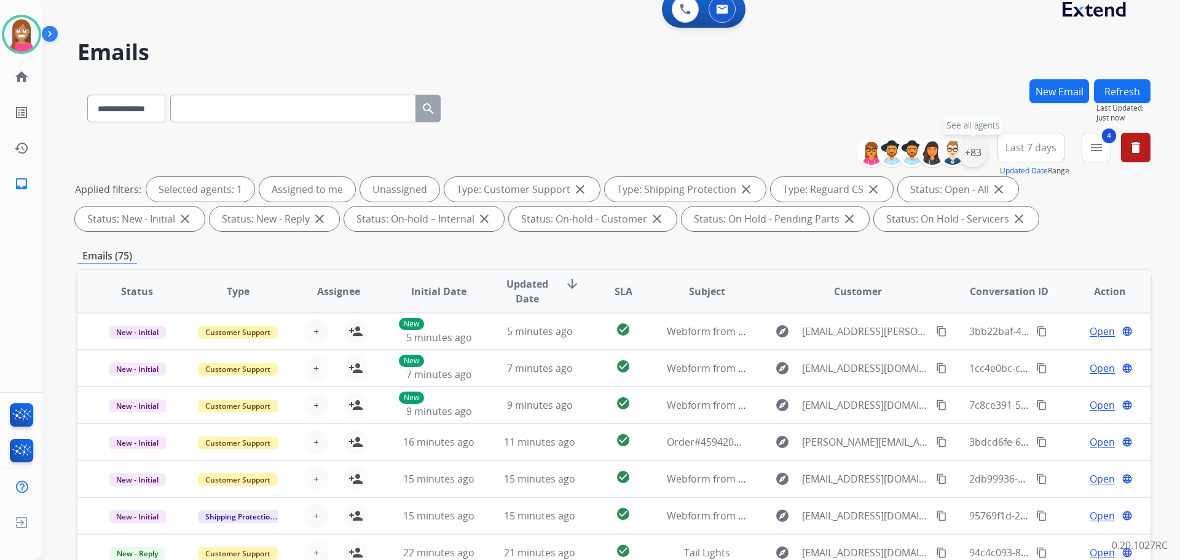
click at [968, 154] on div "+83" at bounding box center [972, 152] width 29 height 29
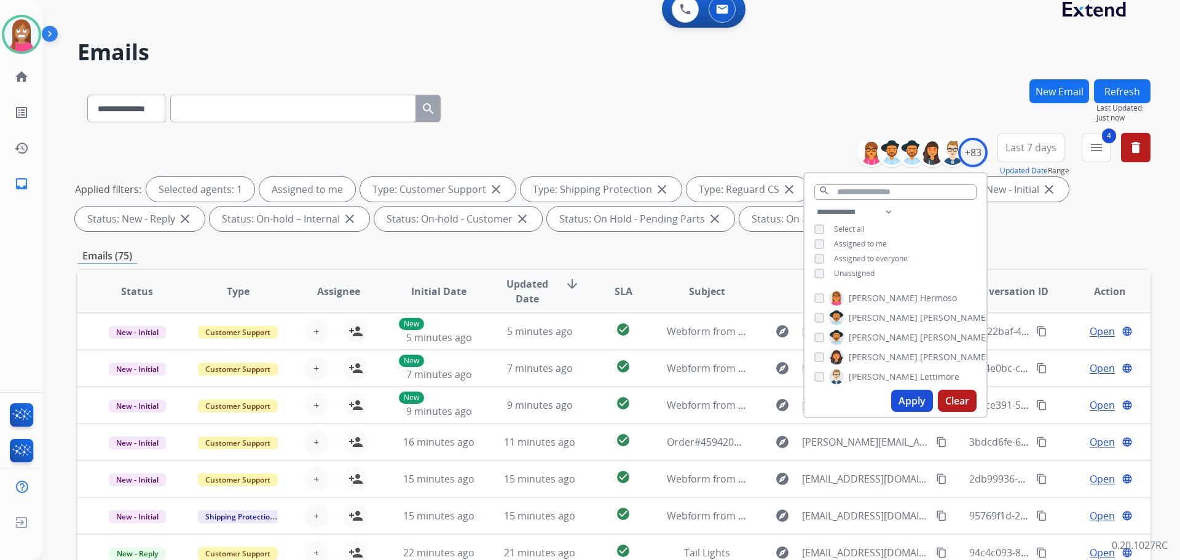
click at [906, 399] on button "Apply" at bounding box center [912, 401] width 42 height 22
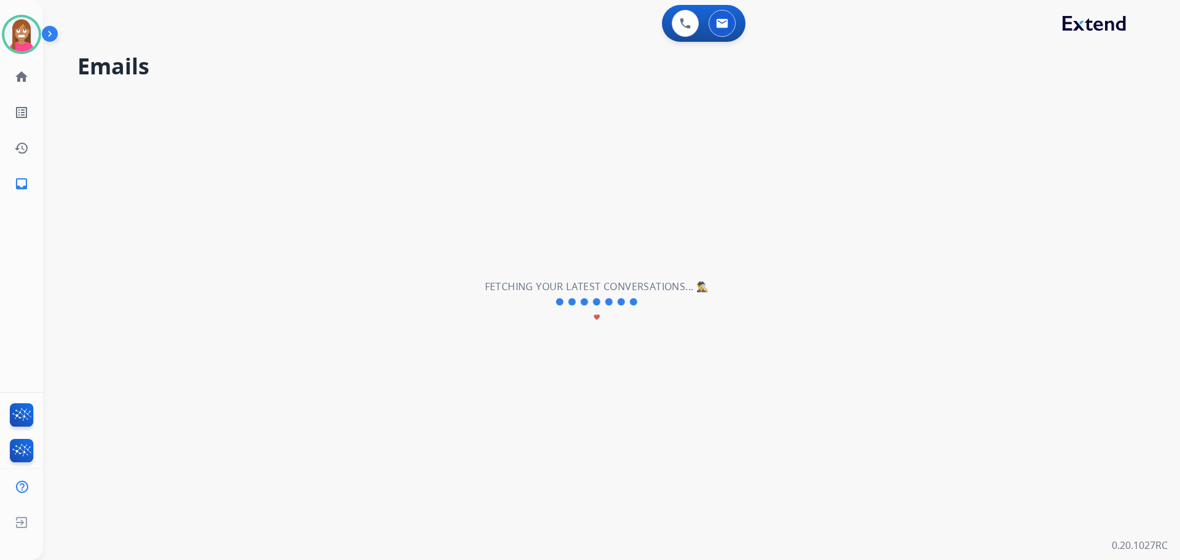
scroll to position [0, 0]
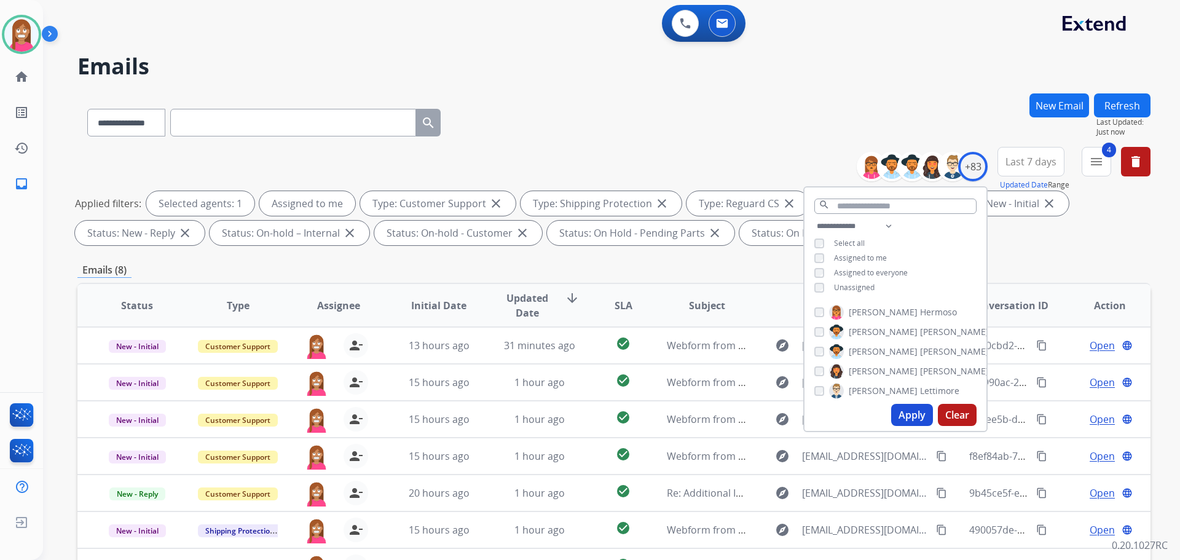
drag, startPoint x: 572, startPoint y: 100, endPoint x: 581, endPoint y: 116, distance: 18.7
click at [575, 95] on div "**********" at bounding box center [613, 119] width 1073 height 53
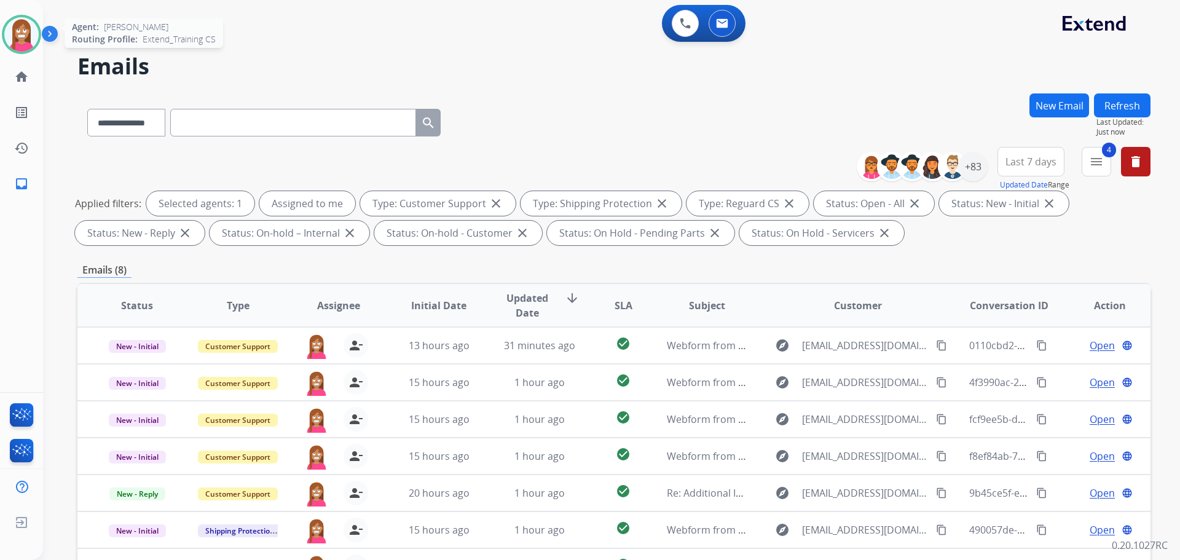
click at [15, 34] on img at bounding box center [21, 34] width 34 height 34
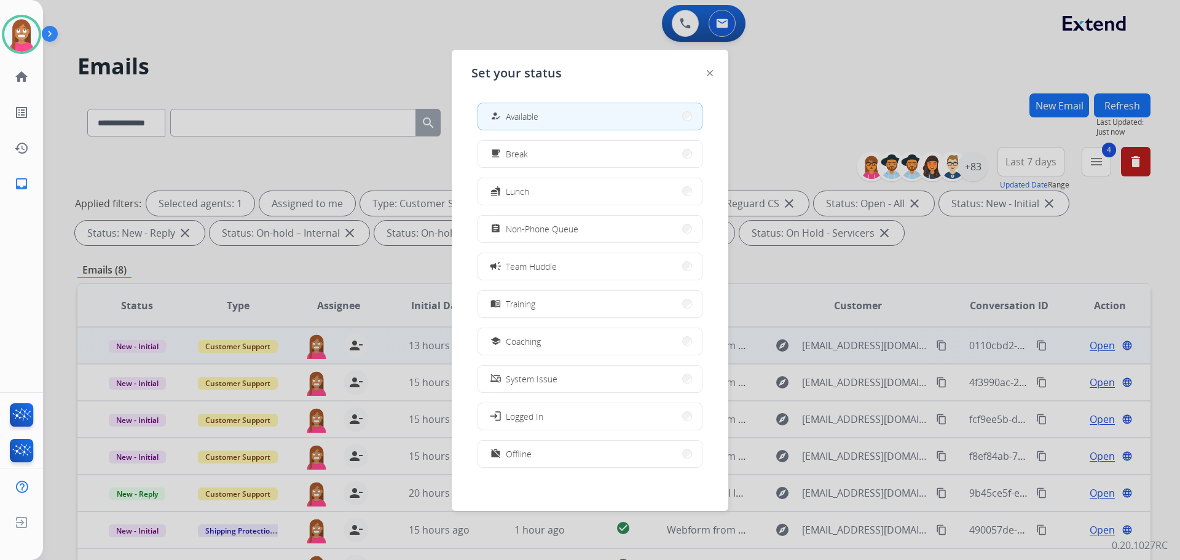
drag, startPoint x: 506, startPoint y: 344, endPoint x: 495, endPoint y: 344, distance: 10.4
click at [498, 344] on div "school Coaching" at bounding box center [514, 341] width 53 height 15
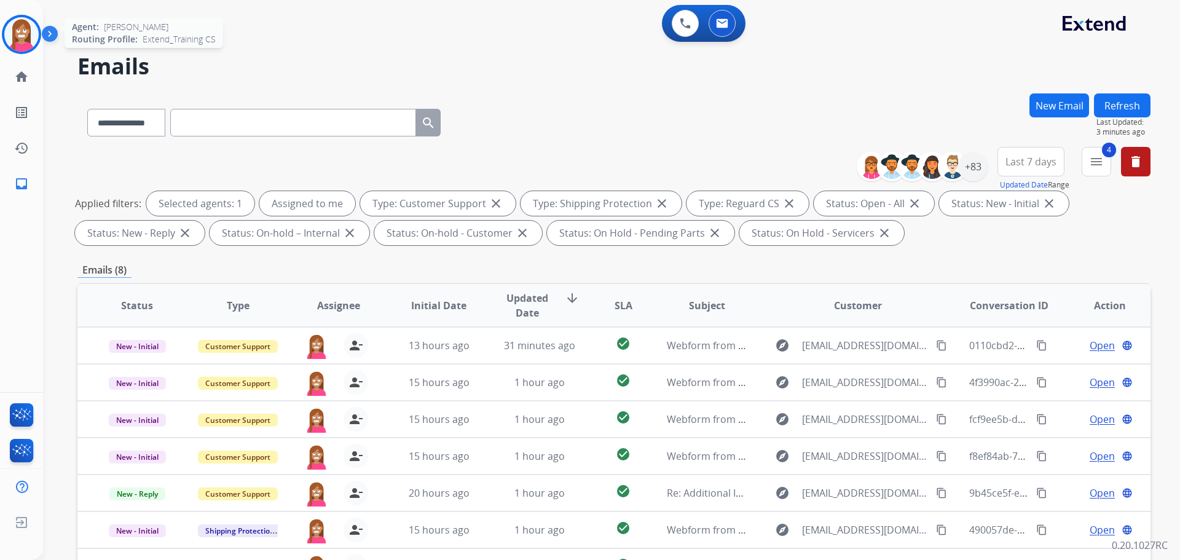
click at [17, 39] on img at bounding box center [21, 34] width 34 height 34
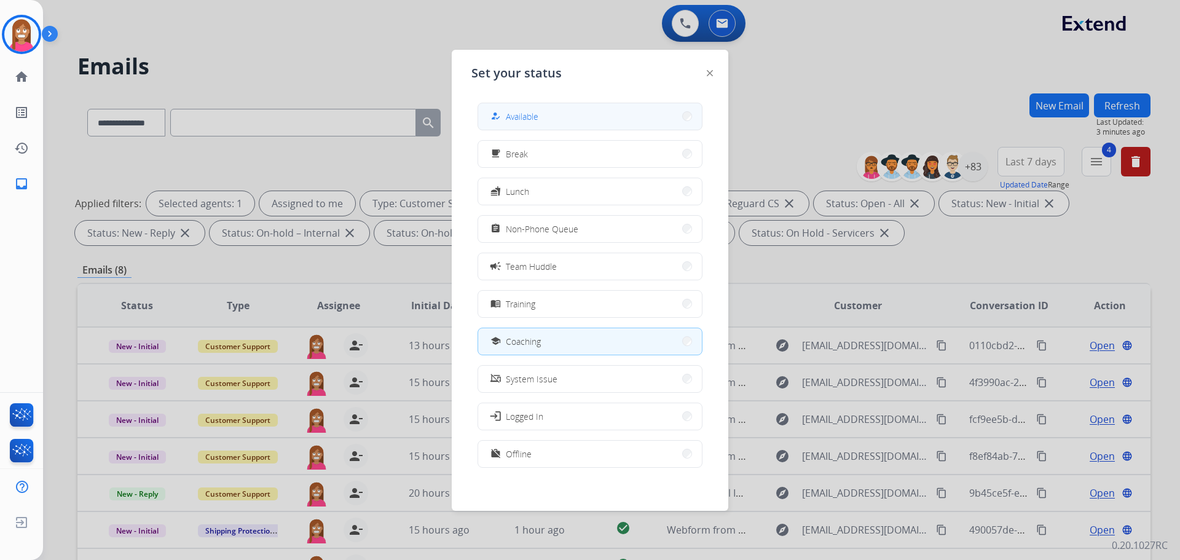
click at [536, 114] on span "Available" at bounding box center [522, 116] width 33 height 13
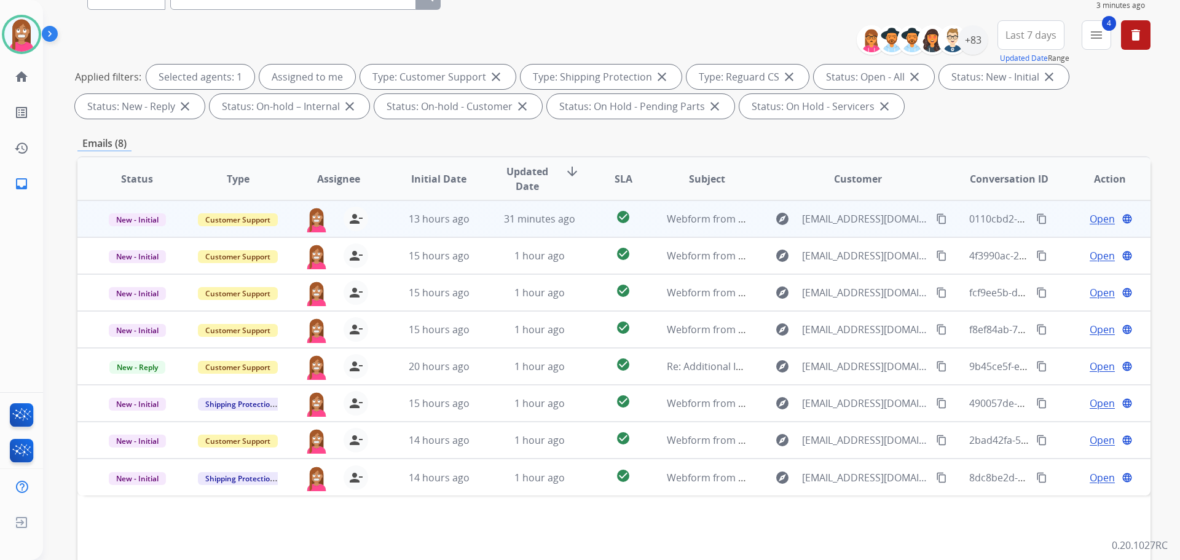
scroll to position [76, 0]
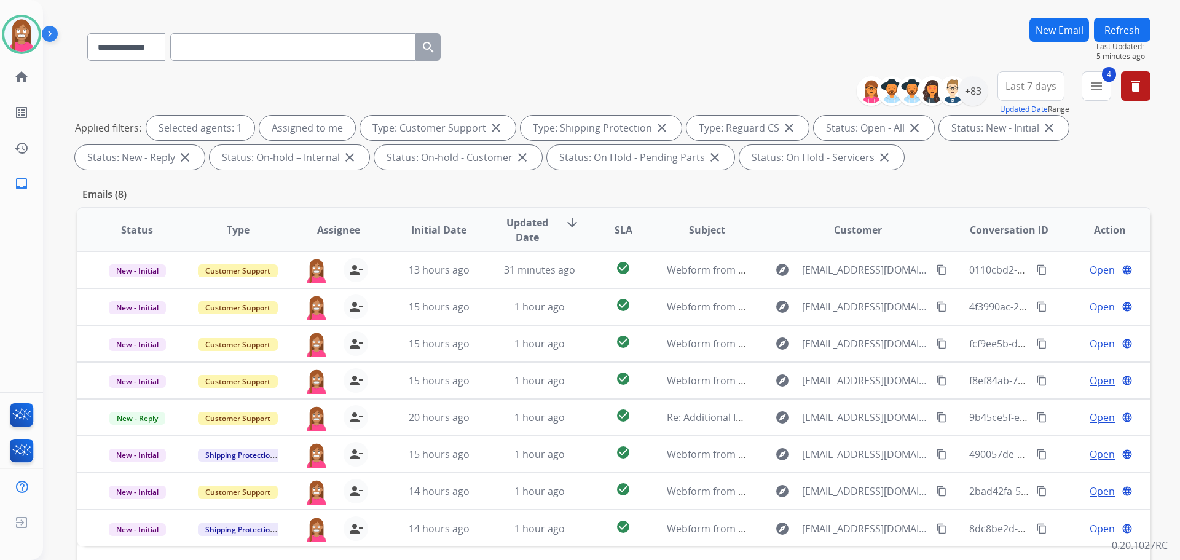
click at [143, 87] on div "**********" at bounding box center [613, 122] width 1073 height 103
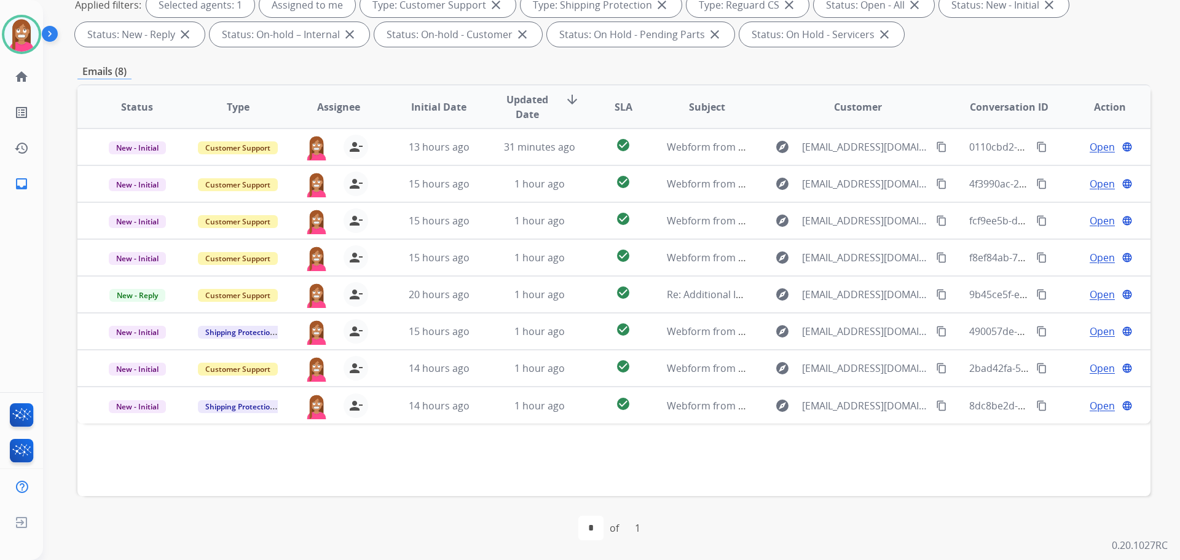
scroll to position [0, 0]
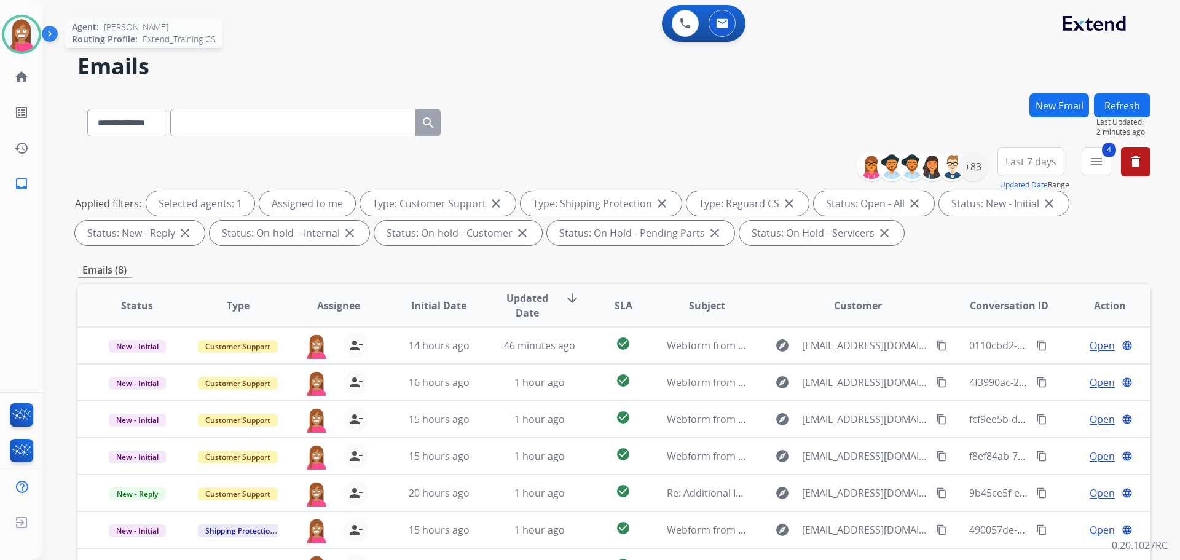
click at [22, 26] on img at bounding box center [21, 34] width 34 height 34
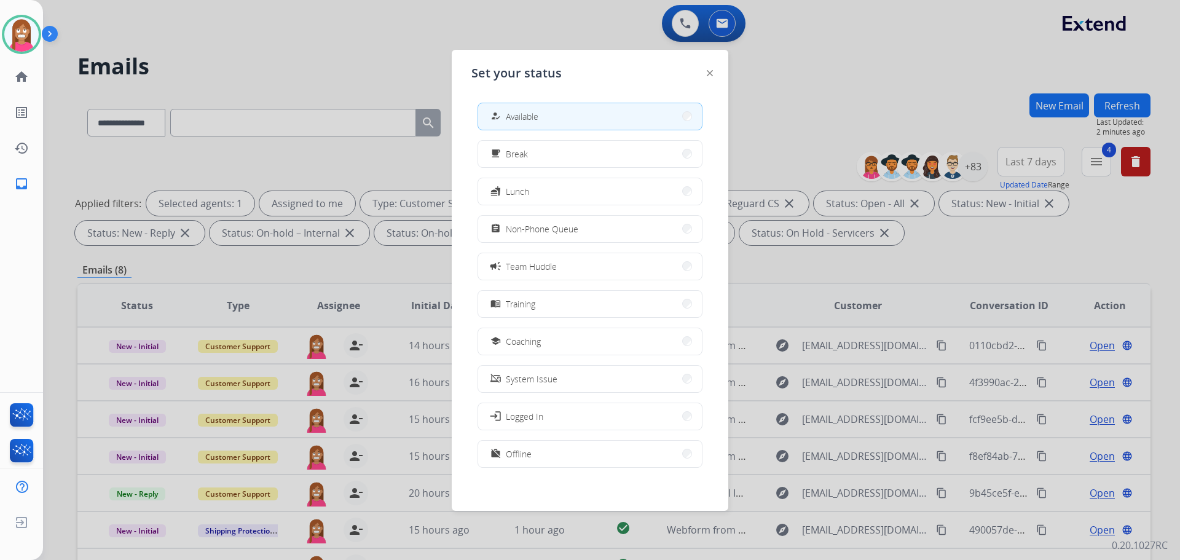
drag, startPoint x: 707, startPoint y: 73, endPoint x: 713, endPoint y: 76, distance: 6.9
click at [706, 74] on div "Set your status how_to_reg Available free_breakfast Break fastfood Lunch assign…" at bounding box center [590, 280] width 277 height 461
click at [708, 73] on img at bounding box center [710, 73] width 6 height 6
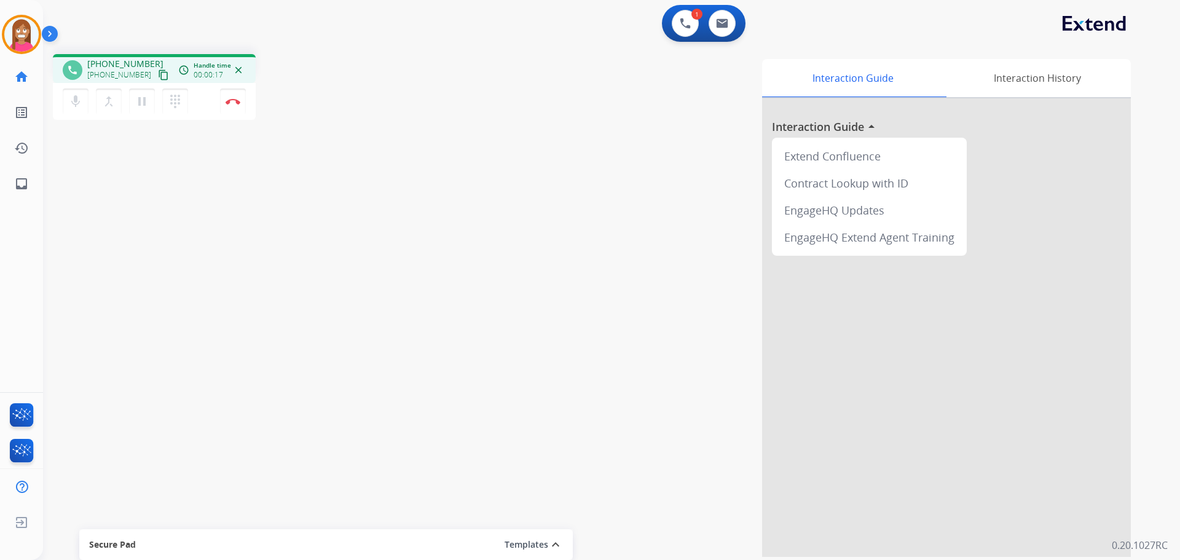
click at [158, 75] on mat-icon "content_copy" at bounding box center [163, 74] width 11 height 11
click at [229, 109] on button "Disconnect" at bounding box center [233, 101] width 26 height 26
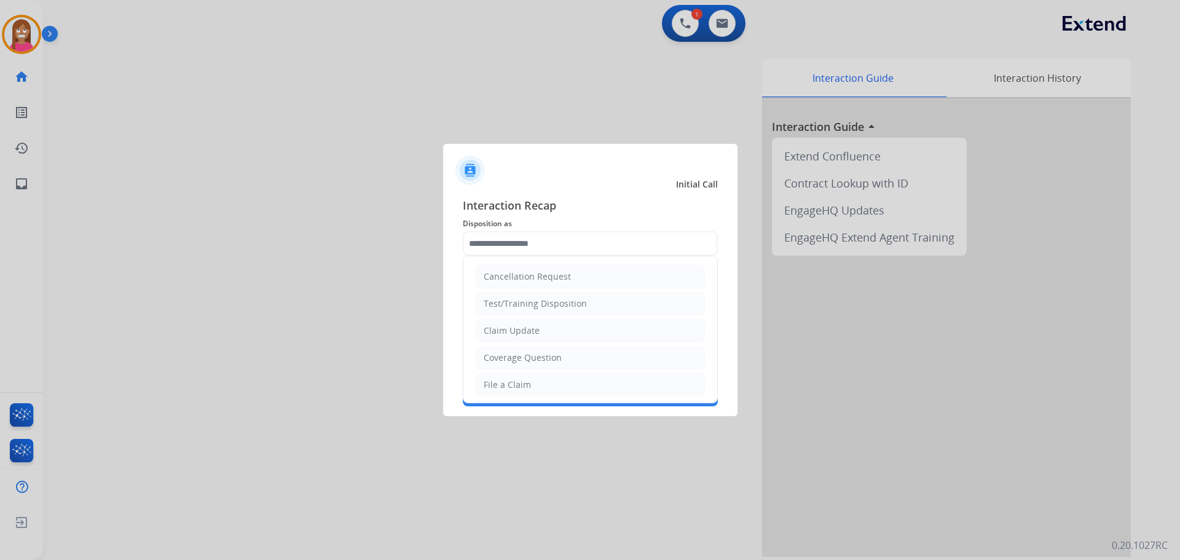
click at [514, 242] on input "text" at bounding box center [590, 243] width 255 height 25
drag, startPoint x: 519, startPoint y: 357, endPoint x: 516, endPoint y: 351, distance: 6.6
click at [516, 352] on div "Coverage Question" at bounding box center [523, 357] width 78 height 12
type input "**********"
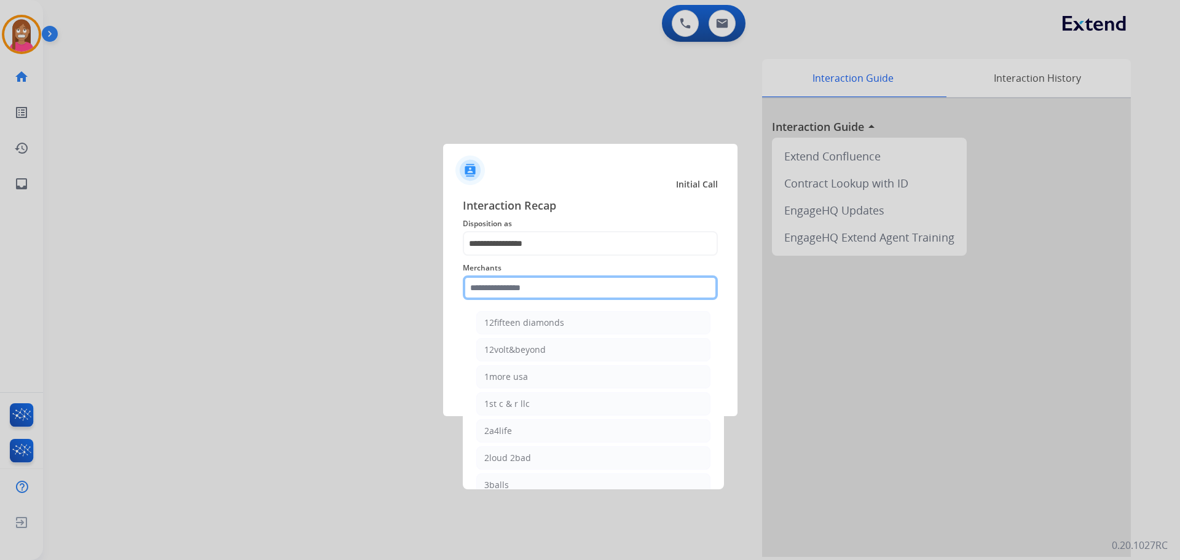
click at [503, 294] on input "text" at bounding box center [590, 287] width 255 height 25
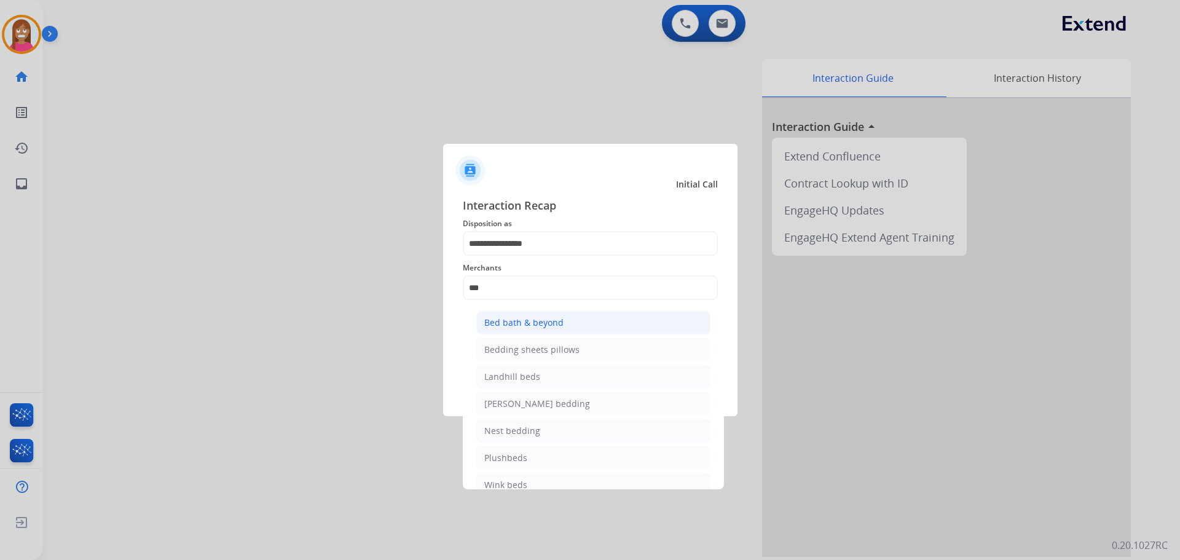
click at [495, 320] on div "Bed bath & beyond" at bounding box center [523, 322] width 79 height 12
type input "**********"
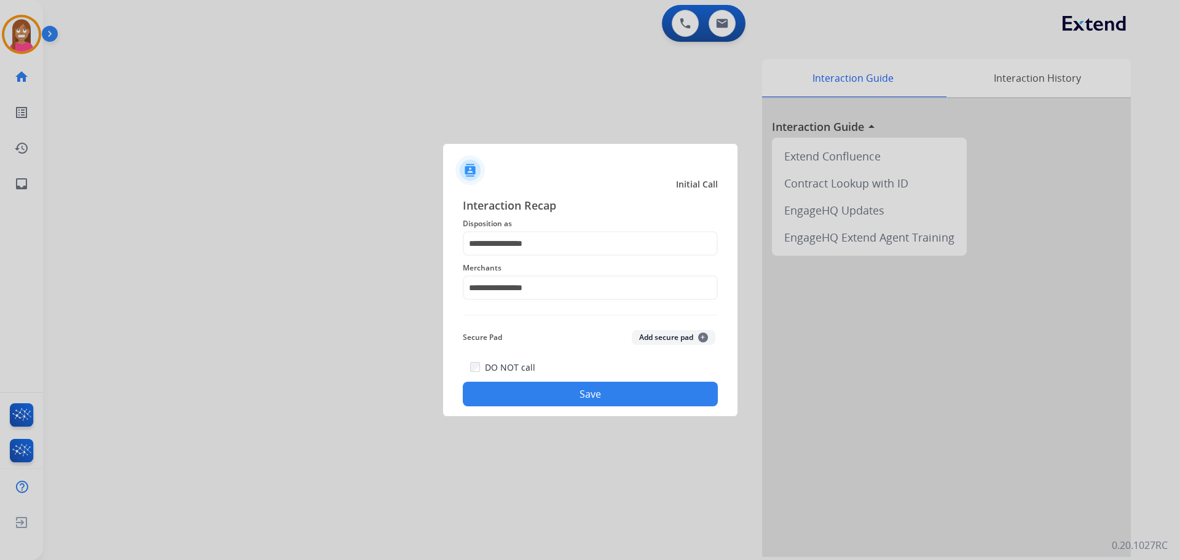
drag, startPoint x: 522, startPoint y: 391, endPoint x: 1076, endPoint y: 438, distance: 556.2
click at [522, 391] on button "Save" at bounding box center [590, 394] width 255 height 25
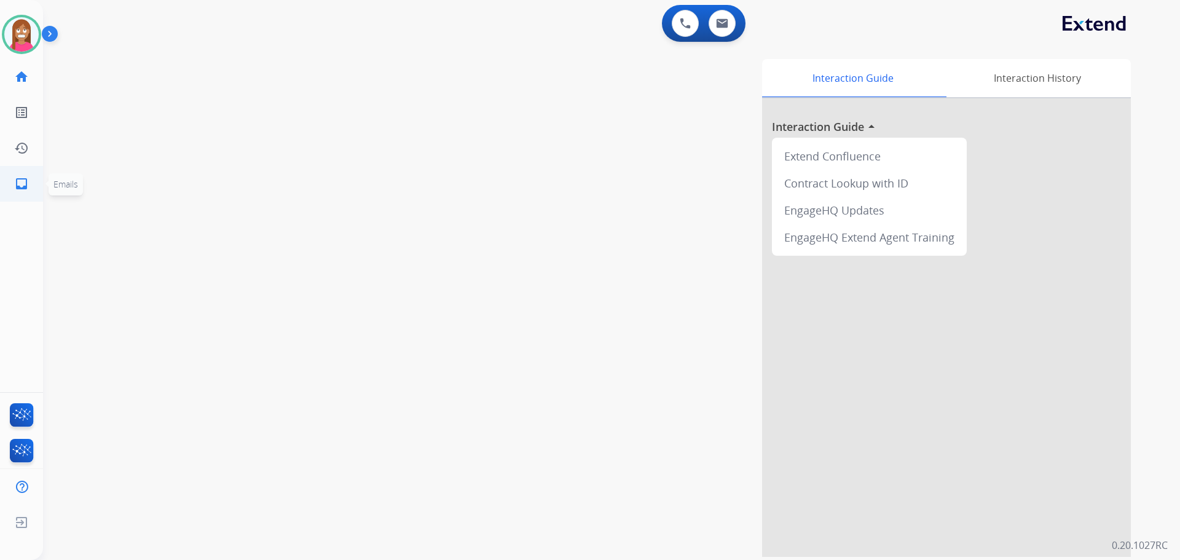
drag, startPoint x: 16, startPoint y: 184, endPoint x: 21, endPoint y: 179, distance: 7.0
click at [21, 179] on mat-icon "inbox" at bounding box center [21, 183] width 15 height 15
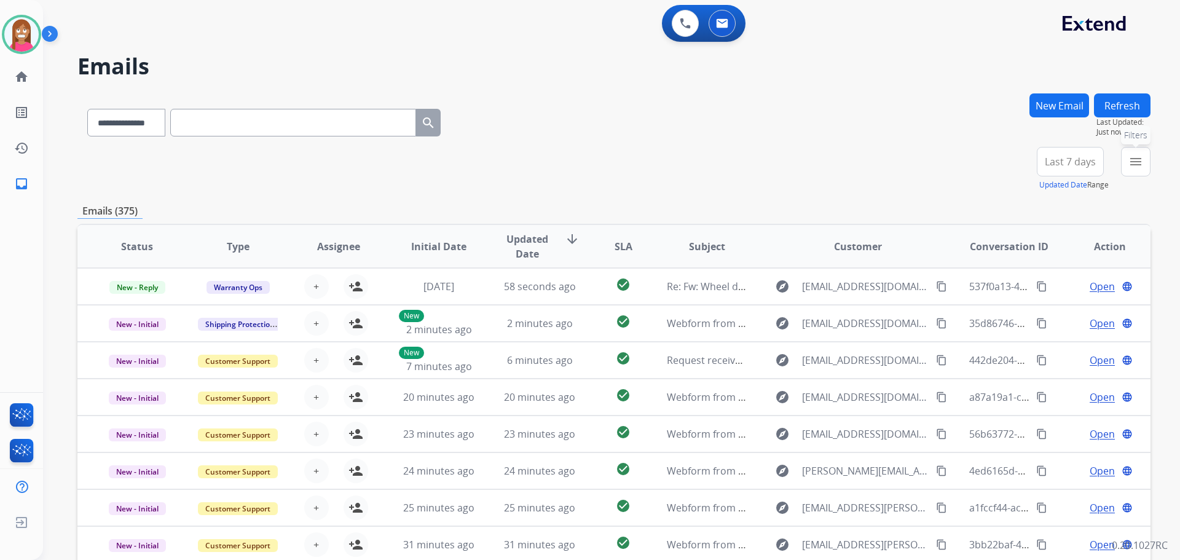
click at [1148, 160] on button "menu Filters" at bounding box center [1135, 161] width 29 height 29
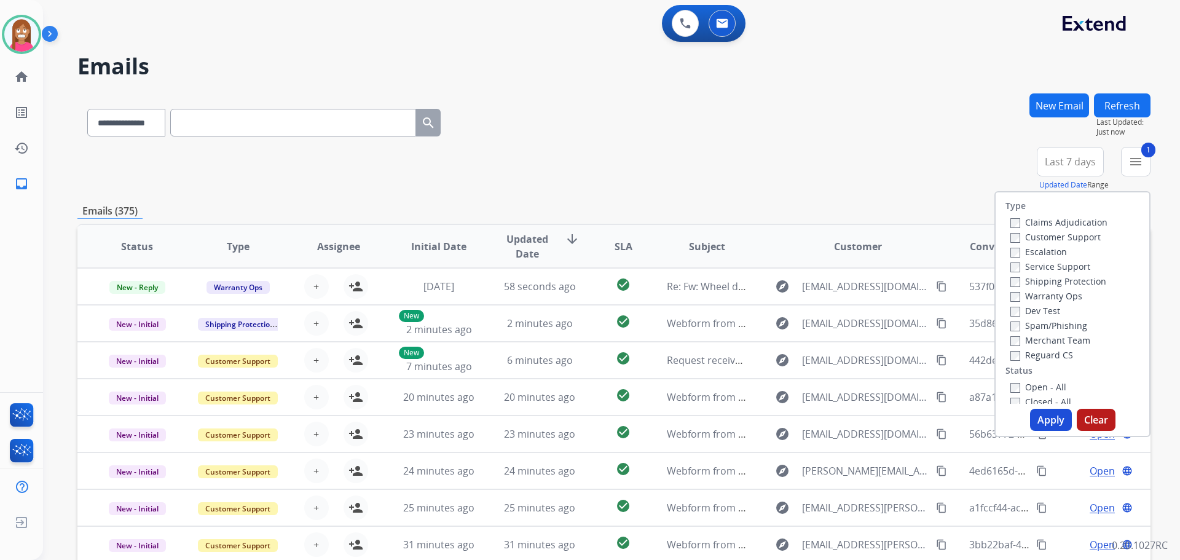
click at [1026, 283] on label "Shipping Protection" at bounding box center [1058, 281] width 96 height 12
click at [1028, 388] on label "Open - All" at bounding box center [1038, 387] width 56 height 12
click at [1036, 418] on button "Apply" at bounding box center [1051, 420] width 42 height 22
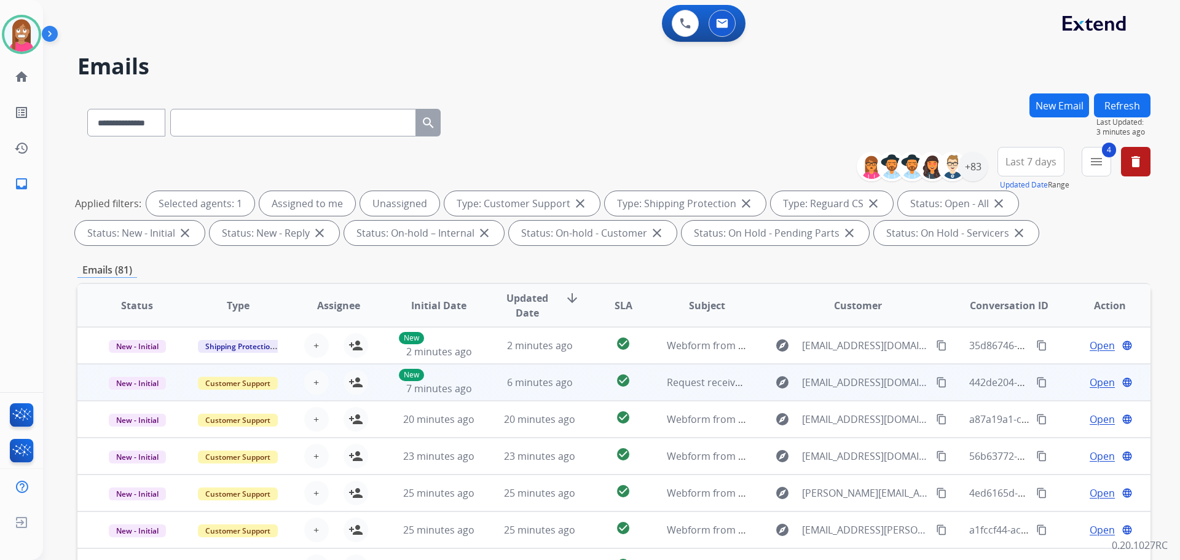
click at [480, 382] on td "6 minutes ago" at bounding box center [530, 382] width 101 height 37
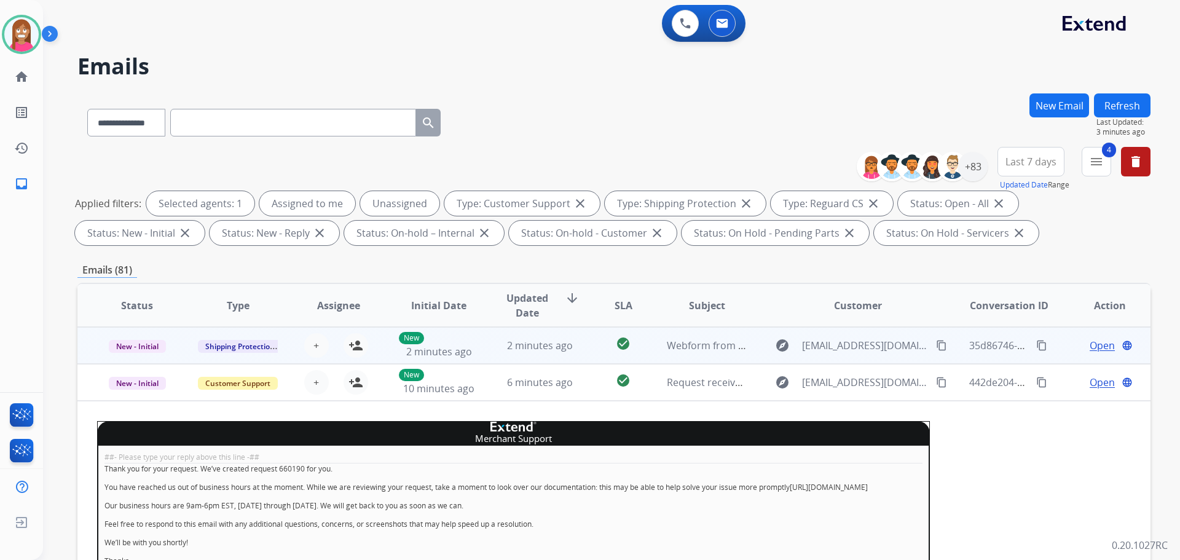
scroll to position [37, 0]
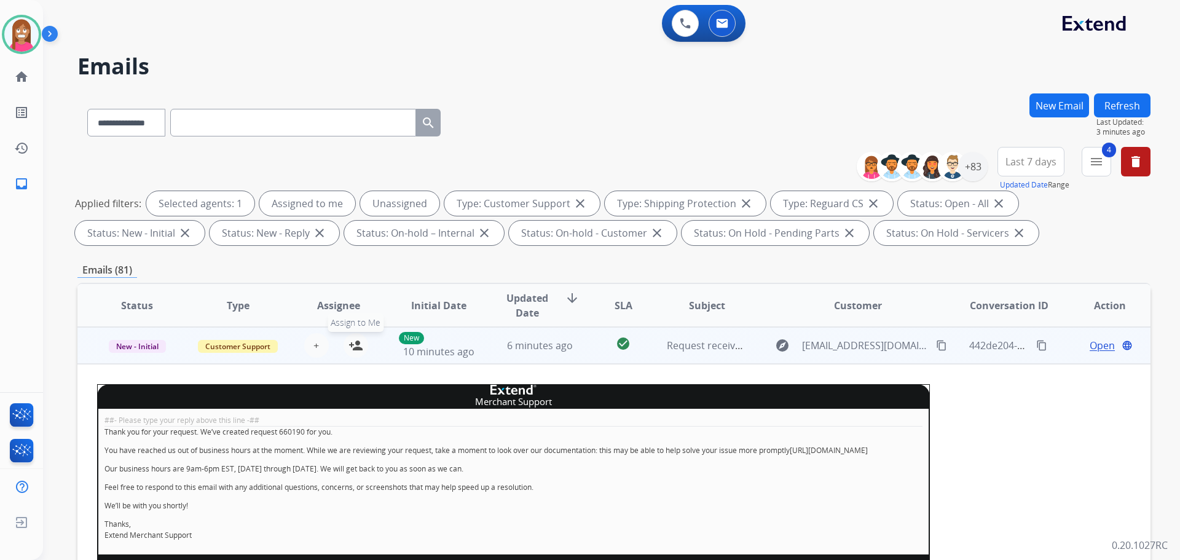
click at [355, 345] on mat-icon "person_add" at bounding box center [355, 345] width 15 height 15
click at [133, 343] on span "New - Initial" at bounding box center [137, 346] width 57 height 13
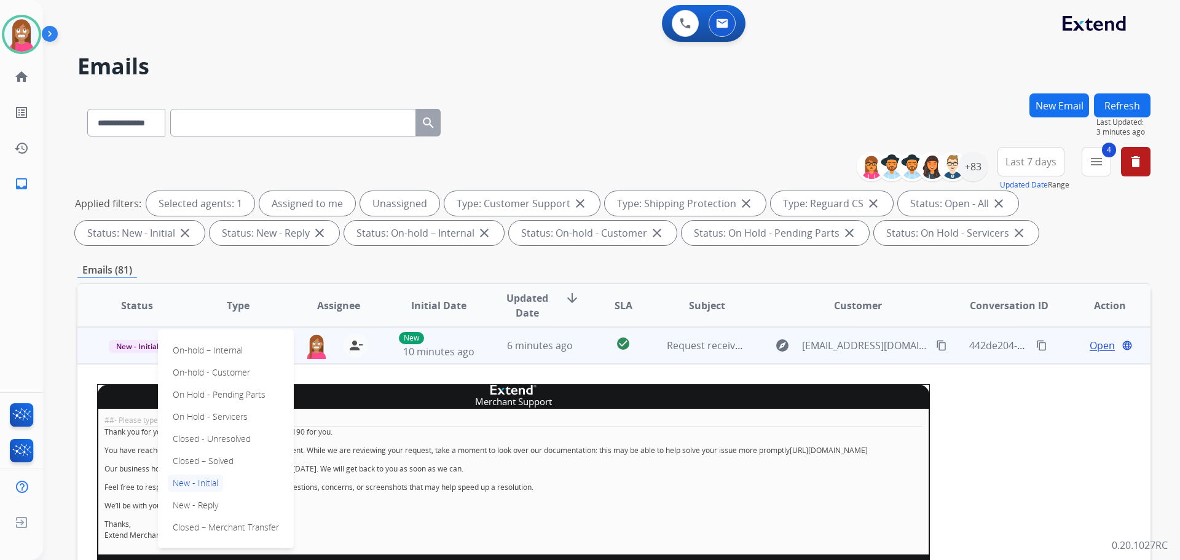
drag, startPoint x: 200, startPoint y: 458, endPoint x: 249, endPoint y: 449, distance: 50.0
click at [204, 455] on p "Closed – Solved" at bounding box center [203, 460] width 71 height 17
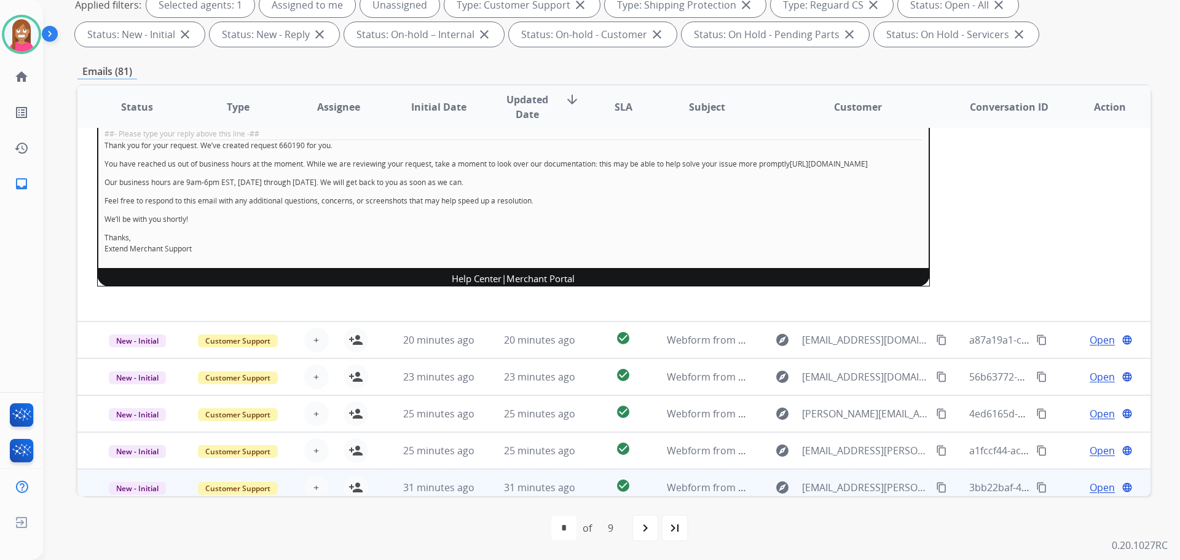
scroll to position [256, 0]
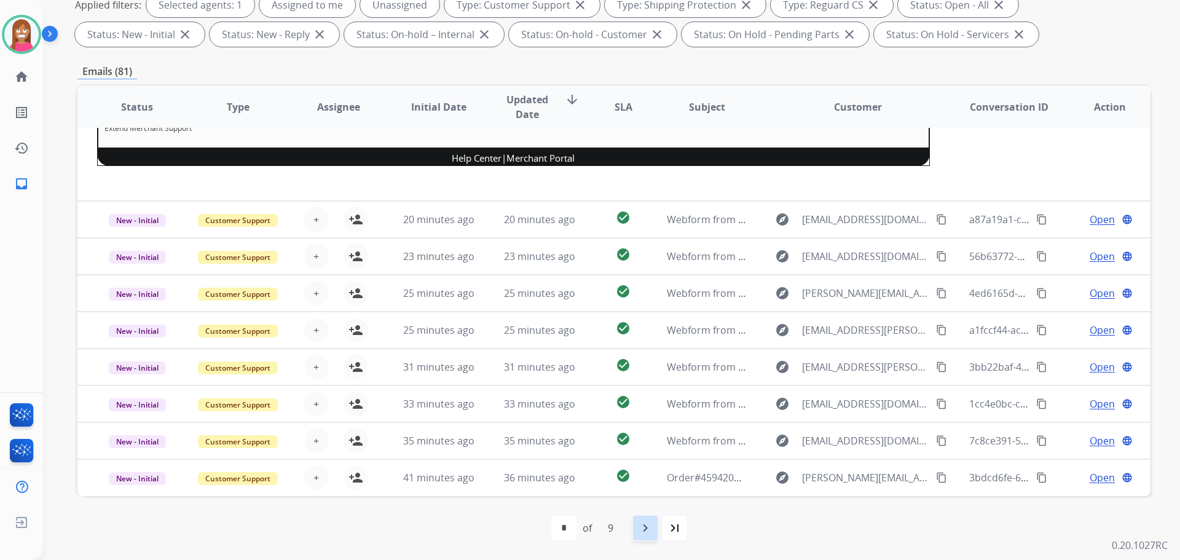
click at [638, 524] on mat-icon "navigate_next" at bounding box center [645, 527] width 15 height 15
select select "*"
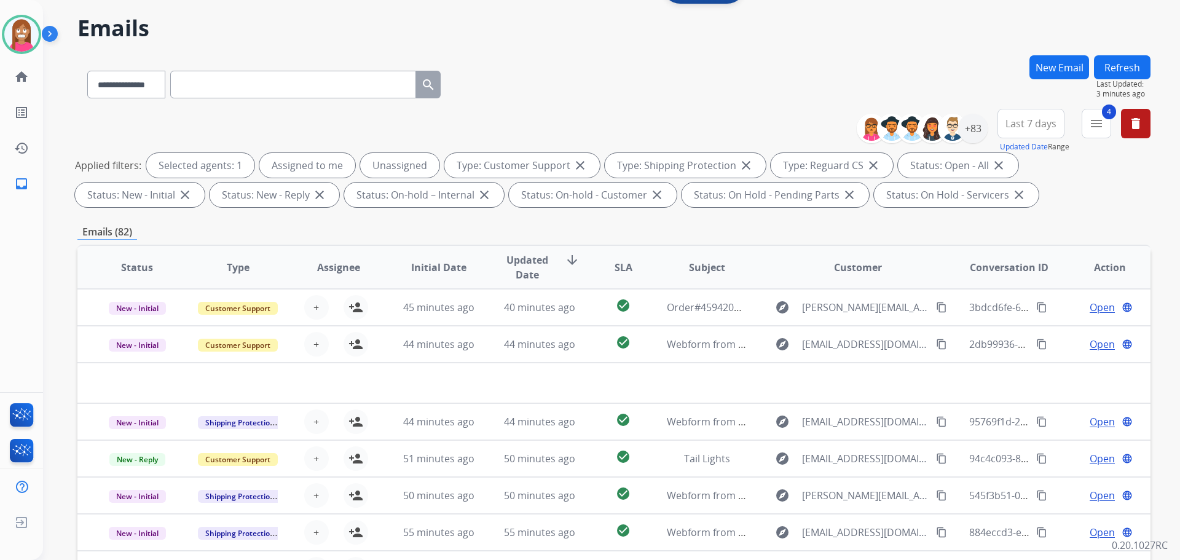
scroll to position [0, 0]
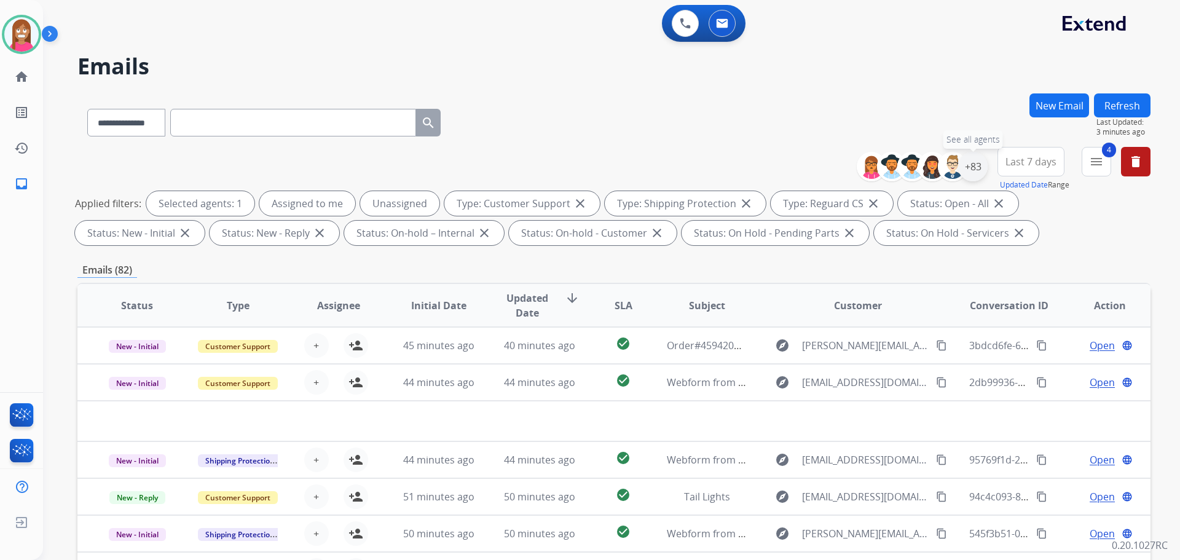
click at [970, 158] on div "+83" at bounding box center [972, 166] width 29 height 29
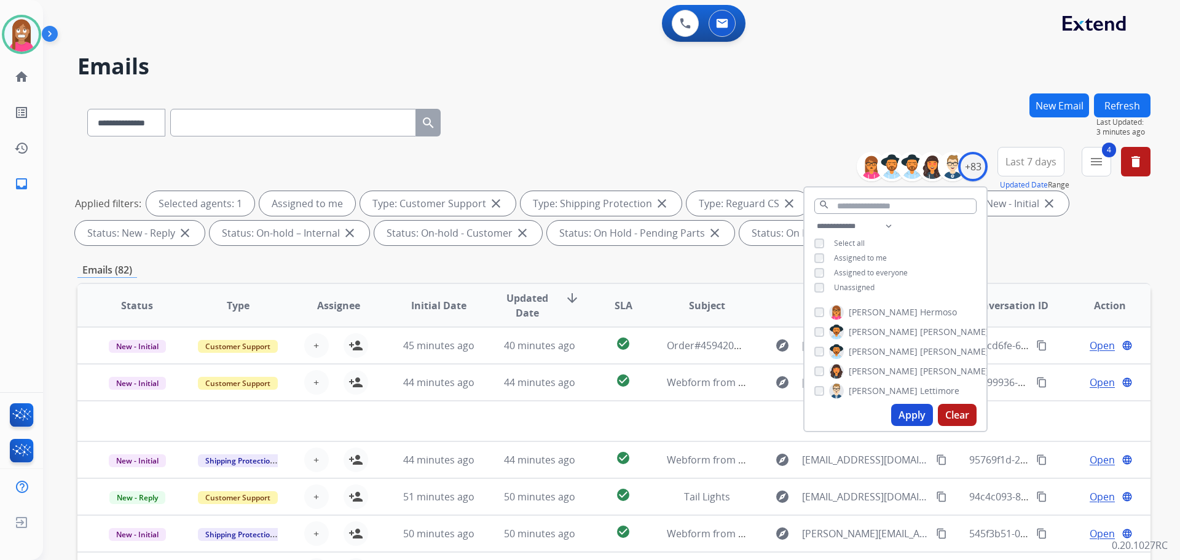
click at [896, 413] on button "Apply" at bounding box center [912, 415] width 42 height 22
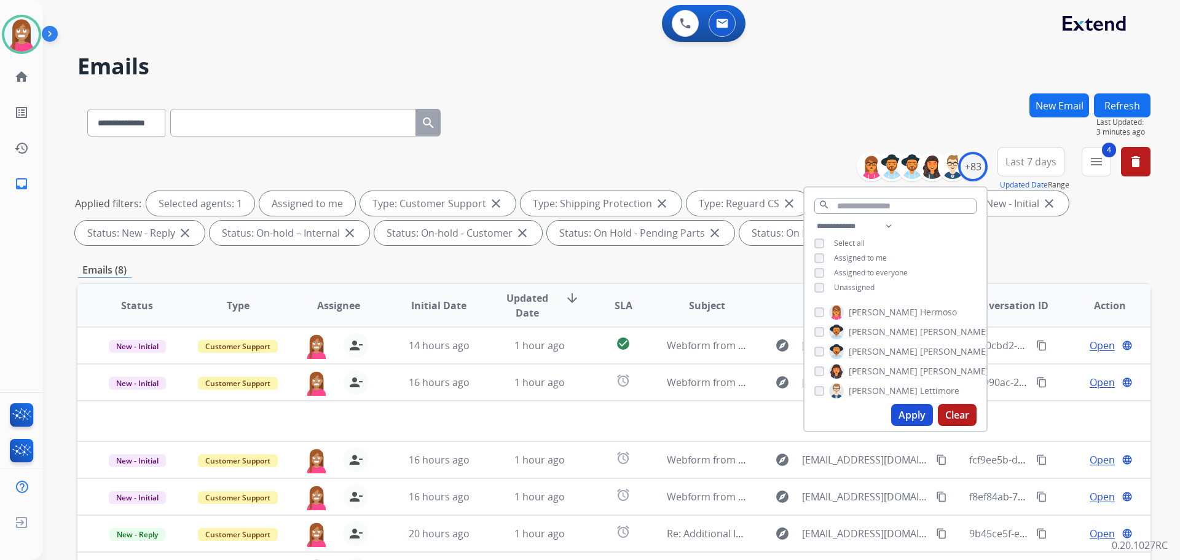
click at [557, 126] on div "**********" at bounding box center [613, 119] width 1073 height 53
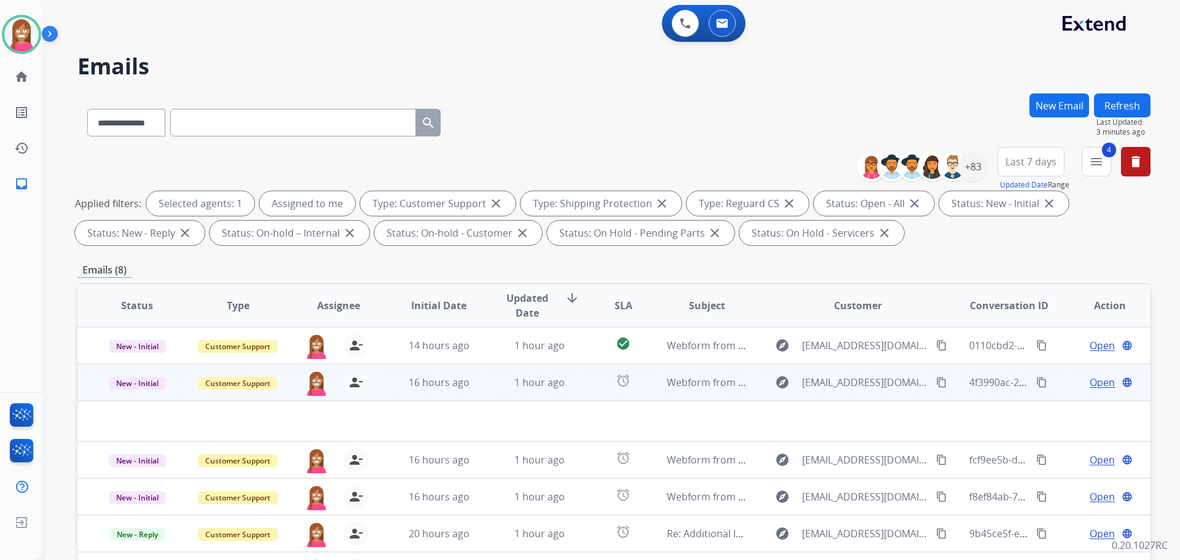
scroll to position [198, 0]
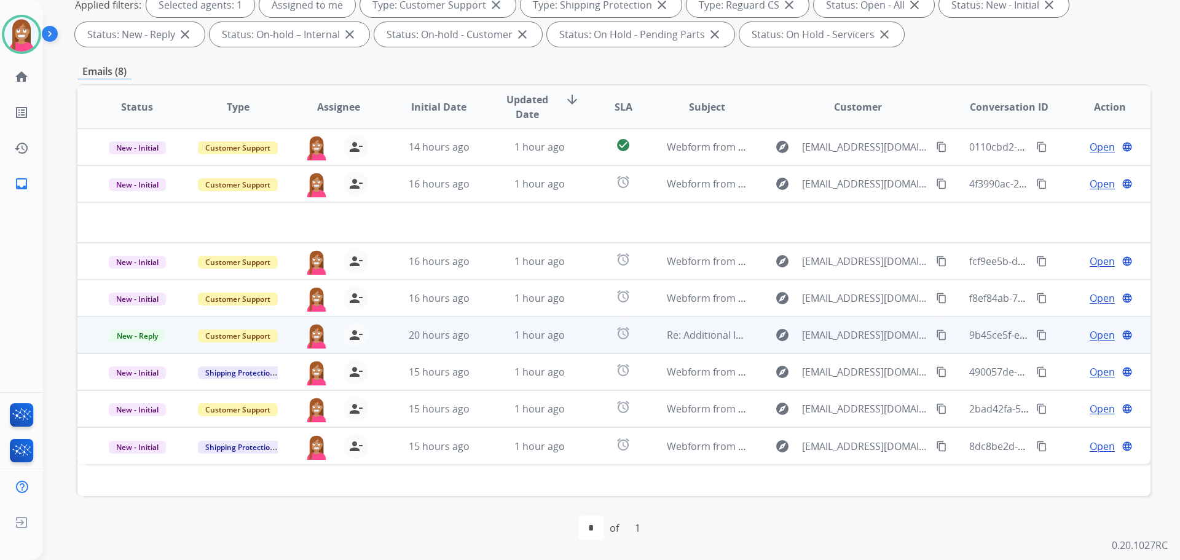
click at [489, 344] on td "1 hour ago" at bounding box center [530, 334] width 101 height 37
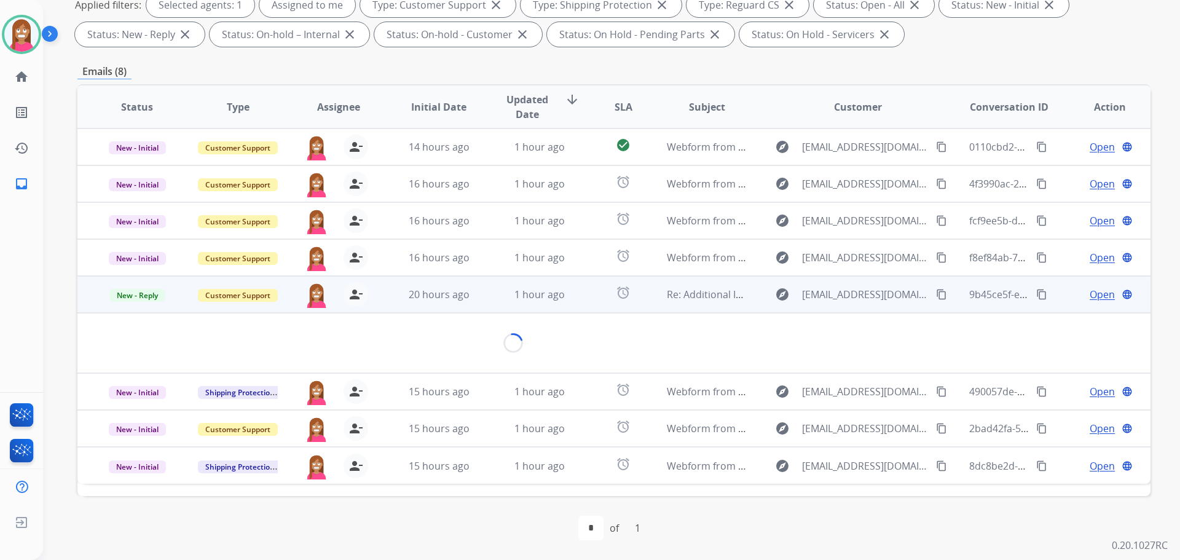
scroll to position [27, 0]
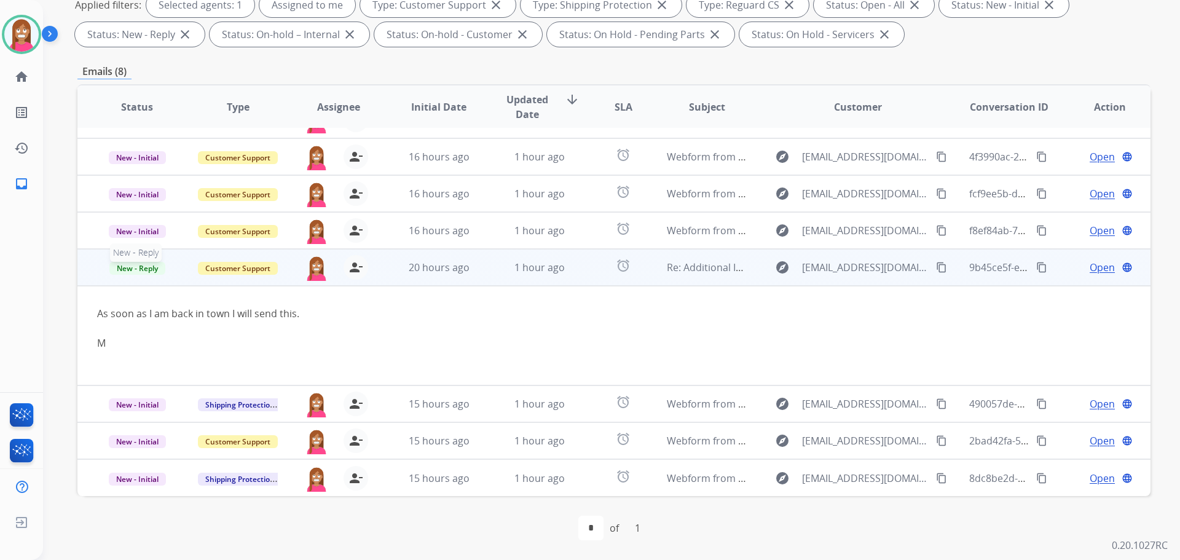
click at [124, 269] on span "New - Reply" at bounding box center [137, 268] width 56 height 13
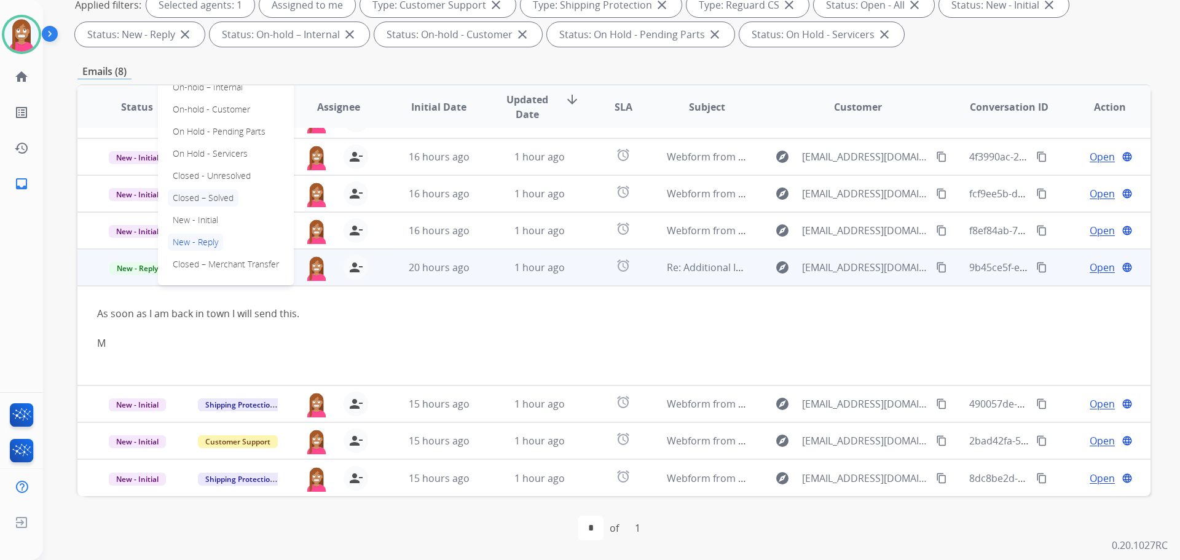
click at [222, 192] on p "Closed – Solved" at bounding box center [203, 197] width 71 height 17
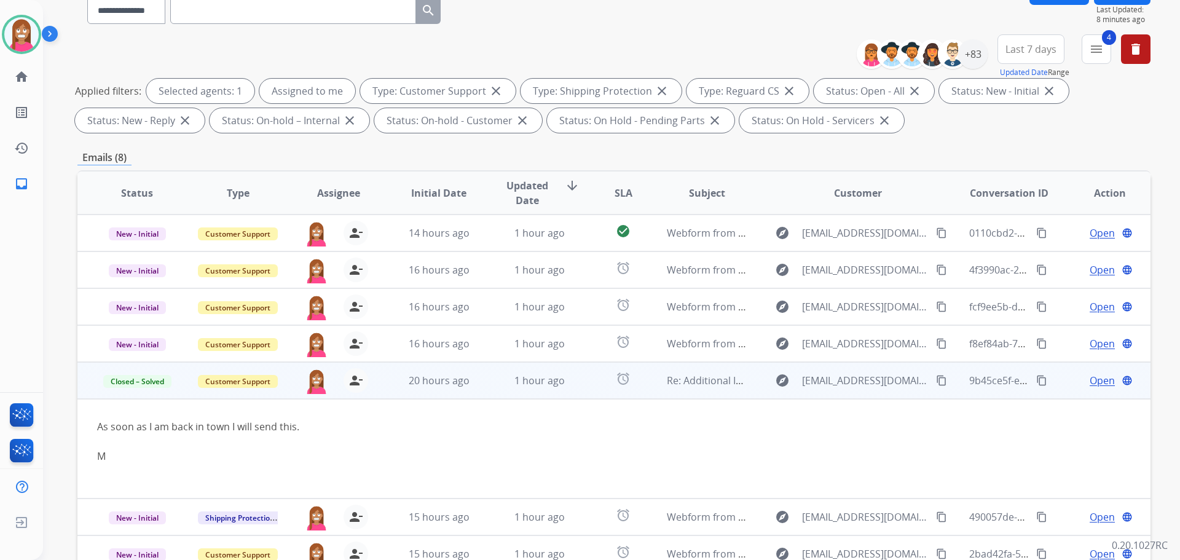
scroll to position [76, 0]
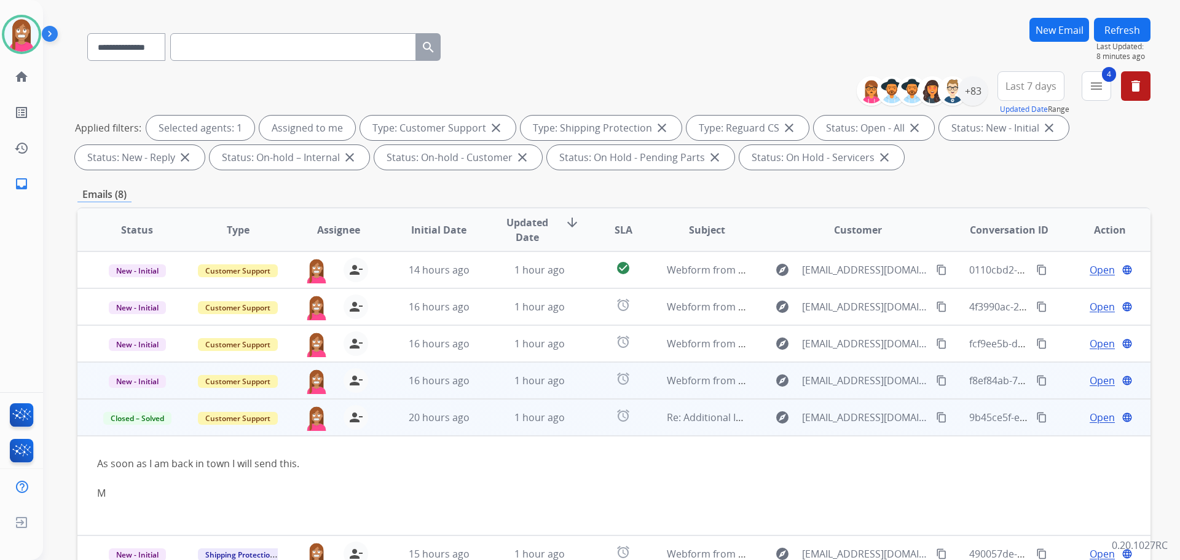
click at [485, 393] on td "1 hour ago" at bounding box center [530, 380] width 101 height 37
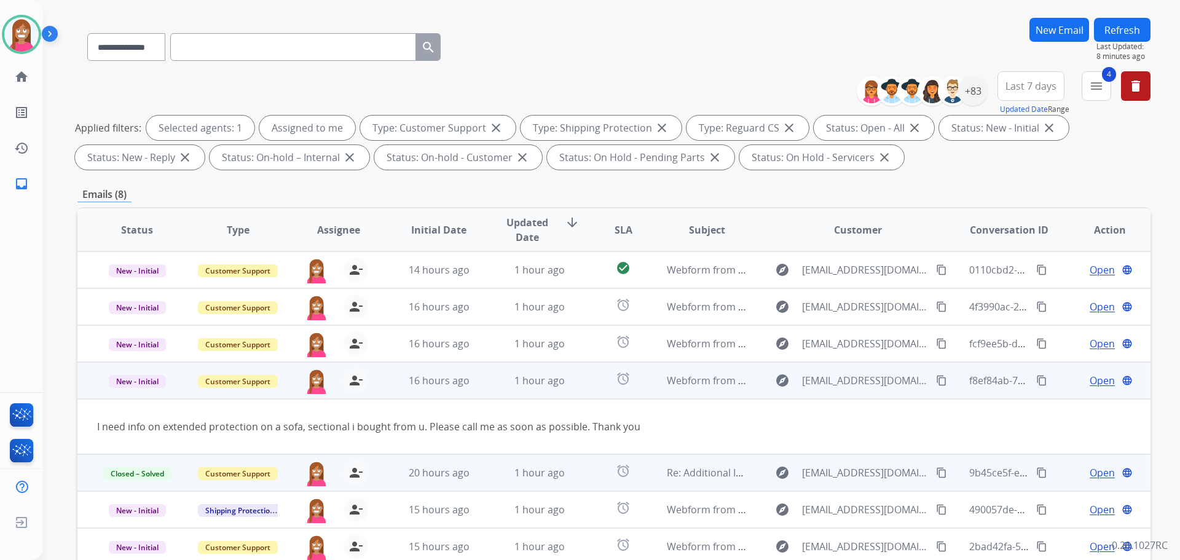
click at [936, 381] on mat-icon "content_copy" at bounding box center [941, 380] width 11 height 11
click at [1090, 382] on span "Open" at bounding box center [1102, 380] width 25 height 15
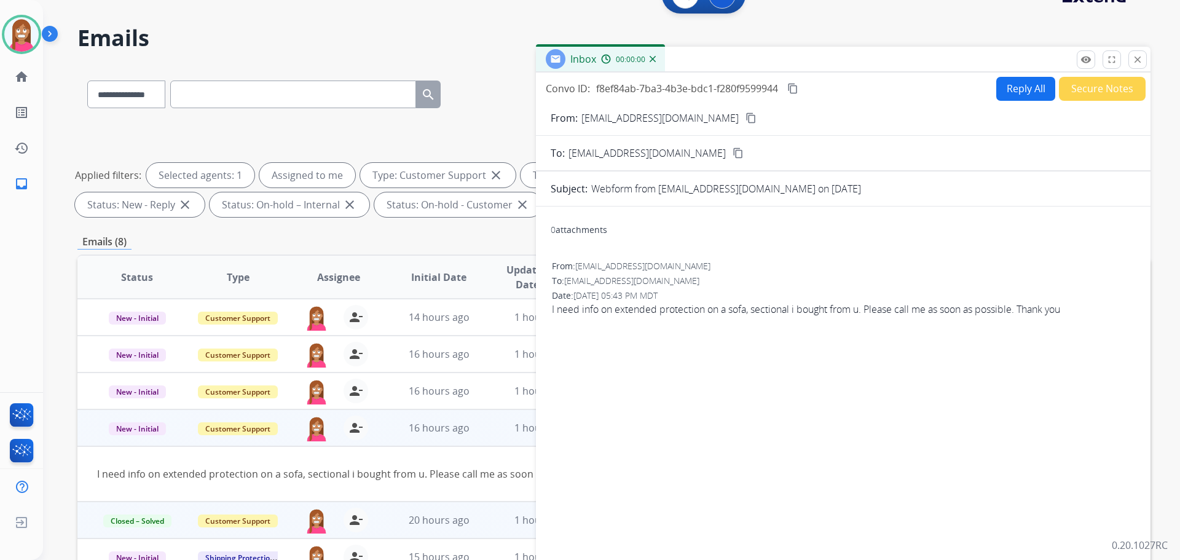
scroll to position [0, 0]
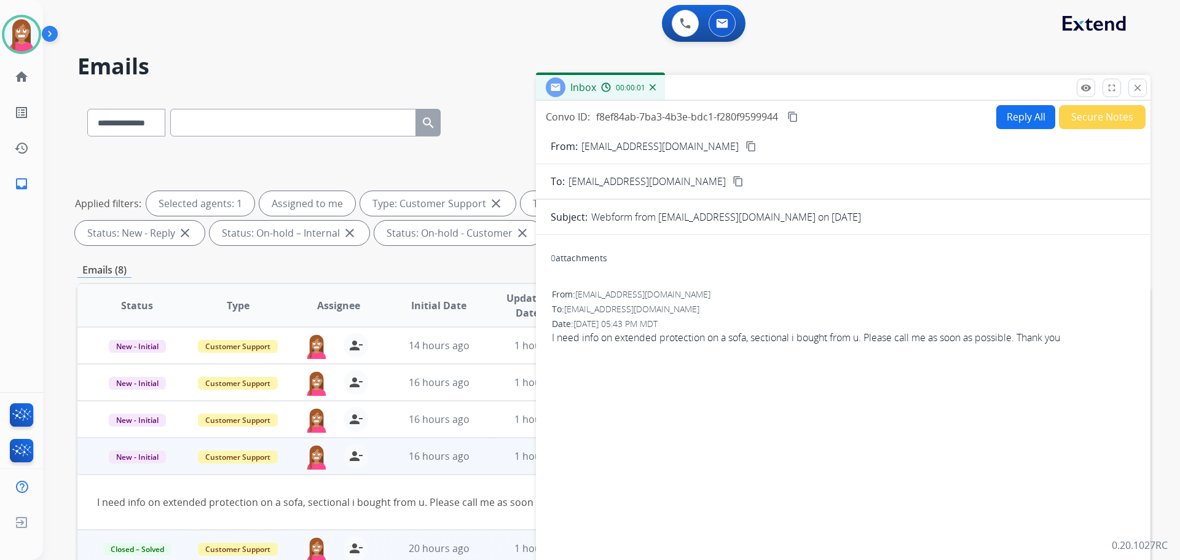
click at [1005, 112] on button "Reply All" at bounding box center [1025, 117] width 59 height 24
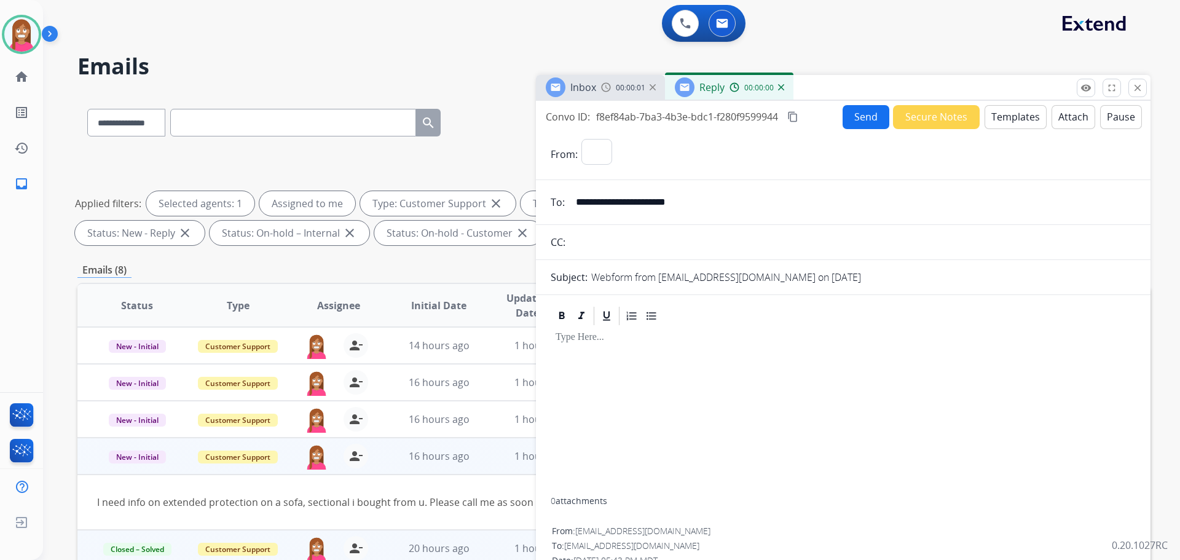
select select "**********"
click at [1005, 112] on button "Templates" at bounding box center [1015, 117] width 62 height 24
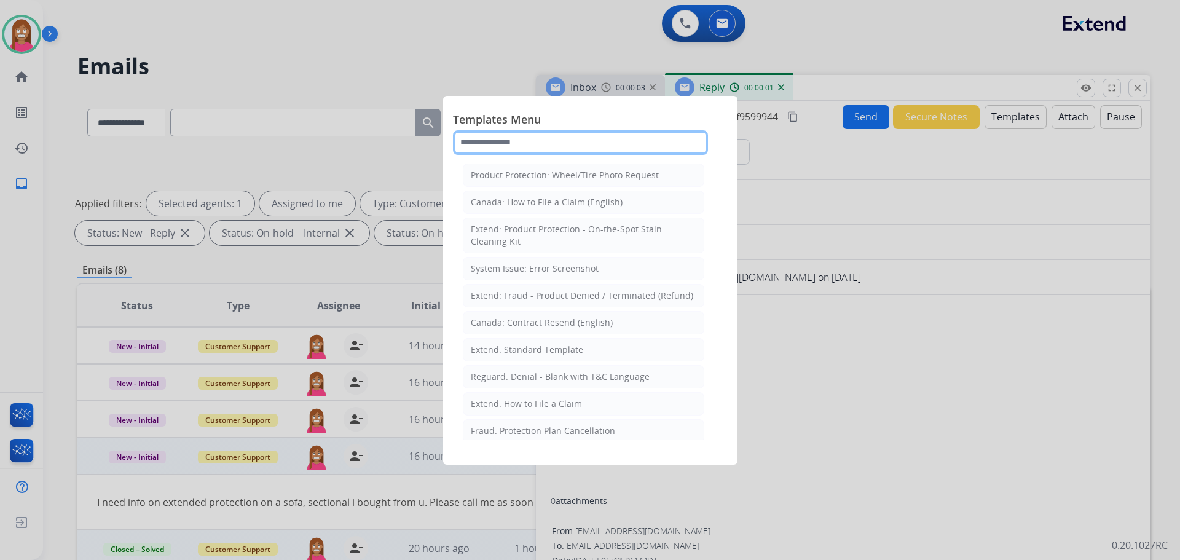
click at [513, 152] on input "text" at bounding box center [580, 142] width 255 height 25
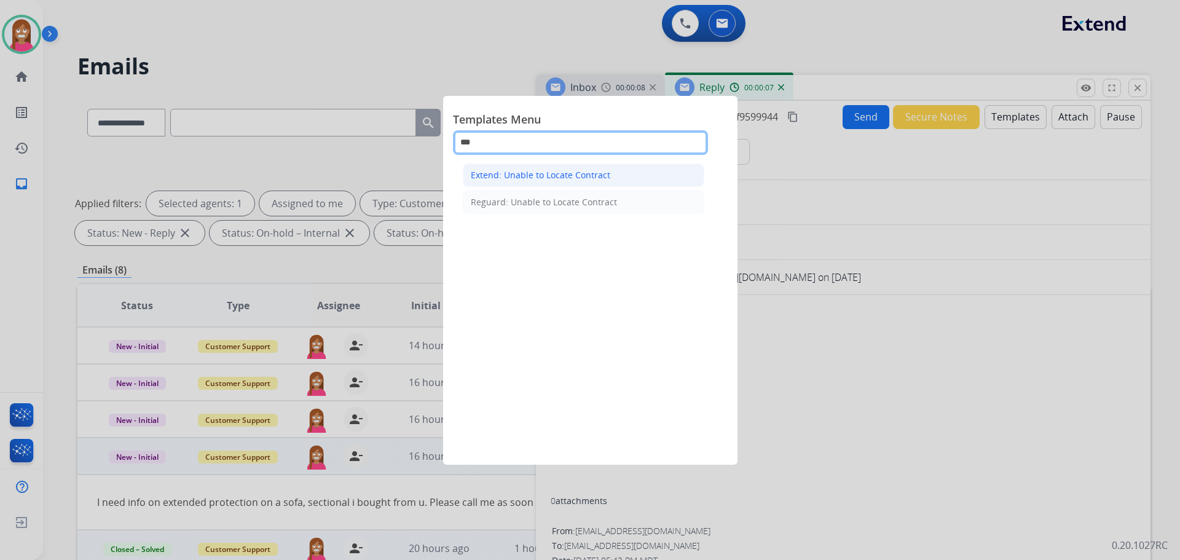
type input "***"
click at [550, 175] on div "Extend: Unable to Locate Contract" at bounding box center [540, 175] width 139 height 12
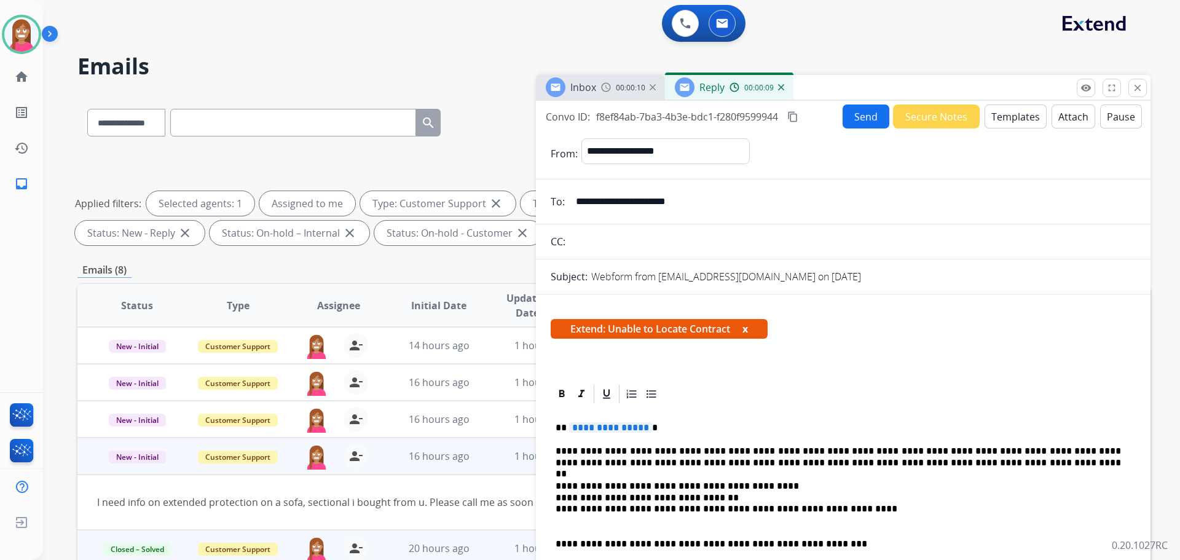
click at [610, 427] on span "**********" at bounding box center [610, 427] width 83 height 10
click at [862, 120] on button "Send" at bounding box center [865, 116] width 47 height 24
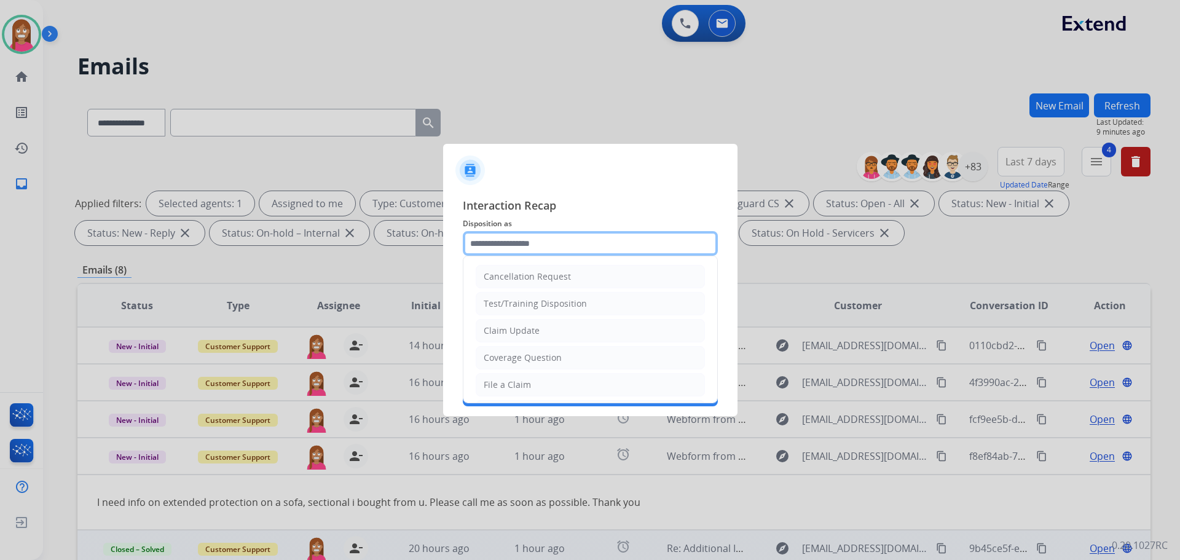
click at [573, 239] on input "text" at bounding box center [590, 243] width 255 height 25
drag, startPoint x: 501, startPoint y: 355, endPoint x: 498, endPoint y: 348, distance: 7.4
click at [498, 348] on li "Coverage Question" at bounding box center [590, 357] width 229 height 23
type input "**********"
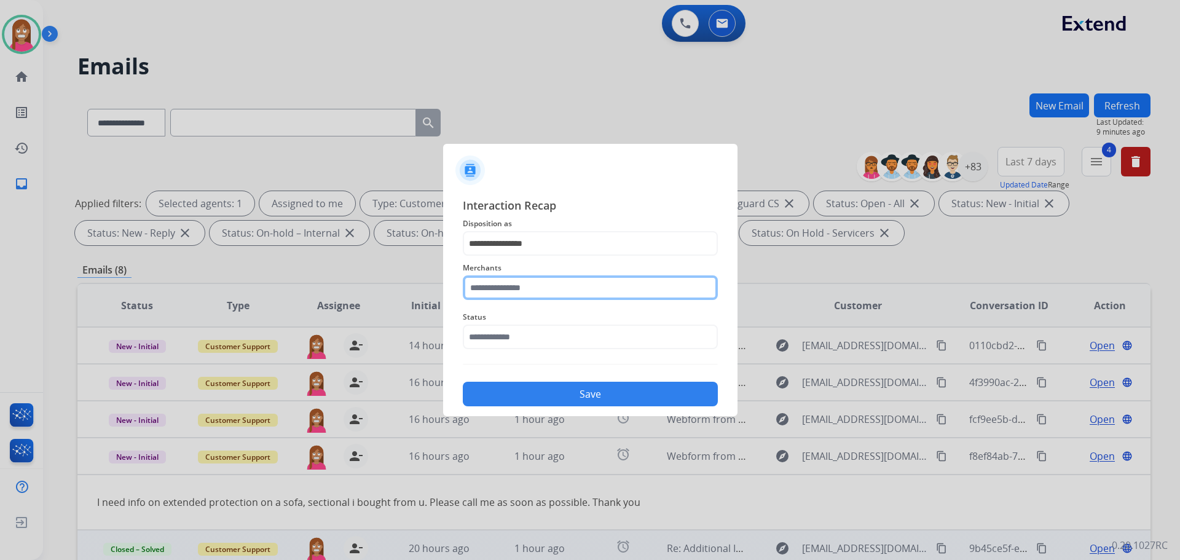
drag, startPoint x: 508, startPoint y: 293, endPoint x: 508, endPoint y: 300, distance: 7.4
click at [508, 294] on input "text" at bounding box center [590, 287] width 255 height 25
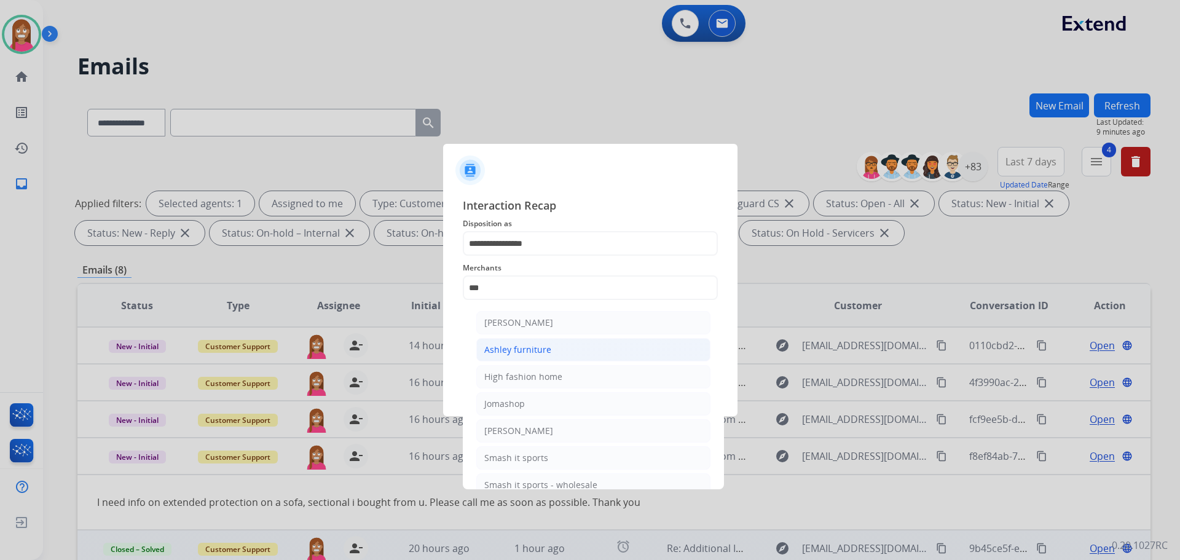
click at [540, 339] on li "Ashley furniture" at bounding box center [593, 349] width 234 height 23
type input "**********"
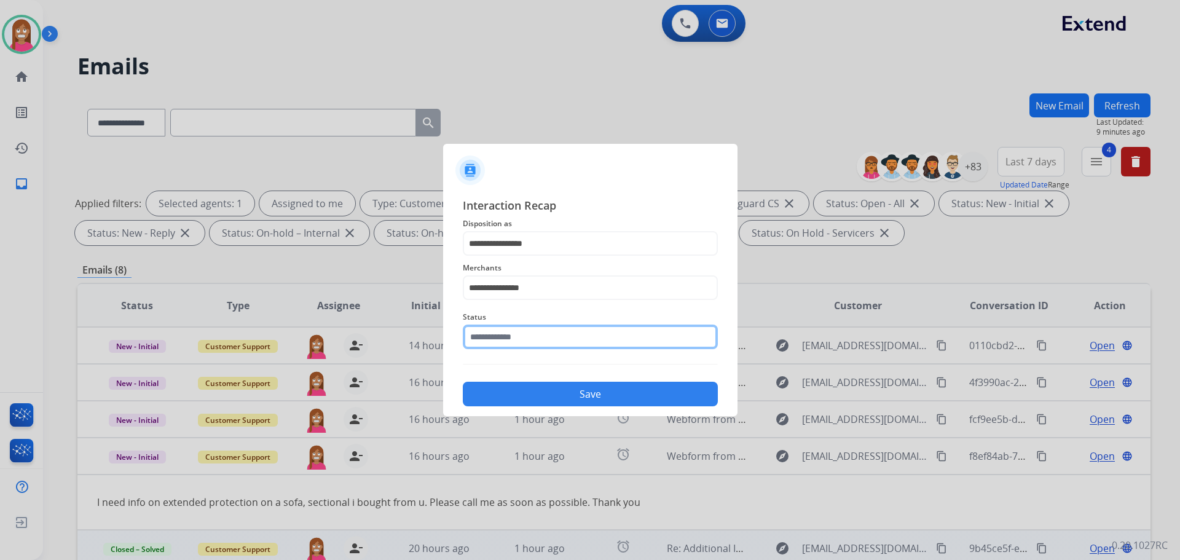
click at [516, 337] on input "text" at bounding box center [590, 336] width 255 height 25
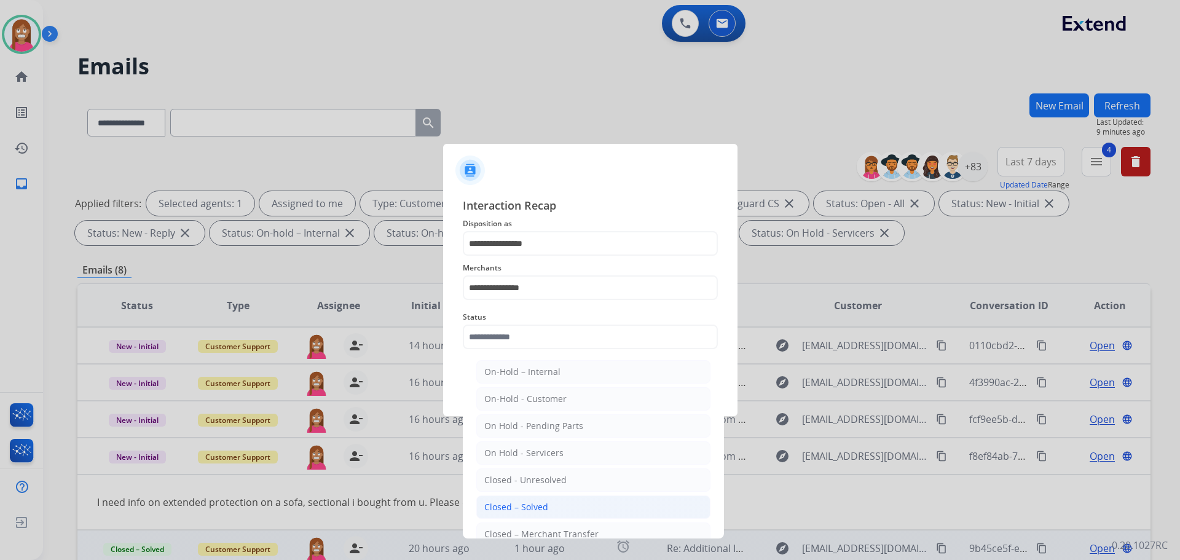
click at [503, 503] on div "Closed – Solved" at bounding box center [516, 507] width 64 height 12
type input "**********"
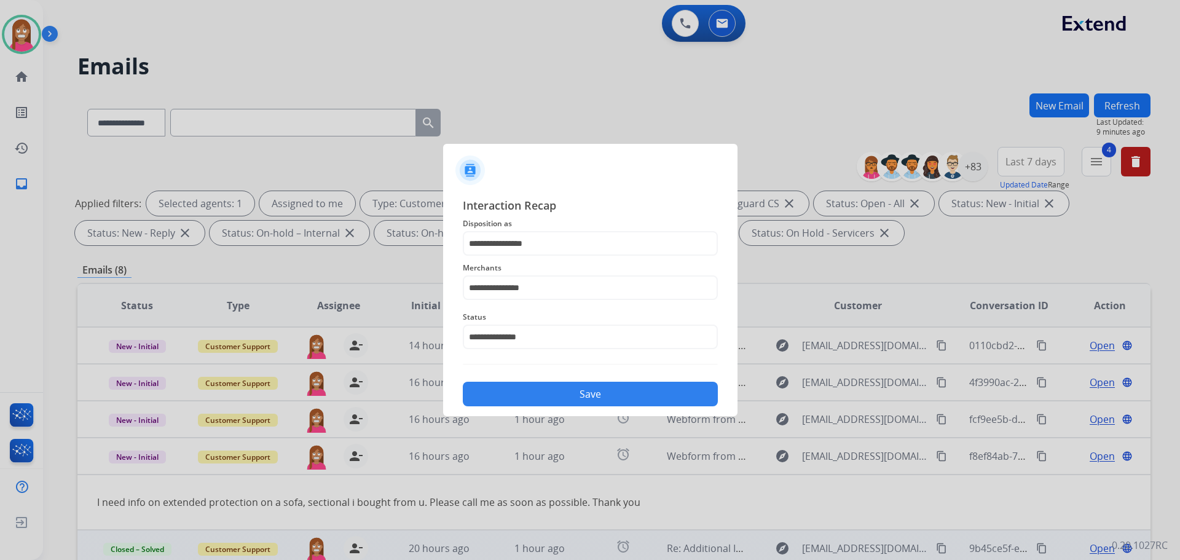
click at [495, 406] on div "**********" at bounding box center [590, 301] width 294 height 229
click at [492, 382] on button "Save" at bounding box center [590, 394] width 255 height 25
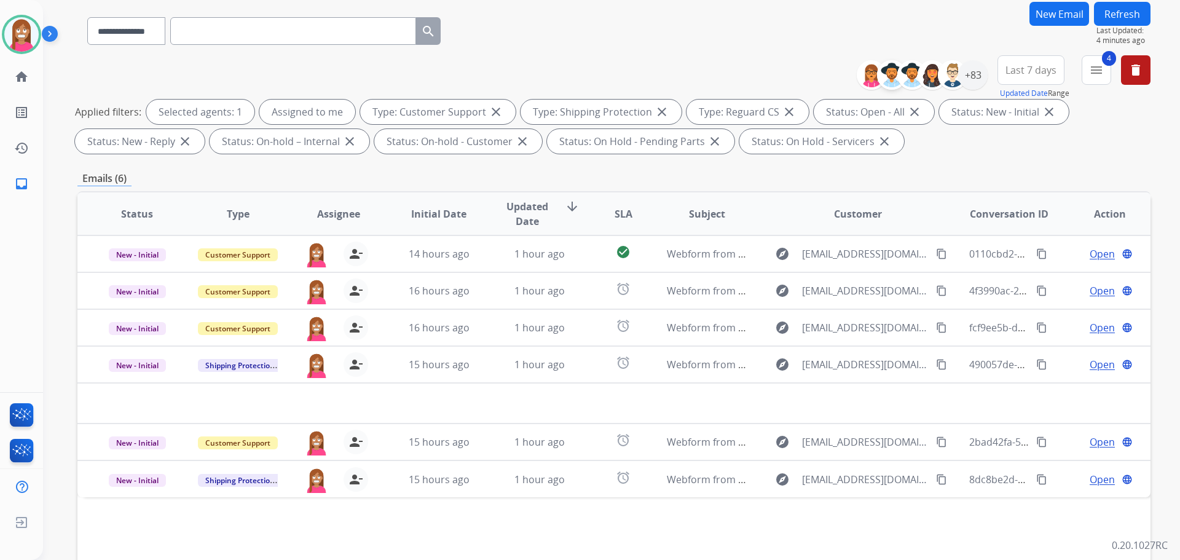
scroll to position [14, 0]
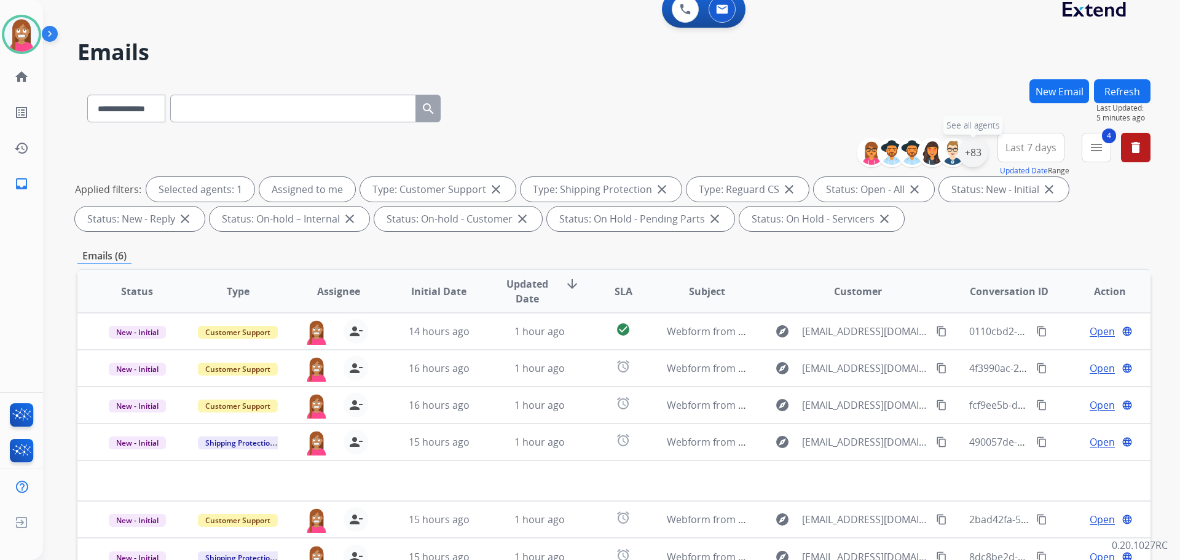
click at [976, 159] on div "+83" at bounding box center [972, 152] width 29 height 29
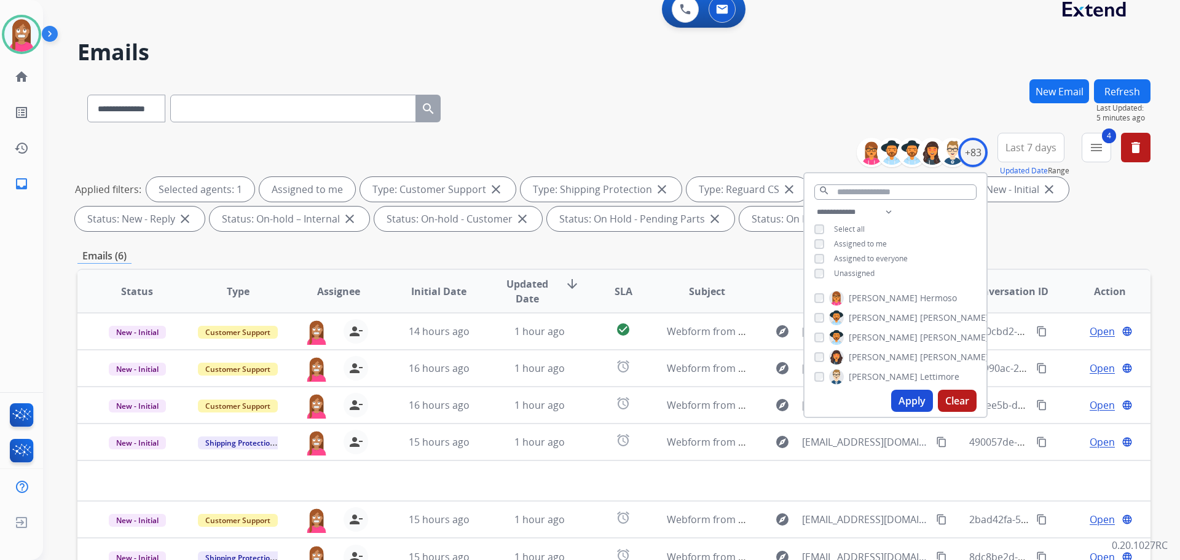
click at [824, 273] on div "Unassigned" at bounding box center [844, 274] width 60 height 10
drag, startPoint x: 892, startPoint y: 399, endPoint x: 887, endPoint y: 408, distance: 10.7
click at [892, 400] on button "Apply" at bounding box center [912, 401] width 42 height 22
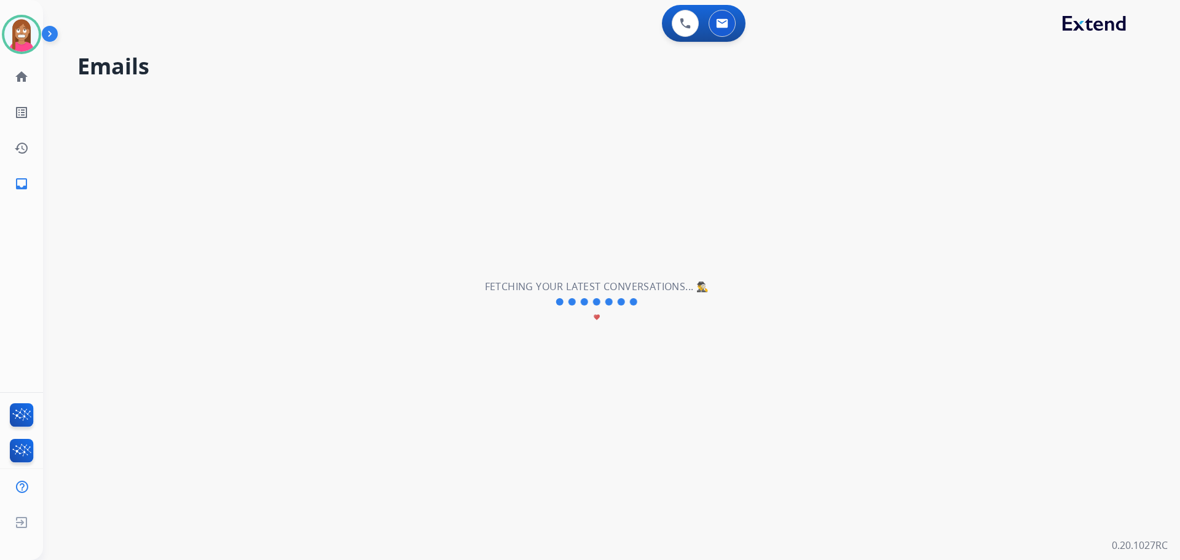
scroll to position [0, 0]
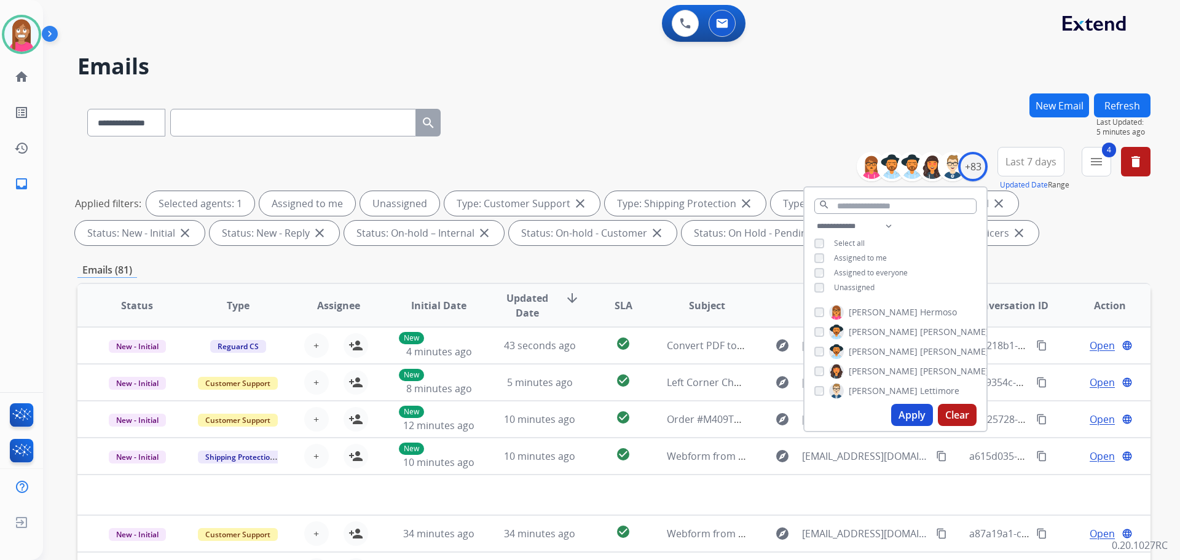
click at [581, 137] on div "**********" at bounding box center [613, 119] width 1073 height 53
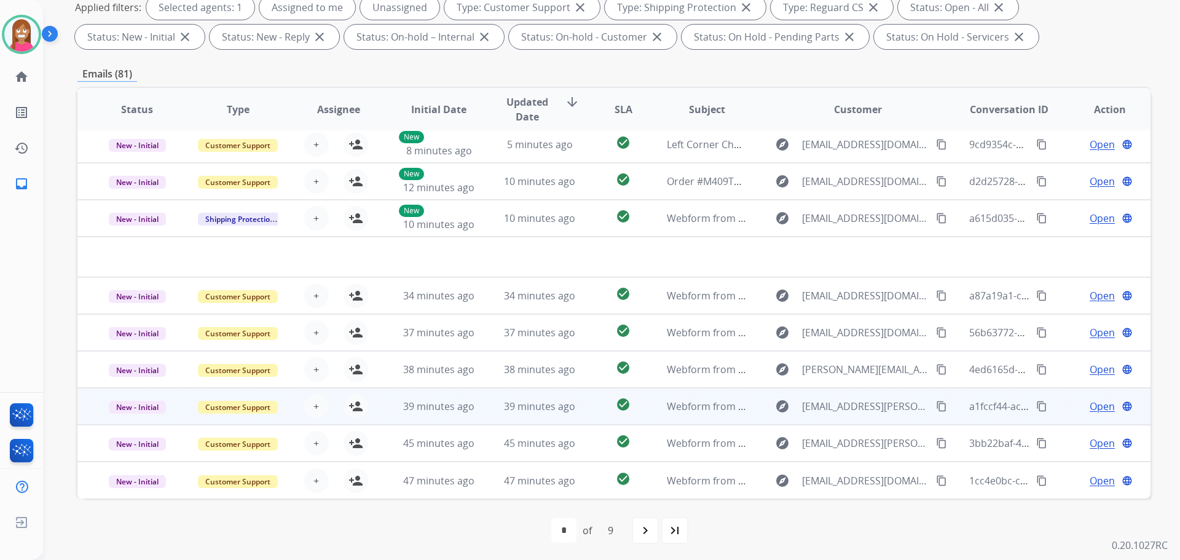
scroll to position [198, 0]
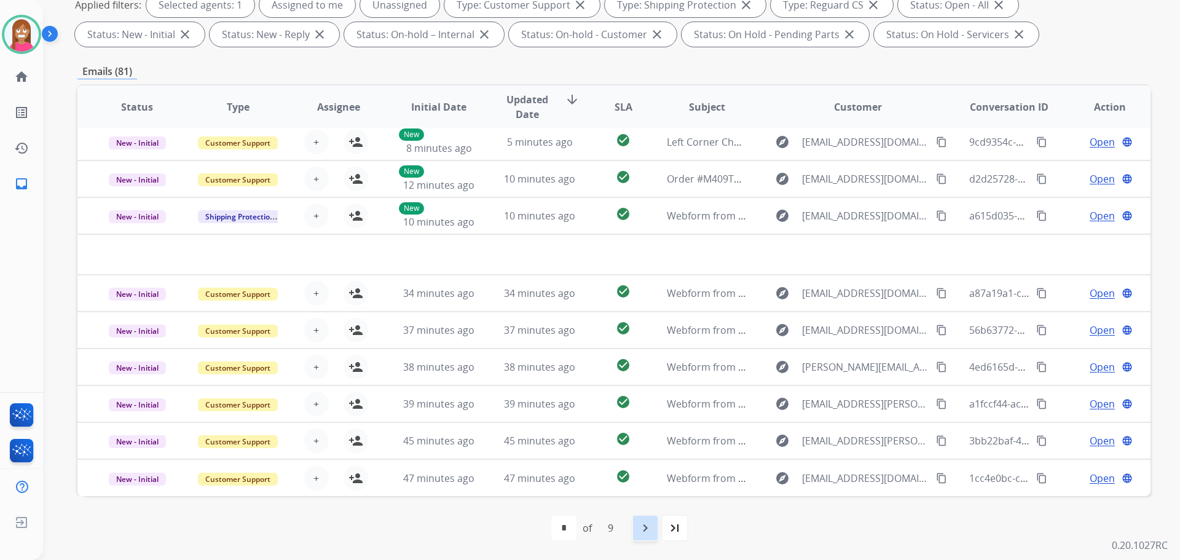
click at [648, 528] on mat-icon "navigate_next" at bounding box center [645, 527] width 15 height 15
select select "*"
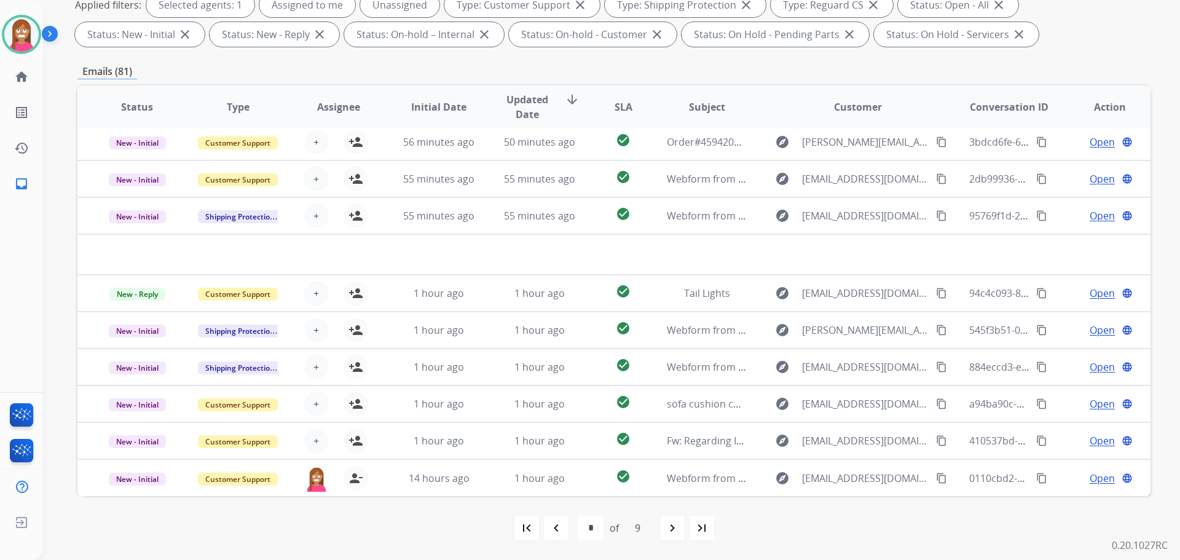
click at [699, 531] on mat-icon "last_page" at bounding box center [701, 527] width 15 height 15
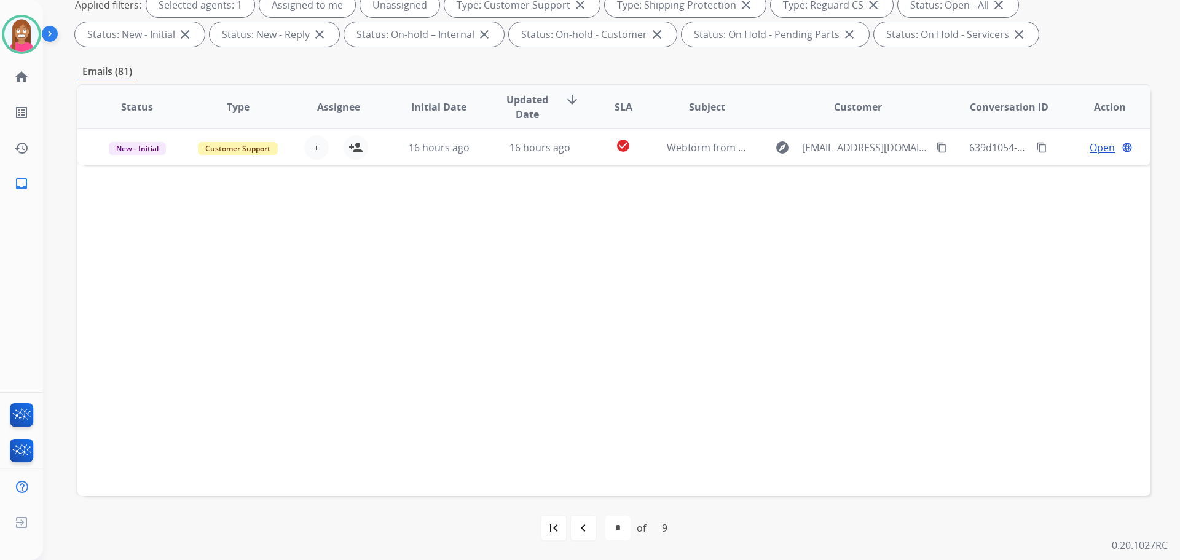
click at [583, 532] on mat-icon "navigate_before" at bounding box center [583, 527] width 15 height 15
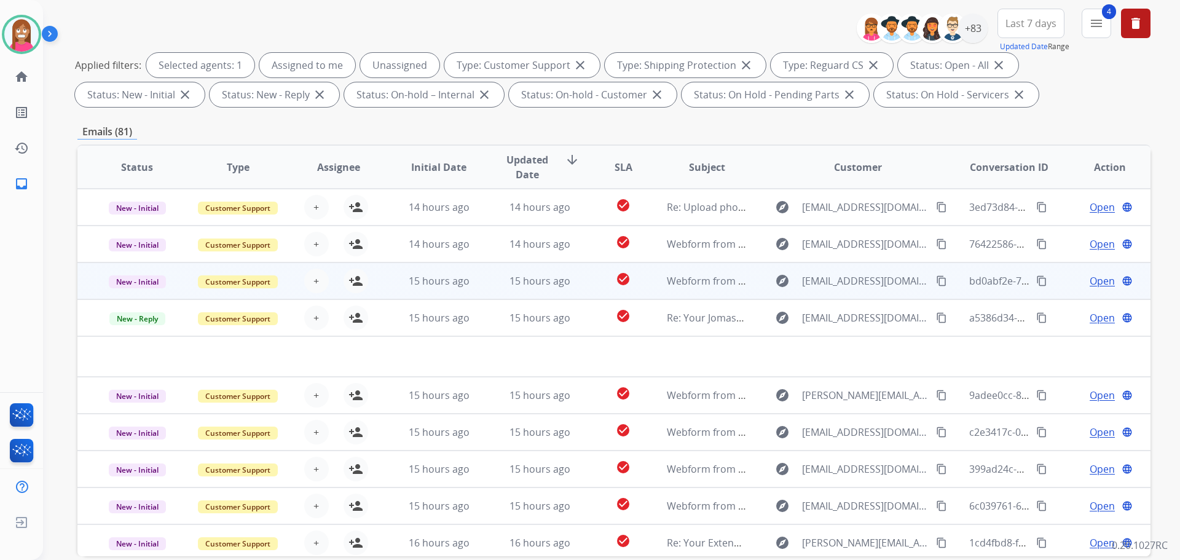
scroll to position [61, 0]
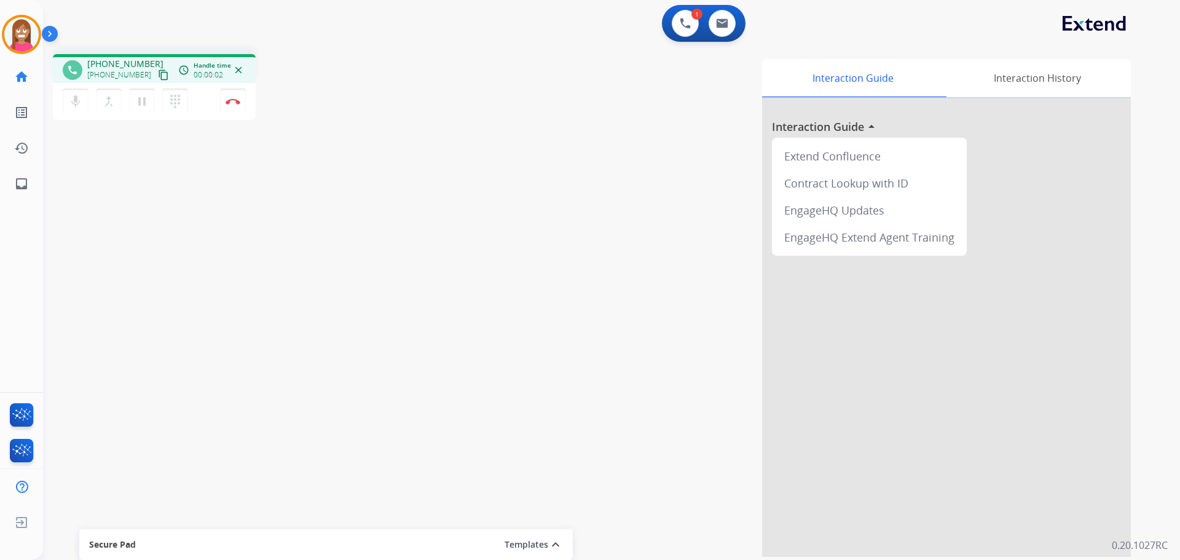
click at [158, 80] on mat-icon "content_copy" at bounding box center [163, 74] width 11 height 11
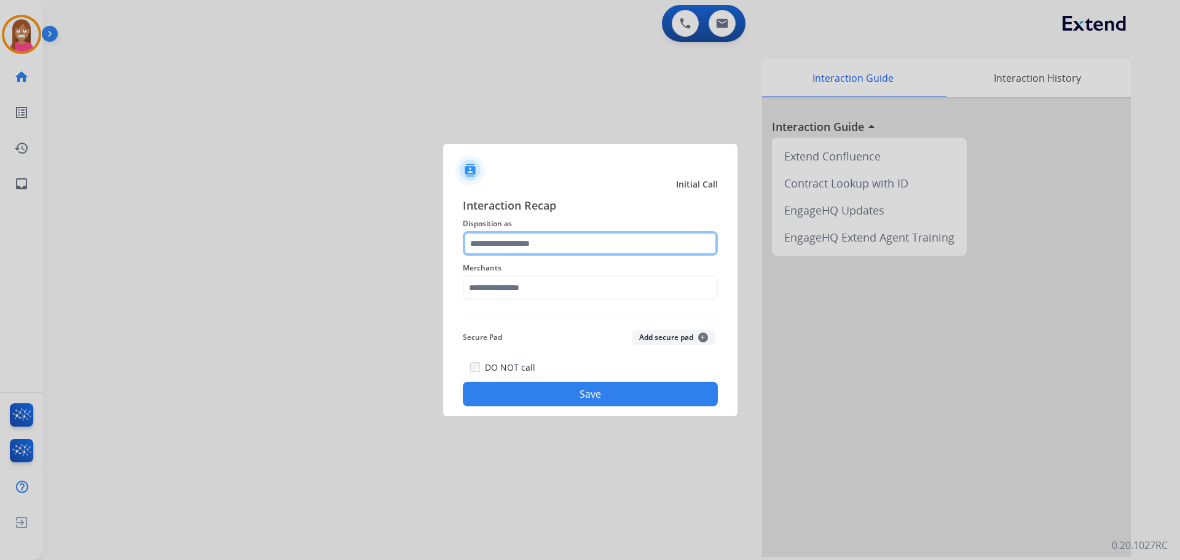
click at [522, 249] on input "text" at bounding box center [590, 243] width 255 height 25
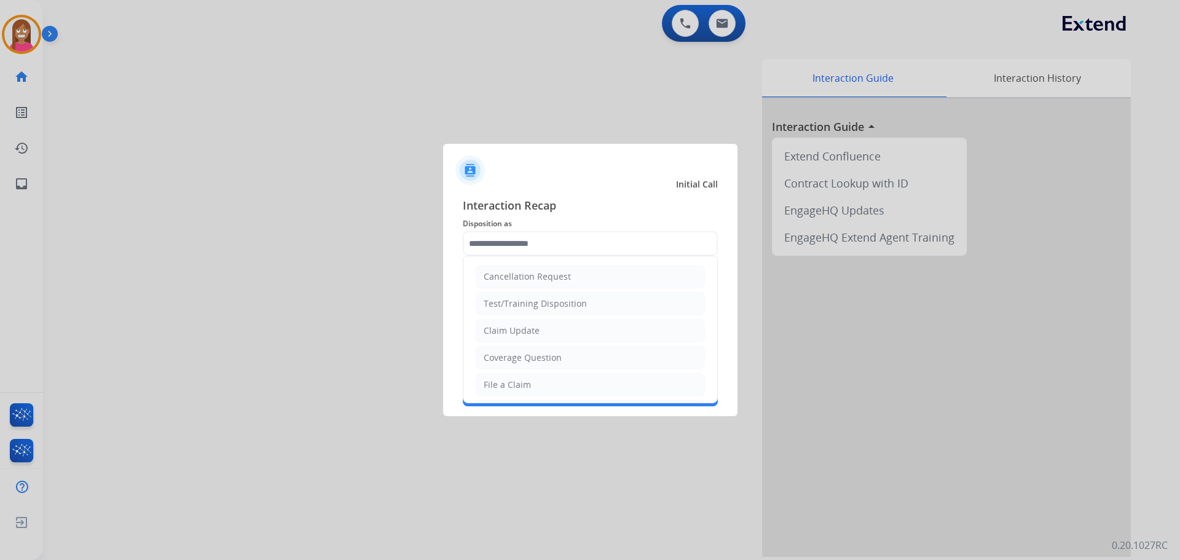
click at [502, 351] on li "Coverage Question" at bounding box center [590, 357] width 229 height 23
type input "**********"
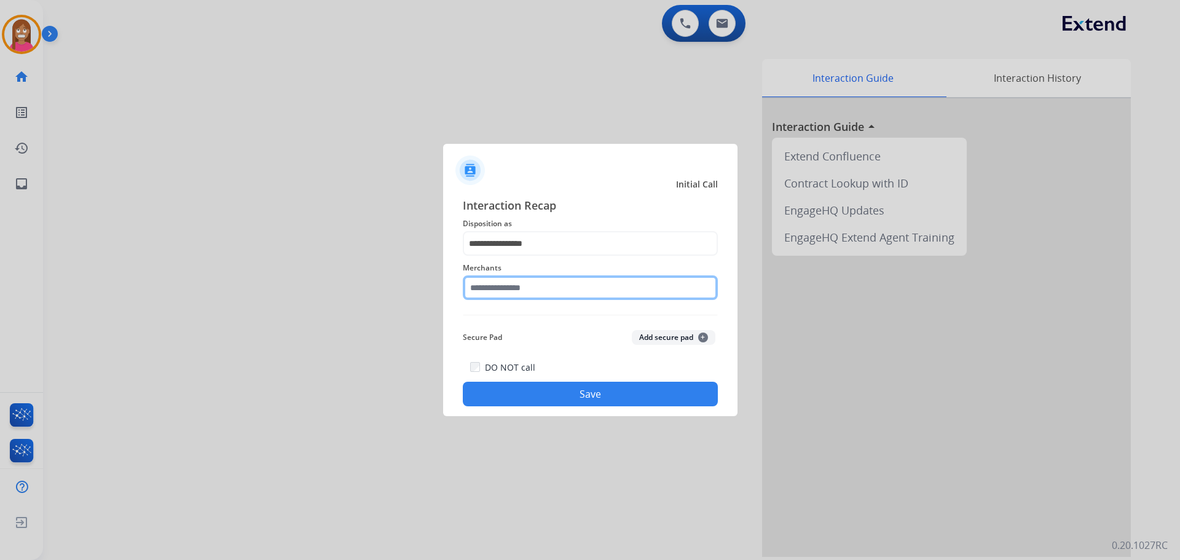
click at [481, 289] on input "text" at bounding box center [590, 287] width 255 height 25
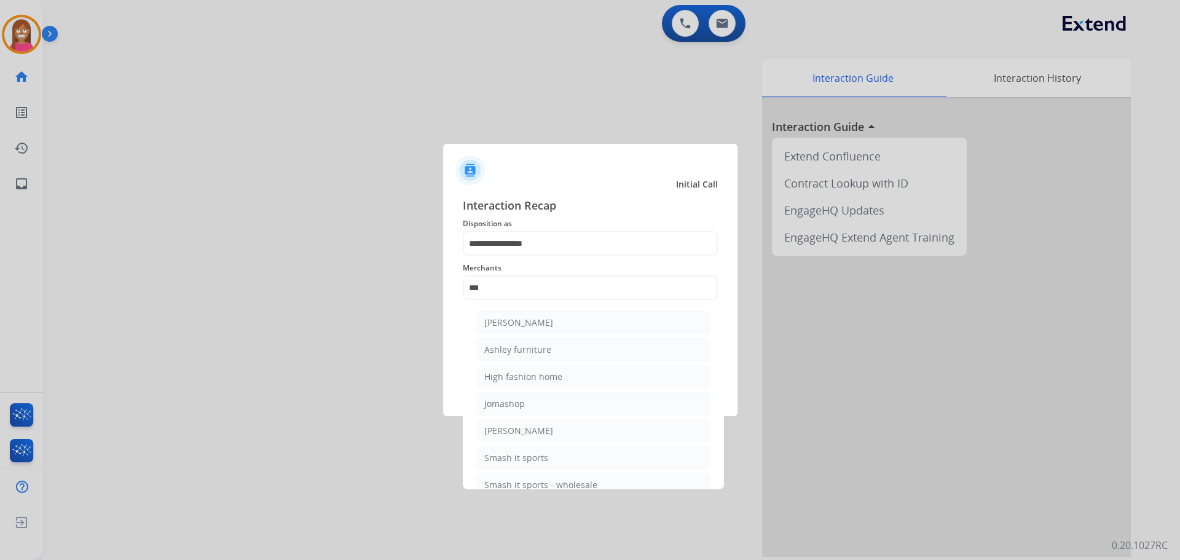
click at [510, 340] on li "Ashley furniture" at bounding box center [593, 349] width 234 height 23
type input "**********"
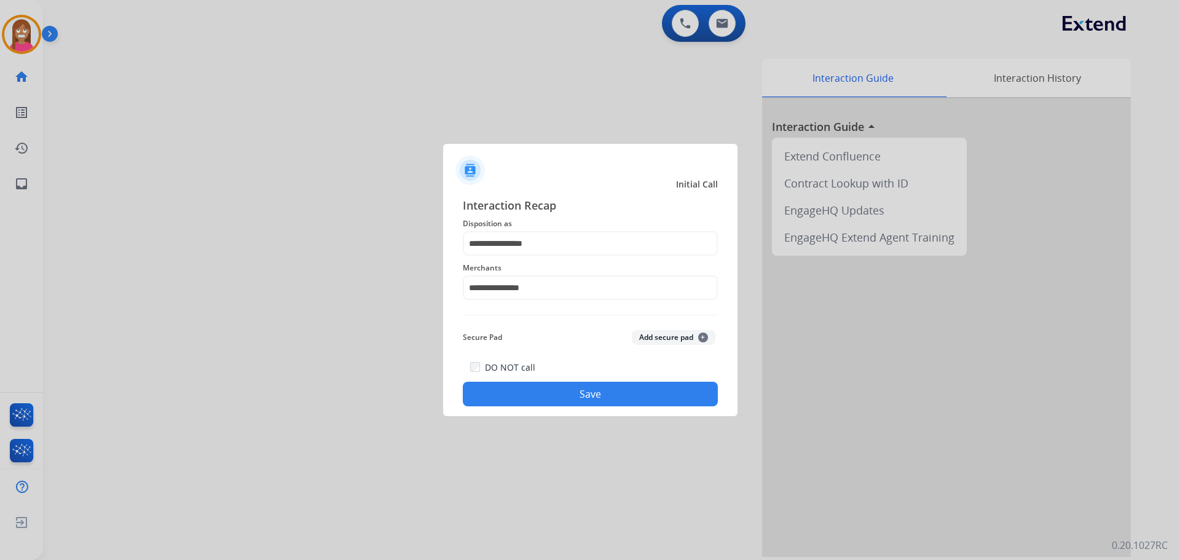
click at [508, 390] on button "Save" at bounding box center [590, 394] width 255 height 25
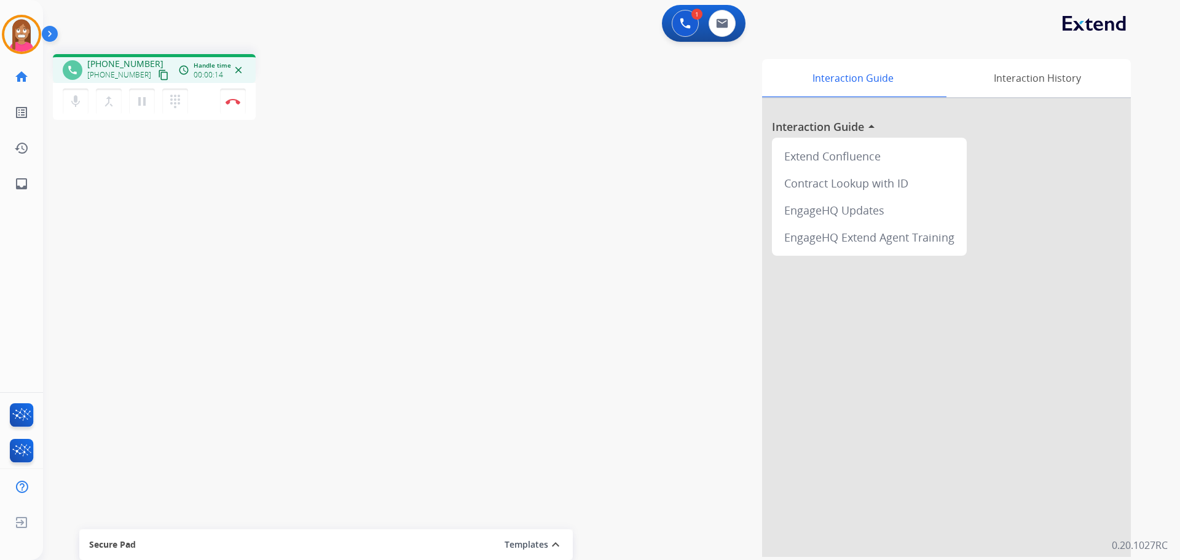
drag, startPoint x: 150, startPoint y: 74, endPoint x: 157, endPoint y: 78, distance: 8.5
click at [158, 74] on mat-icon "content_copy" at bounding box center [163, 74] width 11 height 11
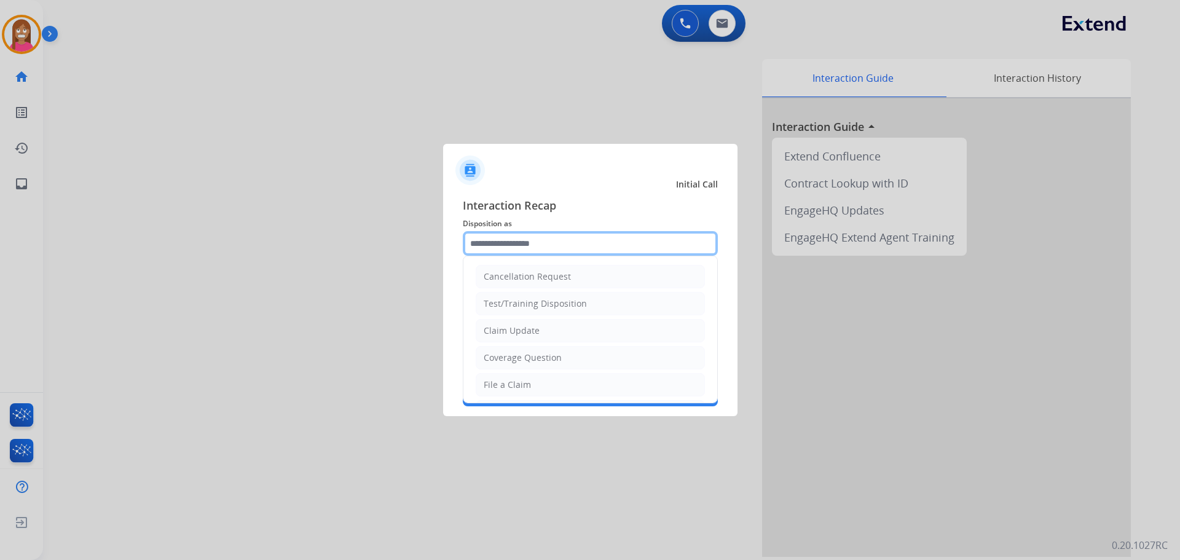
click at [492, 246] on input "text" at bounding box center [590, 243] width 255 height 25
click at [497, 380] on div "File a Claim" at bounding box center [507, 385] width 47 height 12
type input "**********"
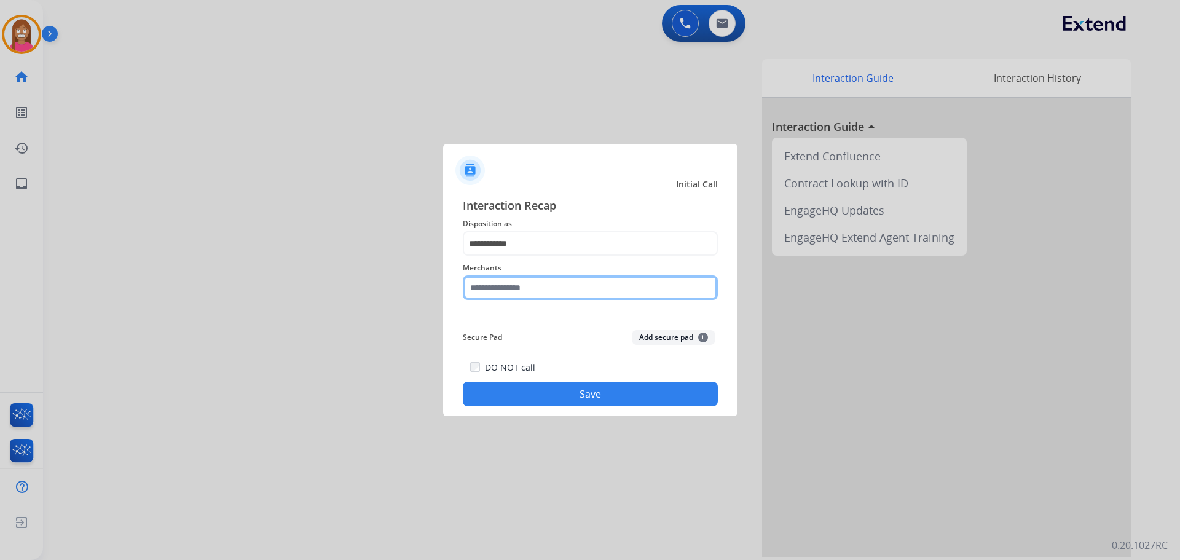
click at [491, 295] on input "text" at bounding box center [590, 287] width 255 height 25
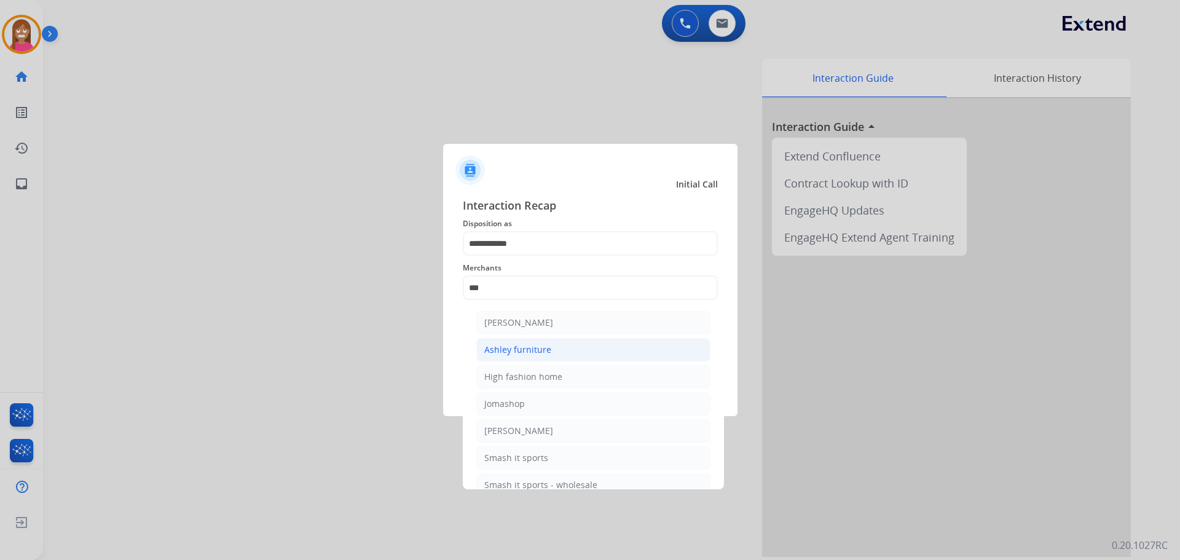
click at [543, 346] on div "Ashley furniture" at bounding box center [517, 350] width 67 height 12
type input "**********"
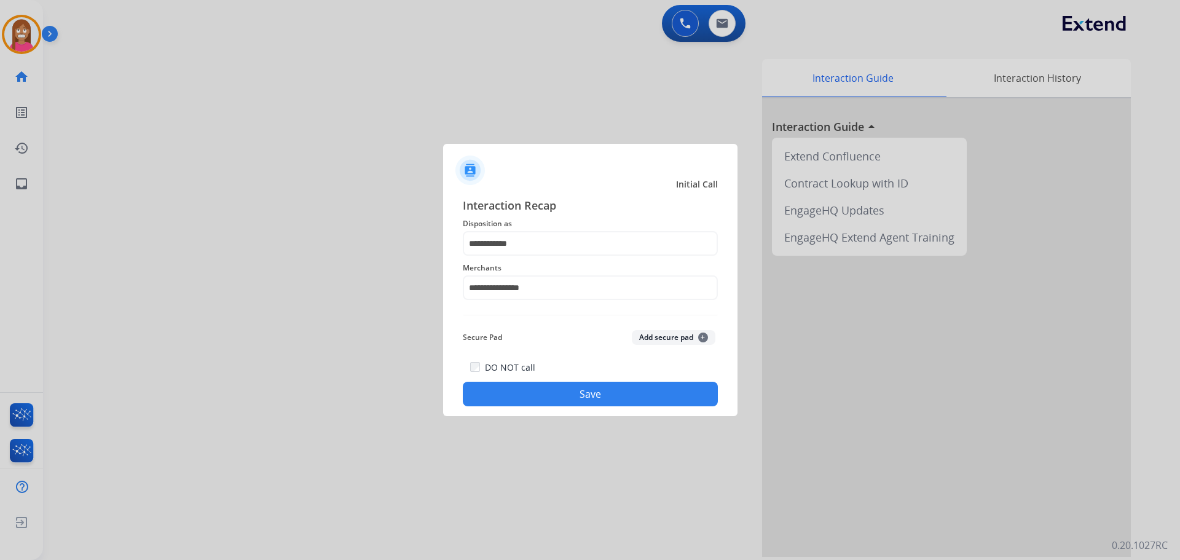
click at [536, 399] on button "Save" at bounding box center [590, 394] width 255 height 25
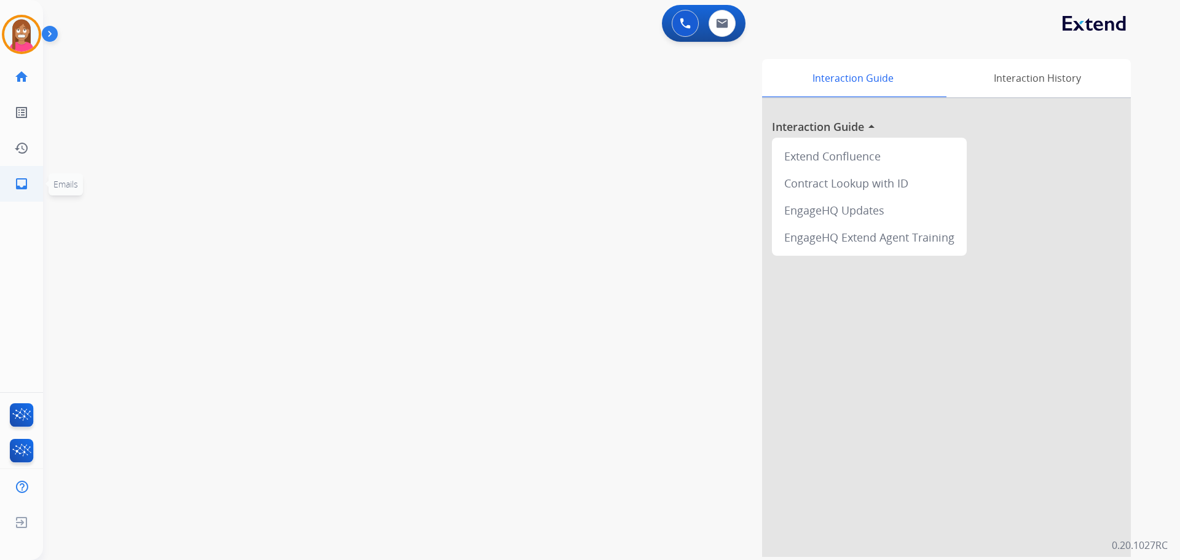
click at [18, 185] on mat-icon "inbox" at bounding box center [21, 183] width 15 height 15
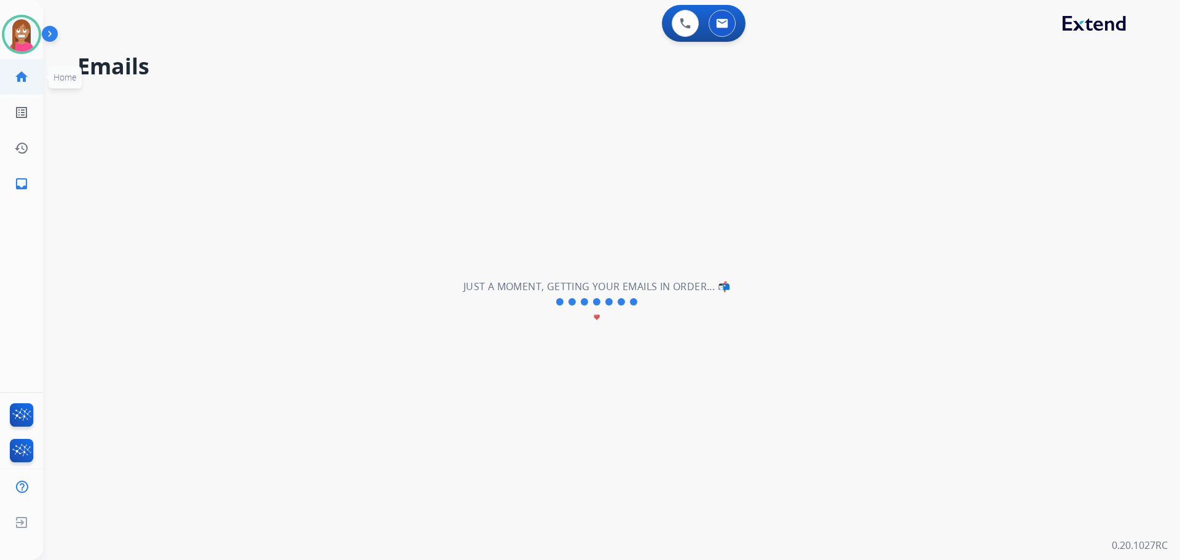
click at [17, 71] on mat-icon "home" at bounding box center [21, 76] width 15 height 15
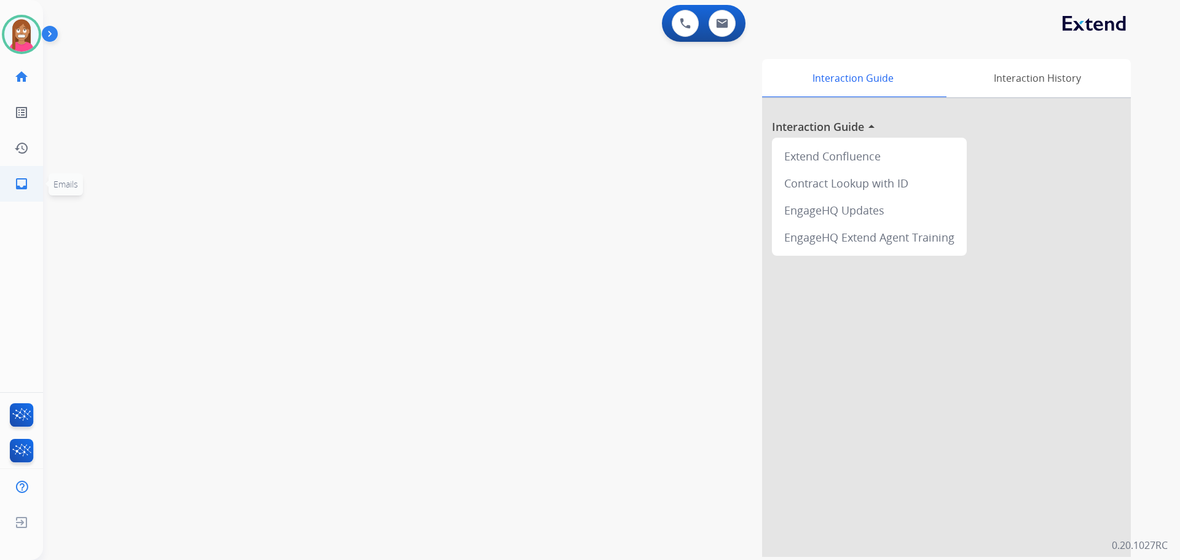
click at [17, 186] on mat-icon "inbox" at bounding box center [21, 183] width 15 height 15
select select "**********"
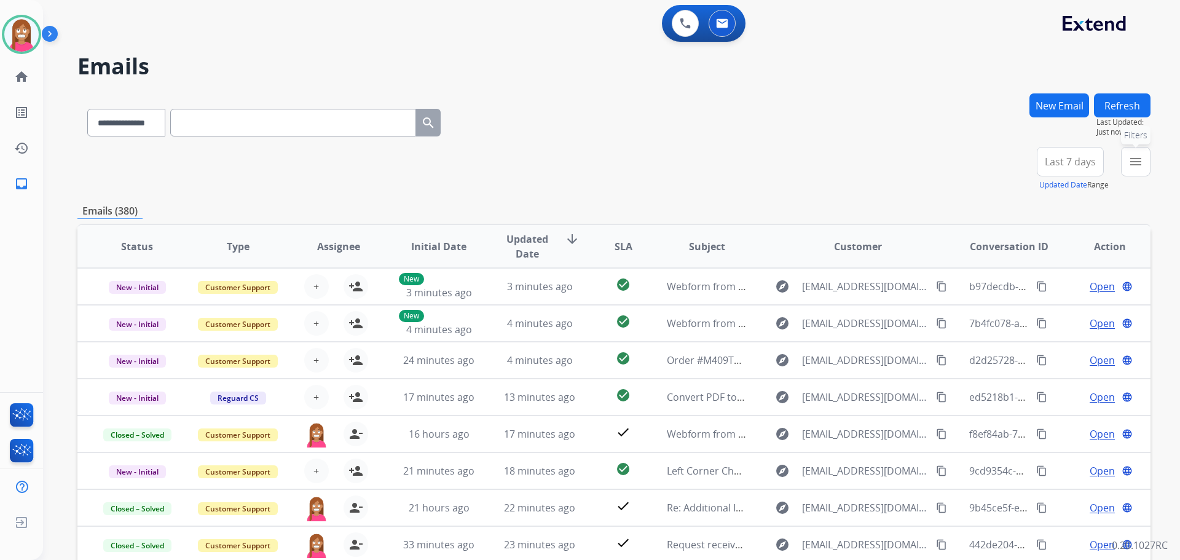
click at [1134, 157] on mat-icon "menu" at bounding box center [1135, 161] width 15 height 15
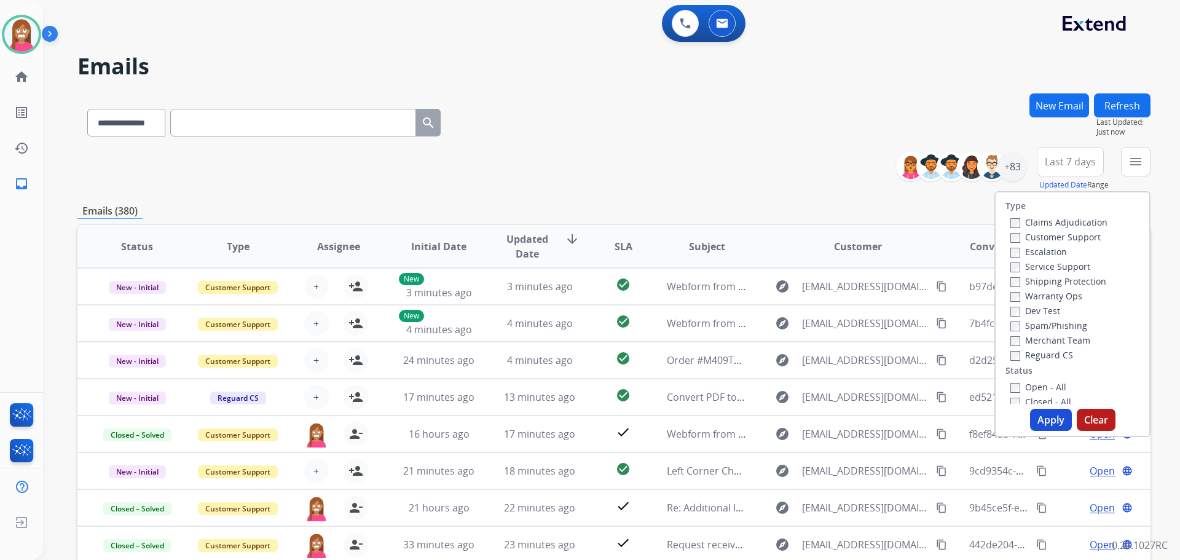
click at [1024, 239] on label "Customer Support" at bounding box center [1055, 237] width 90 height 12
click at [1026, 278] on label "Shipping Protection" at bounding box center [1058, 281] width 96 height 12
click at [1018, 387] on label "Open - All" at bounding box center [1038, 387] width 56 height 12
click at [1034, 412] on button "Apply" at bounding box center [1051, 420] width 42 height 22
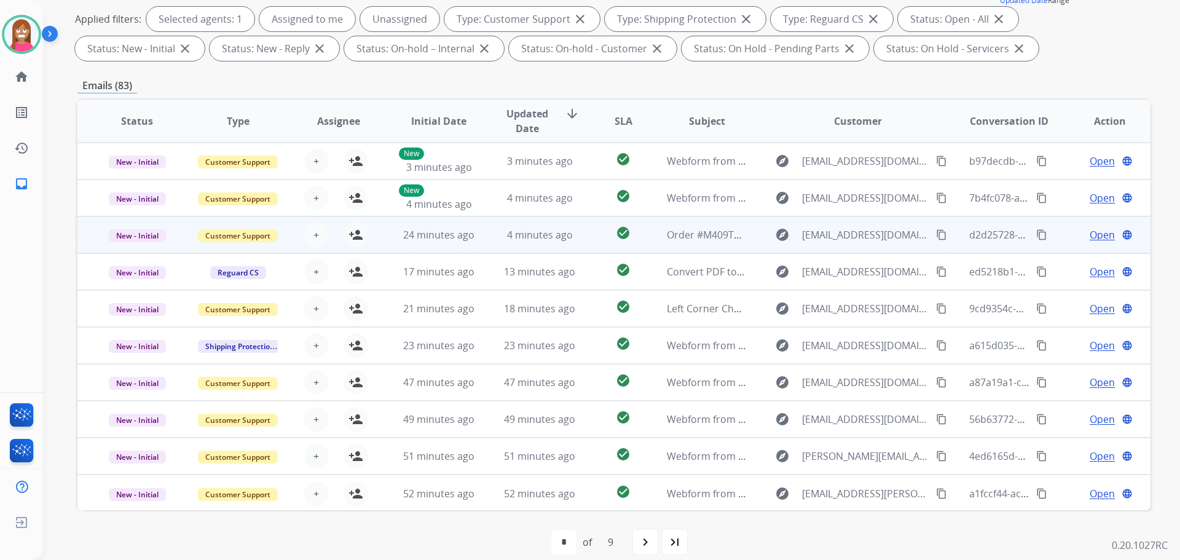
scroll to position [1, 0]
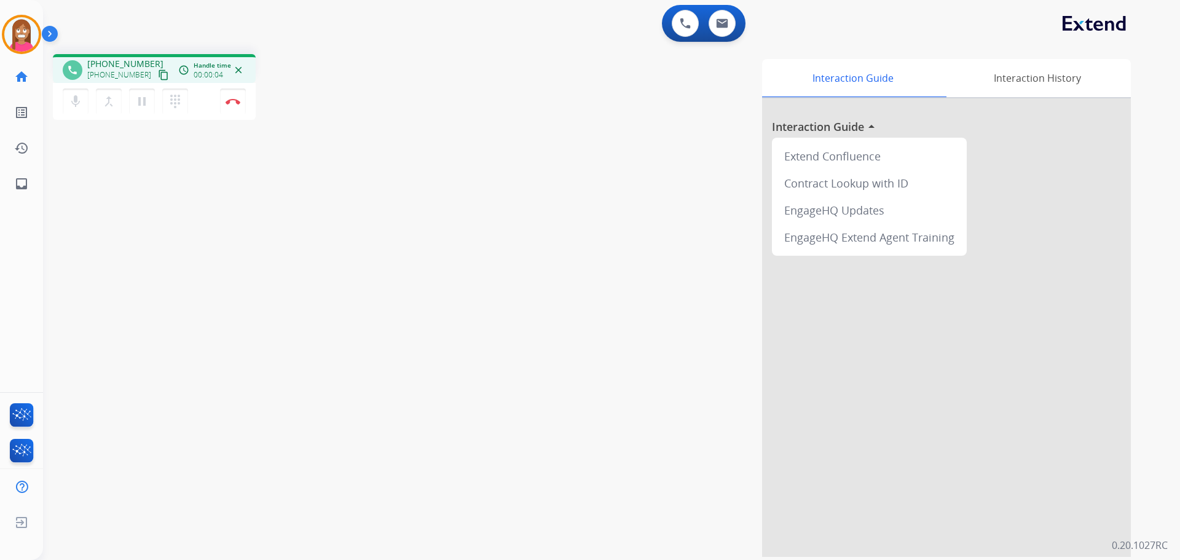
click at [158, 76] on mat-icon "content_copy" at bounding box center [163, 74] width 11 height 11
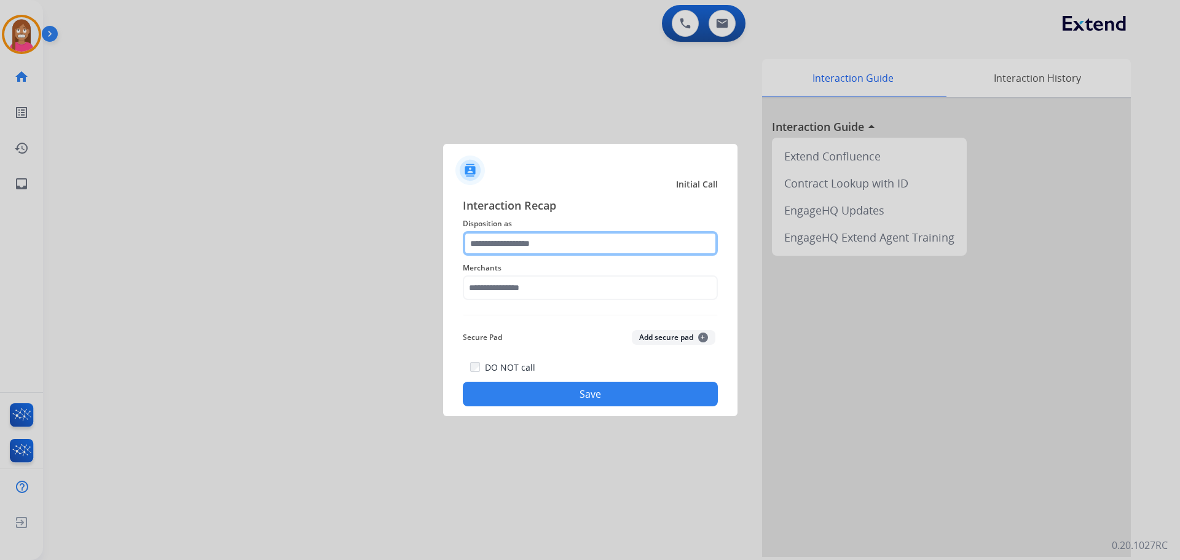
click at [490, 246] on input "text" at bounding box center [590, 243] width 255 height 25
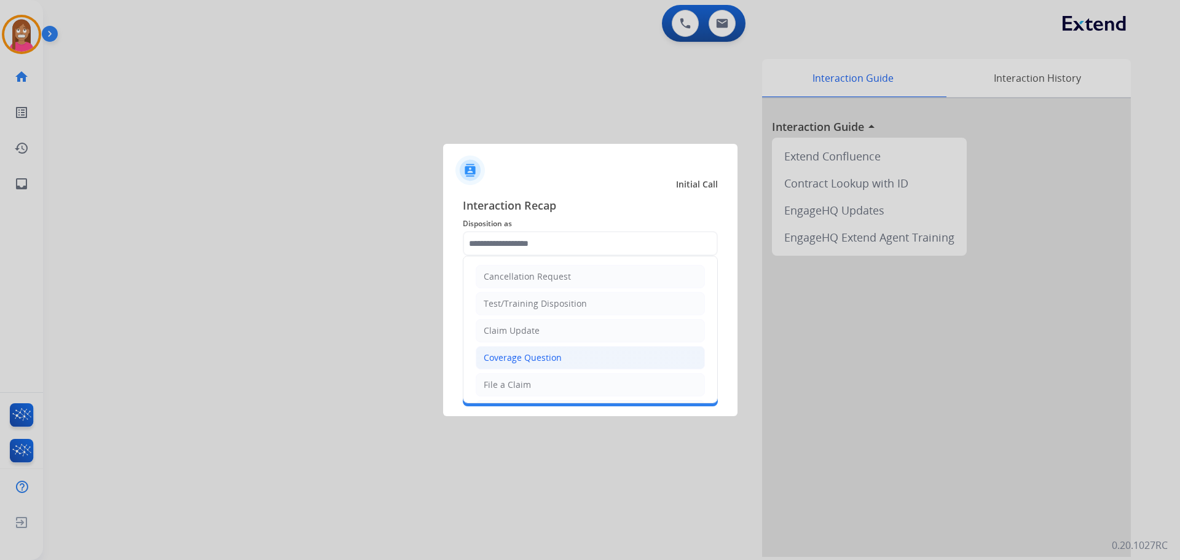
click at [507, 358] on div "Coverage Question" at bounding box center [523, 357] width 78 height 12
type input "**********"
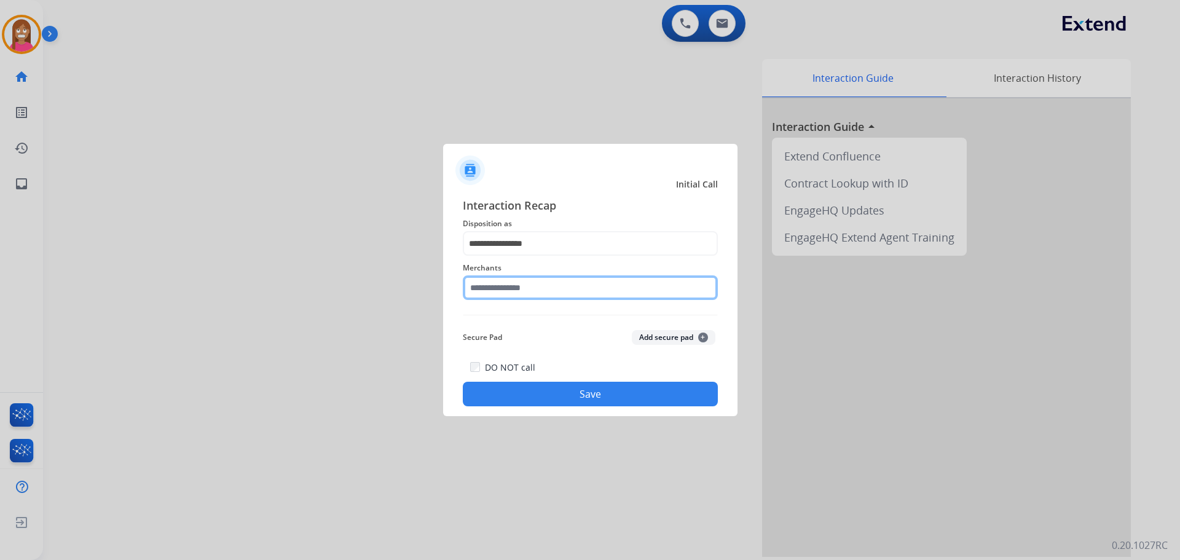
click at [499, 292] on input "text" at bounding box center [590, 287] width 255 height 25
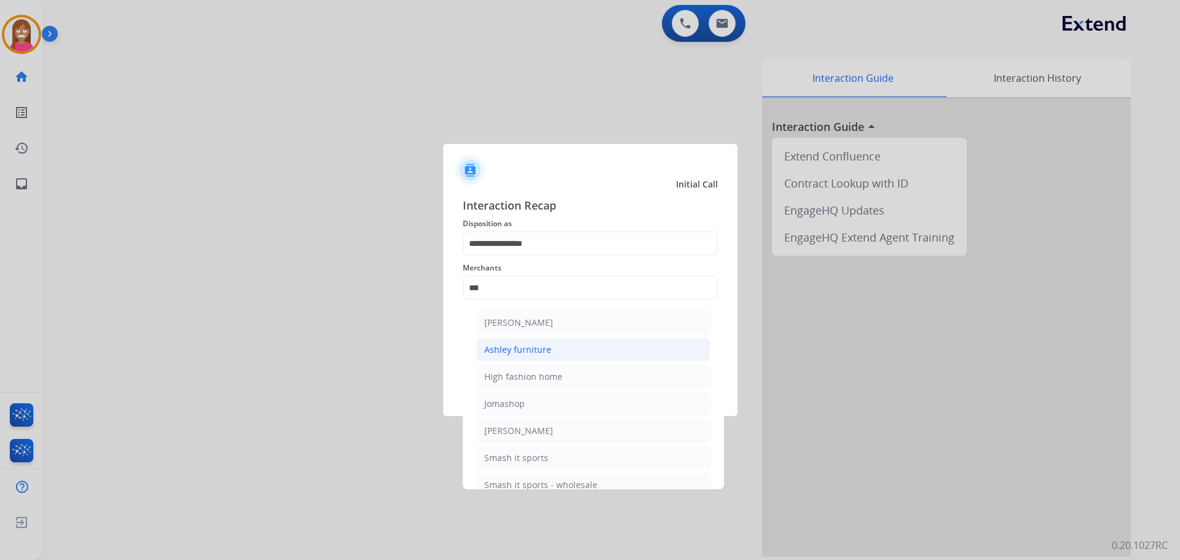
click at [512, 346] on div "Ashley furniture" at bounding box center [517, 350] width 67 height 12
type input "**********"
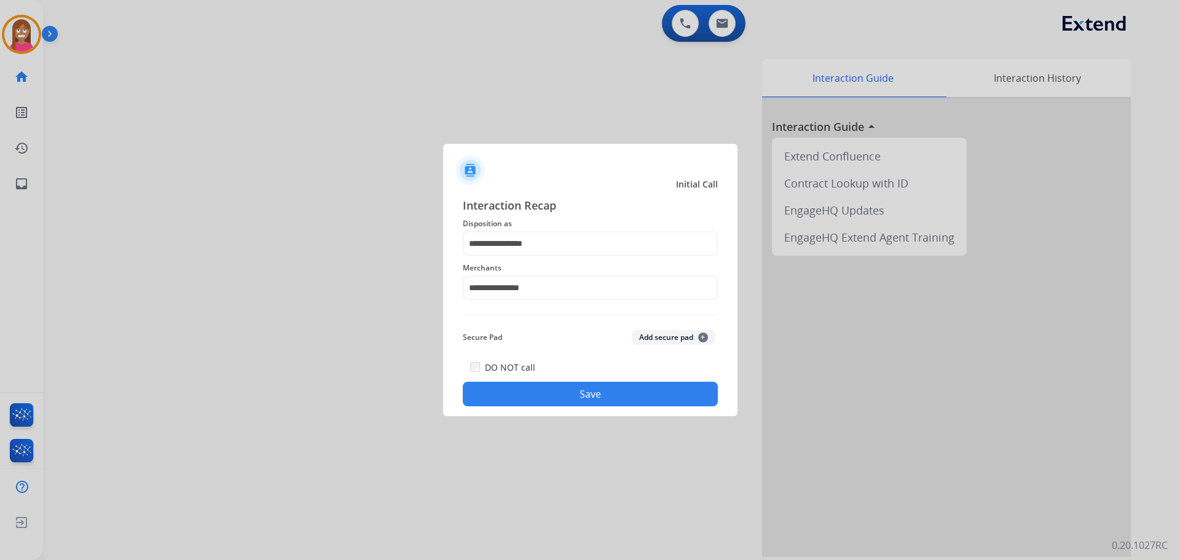
click at [503, 392] on button "Save" at bounding box center [590, 394] width 255 height 25
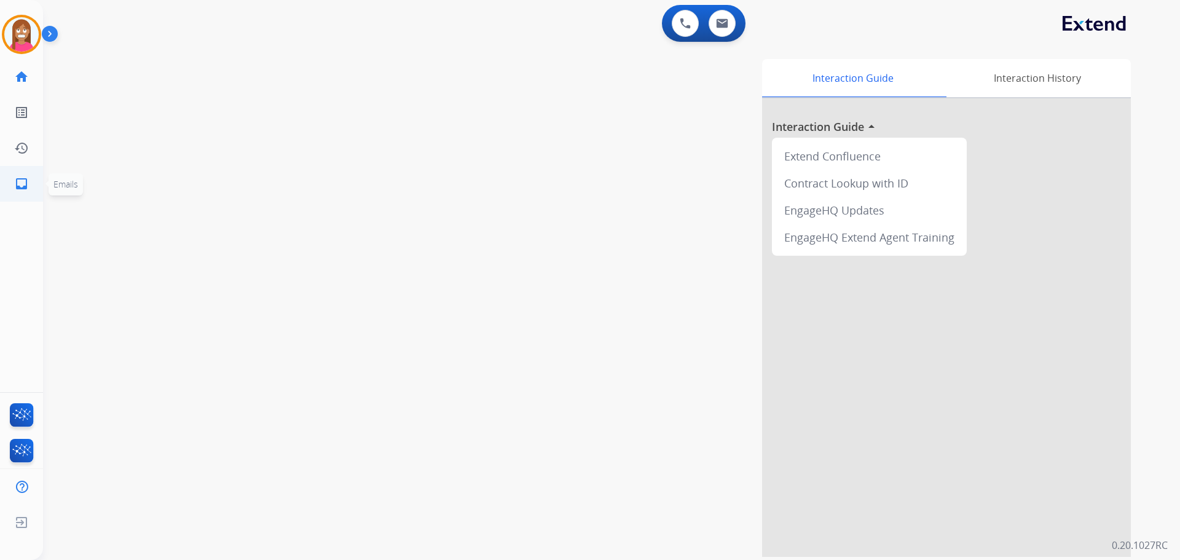
click at [18, 186] on mat-icon "inbox" at bounding box center [21, 183] width 15 height 15
select select "**********"
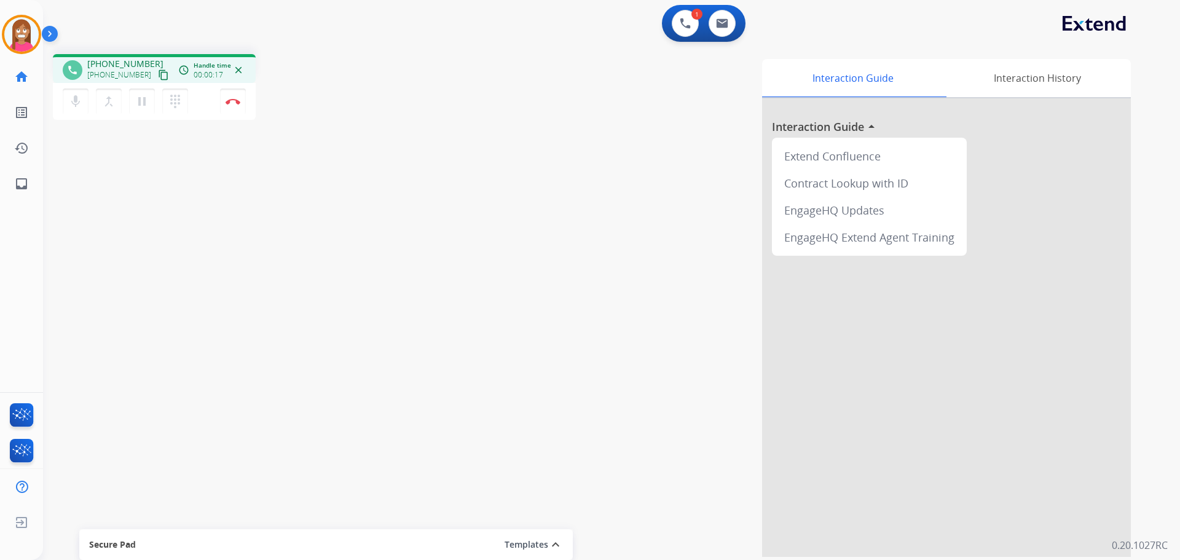
click at [158, 74] on mat-icon "content_copy" at bounding box center [163, 74] width 11 height 11
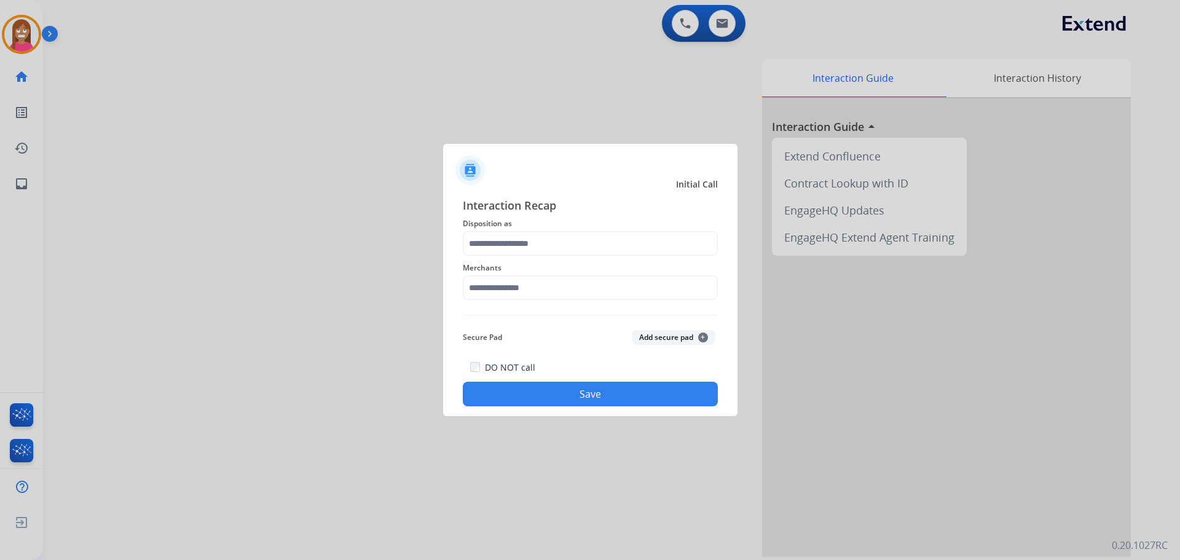
click at [528, 258] on div "Merchants" at bounding box center [590, 280] width 255 height 49
click at [524, 251] on input "text" at bounding box center [590, 243] width 255 height 25
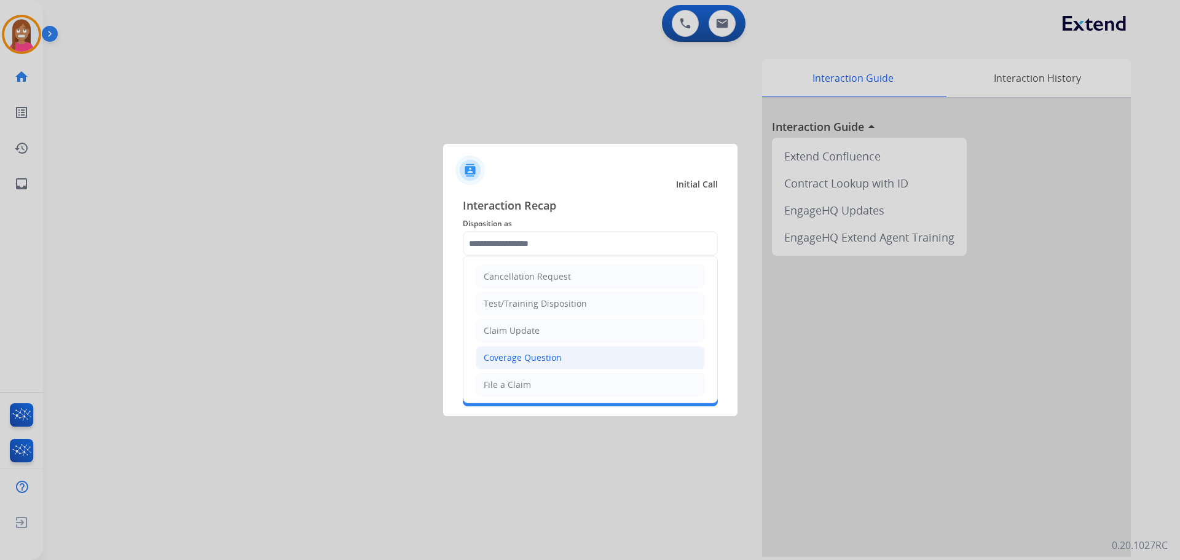
click at [496, 368] on li "Coverage Question" at bounding box center [590, 357] width 229 height 23
type input "**********"
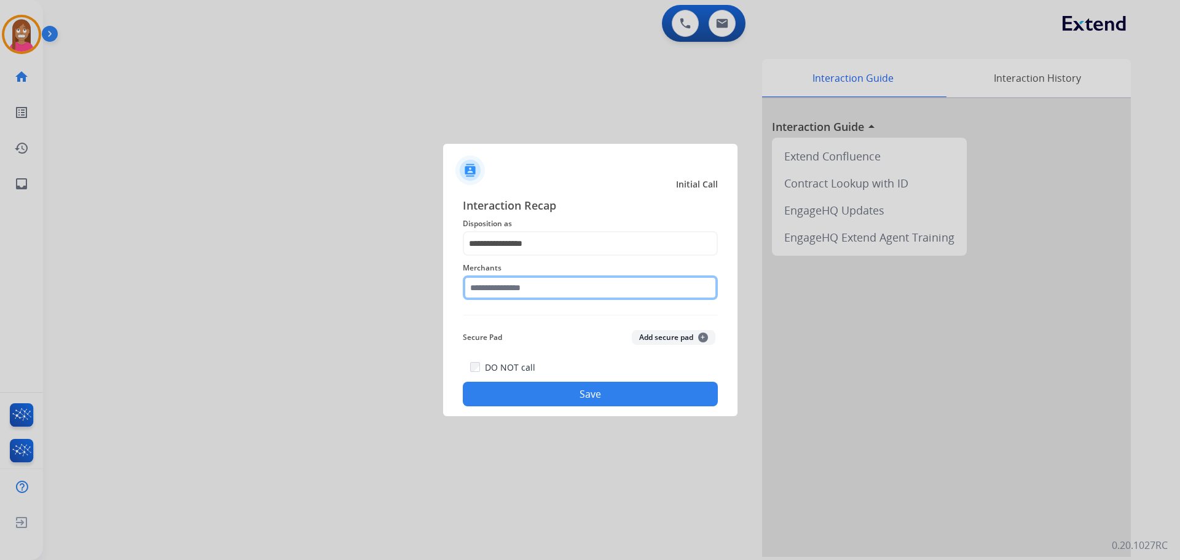
click at [515, 293] on input "text" at bounding box center [590, 287] width 255 height 25
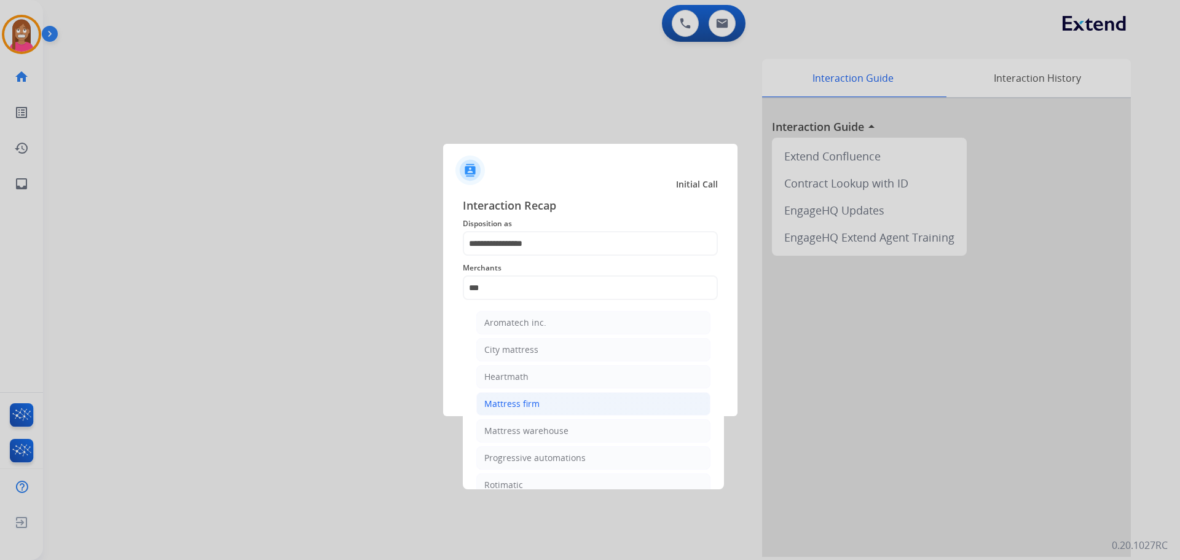
click at [500, 406] on div "Mattress firm" at bounding box center [511, 404] width 55 height 12
type input "**********"
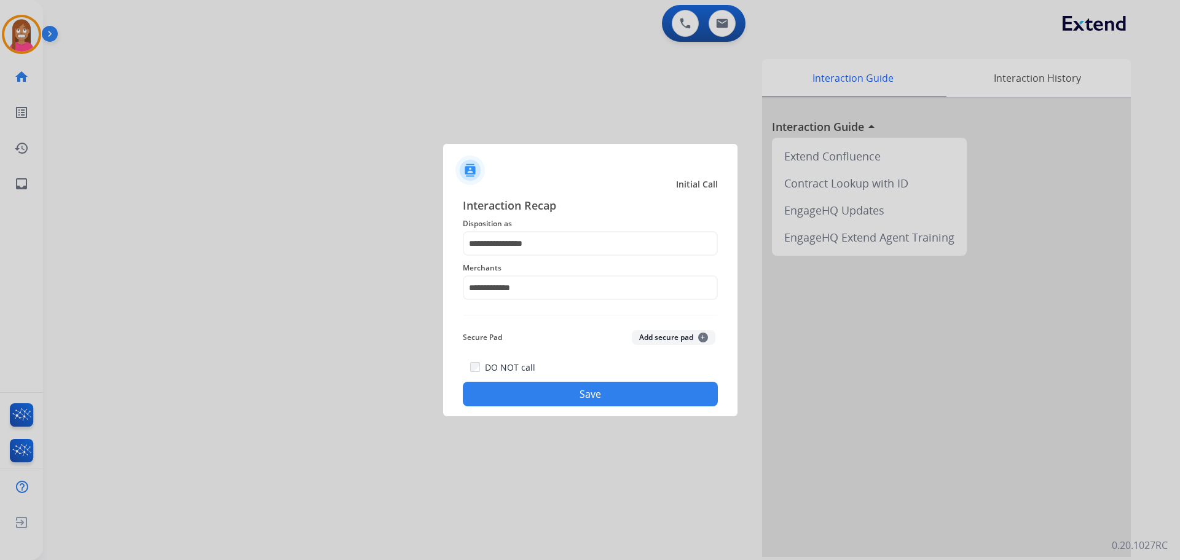
click at [500, 390] on button "Save" at bounding box center [590, 394] width 255 height 25
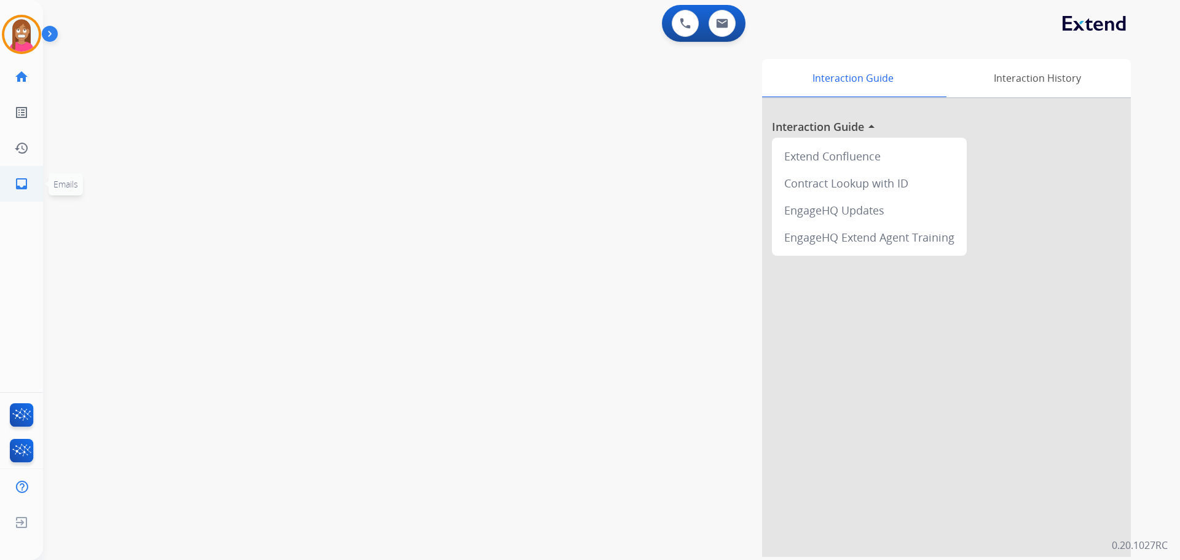
click at [27, 187] on mat-icon "inbox" at bounding box center [21, 183] width 15 height 15
select select "**********"
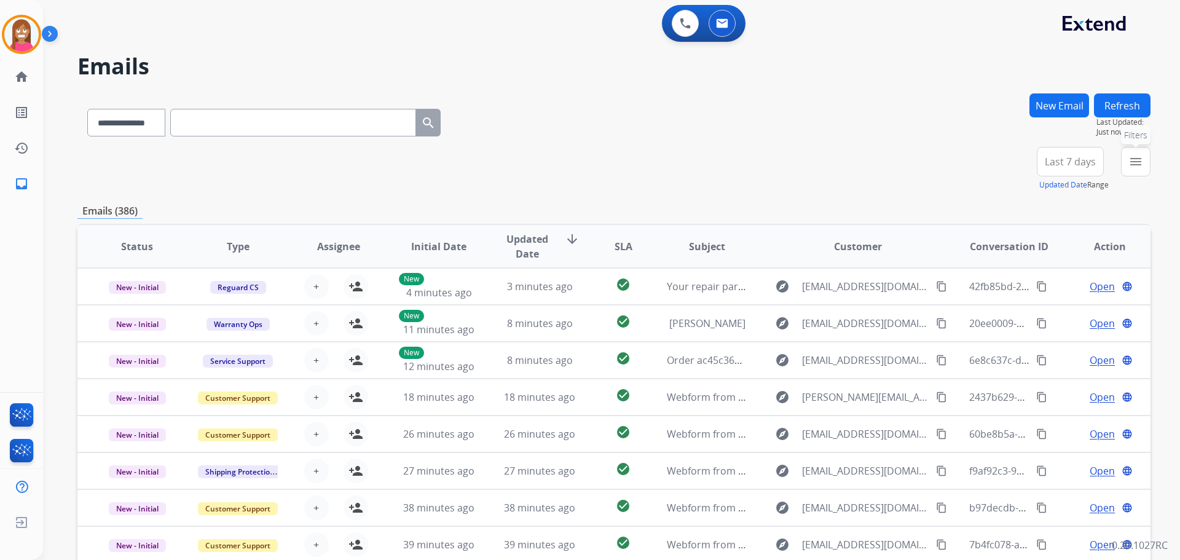
click at [1134, 157] on mat-icon "menu" at bounding box center [1135, 161] width 15 height 15
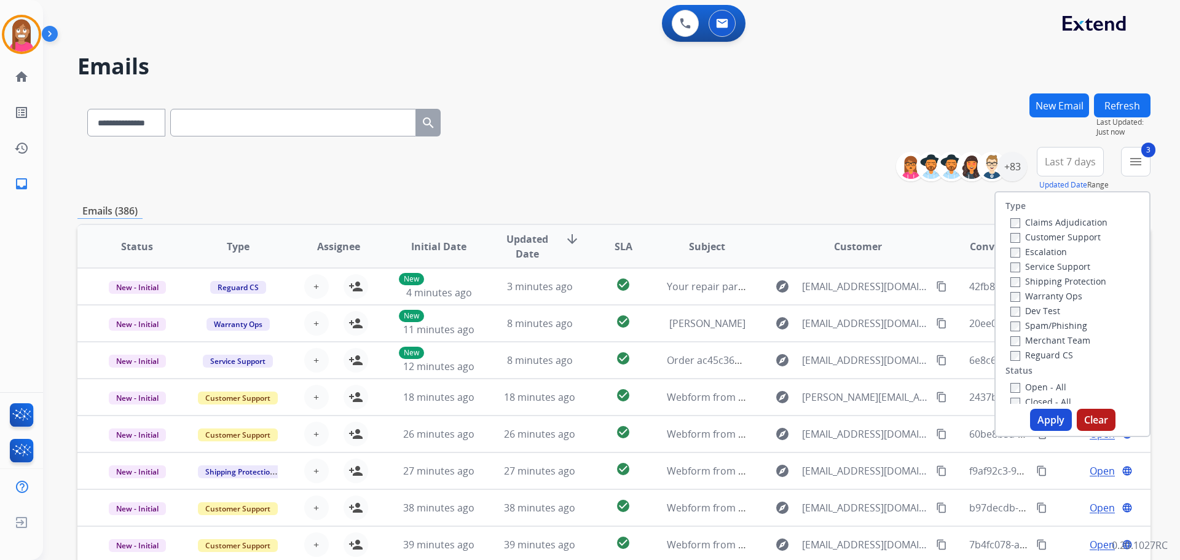
drag, startPoint x: 1019, startPoint y: 388, endPoint x: 1044, endPoint y: 406, distance: 31.2
click at [1019, 388] on label "Open - All" at bounding box center [1038, 387] width 56 height 12
click at [1047, 410] on button "Apply" at bounding box center [1051, 420] width 42 height 22
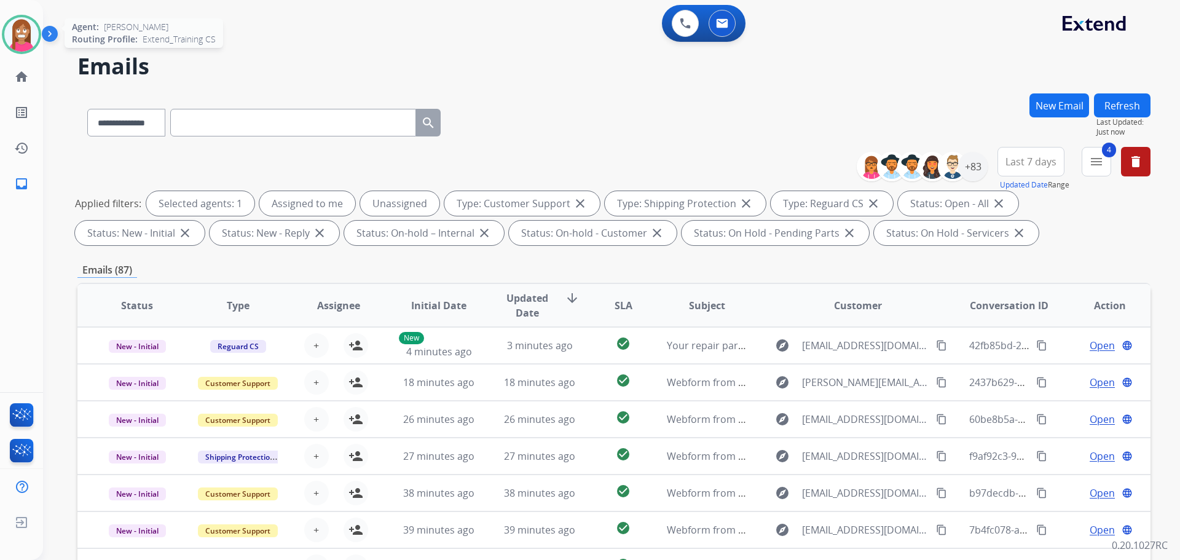
click at [10, 39] on img at bounding box center [21, 34] width 34 height 34
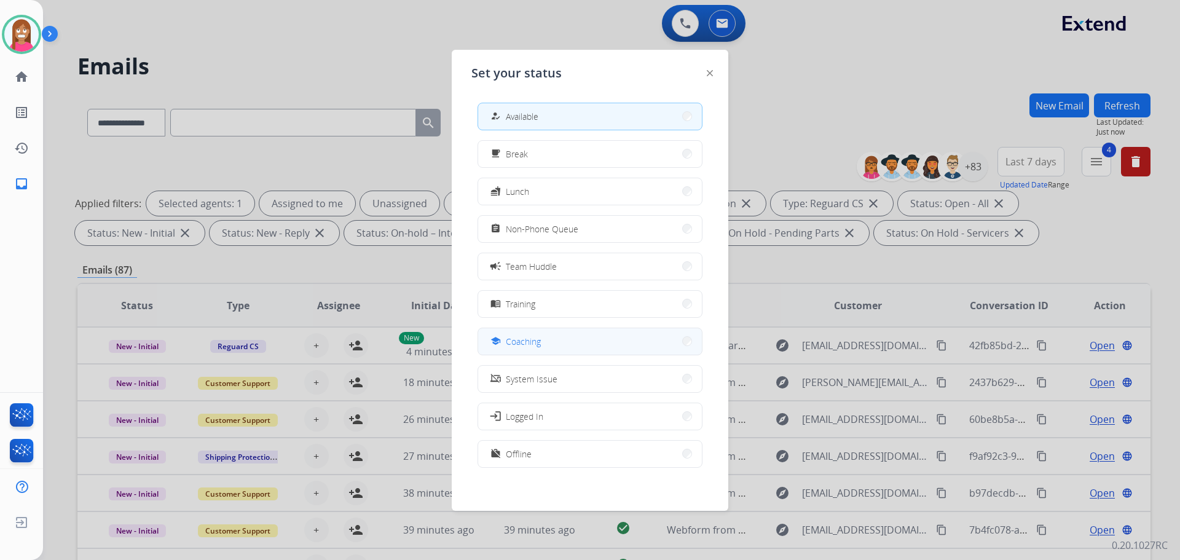
click at [507, 339] on div "school Coaching" at bounding box center [514, 341] width 53 height 15
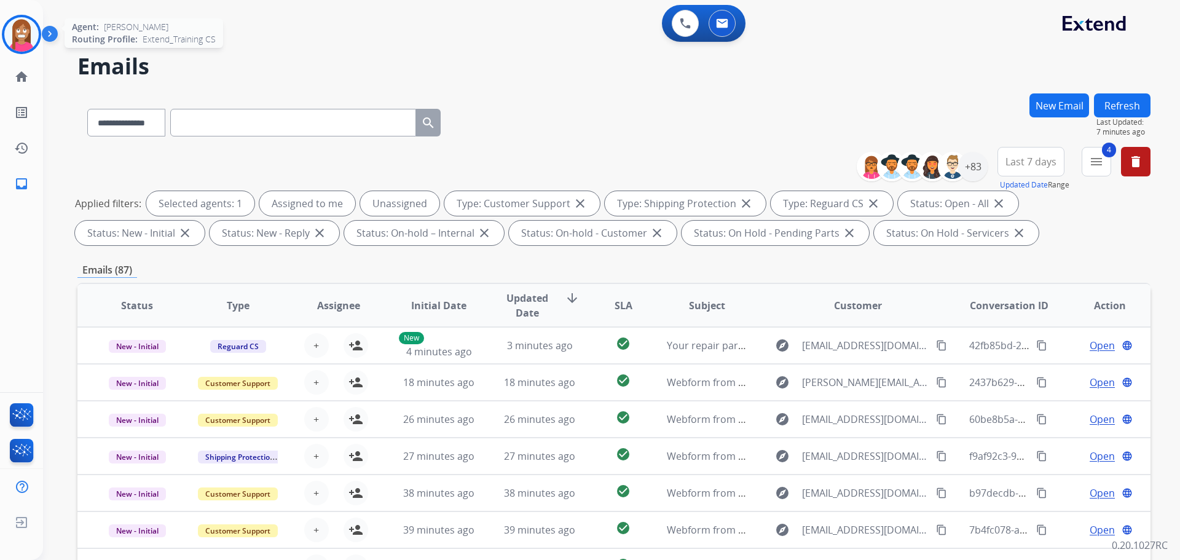
click at [7, 35] on img at bounding box center [21, 34] width 34 height 34
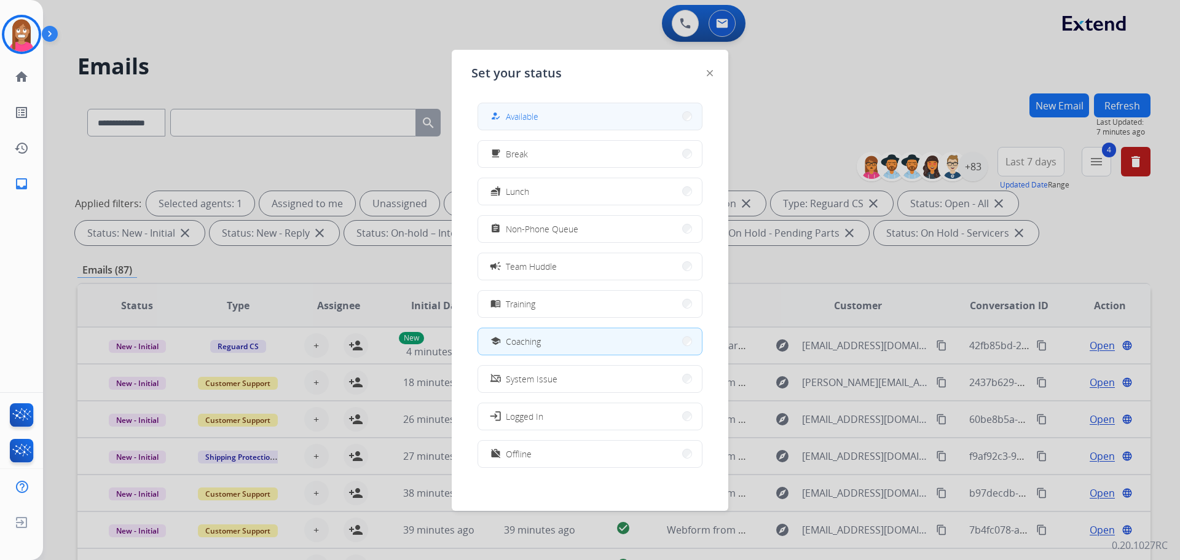
click at [533, 118] on span "Available" at bounding box center [522, 116] width 33 height 13
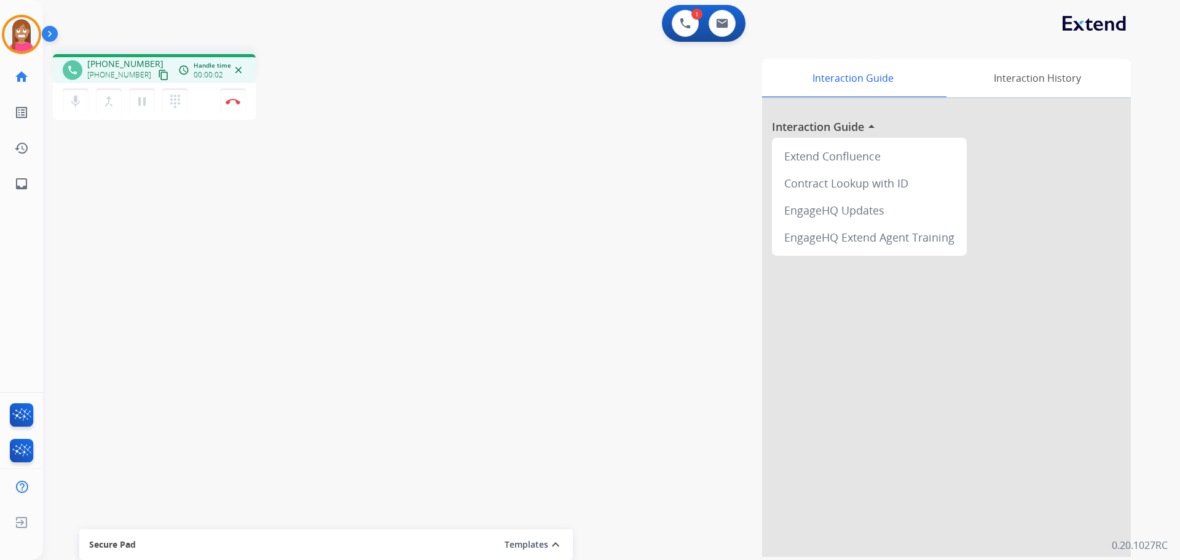
click at [158, 77] on mat-icon "content_copy" at bounding box center [163, 74] width 11 height 11
click at [22, 184] on mat-icon "inbox" at bounding box center [21, 183] width 15 height 15
select select "**********"
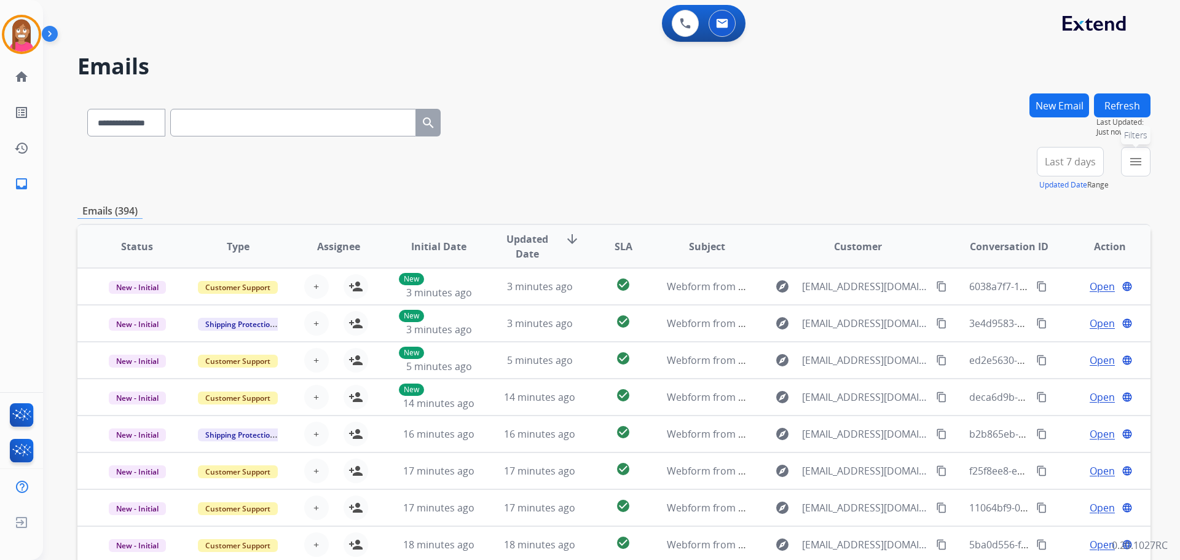
click at [1131, 168] on mat-icon "menu" at bounding box center [1135, 161] width 15 height 15
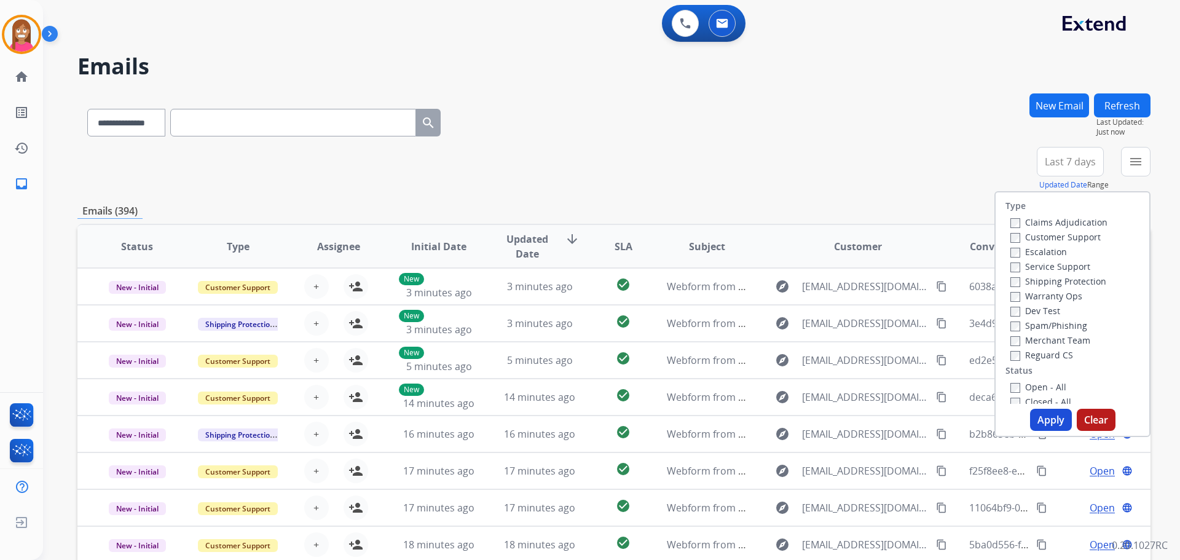
click at [1021, 235] on label "Customer Support" at bounding box center [1055, 237] width 90 height 12
click at [1019, 278] on label "Shipping Protection" at bounding box center [1058, 281] width 96 height 12
click at [1025, 356] on label "Reguard CS" at bounding box center [1041, 355] width 63 height 12
click at [1023, 386] on label "Open - All" at bounding box center [1038, 387] width 56 height 12
click at [1049, 420] on button "Apply" at bounding box center [1051, 420] width 42 height 22
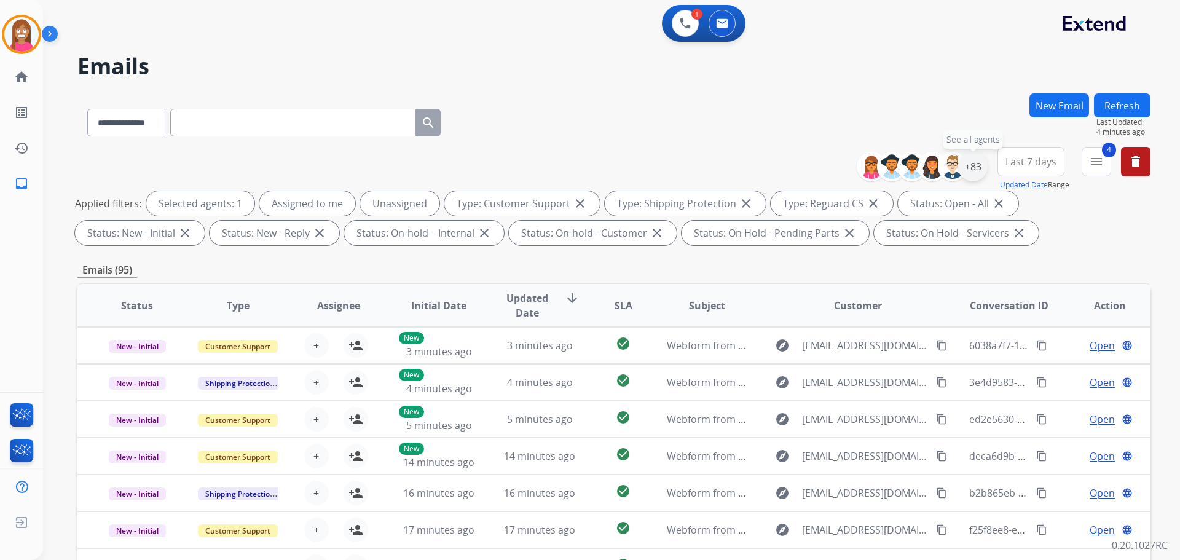
click at [973, 174] on div "+83" at bounding box center [972, 166] width 29 height 29
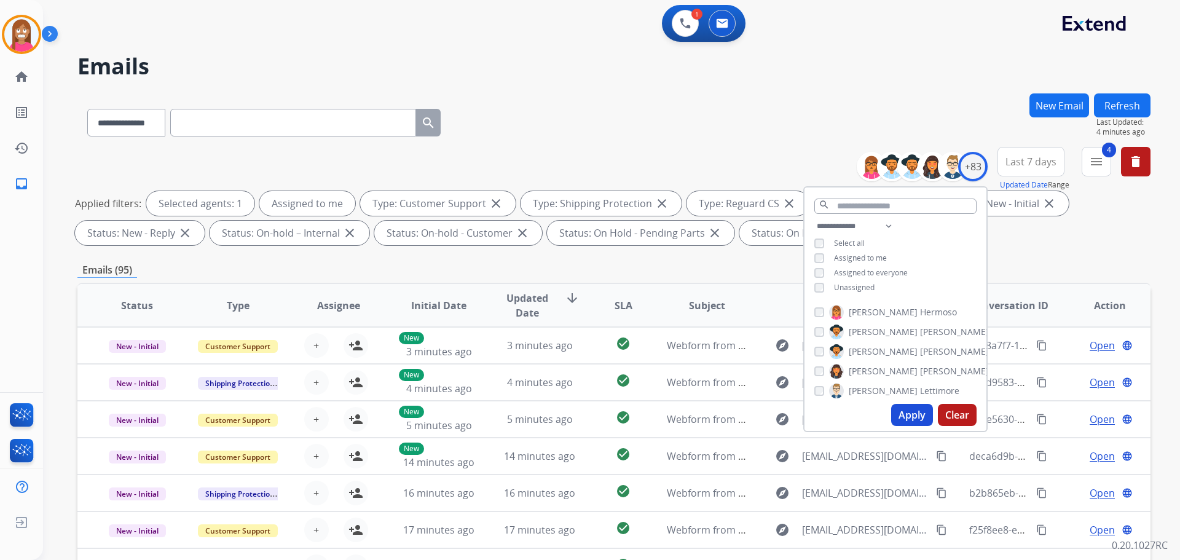
click at [900, 412] on button "Apply" at bounding box center [912, 415] width 42 height 22
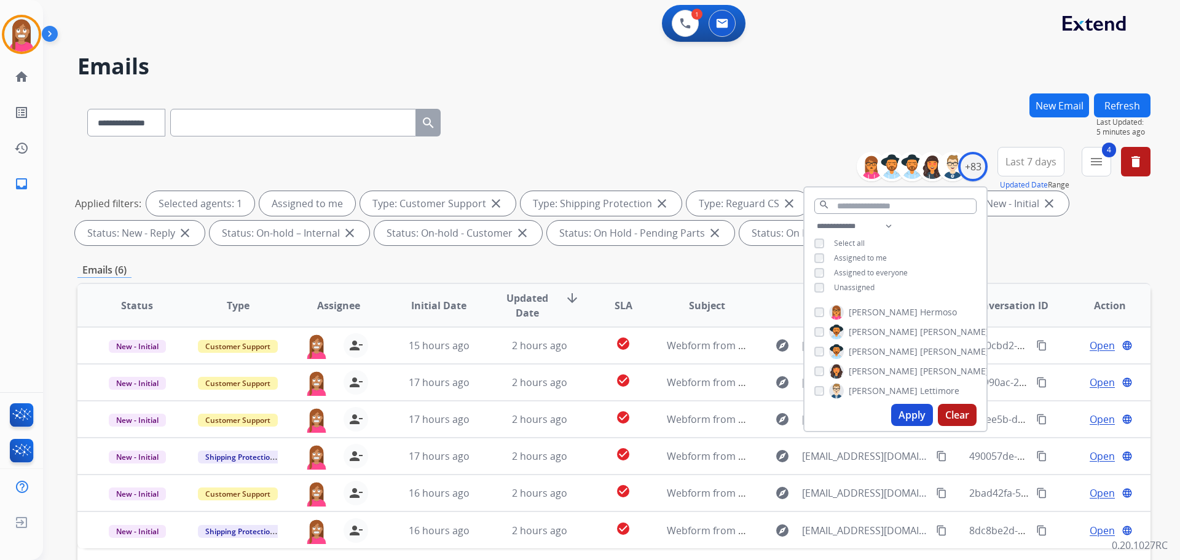
click at [638, 140] on div "**********" at bounding box center [613, 119] width 1073 height 53
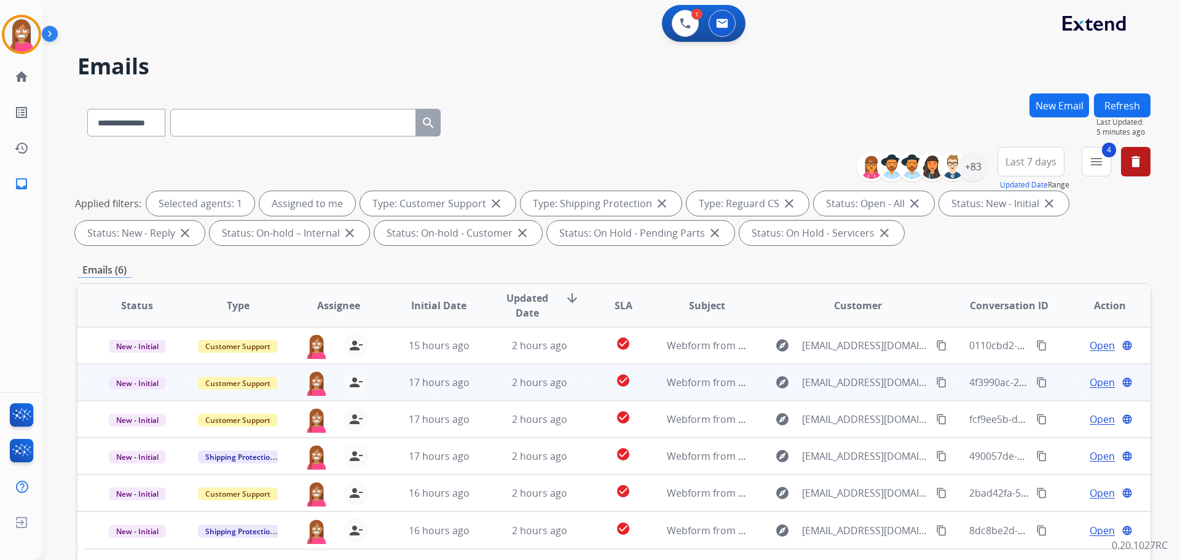
click at [1097, 385] on span "Open" at bounding box center [1102, 382] width 25 height 15
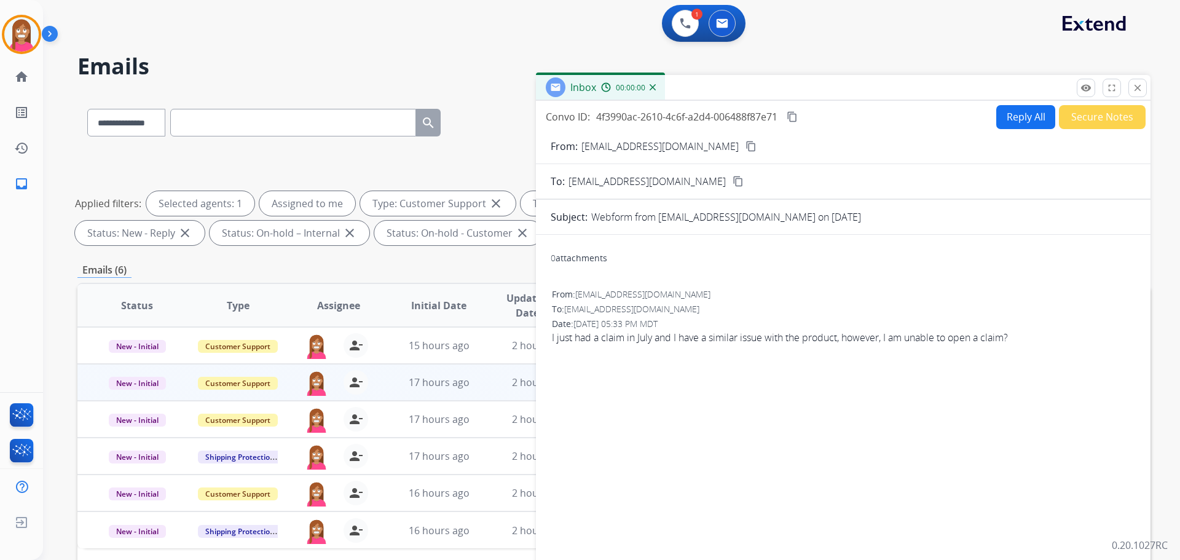
click at [1015, 117] on button "Reply All" at bounding box center [1025, 117] width 59 height 24
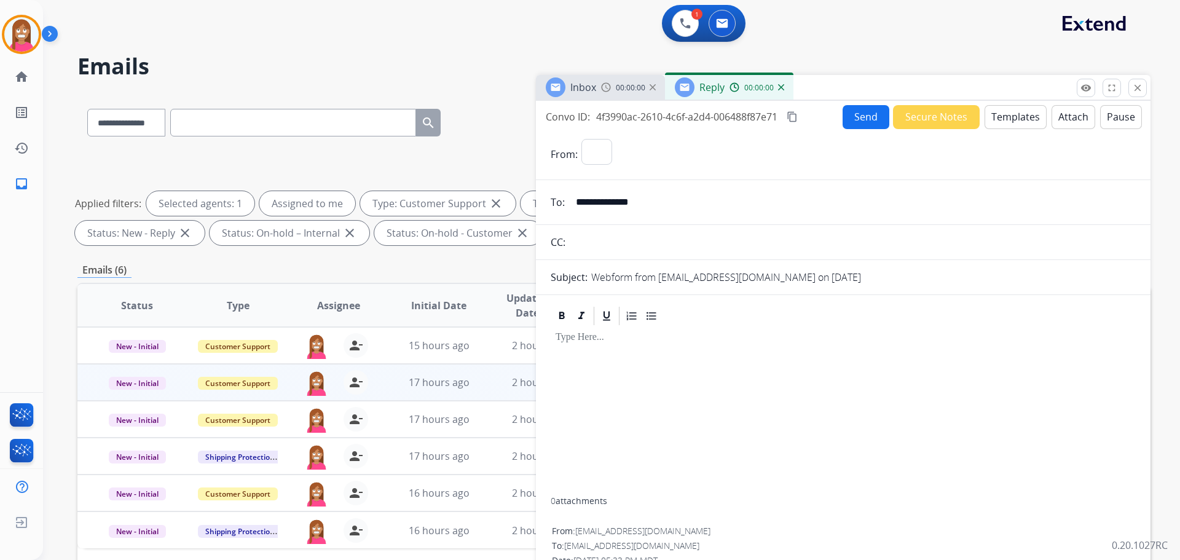
select select "**********"
click at [627, 155] on select "**********" at bounding box center [664, 151] width 167 height 25
click at [691, 28] on button at bounding box center [685, 23] width 27 height 27
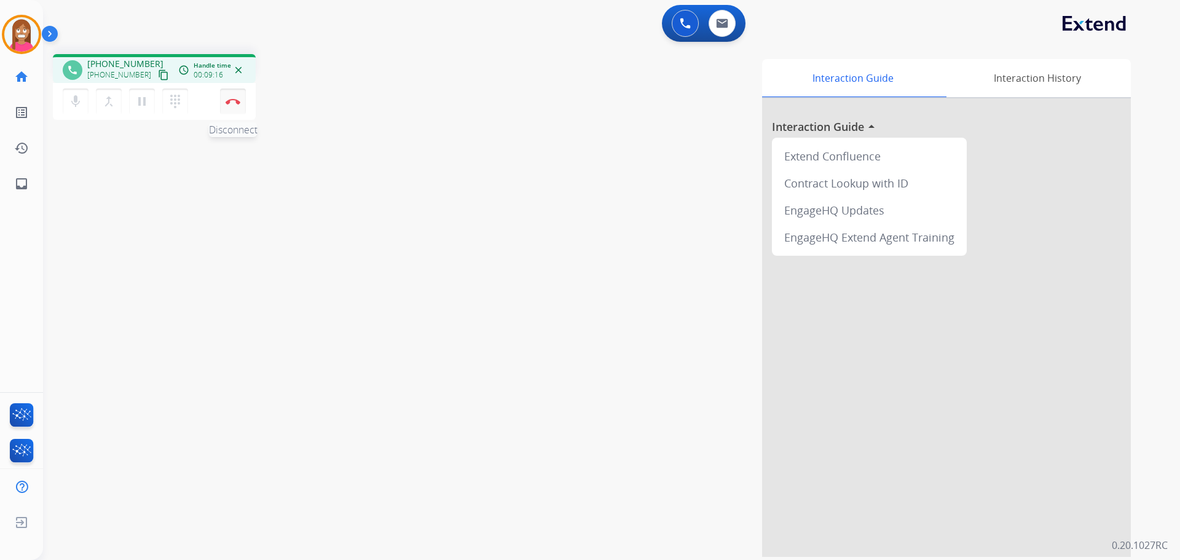
click at [227, 107] on button "Disconnect" at bounding box center [233, 101] width 26 height 26
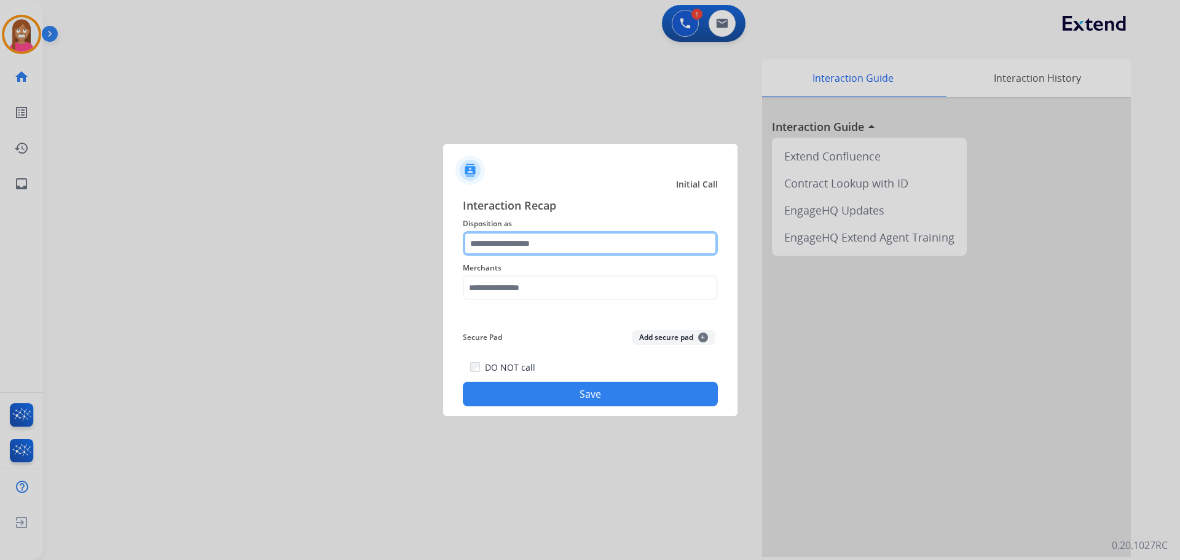
click at [533, 241] on input "text" at bounding box center [590, 243] width 255 height 25
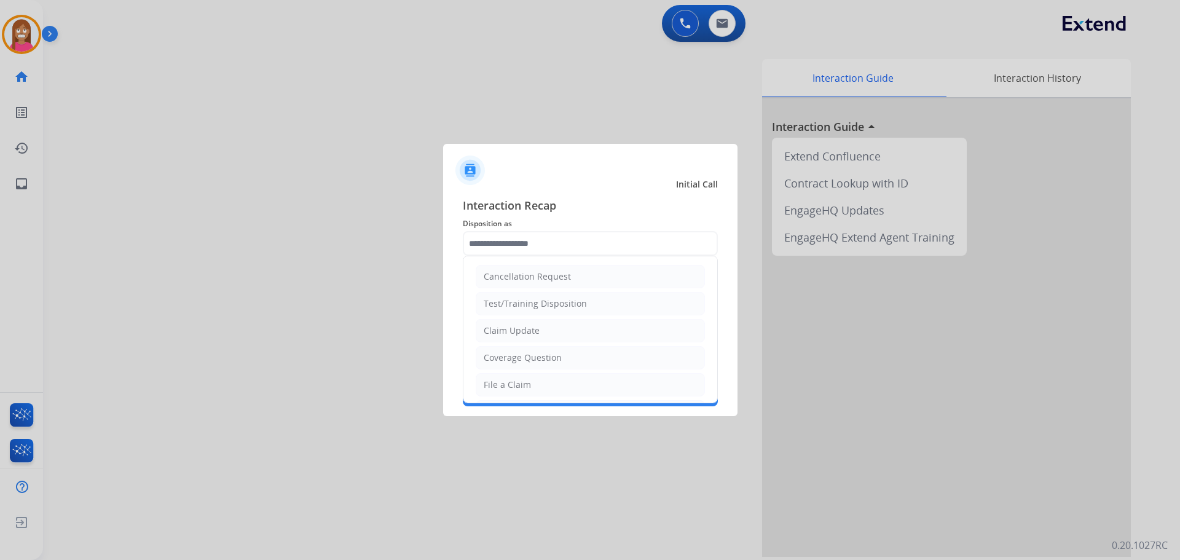
click at [516, 382] on div "File a Claim" at bounding box center [507, 385] width 47 height 12
type input "**********"
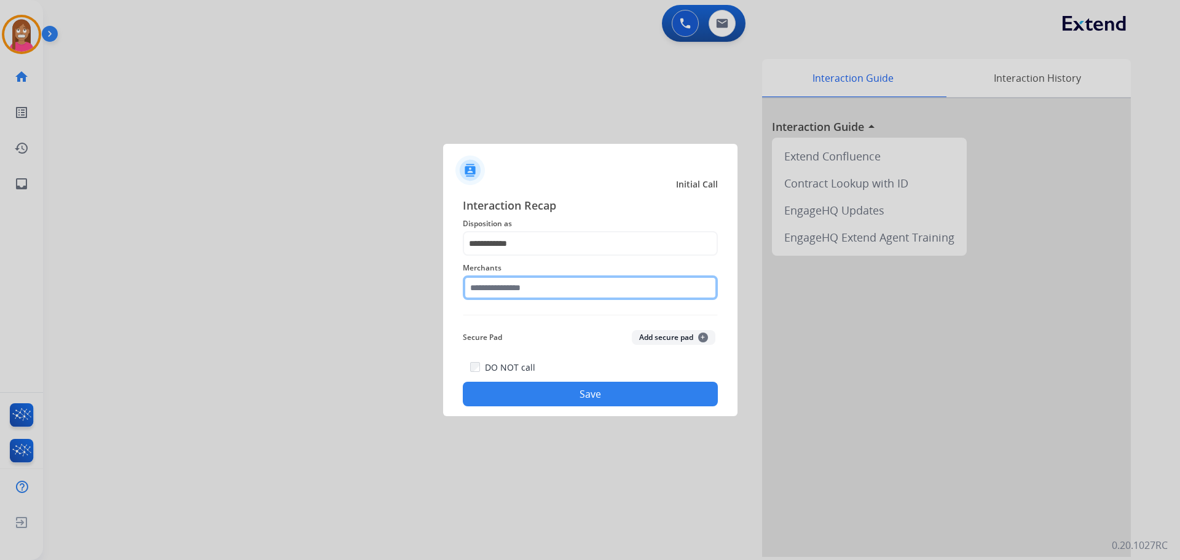
click at [504, 290] on input "text" at bounding box center [590, 287] width 255 height 25
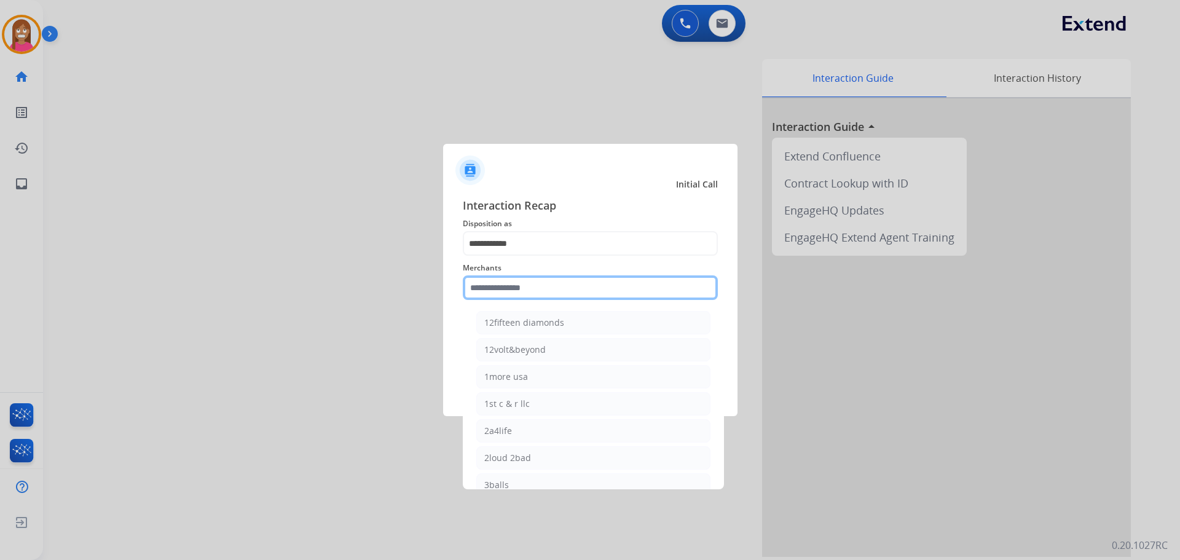
type input "*"
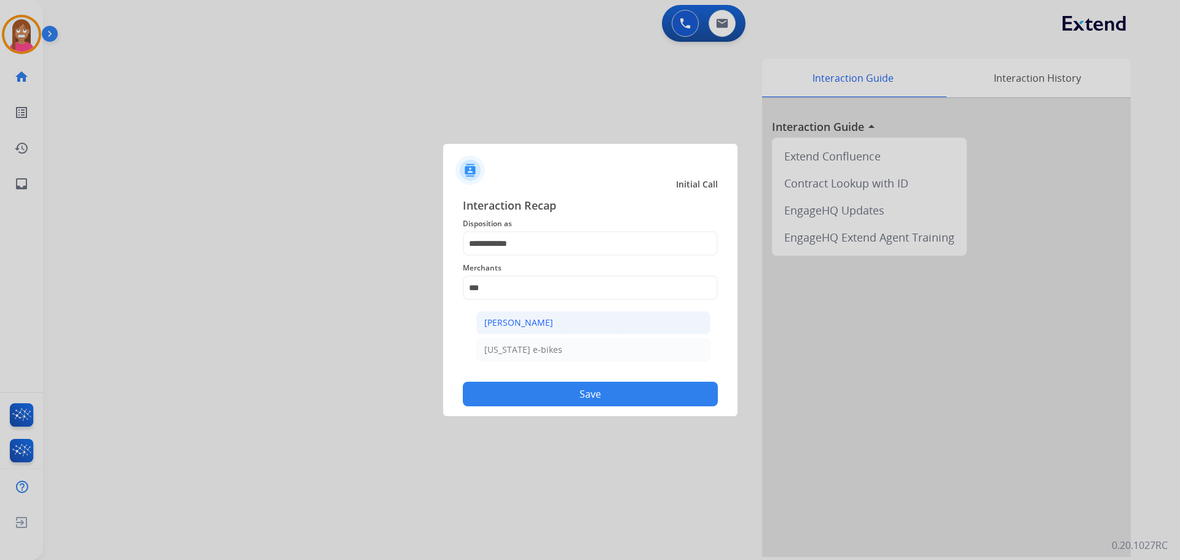
click at [555, 327] on li "[PERSON_NAME]" at bounding box center [593, 322] width 234 height 23
type input "**********"
click at [551, 376] on div "DO NOT call Save" at bounding box center [590, 382] width 255 height 47
click at [551, 386] on button "Save" at bounding box center [590, 394] width 255 height 25
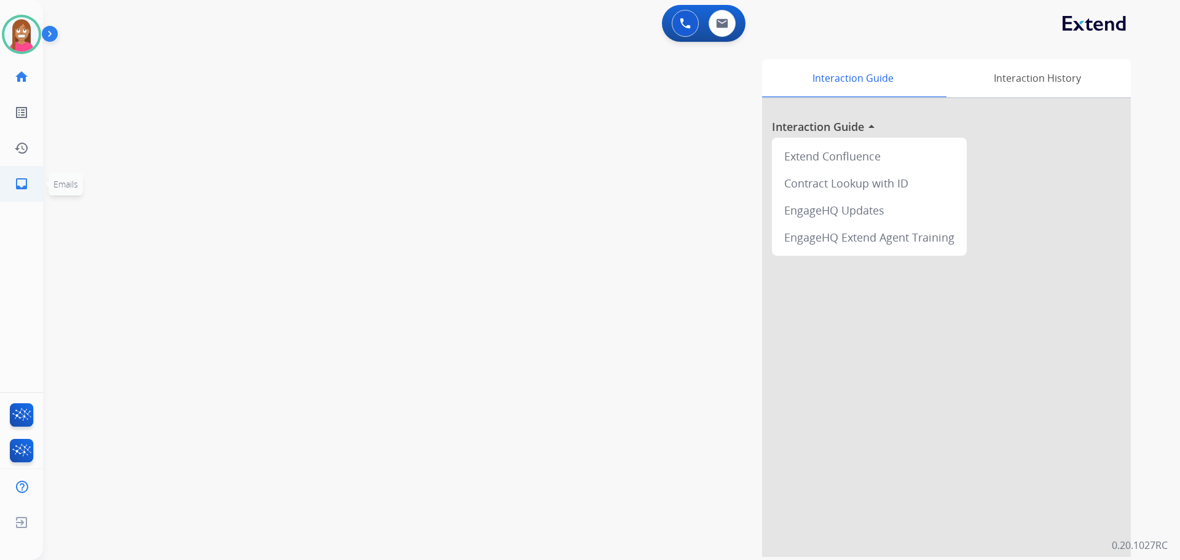
click at [14, 188] on link "inbox Emails" at bounding box center [21, 184] width 34 height 34
select select "**********"
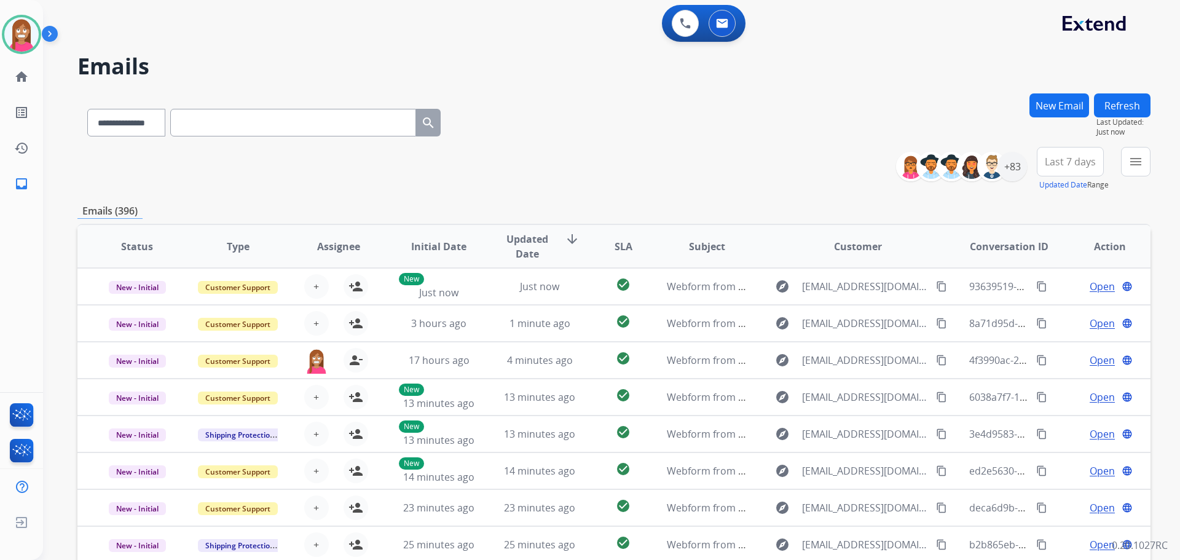
click at [1152, 162] on div "**********" at bounding box center [611, 280] width 1137 height 560
click at [1140, 165] on mat-icon "menu" at bounding box center [1135, 161] width 15 height 15
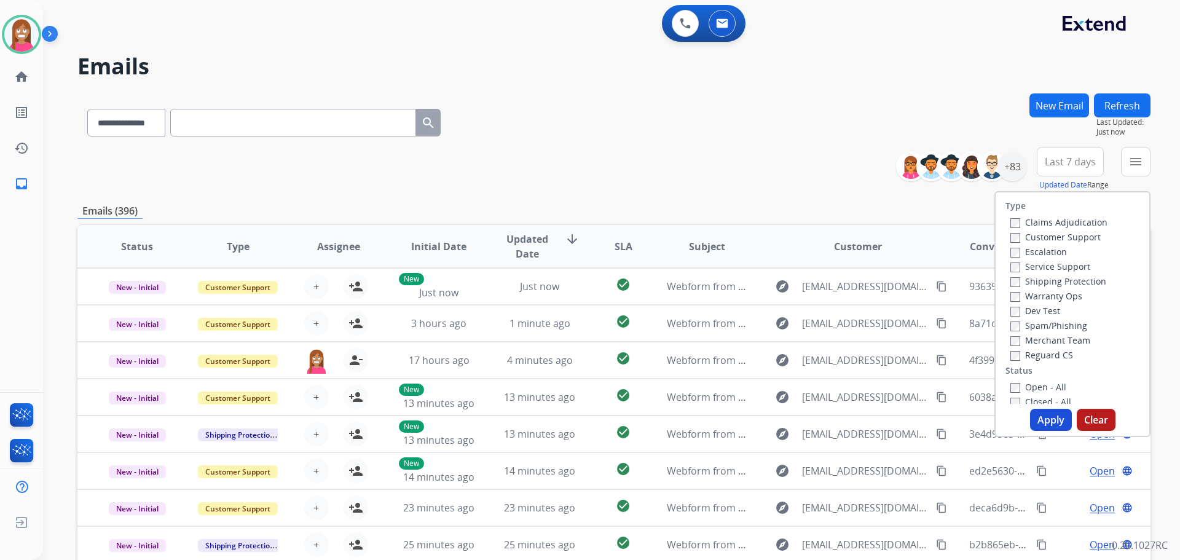
click at [1027, 238] on label "Customer Support" at bounding box center [1055, 237] width 90 height 12
click at [1013, 280] on label "Shipping Protection" at bounding box center [1058, 281] width 96 height 12
click at [1015, 353] on label "Reguard CS" at bounding box center [1041, 355] width 63 height 12
click at [1015, 383] on label "Open - All" at bounding box center [1038, 387] width 56 height 12
click at [1045, 430] on div "Type Claims Adjudication Customer Support Escalation Service Support Shipping P…" at bounding box center [1072, 314] width 156 height 246
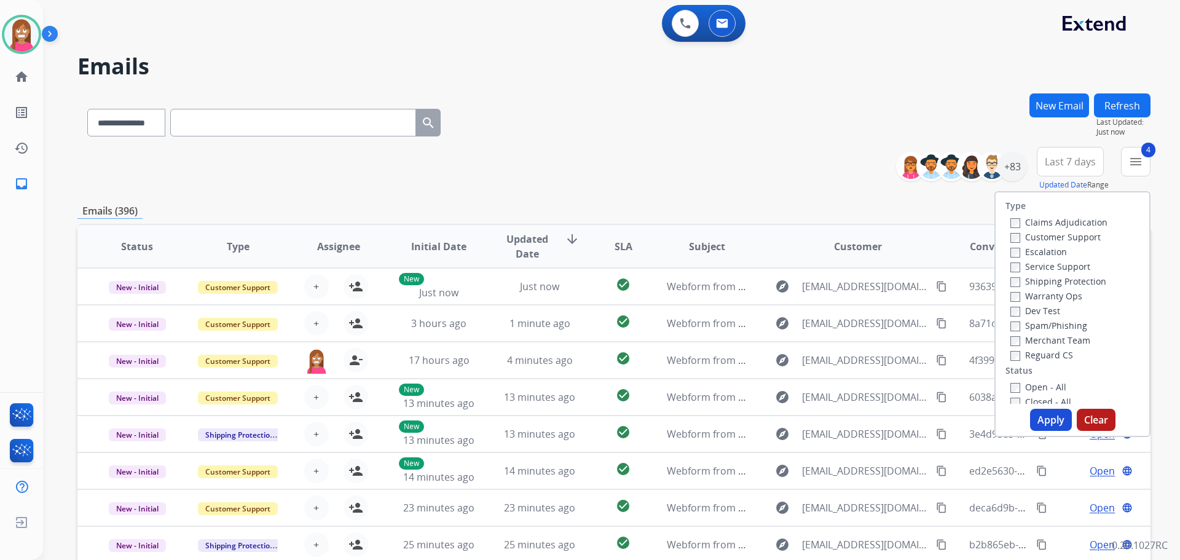
click at [1043, 421] on button "Apply" at bounding box center [1051, 420] width 42 height 22
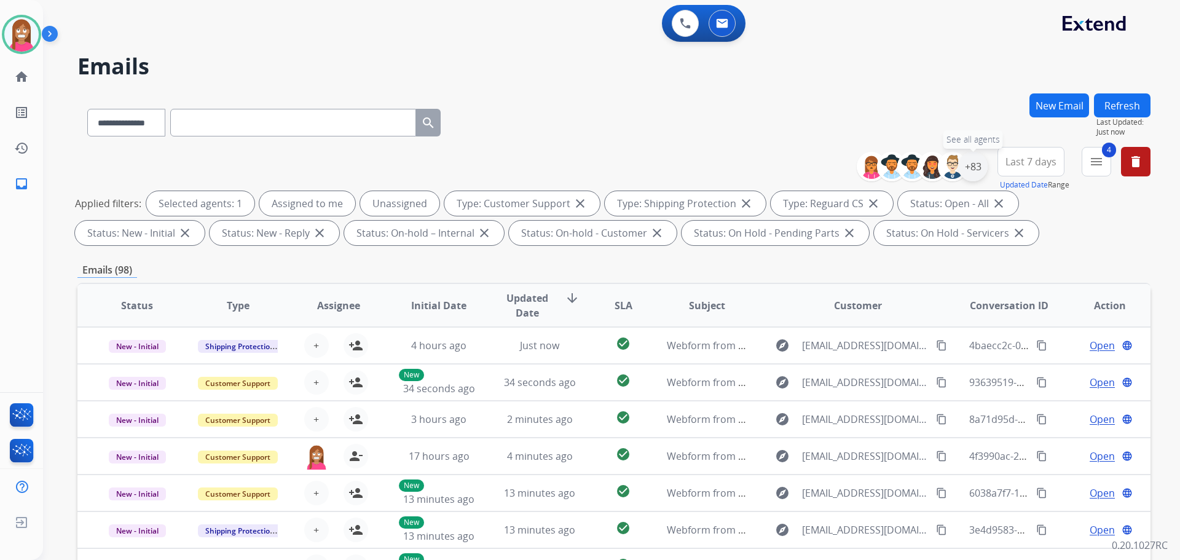
click at [978, 171] on div "+83" at bounding box center [972, 166] width 29 height 29
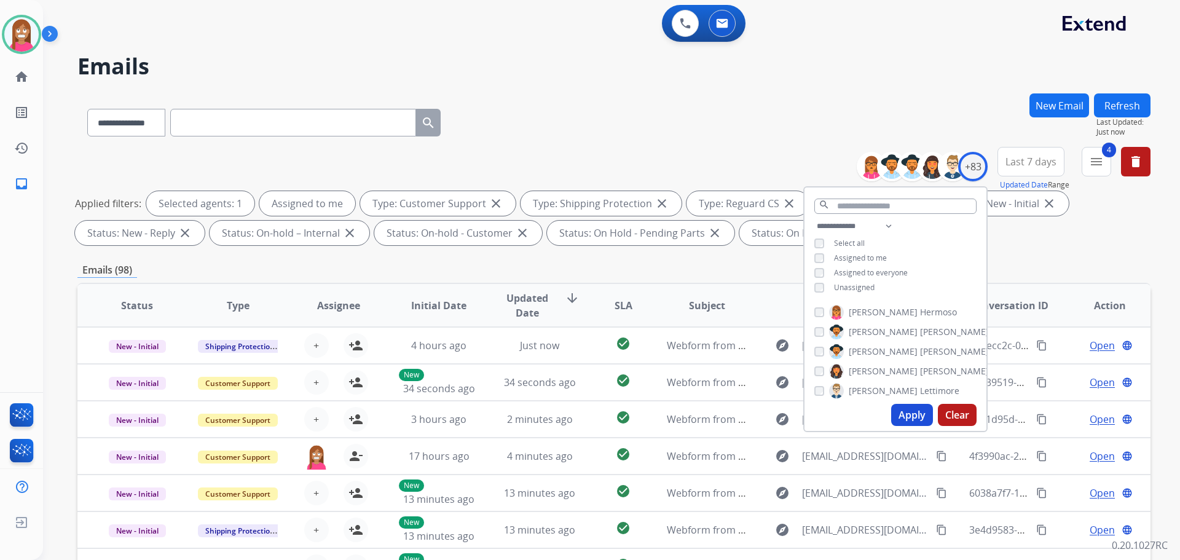
click at [900, 415] on button "Apply" at bounding box center [912, 415] width 42 height 22
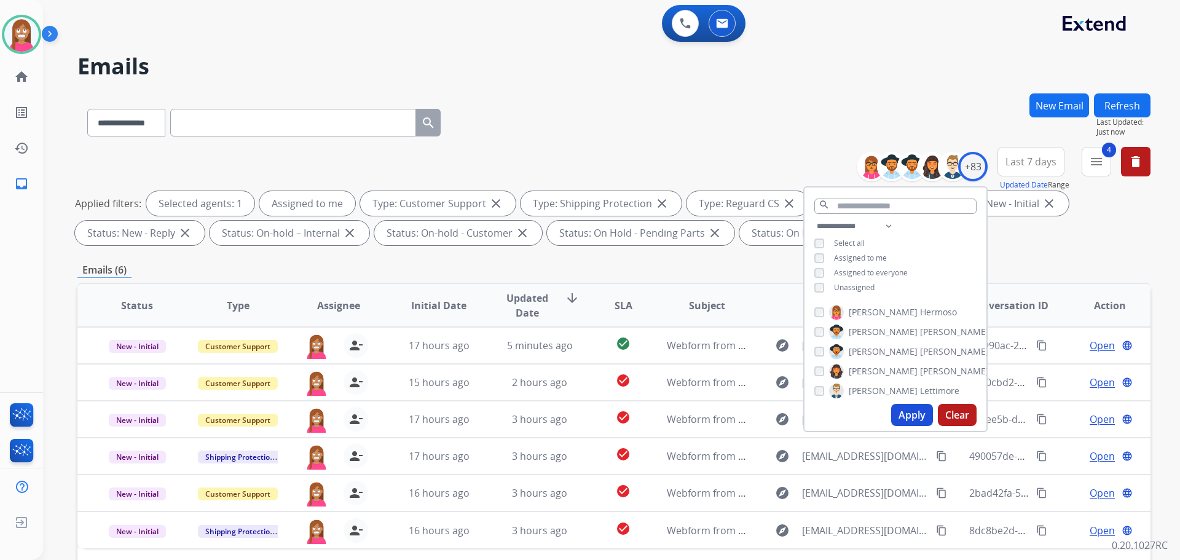
drag, startPoint x: 605, startPoint y: 100, endPoint x: 582, endPoint y: 122, distance: 32.2
click at [600, 104] on div "**********" at bounding box center [613, 119] width 1073 height 53
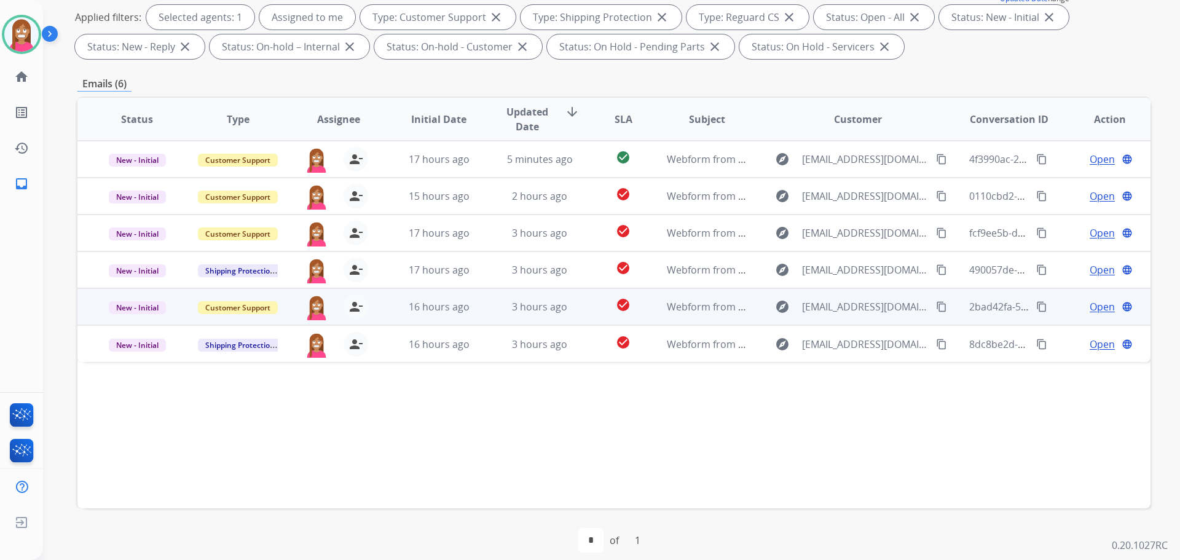
scroll to position [198, 0]
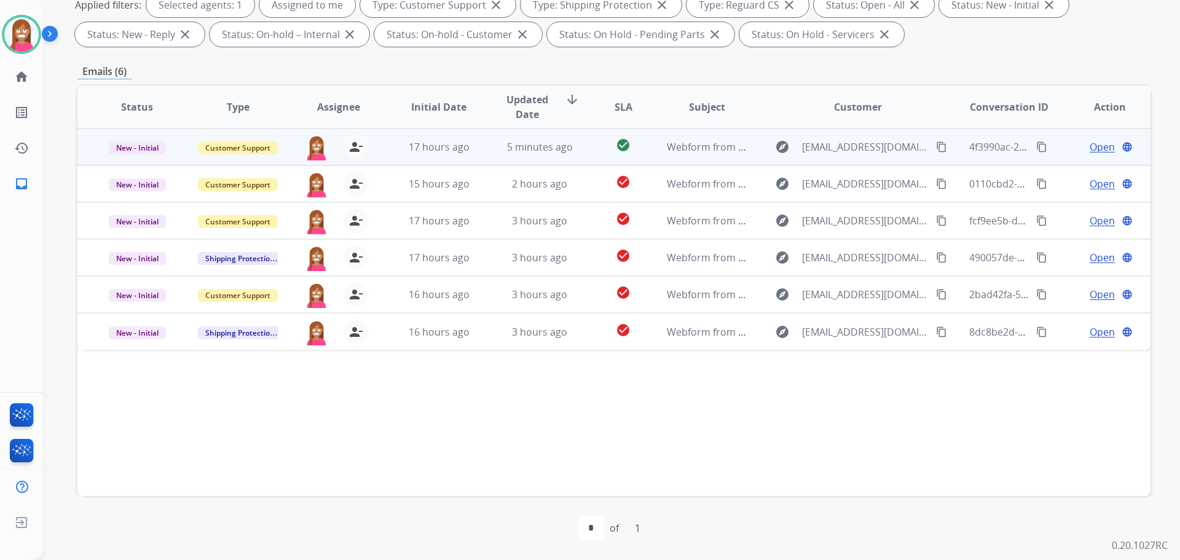
click at [489, 154] on td "5 minutes ago" at bounding box center [530, 146] width 101 height 37
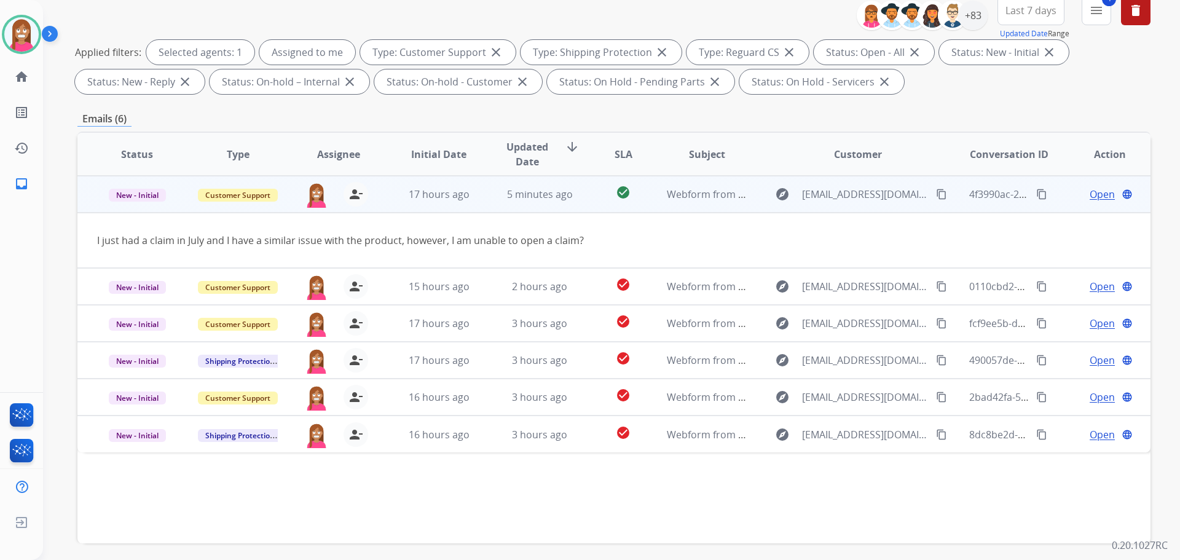
scroll to position [137, 0]
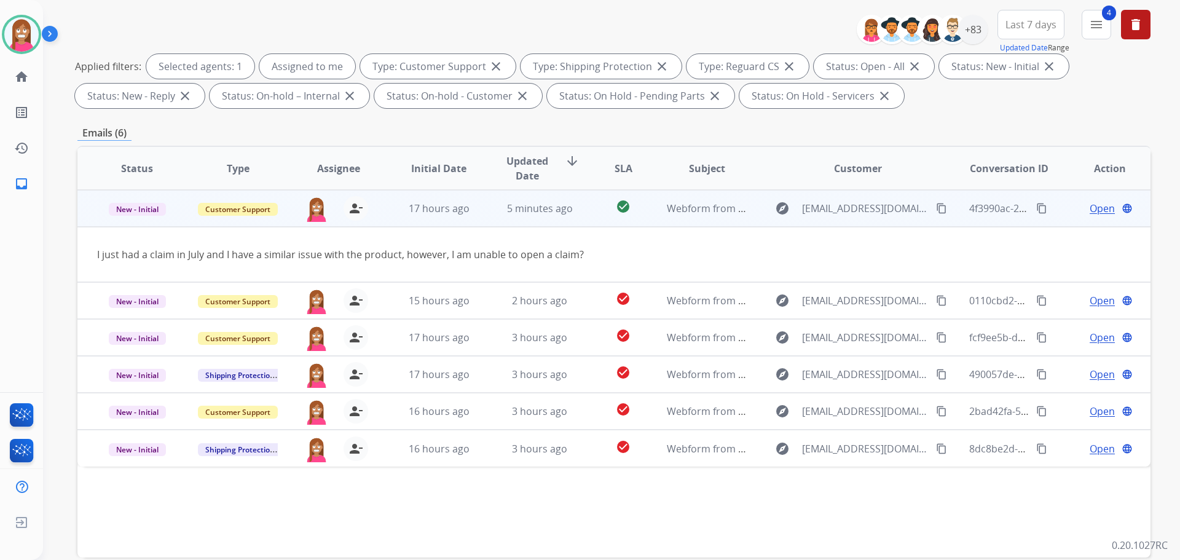
click at [1090, 208] on span "Open" at bounding box center [1102, 208] width 25 height 15
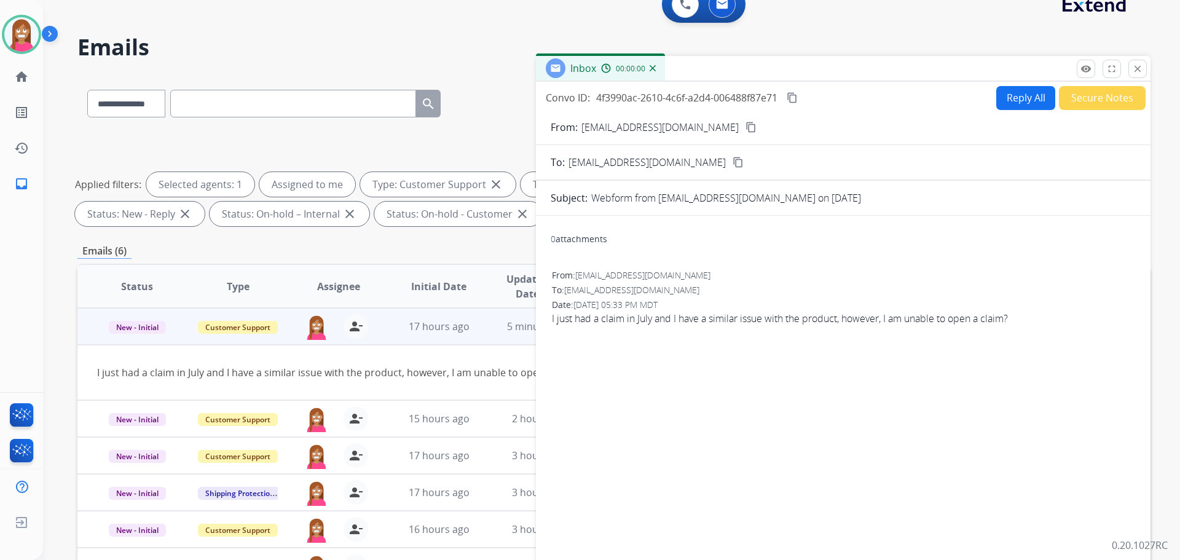
scroll to position [0, 0]
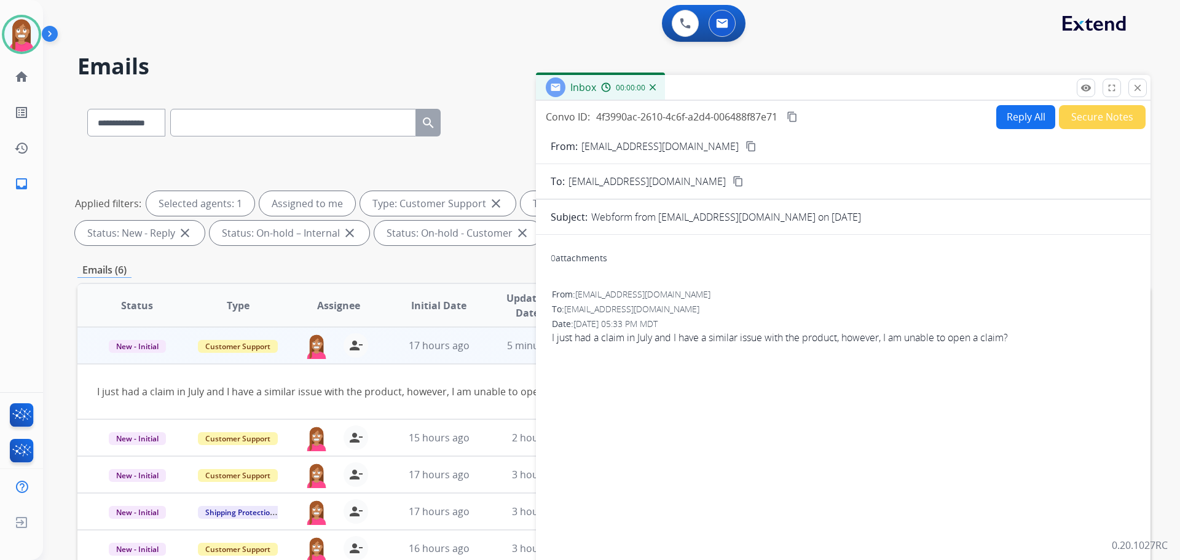
click at [1011, 122] on button "Reply All" at bounding box center [1025, 117] width 59 height 24
select select "**********"
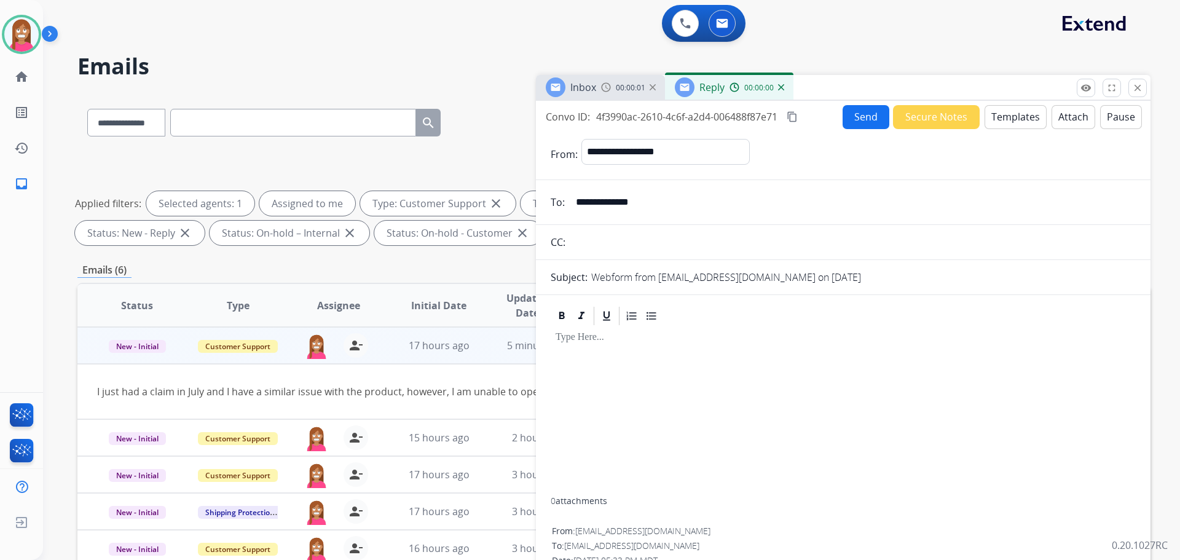
click at [1002, 125] on button "Templates" at bounding box center [1015, 117] width 62 height 24
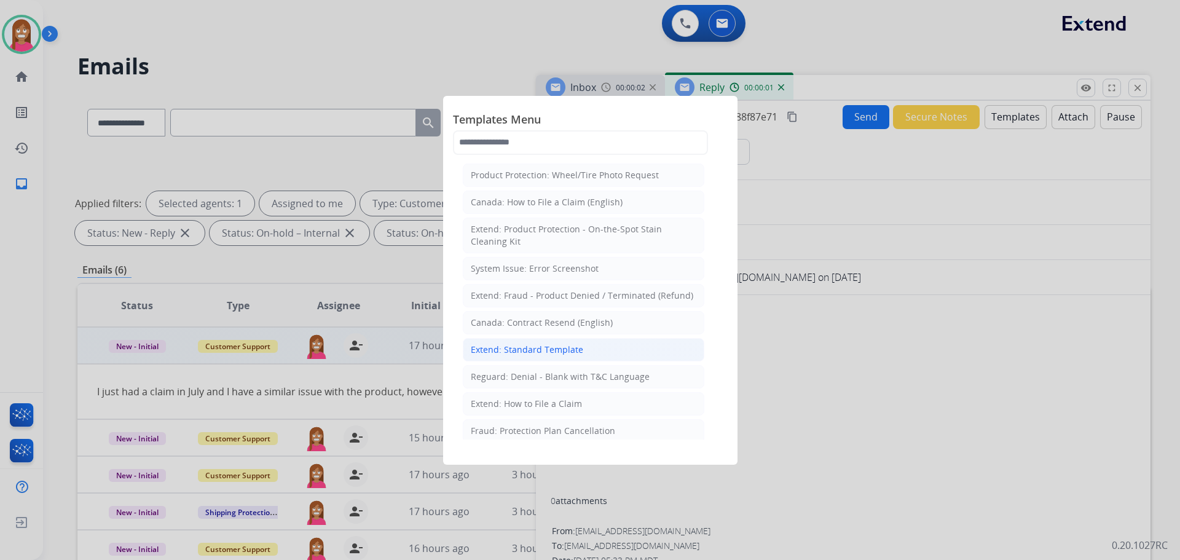
click at [477, 352] on div "Extend: Standard Template" at bounding box center [527, 350] width 112 height 12
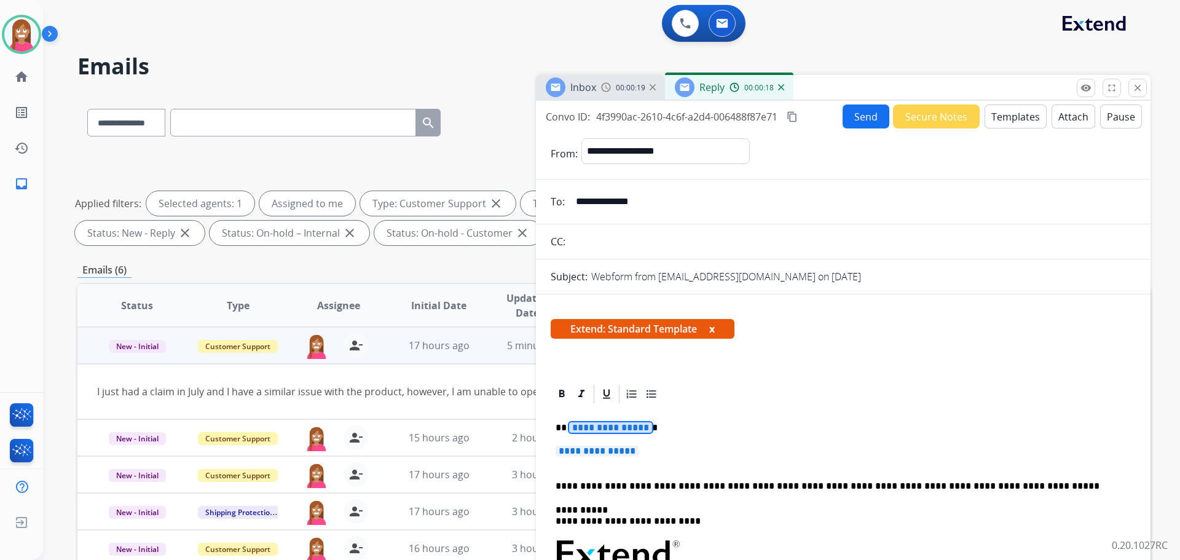
click at [582, 425] on span "**********" at bounding box center [610, 427] width 83 height 10
click at [597, 453] on span "**********" at bounding box center [597, 451] width 83 height 10
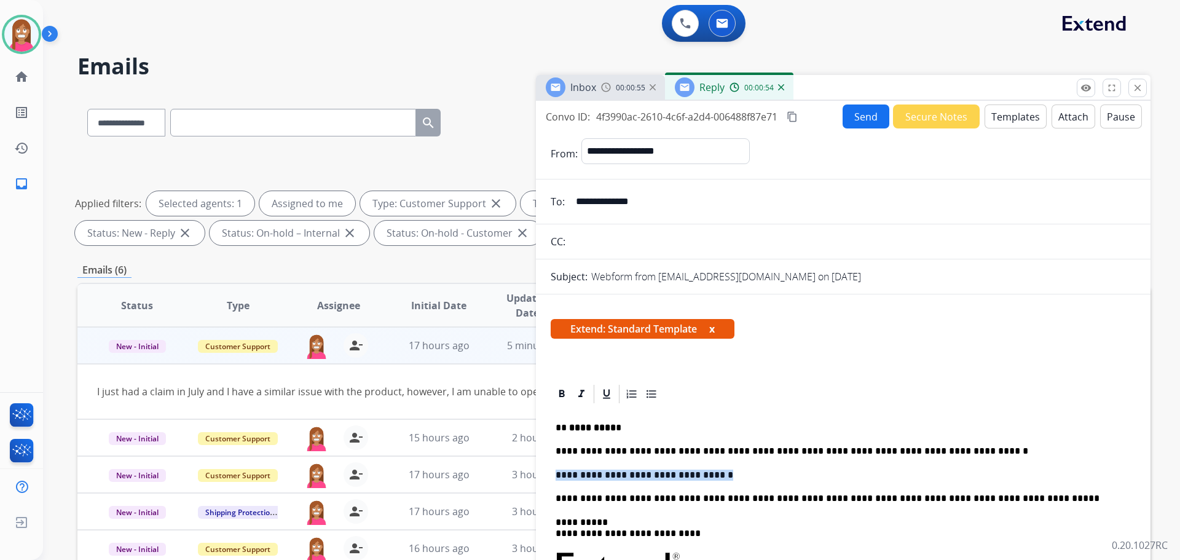
drag, startPoint x: 719, startPoint y: 475, endPoint x: 555, endPoint y: 479, distance: 164.1
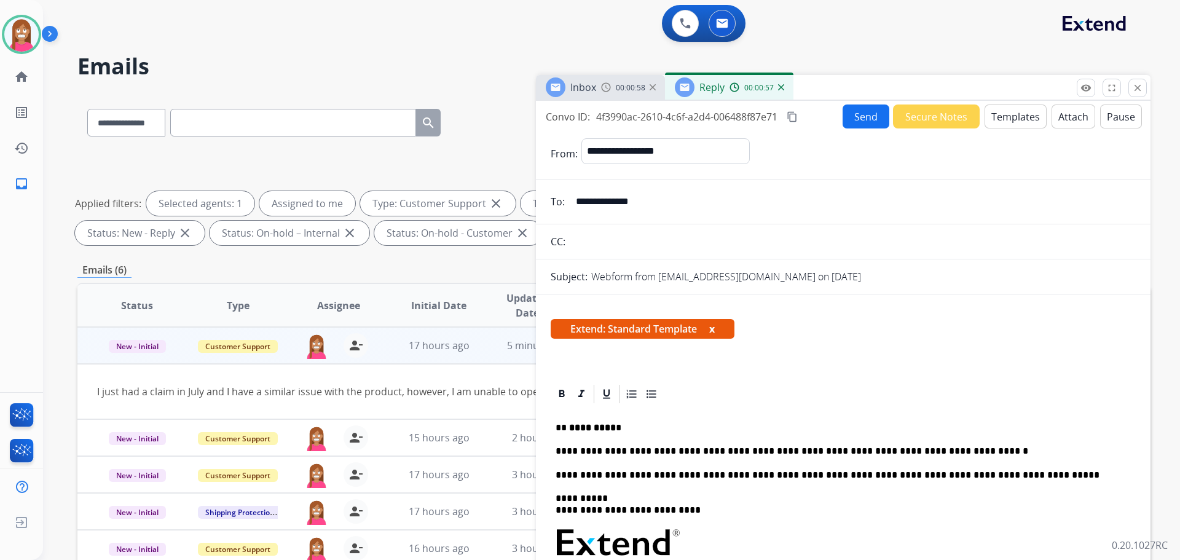
click at [844, 119] on button "Send" at bounding box center [865, 116] width 47 height 24
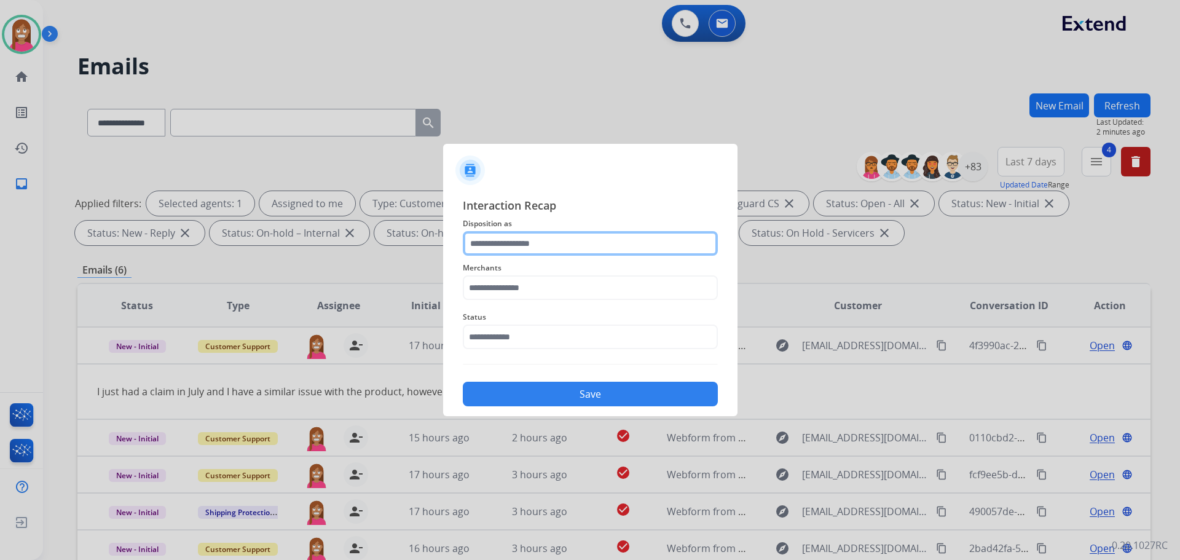
drag, startPoint x: 557, startPoint y: 239, endPoint x: 549, endPoint y: 248, distance: 11.7
click at [558, 240] on input "text" at bounding box center [590, 243] width 255 height 25
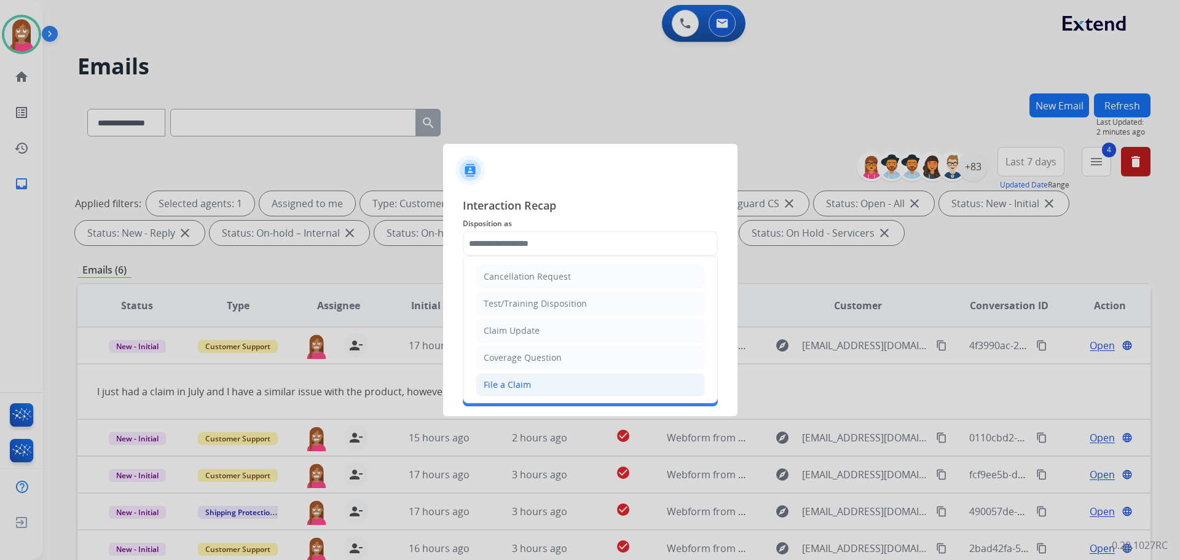
click at [506, 382] on div "File a Claim" at bounding box center [507, 385] width 47 height 12
type input "**********"
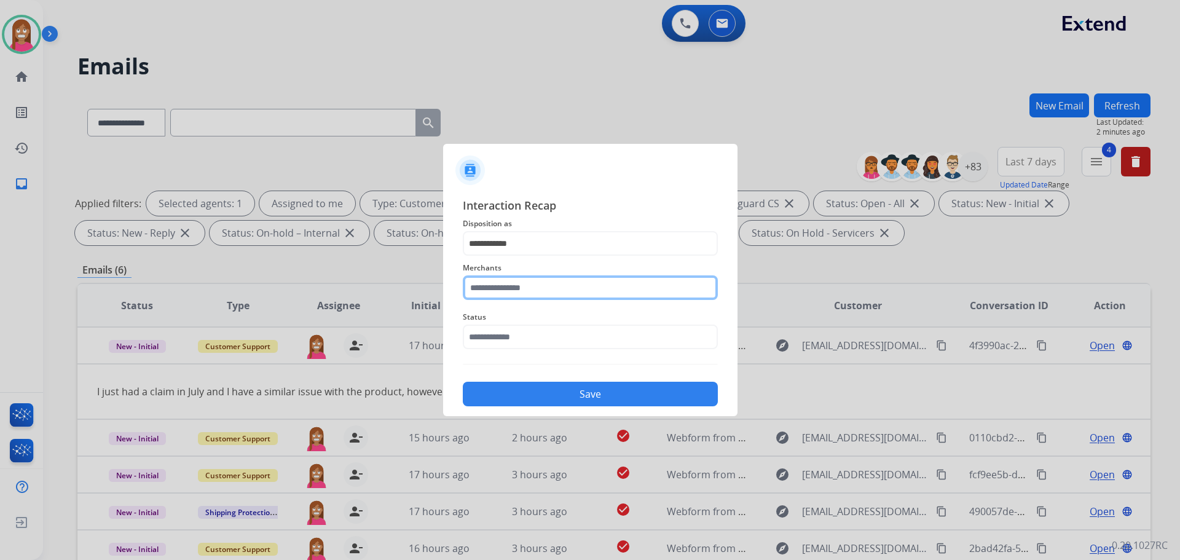
click at [490, 291] on input "text" at bounding box center [590, 287] width 255 height 25
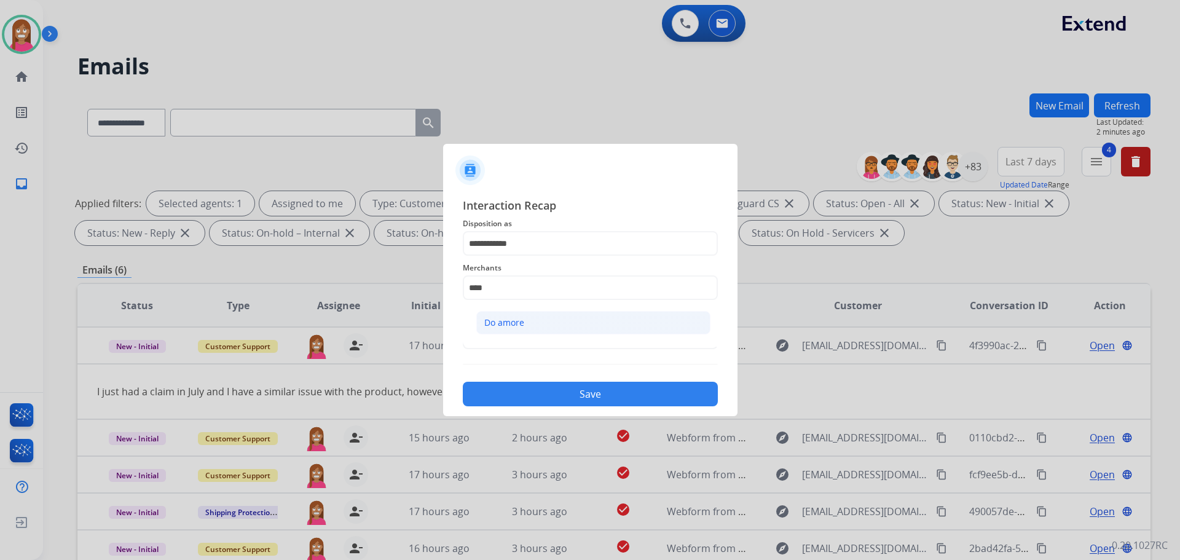
click at [516, 325] on div "Do amore" at bounding box center [504, 322] width 40 height 12
type input "********"
click at [500, 334] on input "text" at bounding box center [590, 336] width 255 height 25
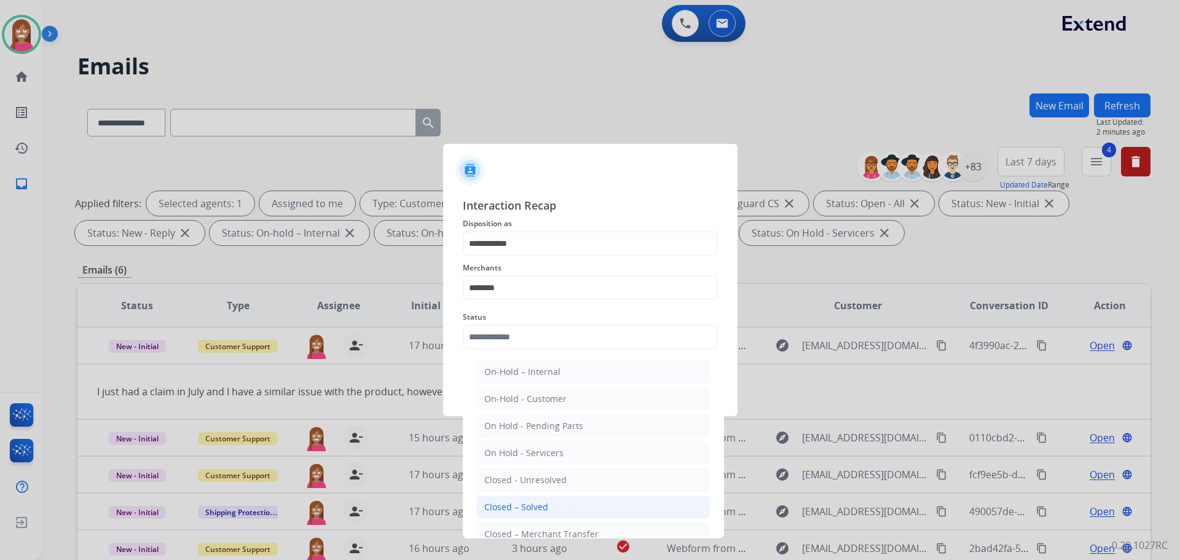
click at [500, 503] on div "Closed – Solved" at bounding box center [516, 507] width 64 height 12
type input "**********"
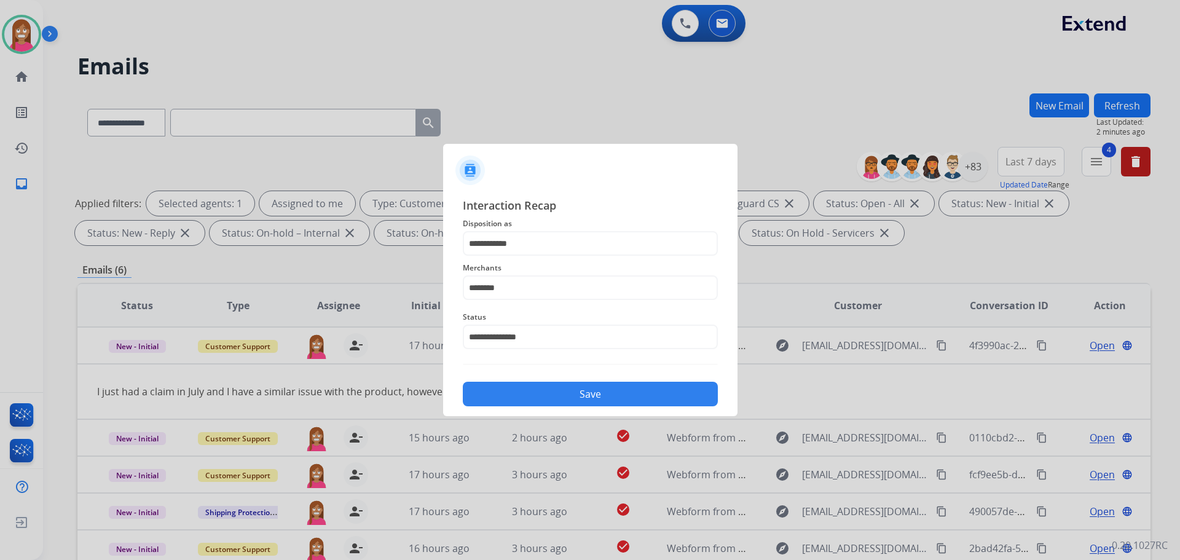
click at [505, 398] on button "Save" at bounding box center [590, 394] width 255 height 25
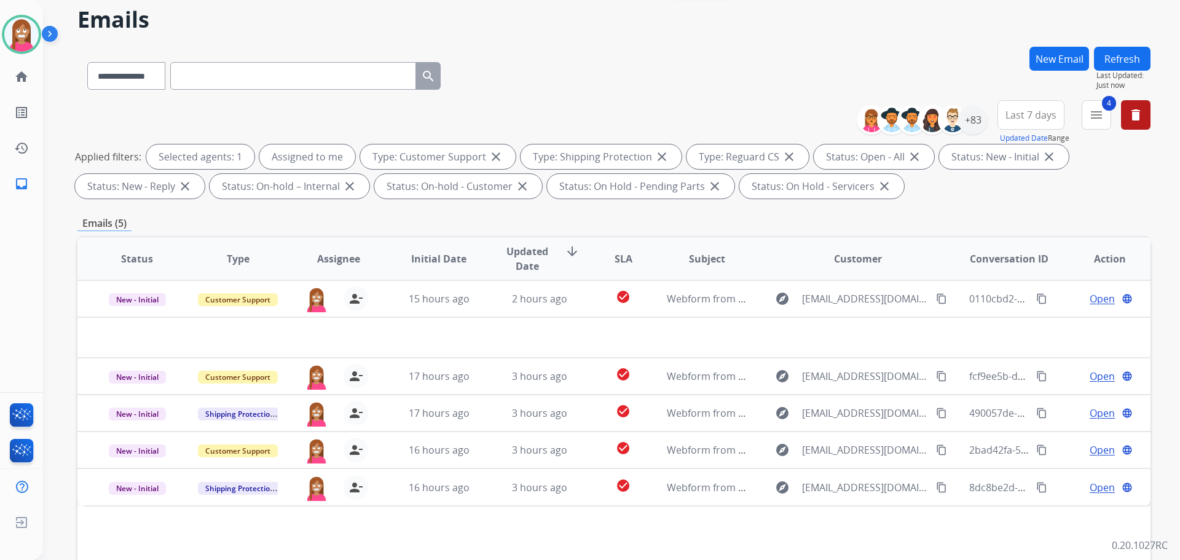
scroll to position [123, 0]
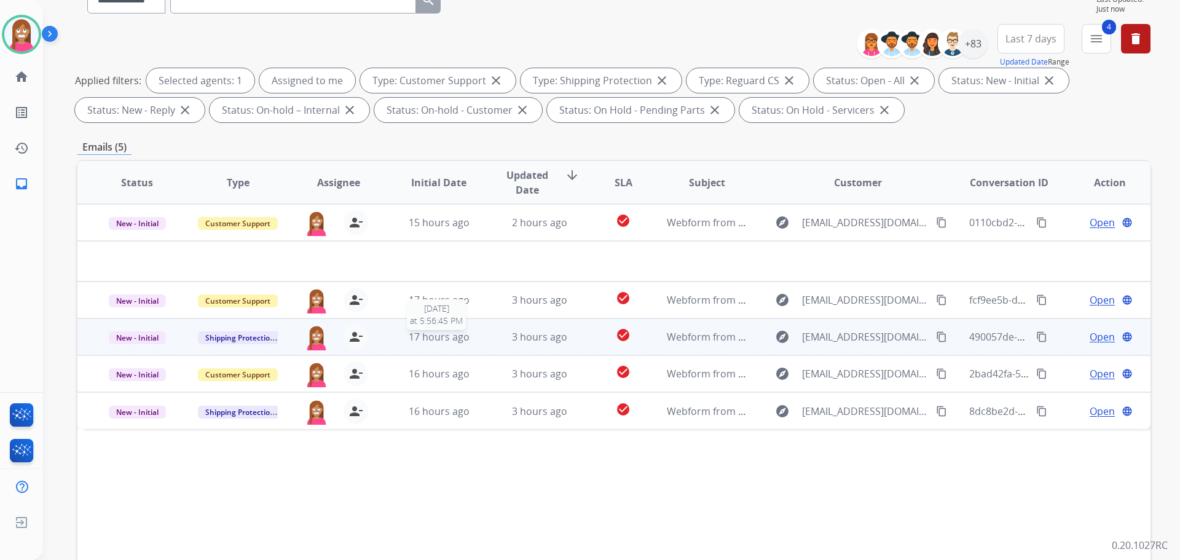
click at [475, 337] on div "17 hours ago" at bounding box center [439, 336] width 80 height 15
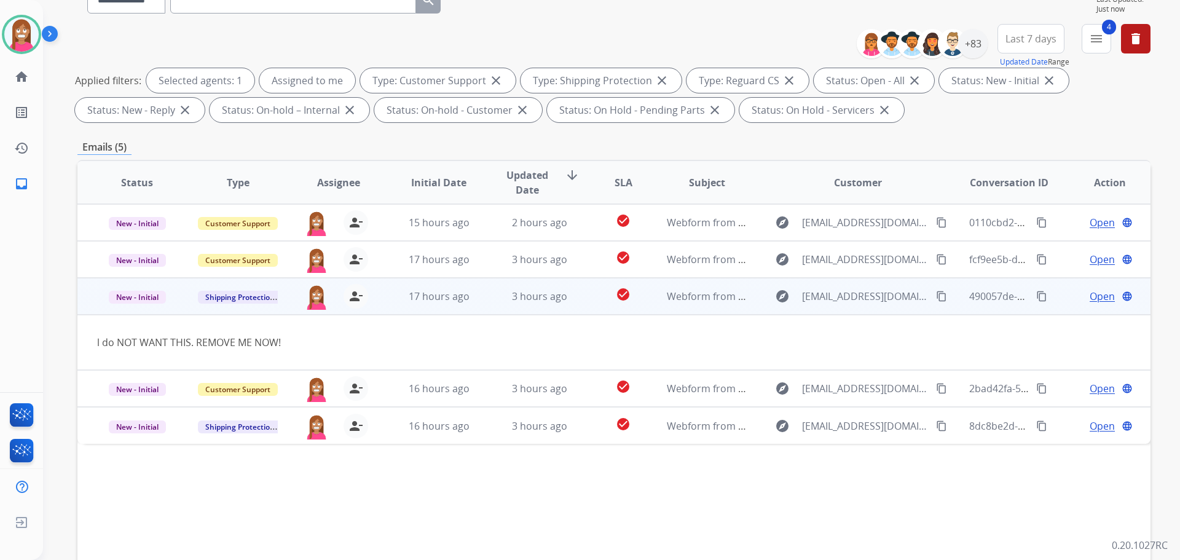
click at [1093, 297] on span "Open" at bounding box center [1102, 296] width 25 height 15
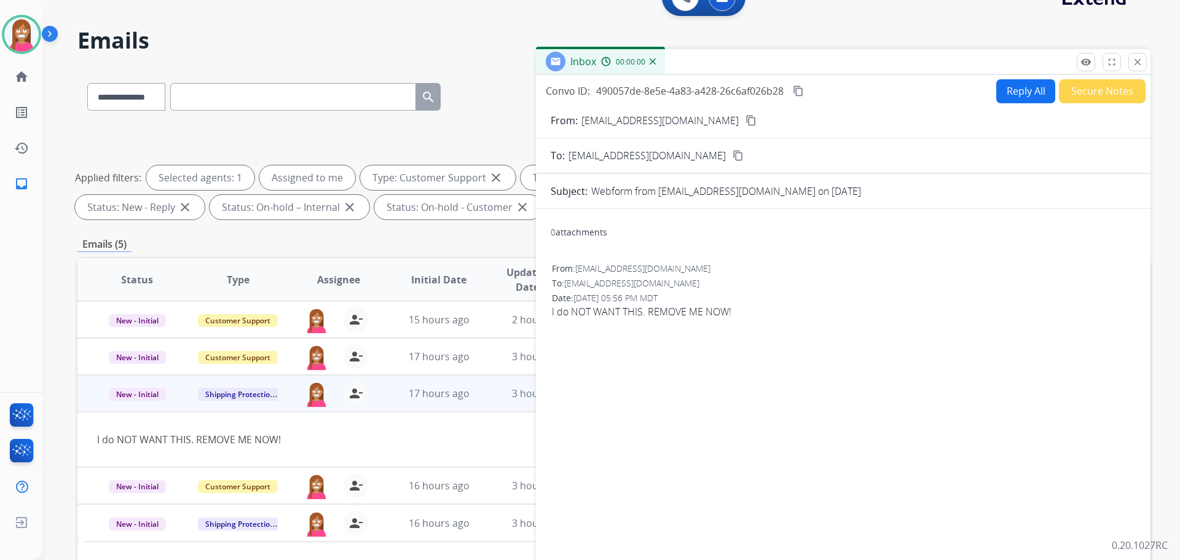
scroll to position [0, 0]
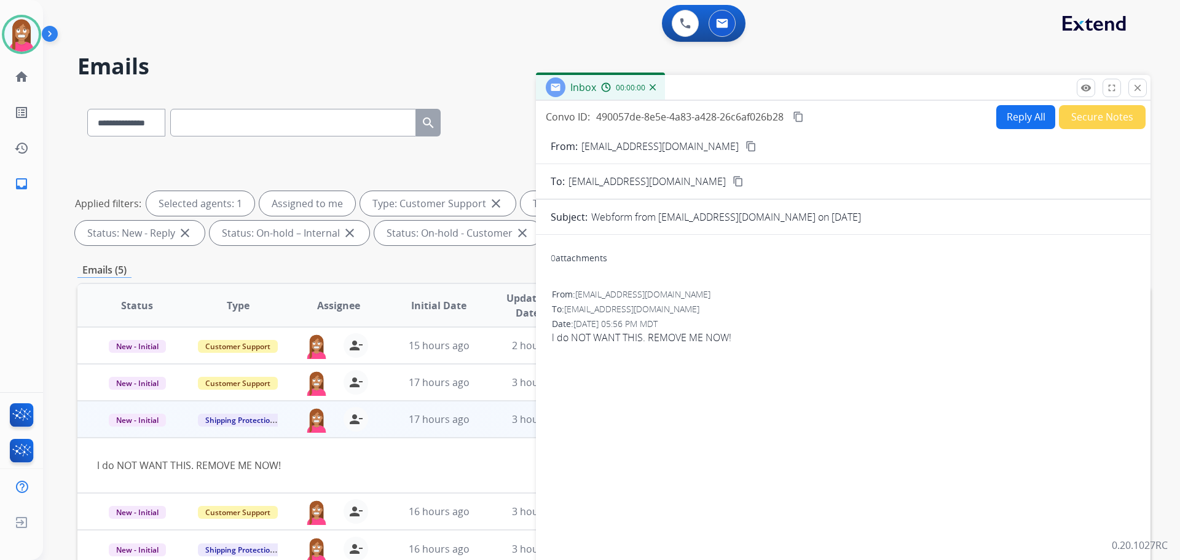
click at [1018, 113] on button "Reply All" at bounding box center [1025, 117] width 59 height 24
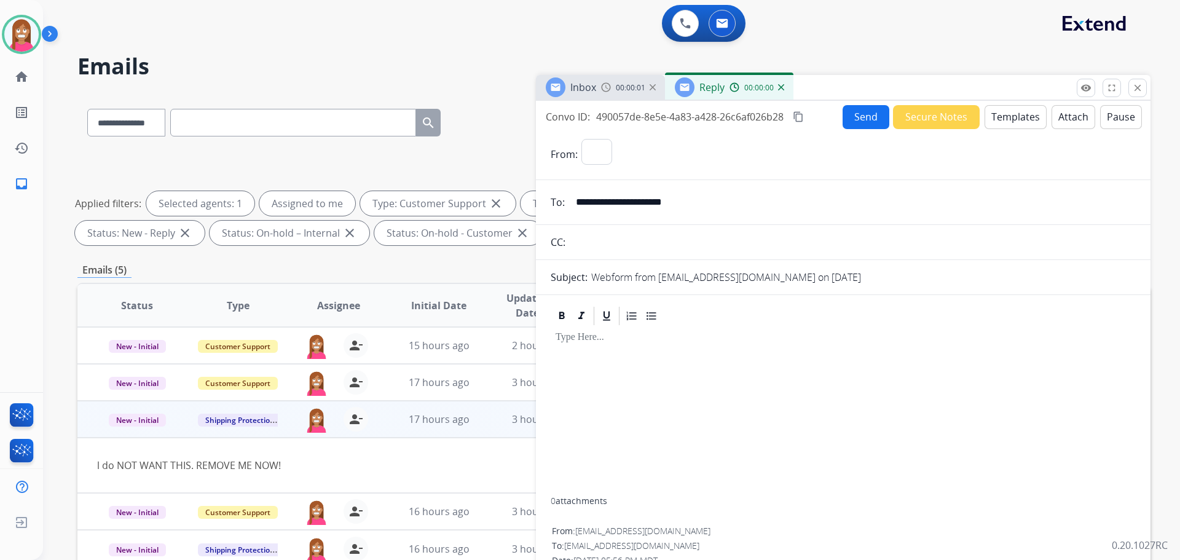
select select "**********"
click at [1018, 113] on button "Templates" at bounding box center [1015, 117] width 62 height 24
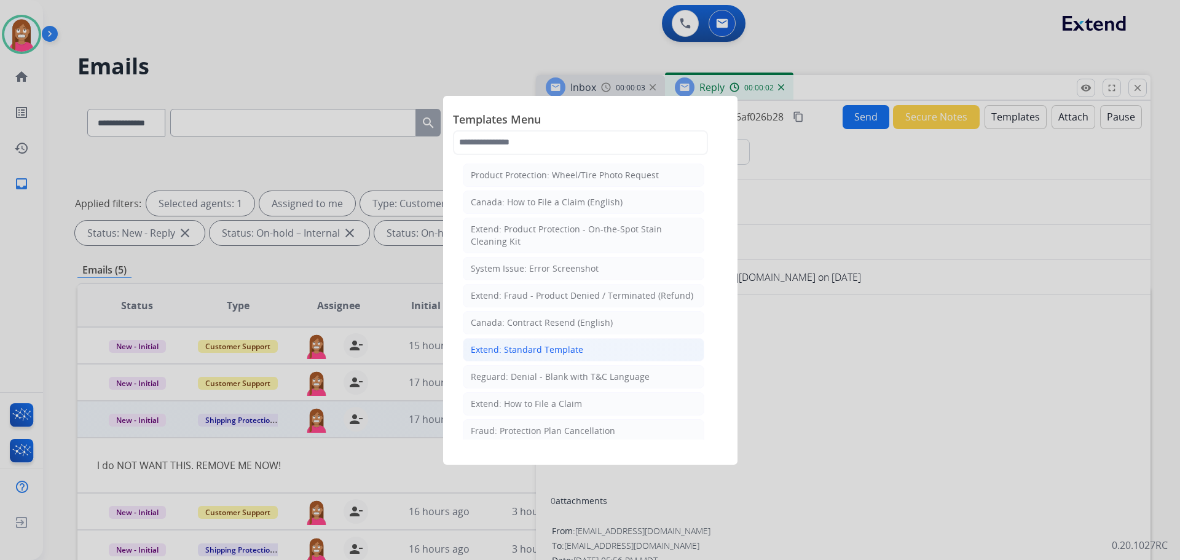
click at [528, 350] on div "Extend: Standard Template" at bounding box center [527, 350] width 112 height 12
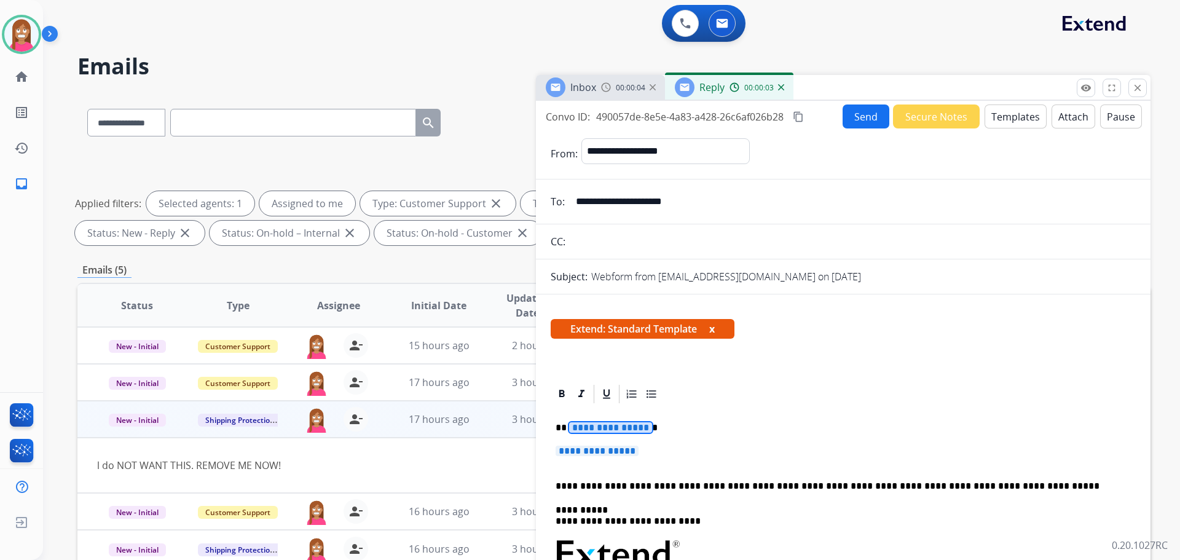
click at [621, 430] on span "**********" at bounding box center [610, 427] width 83 height 10
click at [575, 447] on span "**********" at bounding box center [597, 451] width 83 height 10
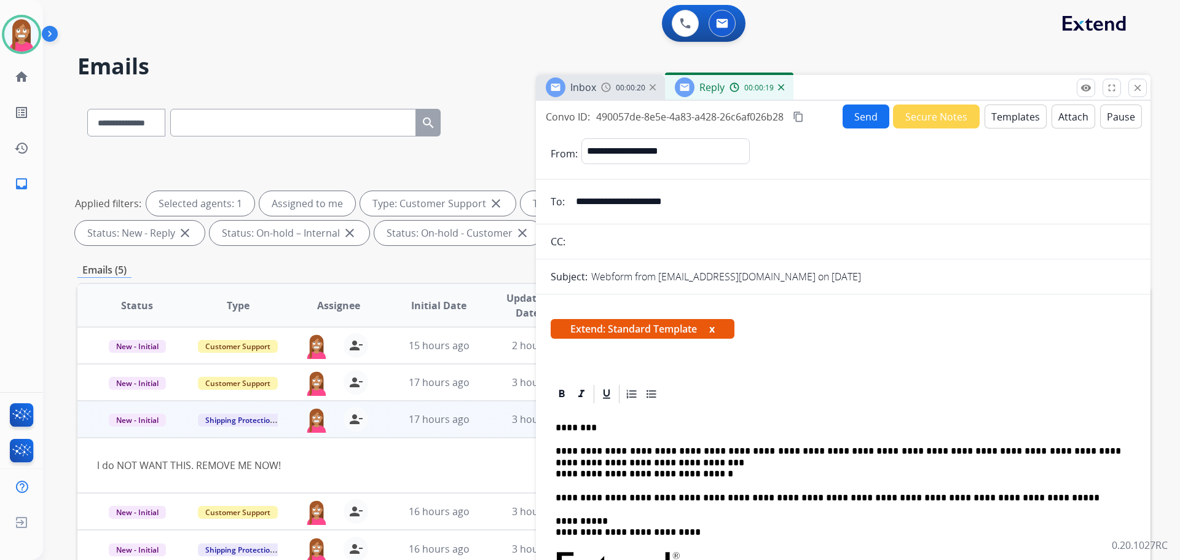
click at [573, 449] on p "**********" at bounding box center [838, 463] width 565 height 34
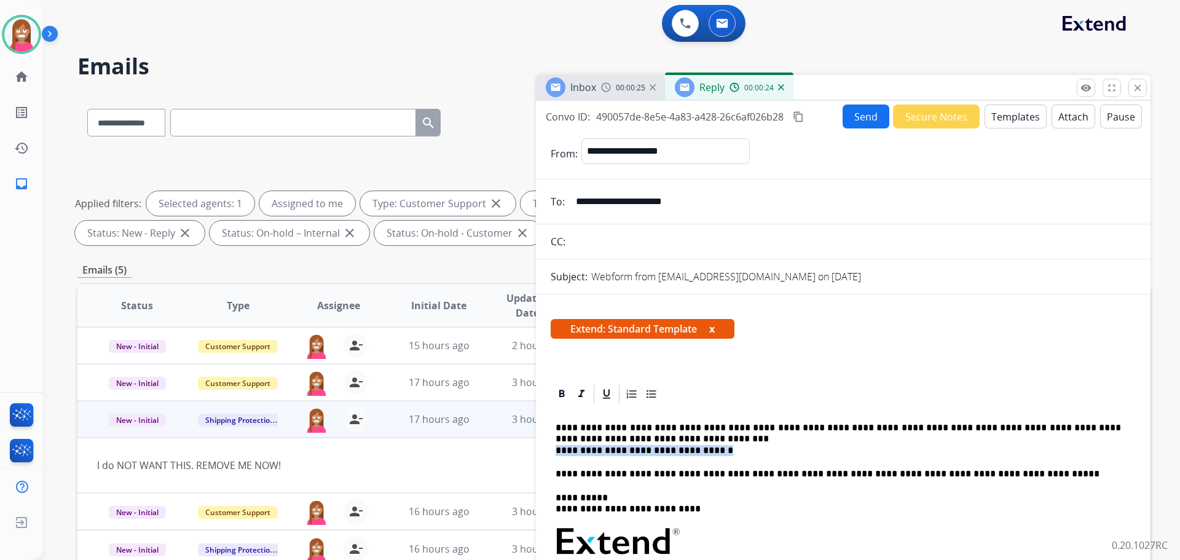
drag, startPoint x: 710, startPoint y: 450, endPoint x: 555, endPoint y: 452, distance: 155.5
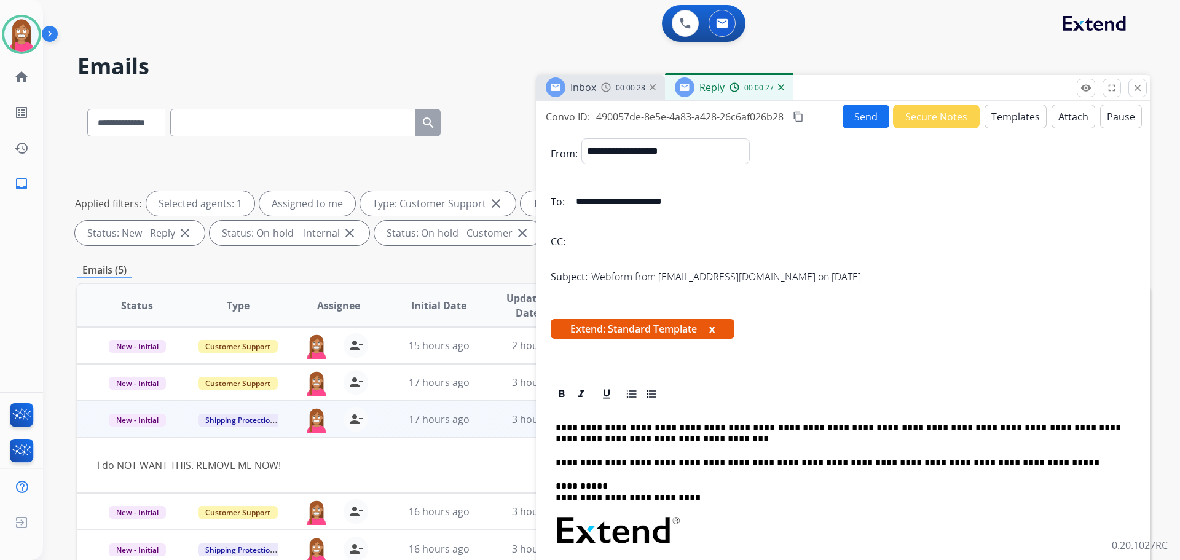
click at [624, 436] on p "**********" at bounding box center [838, 433] width 565 height 23
click at [844, 117] on button "Send" at bounding box center [865, 116] width 47 height 24
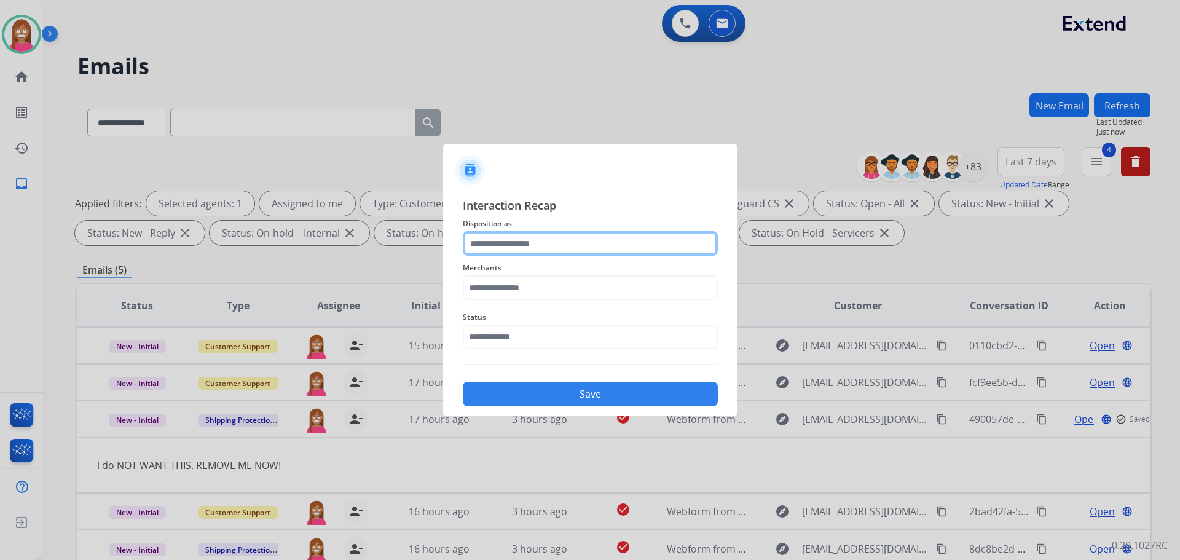
click at [523, 241] on input "text" at bounding box center [590, 243] width 255 height 25
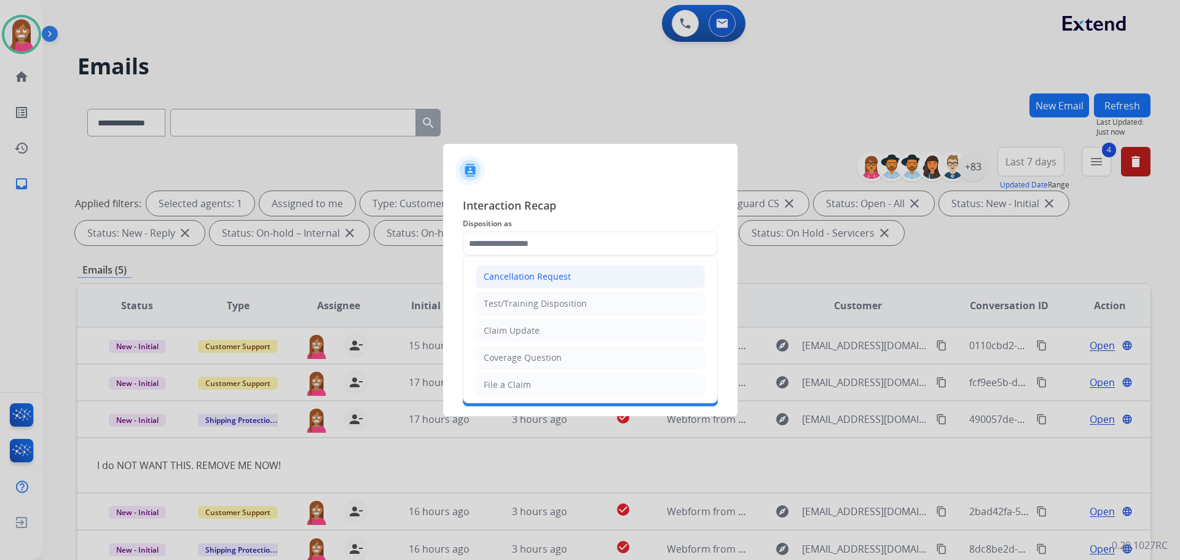
click at [510, 273] on div "Cancellation Request" at bounding box center [527, 276] width 87 height 12
type input "**********"
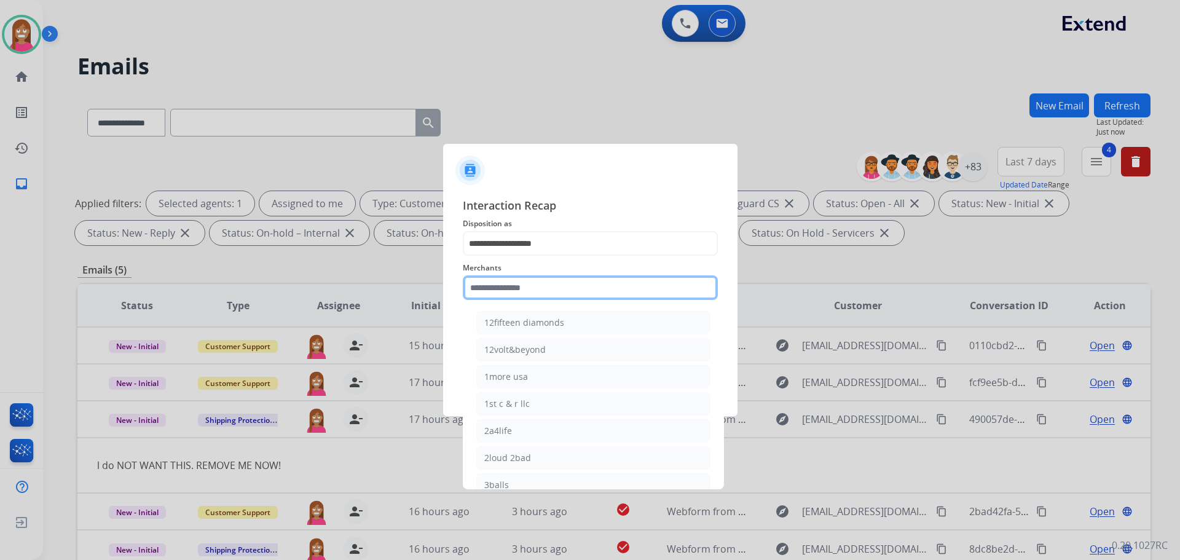
click at [515, 288] on input "text" at bounding box center [590, 287] width 255 height 25
drag, startPoint x: 502, startPoint y: 402, endPoint x: 503, endPoint y: 394, distance: 8.0
click at [503, 402] on div "Cj pony parts" at bounding box center [511, 404] width 55 height 12
type input "**********"
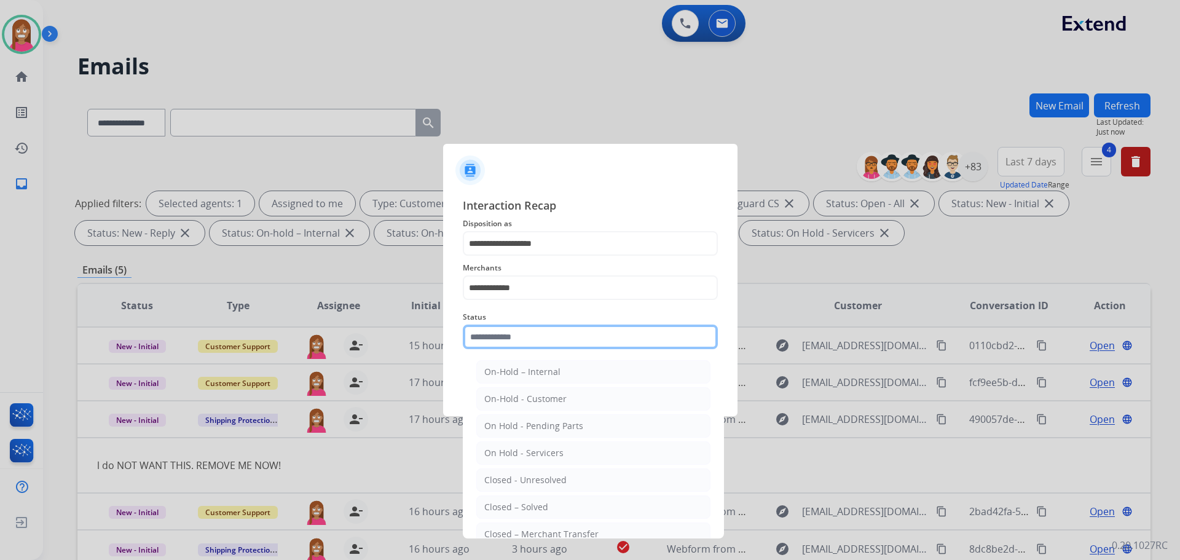
click at [503, 337] on input "text" at bounding box center [590, 336] width 255 height 25
drag, startPoint x: 520, startPoint y: 503, endPoint x: 526, endPoint y: 414, distance: 88.7
click at [520, 500] on li "Closed – Solved" at bounding box center [593, 506] width 234 height 23
type input "**********"
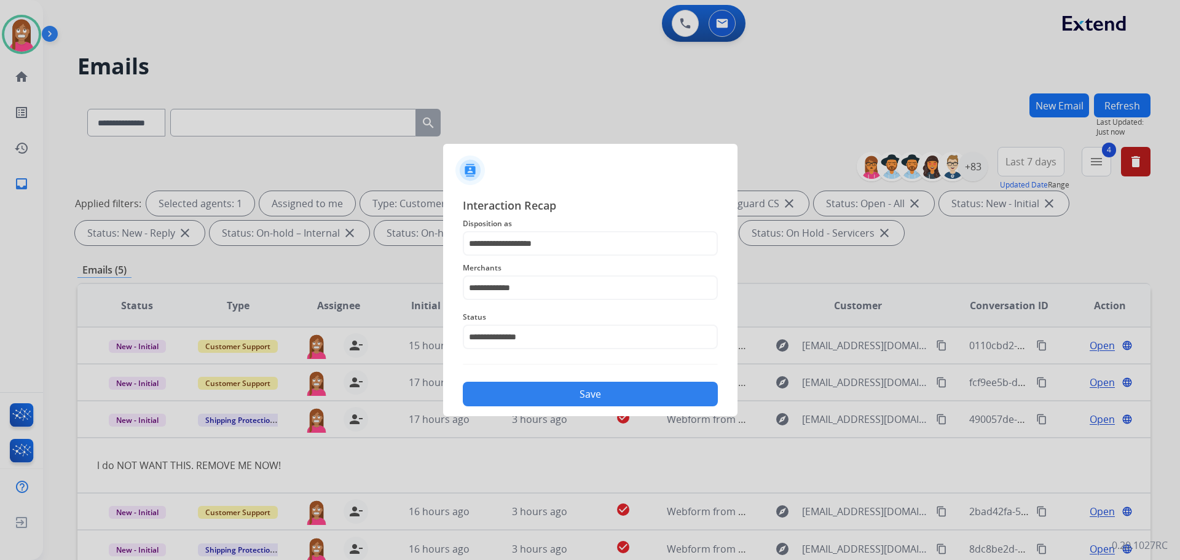
drag, startPoint x: 533, startPoint y: 394, endPoint x: 548, endPoint y: 394, distance: 14.1
click at [535, 395] on button "Save" at bounding box center [590, 394] width 255 height 25
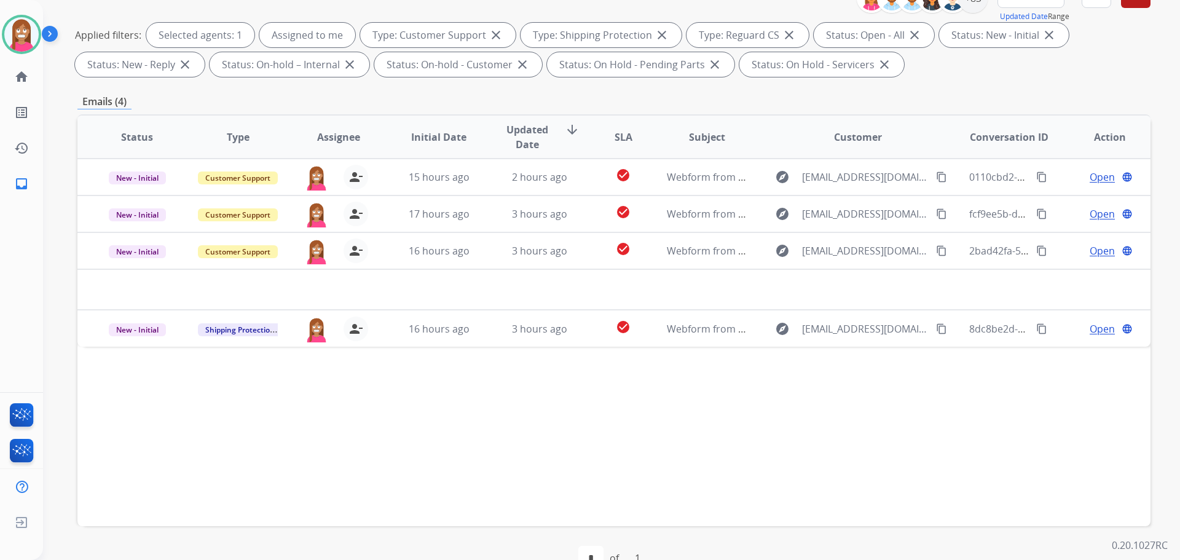
scroll to position [198, 0]
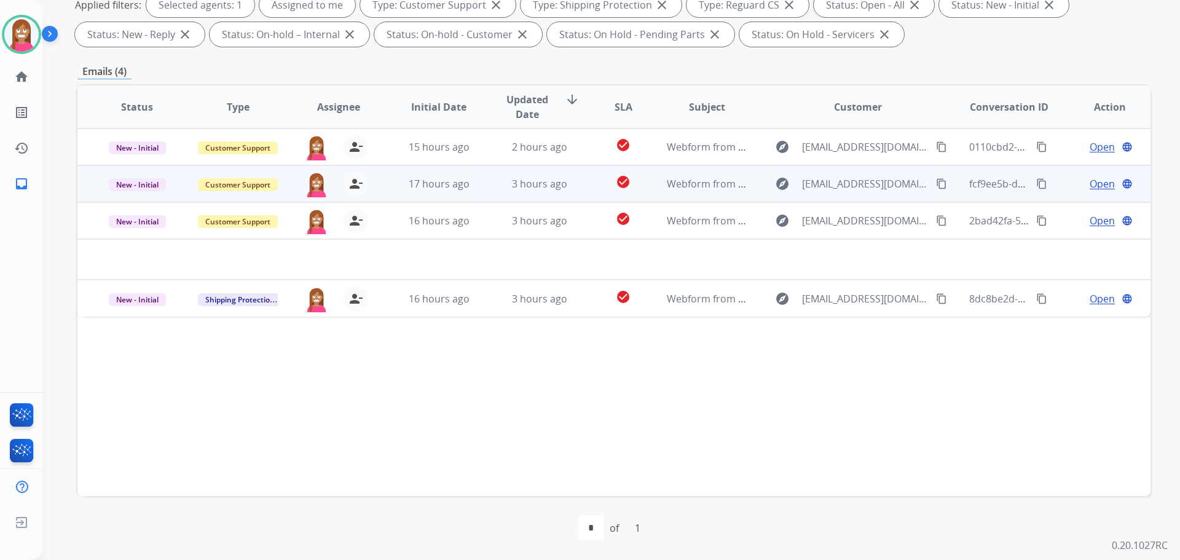
click at [485, 184] on td "3 hours ago" at bounding box center [530, 183] width 101 height 37
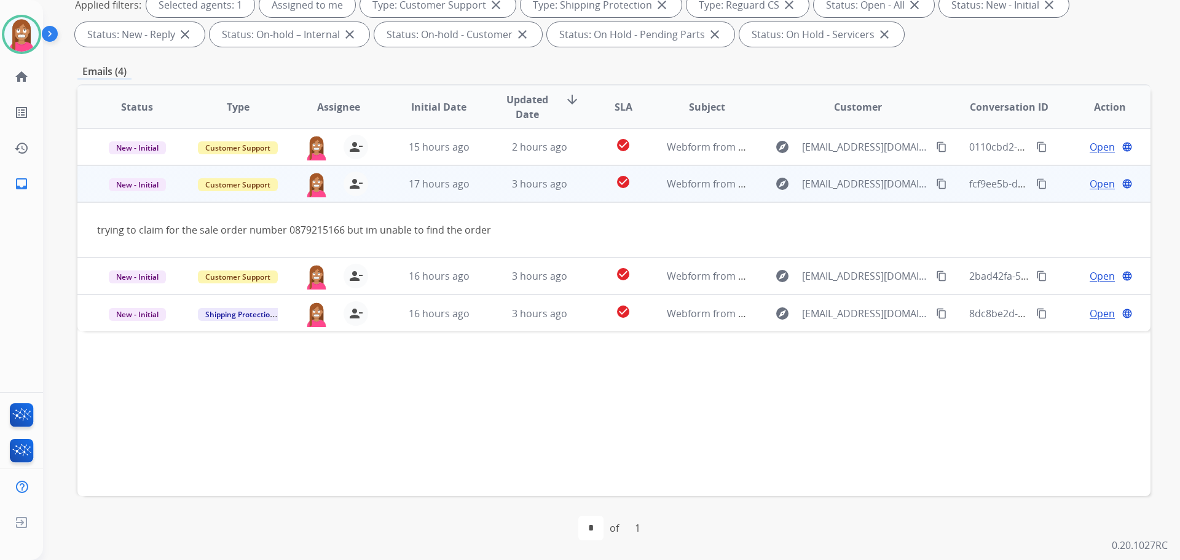
click at [1091, 184] on span "Open" at bounding box center [1102, 183] width 25 height 15
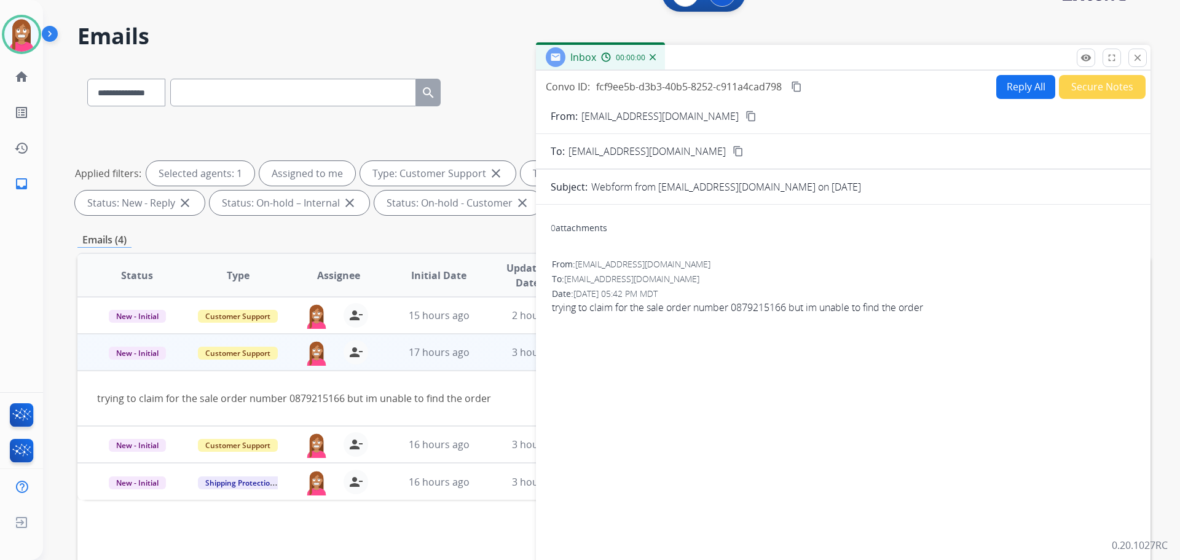
scroll to position [14, 0]
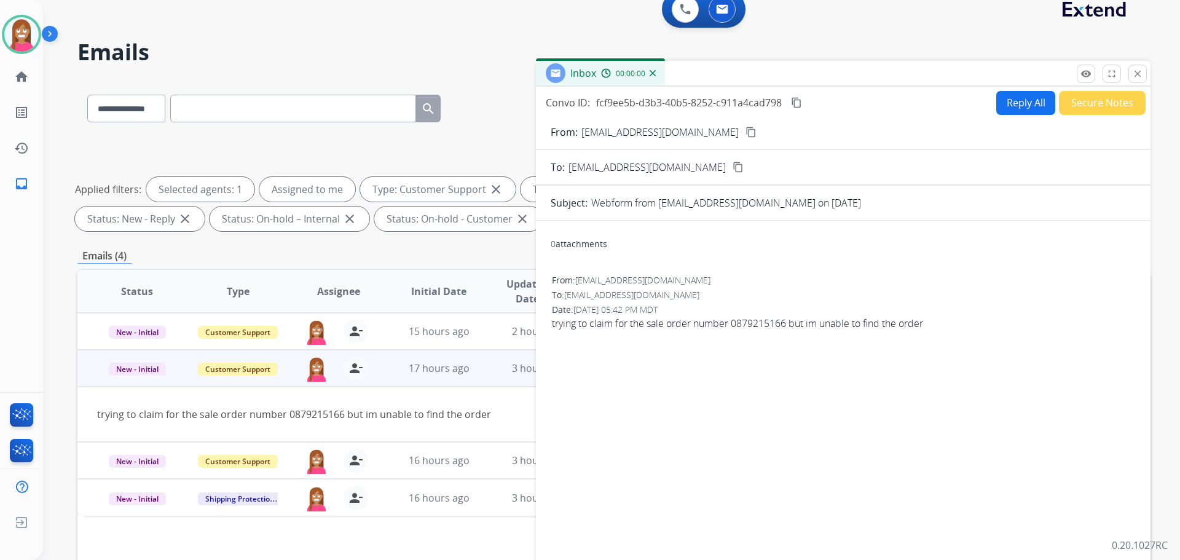
click at [1011, 105] on button "Reply All" at bounding box center [1025, 103] width 59 height 24
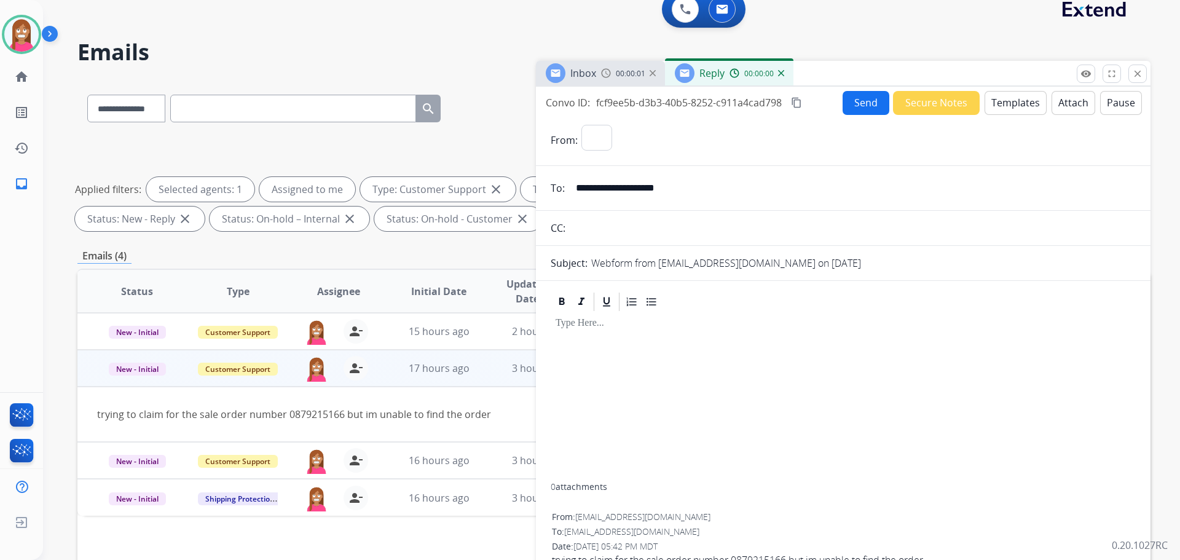
select select "**********"
click at [1011, 104] on button "Templates" at bounding box center [1015, 103] width 62 height 24
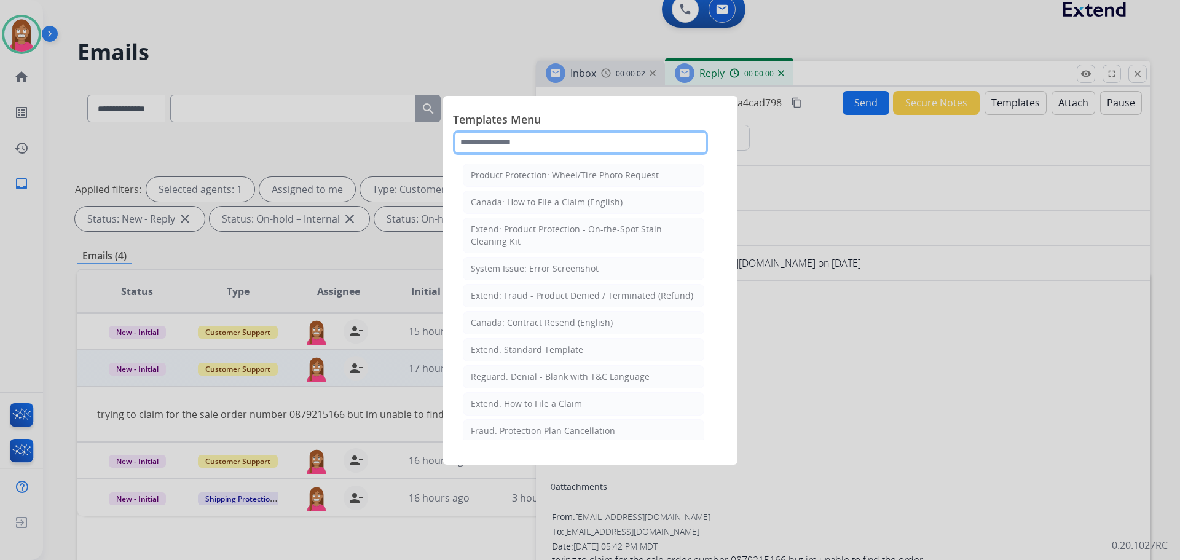
click at [494, 141] on input "text" at bounding box center [580, 142] width 255 height 25
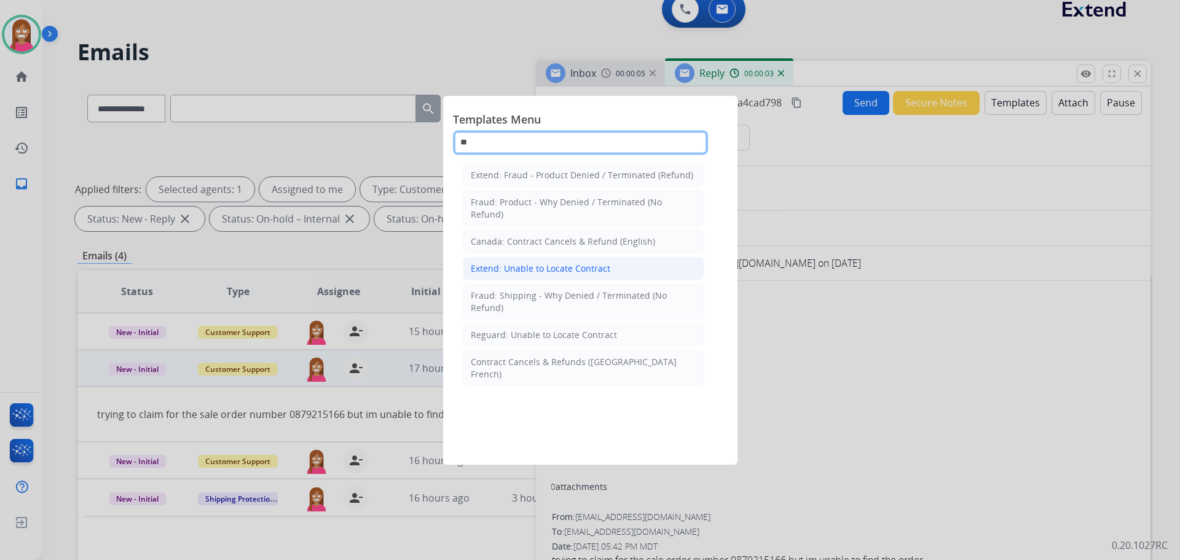
type input "**"
click at [551, 265] on div "Extend: Unable to Locate Contract" at bounding box center [540, 268] width 139 height 12
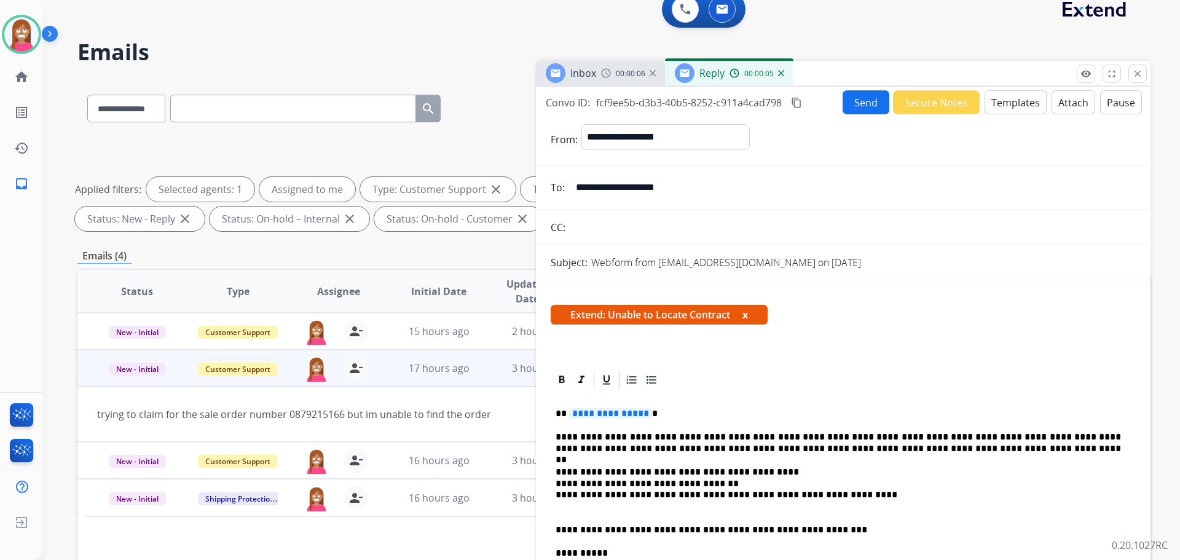
click at [872, 97] on button "Send" at bounding box center [865, 102] width 47 height 24
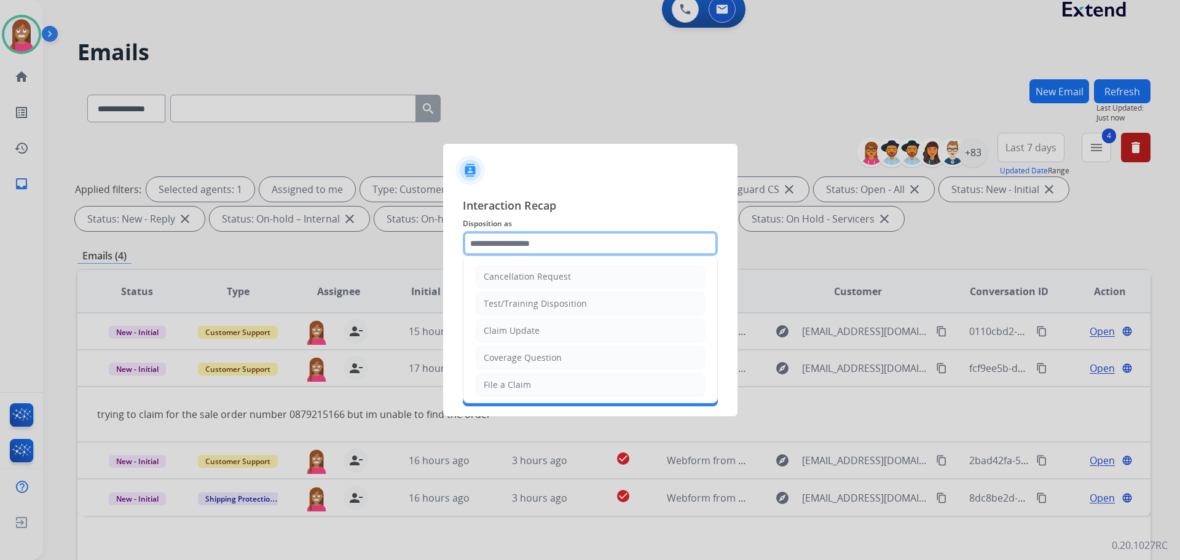
click at [499, 254] on input "text" at bounding box center [590, 243] width 255 height 25
click at [497, 353] on div "Coverage Question" at bounding box center [523, 357] width 78 height 12
type input "**********"
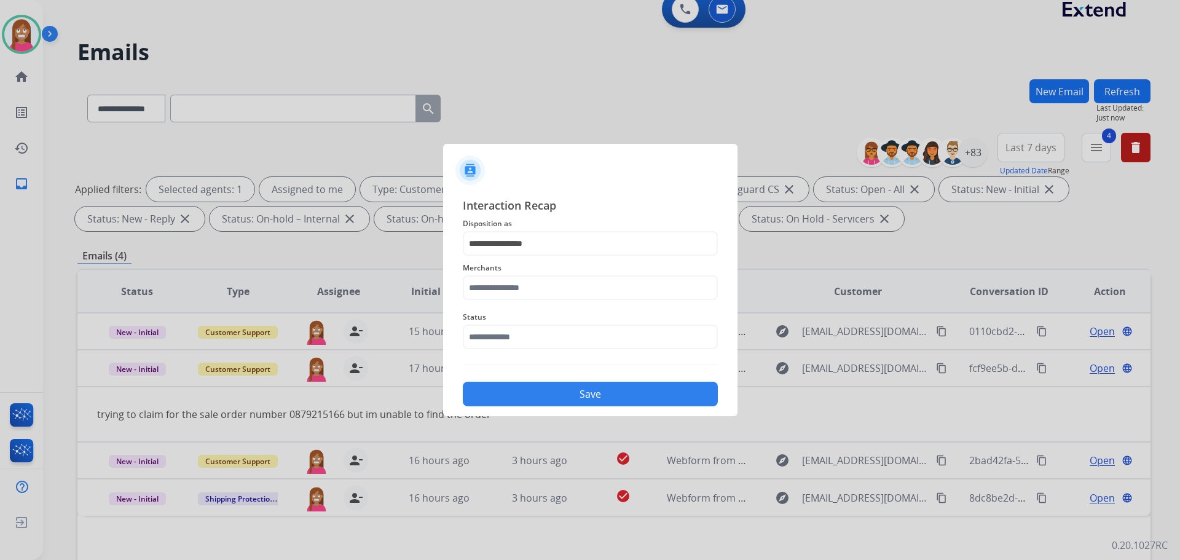
drag, startPoint x: 495, startPoint y: 271, endPoint x: 493, endPoint y: 285, distance: 14.3
click at [494, 281] on div "Merchants" at bounding box center [590, 280] width 255 height 49
click at [489, 286] on input "text" at bounding box center [590, 287] width 255 height 25
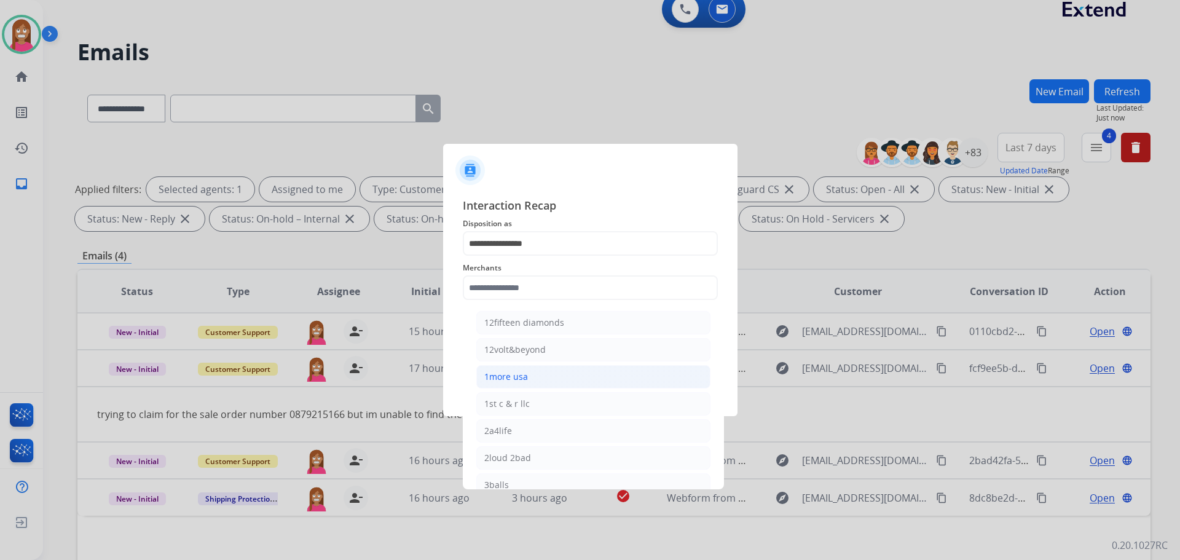
click at [508, 367] on li "1more usa" at bounding box center [593, 376] width 234 height 23
type input "*********"
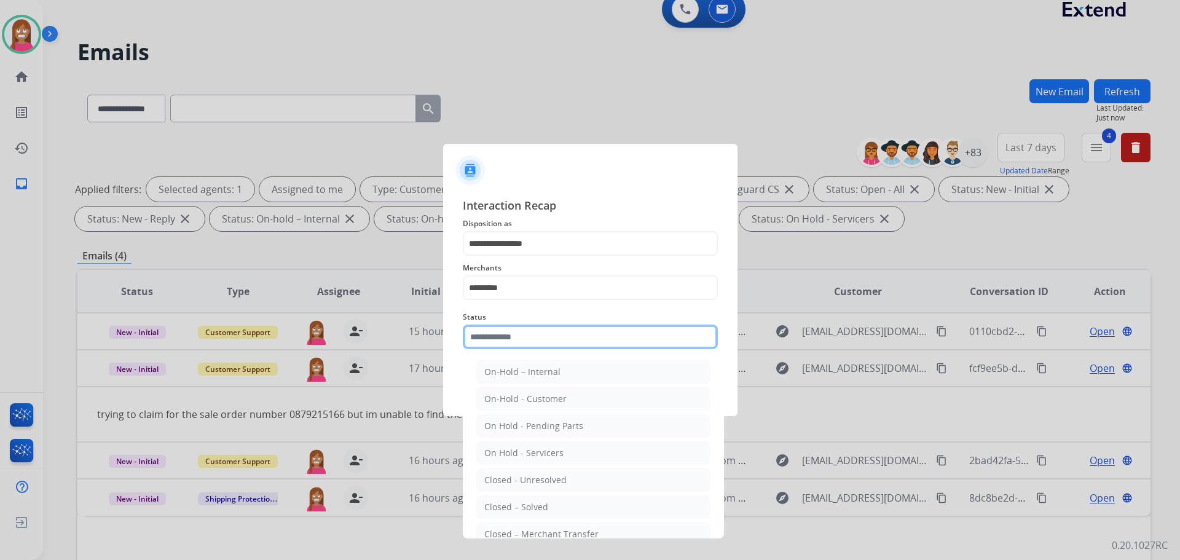
click at [492, 341] on input "text" at bounding box center [590, 336] width 255 height 25
click at [503, 503] on div "Closed – Solved" at bounding box center [516, 507] width 64 height 12
type input "**********"
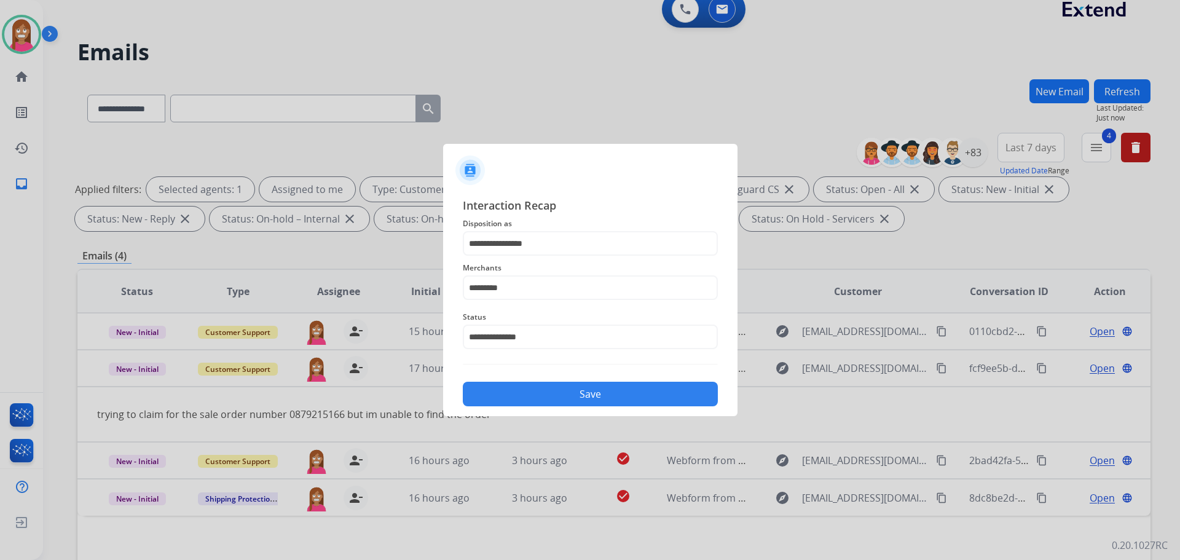
click at [490, 402] on button "Save" at bounding box center [590, 394] width 255 height 25
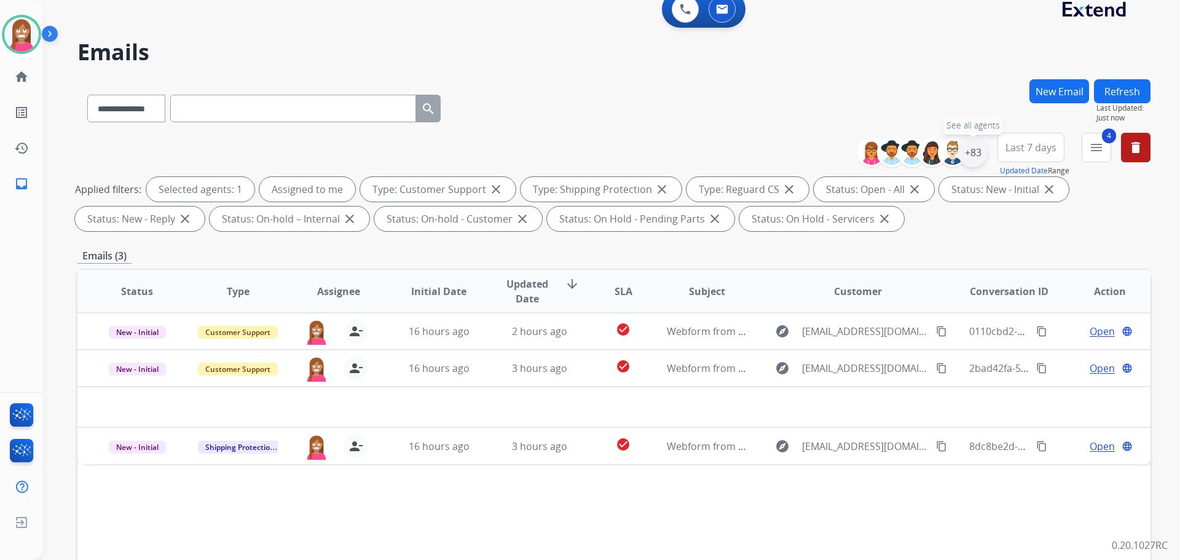
click at [971, 154] on div "+83" at bounding box center [972, 152] width 29 height 29
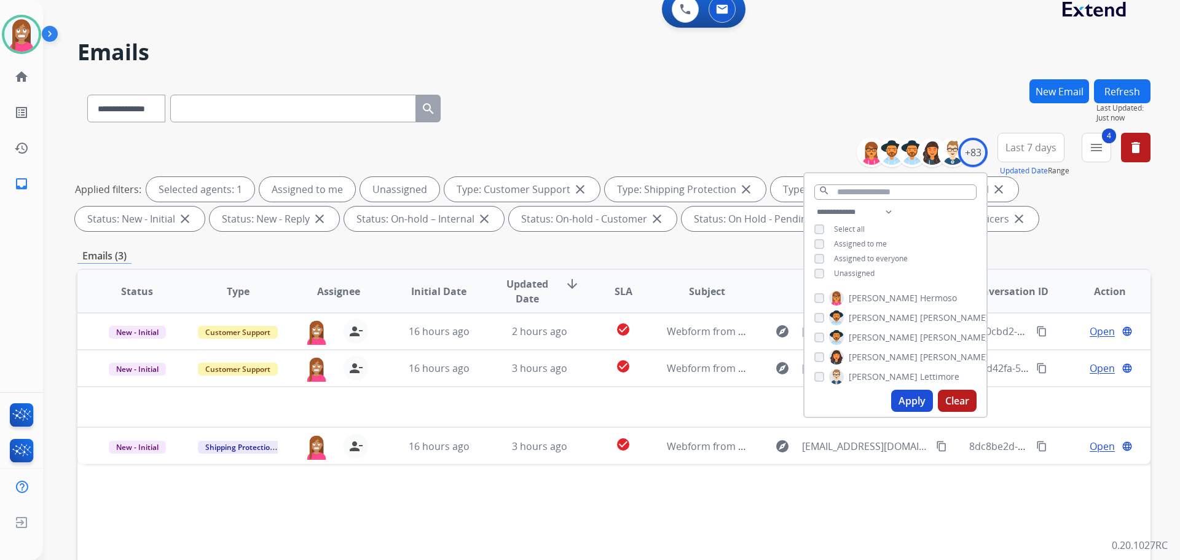
click at [906, 399] on button "Apply" at bounding box center [912, 401] width 42 height 22
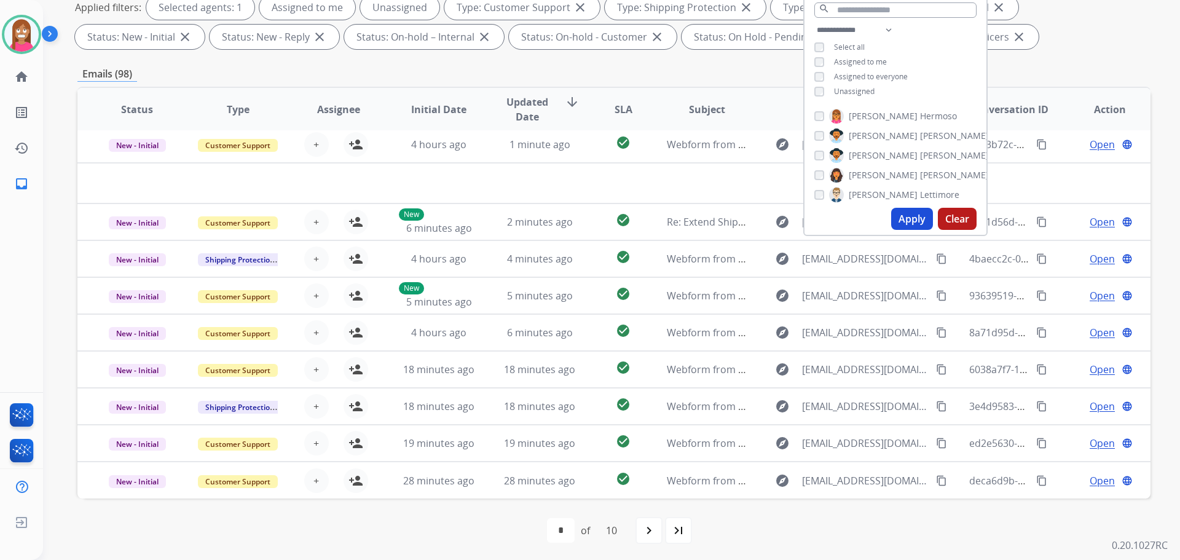
scroll to position [198, 0]
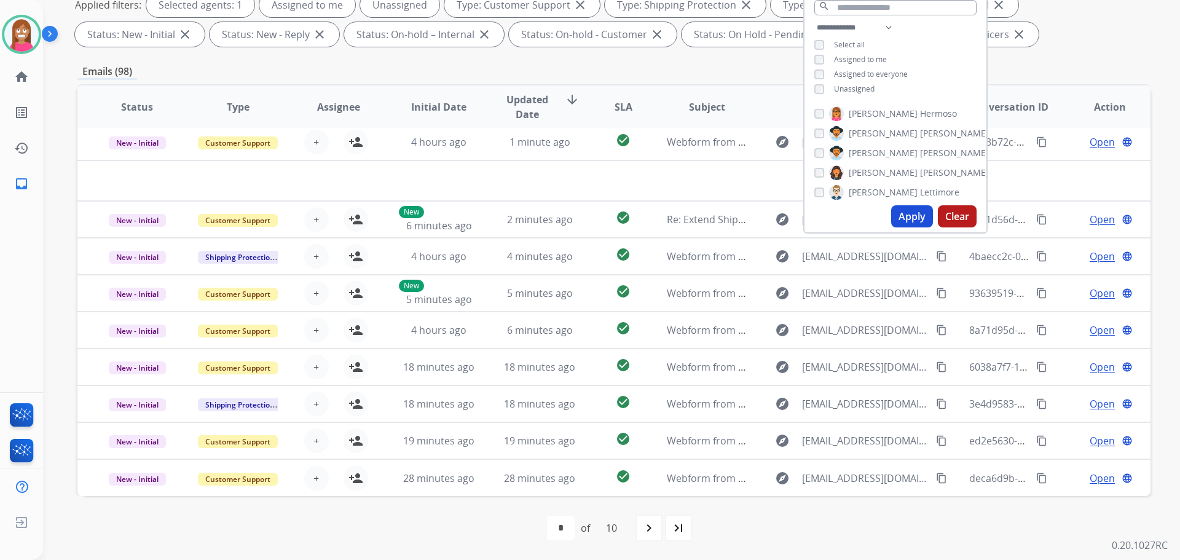
click at [489, 520] on div "first_page navigate_before * * * * * * * * * ** of 10 navigate_next last_page" at bounding box center [613, 528] width 1073 height 25
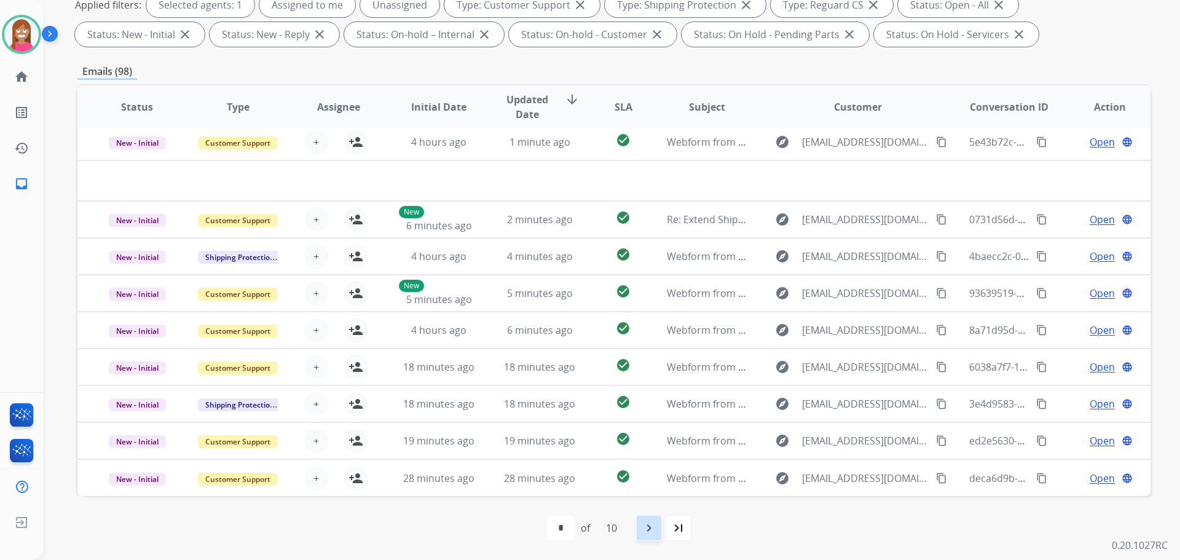
click at [642, 527] on div "navigate_next" at bounding box center [648, 527] width 27 height 27
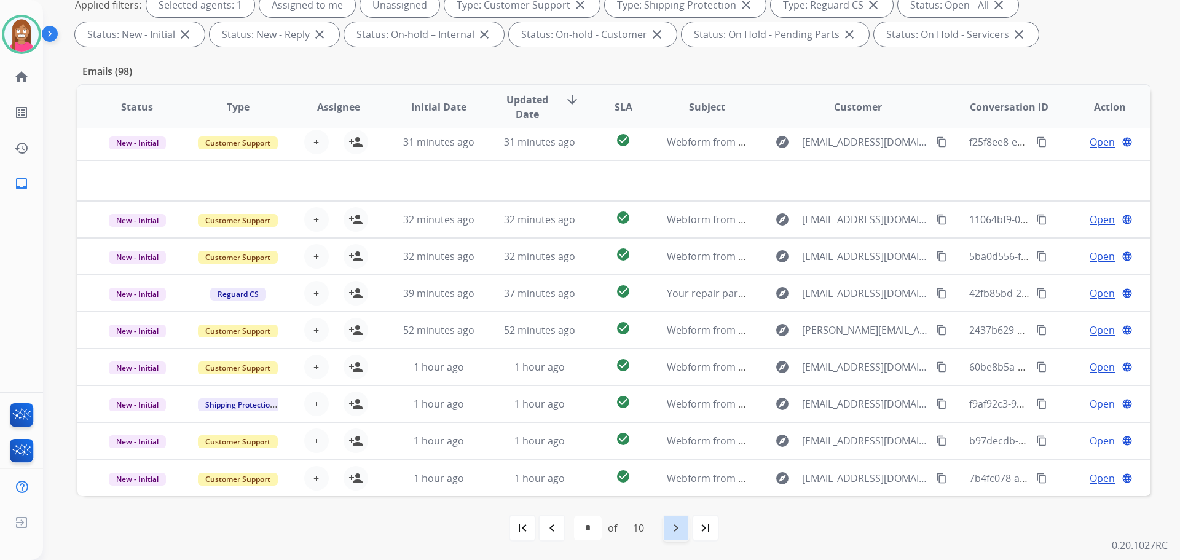
click at [670, 528] on mat-icon "navigate_next" at bounding box center [676, 527] width 15 height 15
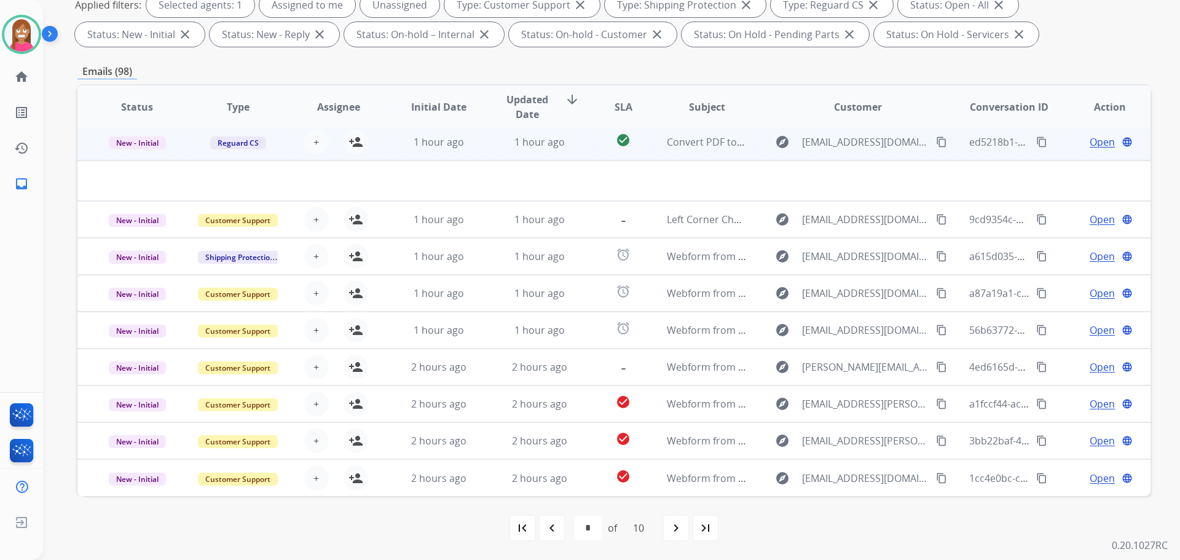
click at [650, 152] on td "Convert PDF to Word in 1 click! 🖱️✨" at bounding box center [697, 142] width 101 height 37
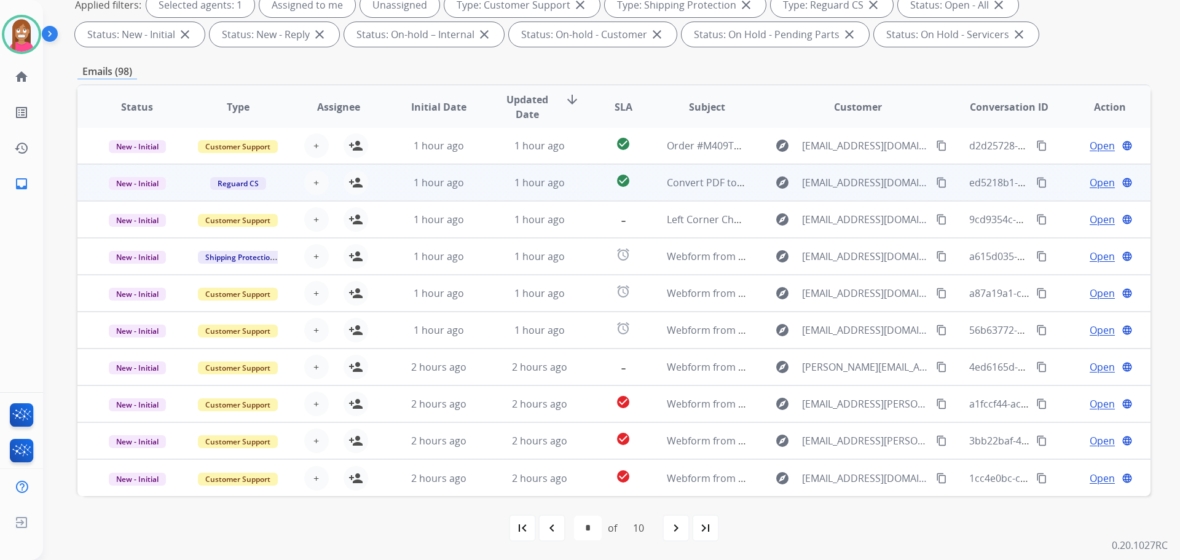
scroll to position [1, 0]
click at [656, 188] on td "Convert PDF to Word in 1 click! 🖱️✨" at bounding box center [697, 182] width 101 height 37
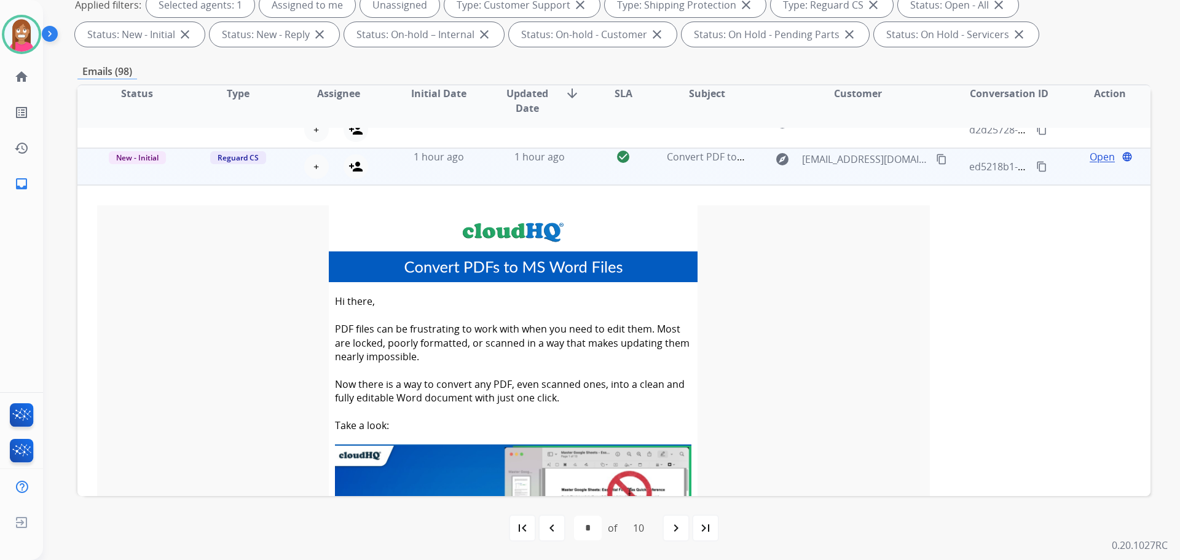
scroll to position [0, 0]
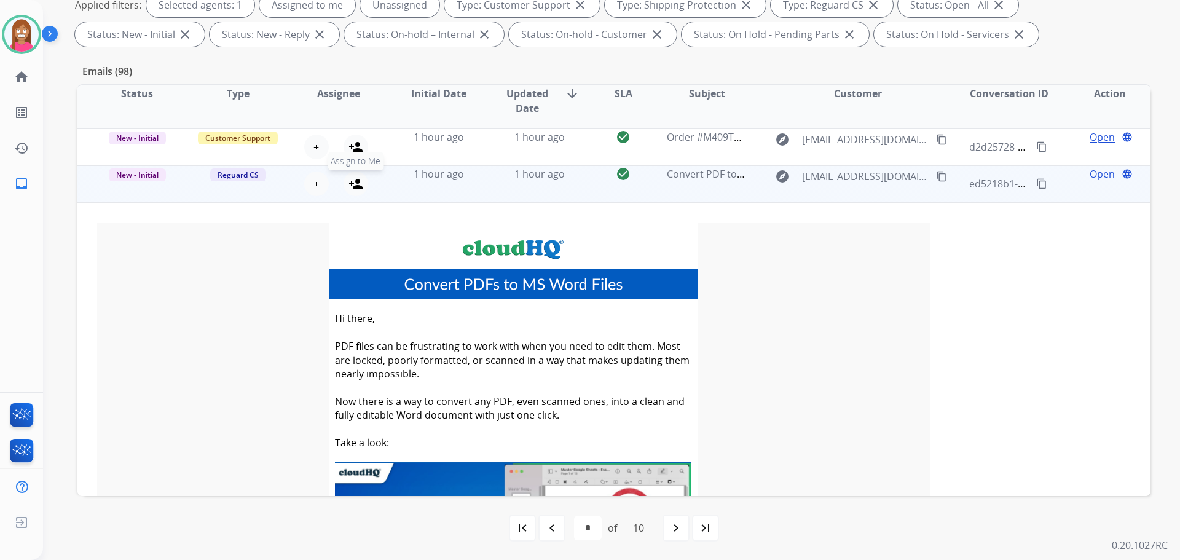
click at [353, 187] on mat-icon "person_add" at bounding box center [355, 183] width 15 height 15
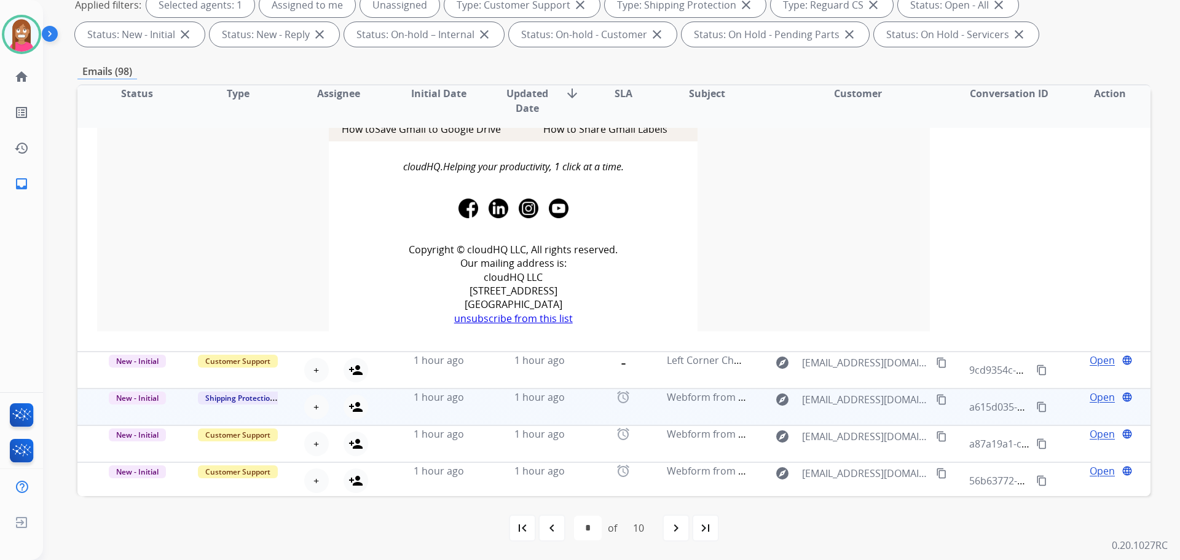
scroll to position [1853, 0]
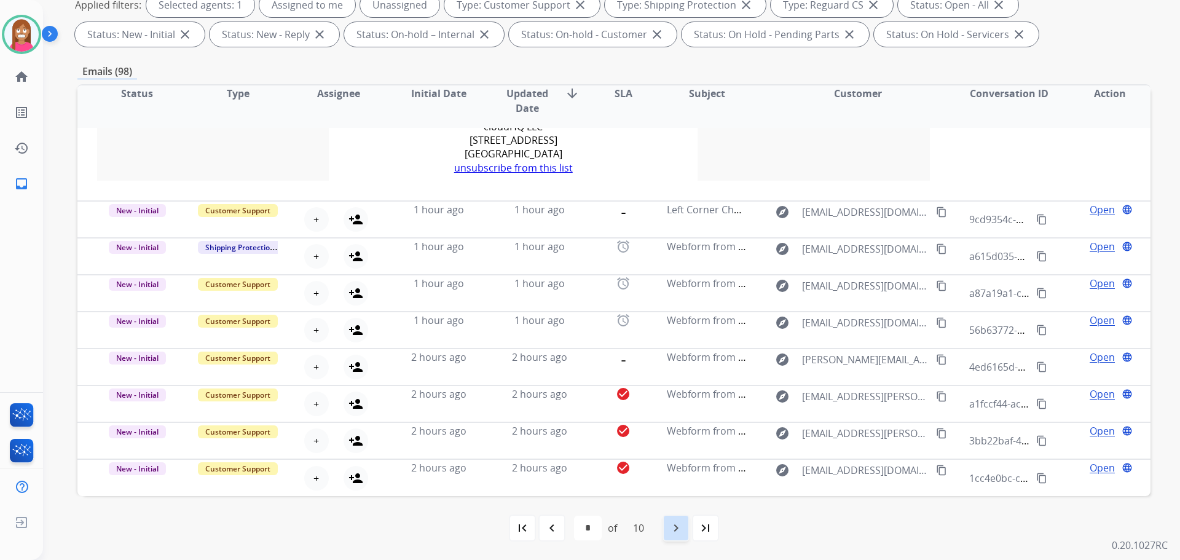
click at [683, 527] on mat-icon "navigate_next" at bounding box center [676, 527] width 15 height 15
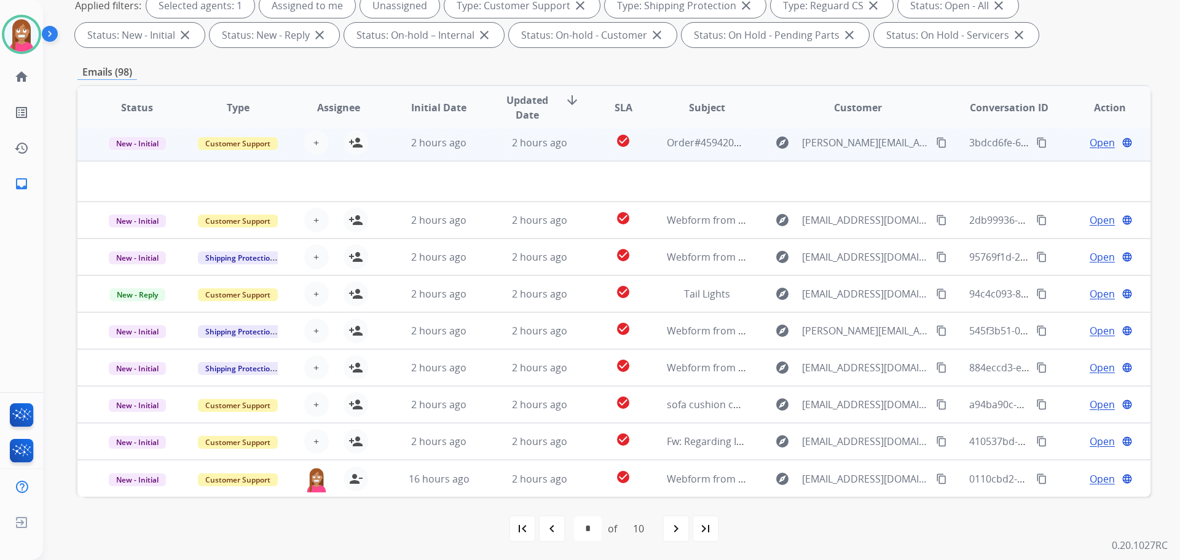
scroll to position [198, 0]
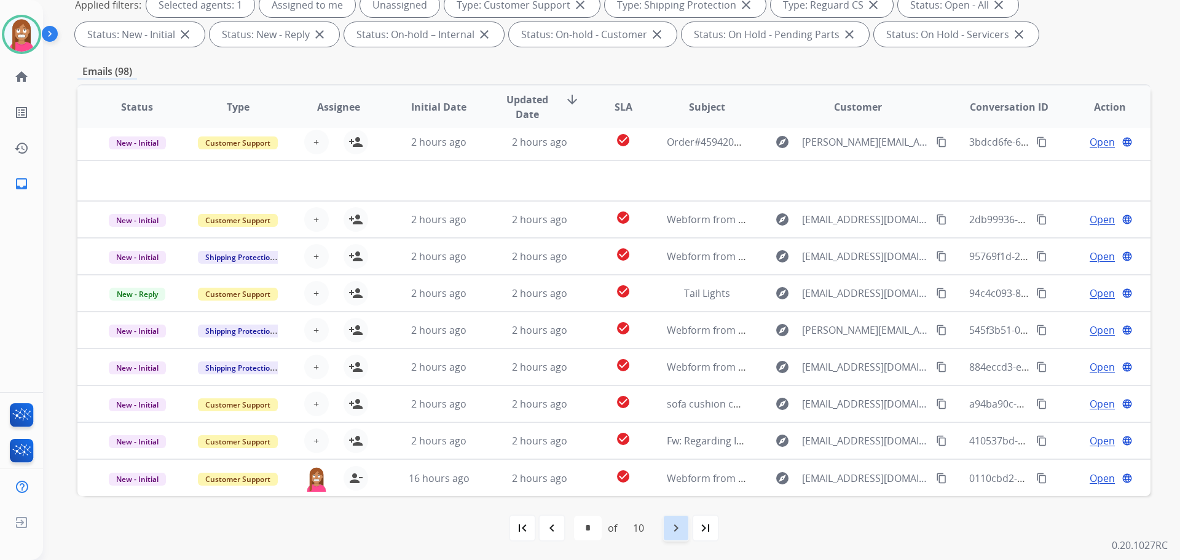
click at [672, 539] on div "navigate_next" at bounding box center [675, 527] width 27 height 27
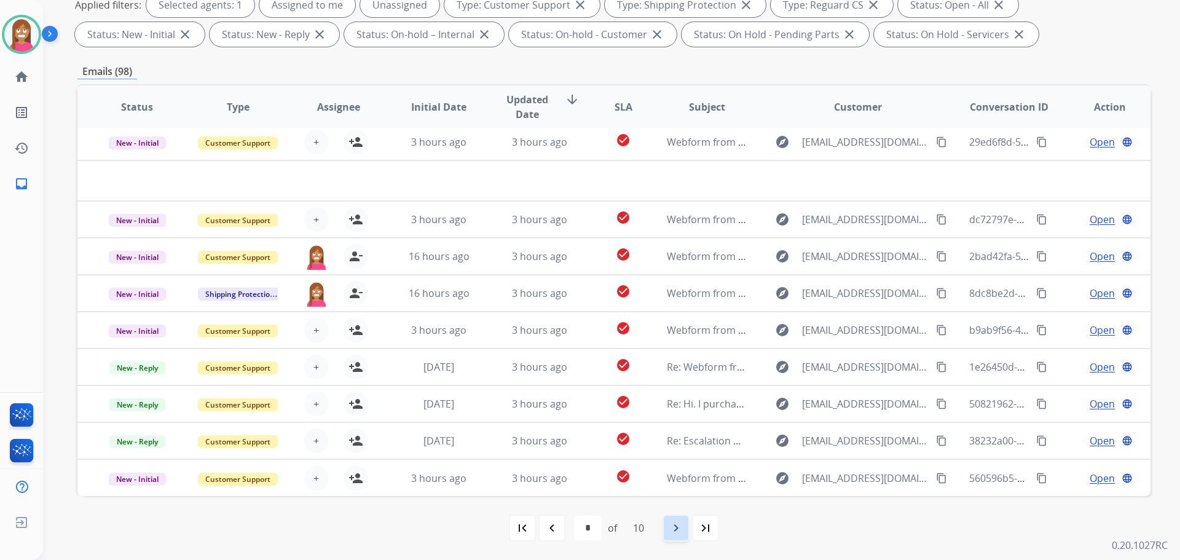
click at [667, 530] on div "navigate_next" at bounding box center [675, 527] width 27 height 27
click at [673, 527] on mat-icon "navigate_next" at bounding box center [676, 527] width 15 height 15
click at [675, 540] on div "navigate_next" at bounding box center [675, 527] width 27 height 27
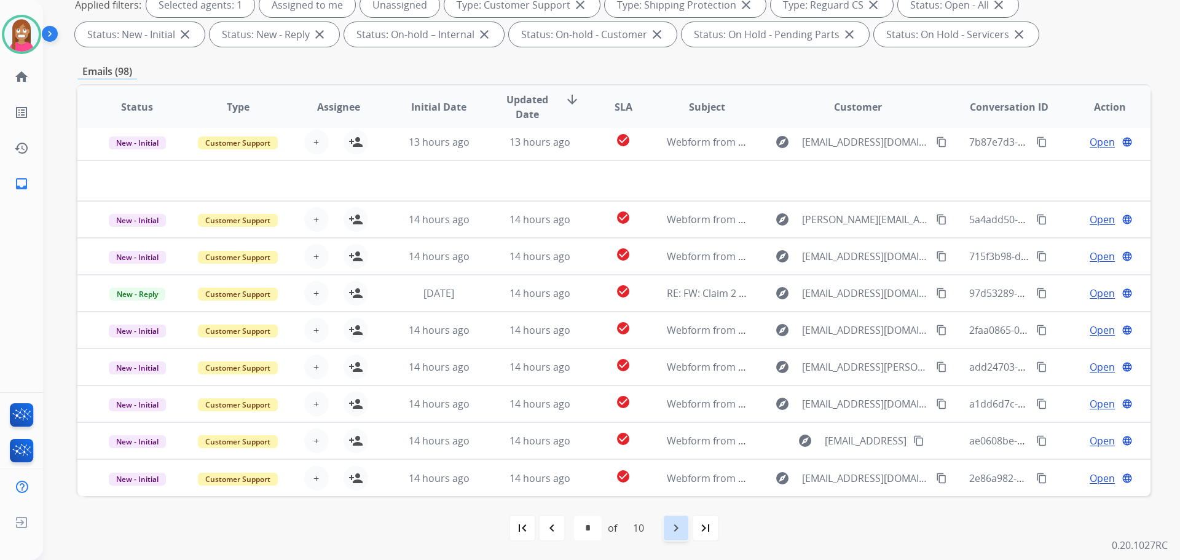
click at [682, 538] on div "navigate_next" at bounding box center [675, 527] width 27 height 27
click at [680, 525] on mat-icon "navigate_next" at bounding box center [676, 527] width 15 height 15
select select "**"
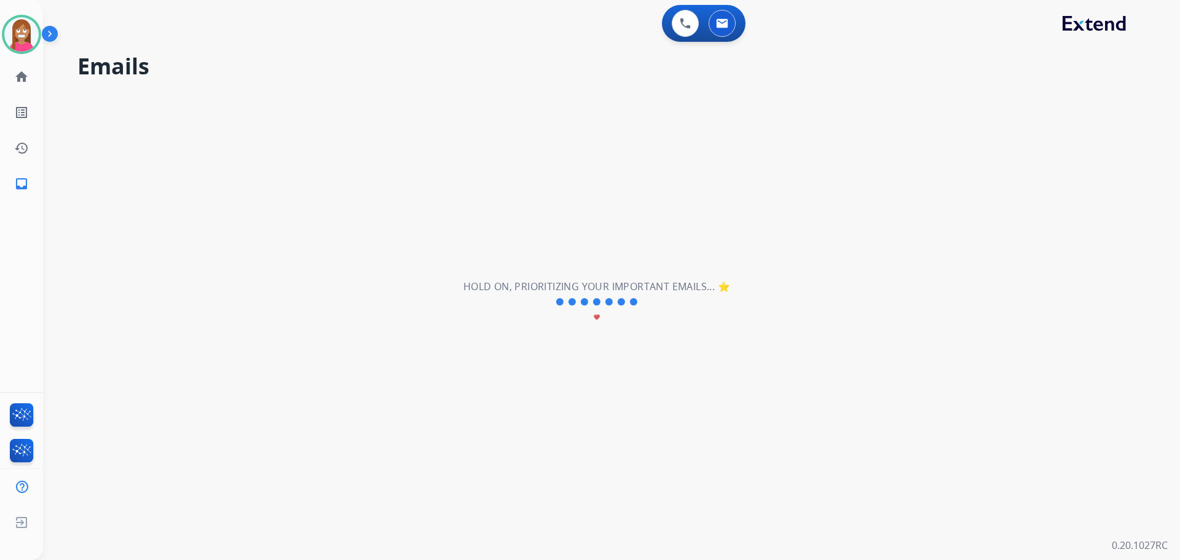
scroll to position [0, 0]
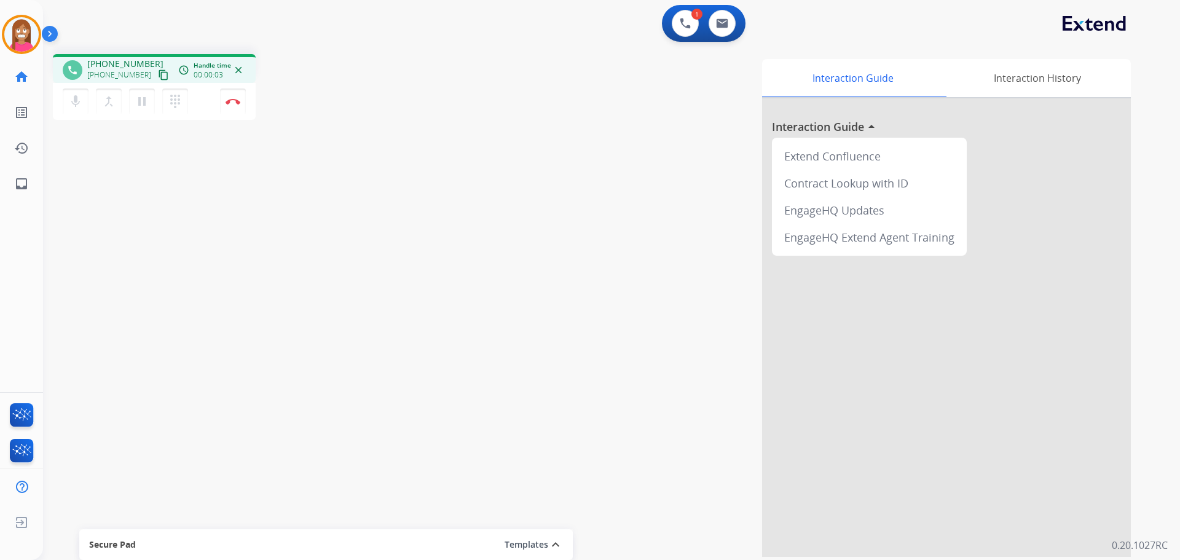
drag, startPoint x: 148, startPoint y: 77, endPoint x: 216, endPoint y: 69, distance: 68.0
click at [158, 75] on mat-icon "content_copy" at bounding box center [163, 74] width 11 height 11
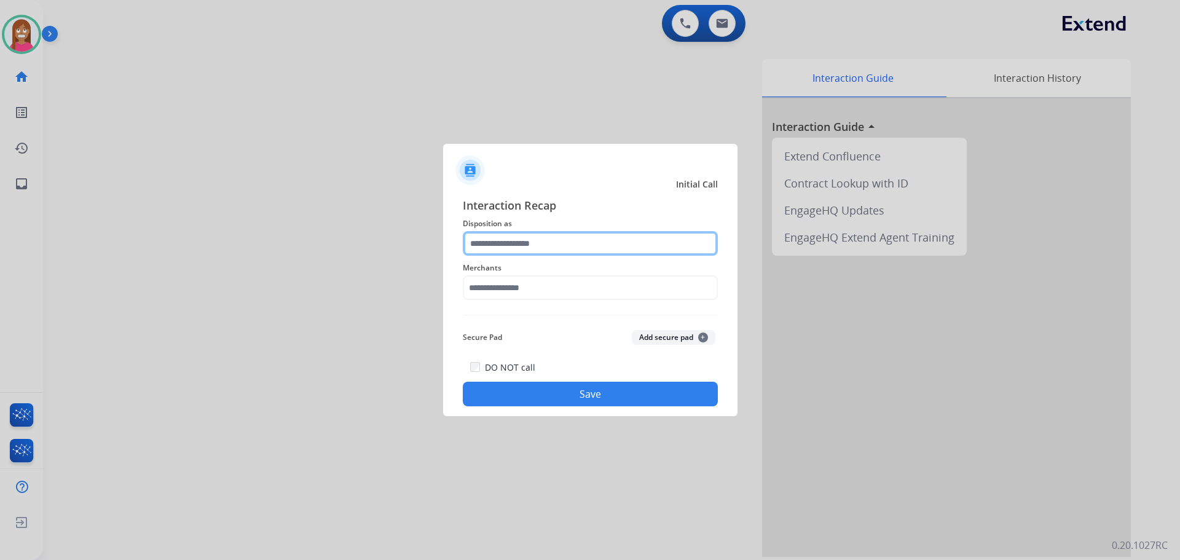
click at [497, 239] on input "text" at bounding box center [590, 243] width 255 height 25
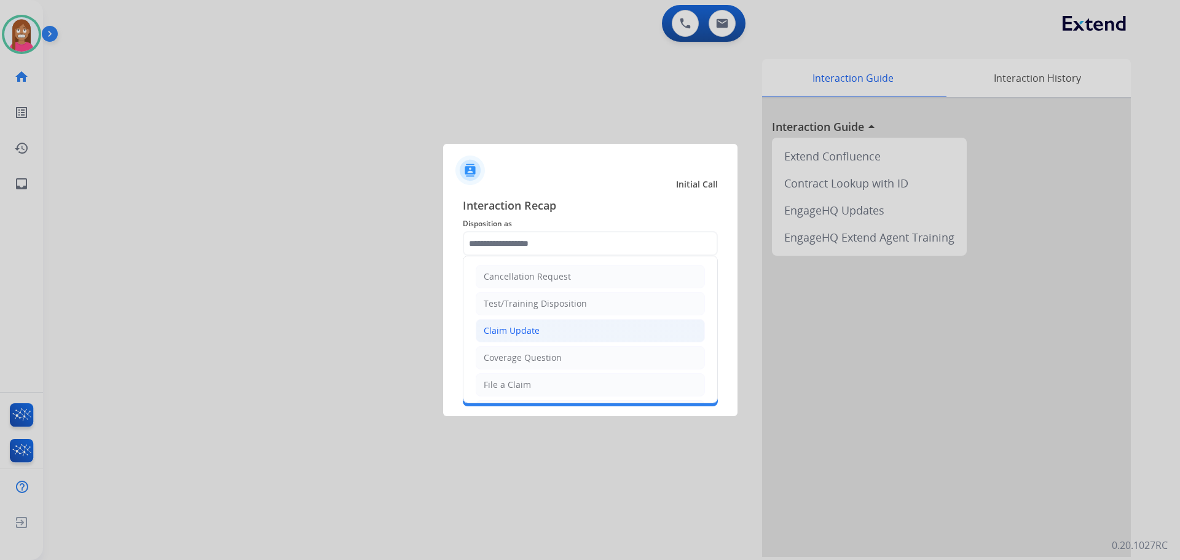
click at [516, 332] on div "Claim Update" at bounding box center [512, 330] width 56 height 12
type input "**********"
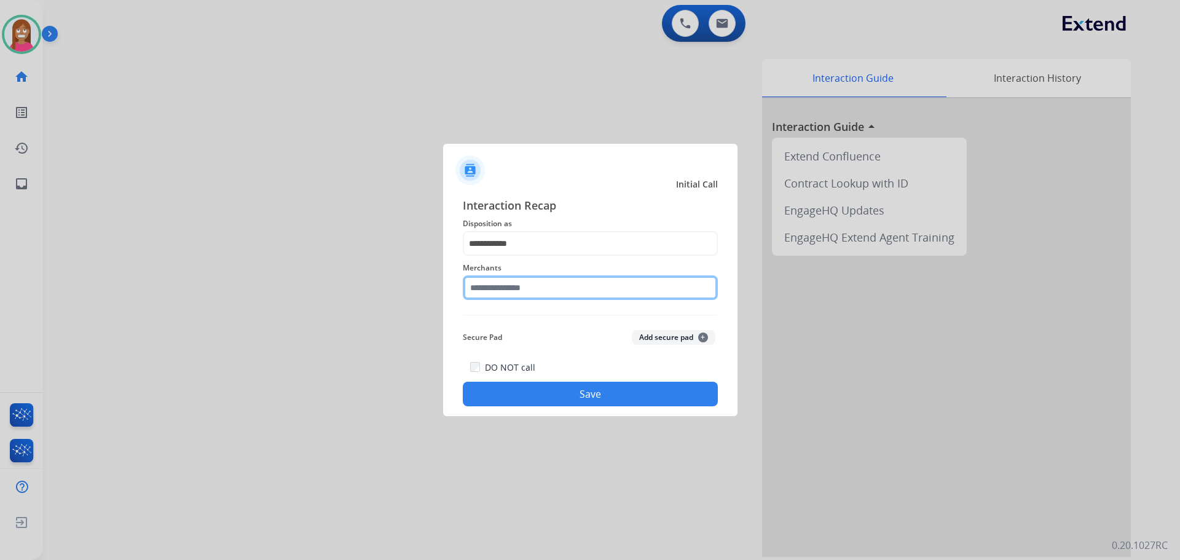
click at [500, 284] on input "text" at bounding box center [590, 287] width 255 height 25
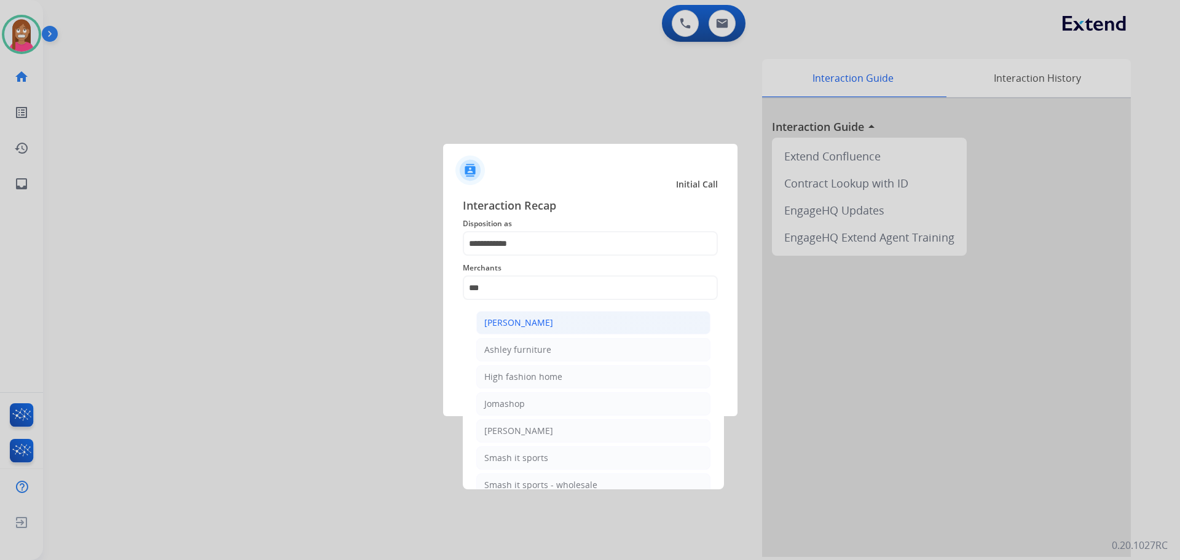
click at [506, 325] on div "[PERSON_NAME]" at bounding box center [518, 322] width 69 height 12
type input "**********"
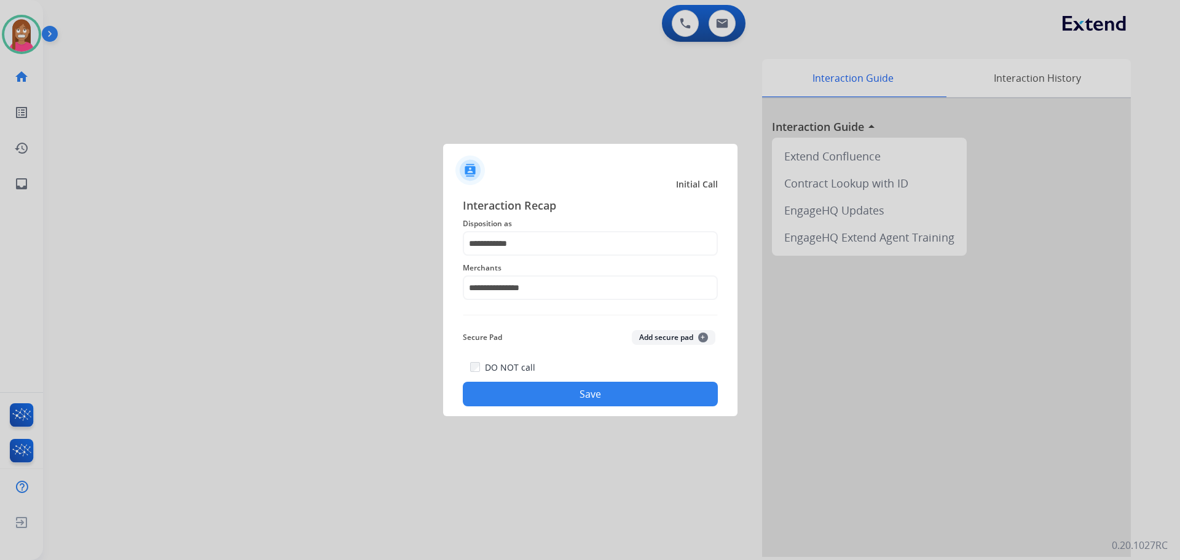
click at [507, 387] on button "Save" at bounding box center [590, 394] width 255 height 25
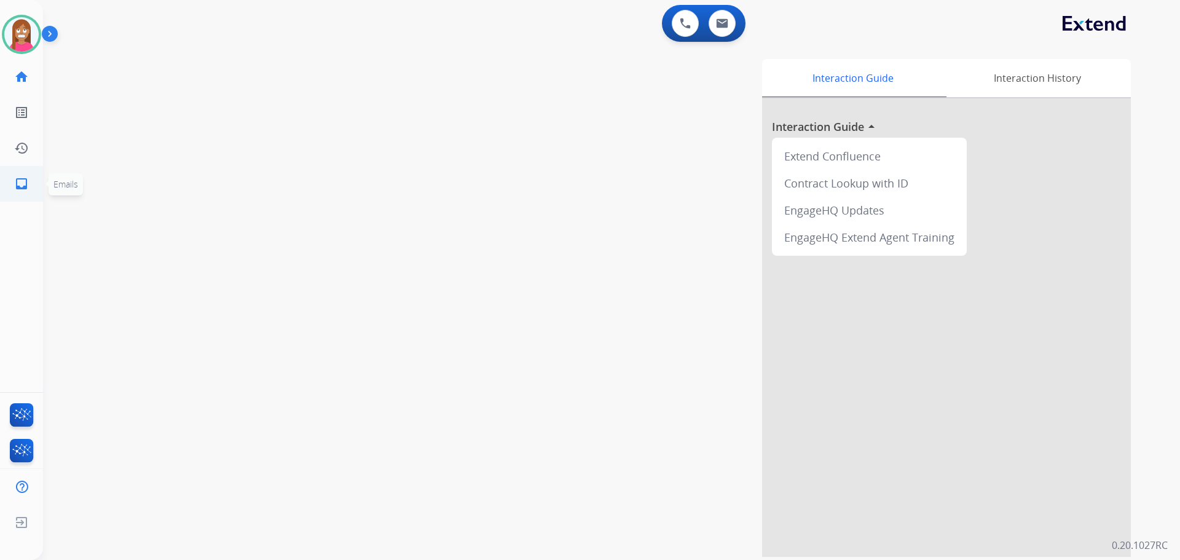
click at [29, 182] on link "inbox Emails" at bounding box center [21, 184] width 34 height 34
select select "**********"
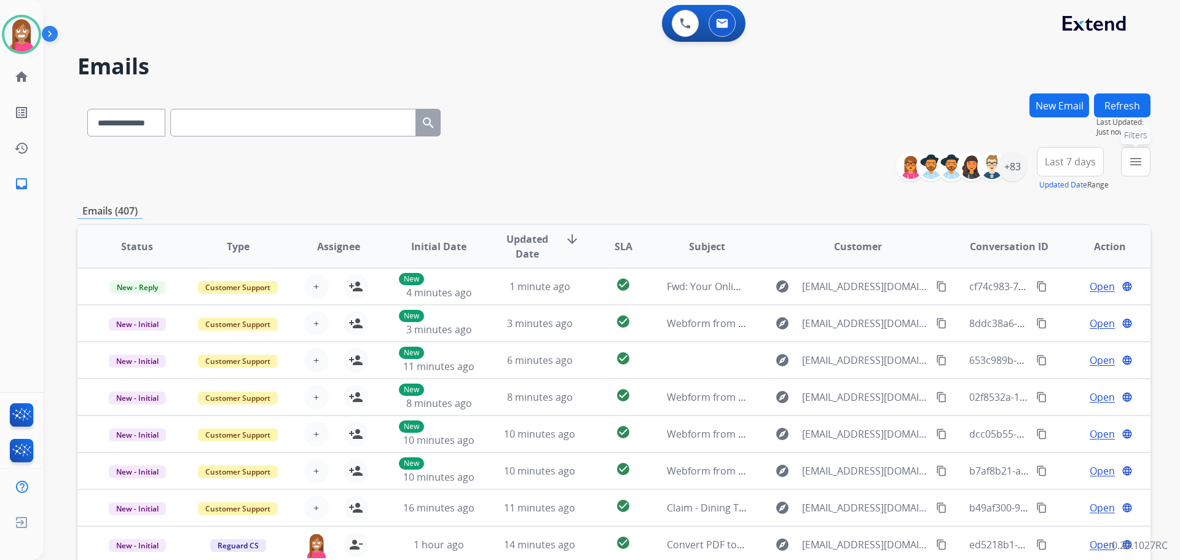
click at [1131, 162] on mat-icon "menu" at bounding box center [1135, 161] width 15 height 15
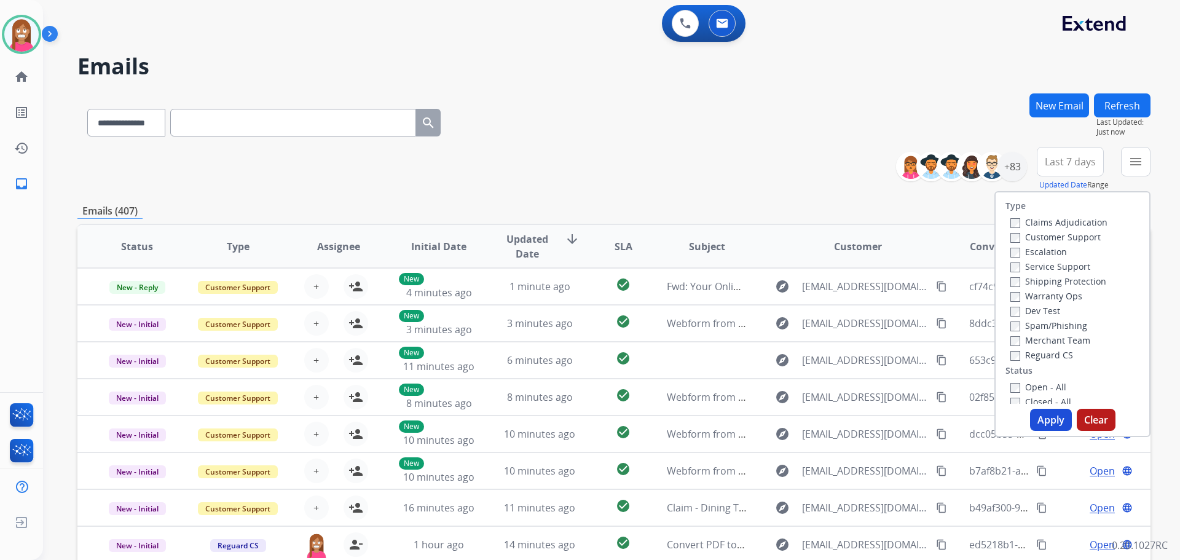
click at [1036, 234] on label "Customer Support" at bounding box center [1055, 237] width 90 height 12
click at [1026, 278] on label "Shipping Protection" at bounding box center [1058, 281] width 96 height 12
click at [1026, 359] on label "Reguard CS" at bounding box center [1041, 355] width 63 height 12
click at [1031, 385] on label "Open - All" at bounding box center [1038, 387] width 56 height 12
click at [1048, 423] on button "Apply" at bounding box center [1051, 420] width 42 height 22
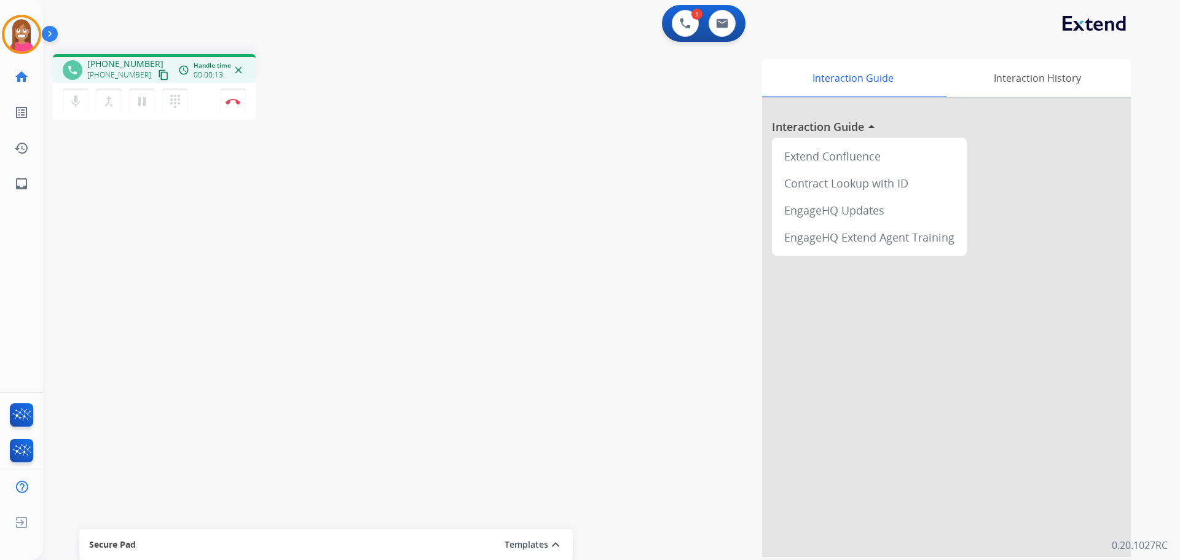
click at [158, 79] on mat-icon "content_copy" at bounding box center [163, 74] width 11 height 11
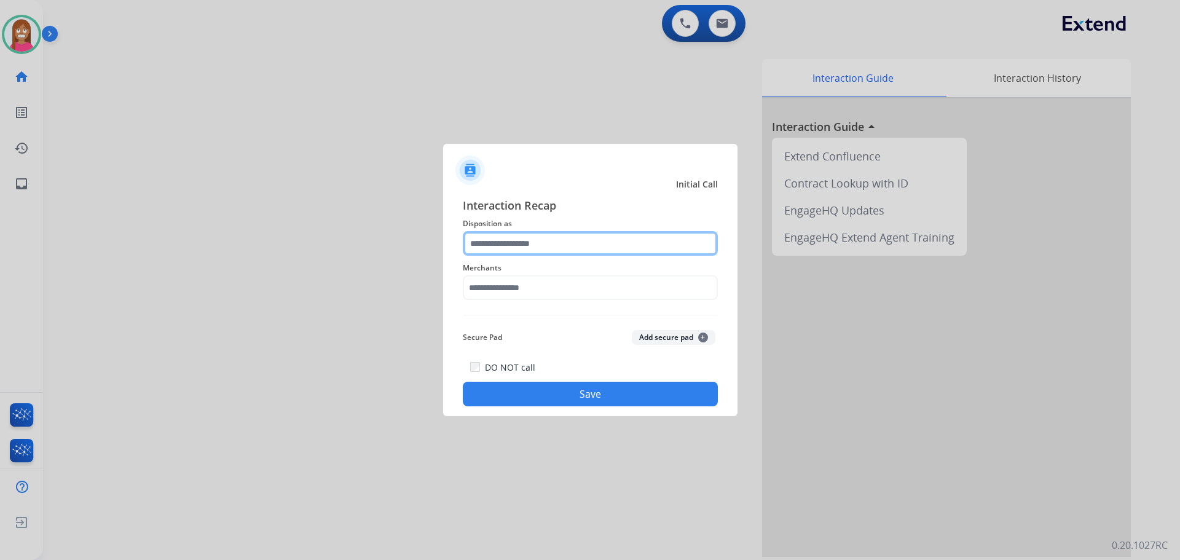
click at [487, 245] on input "text" at bounding box center [590, 243] width 255 height 25
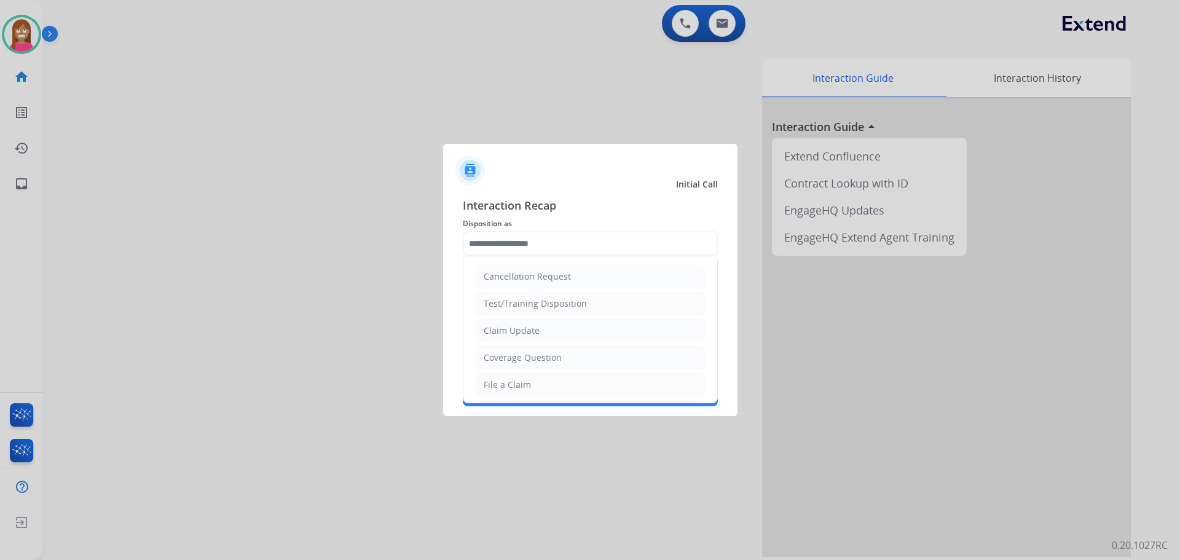
click at [492, 383] on div "File a Claim" at bounding box center [507, 385] width 47 height 12
type input "**********"
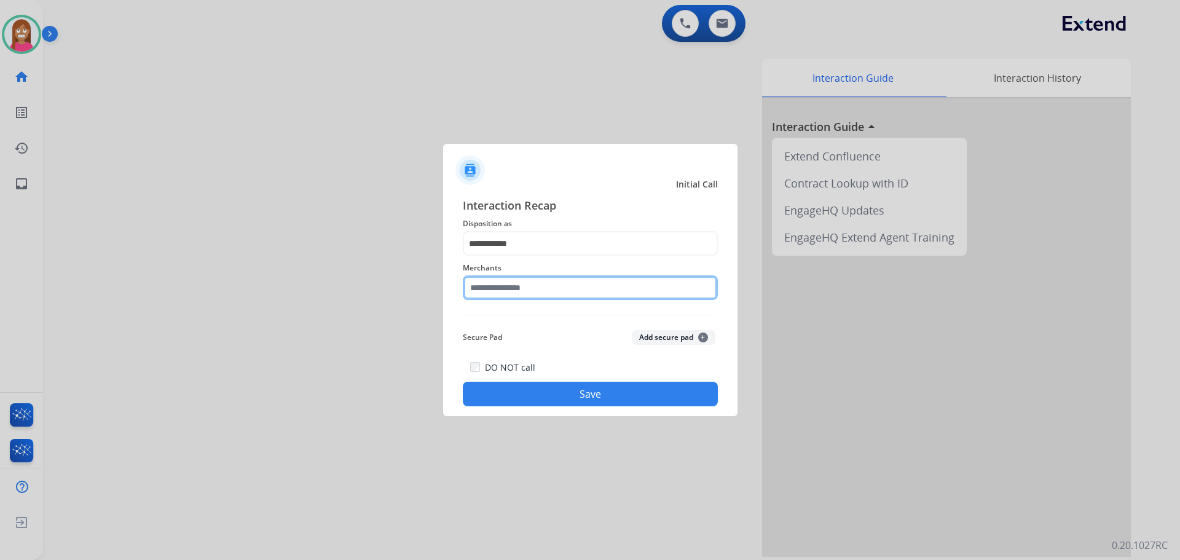
click at [491, 289] on input "text" at bounding box center [590, 287] width 255 height 25
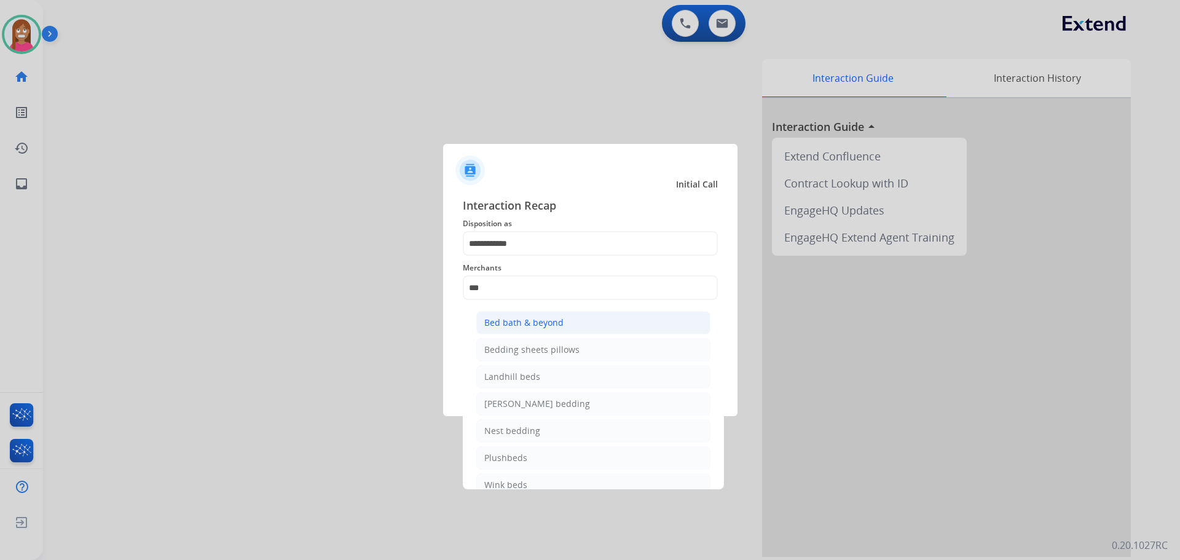
click at [571, 315] on li "Bed bath & beyond" at bounding box center [593, 322] width 234 height 23
type input "**********"
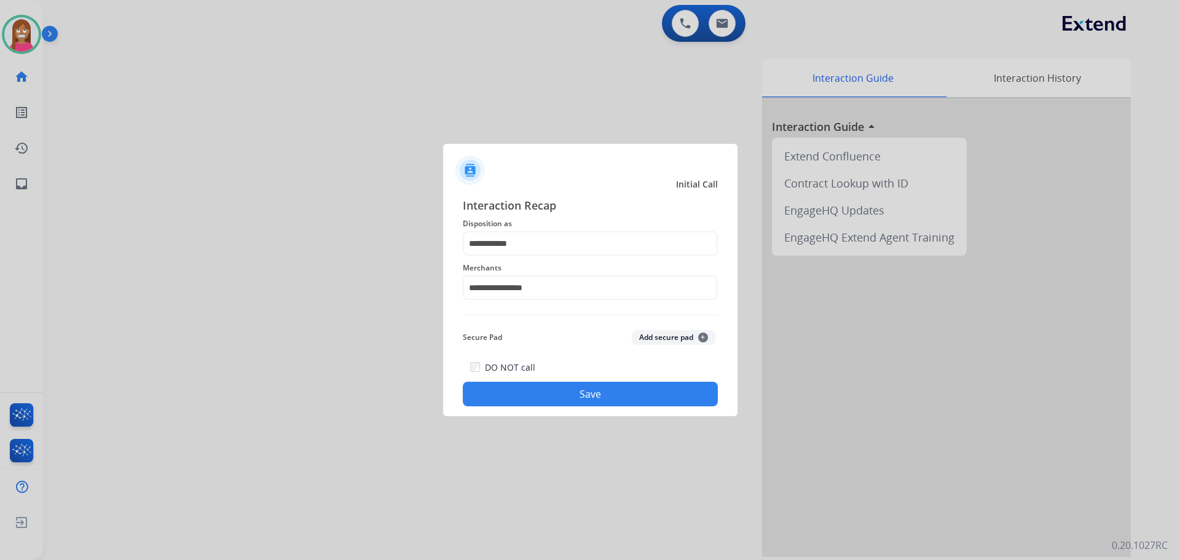
click at [543, 401] on button "Save" at bounding box center [590, 394] width 255 height 25
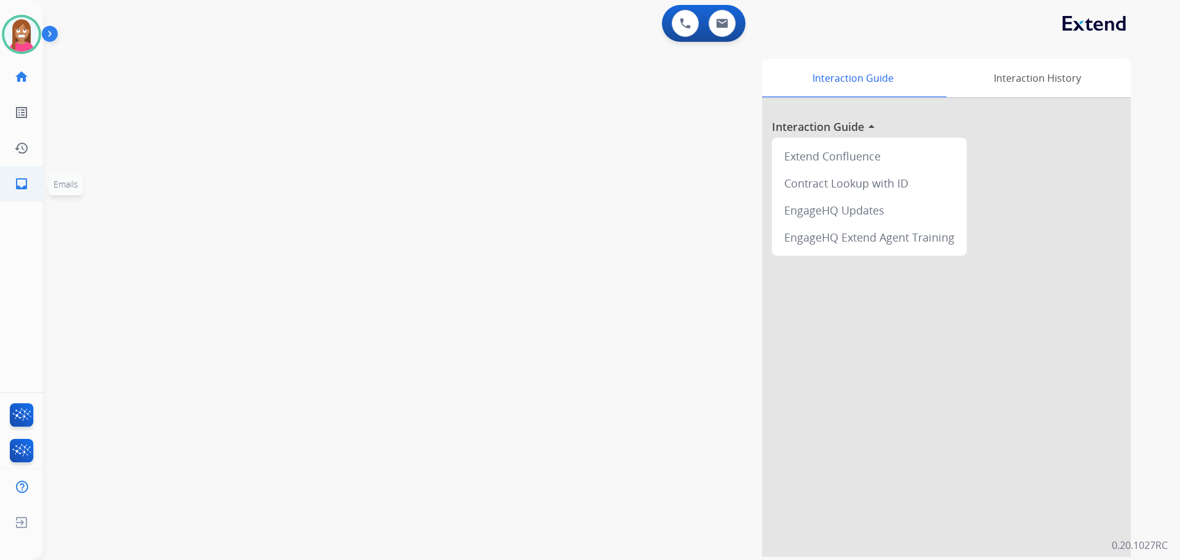
click at [17, 181] on mat-icon "inbox" at bounding box center [21, 183] width 15 height 15
select select "**********"
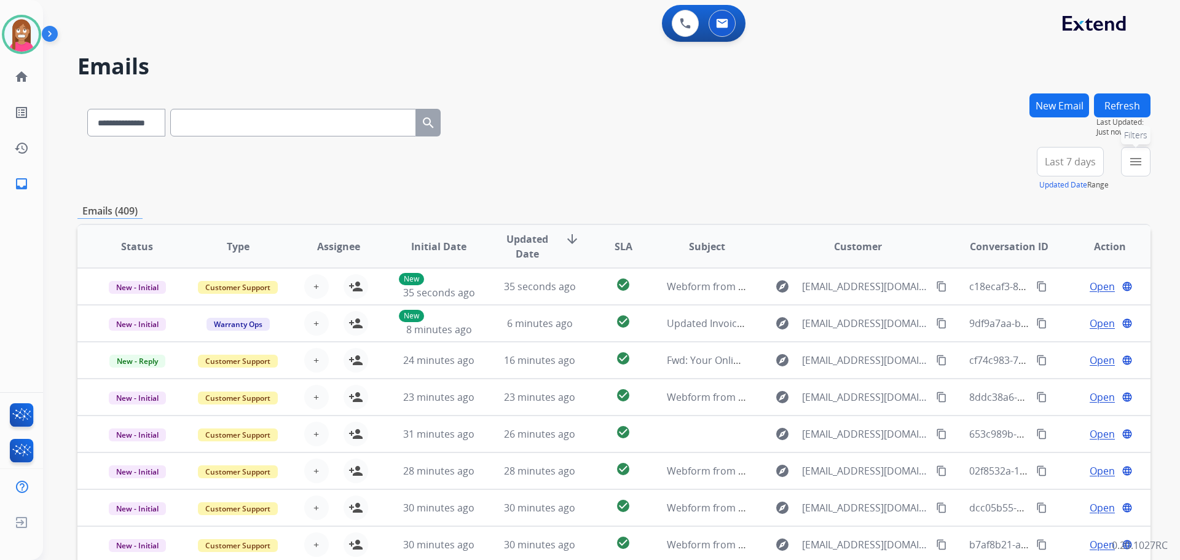
click at [1136, 167] on mat-icon "menu" at bounding box center [1135, 161] width 15 height 15
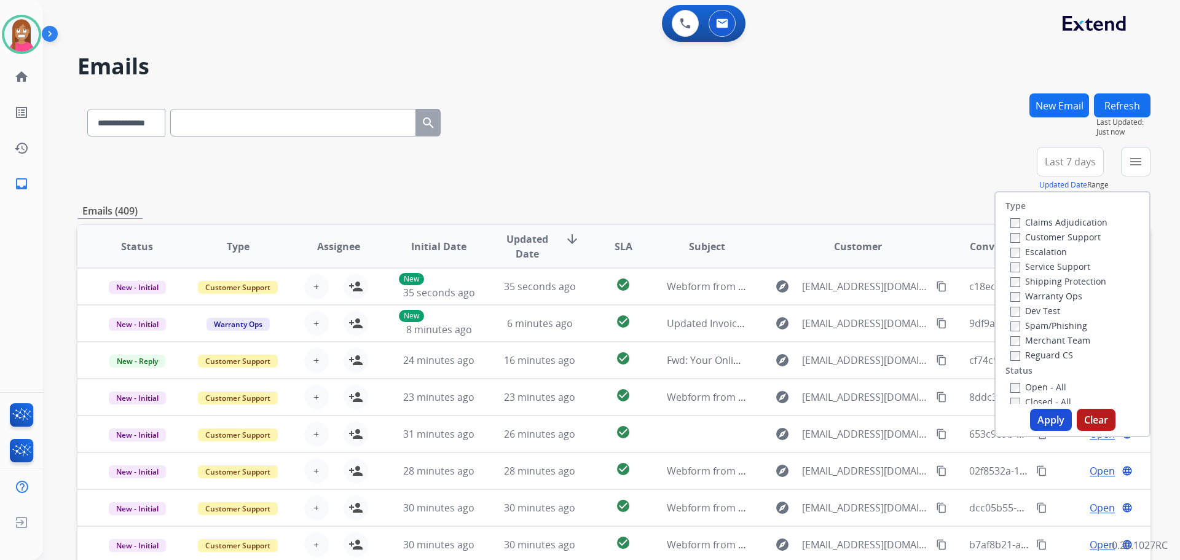
click at [1012, 232] on label "Customer Support" at bounding box center [1055, 237] width 90 height 12
click at [1020, 279] on label "Shipping Protection" at bounding box center [1058, 281] width 96 height 12
click at [1031, 353] on label "Reguard CS" at bounding box center [1041, 355] width 63 height 12
drag, startPoint x: 1016, startPoint y: 387, endPoint x: 1024, endPoint y: 394, distance: 10.4
click at [1017, 387] on label "Open - All" at bounding box center [1038, 387] width 56 height 12
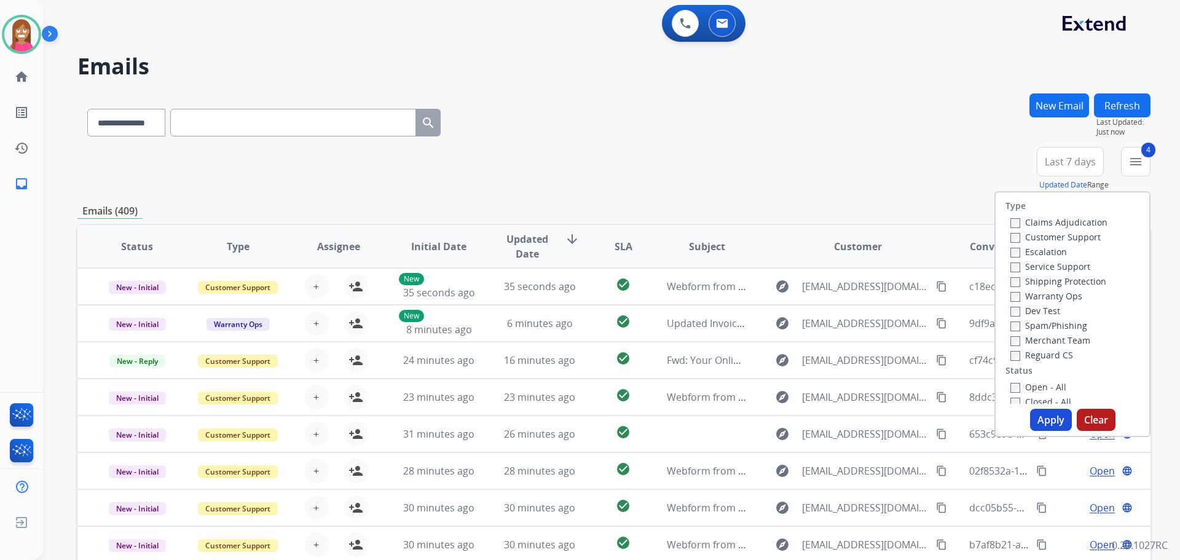
drag, startPoint x: 1050, startPoint y: 424, endPoint x: 1042, endPoint y: 418, distance: 10.2
click at [1051, 425] on button "Apply" at bounding box center [1051, 420] width 42 height 22
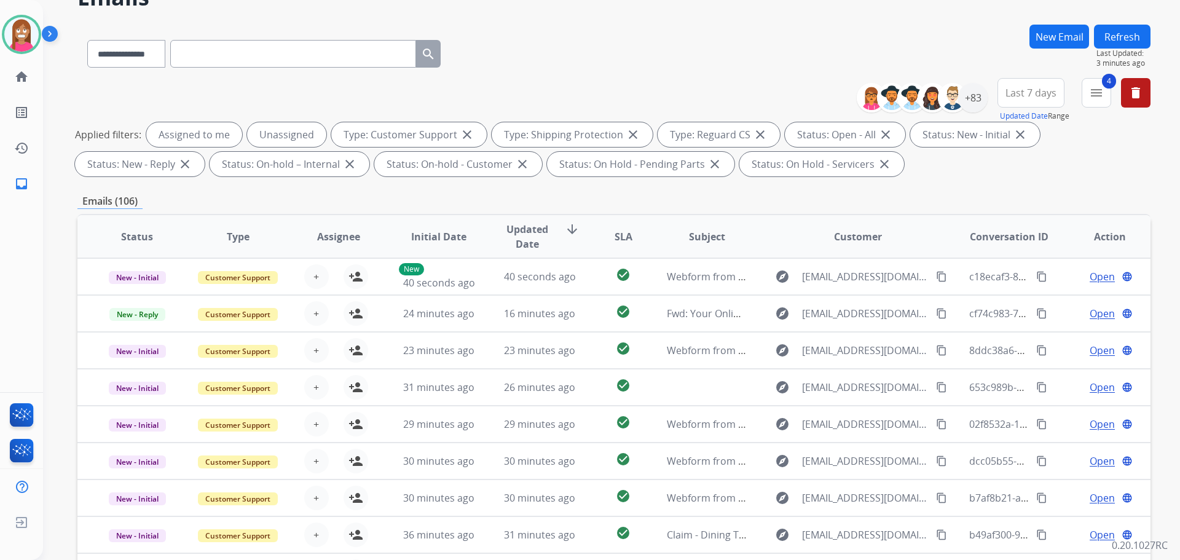
scroll to position [61, 0]
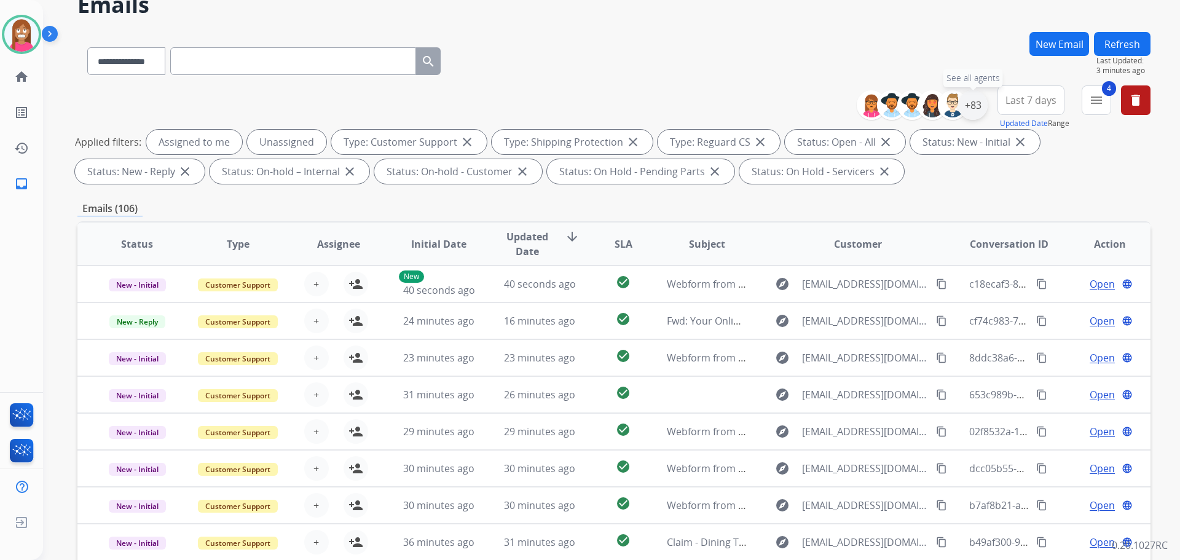
click at [971, 104] on div "+83" at bounding box center [972, 104] width 29 height 29
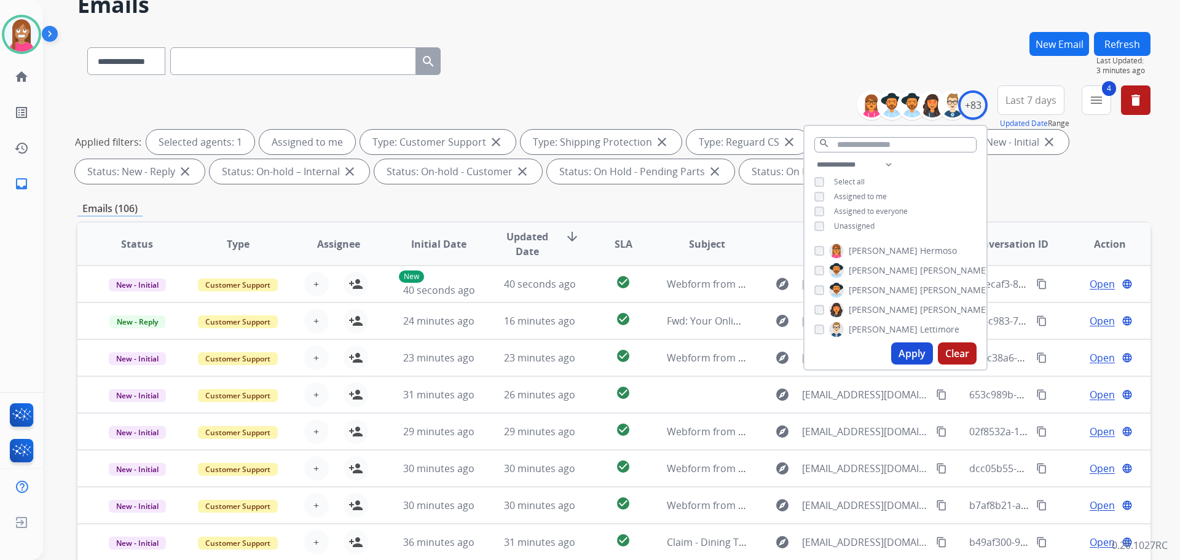
click at [903, 350] on button "Apply" at bounding box center [912, 353] width 42 height 22
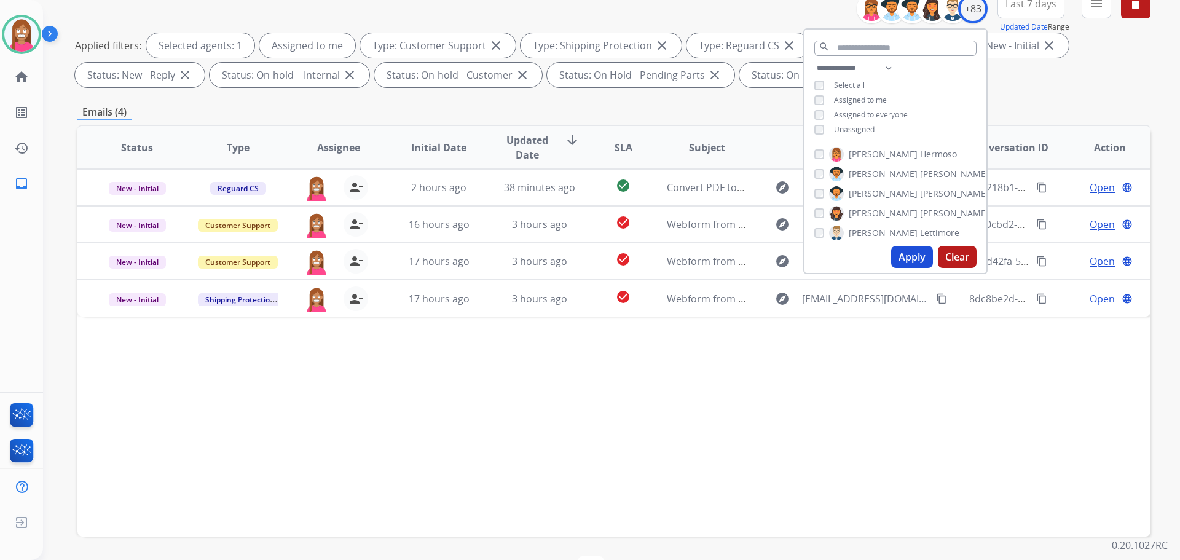
scroll to position [184, 0]
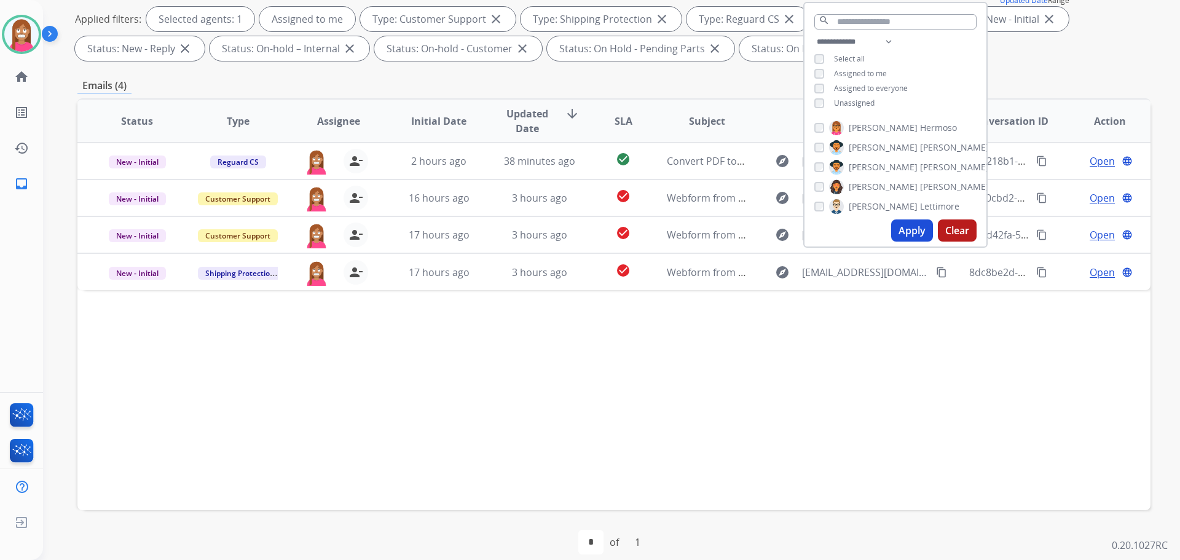
click at [442, 409] on div "Status Type Assignee Initial Date Updated Date arrow_downward SLA Subject Custo…" at bounding box center [613, 304] width 1073 height 412
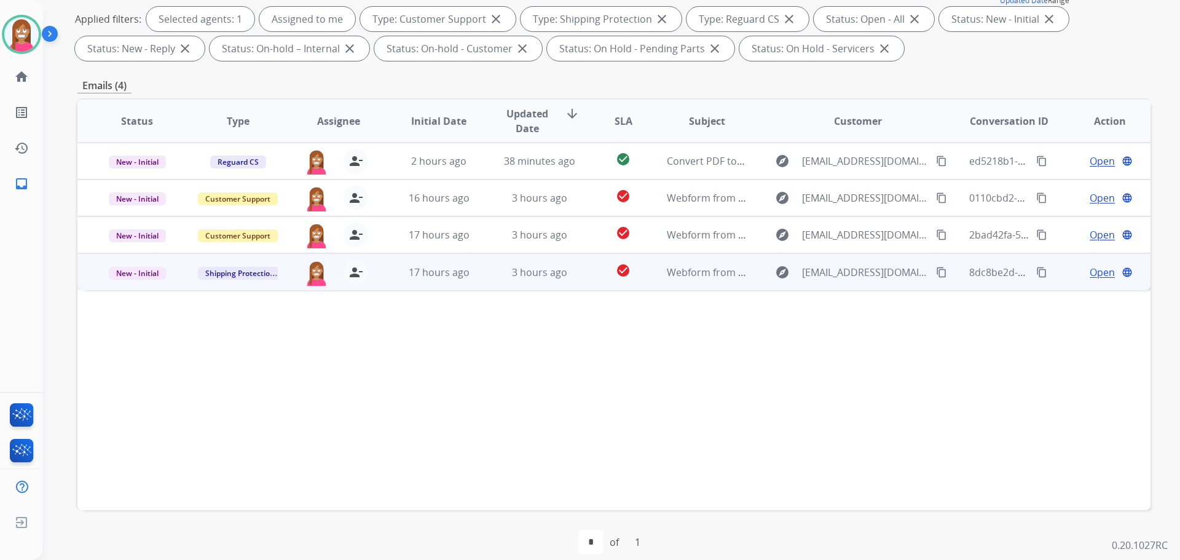
click at [481, 275] on td "3 hours ago" at bounding box center [530, 271] width 101 height 37
click at [1093, 271] on span "Open" at bounding box center [1102, 271] width 25 height 15
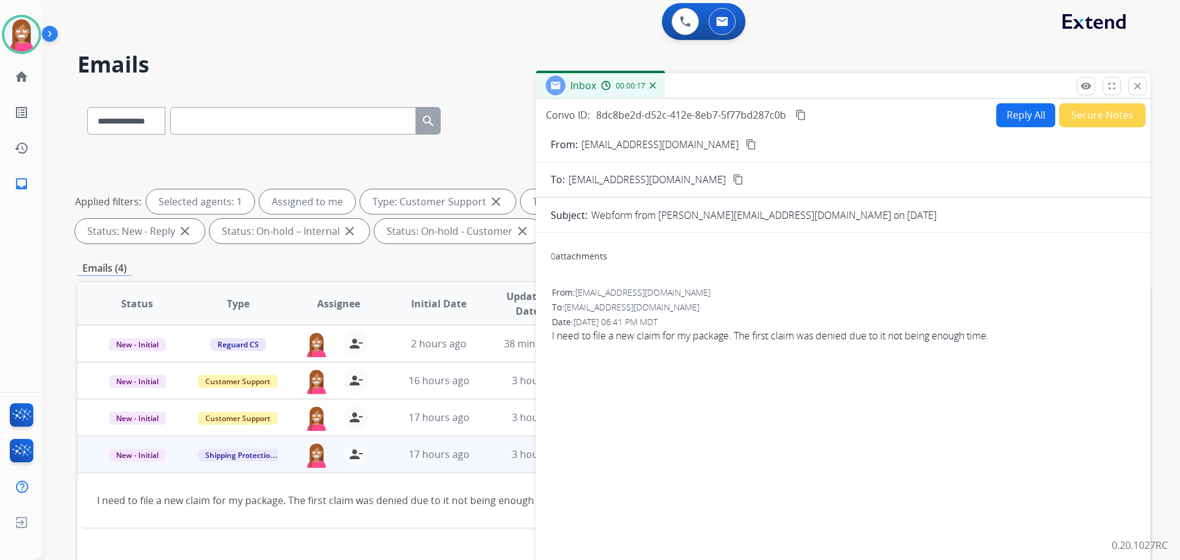
scroll to position [0, 0]
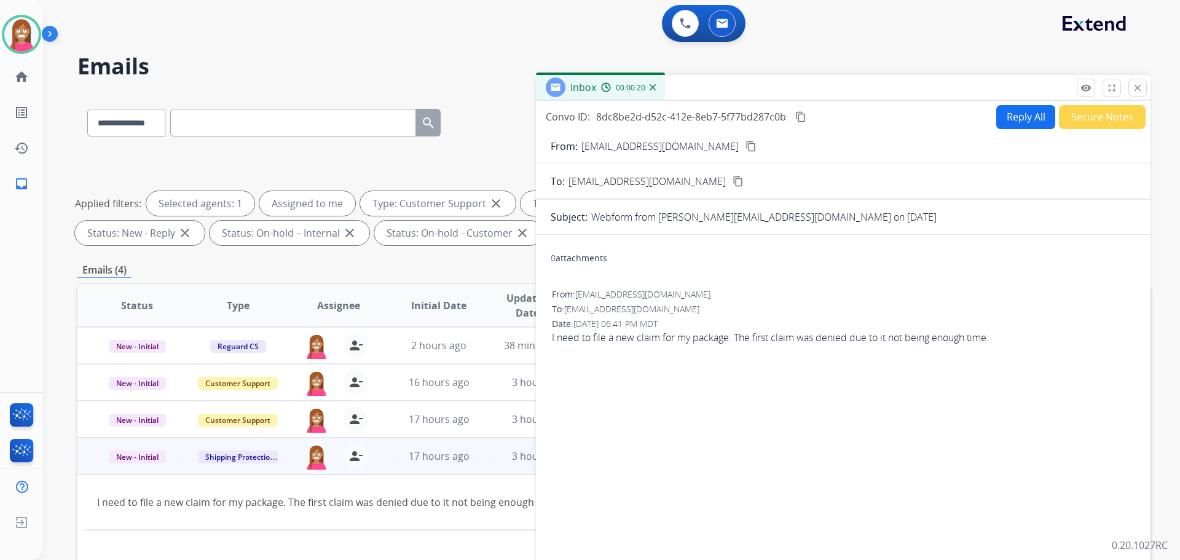
click at [1018, 121] on button "Reply All" at bounding box center [1025, 117] width 59 height 24
select select "**********"
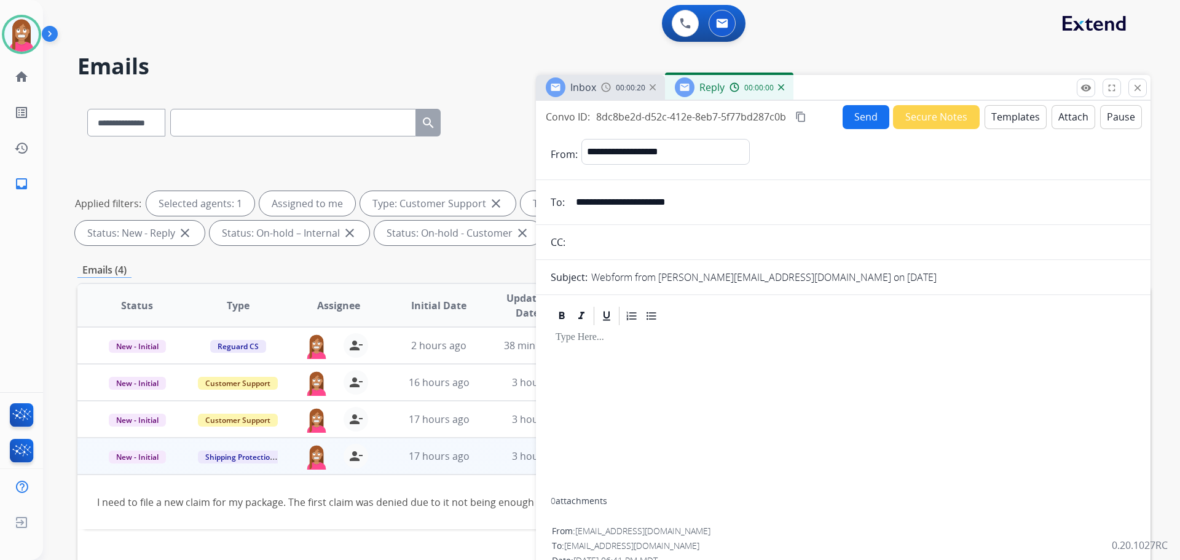
click at [1016, 118] on button "Templates" at bounding box center [1015, 117] width 62 height 24
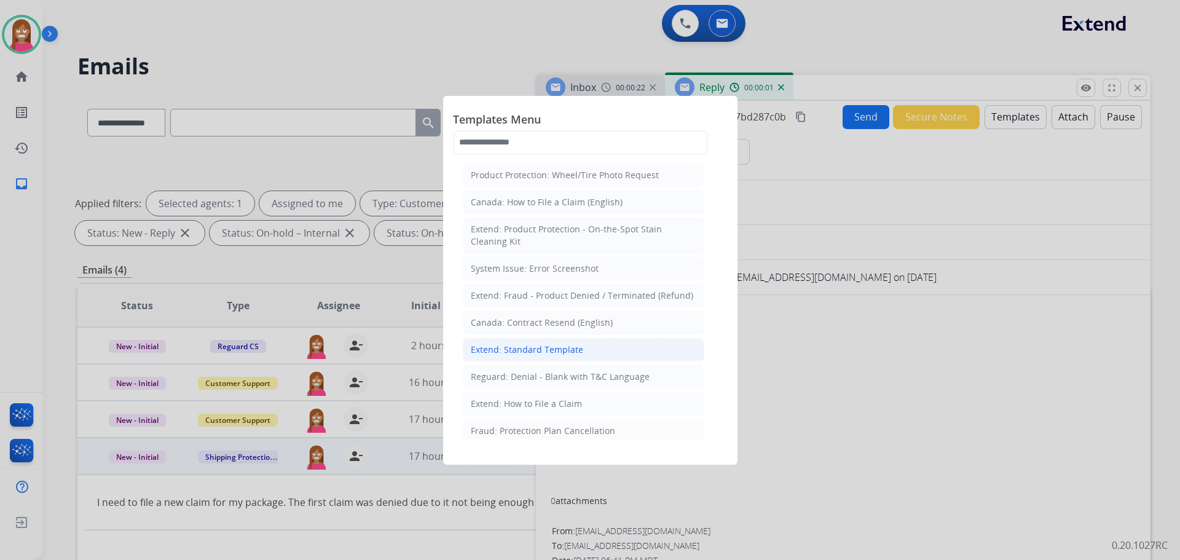
click at [507, 348] on div "Extend: Standard Template" at bounding box center [527, 350] width 112 height 12
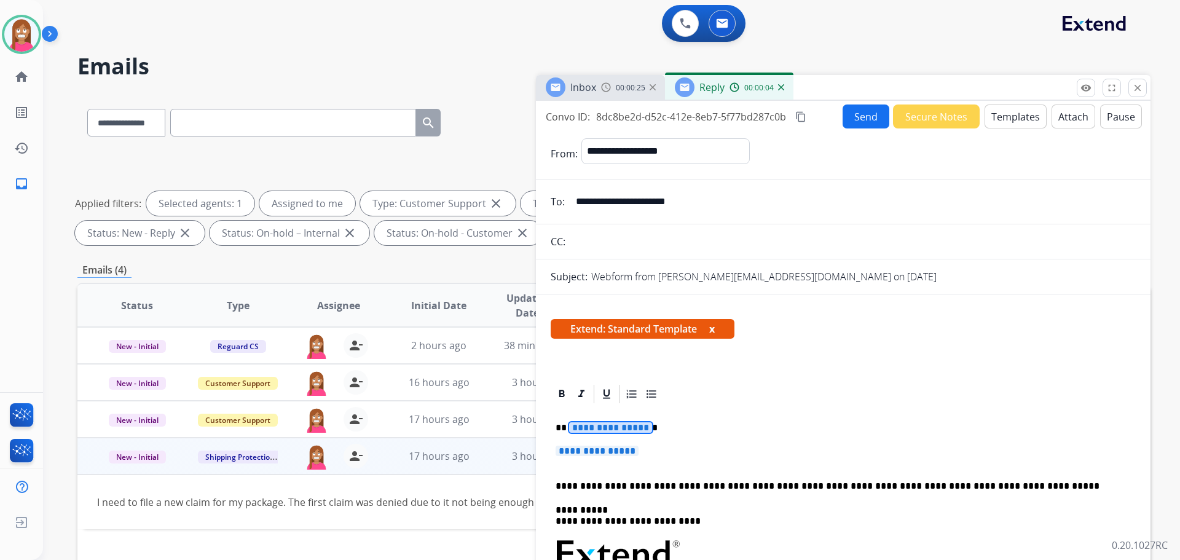
drag, startPoint x: 662, startPoint y: 459, endPoint x: 636, endPoint y: 434, distance: 36.1
click at [650, 449] on p "**********" at bounding box center [843, 457] width 575 height 23
drag, startPoint x: 651, startPoint y: 453, endPoint x: 565, endPoint y: 428, distance: 90.2
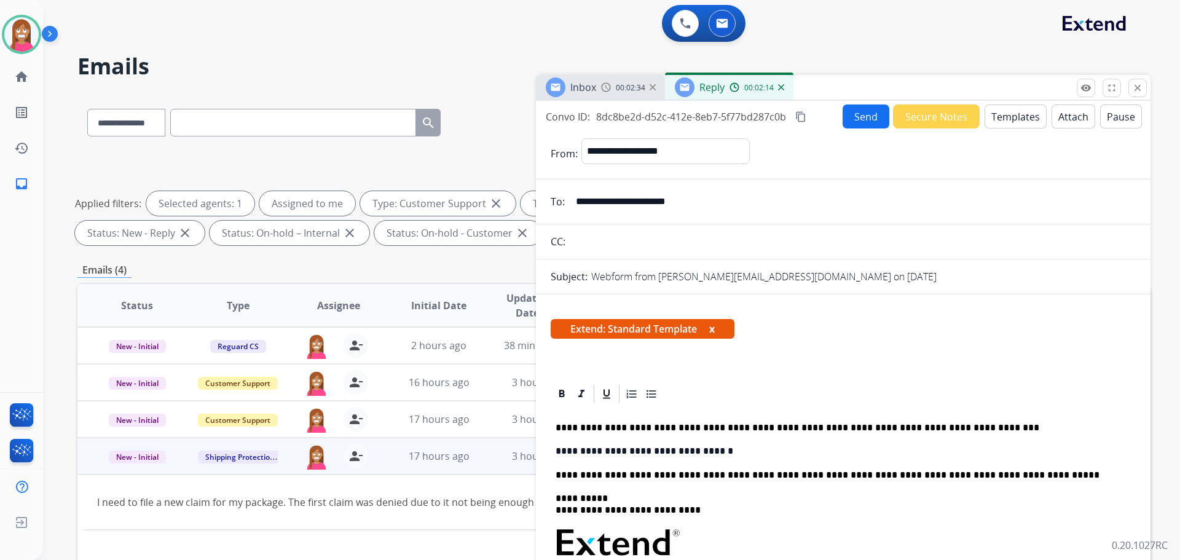
click at [567, 429] on p "**********" at bounding box center [838, 427] width 565 height 11
drag, startPoint x: 711, startPoint y: 453, endPoint x: 552, endPoint y: 436, distance: 159.4
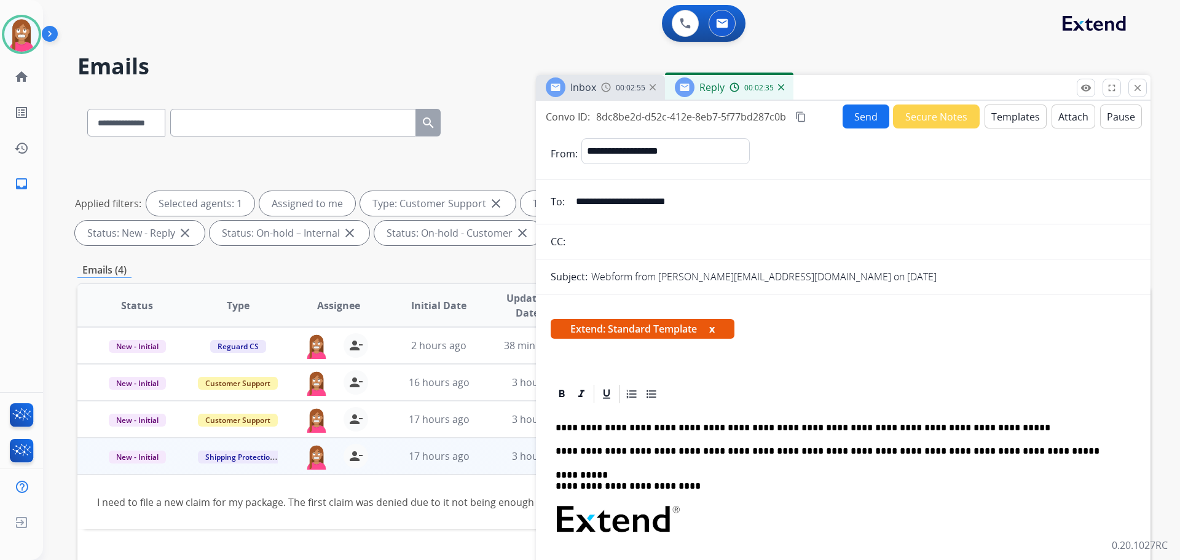
click at [867, 122] on button "Send" at bounding box center [865, 116] width 47 height 24
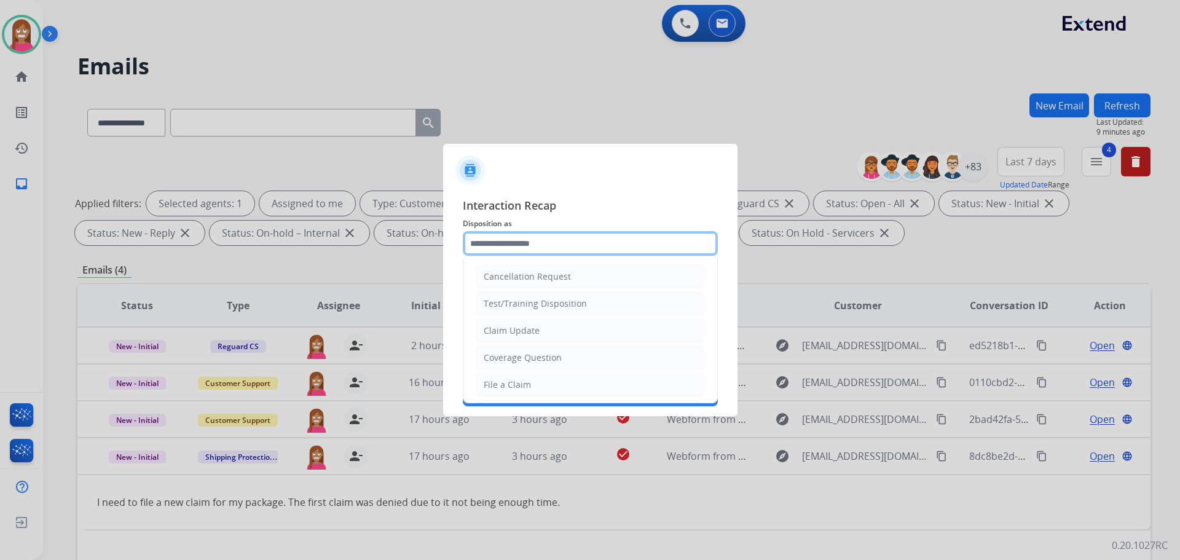
click at [479, 243] on input "text" at bounding box center [590, 243] width 255 height 25
click at [512, 358] on div "Coverage Question" at bounding box center [523, 357] width 78 height 12
type input "**********"
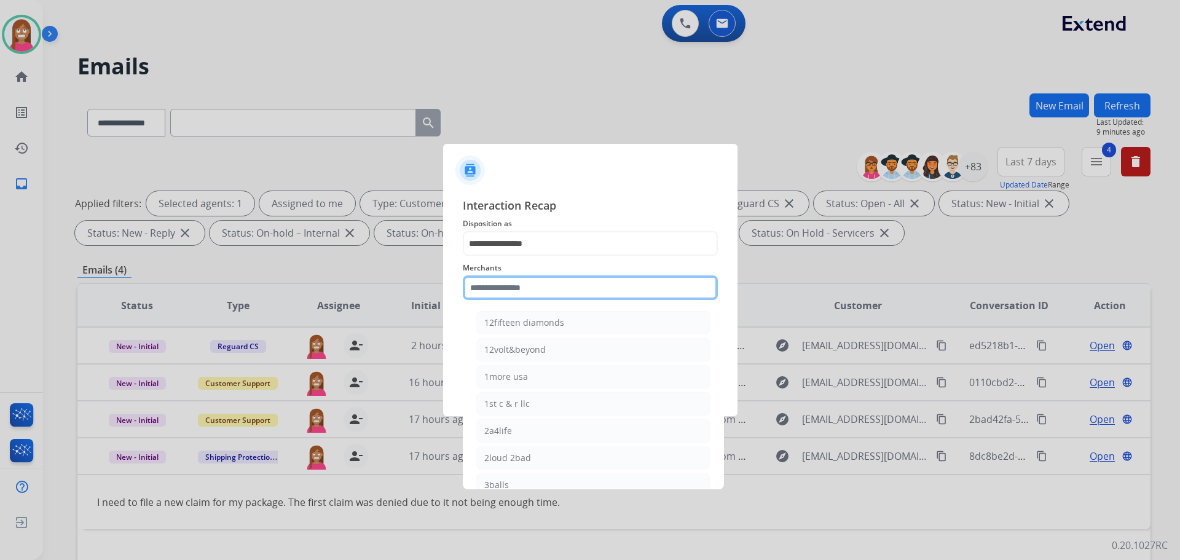
click at [506, 297] on input "text" at bounding box center [590, 287] width 255 height 25
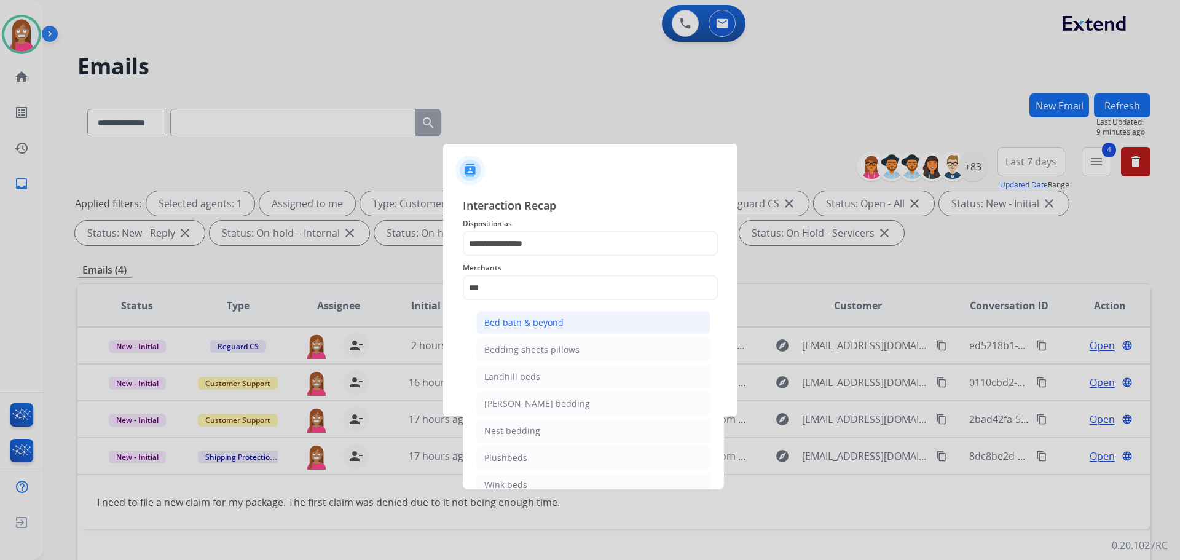
click at [479, 313] on li "Bed bath & beyond" at bounding box center [593, 322] width 234 height 23
type input "**********"
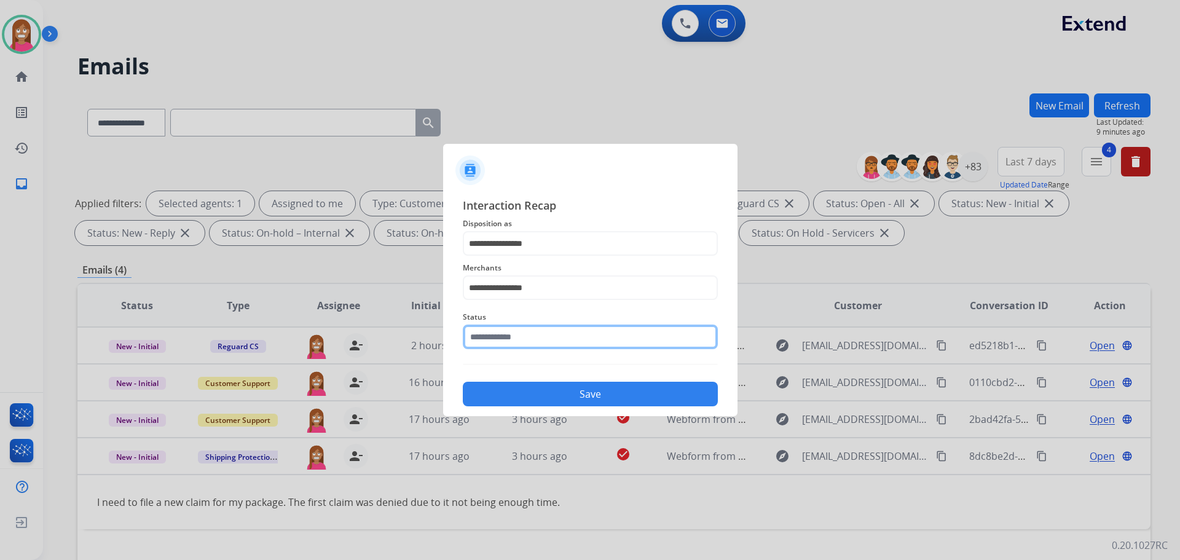
click at [482, 345] on input "text" at bounding box center [590, 336] width 255 height 25
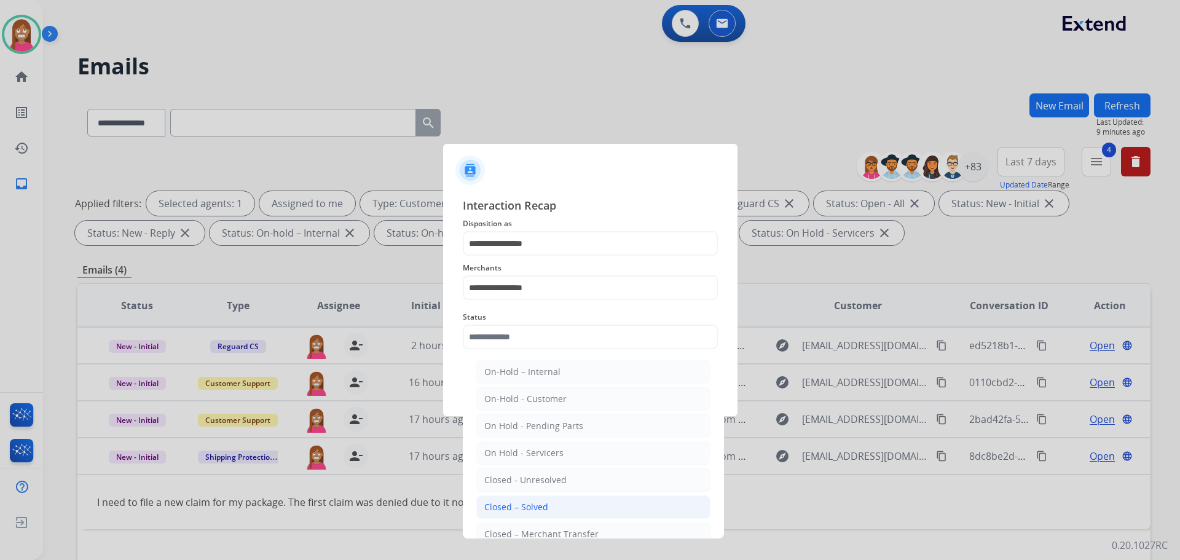
click at [496, 508] on div "Closed – Solved" at bounding box center [516, 507] width 64 height 12
type input "**********"
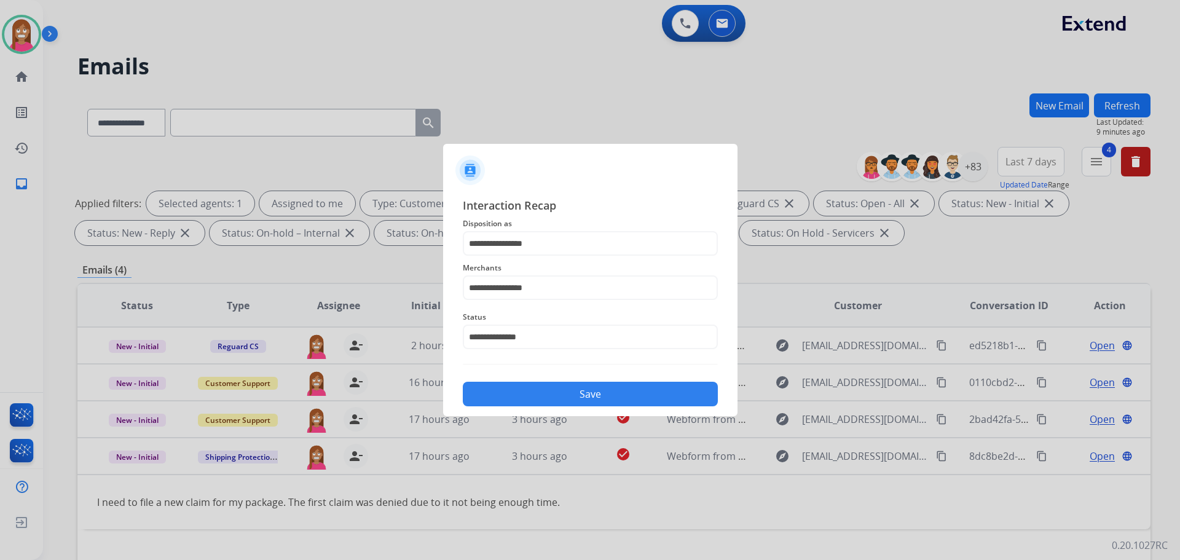
click at [501, 387] on button "Save" at bounding box center [590, 394] width 255 height 25
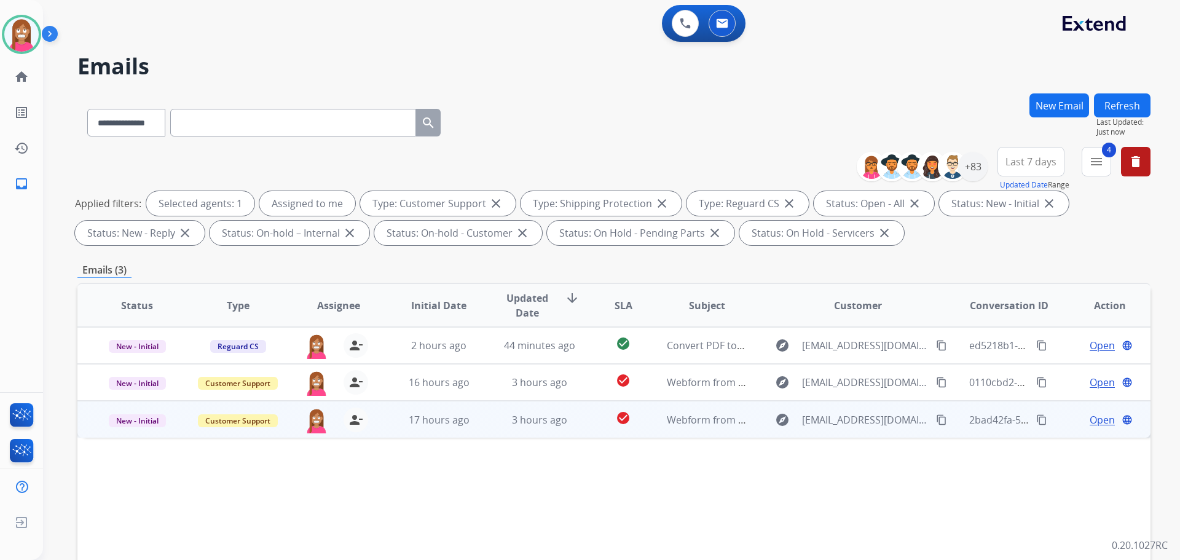
click at [487, 434] on td "3 hours ago" at bounding box center [530, 419] width 101 height 37
click at [1092, 418] on span "Open" at bounding box center [1102, 419] width 25 height 15
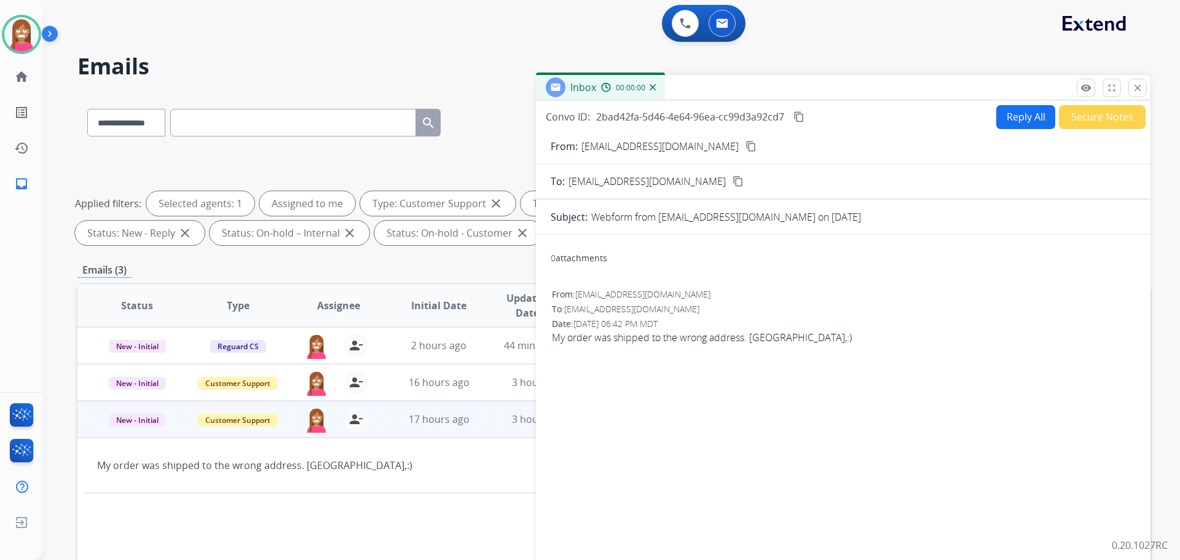
click at [1010, 125] on button "Reply All" at bounding box center [1025, 117] width 59 height 24
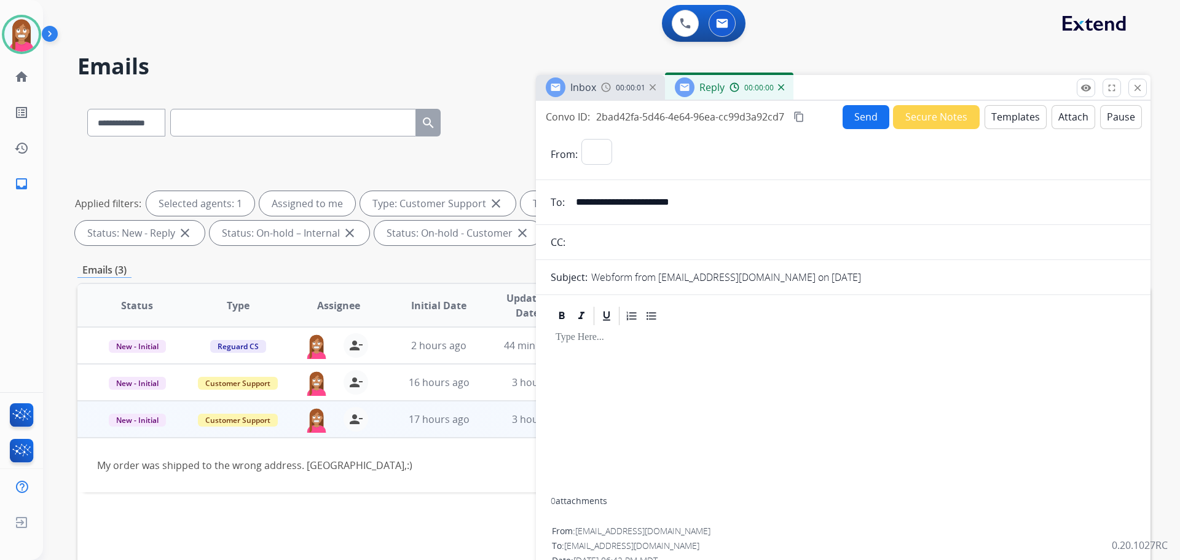
select select "**********"
click at [1007, 122] on button "Templates" at bounding box center [1015, 117] width 62 height 24
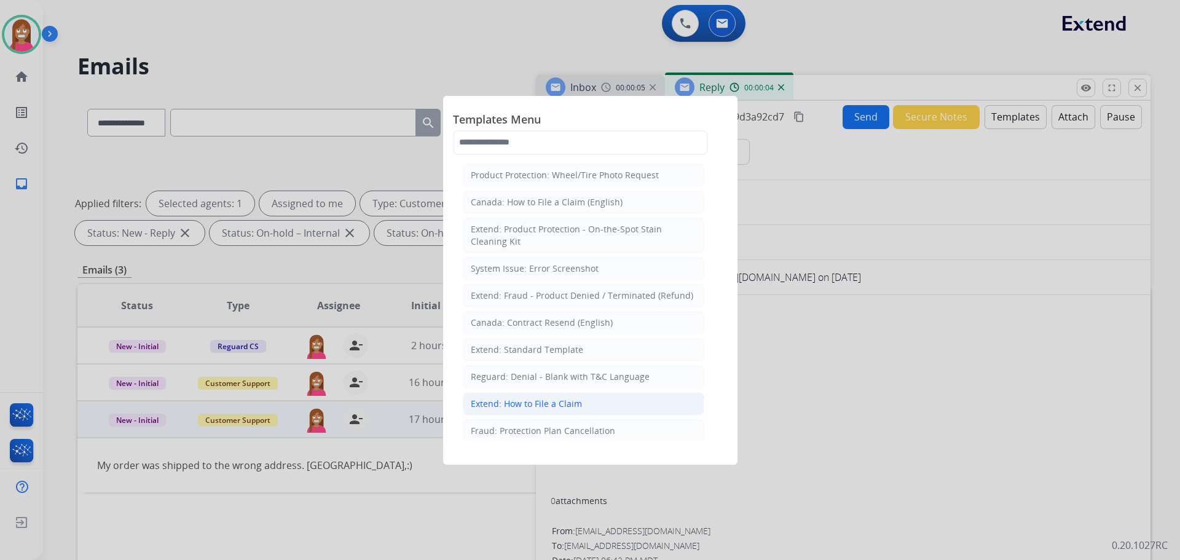
click at [501, 406] on div "Extend: How to File a Claim" at bounding box center [526, 404] width 111 height 12
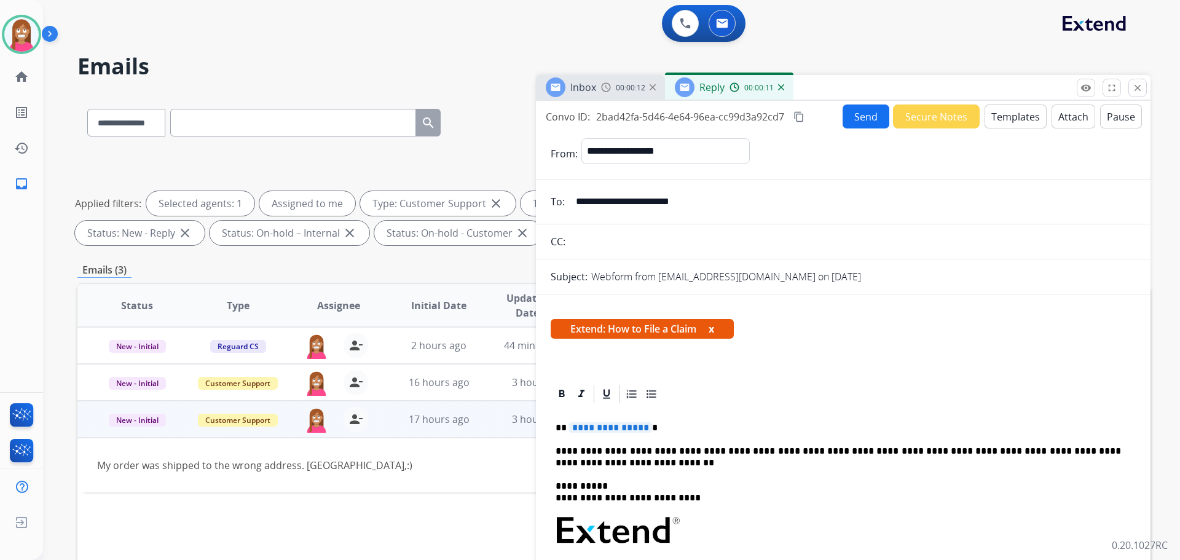
click at [588, 430] on span "**********" at bounding box center [610, 427] width 83 height 10
click at [852, 120] on button "Send" at bounding box center [865, 116] width 47 height 24
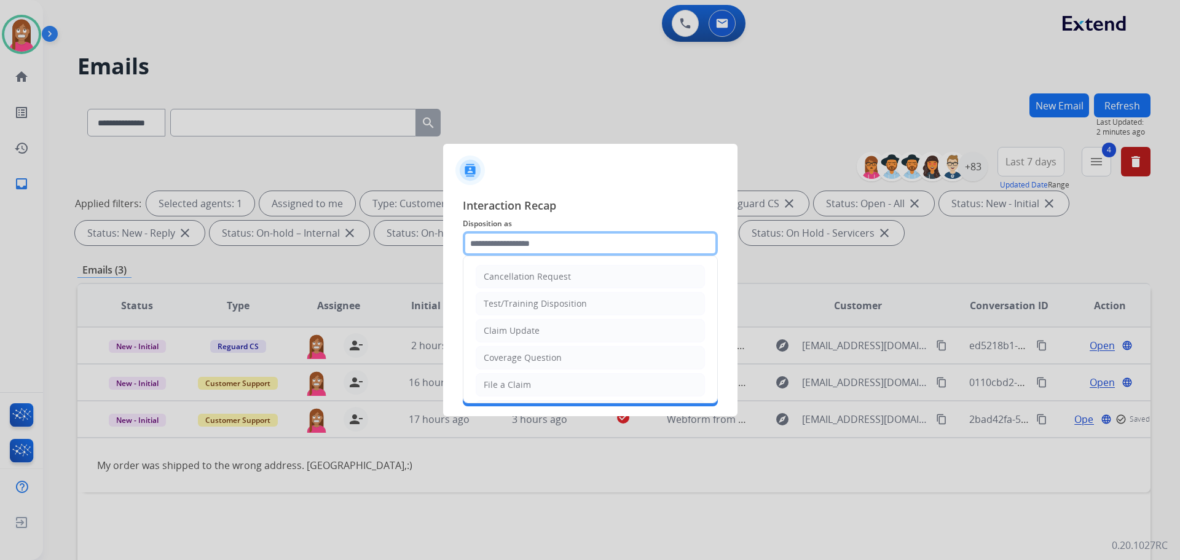
click at [488, 248] on input "text" at bounding box center [590, 243] width 255 height 25
click at [520, 387] on div "File a Claim" at bounding box center [507, 385] width 47 height 12
type input "**********"
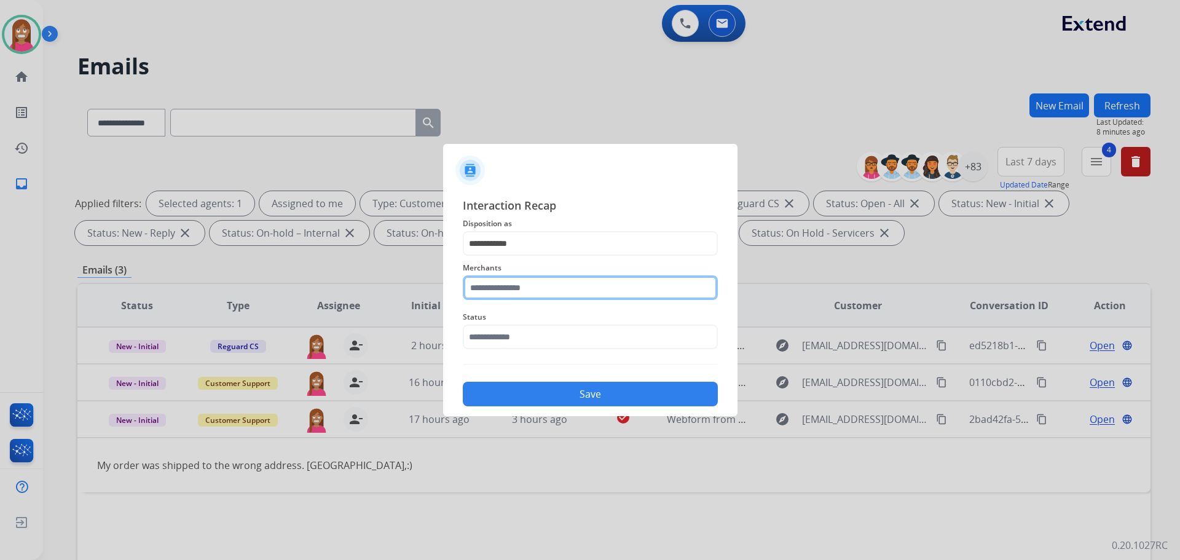
click at [504, 293] on input "text" at bounding box center [590, 287] width 255 height 25
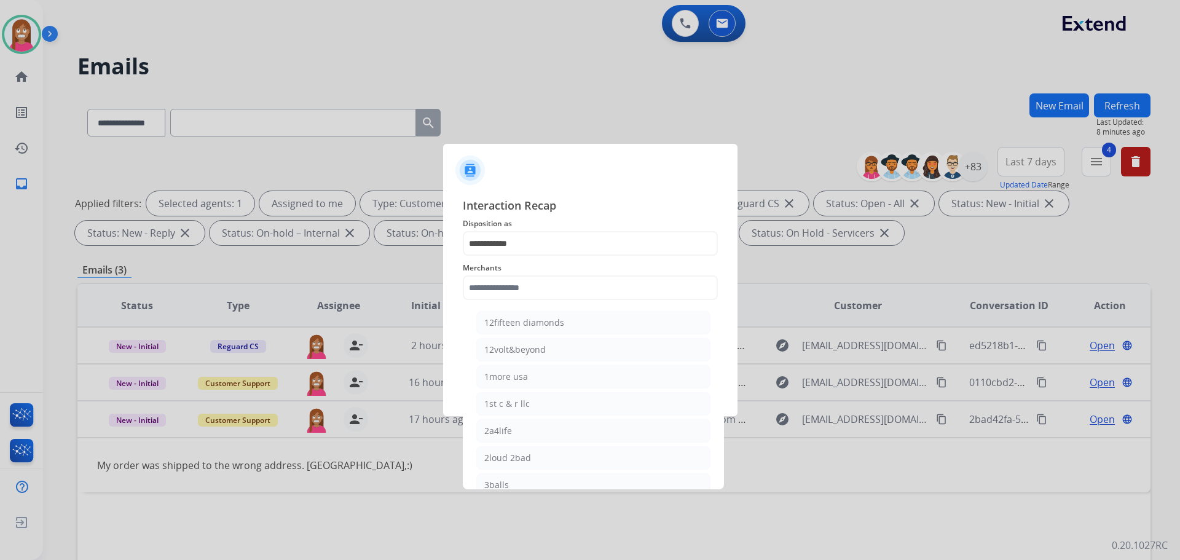
click at [511, 453] on div "2loud 2bad" at bounding box center [507, 458] width 47 height 12
type input "**********"
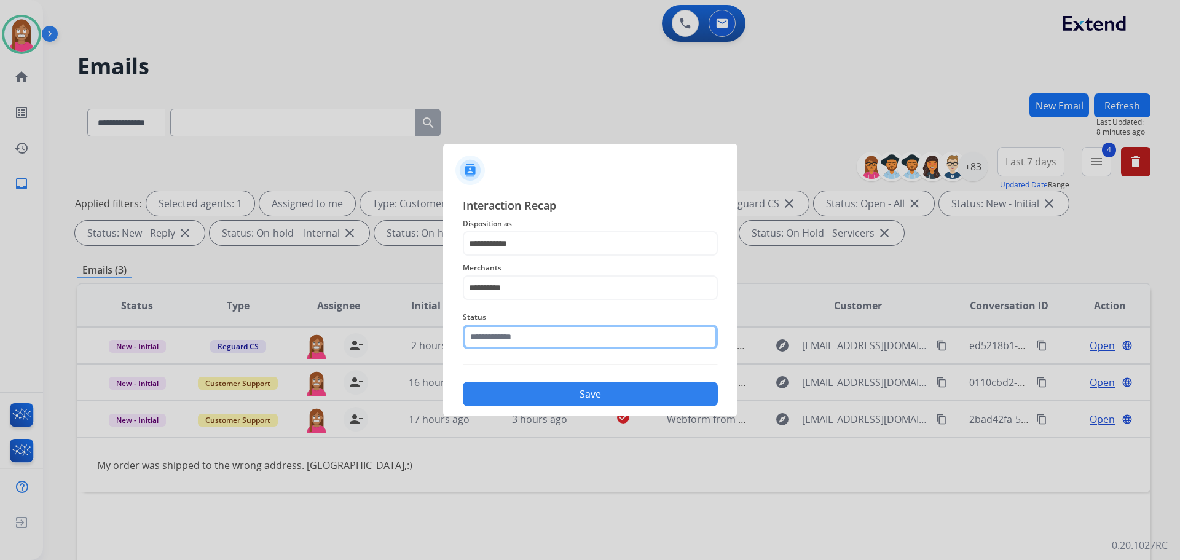
click at [488, 326] on input "text" at bounding box center [590, 336] width 255 height 25
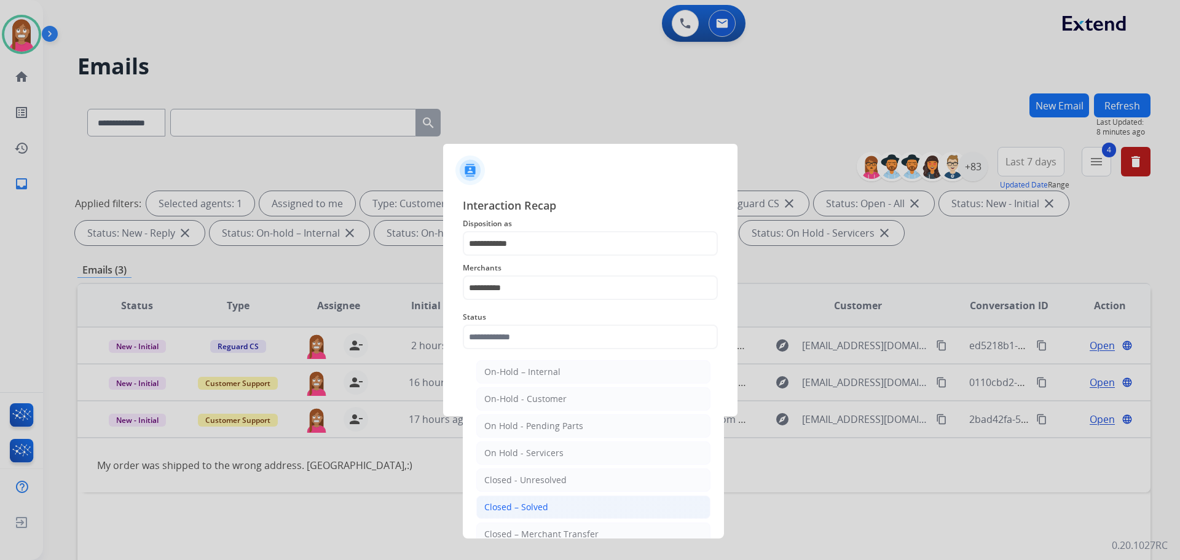
click at [499, 506] on div "Closed – Solved" at bounding box center [516, 507] width 64 height 12
type input "**********"
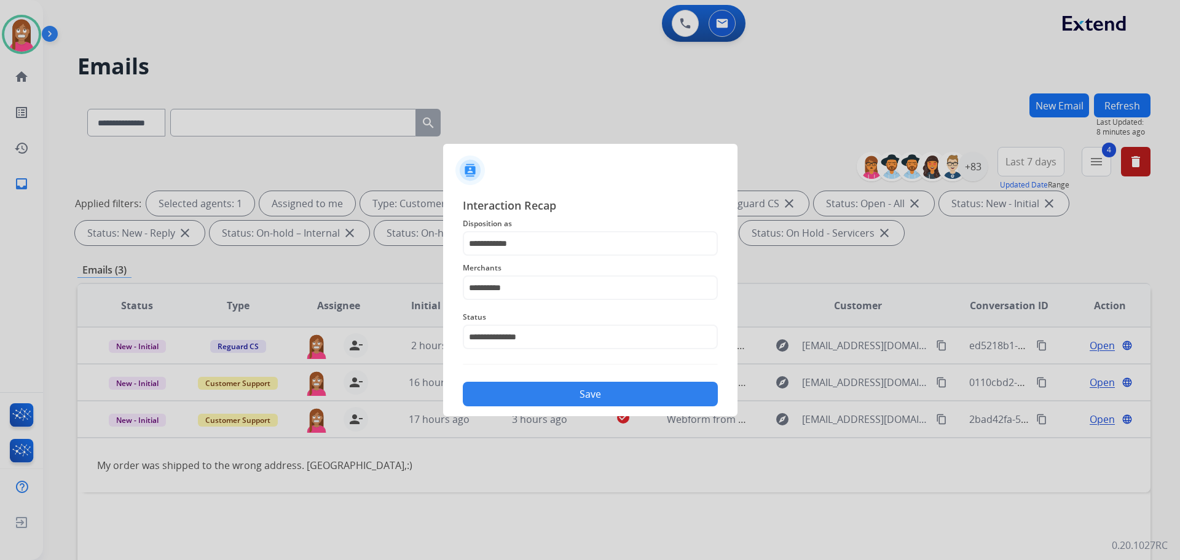
click at [490, 391] on button "Save" at bounding box center [590, 394] width 255 height 25
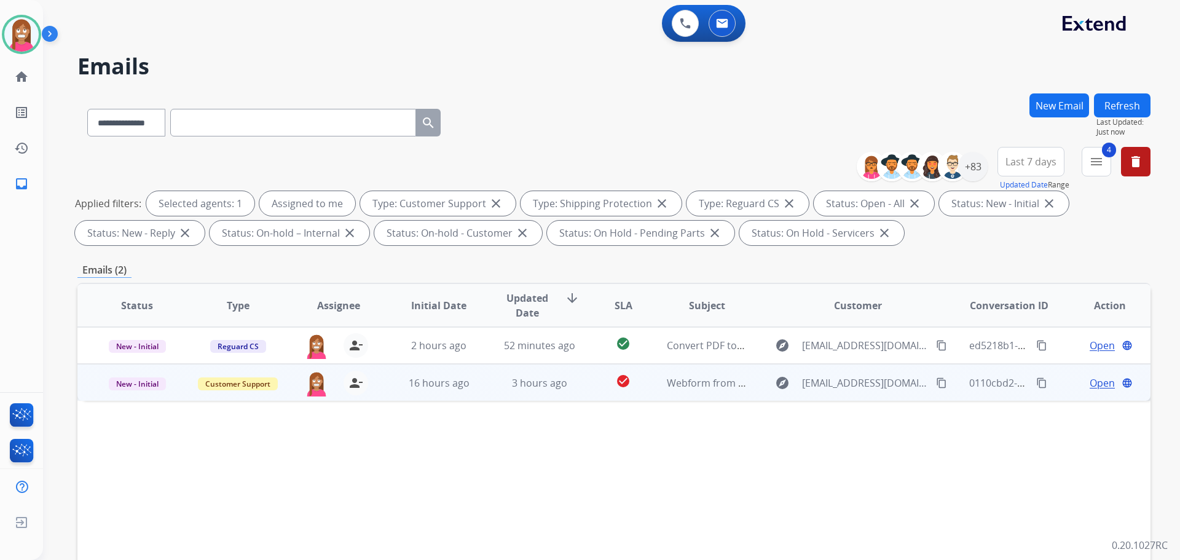
click at [468, 390] on td "16 hours ago" at bounding box center [429, 382] width 101 height 37
click at [1090, 385] on span "Open" at bounding box center [1102, 382] width 25 height 15
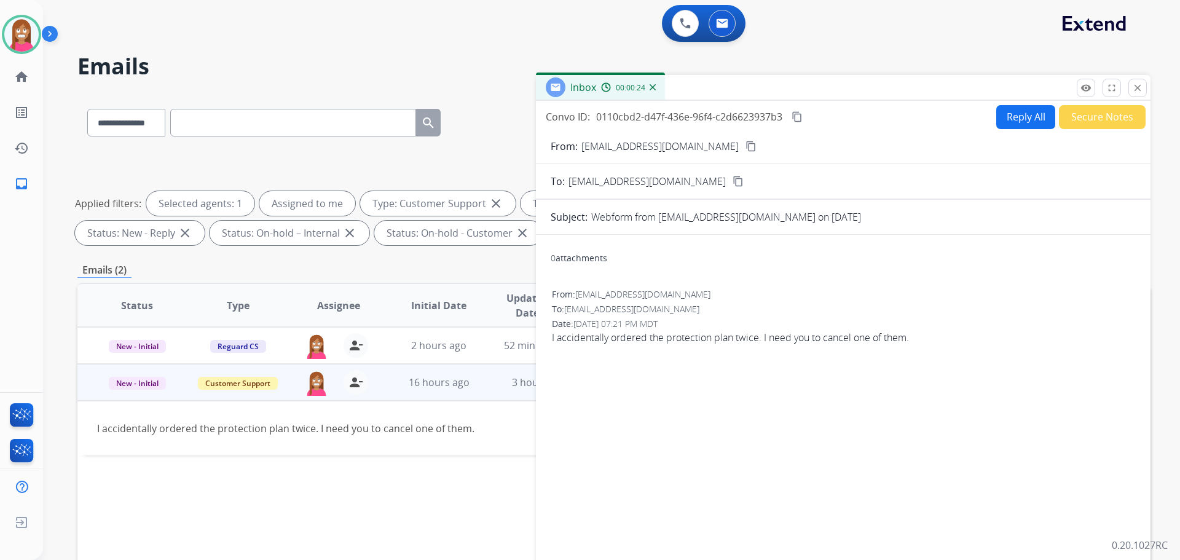
click at [1008, 121] on button "Reply All" at bounding box center [1025, 117] width 59 height 24
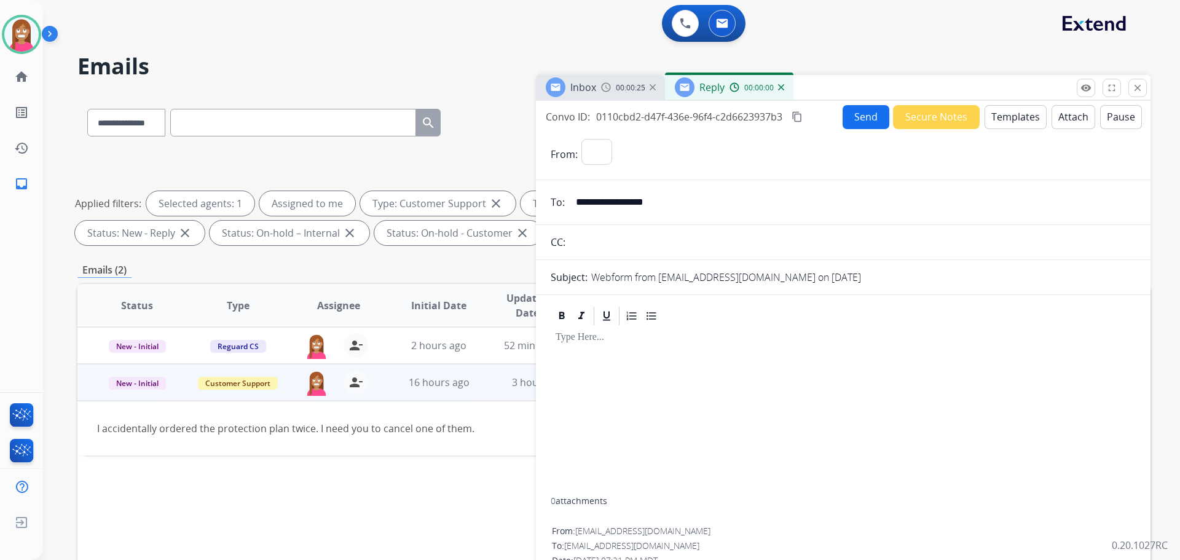
select select "**********"
click at [1016, 116] on button "Templates" at bounding box center [1015, 117] width 62 height 24
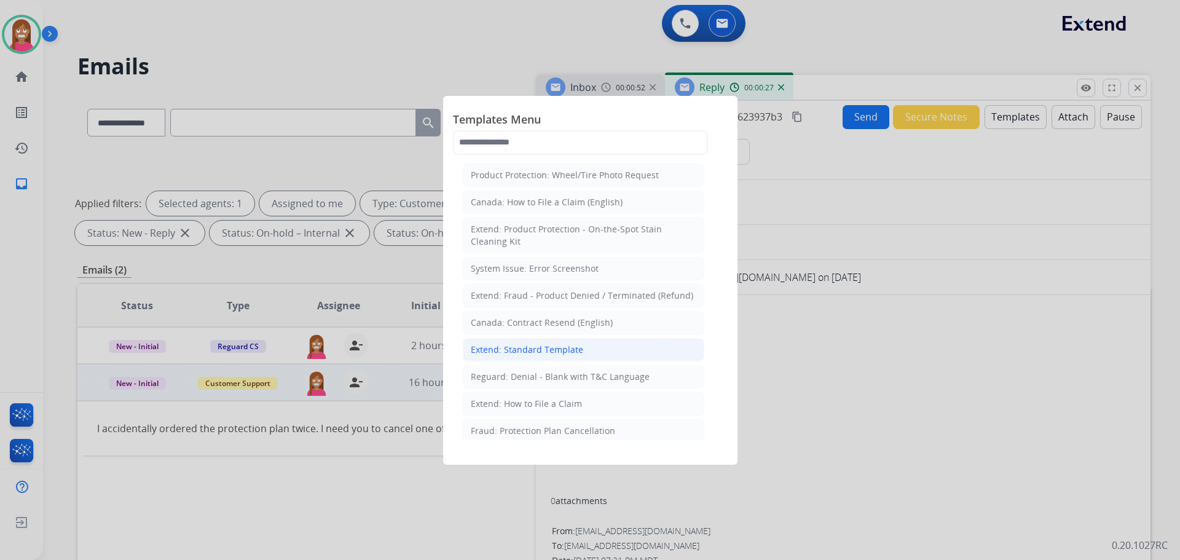
click at [541, 341] on li "Extend: Standard Template" at bounding box center [583, 349] width 241 height 23
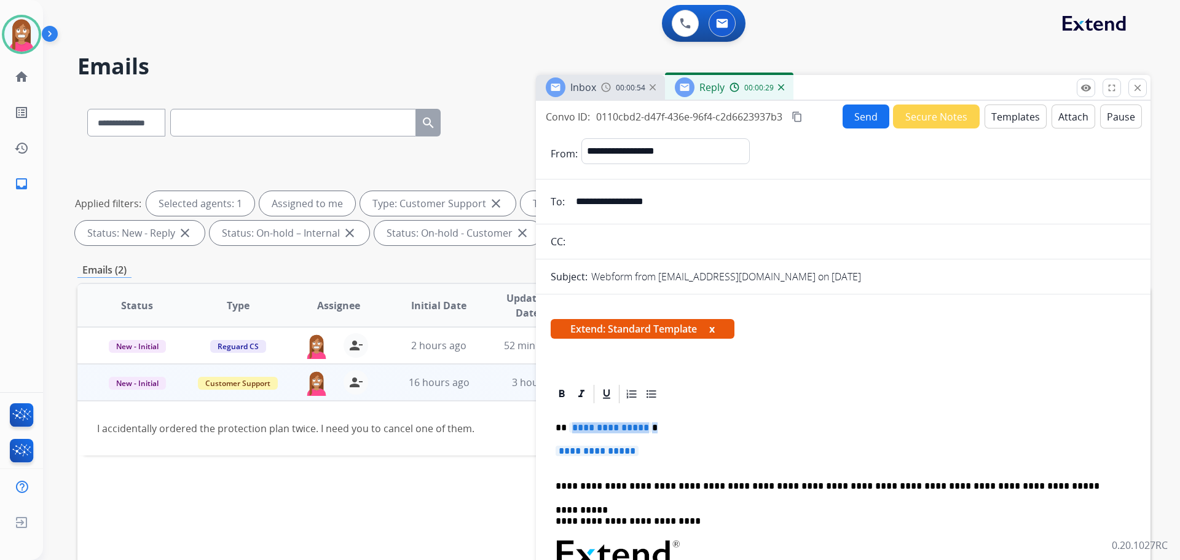
drag, startPoint x: 667, startPoint y: 462, endPoint x: 570, endPoint y: 422, distance: 104.4
click at [656, 452] on p "**********" at bounding box center [843, 457] width 575 height 23
drag, startPoint x: 656, startPoint y: 452, endPoint x: 640, endPoint y: 448, distance: 17.1
click at [640, 448] on p "**********" at bounding box center [843, 457] width 575 height 23
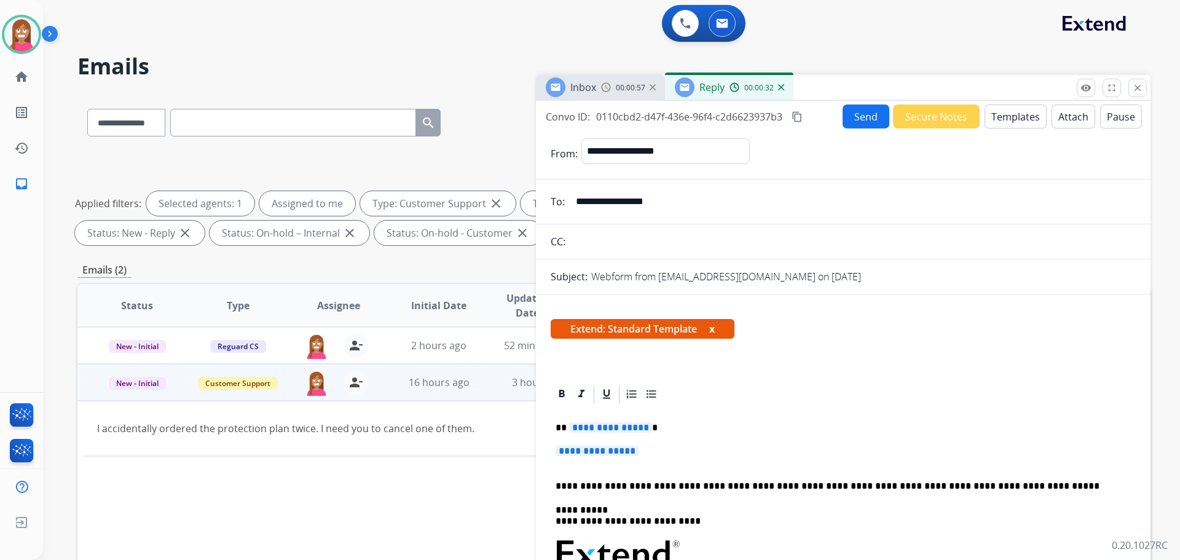
click at [662, 450] on p "**********" at bounding box center [843, 457] width 575 height 23
drag, startPoint x: 655, startPoint y: 452, endPoint x: 559, endPoint y: 428, distance: 99.4
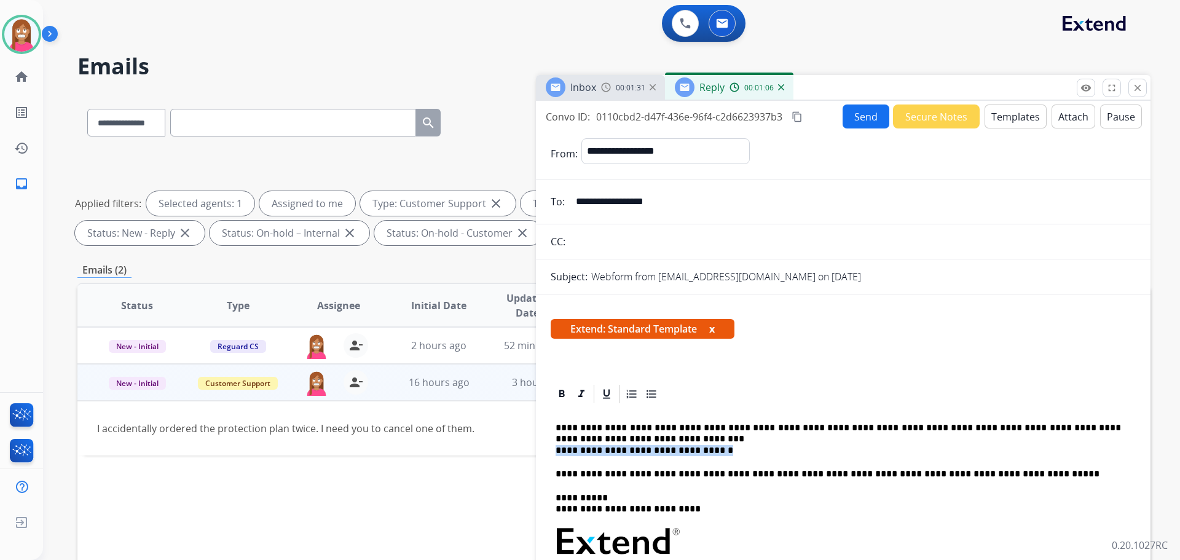
drag, startPoint x: 717, startPoint y: 450, endPoint x: 557, endPoint y: 454, distance: 159.2
click at [557, 454] on p "**********" at bounding box center [838, 439] width 565 height 34
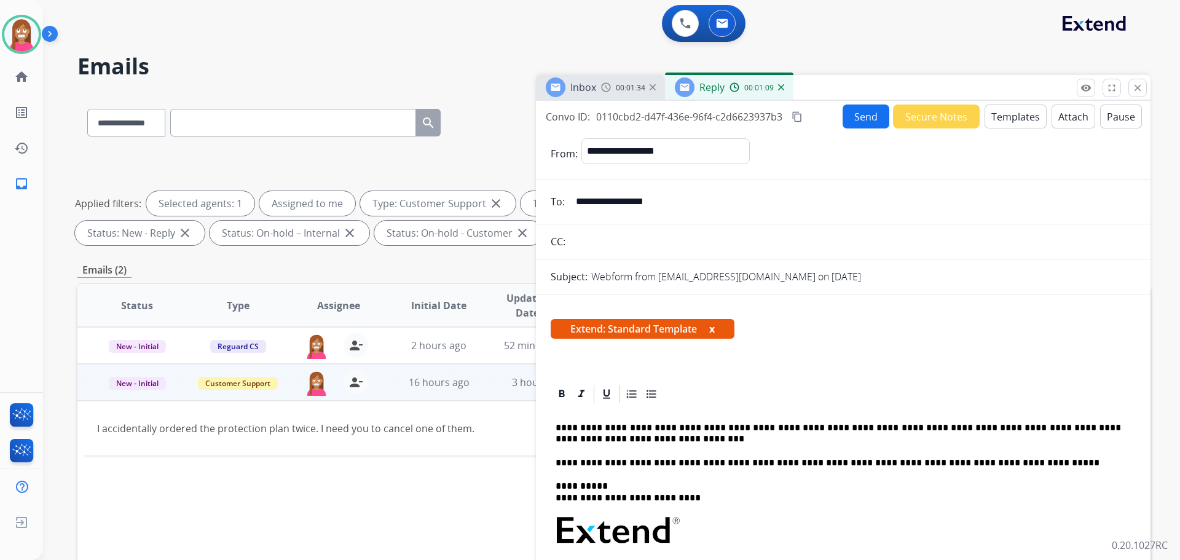
click at [602, 436] on p "**********" at bounding box center [838, 433] width 565 height 23
click at [854, 109] on button "Send" at bounding box center [865, 116] width 47 height 24
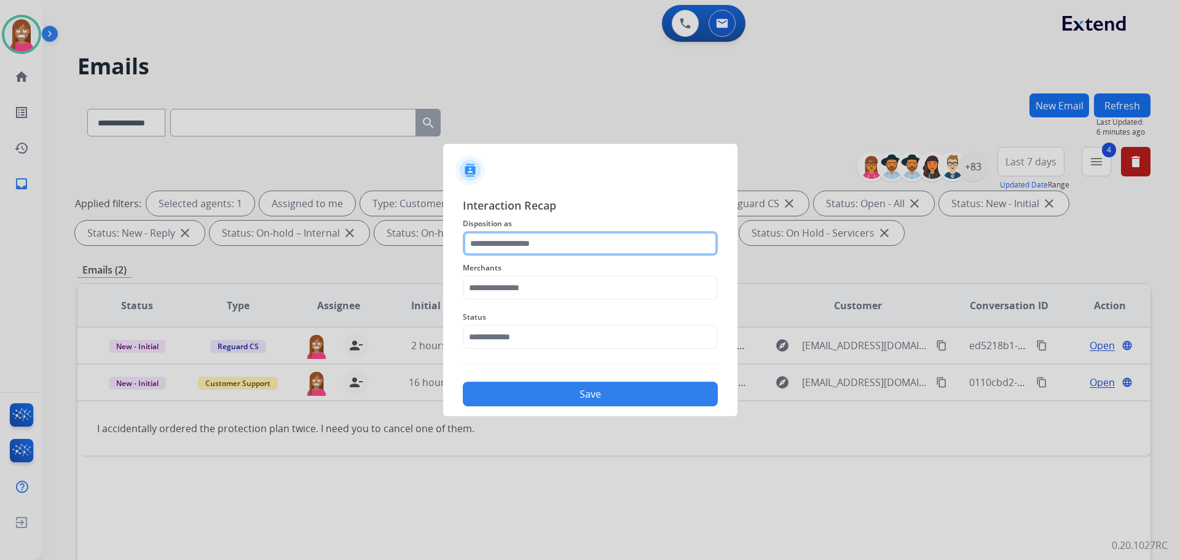
click at [567, 237] on input "text" at bounding box center [590, 243] width 255 height 25
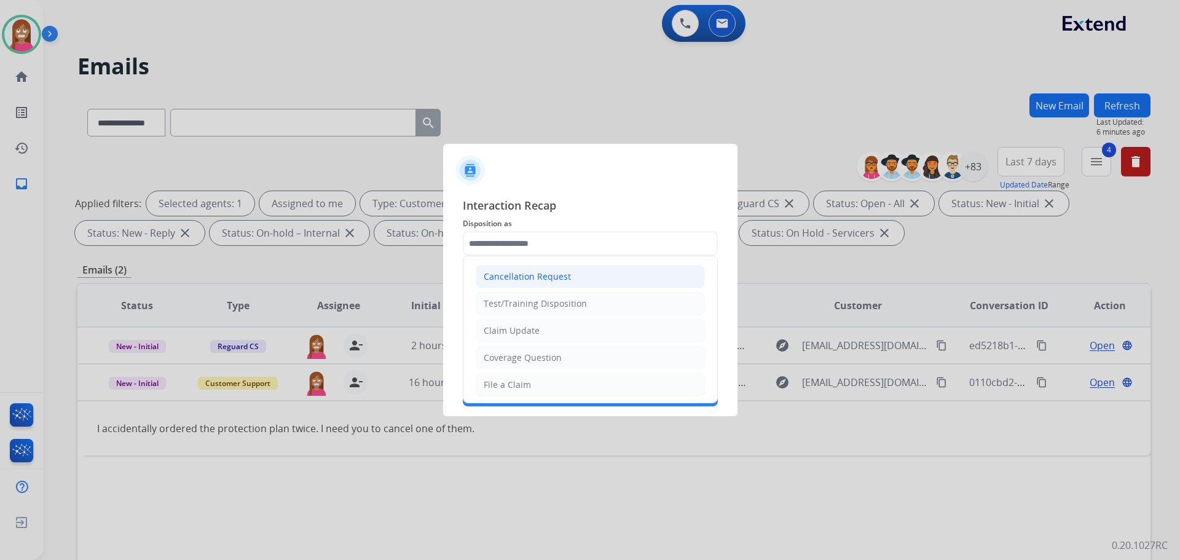
click at [502, 278] on div "Cancellation Request" at bounding box center [527, 276] width 87 height 12
type input "**********"
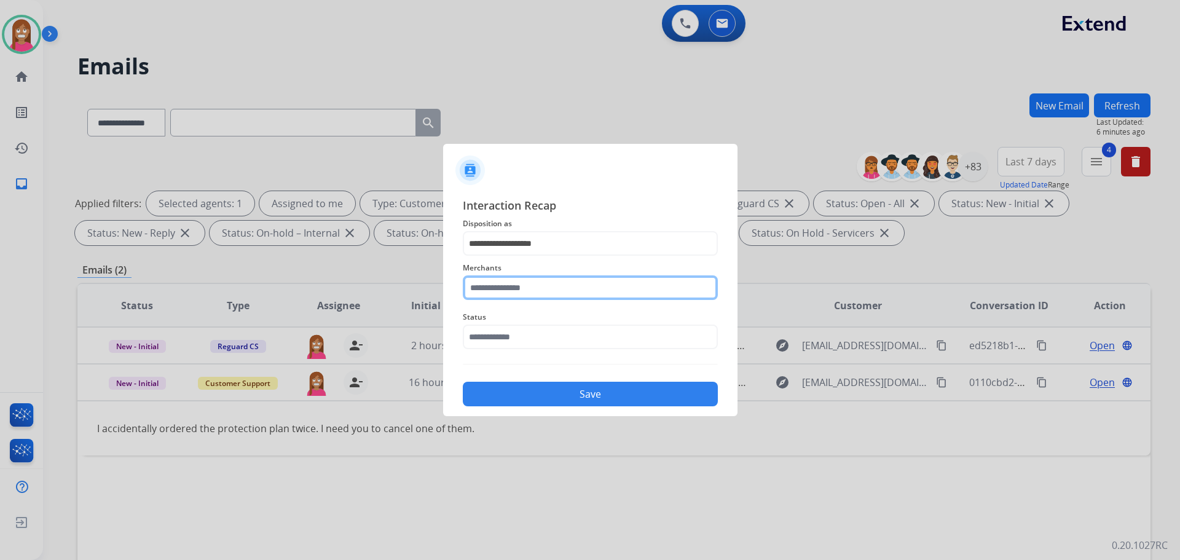
click at [521, 291] on input "text" at bounding box center [590, 287] width 255 height 25
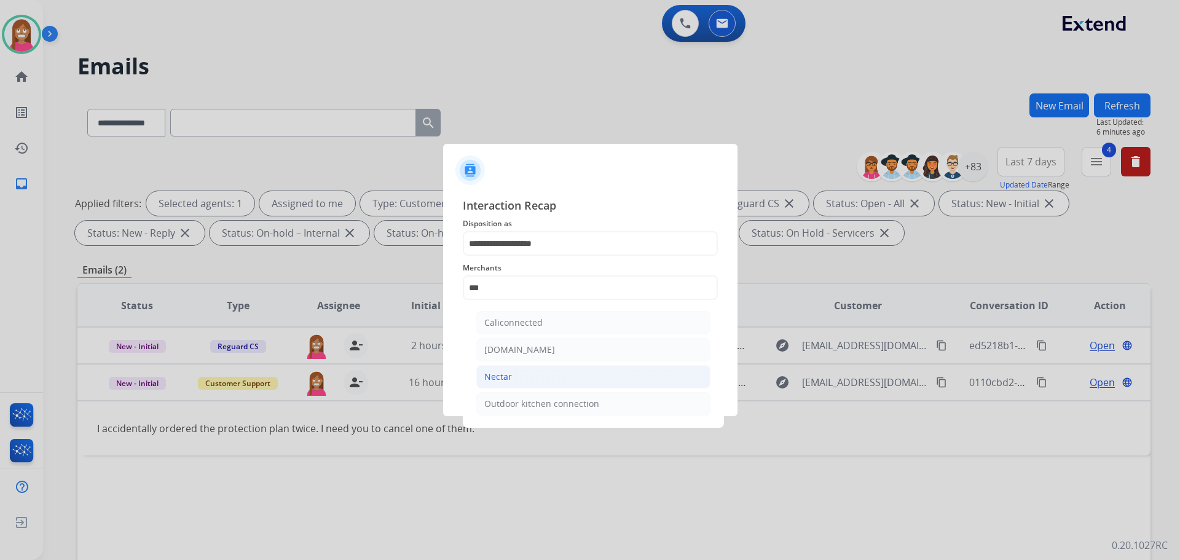
click at [516, 371] on li "Nectar" at bounding box center [593, 376] width 234 height 23
type input "******"
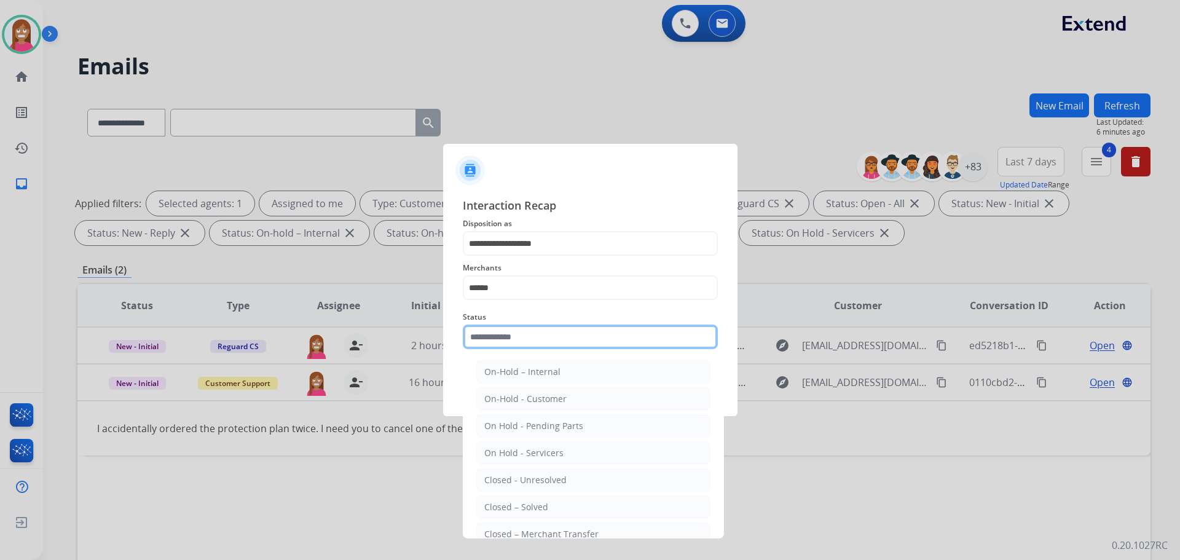
click at [500, 342] on input "text" at bounding box center [590, 336] width 255 height 25
click at [484, 500] on li "Closed – Solved" at bounding box center [593, 506] width 234 height 23
type input "**********"
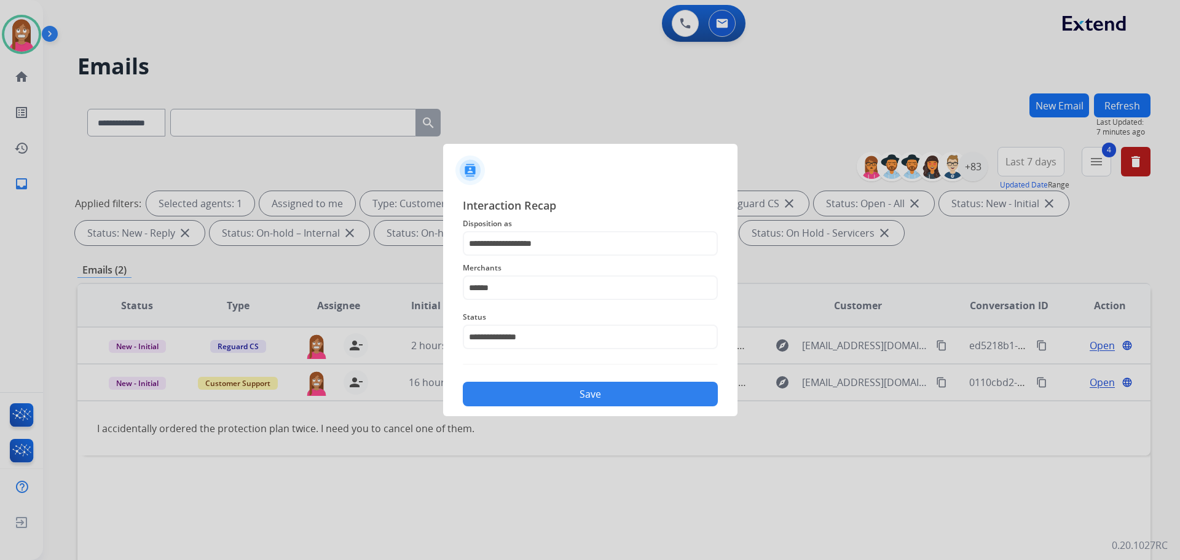
click at [511, 387] on button "Save" at bounding box center [590, 394] width 255 height 25
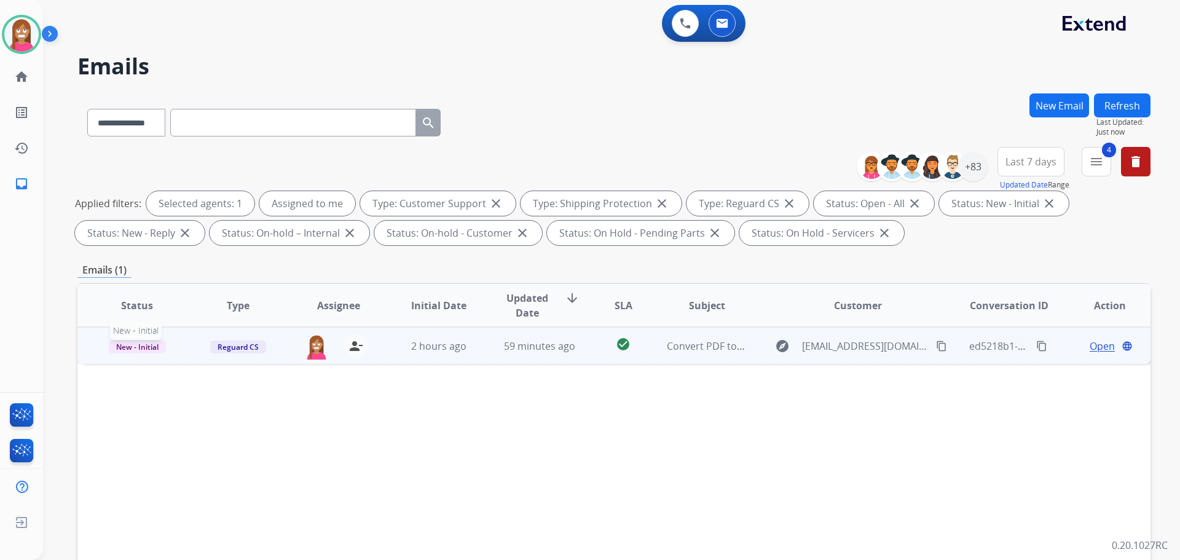
click at [145, 345] on span "New - Initial" at bounding box center [137, 346] width 57 height 13
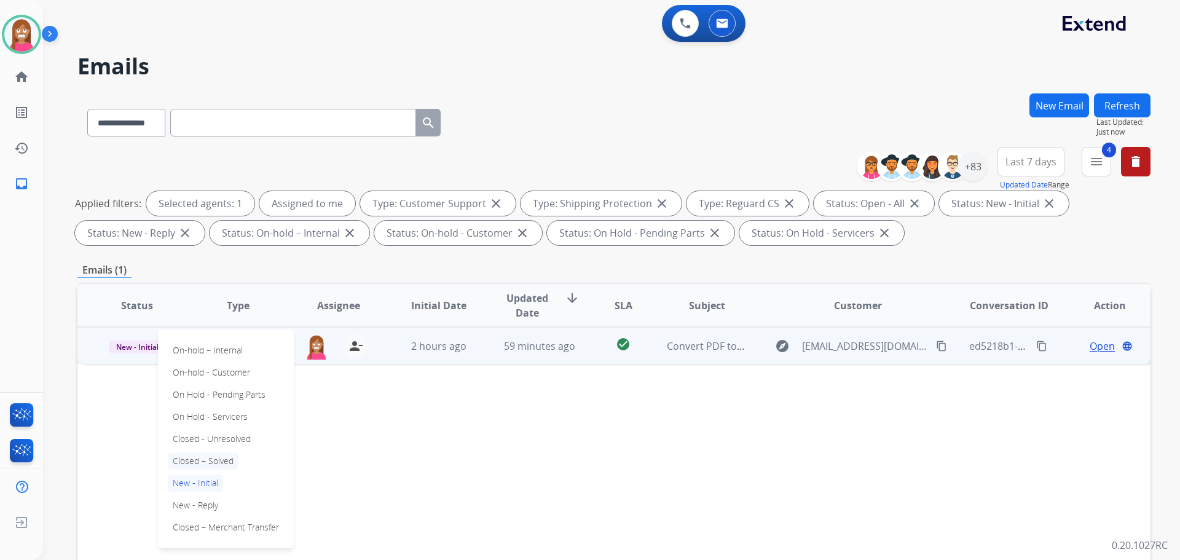
click at [193, 461] on p "Closed – Solved" at bounding box center [203, 460] width 71 height 17
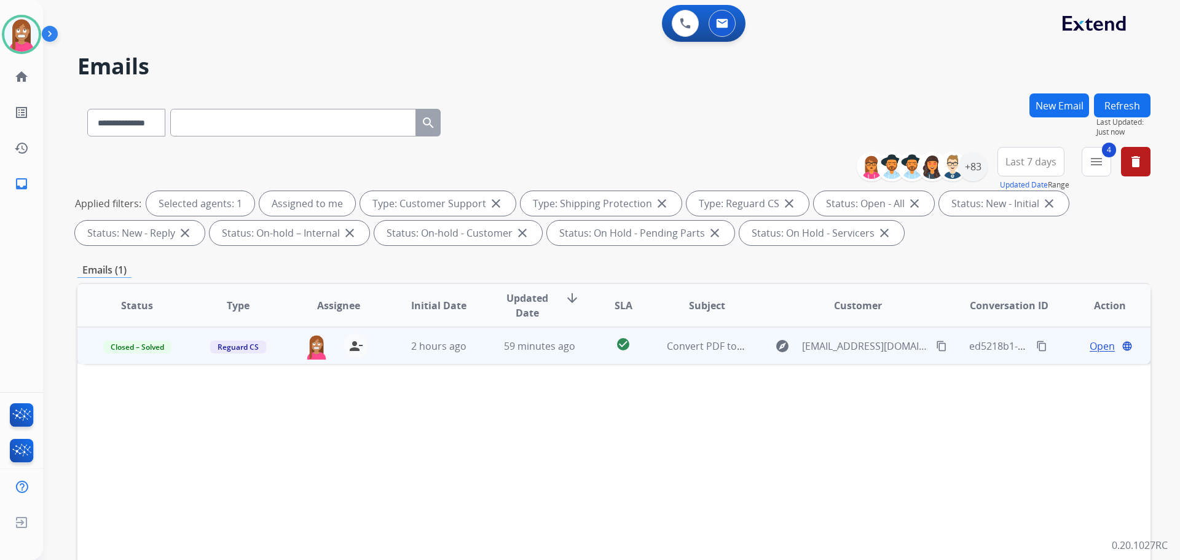
click at [1117, 103] on button "Refresh" at bounding box center [1122, 105] width 57 height 24
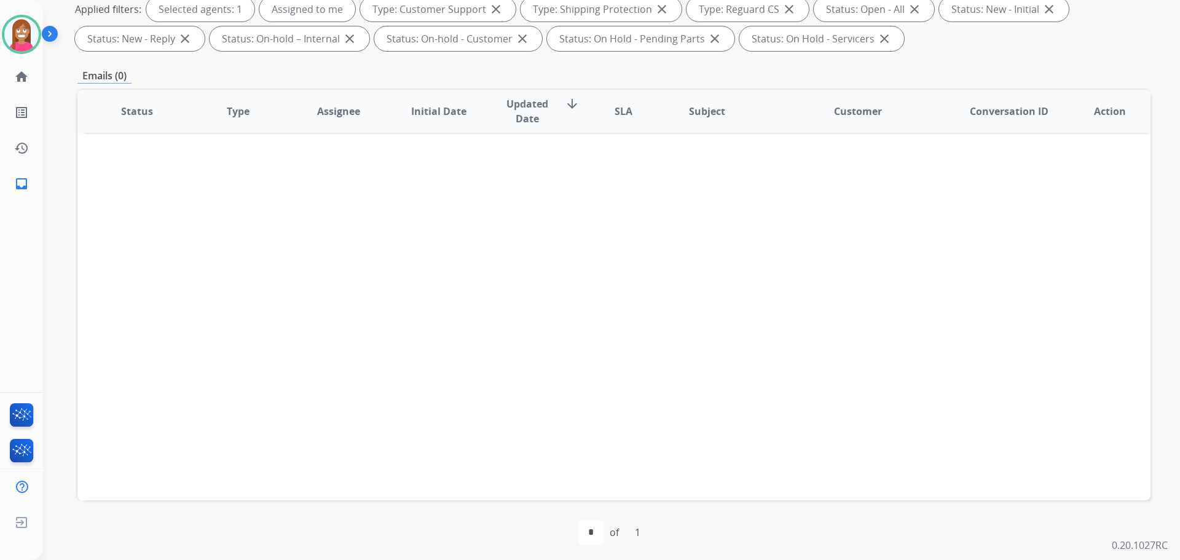
scroll to position [198, 0]
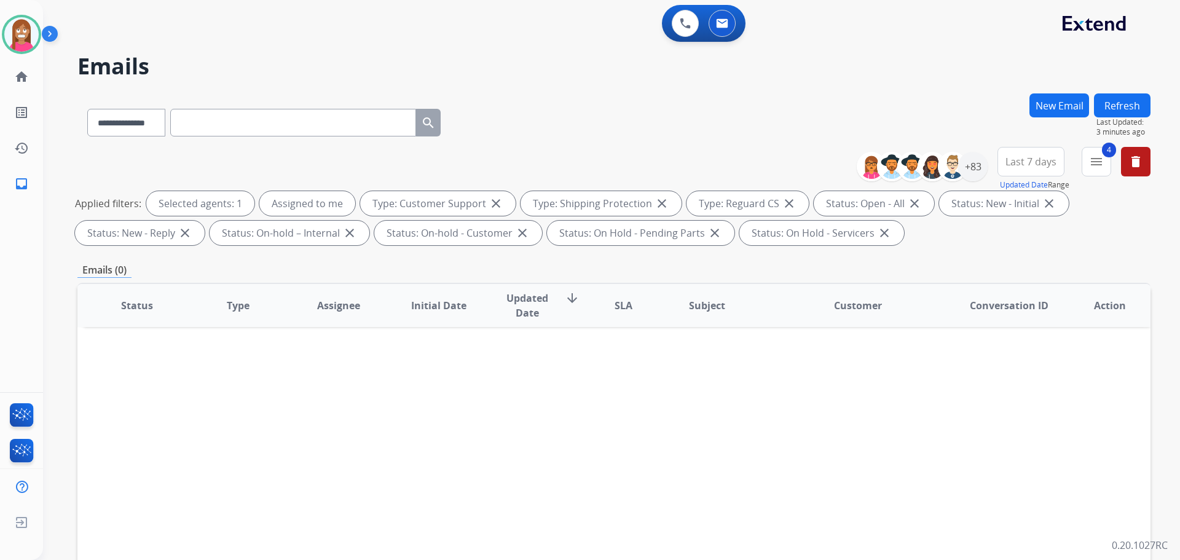
select select "**********"
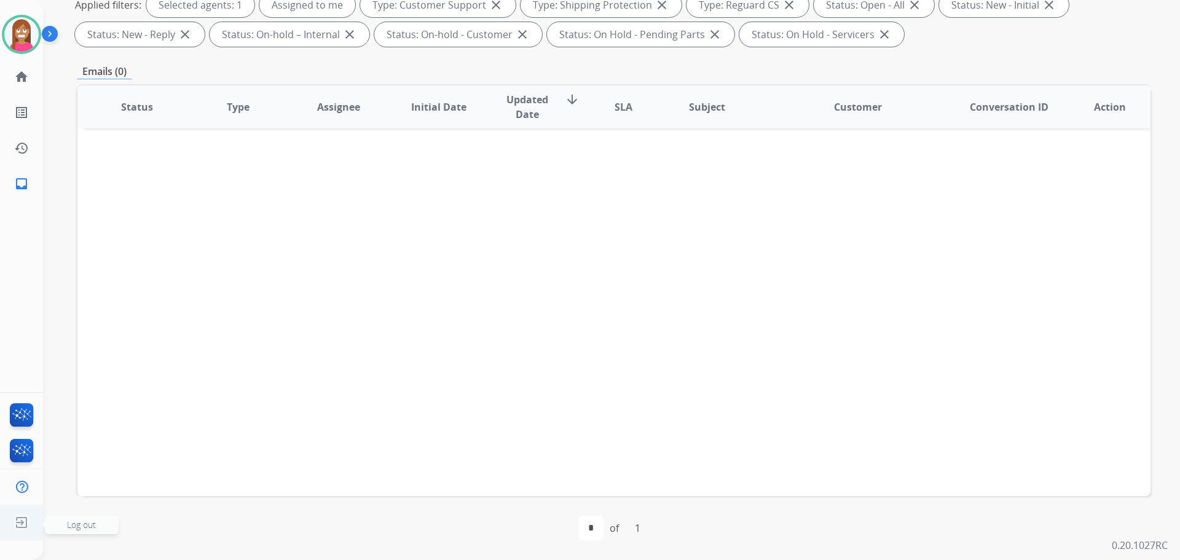
click at [25, 519] on img at bounding box center [21, 522] width 22 height 23
click at [20, 528] on img at bounding box center [21, 522] width 22 height 23
